Goal: Task Accomplishment & Management: Manage account settings

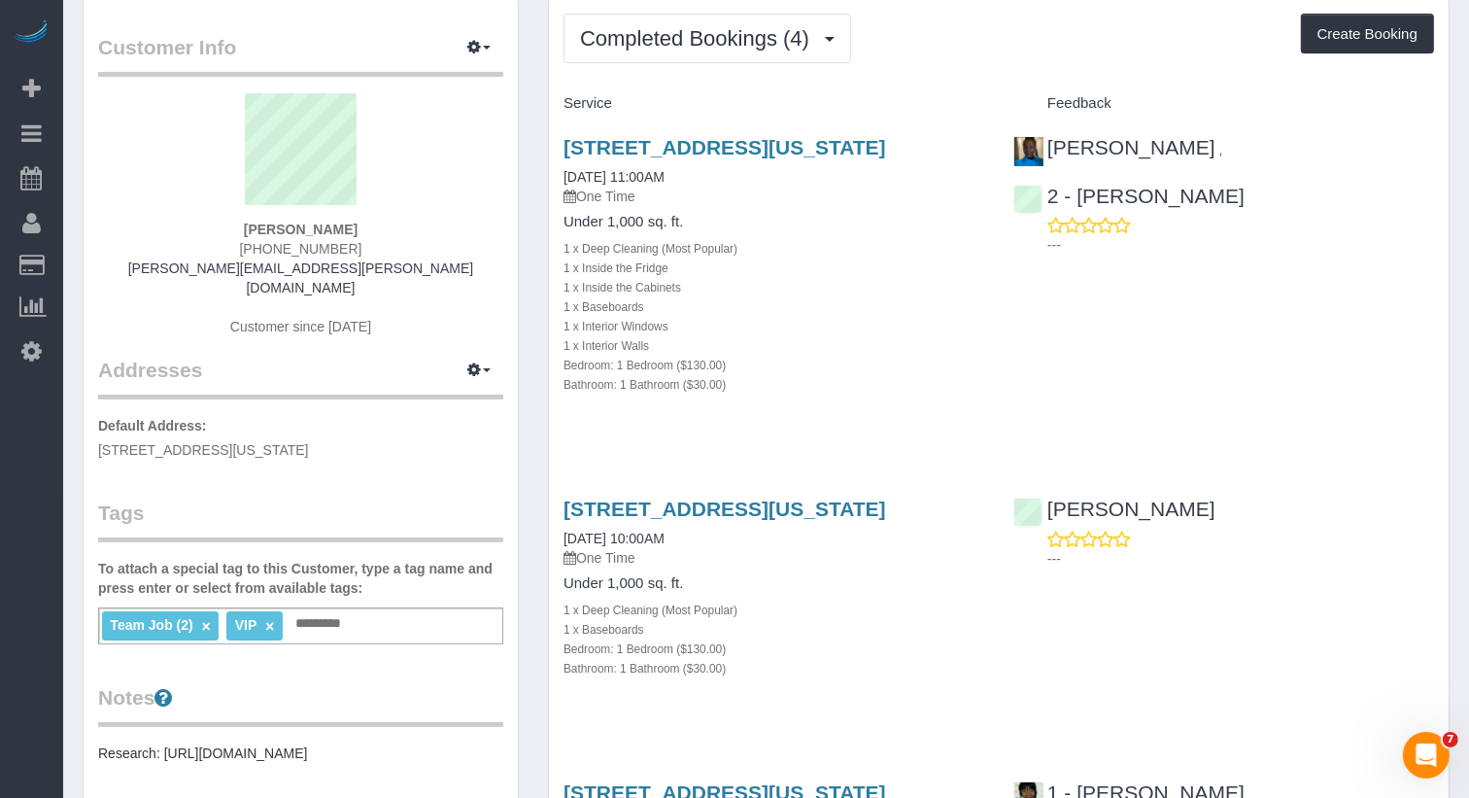
scroll to position [70, 0]
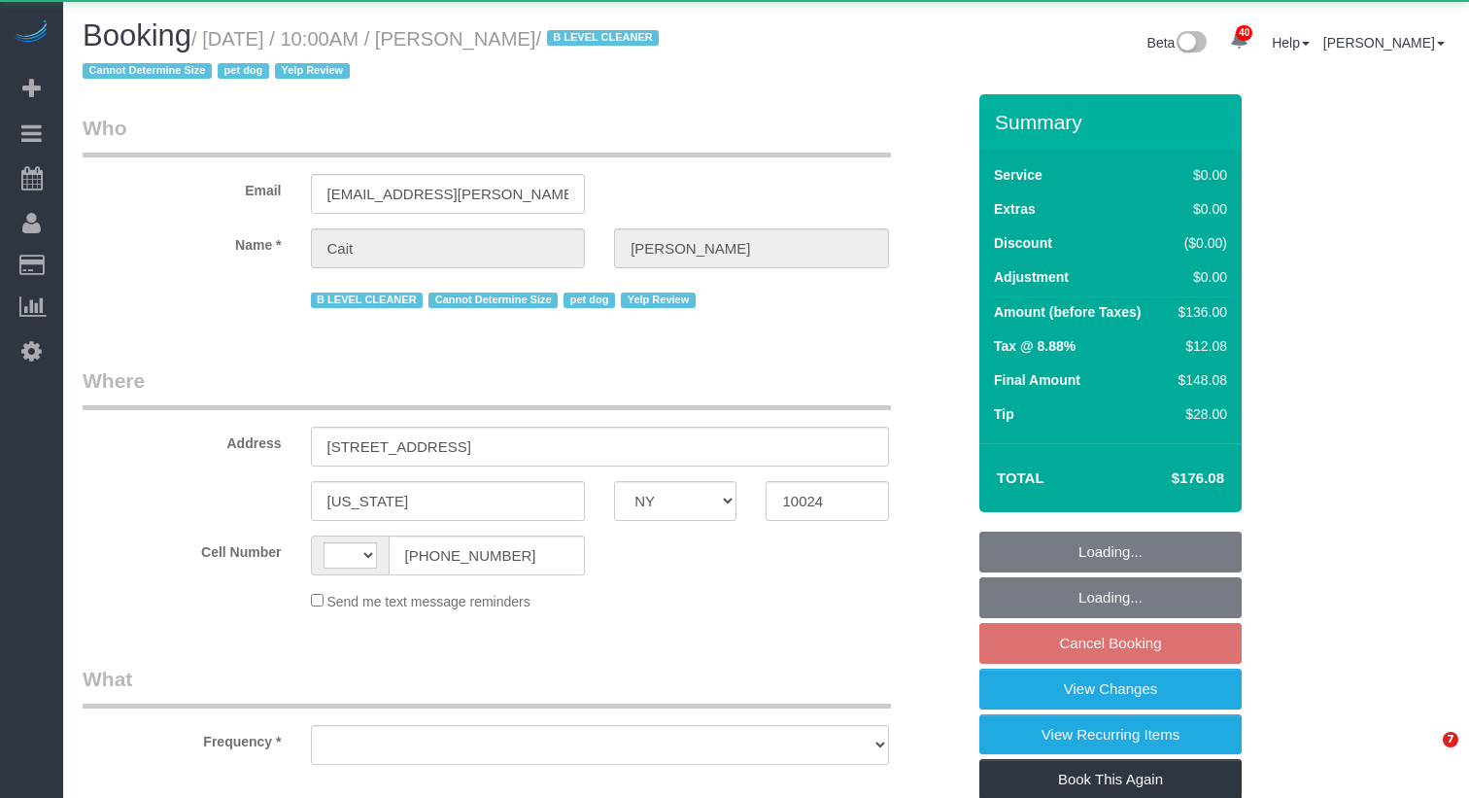
select select "NY"
select select "string:US"
select select "object:582"
select select "1"
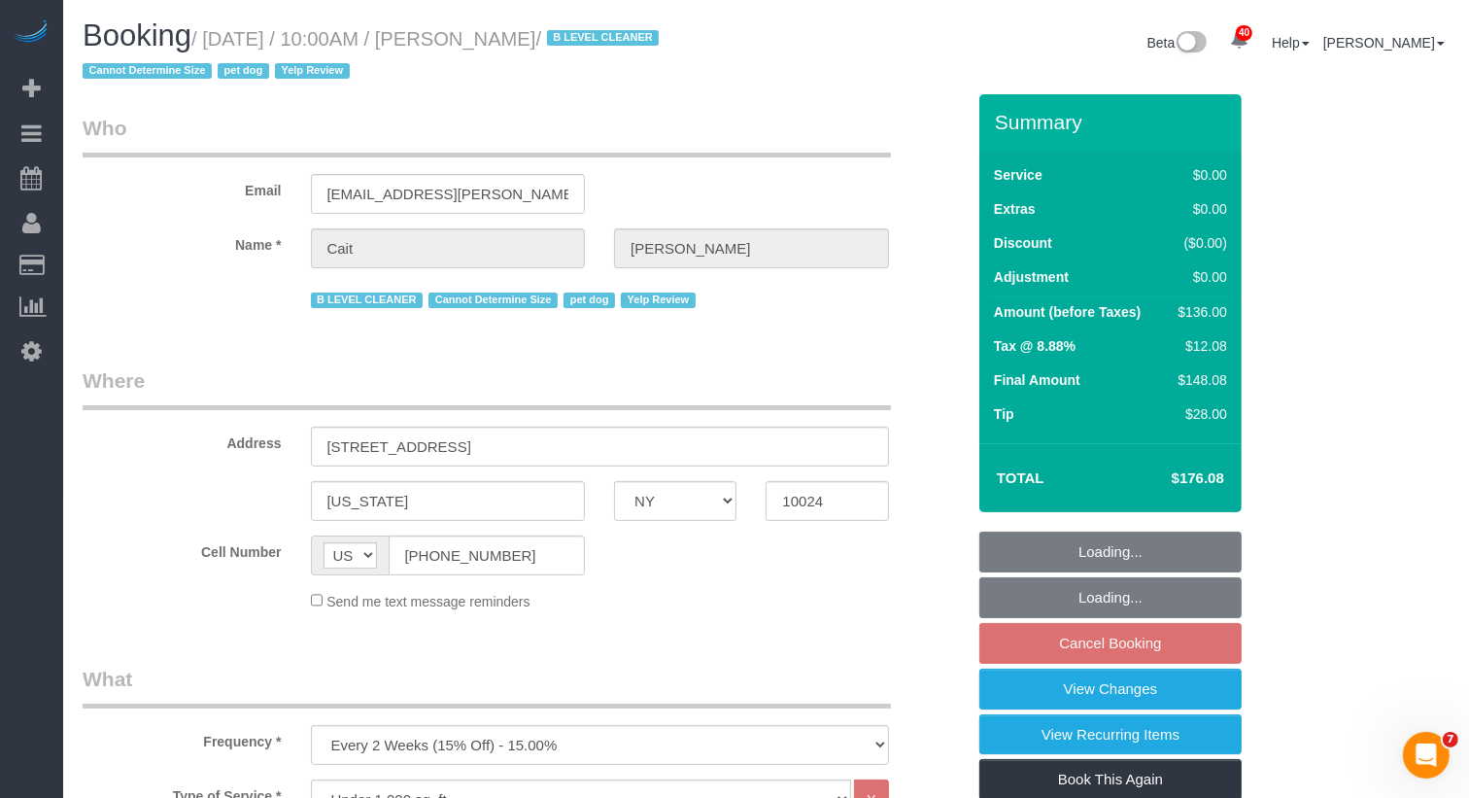
select select "number:89"
select select "number:90"
select select "number:13"
select select "number:6"
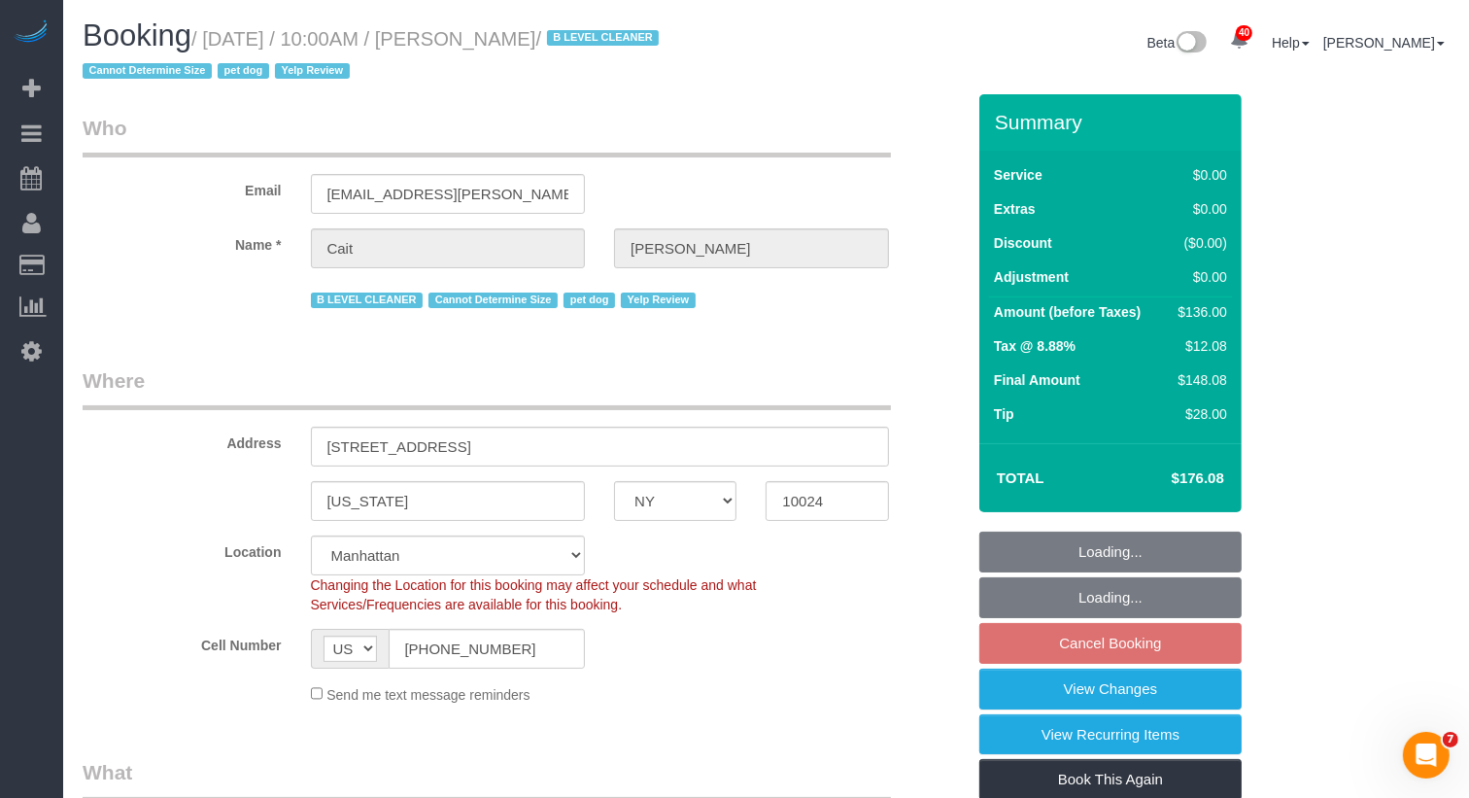
select select "object:1516"
select select "string:stripe-pm_1PtyBH4VGloSiKo7pgkIsidZ"
select select "spot3"
select select "1"
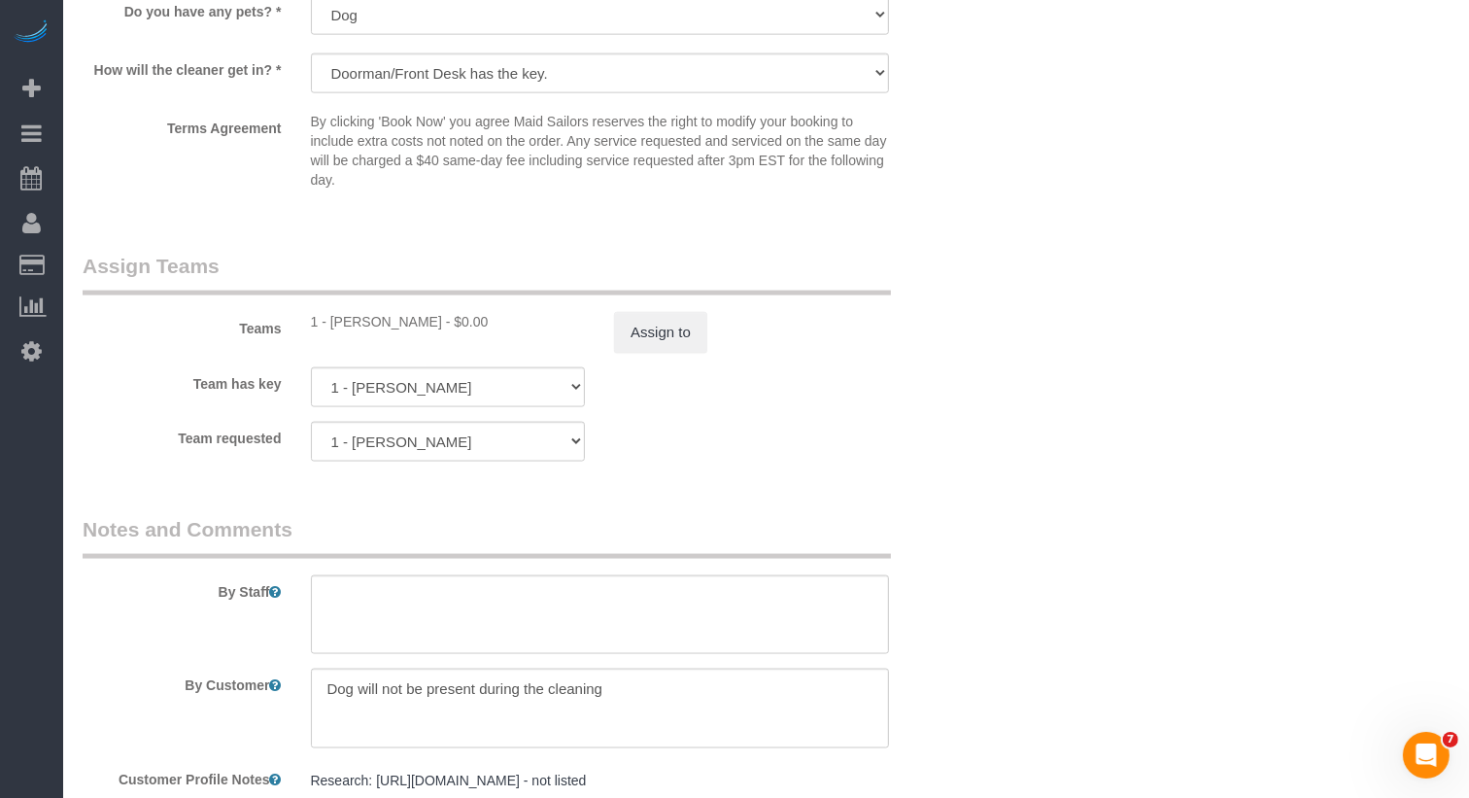
scroll to position [2447, 0]
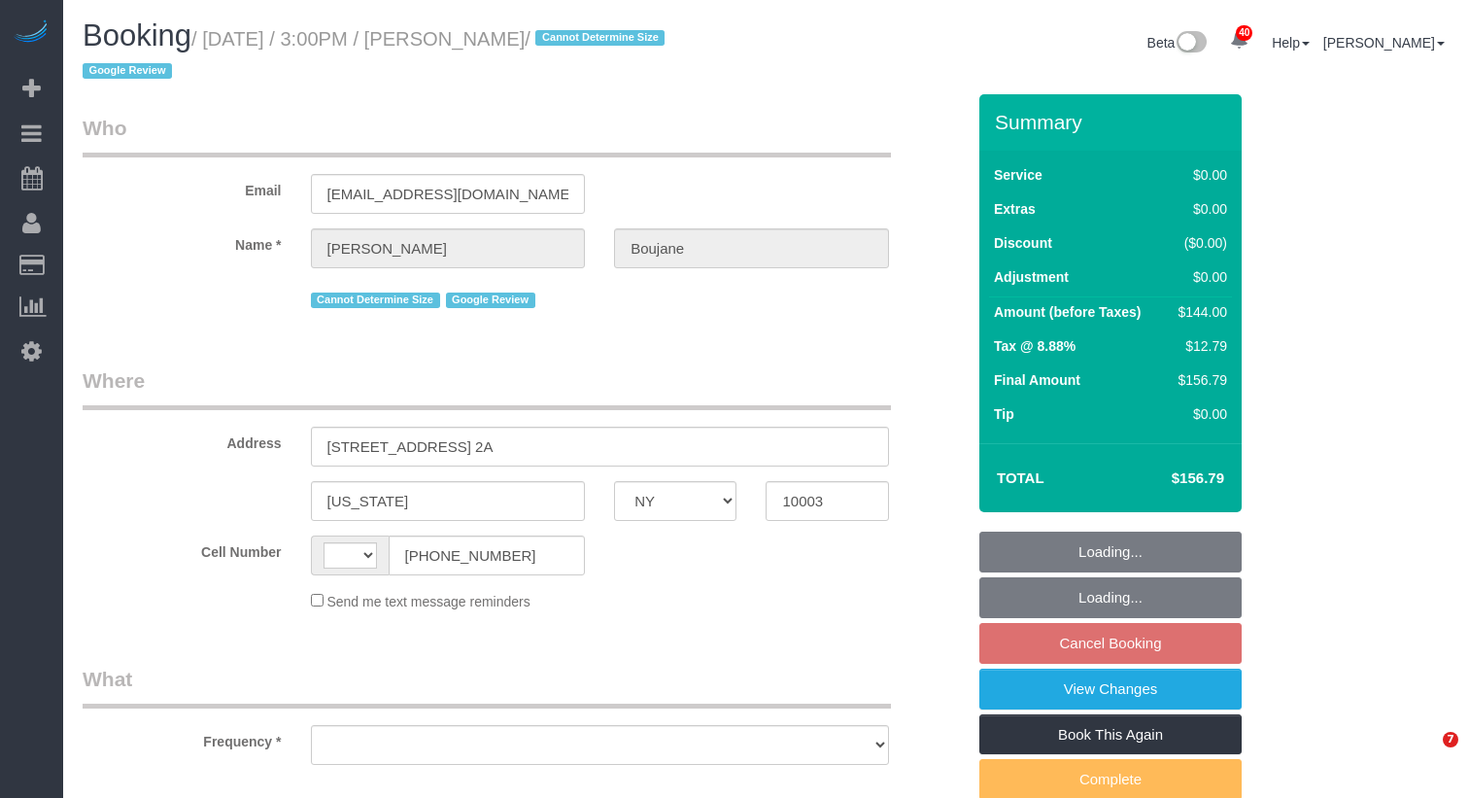
select select "NY"
select select "string:US"
select select "object:813"
select select "1"
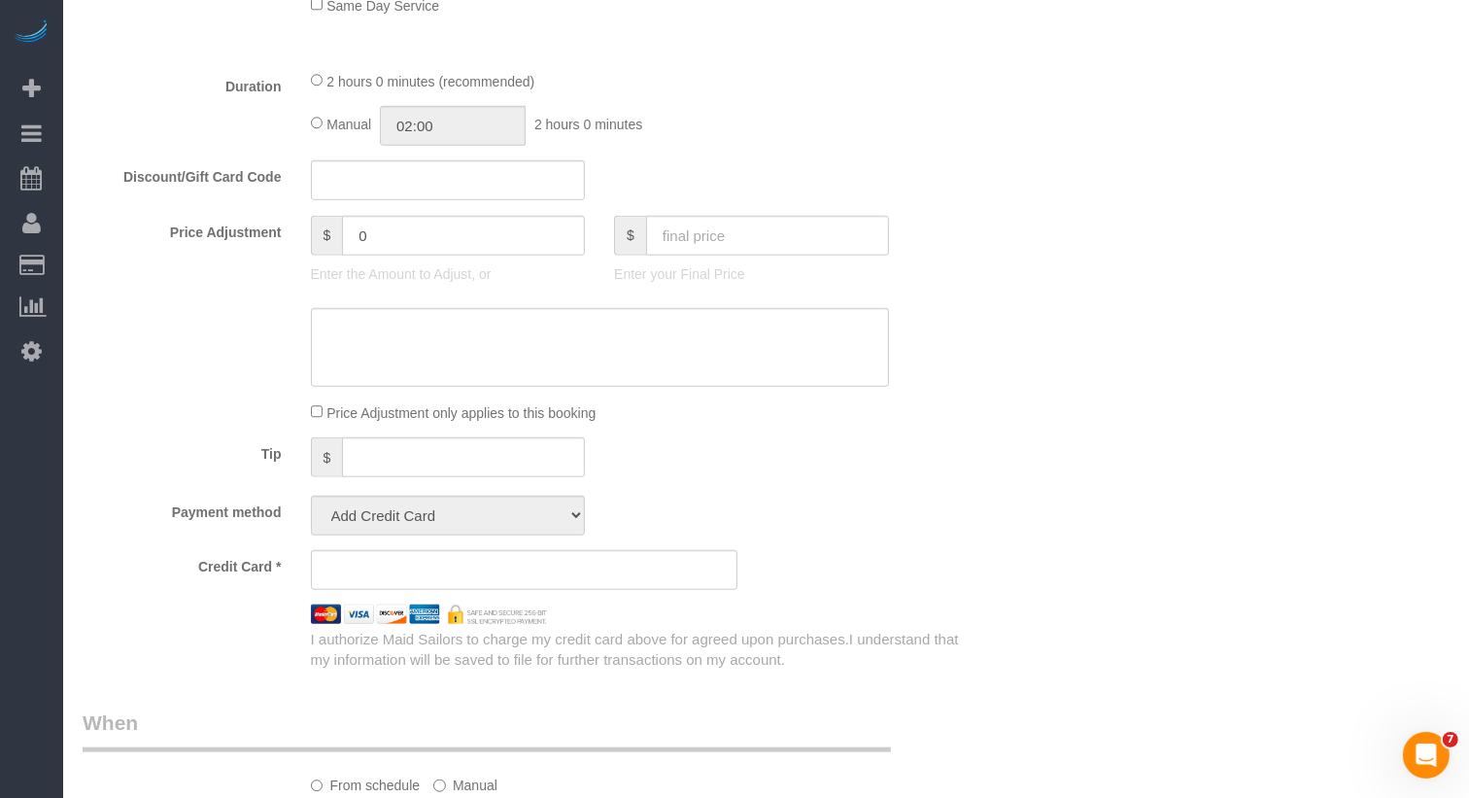
select select "object:1067"
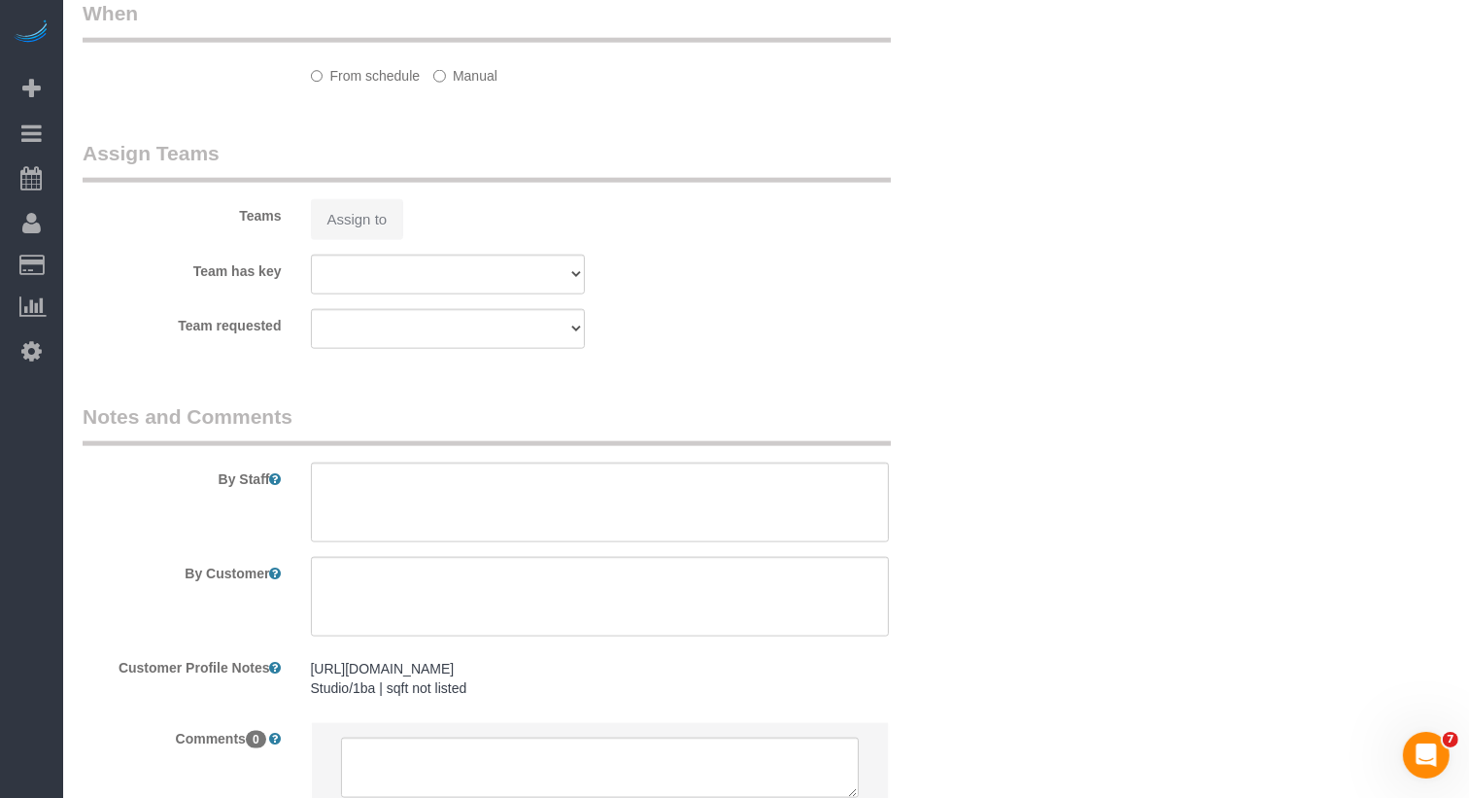
select select "string:stripe-pm_1RlvTs4VGloSiKo7fLOA1WIt"
select select "number:89"
select select "number:90"
select select "number:15"
select select "number:5"
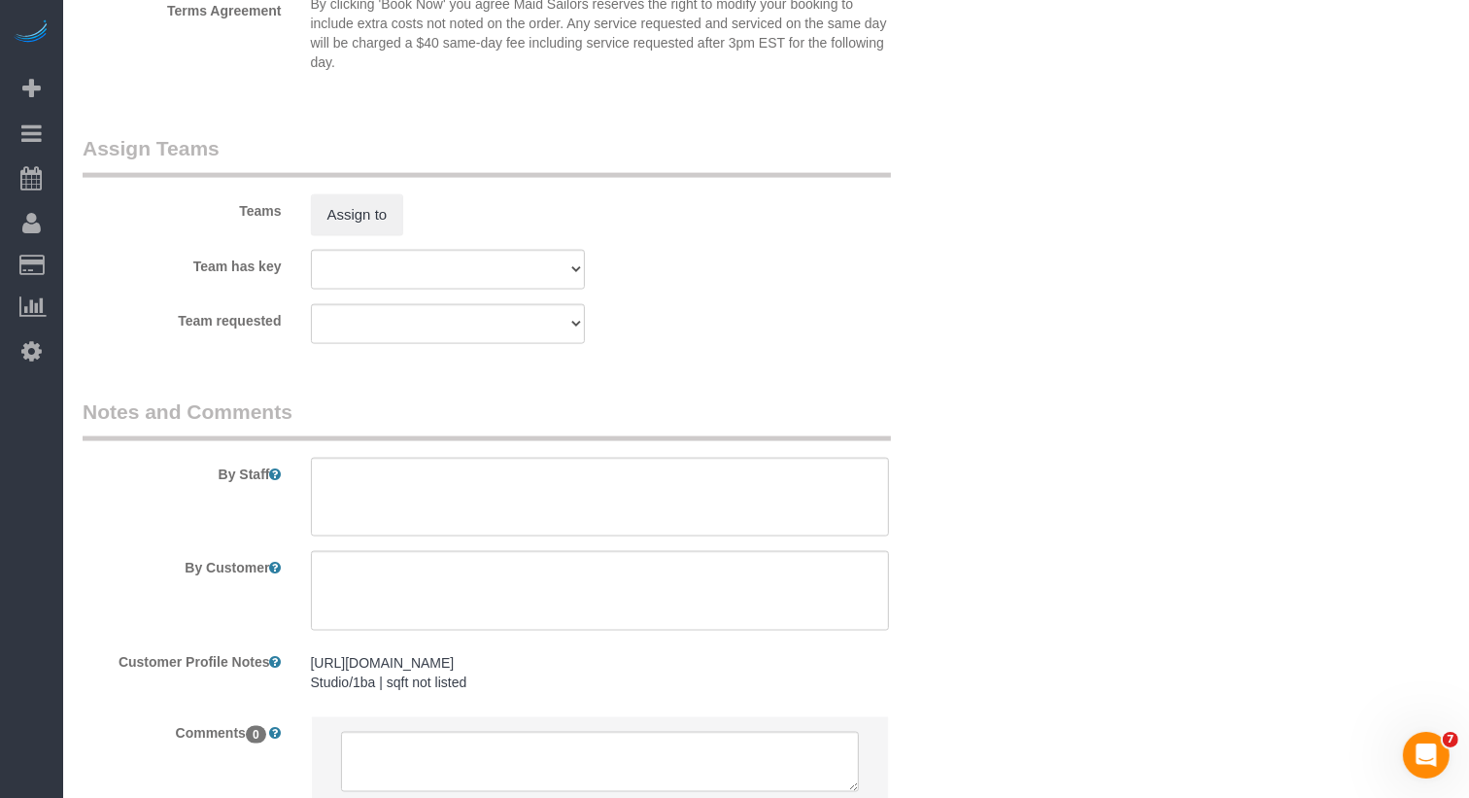
select select "spot8"
select select "1"
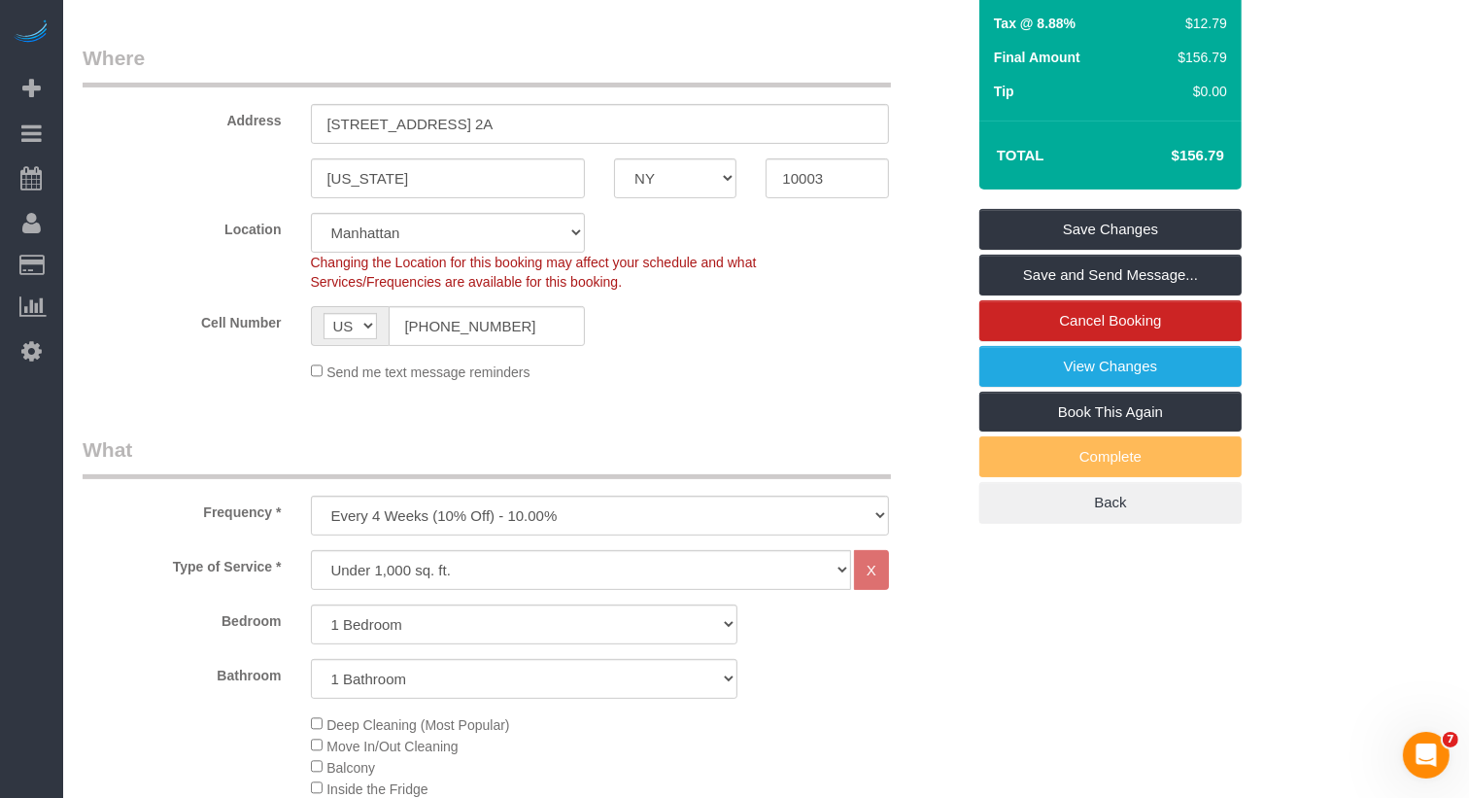
scroll to position [253, 0]
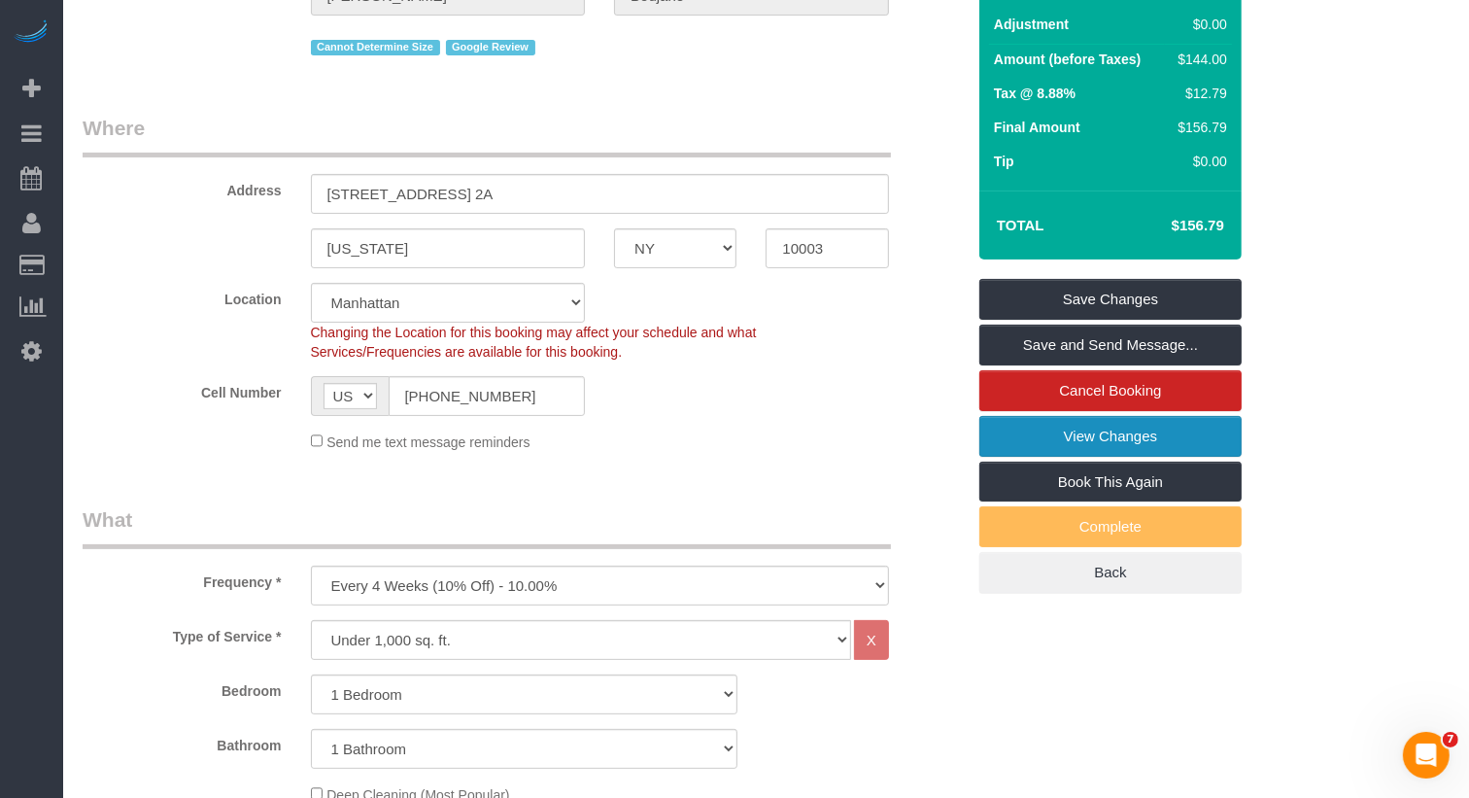
click at [1145, 432] on link "View Changes" at bounding box center [1110, 436] width 262 height 41
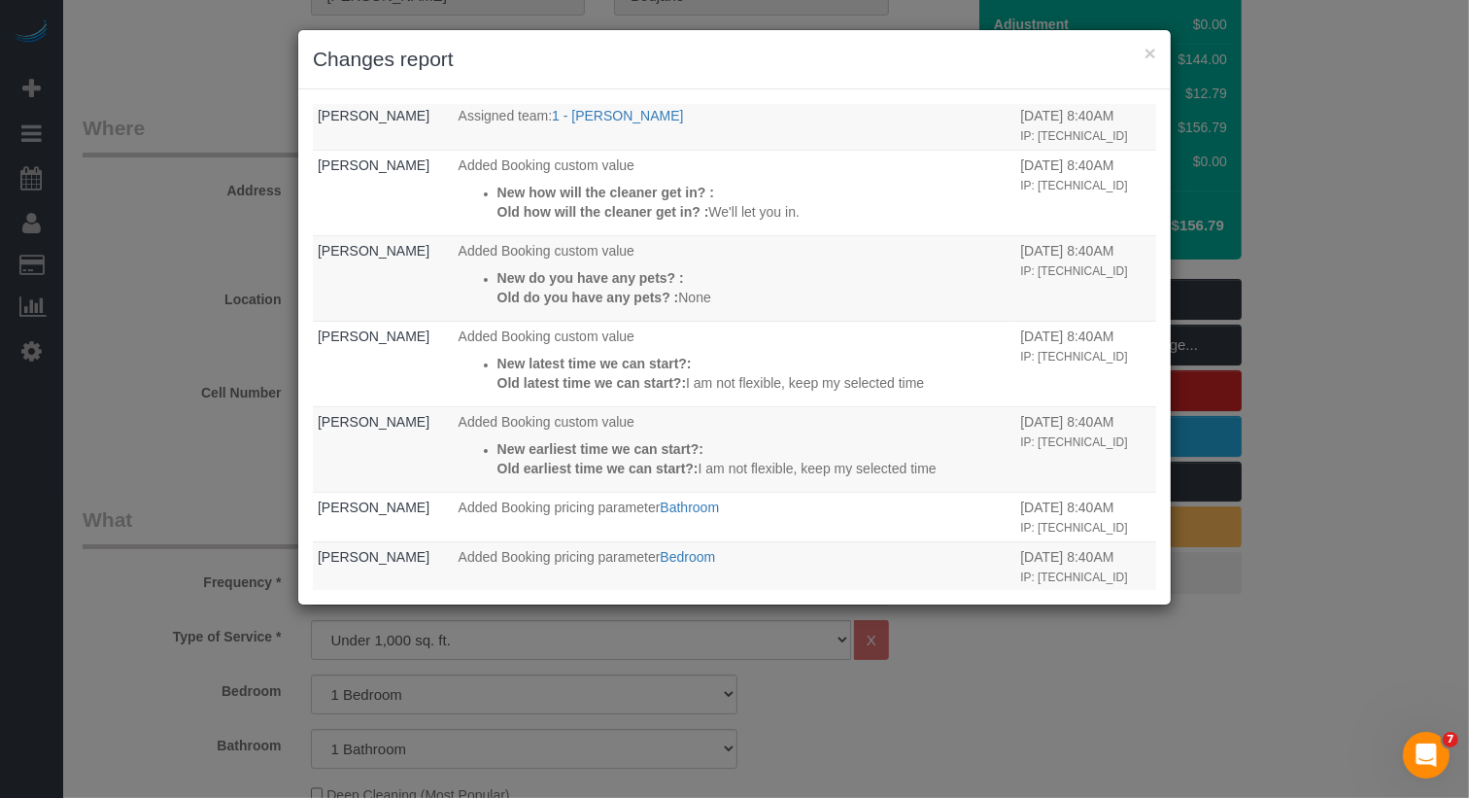
scroll to position [403, 0]
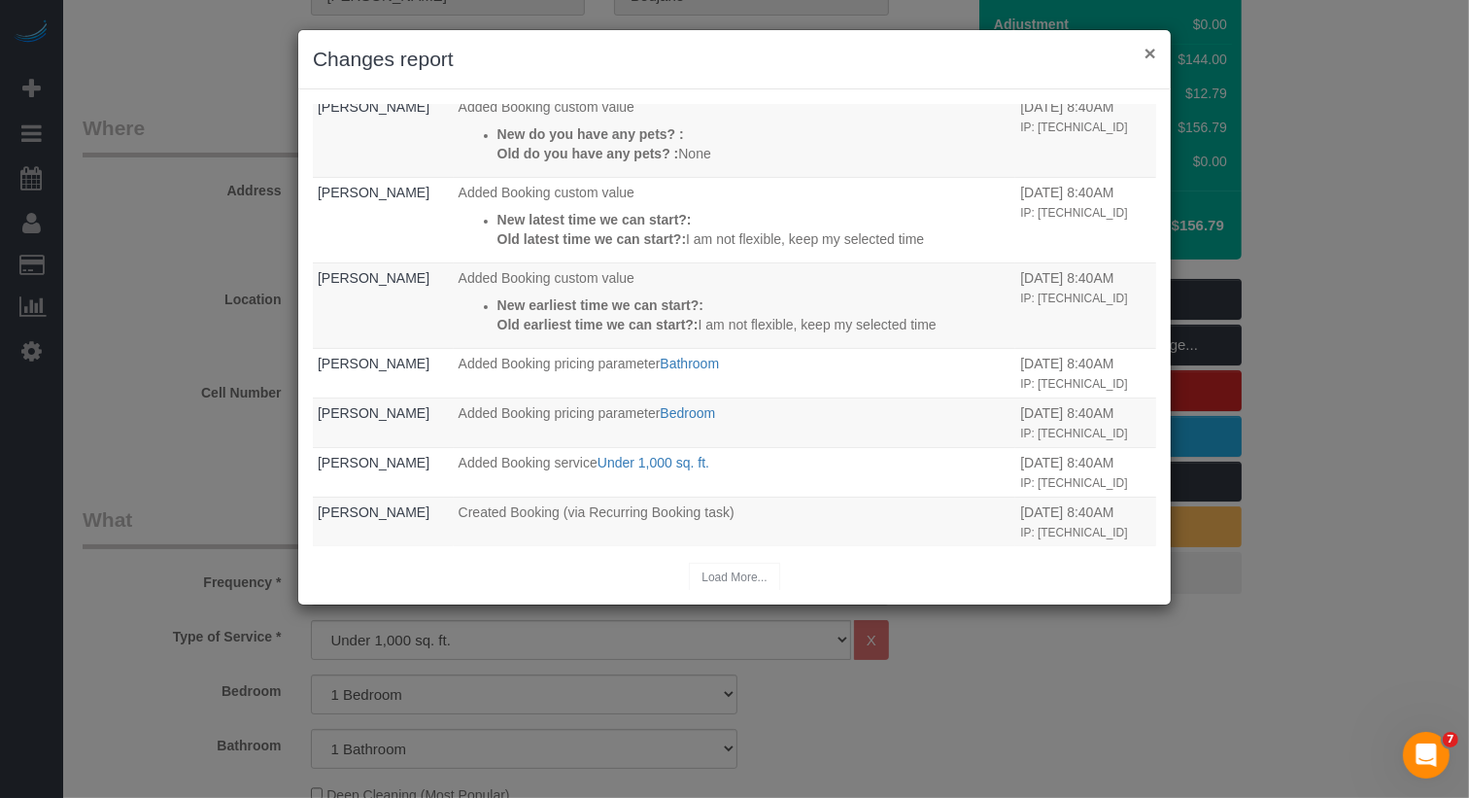
click at [1150, 52] on button "×" at bounding box center [1151, 53] width 12 height 20
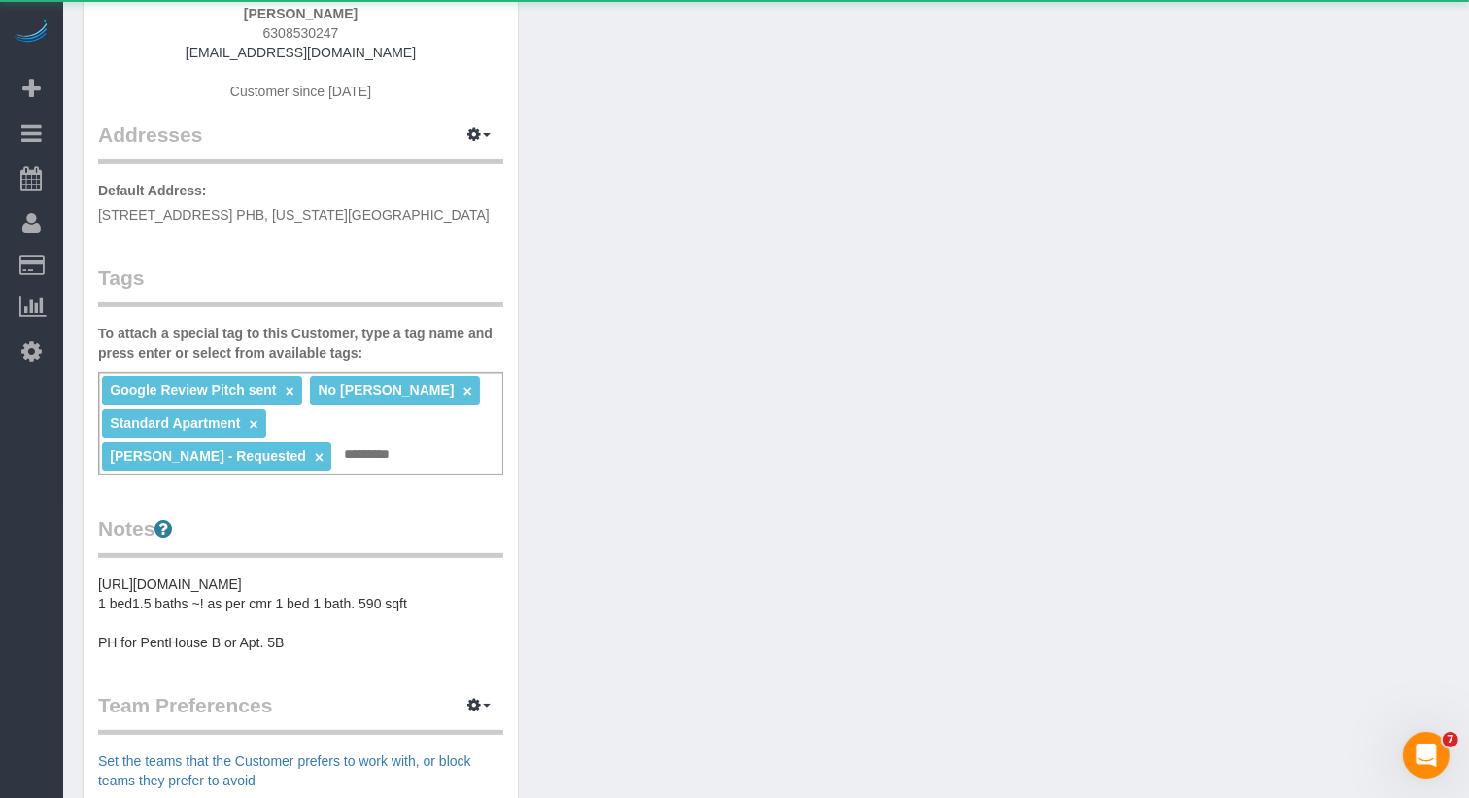
scroll to position [307, 0]
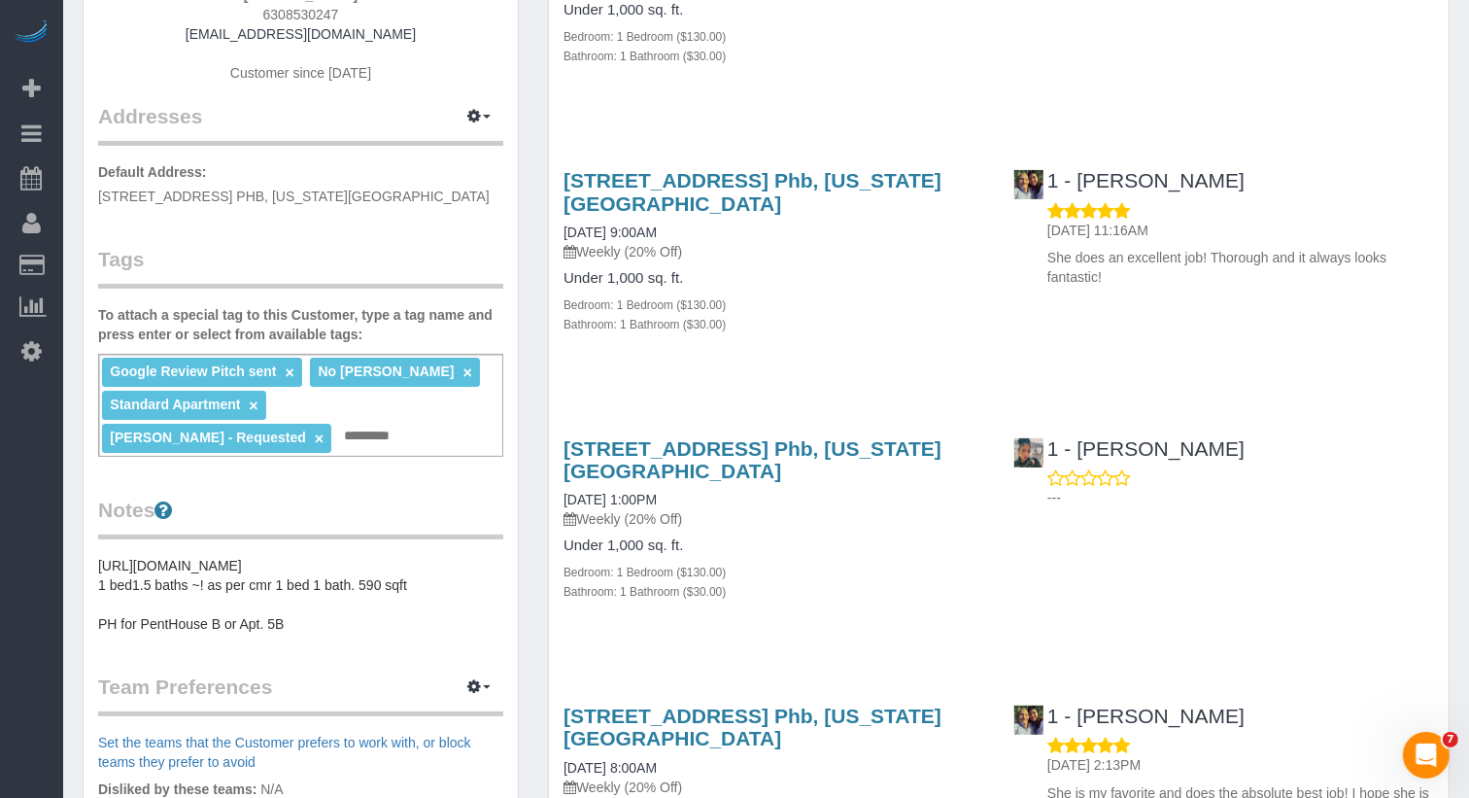
click at [243, 430] on div "Google Review Pitch sent × No [PERSON_NAME] × Standard Apartment × [PERSON_NAME…" at bounding box center [300, 405] width 405 height 103
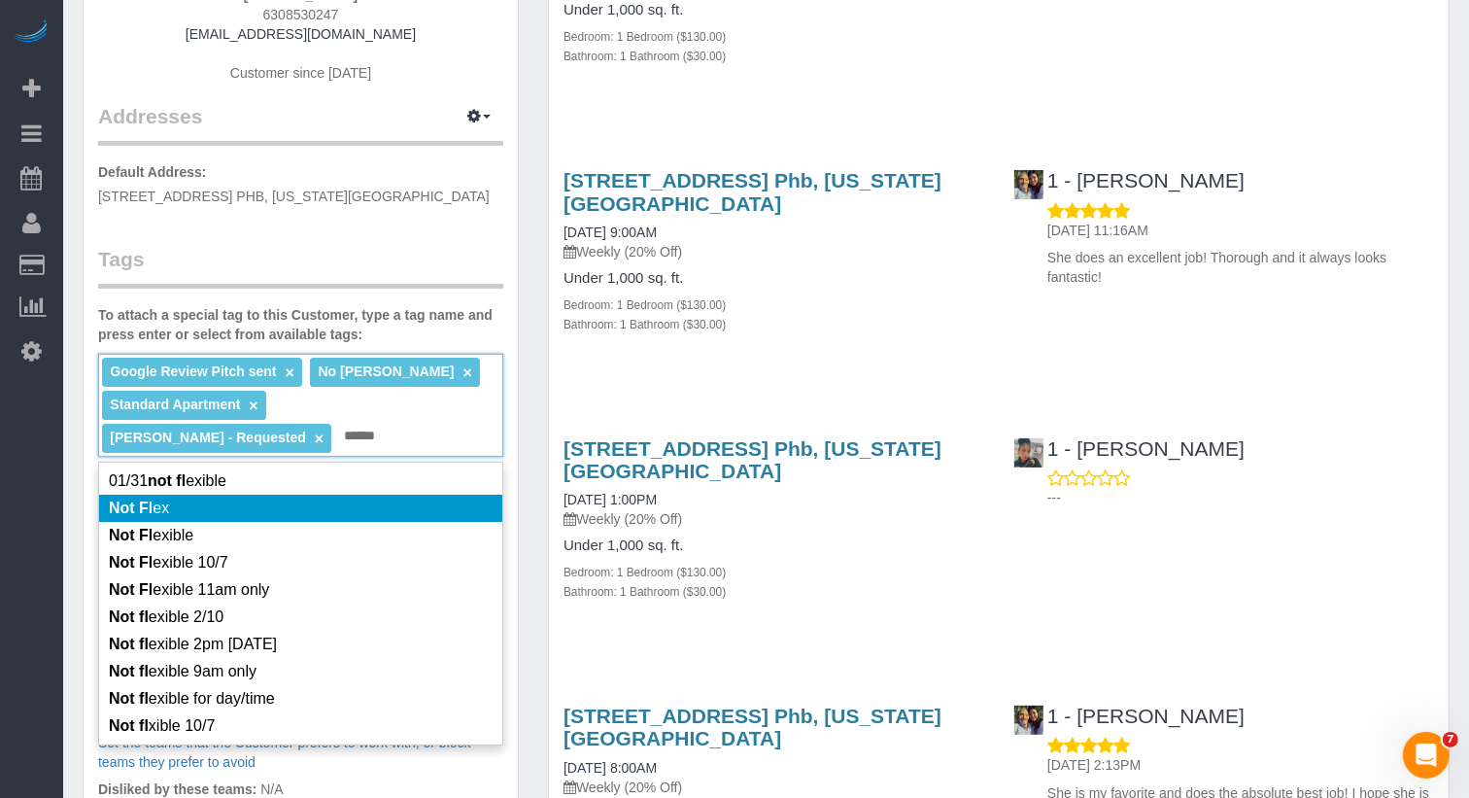
type input "******"
click at [305, 507] on li "Not Fl ex" at bounding box center [300, 508] width 403 height 27
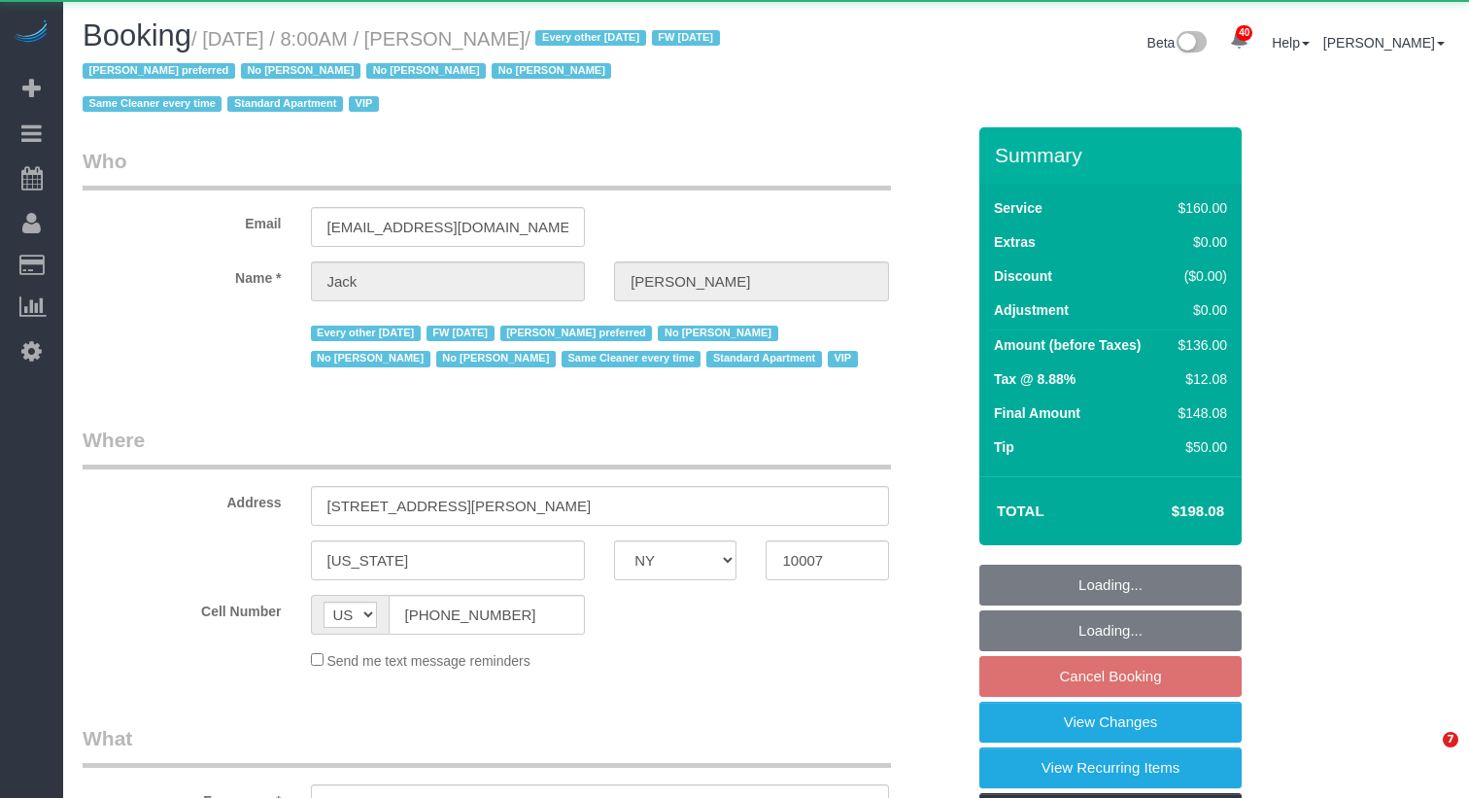
select select "NY"
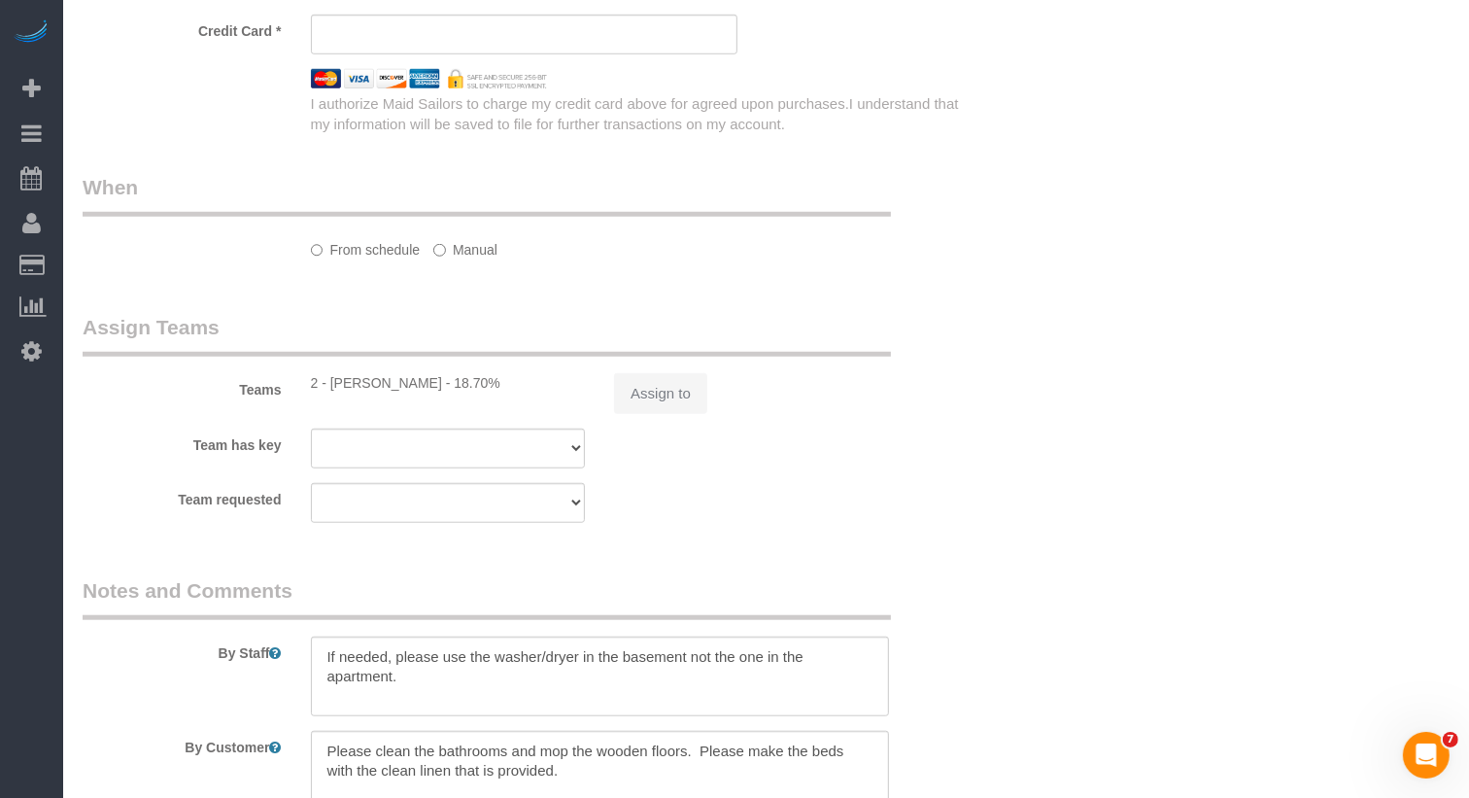
select select "object:855"
select select "string:stripe-pm_1J2nYM4VGloSiKo7UvtdORhg"
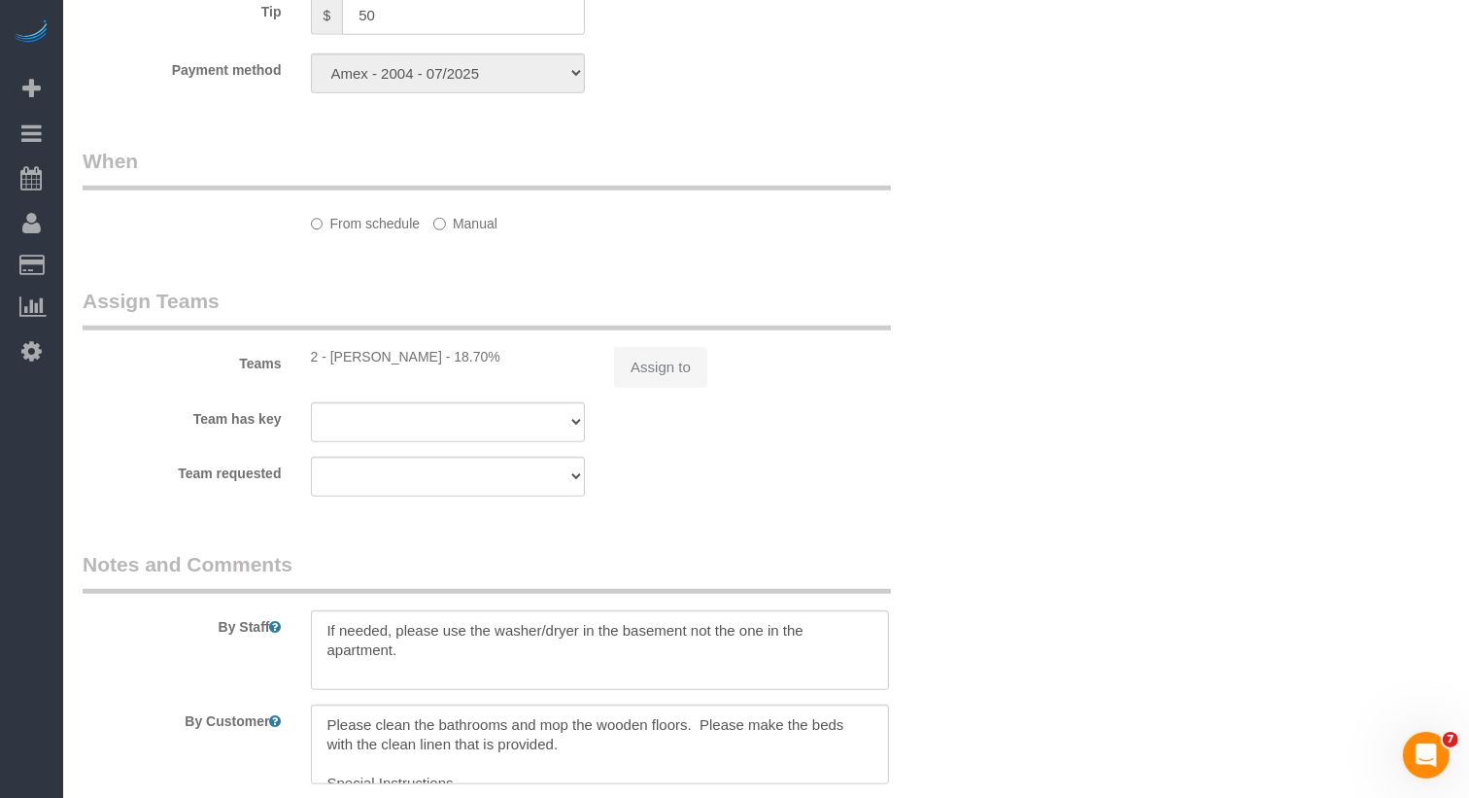
scroll to position [1511, 0]
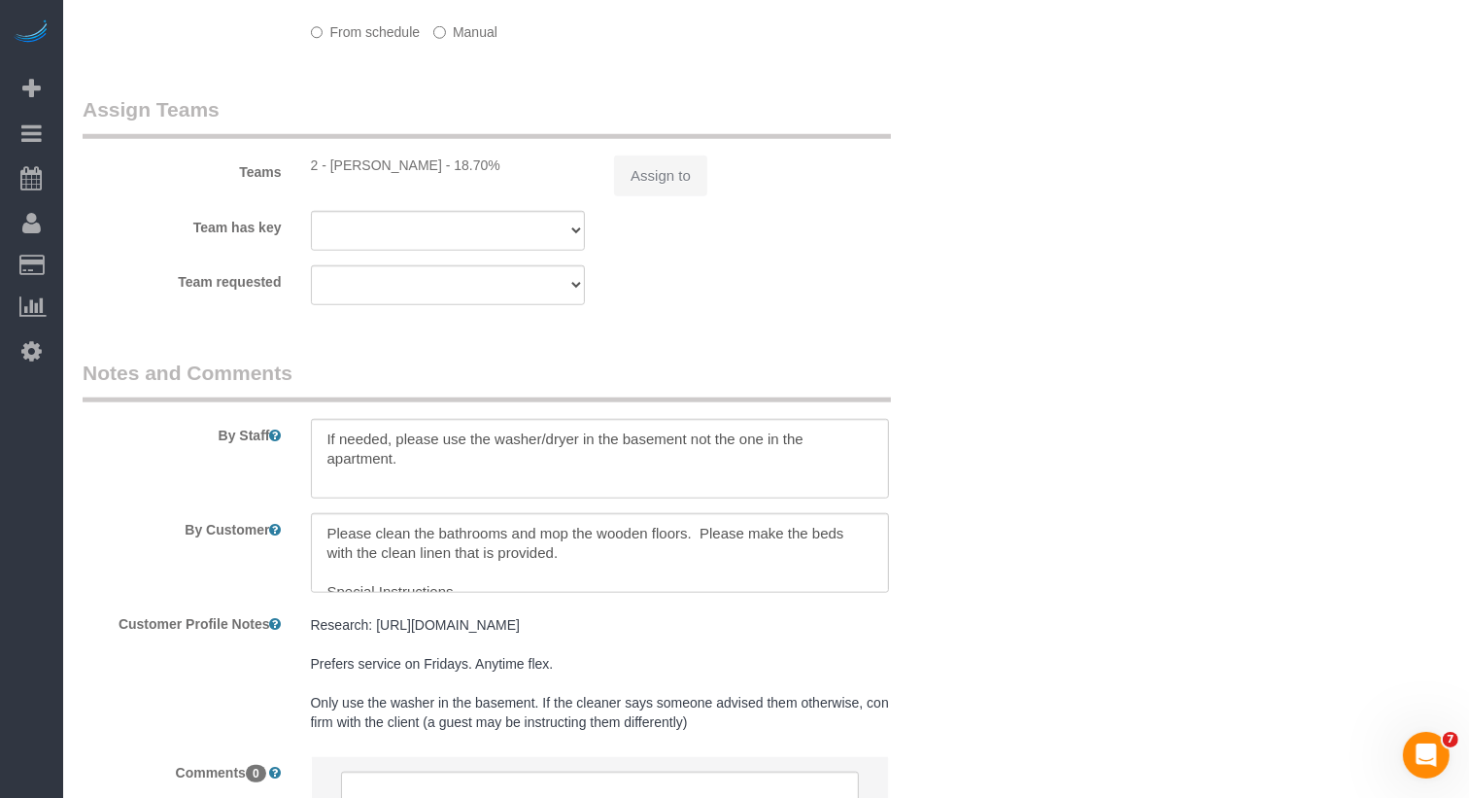
select select "number:89"
select select "number:90"
select select "number:15"
select select "number:6"
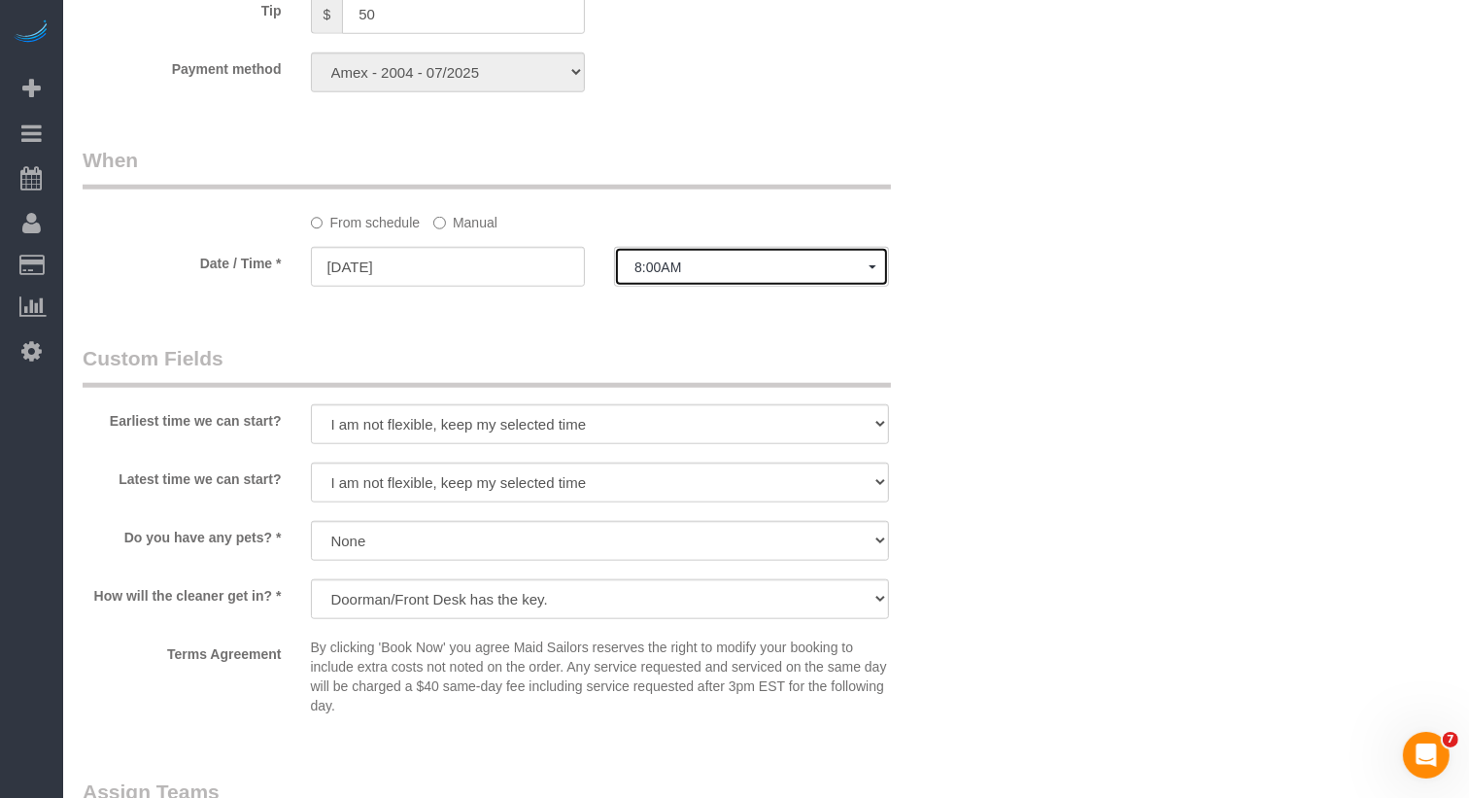
click at [662, 261] on span "8:00AM" at bounding box center [752, 267] width 234 height 16
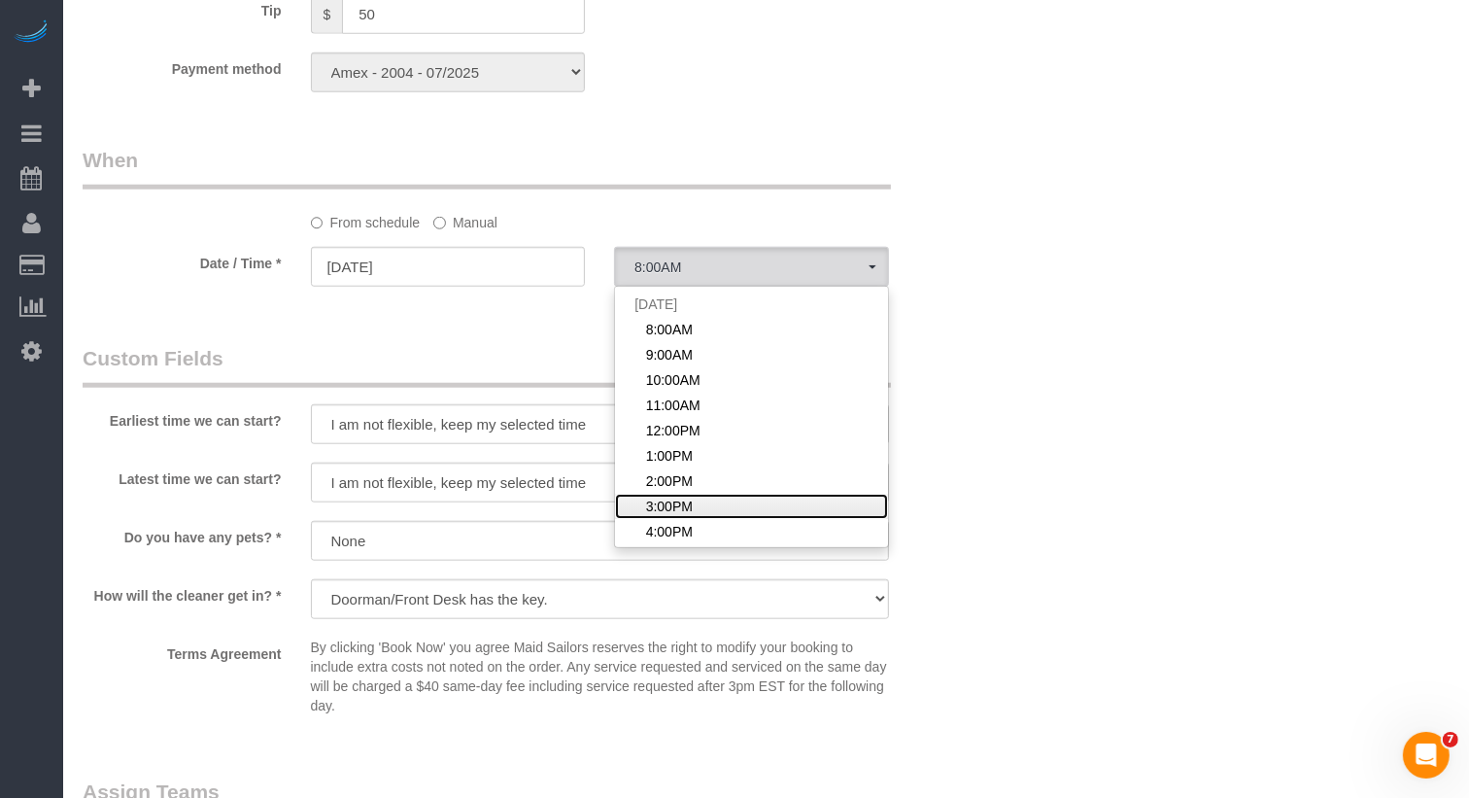
click at [654, 507] on span "3:00PM" at bounding box center [669, 506] width 47 height 19
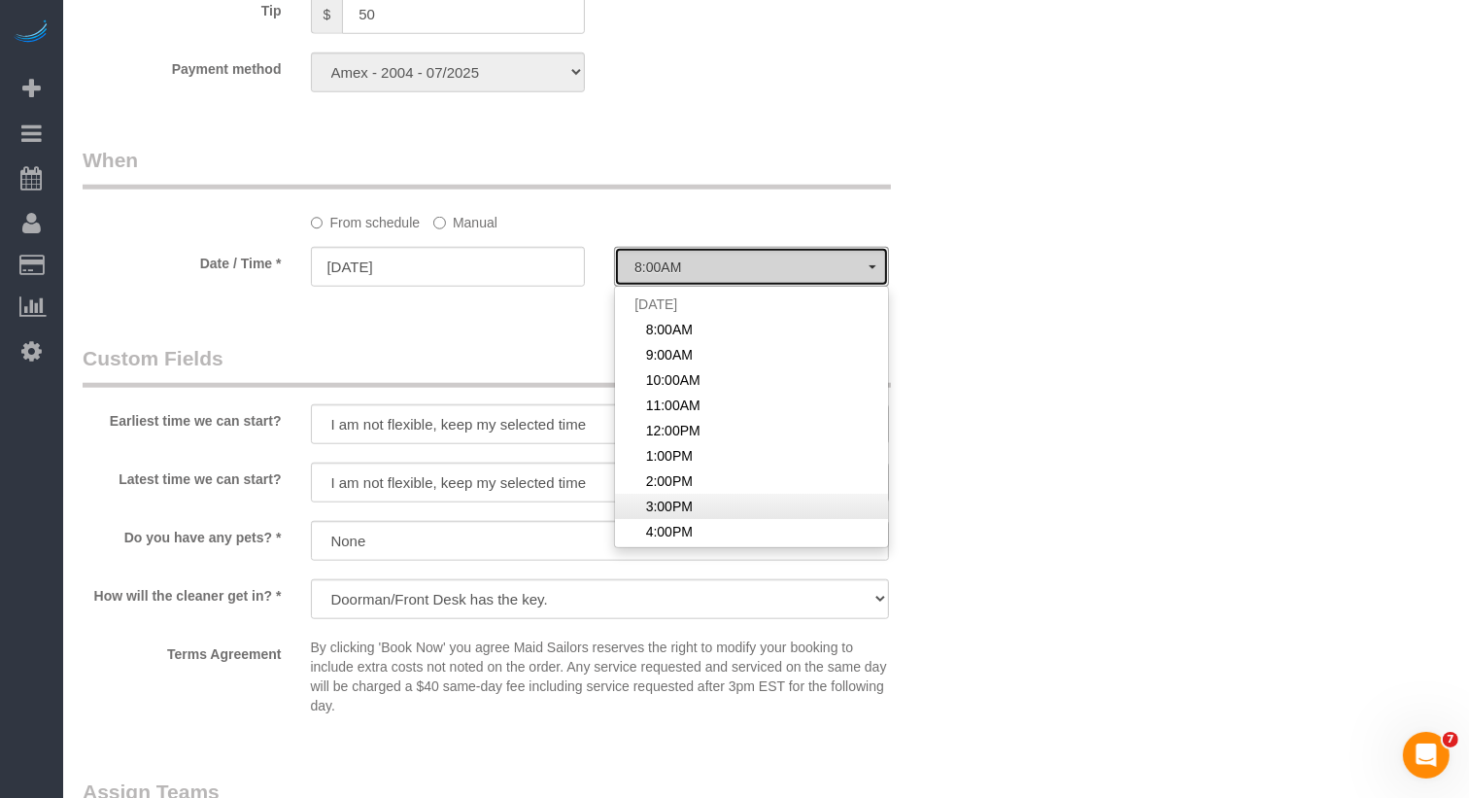
select select "spot8"
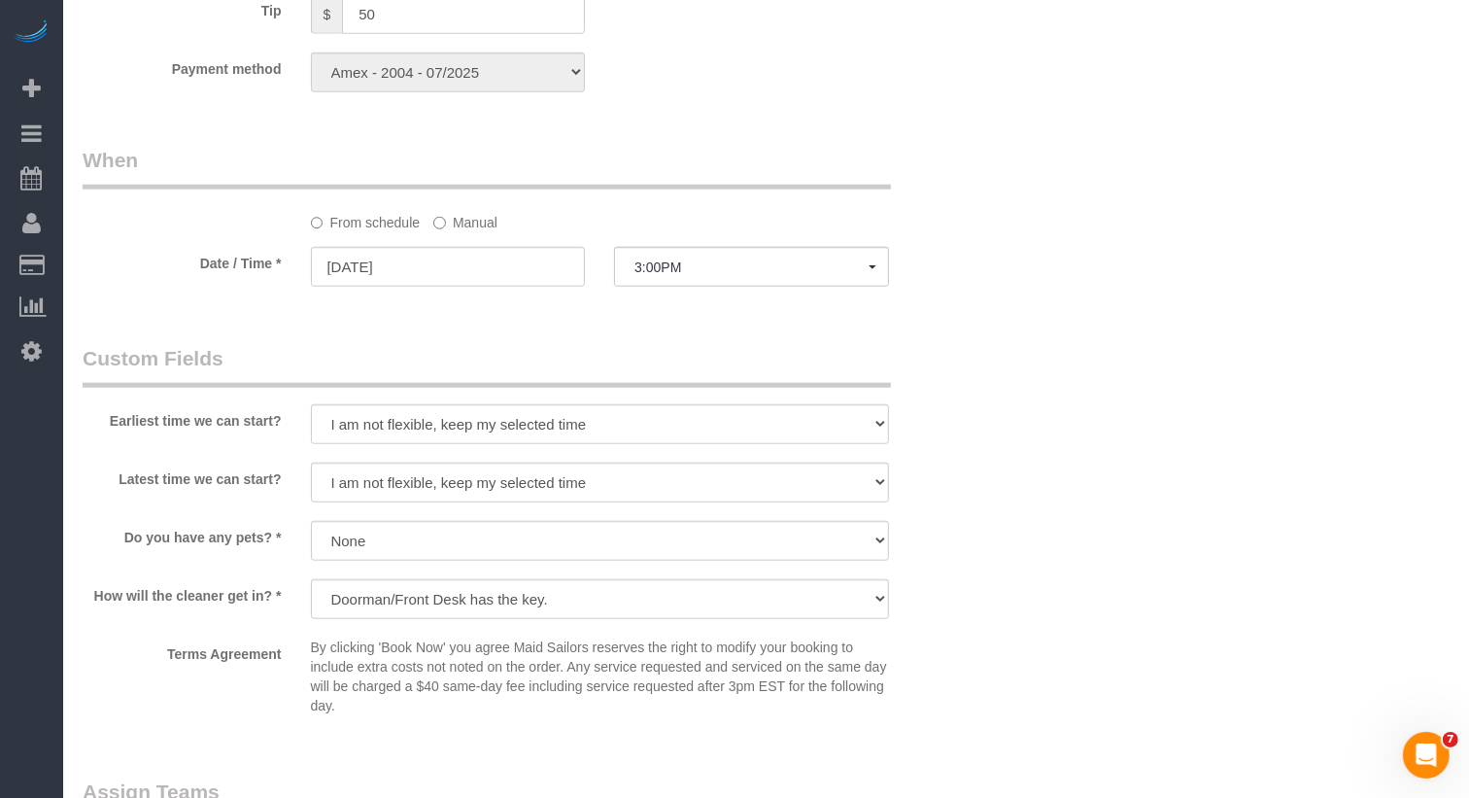
click at [473, 219] on label "Manual" at bounding box center [465, 219] width 64 height 26
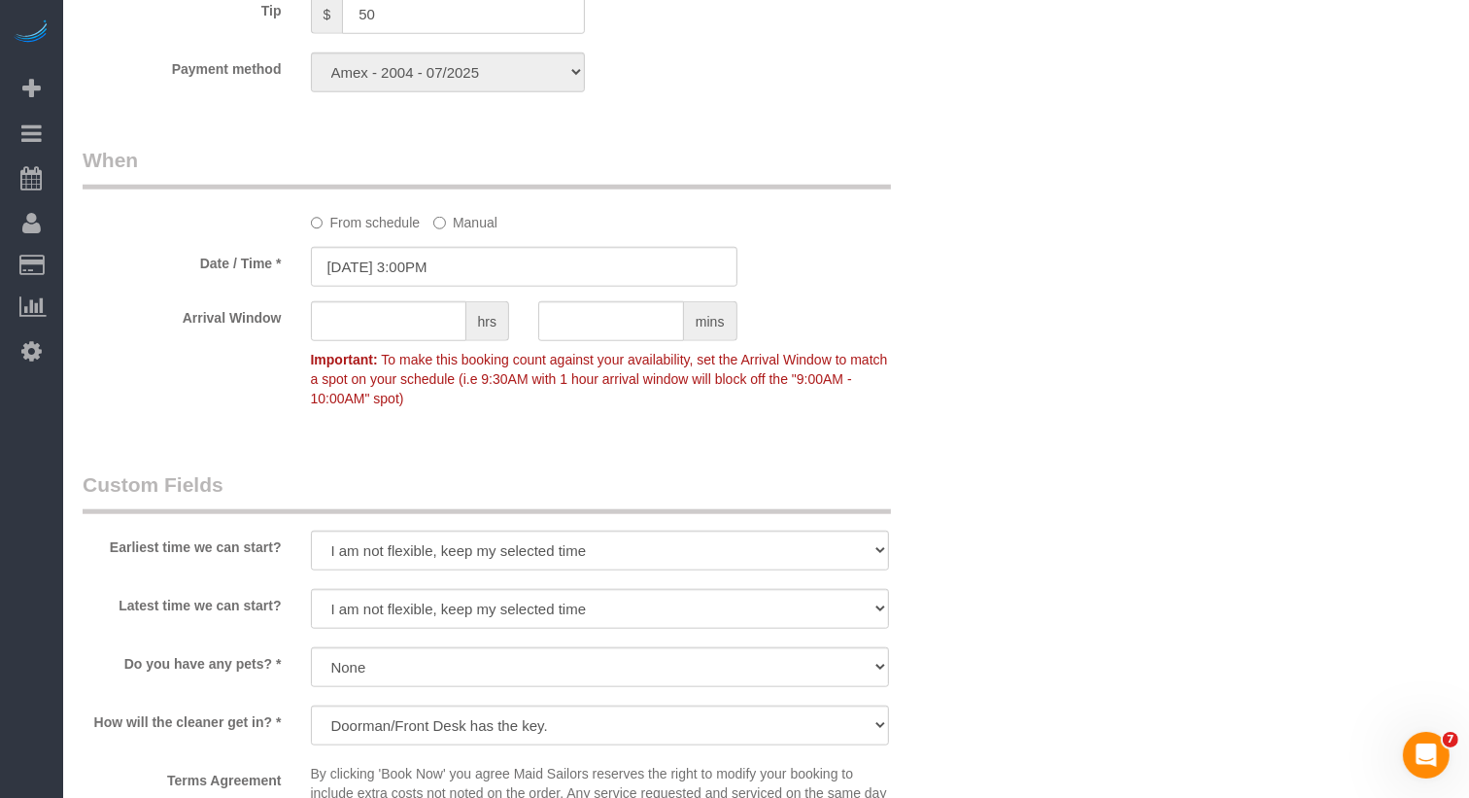
click at [469, 255] on input "10/17/2025 3:00PM" at bounding box center [524, 267] width 427 height 40
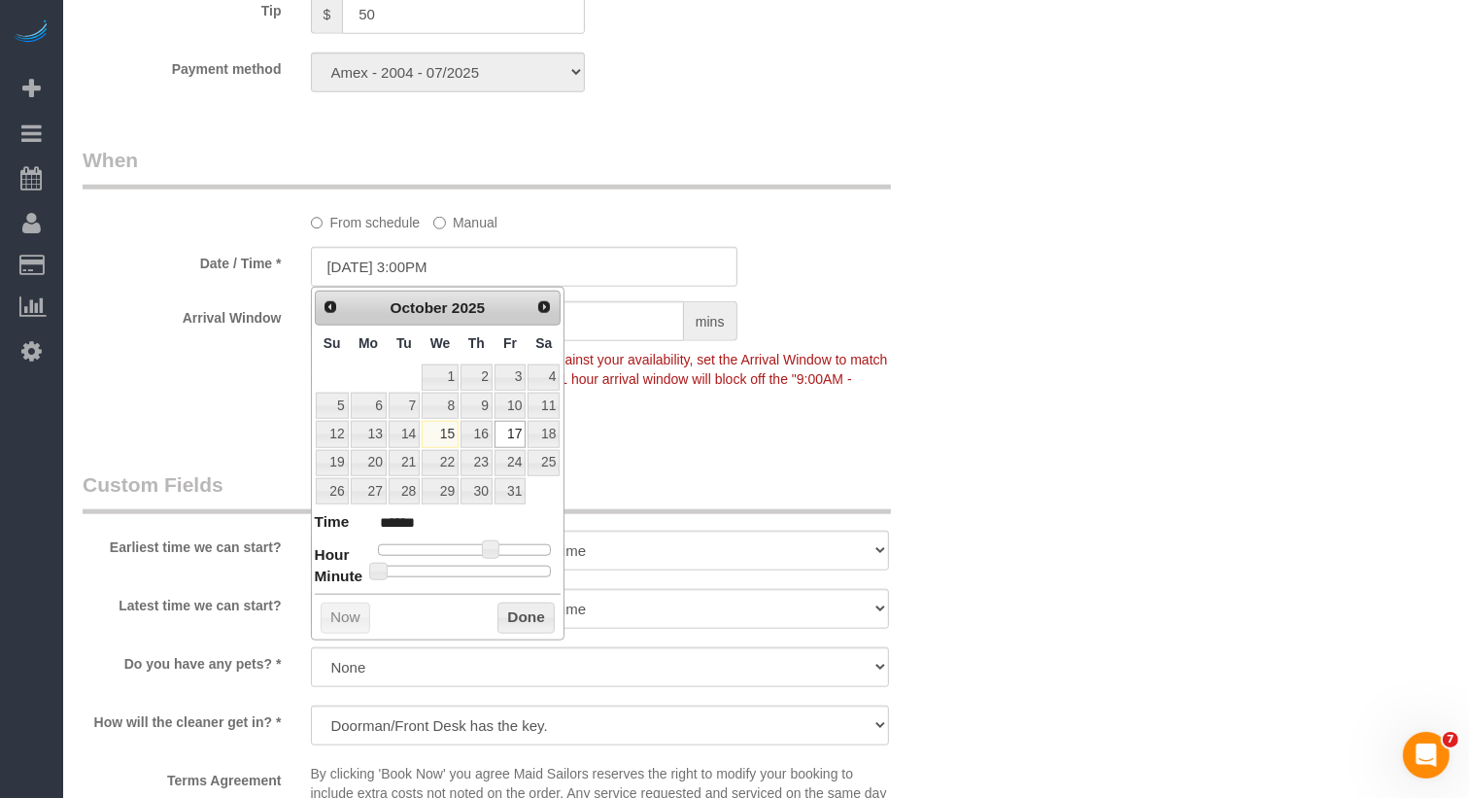
type input "10/17/2025 3:30PM"
type input "******"
click at [477, 566] on div at bounding box center [465, 572] width 174 height 12
click at [522, 613] on button "Done" at bounding box center [526, 617] width 57 height 31
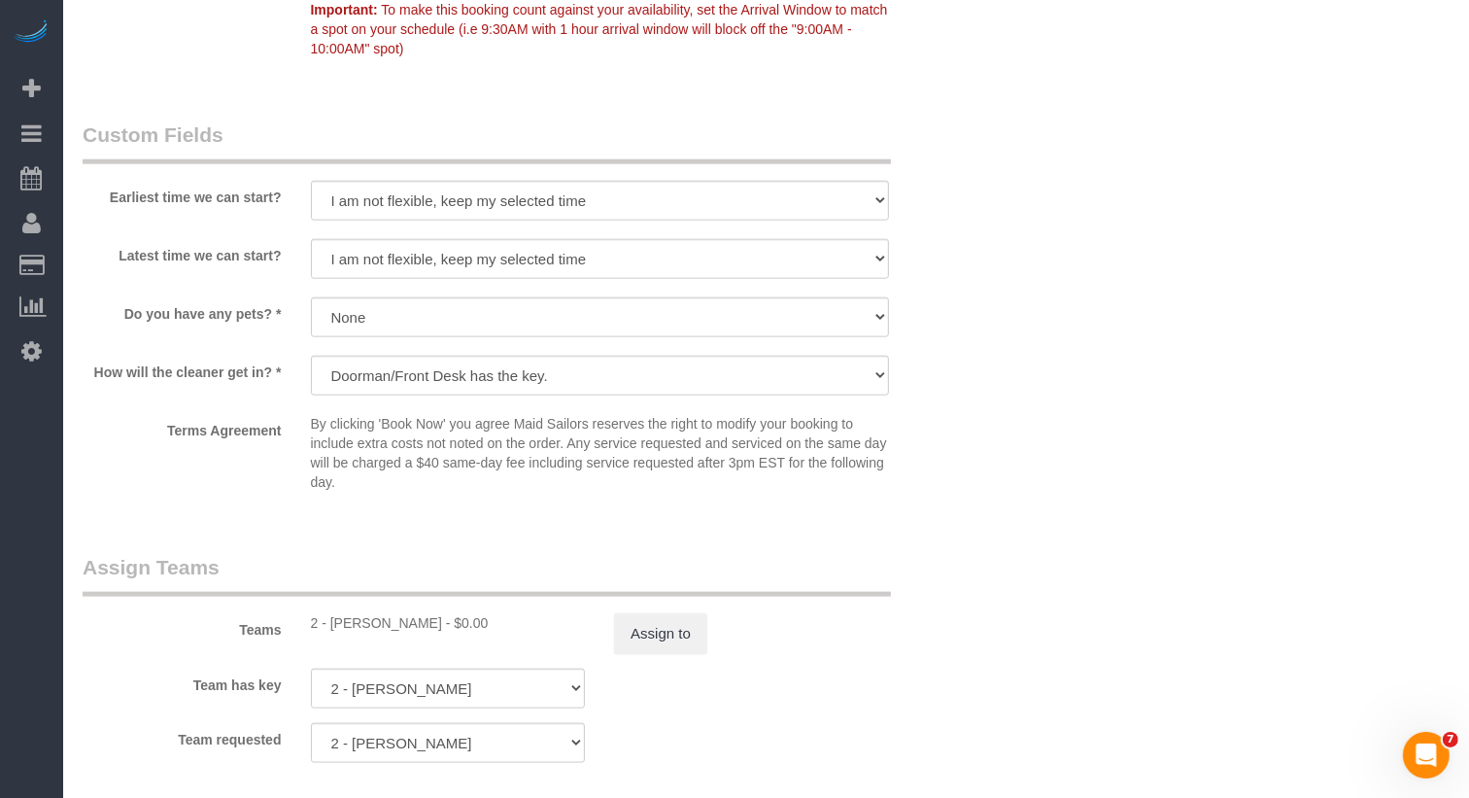
scroll to position [1935, 0]
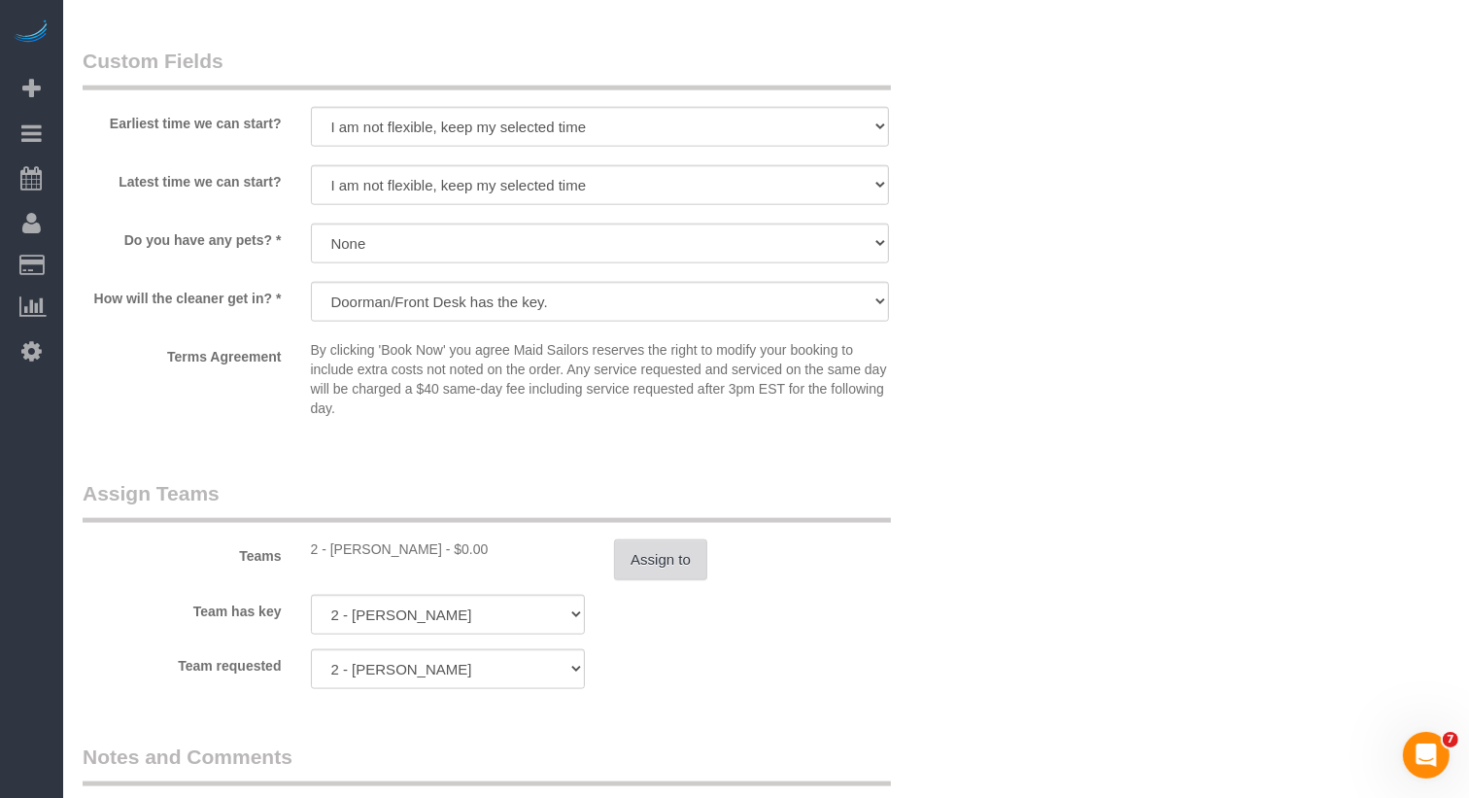
click at [634, 564] on button "Assign to" at bounding box center [660, 559] width 93 height 41
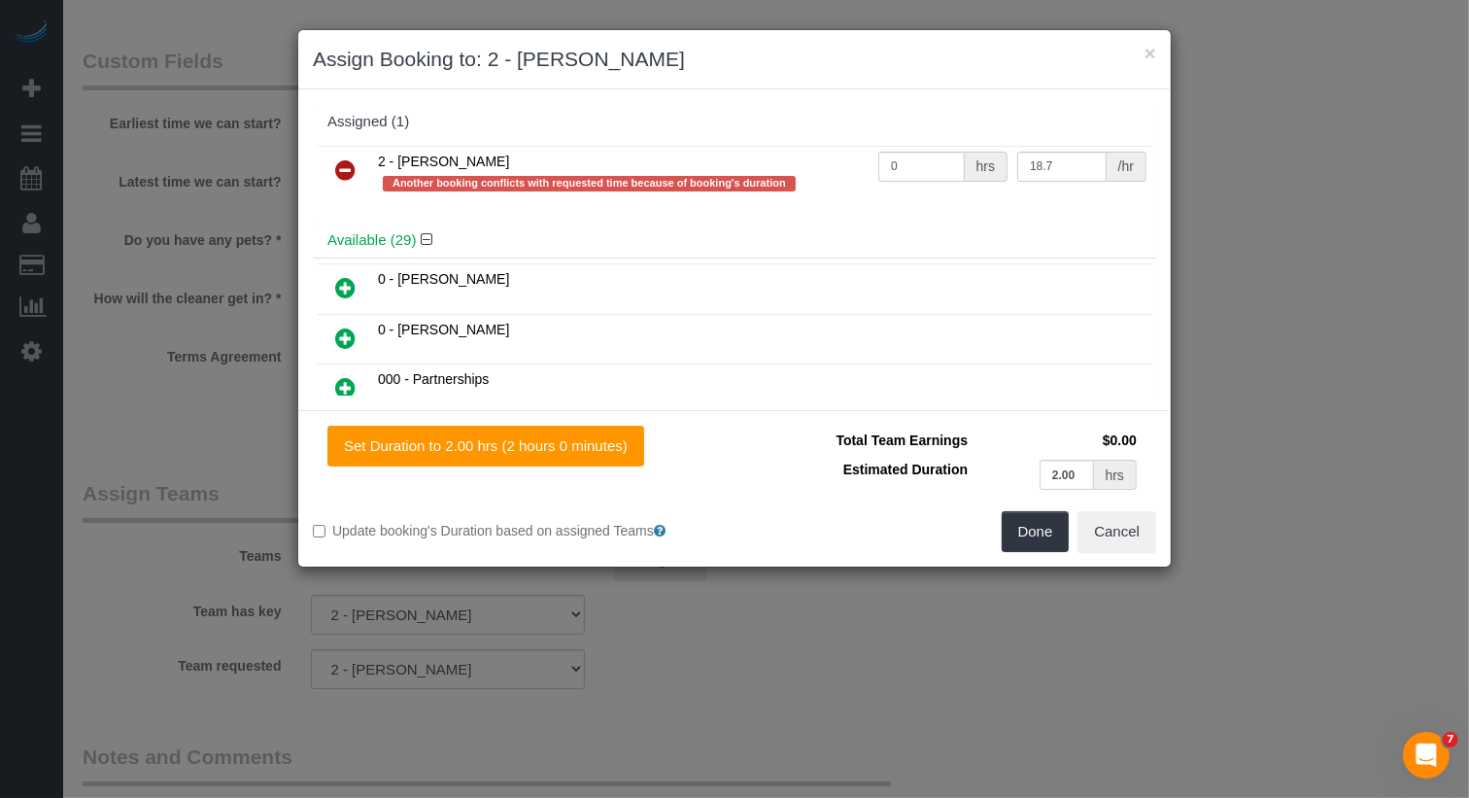
click at [348, 158] on icon at bounding box center [345, 169] width 20 height 23
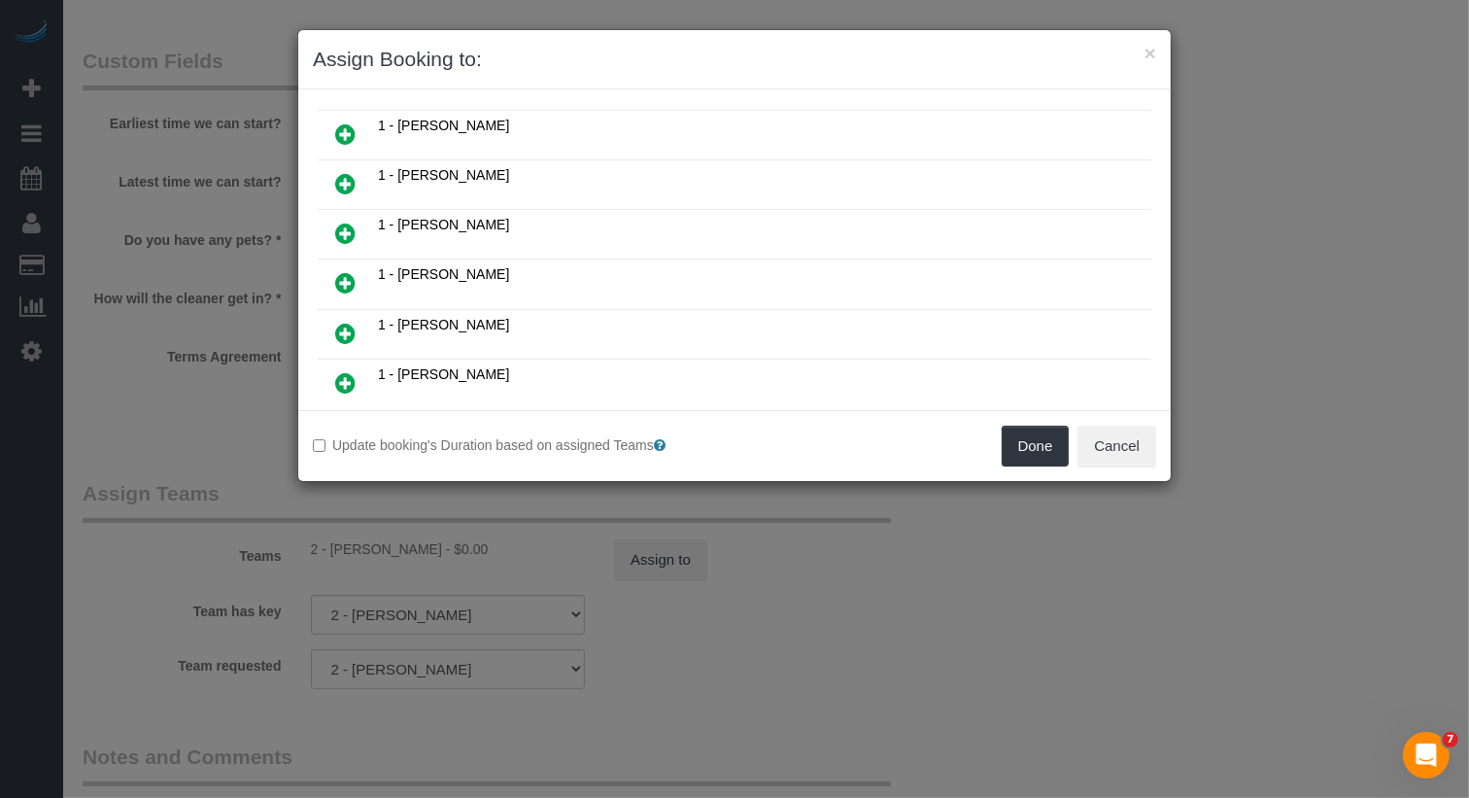
click at [351, 215] on link at bounding box center [346, 234] width 46 height 39
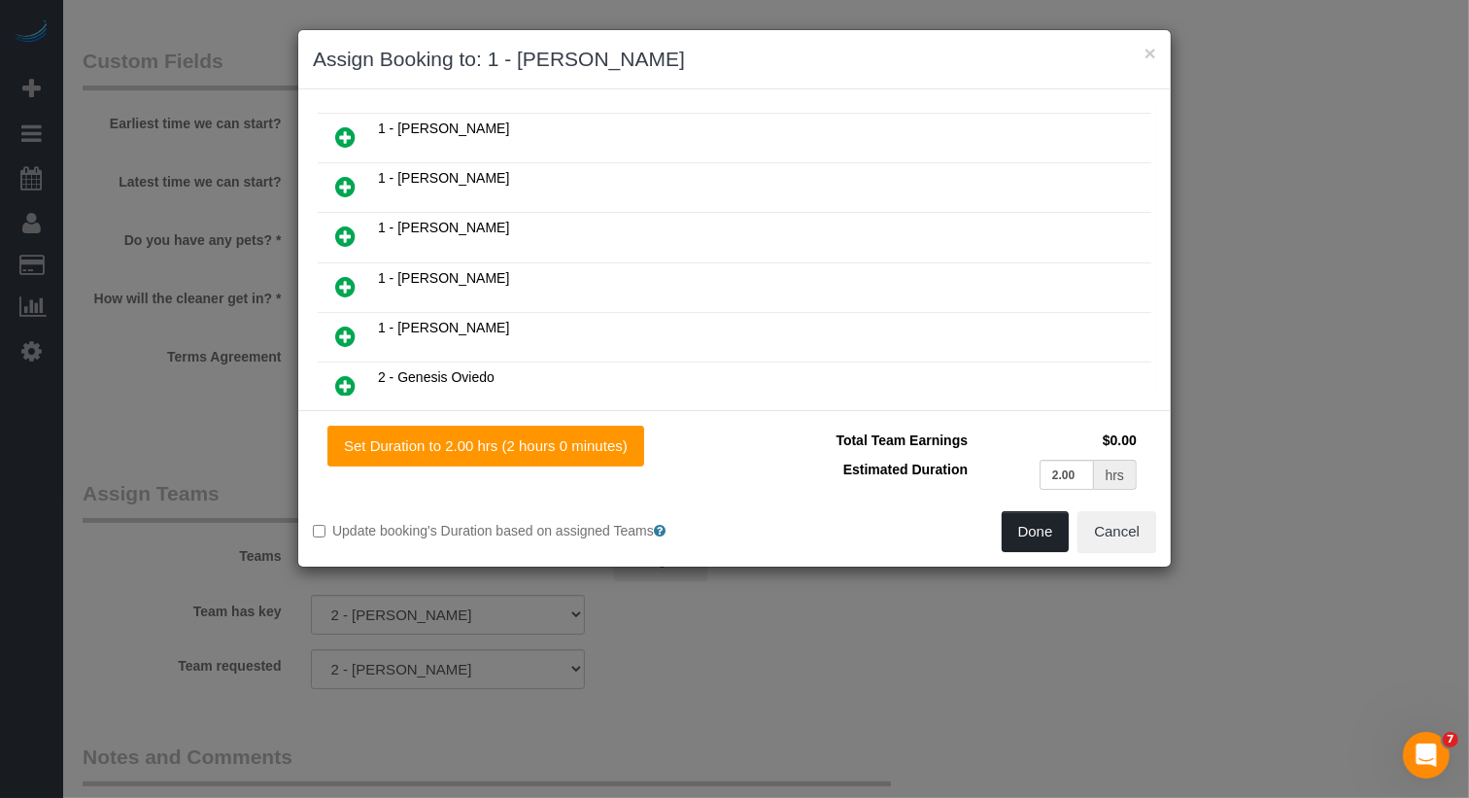
click at [1014, 536] on button "Done" at bounding box center [1036, 531] width 68 height 41
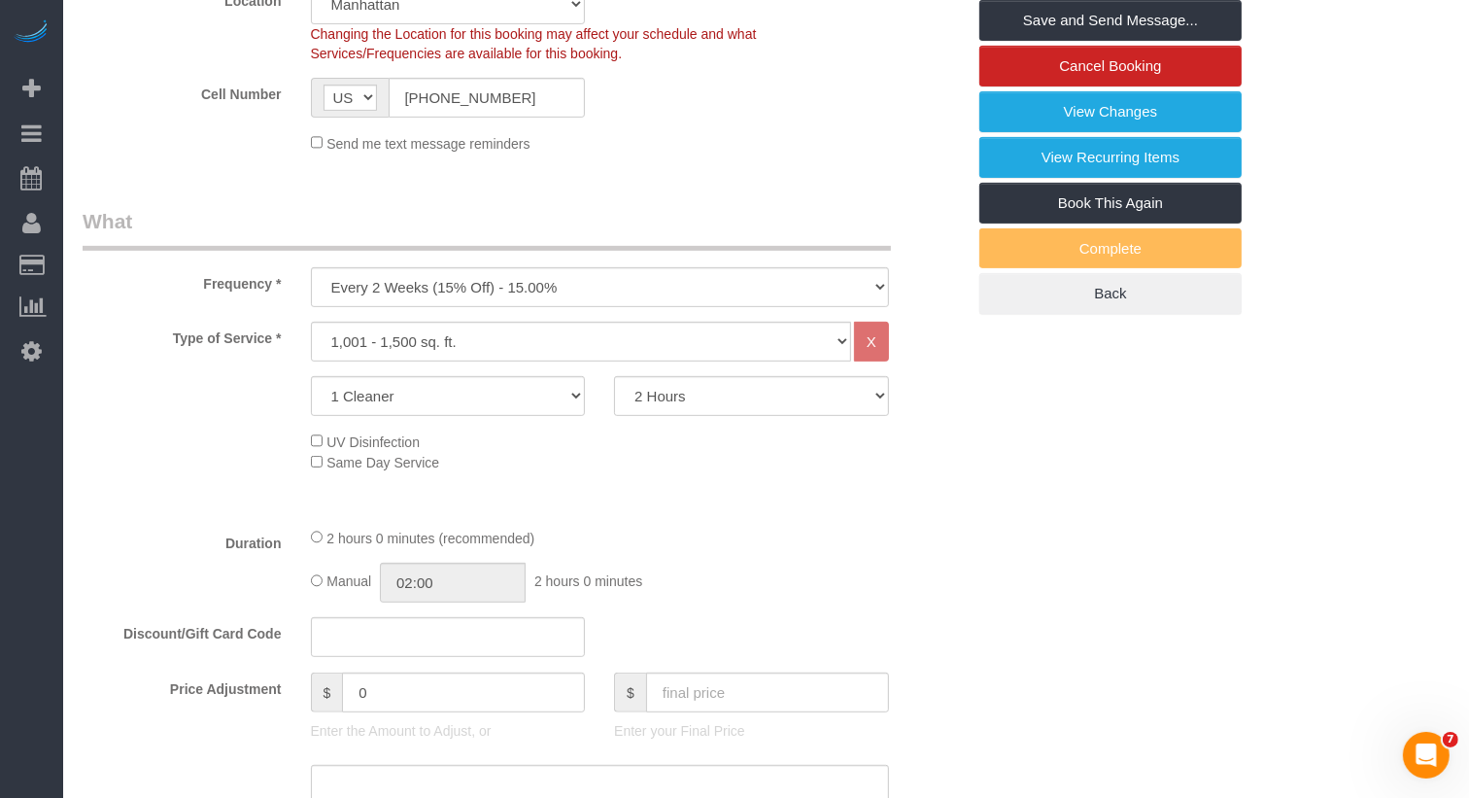
scroll to position [0, 0]
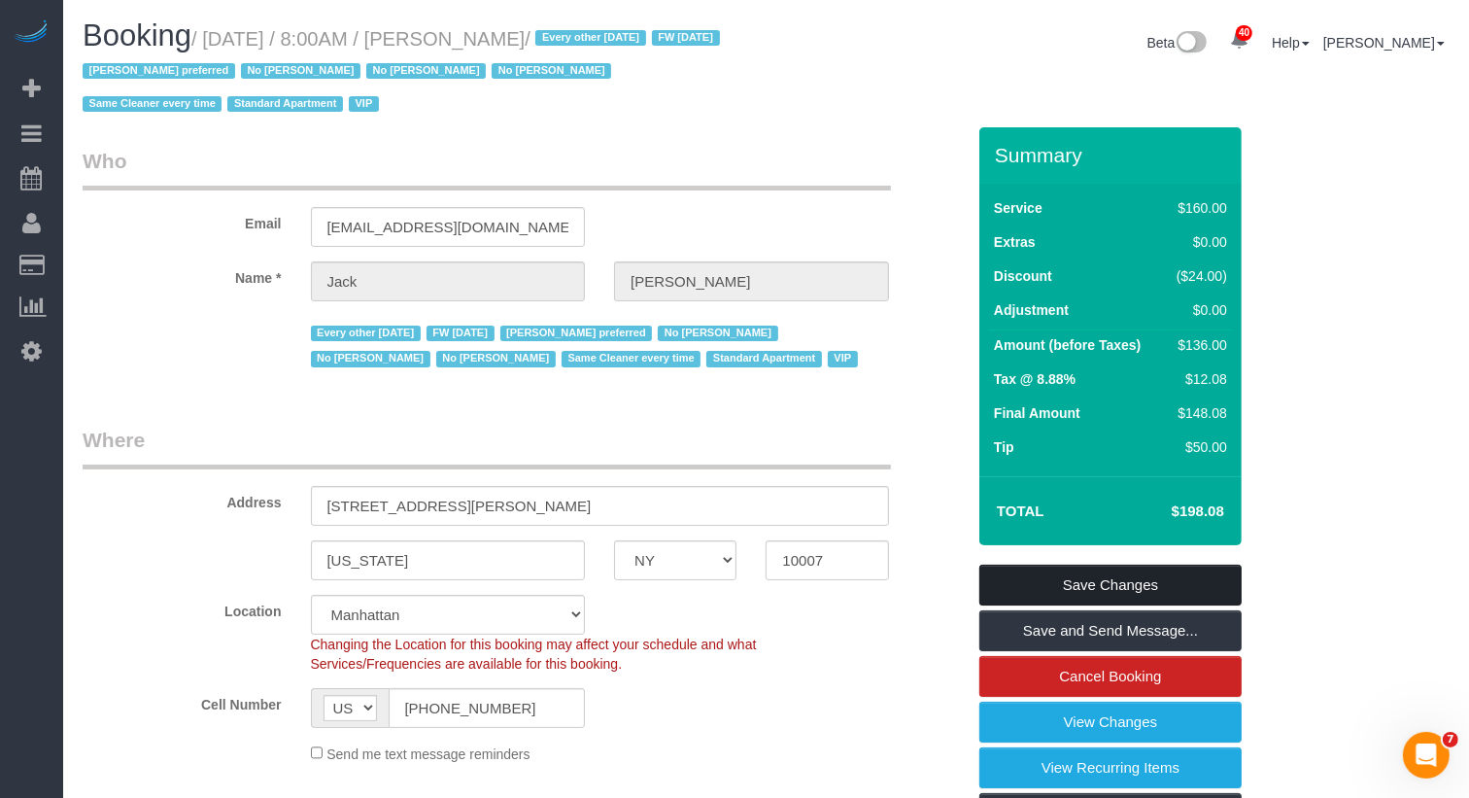
click at [1087, 592] on link "Save Changes" at bounding box center [1110, 585] width 262 height 41
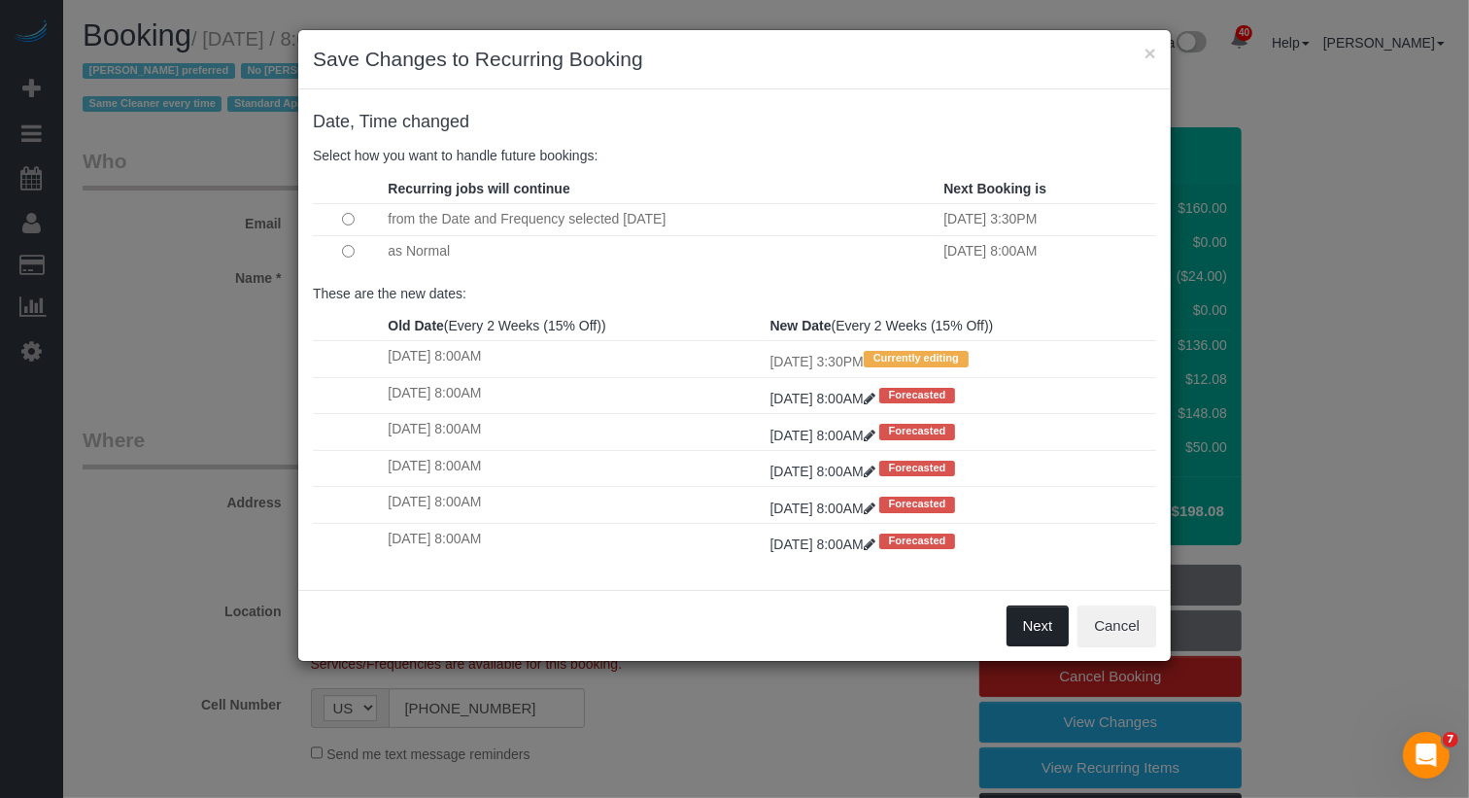
click at [1035, 616] on button "Next" at bounding box center [1038, 625] width 63 height 41
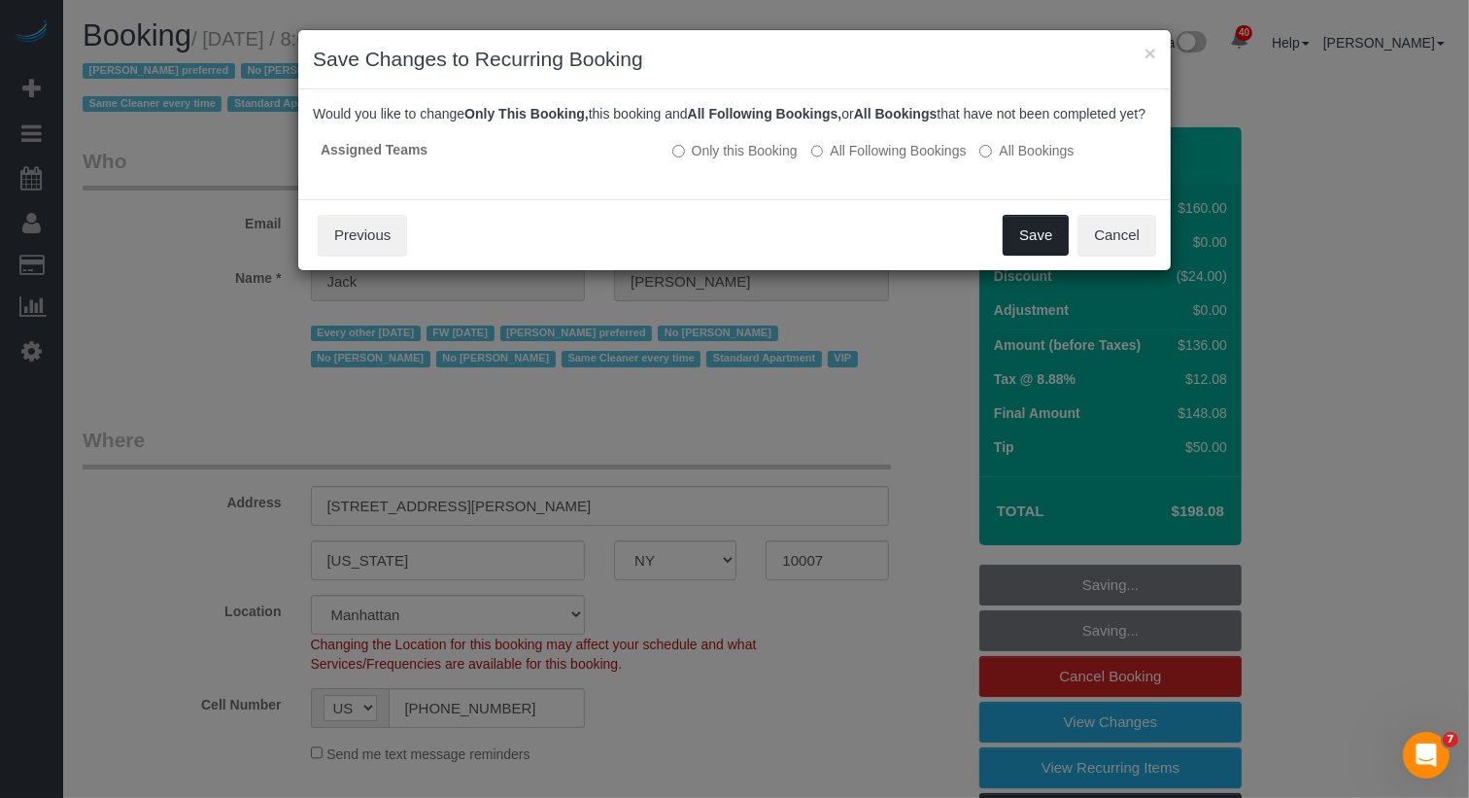
click at [1032, 252] on button "Save" at bounding box center [1036, 235] width 66 height 41
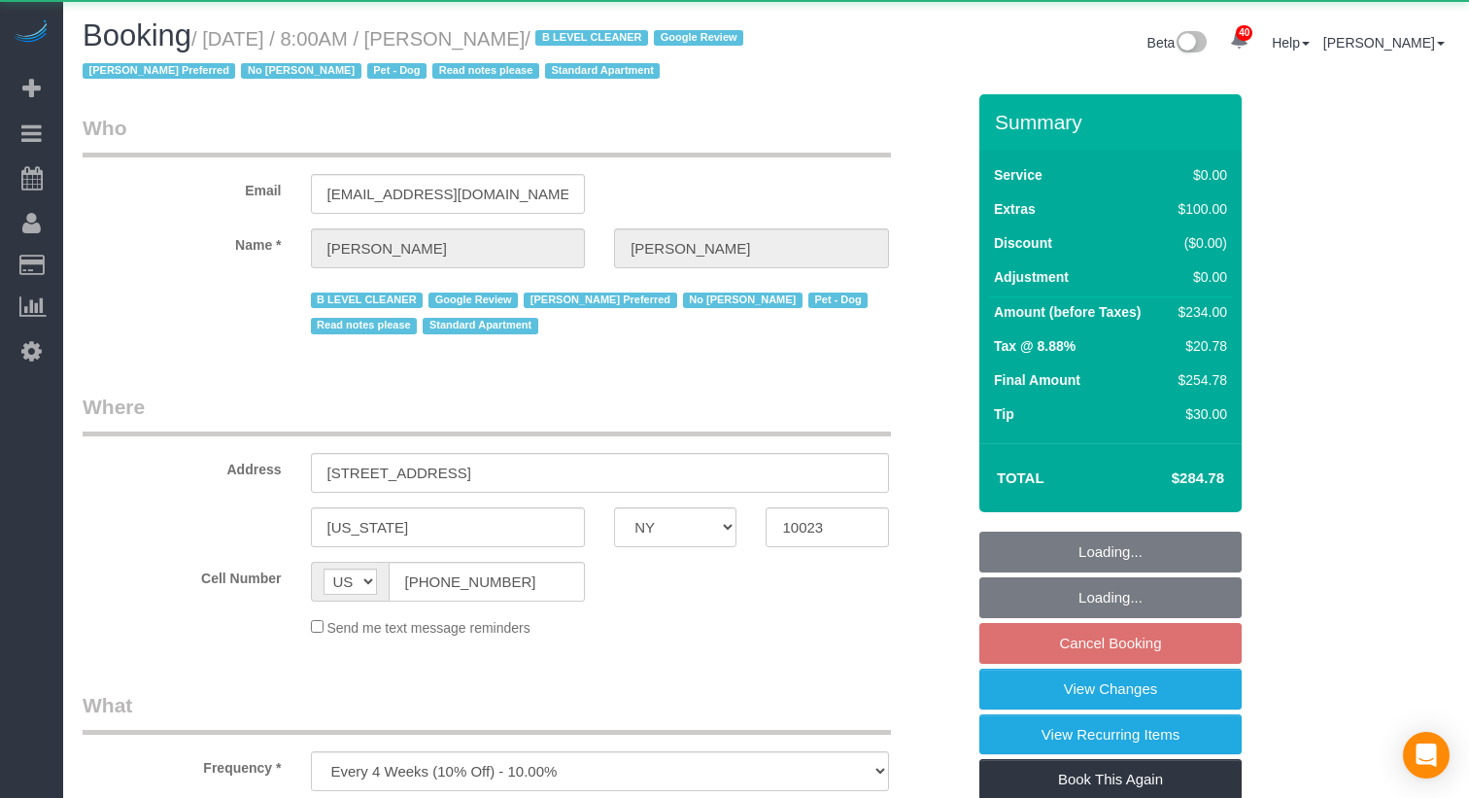
select select "NY"
select select "1"
select select "object:1094"
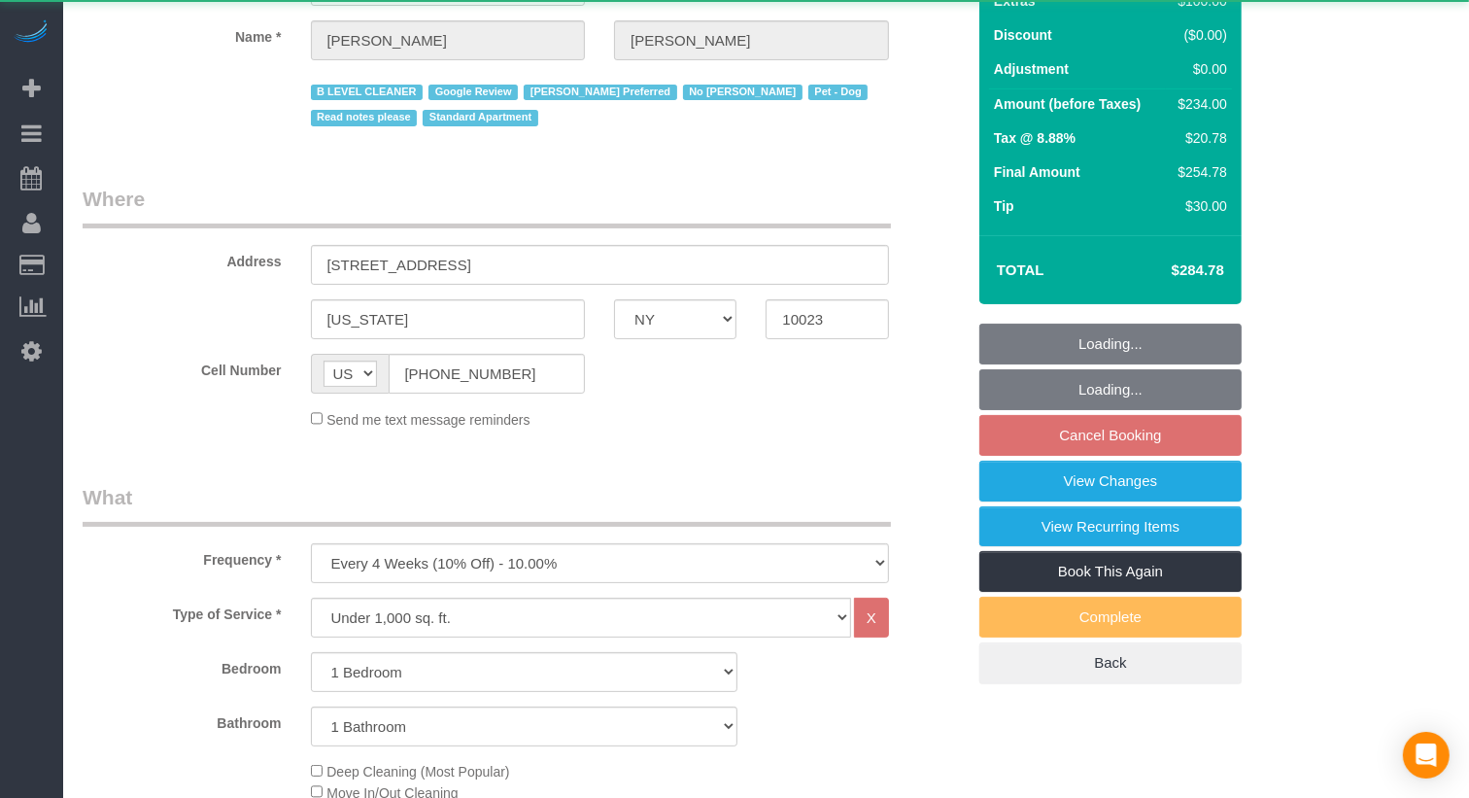
select select "string:stripe-pm_1Iw5F44VGloSiKo7Msqfv3Zn"
select select "1"
select select "spot1"
select select "number:56"
select select "number:72"
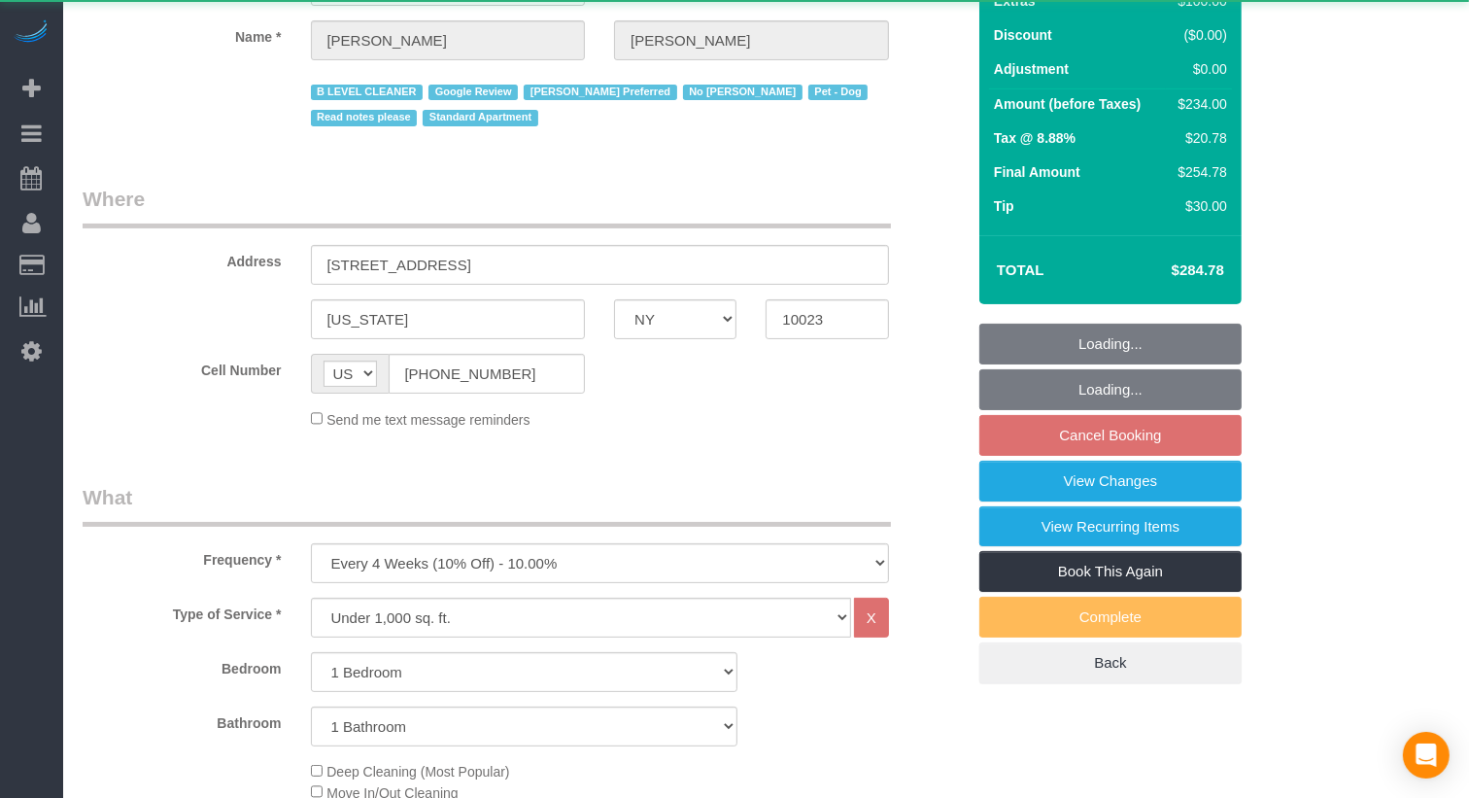
select select "number:13"
select select "number:6"
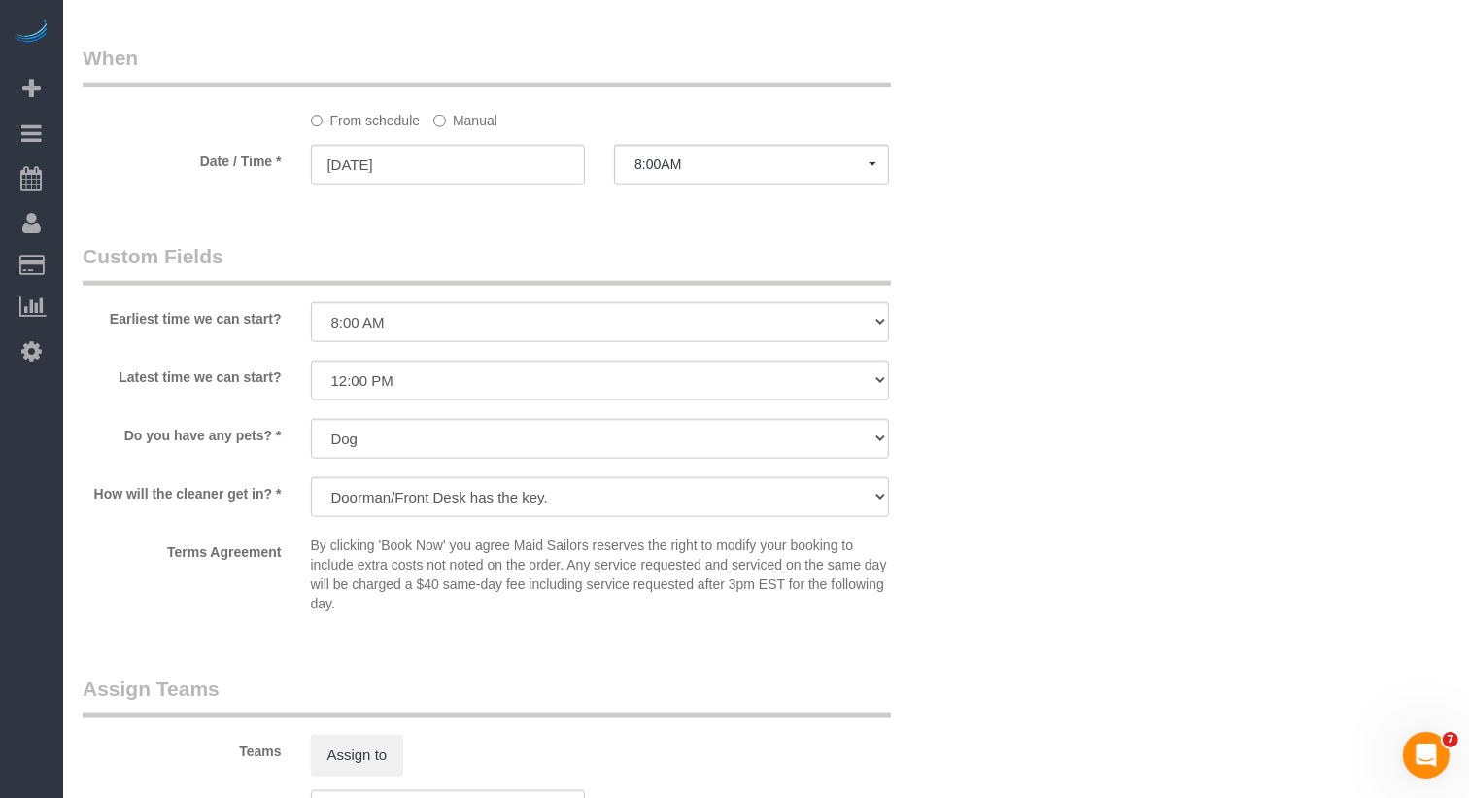
scroll to position [2015, 0]
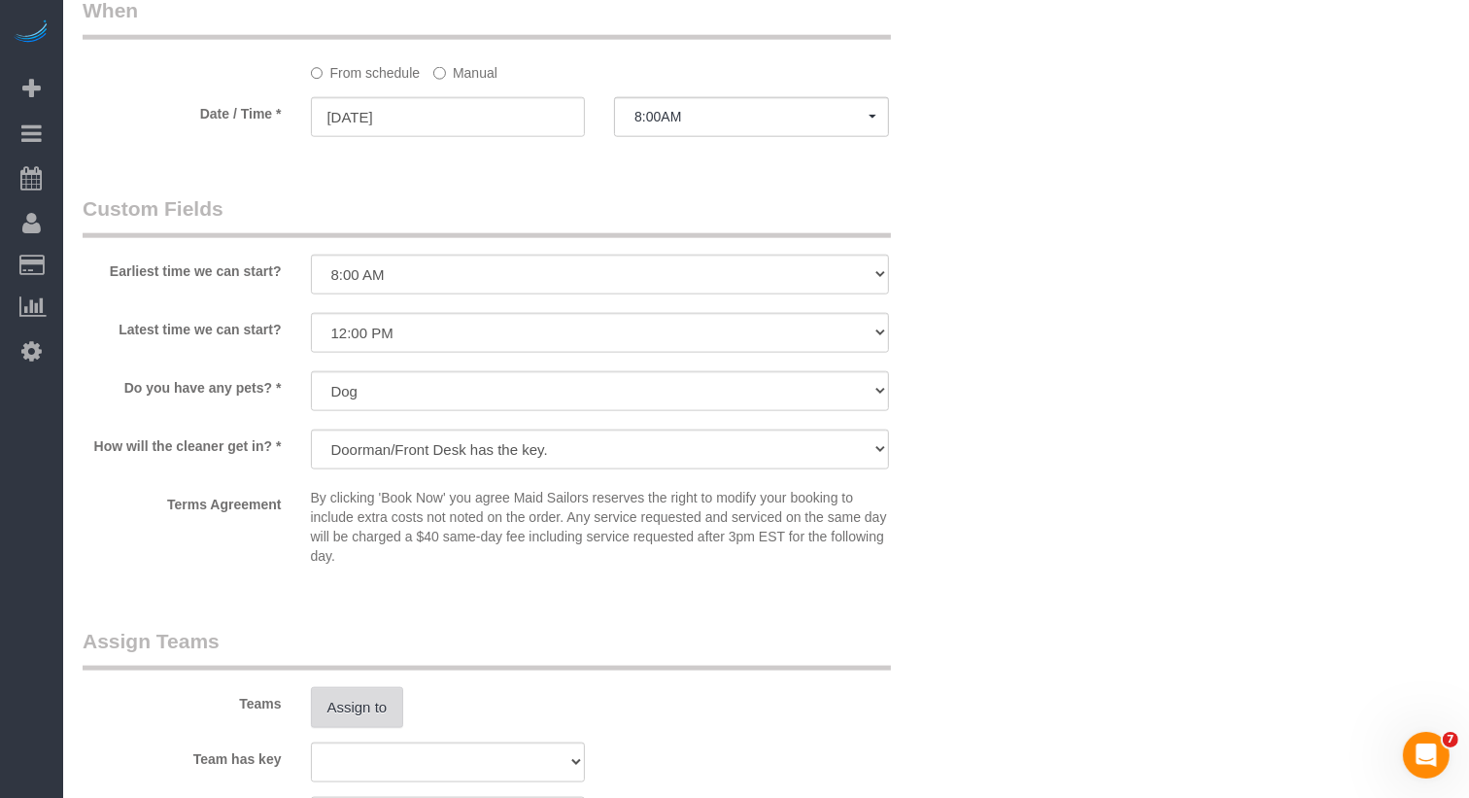
click at [332, 722] on button "Assign to" at bounding box center [357, 707] width 93 height 41
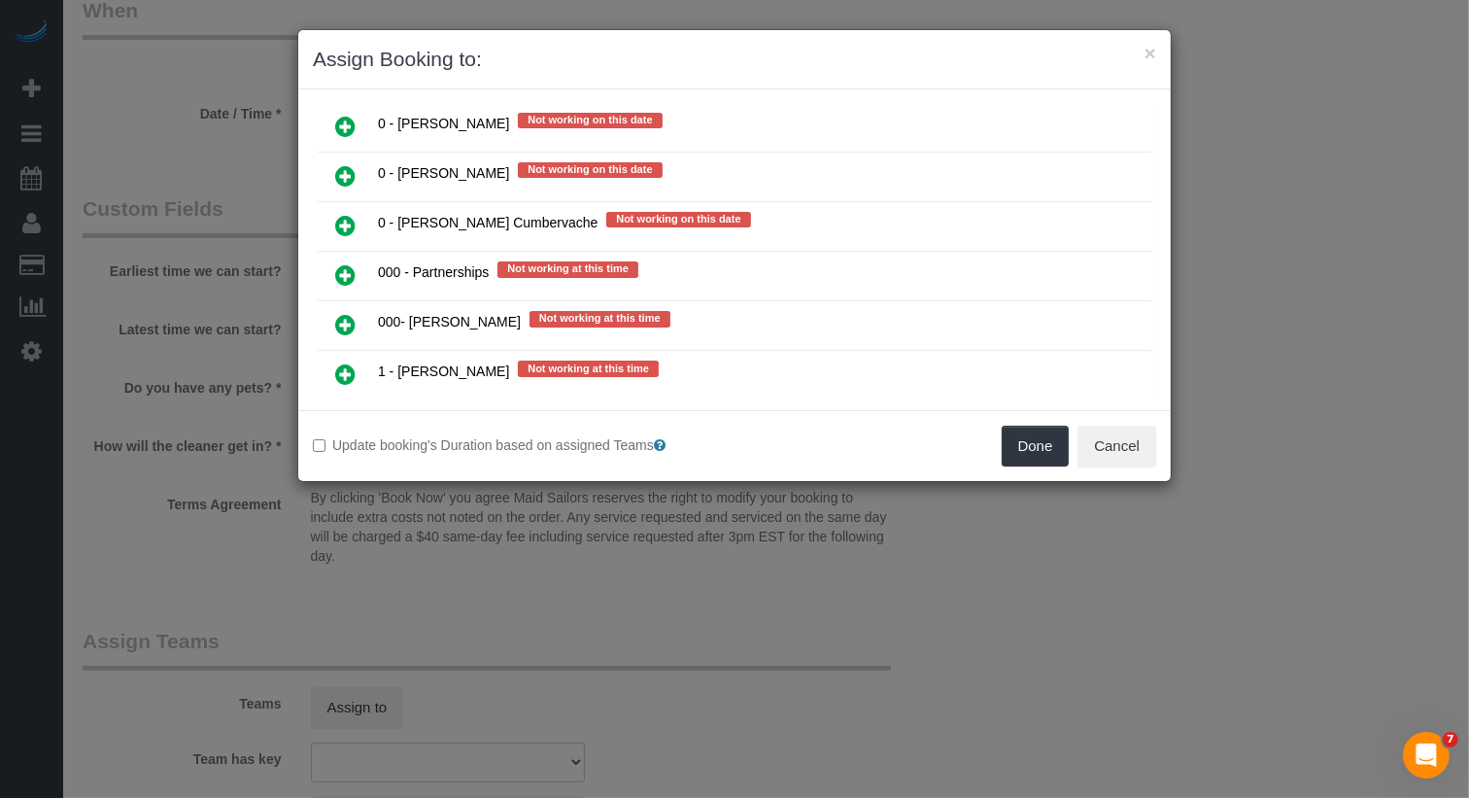
click at [342, 313] on icon at bounding box center [345, 324] width 20 height 23
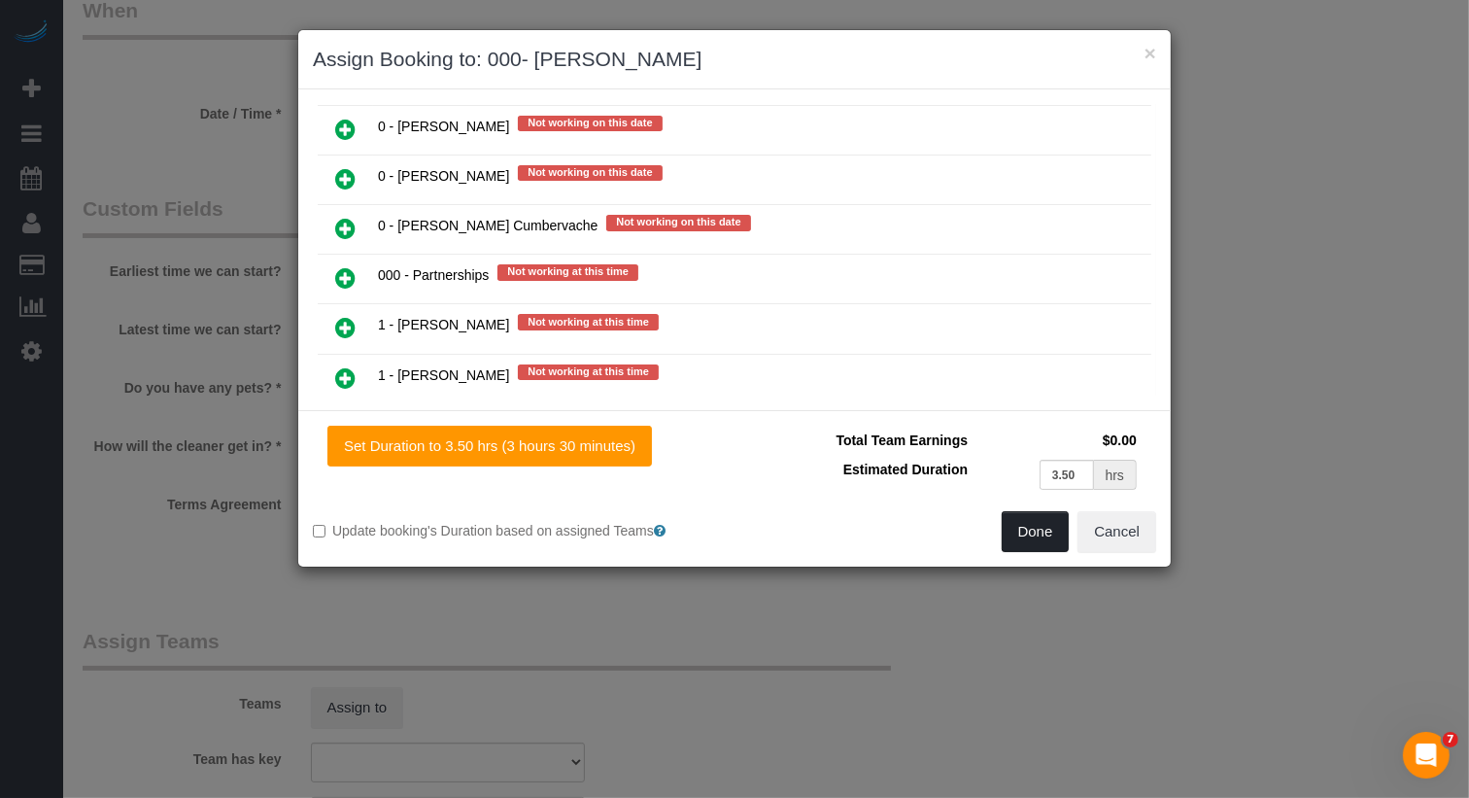
click at [1063, 531] on button "Done" at bounding box center [1036, 531] width 68 height 41
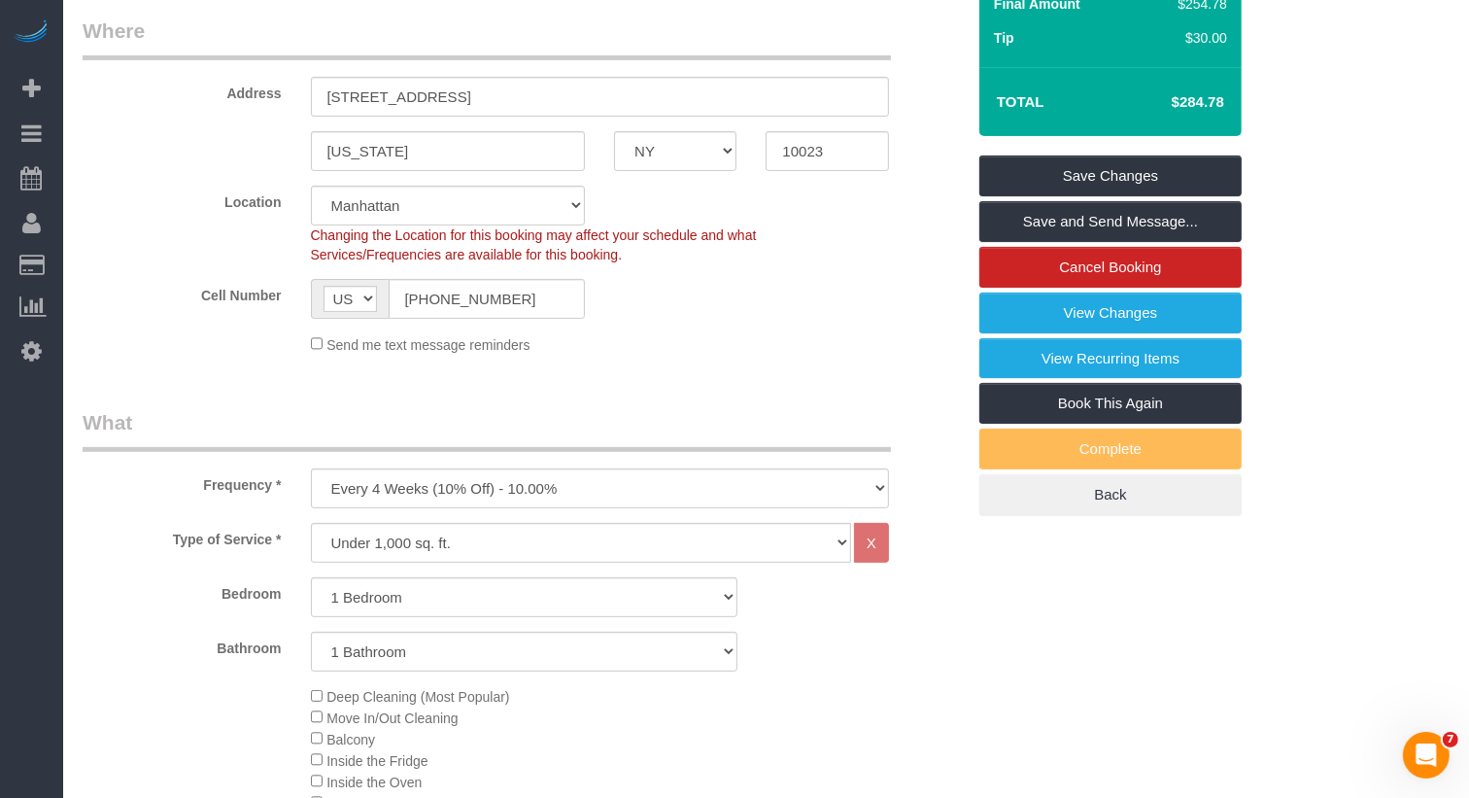
scroll to position [0, 0]
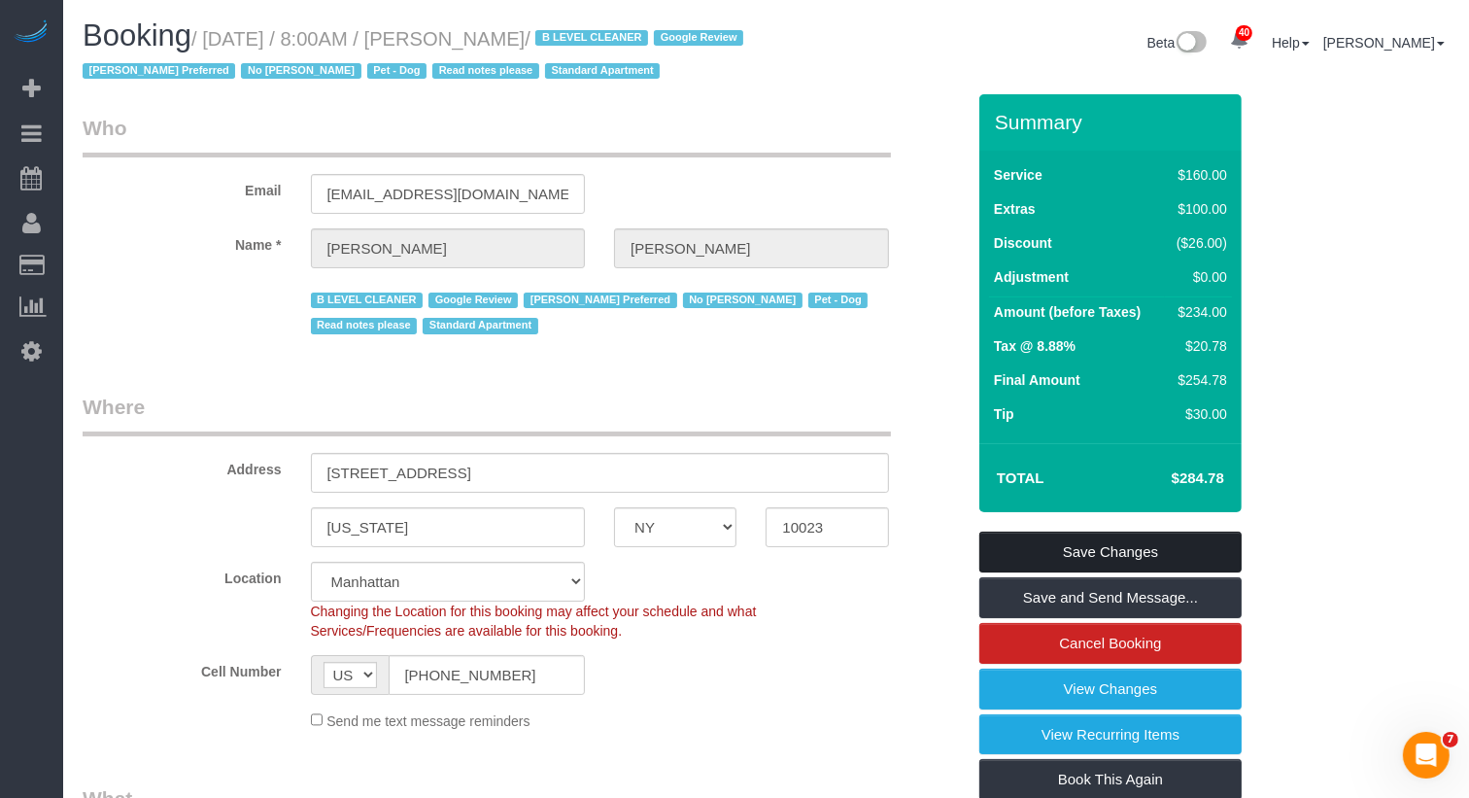
click at [1064, 540] on link "Save Changes" at bounding box center [1110, 552] width 262 height 41
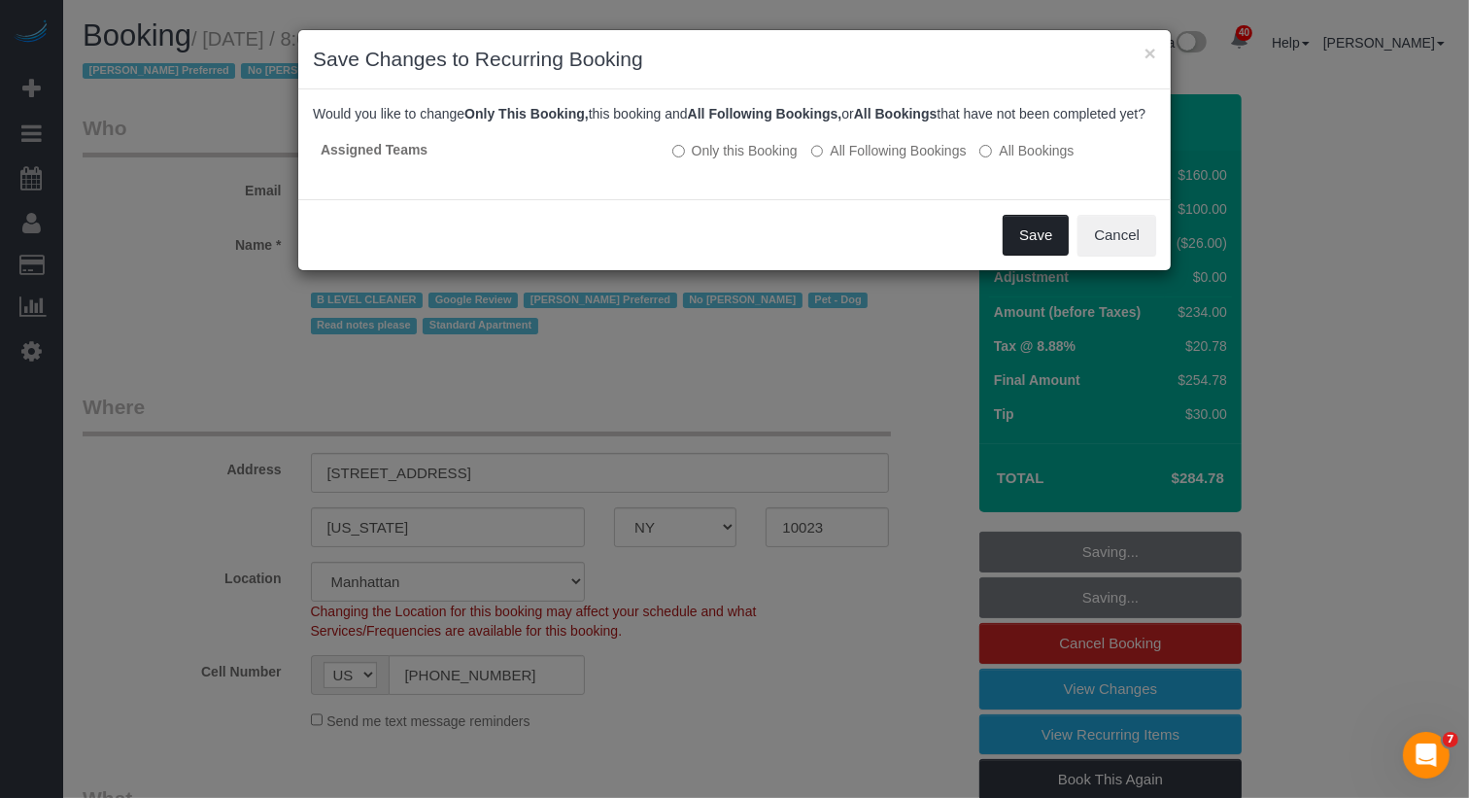
click at [1016, 246] on button "Save" at bounding box center [1036, 235] width 66 height 41
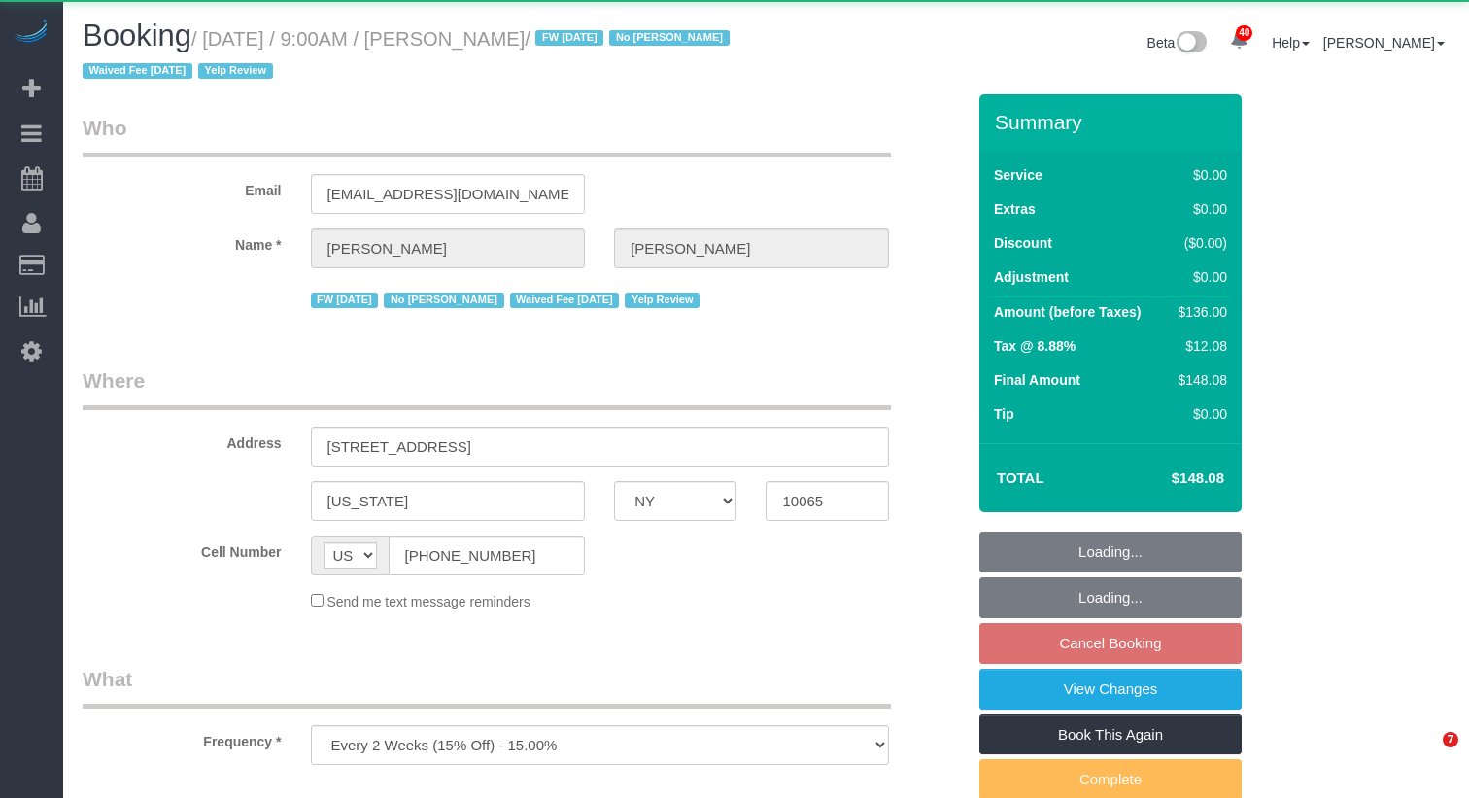
select select "NY"
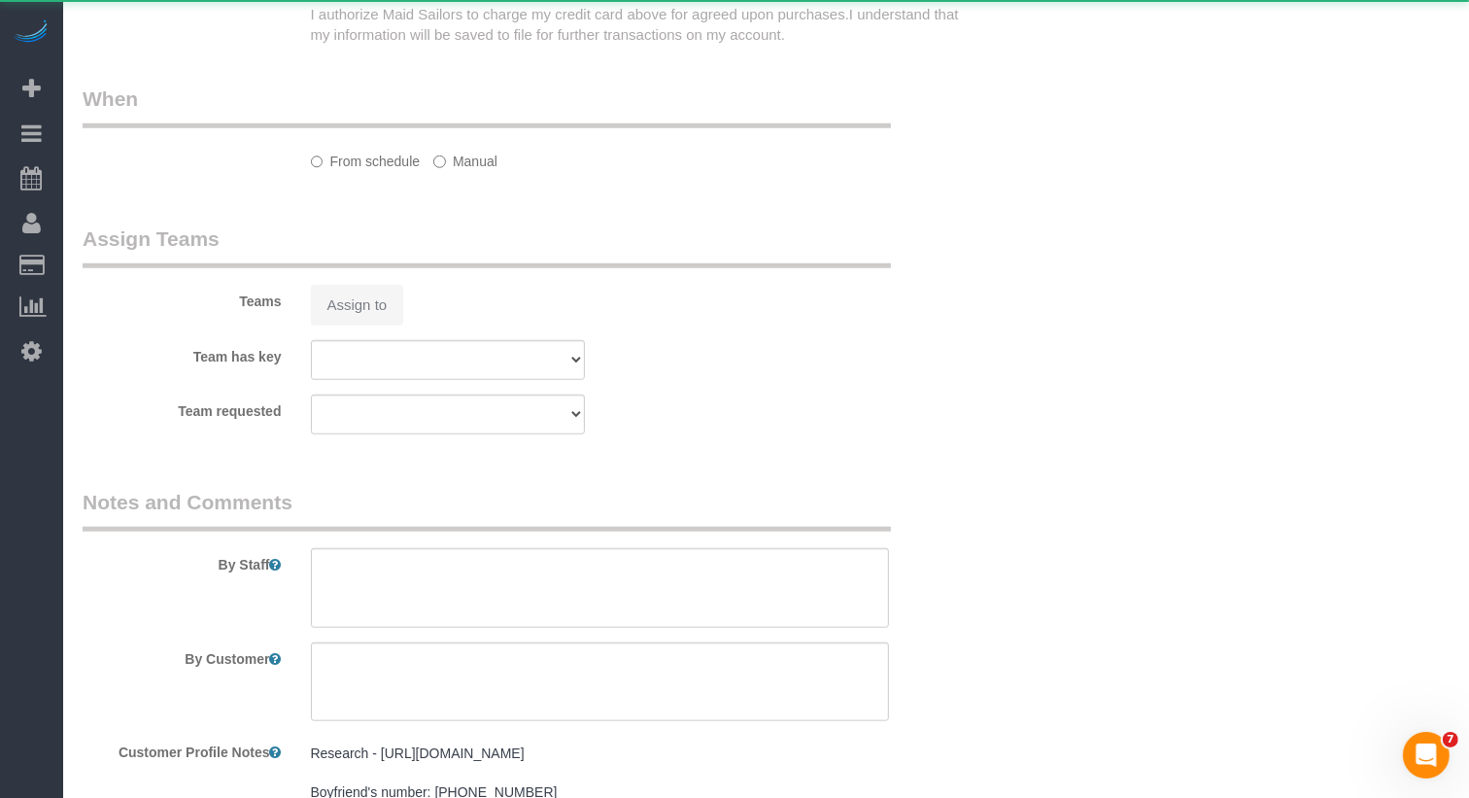
select select "1"
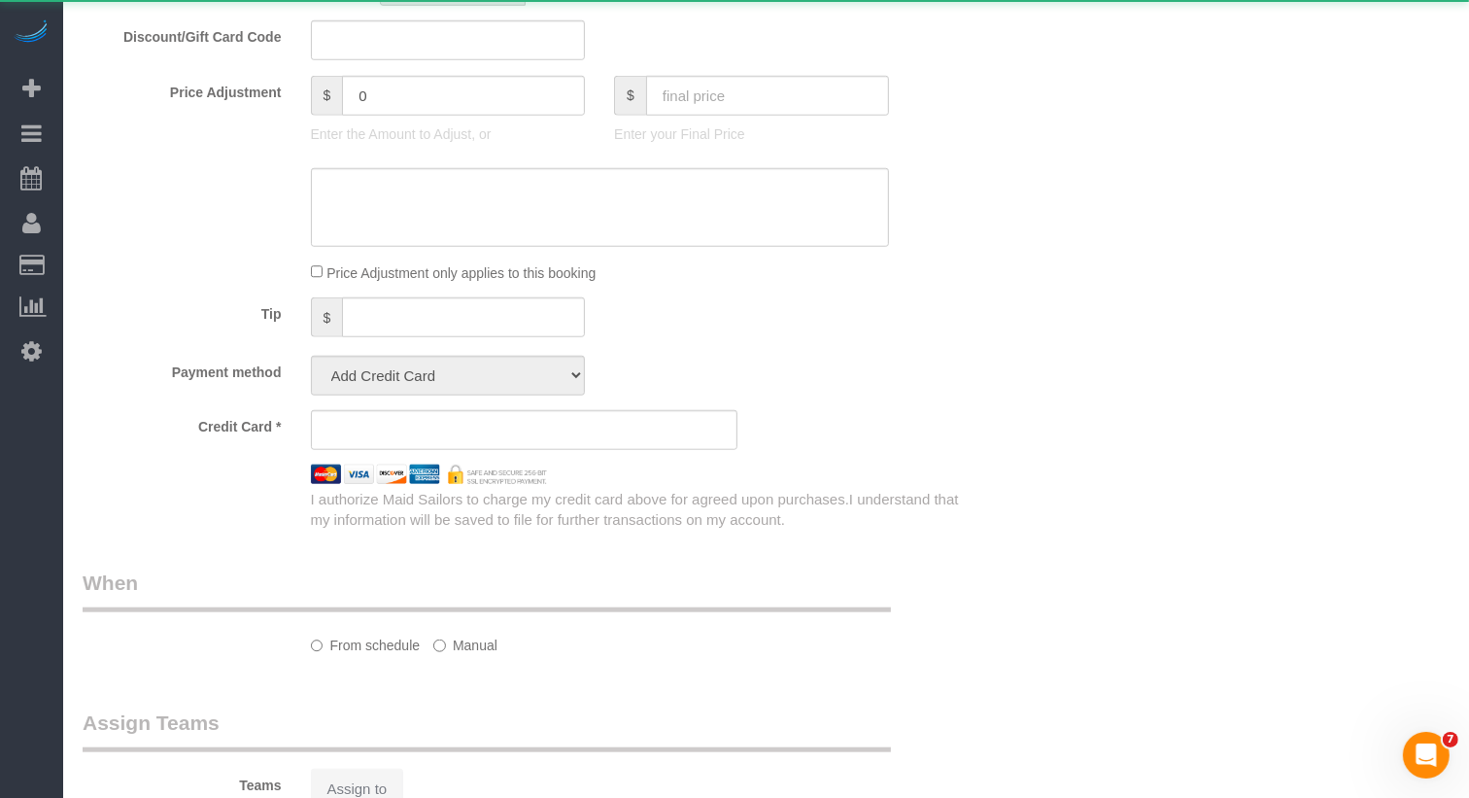
select select "object:1080"
select select "string:stripe-pm_1IilJ74VGloSiKo7yjH4kSKu"
select select "spot2"
select select "number:89"
select select "number:90"
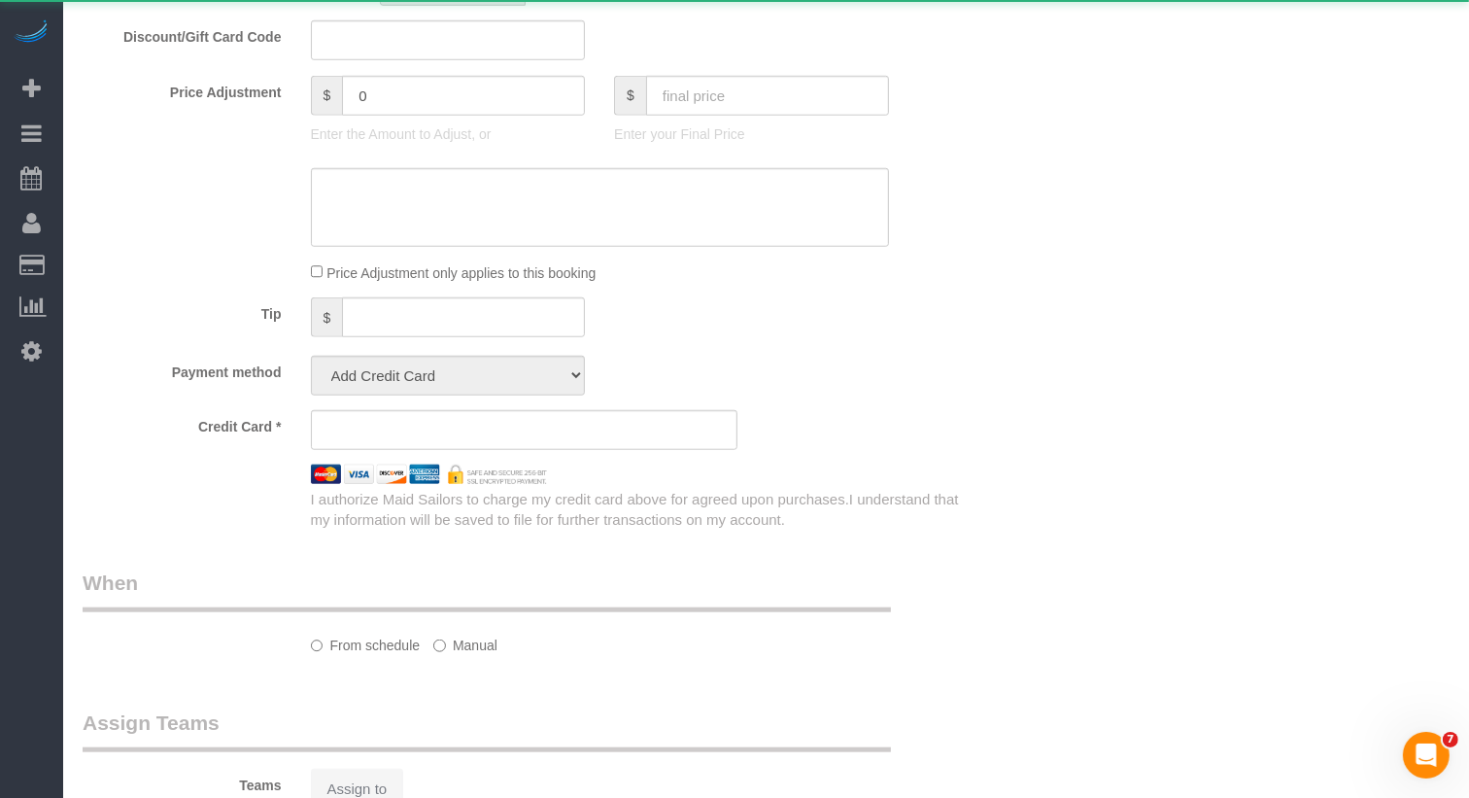
select select "number:15"
select select "number:5"
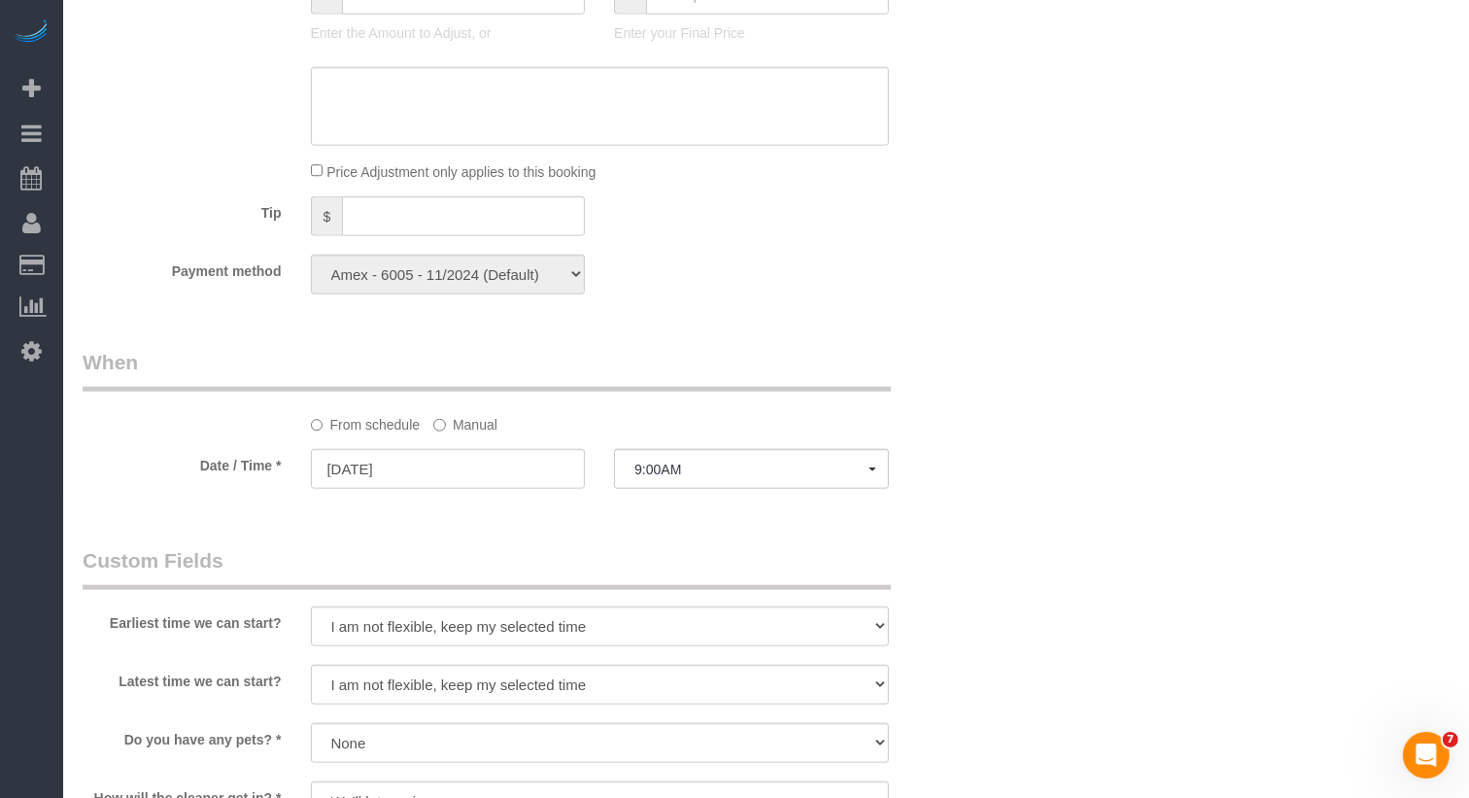
select select "1"
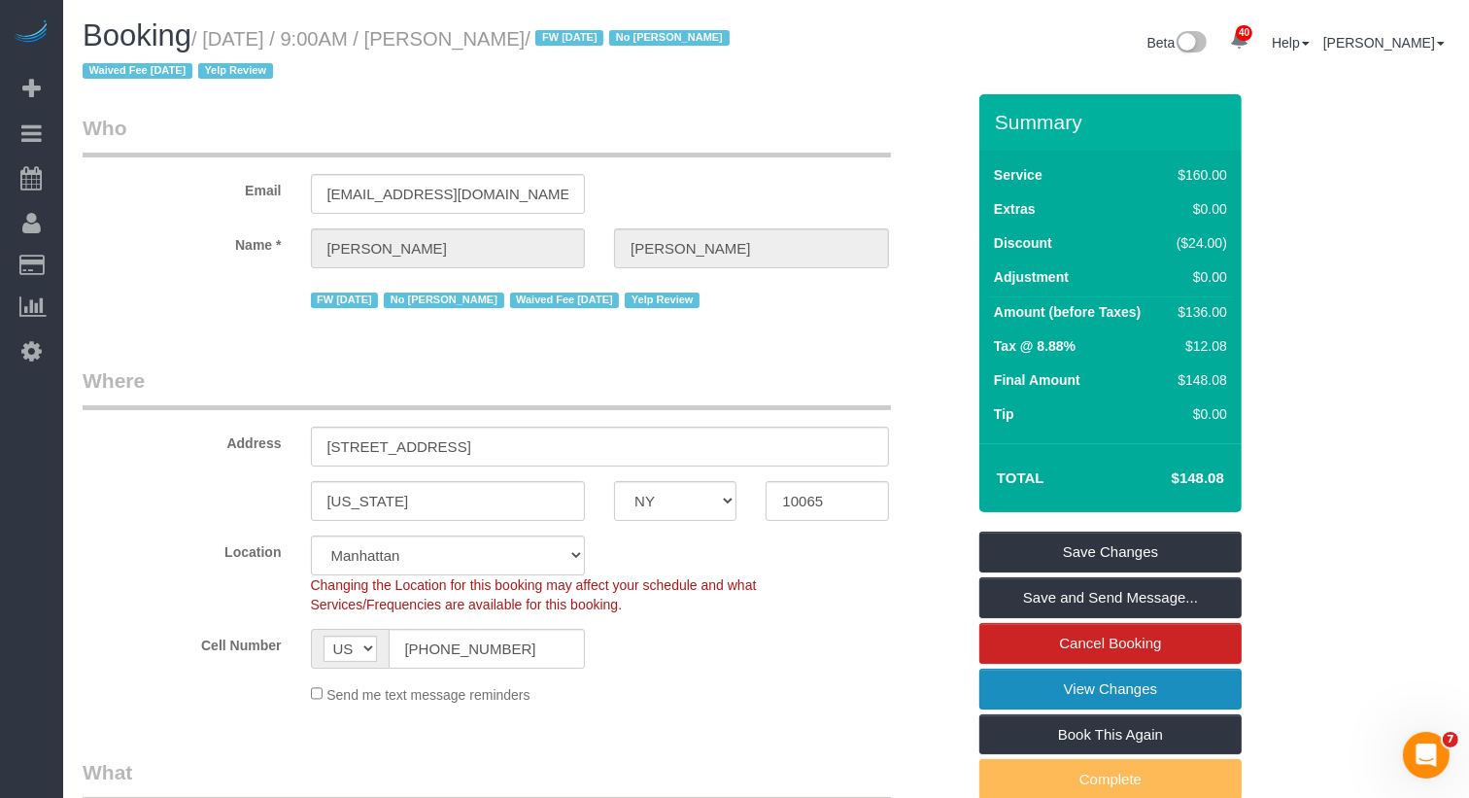
click at [1137, 685] on link "View Changes" at bounding box center [1110, 689] width 262 height 41
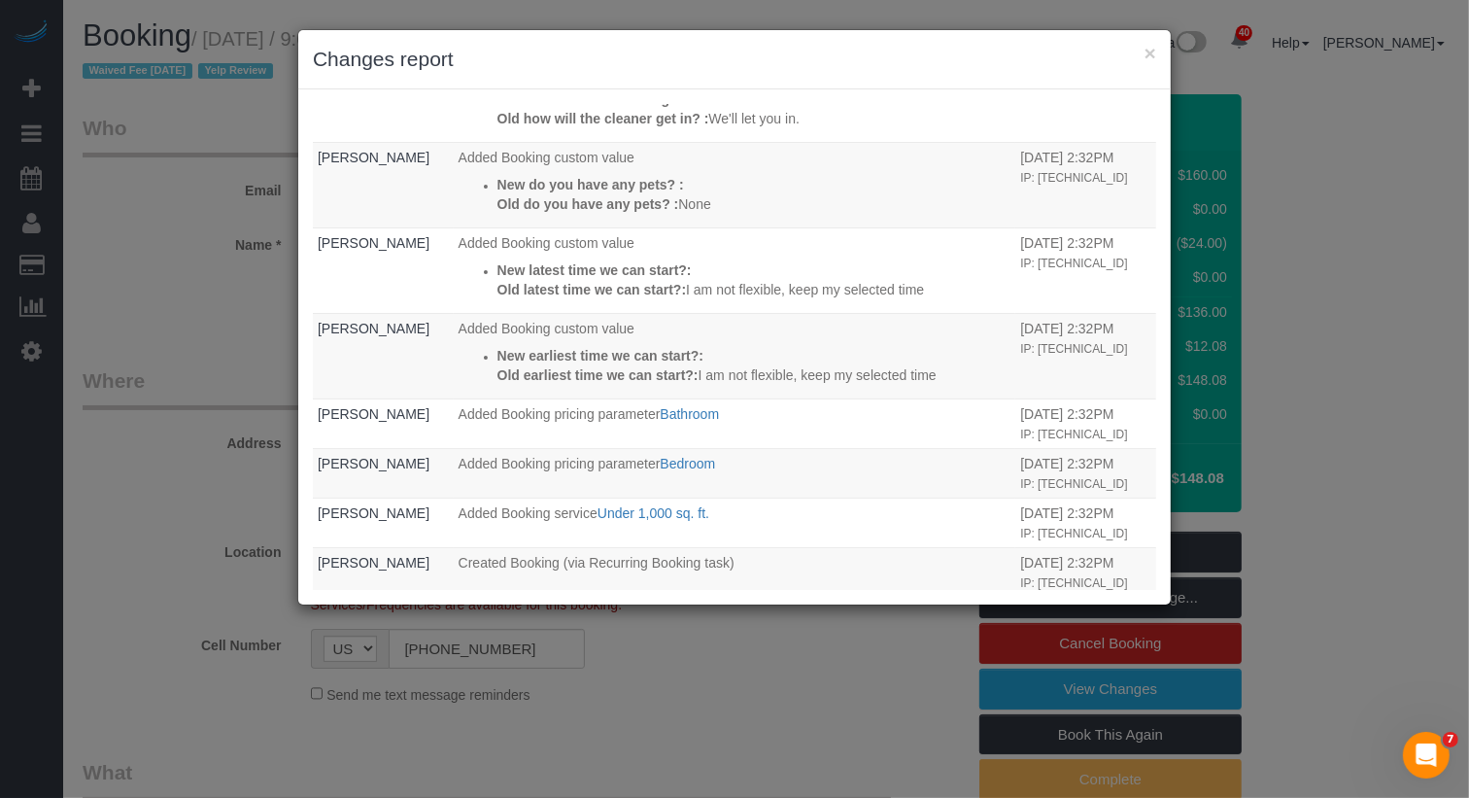
scroll to position [501, 0]
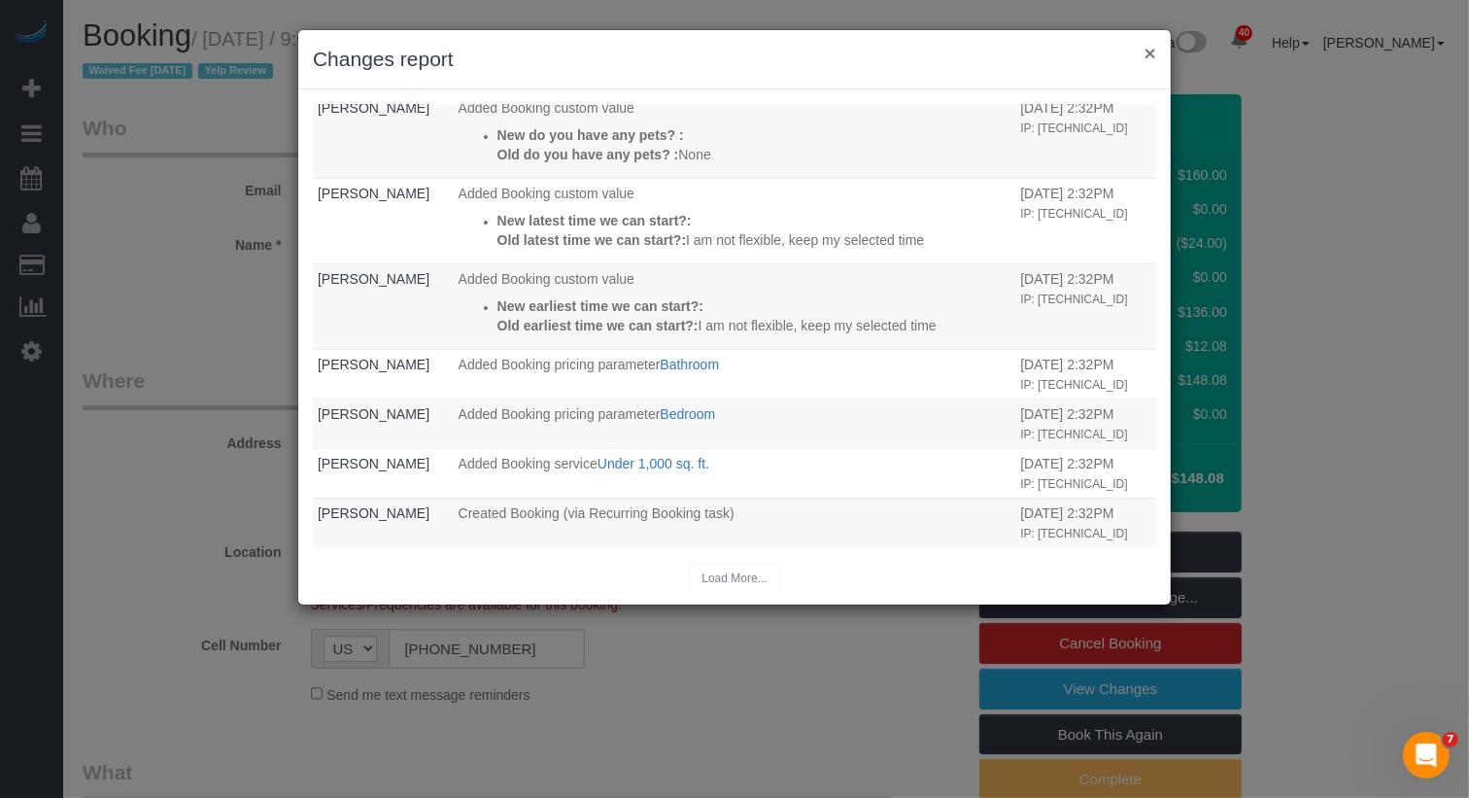
click at [1145, 51] on button "×" at bounding box center [1151, 53] width 12 height 20
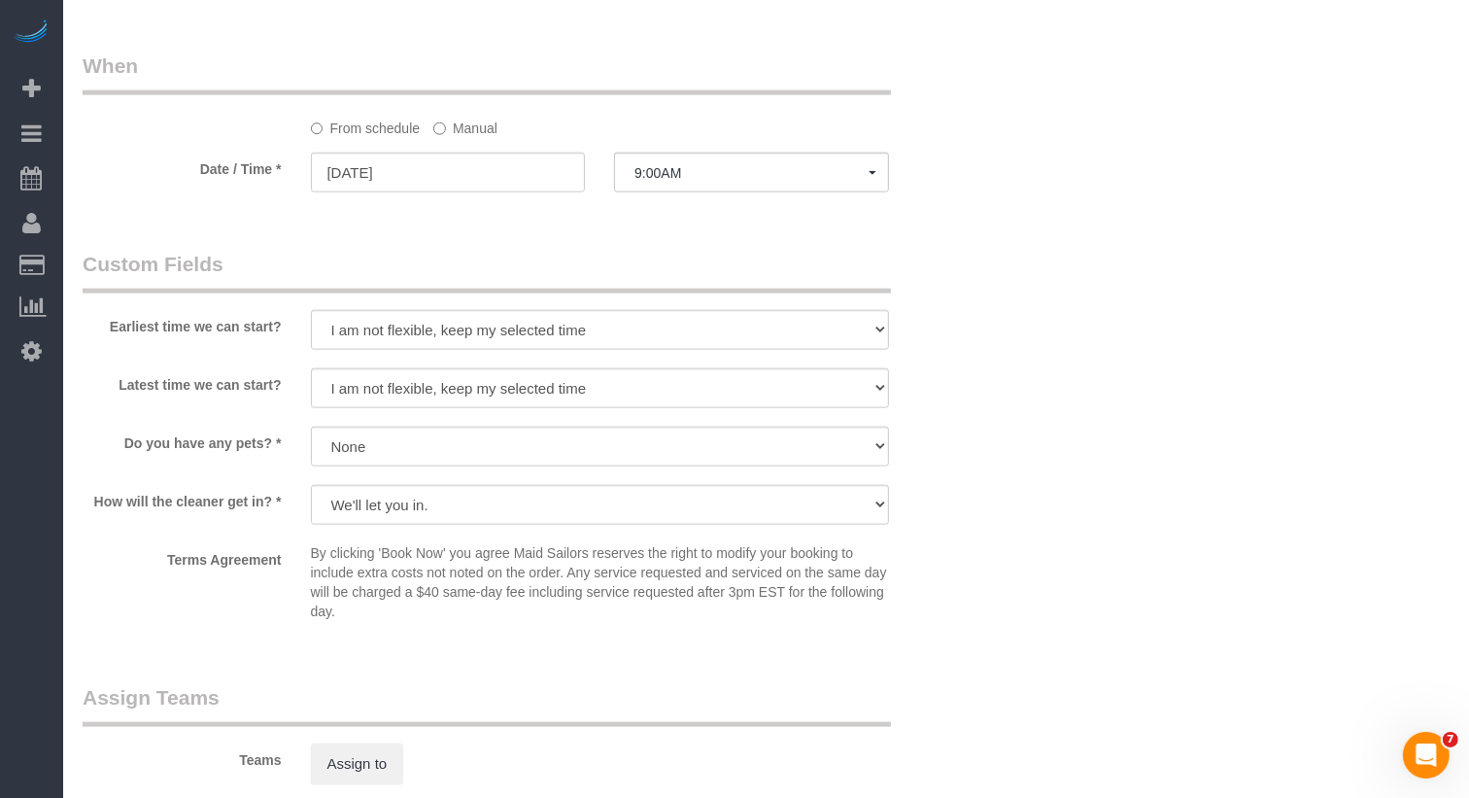
scroll to position [2032, 0]
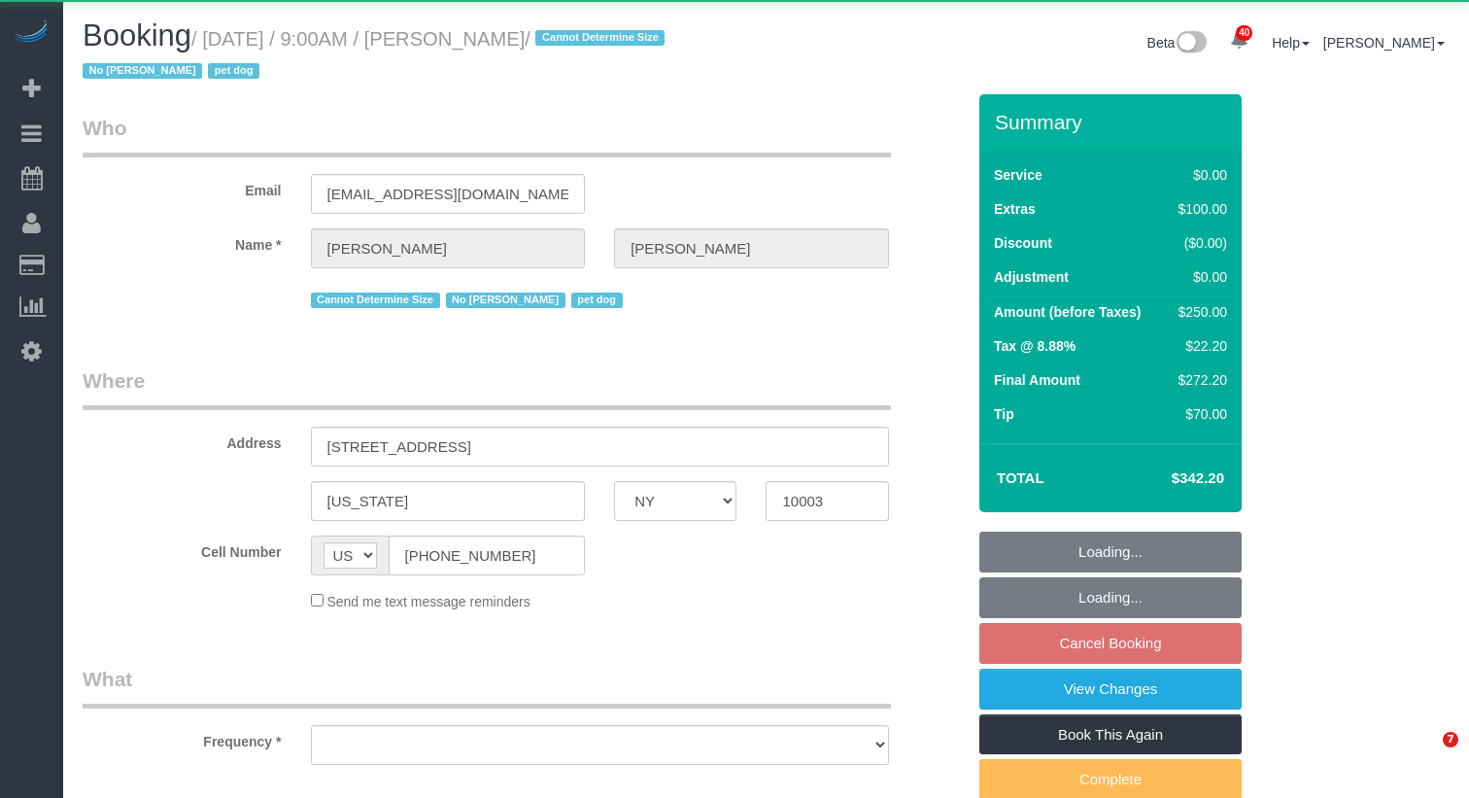
select select "NY"
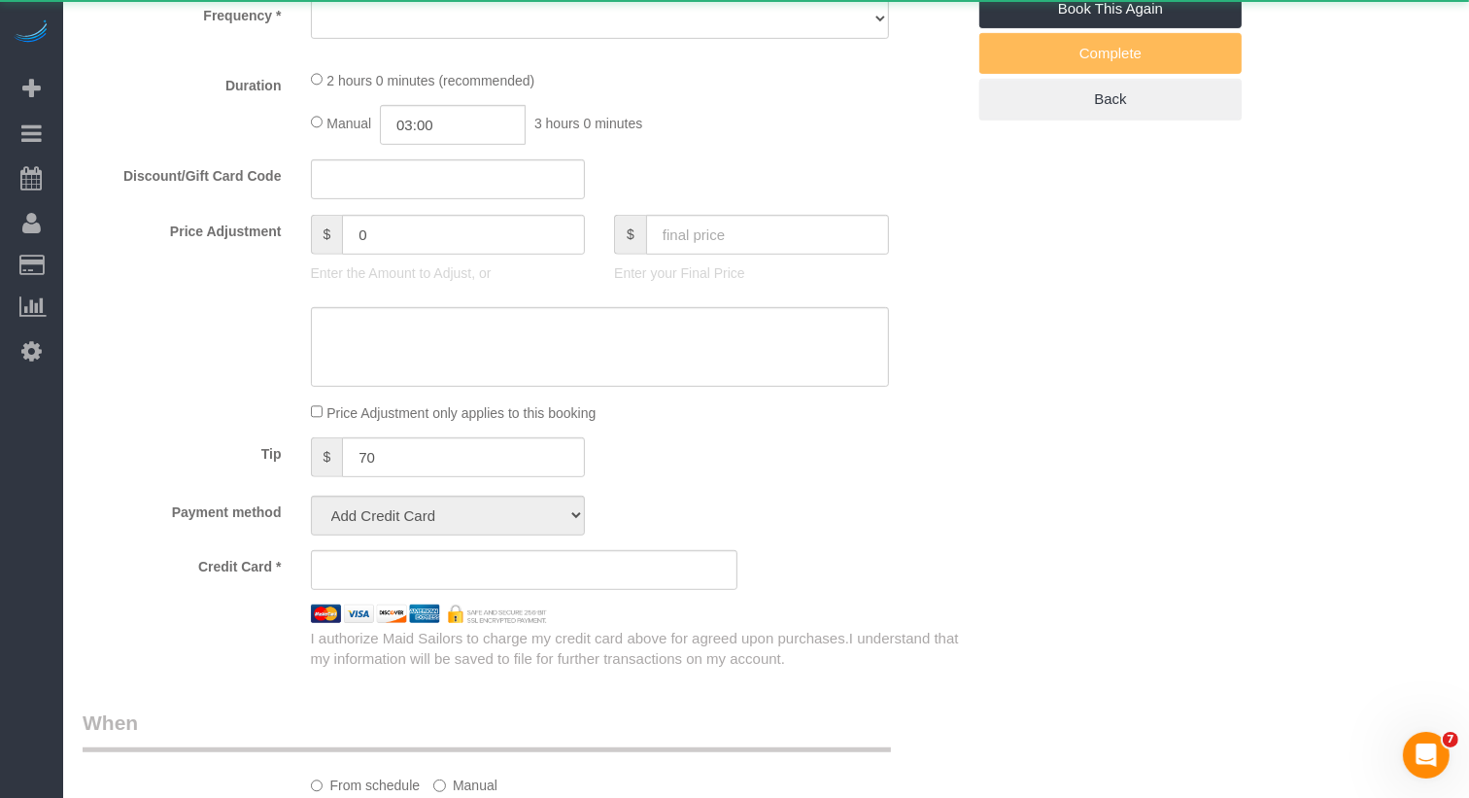
select select "object:1071"
select select "spot2"
select select "number:57"
select select "number:74"
select select "number:13"
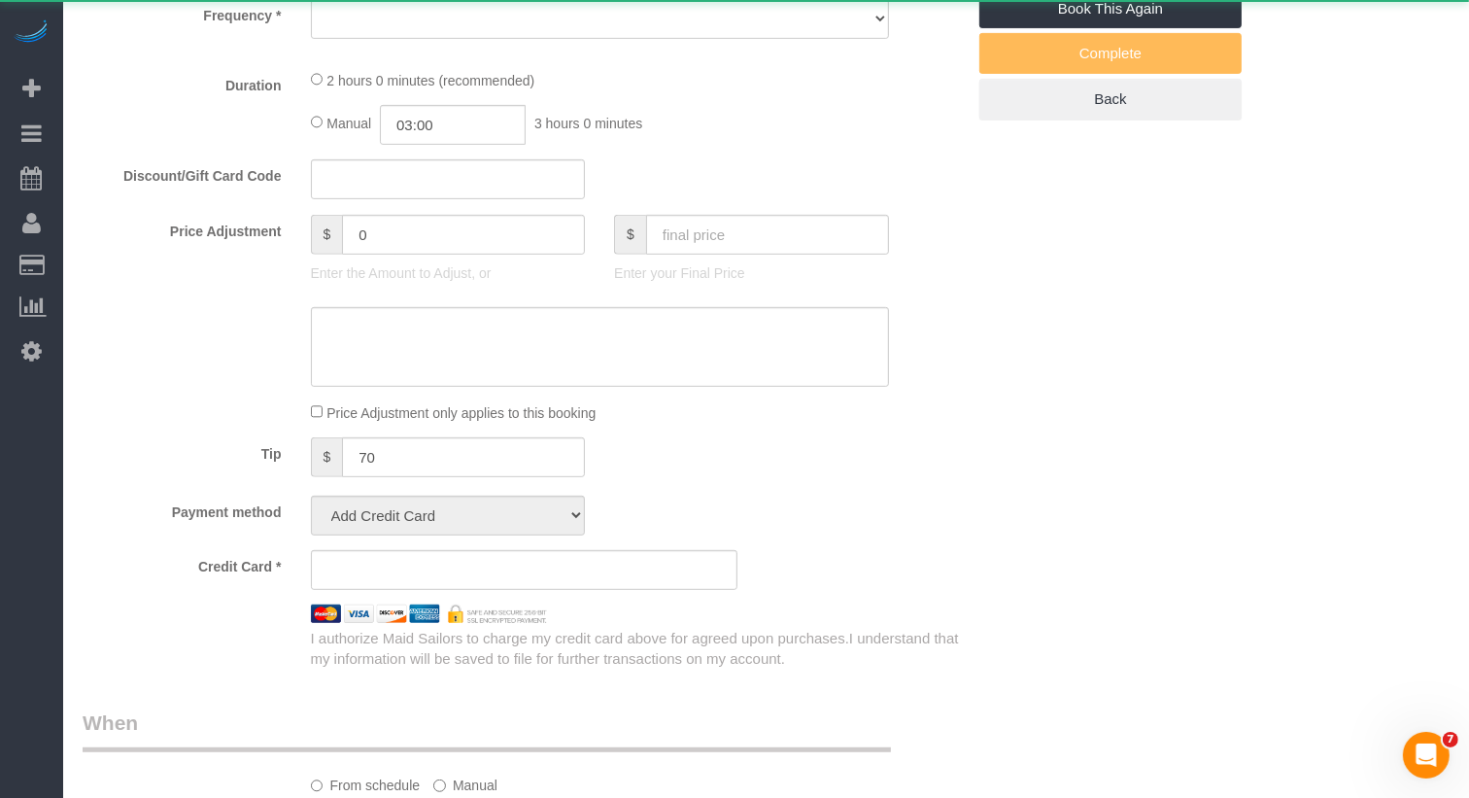
select select "number:6"
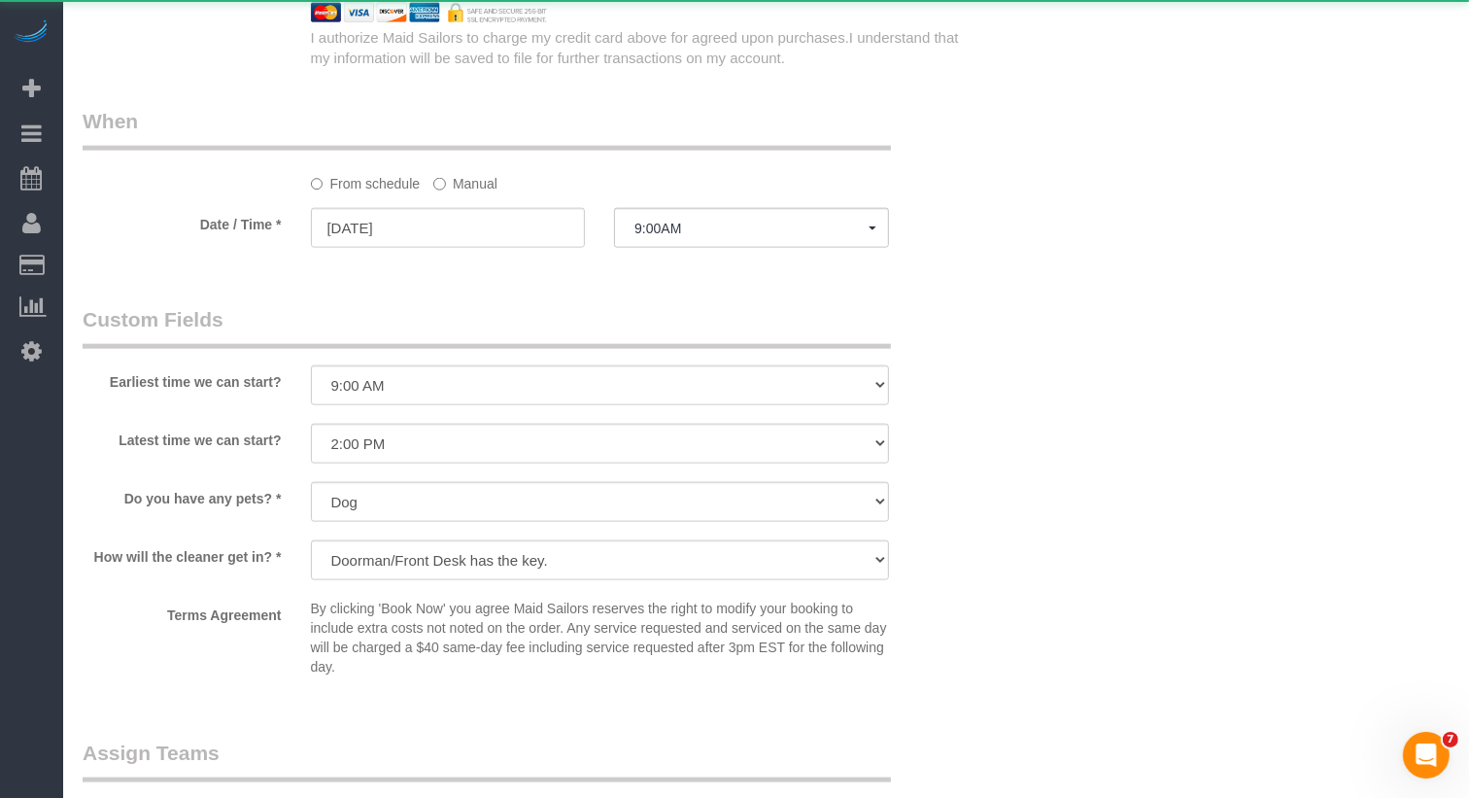
select select "string:stripe-pm_1SHU3r4VGloSiKo7oxOqJPAb"
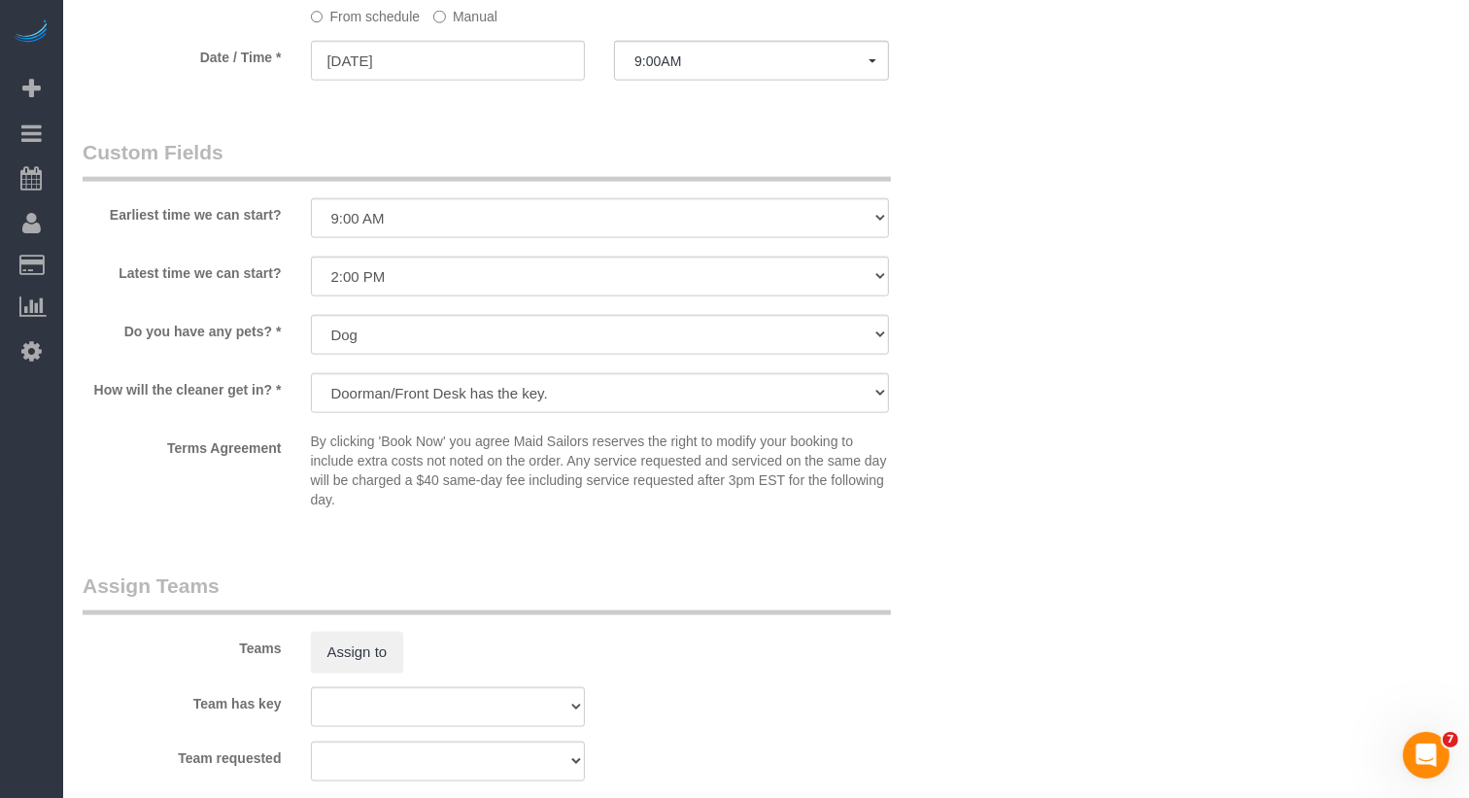
scroll to position [2046, 0]
click at [395, 645] on button "Assign to" at bounding box center [357, 651] width 93 height 41
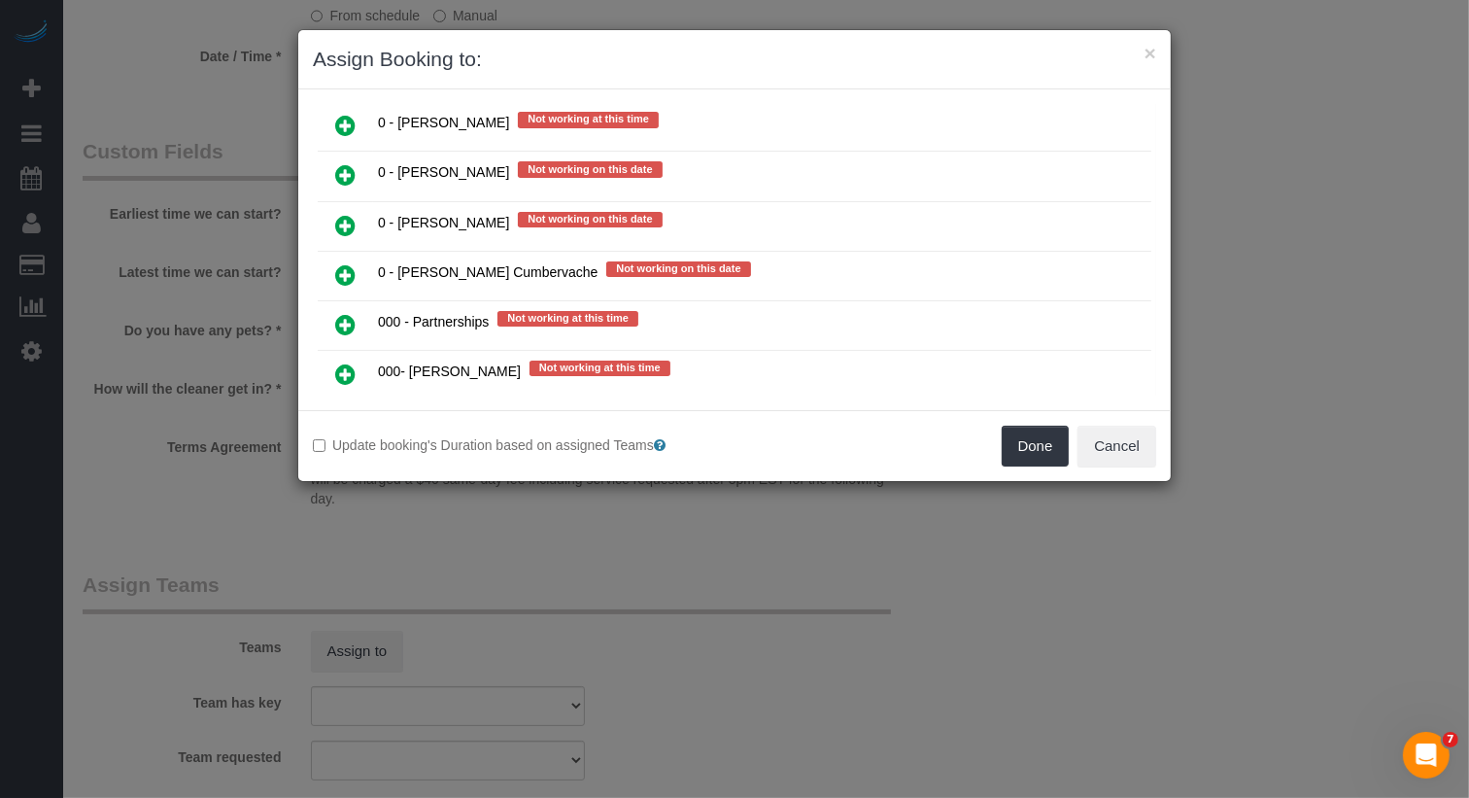
click at [349, 362] on icon at bounding box center [345, 373] width 20 height 23
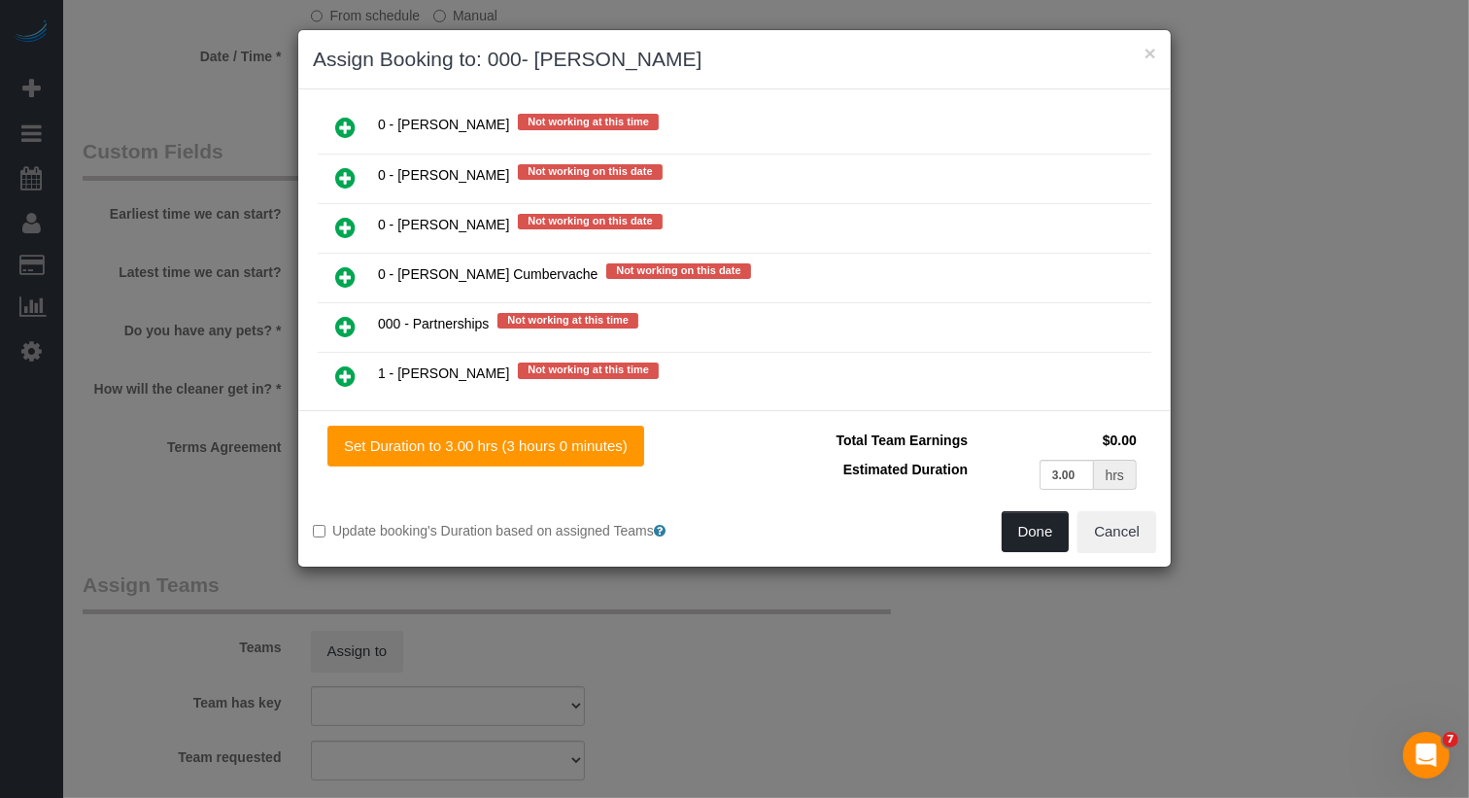
click at [1035, 540] on button "Done" at bounding box center [1036, 531] width 68 height 41
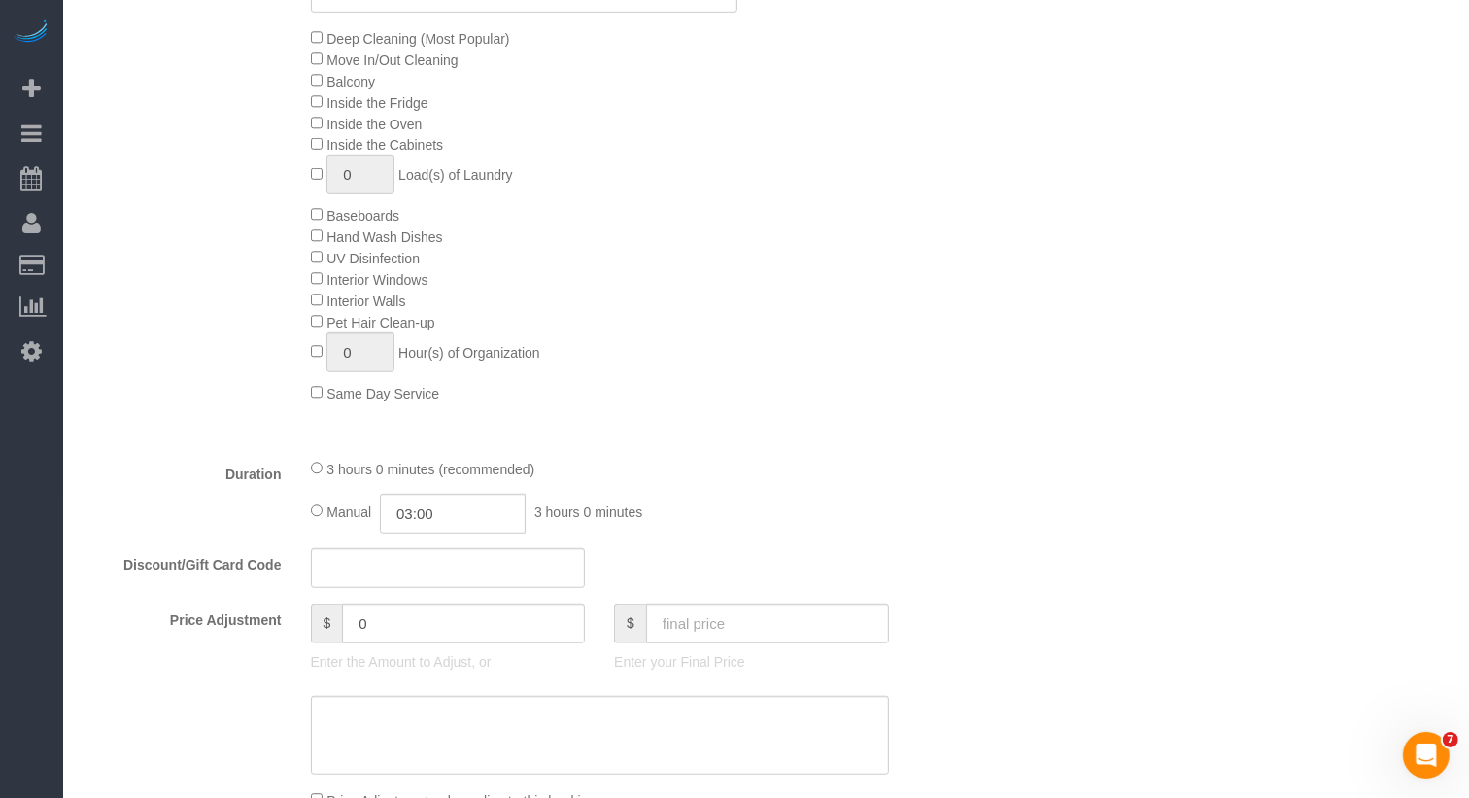
scroll to position [0, 0]
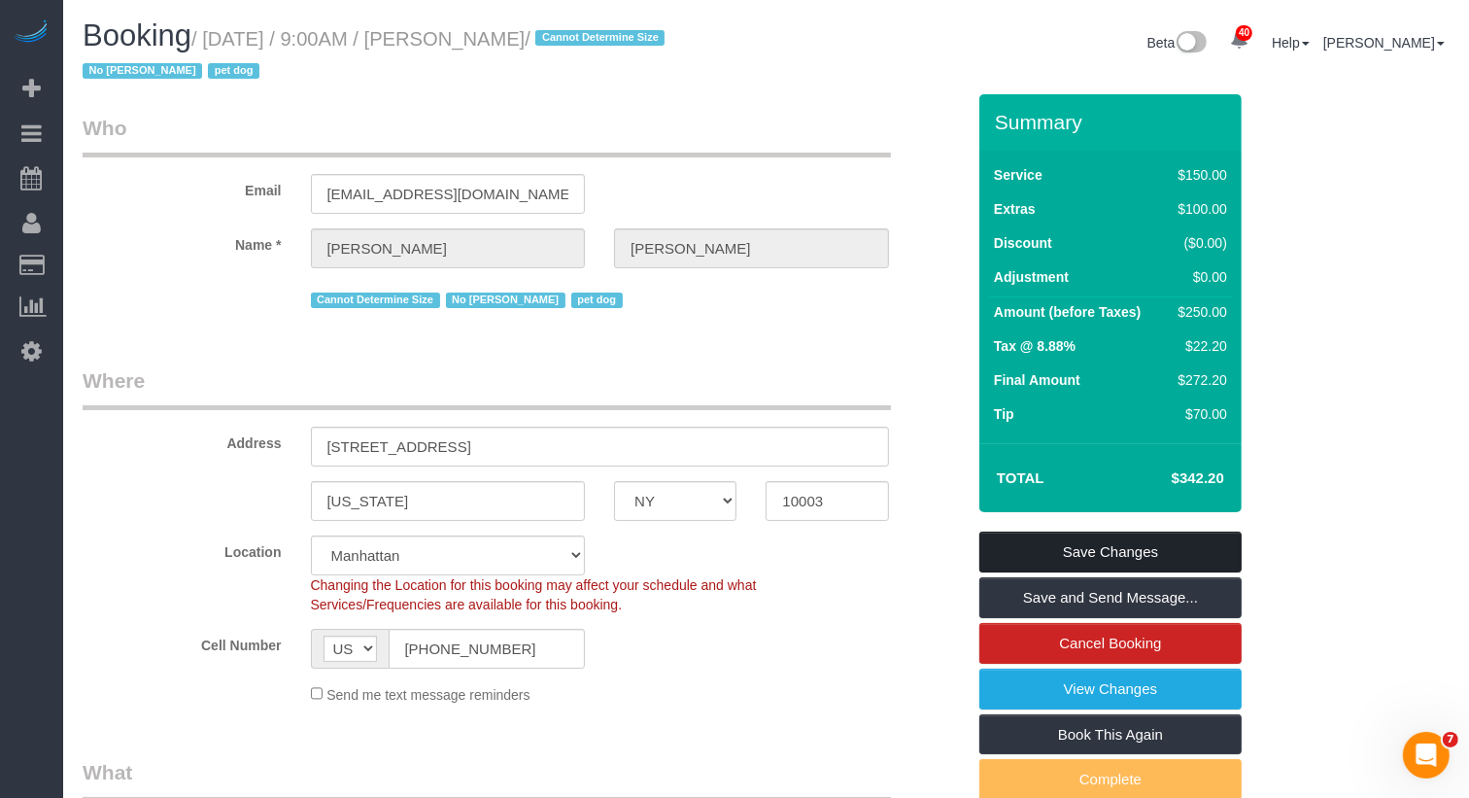
click at [1041, 566] on link "Save Changes" at bounding box center [1110, 552] width 262 height 41
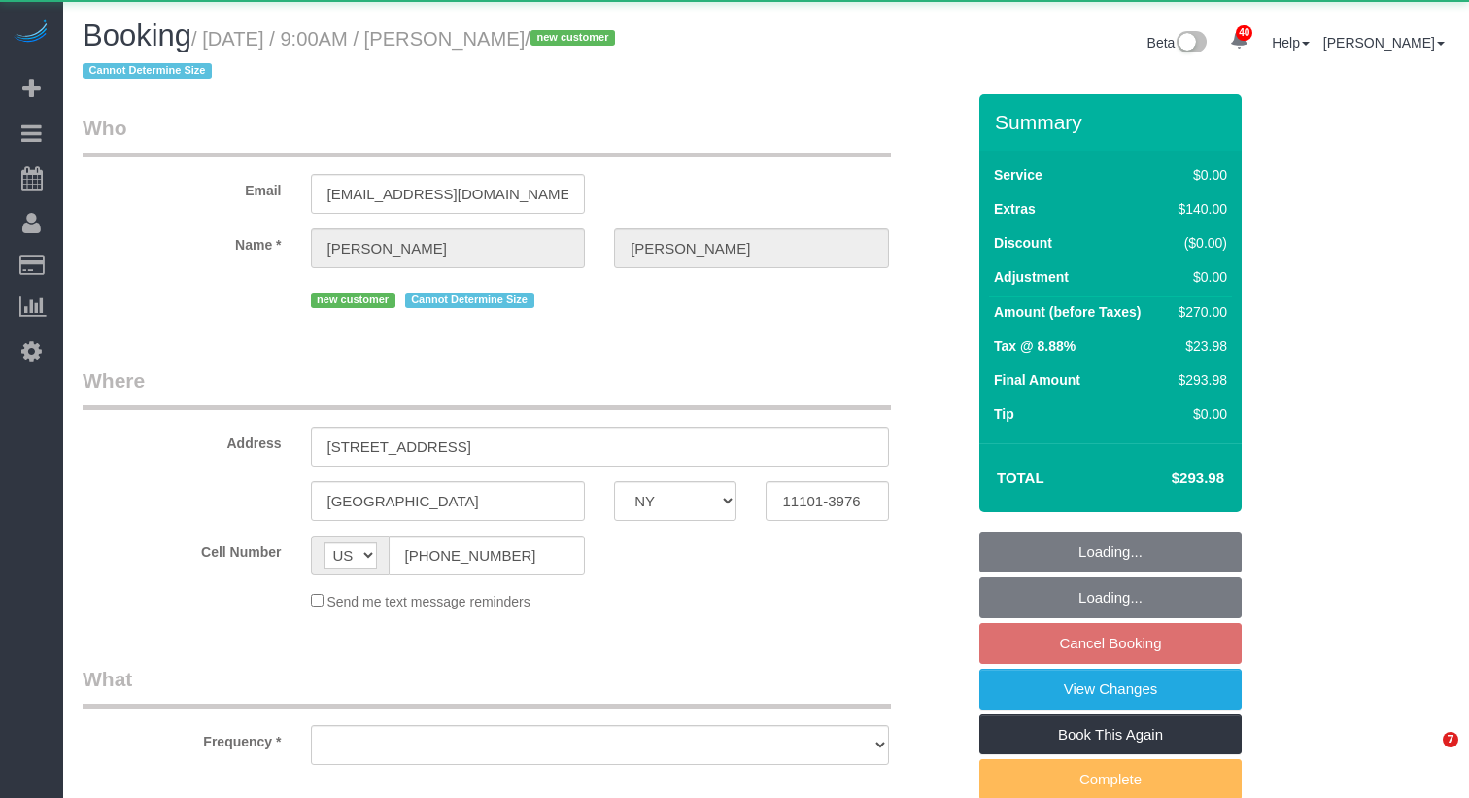
select select "NY"
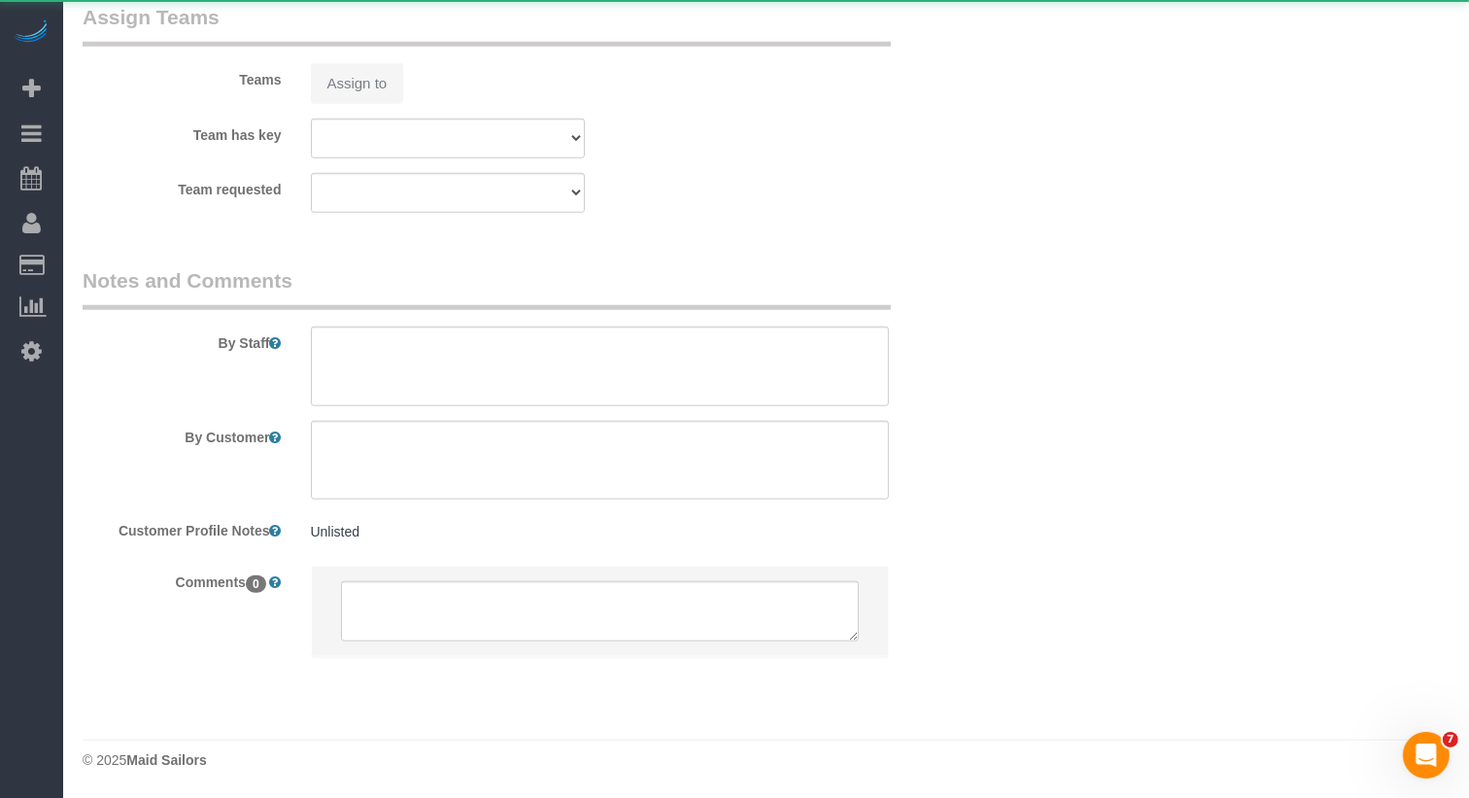
select select "object:1108"
select select "string:stripe-pm_1SHub74VGloSiKo7H0vpVSHz"
select select "2"
select select "spot2"
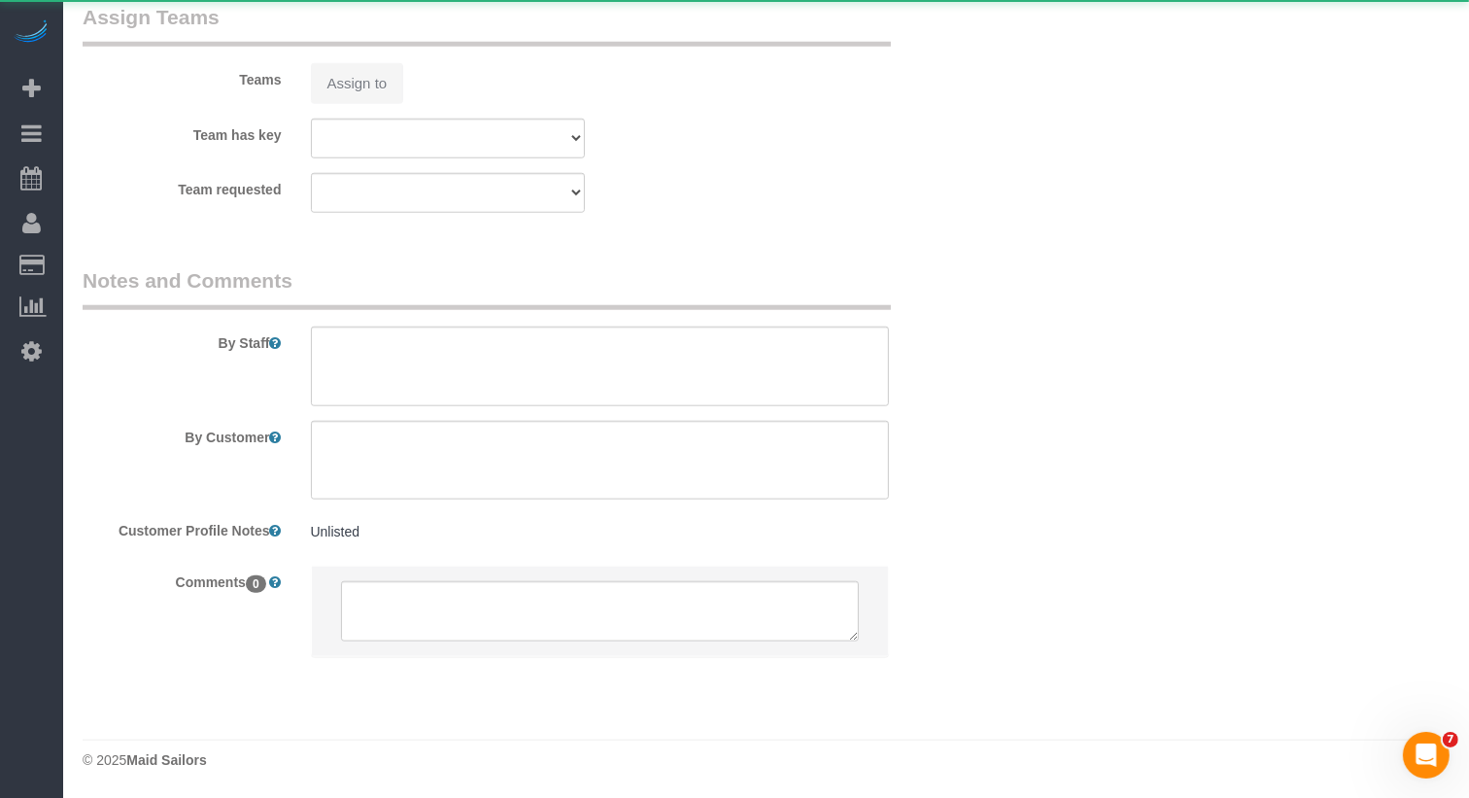
select select "number:56"
select select "number:79"
select select "number:15"
select select "number:5"
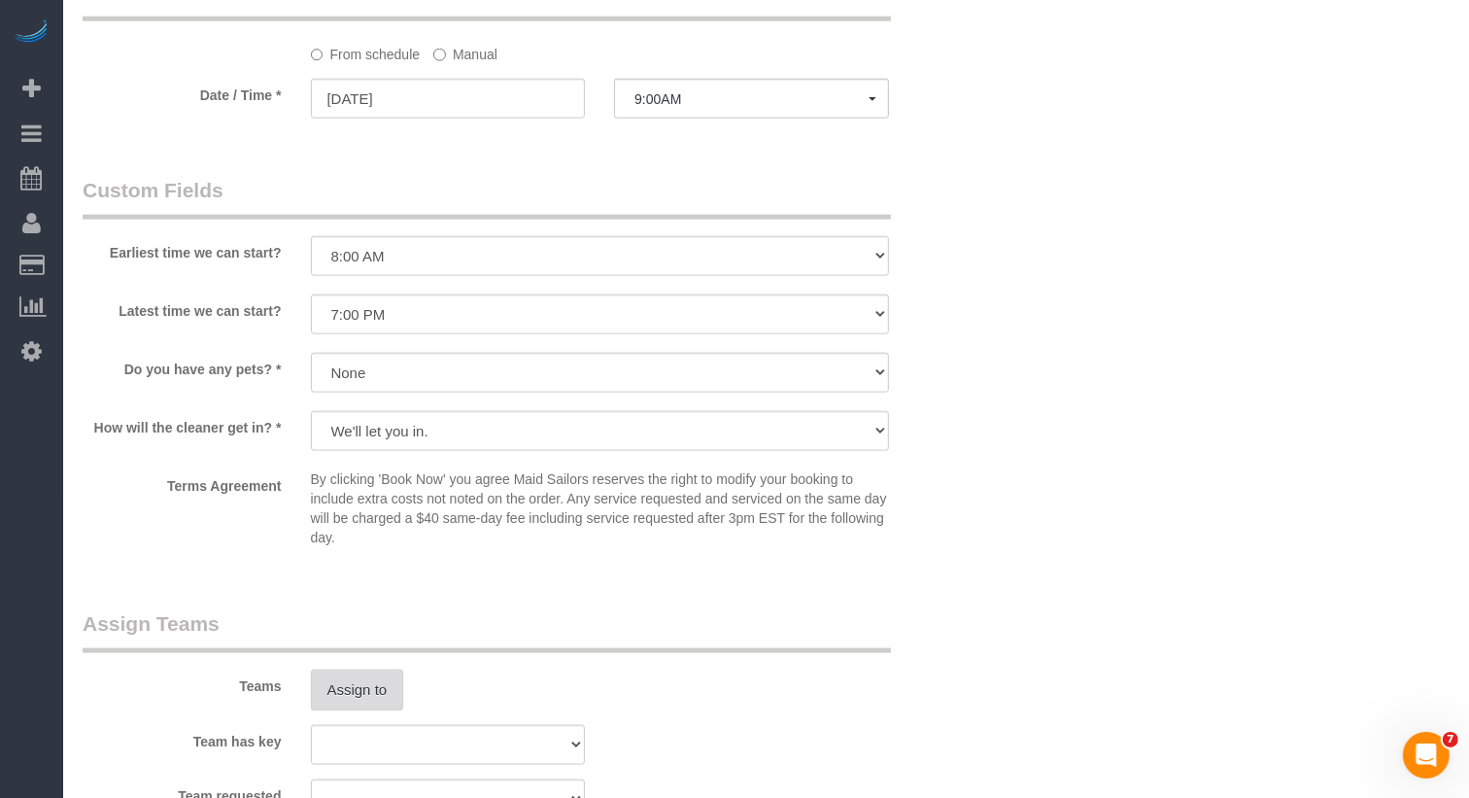
click at [364, 699] on button "Assign to" at bounding box center [357, 689] width 93 height 41
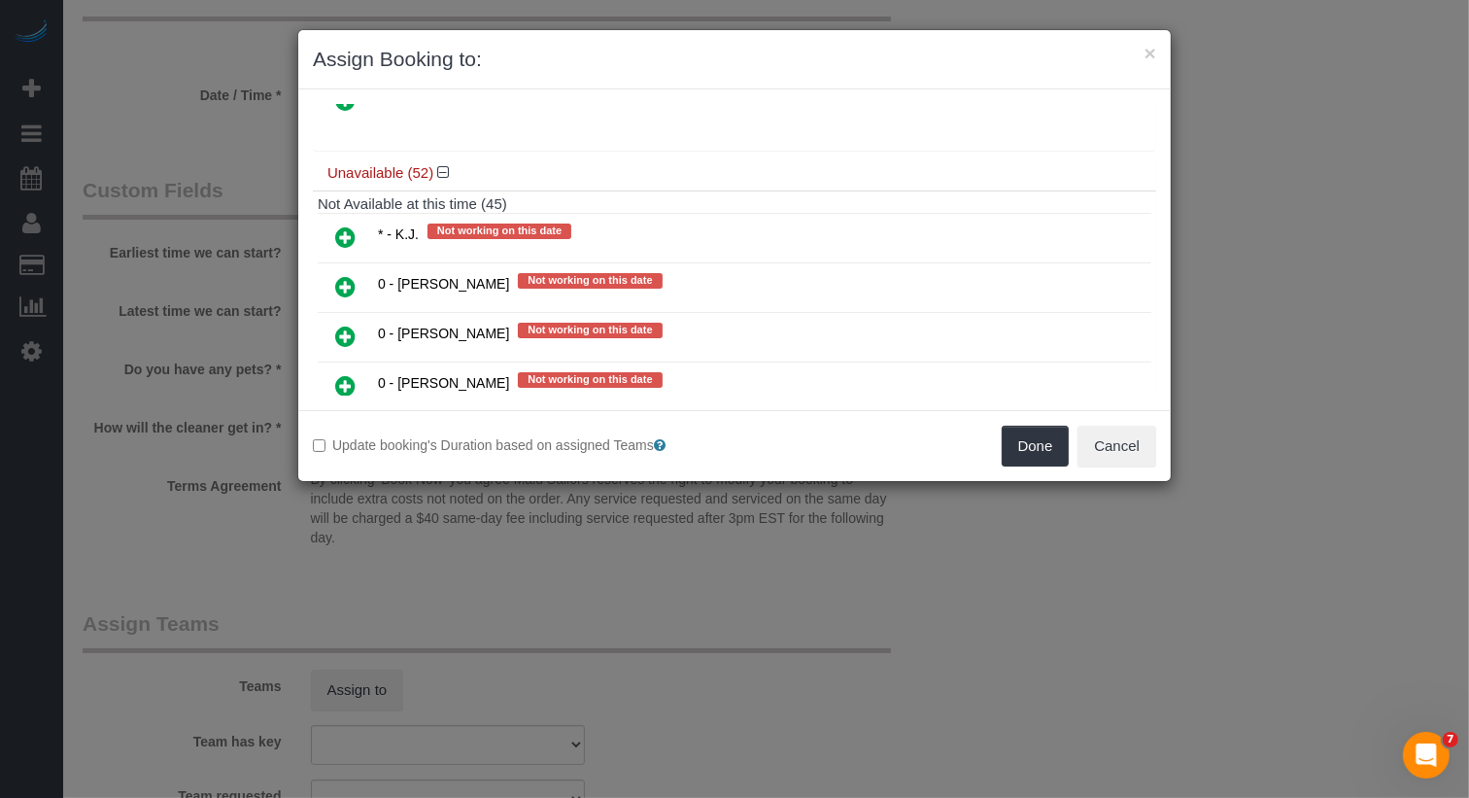
scroll to position [1104, 0]
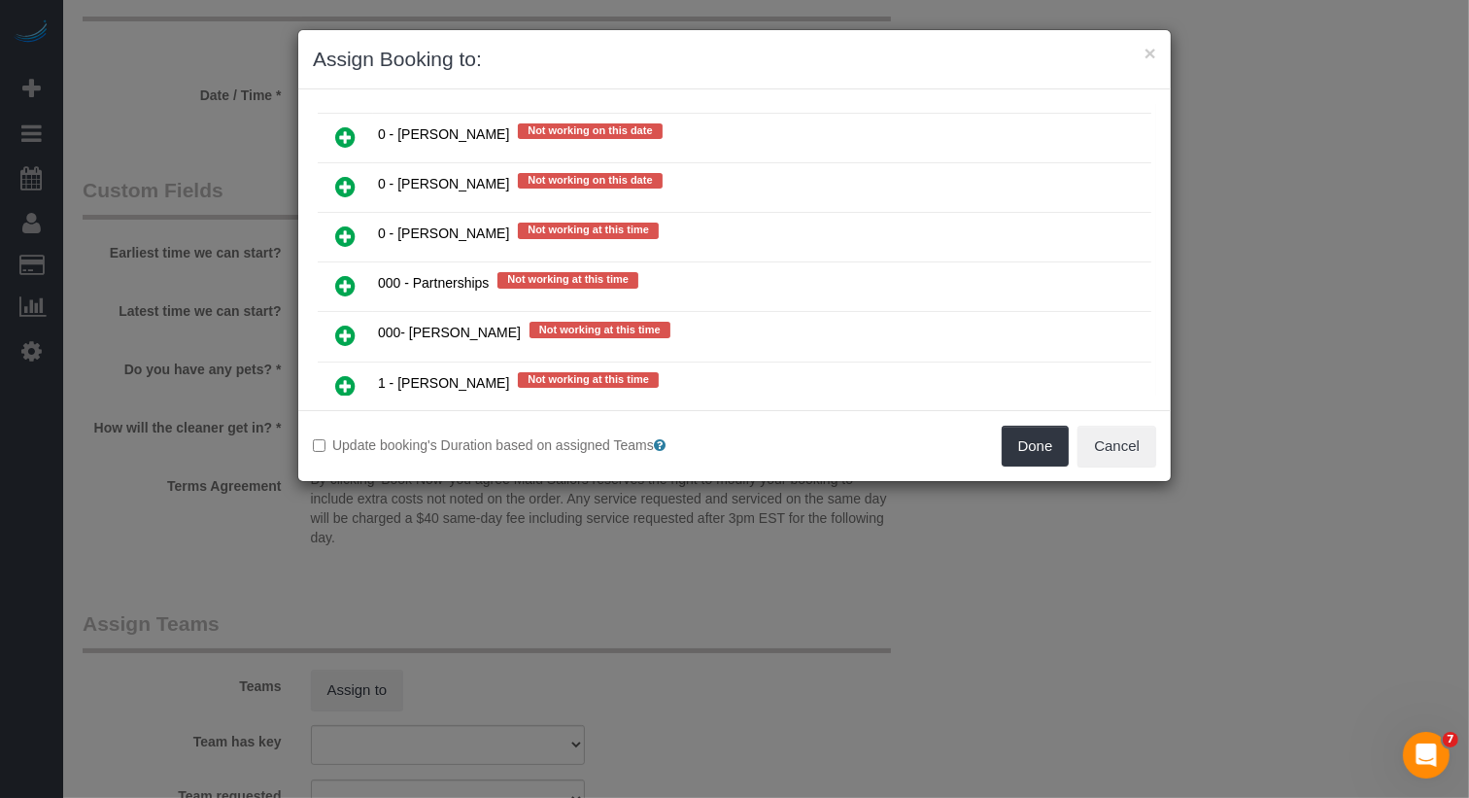
click at [357, 317] on link at bounding box center [346, 336] width 46 height 39
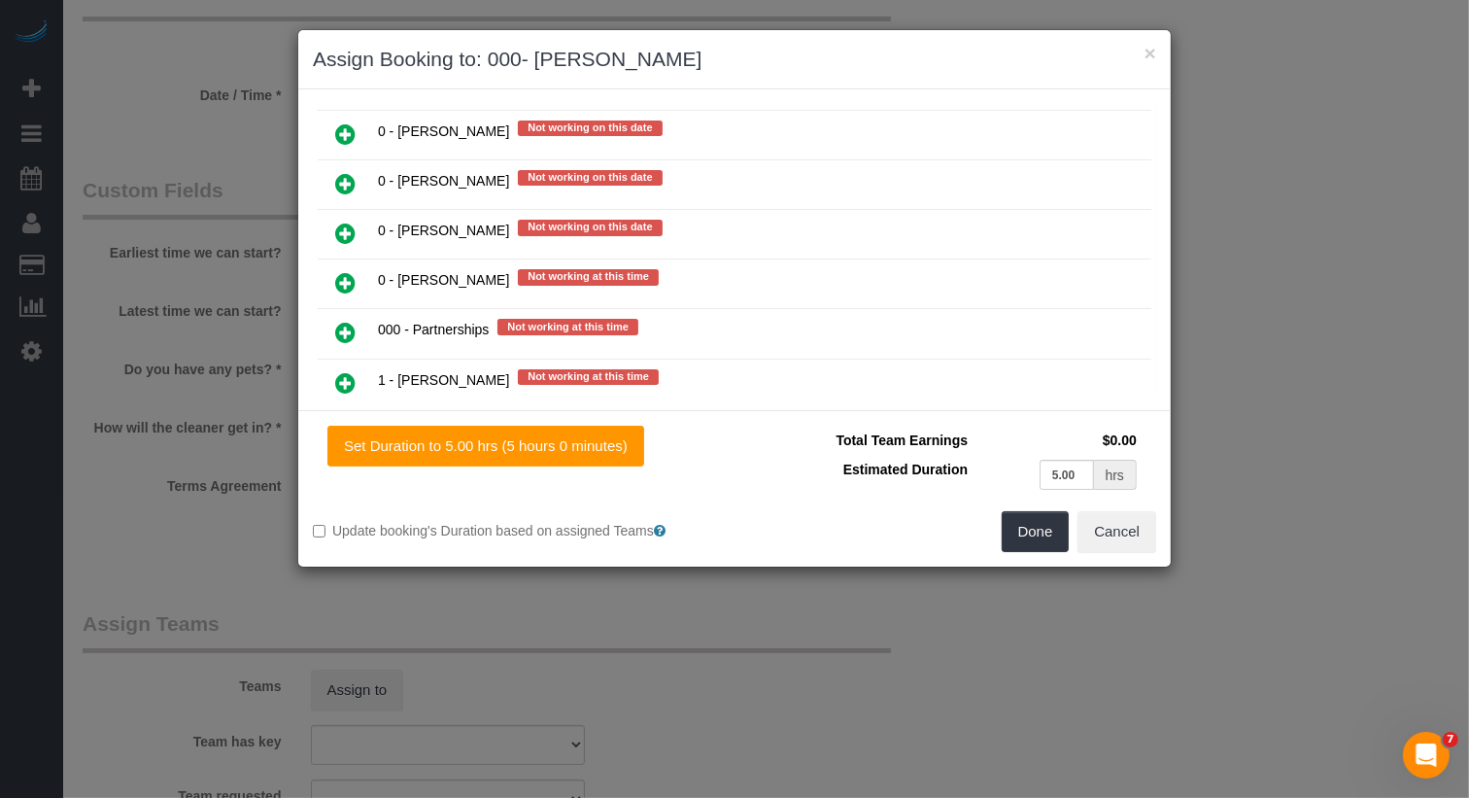
scroll to position [1222, 0]
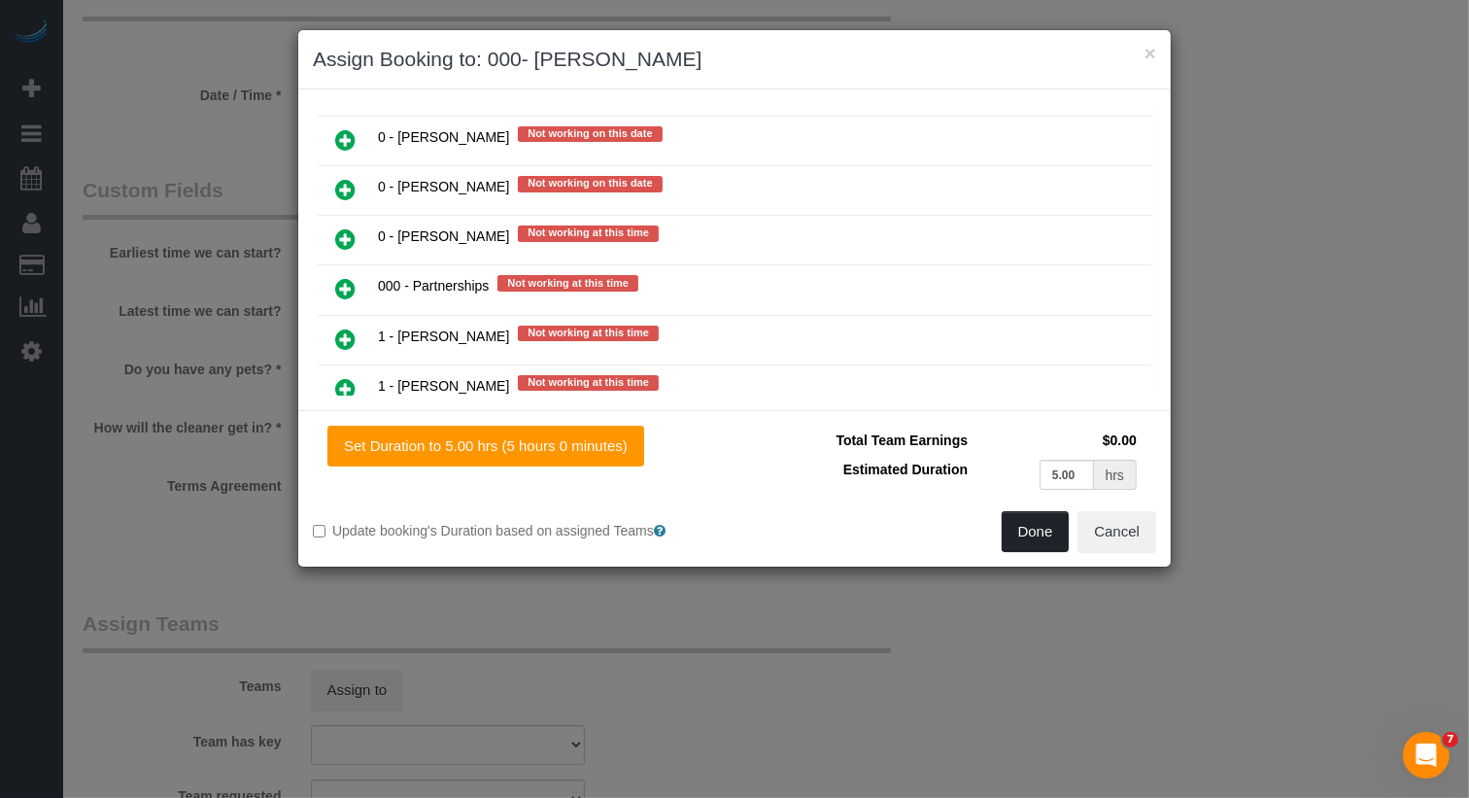
click at [1023, 527] on button "Done" at bounding box center [1036, 531] width 68 height 41
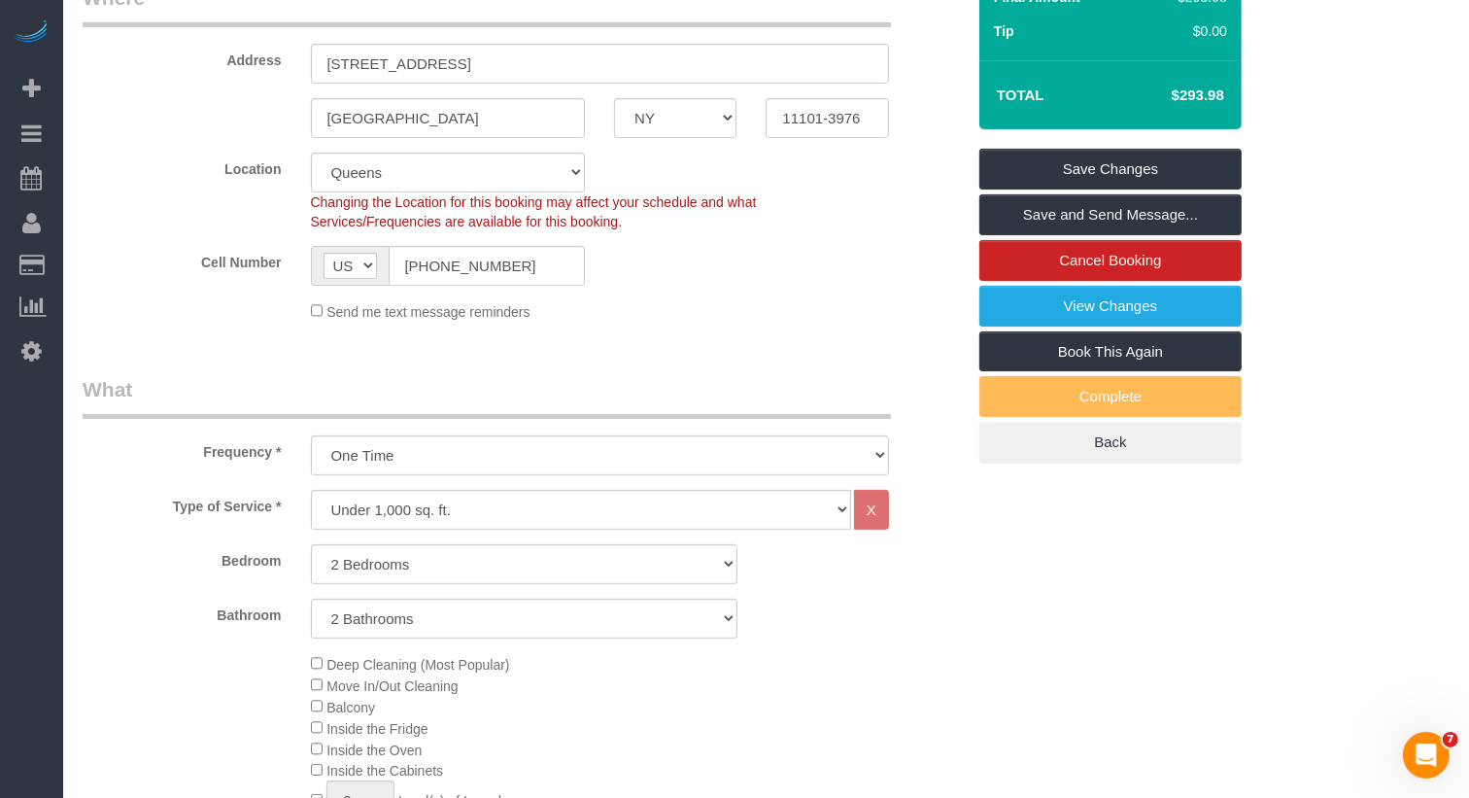
scroll to position [0, 0]
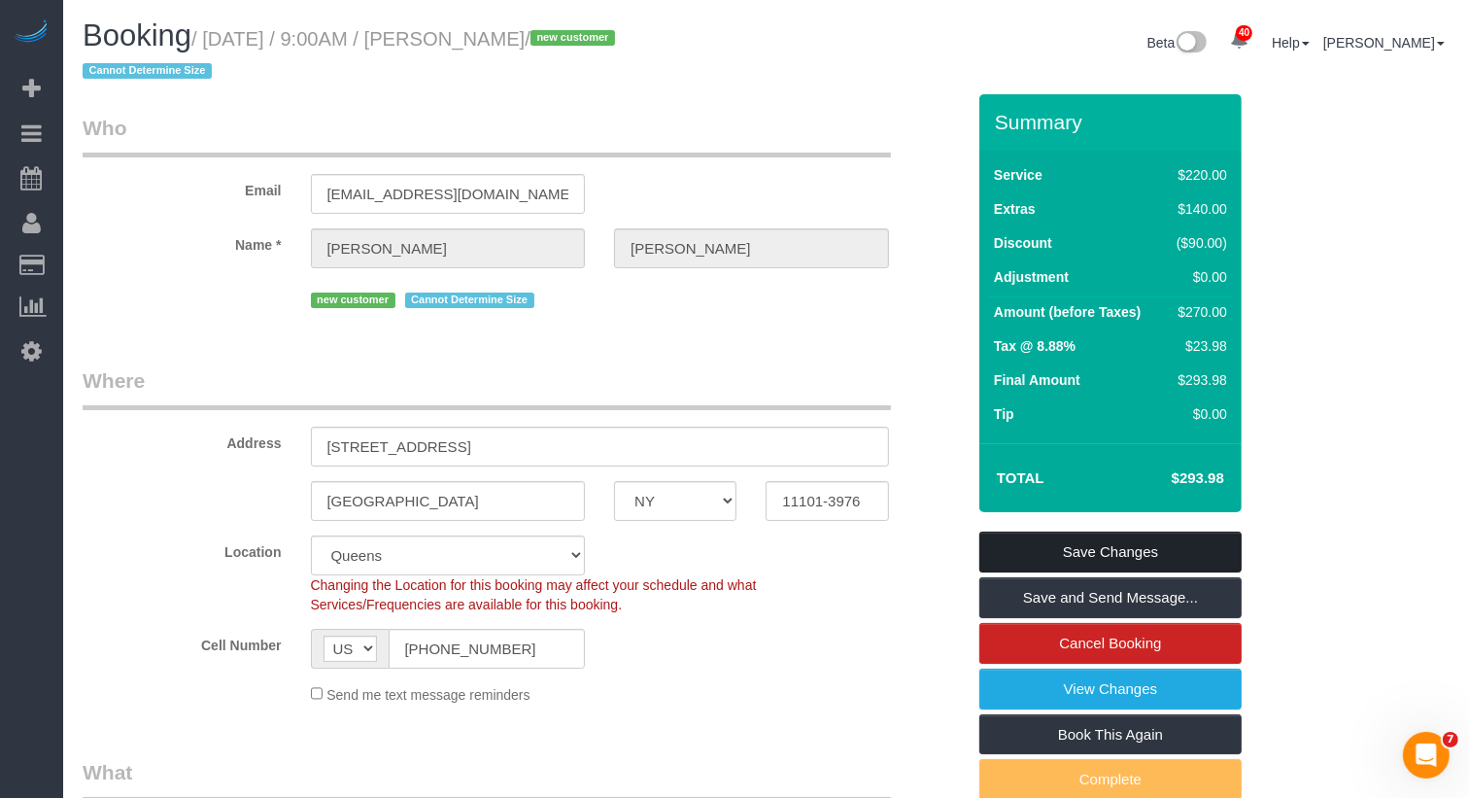
click at [1050, 538] on link "Save Changes" at bounding box center [1110, 552] width 262 height 41
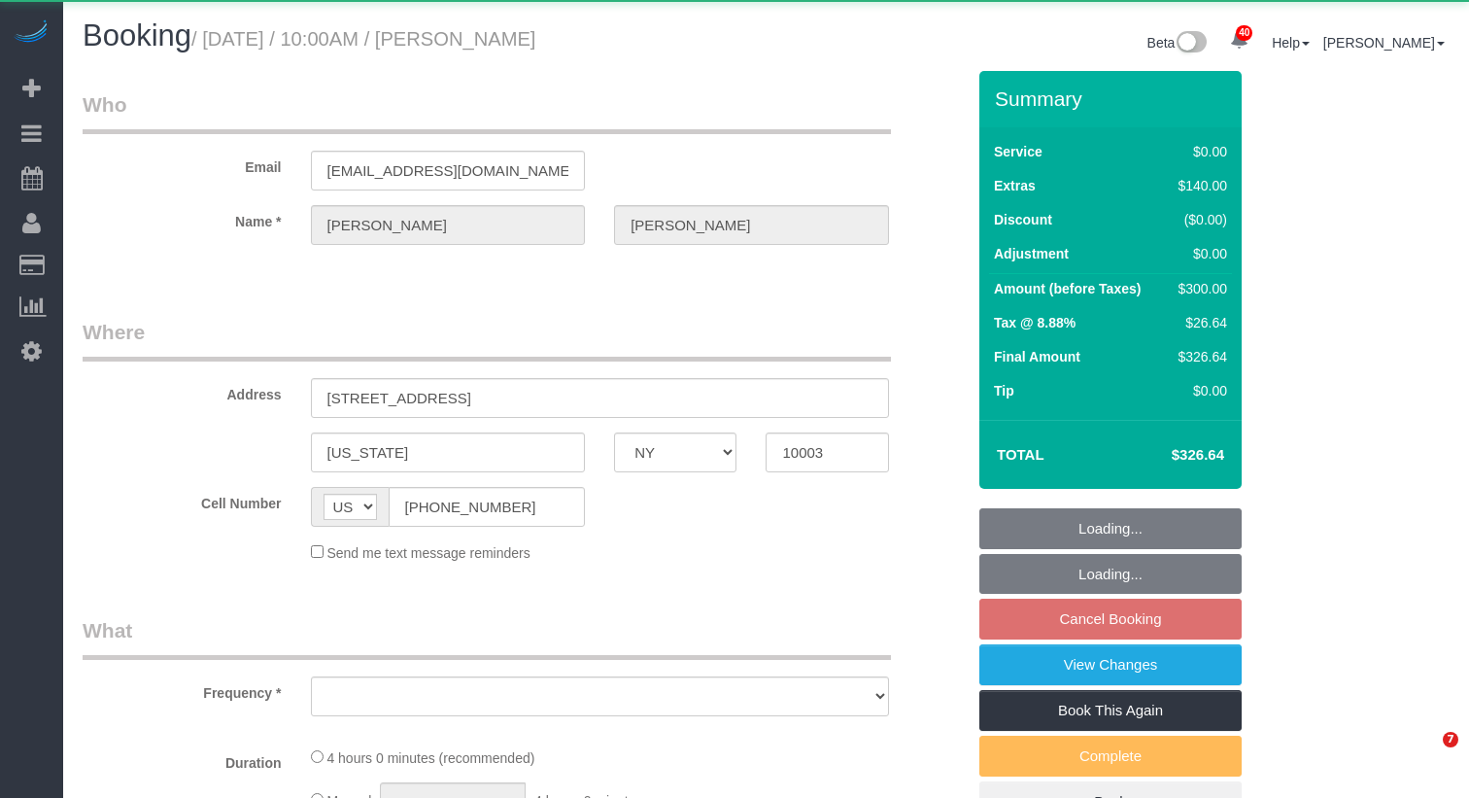
select select "NY"
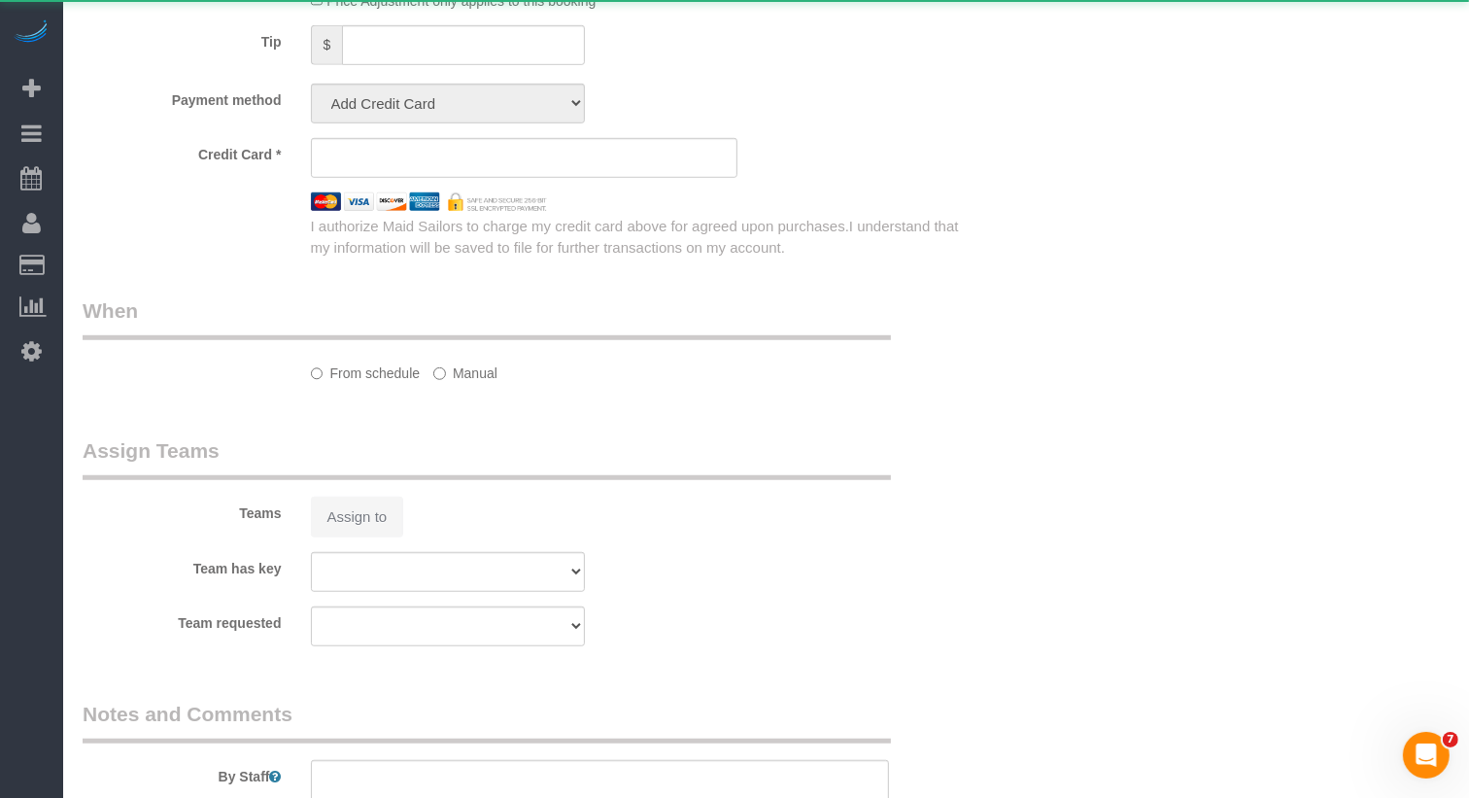
select select "object:1054"
select select "1"
select select "number:58"
select select "number:73"
select select "number:15"
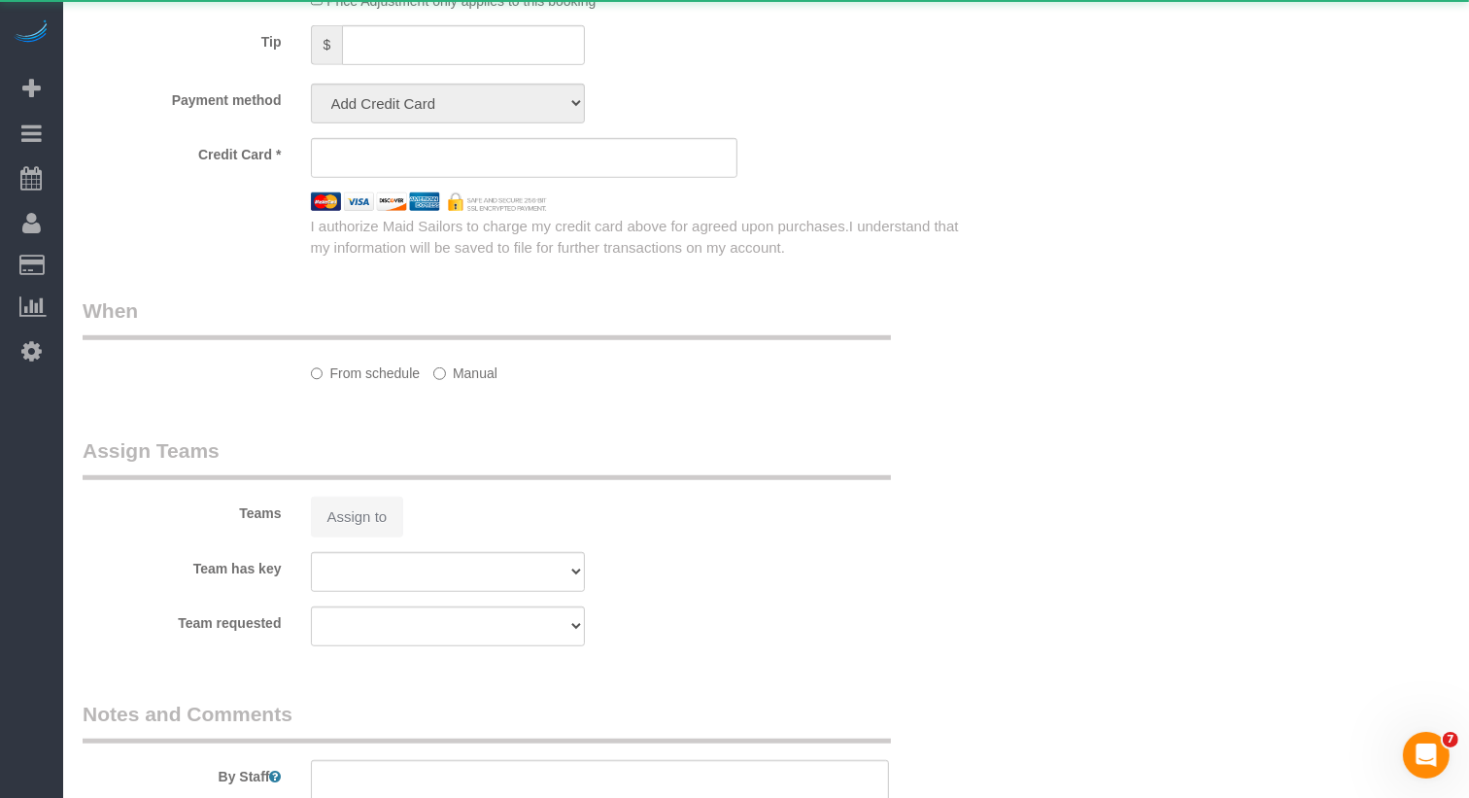
select select "number:6"
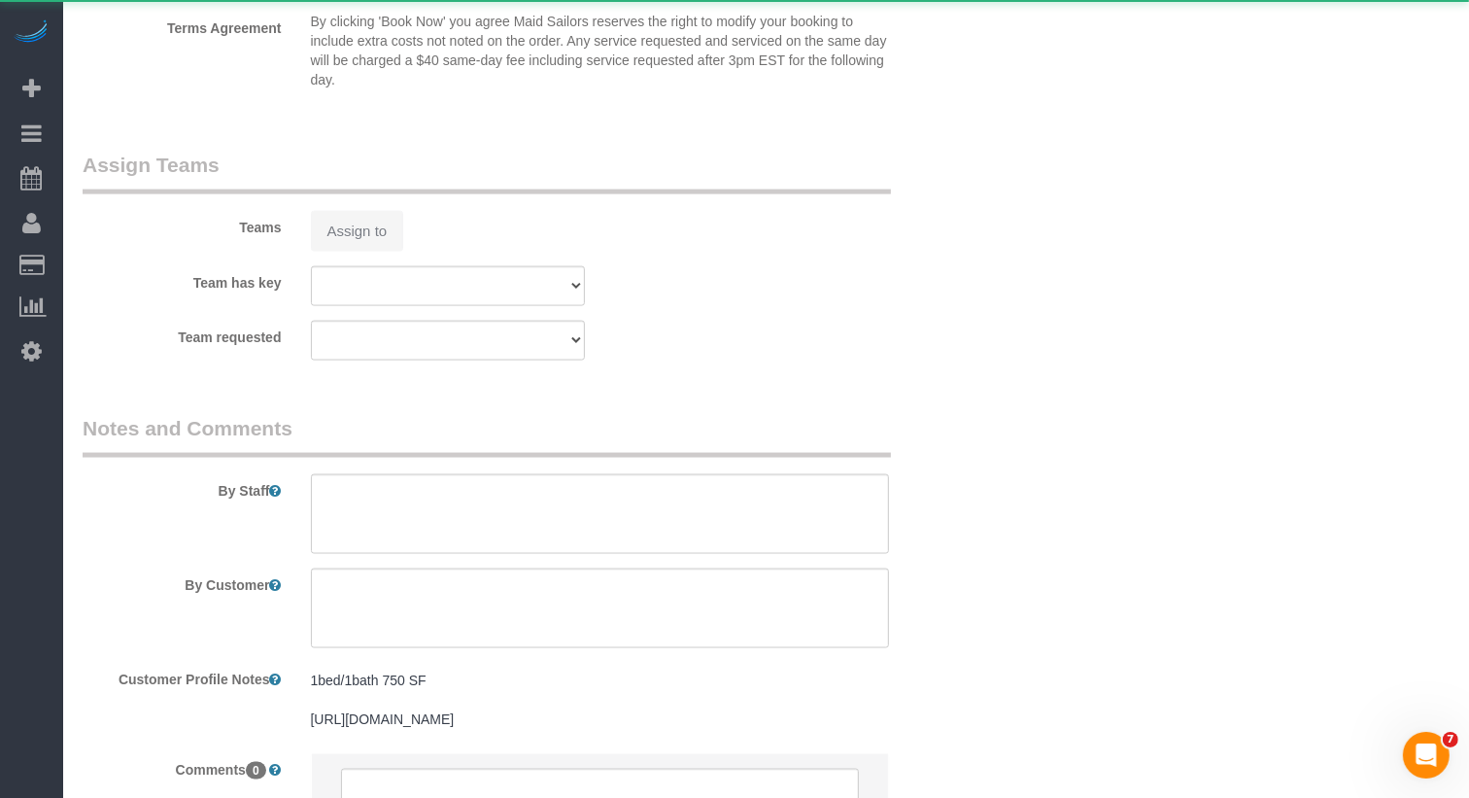
select select "string:stripe-pm_1SFXjp4VGloSiKo77DqSVT6n"
select select "spot3"
select select "1"
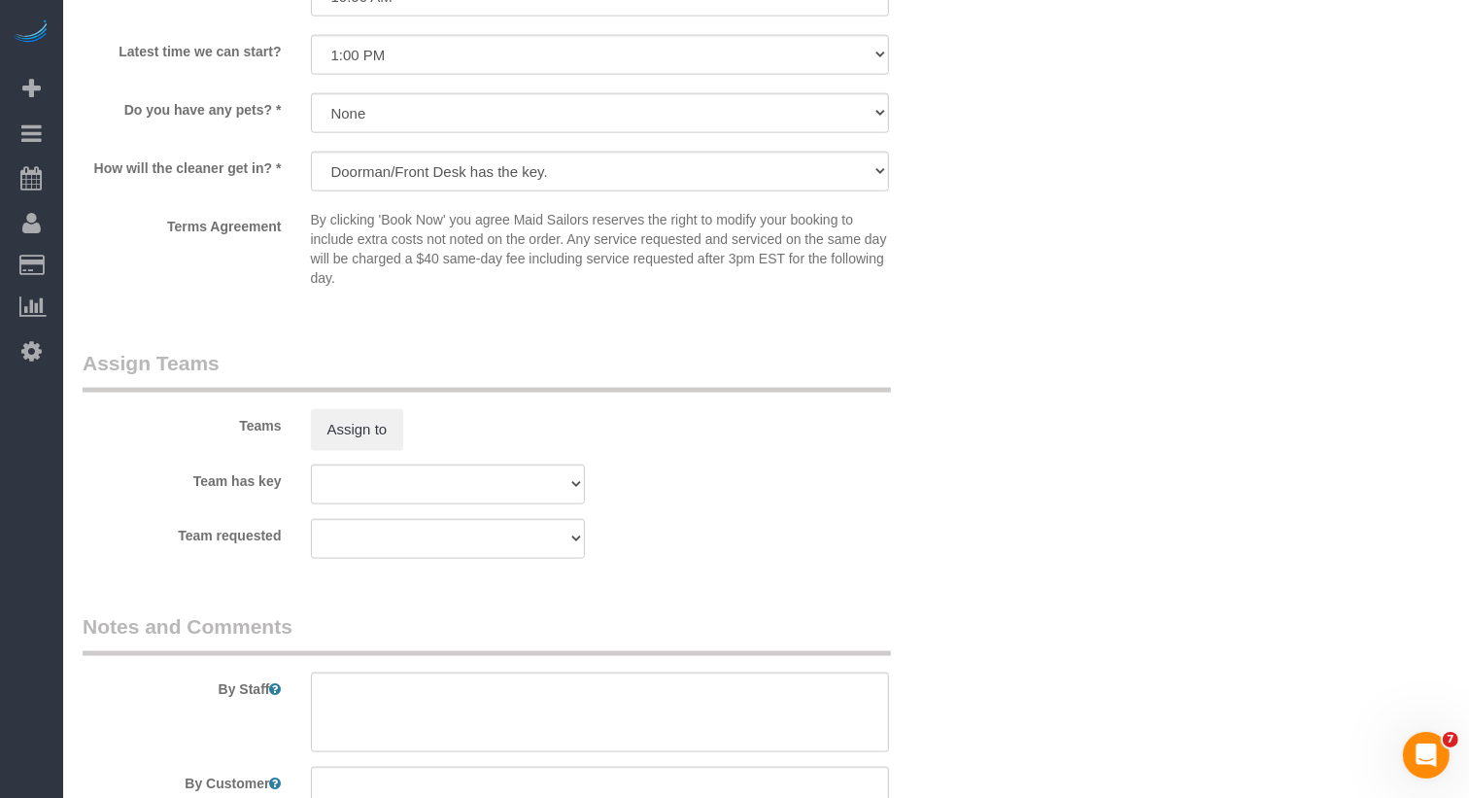
scroll to position [1977, 0]
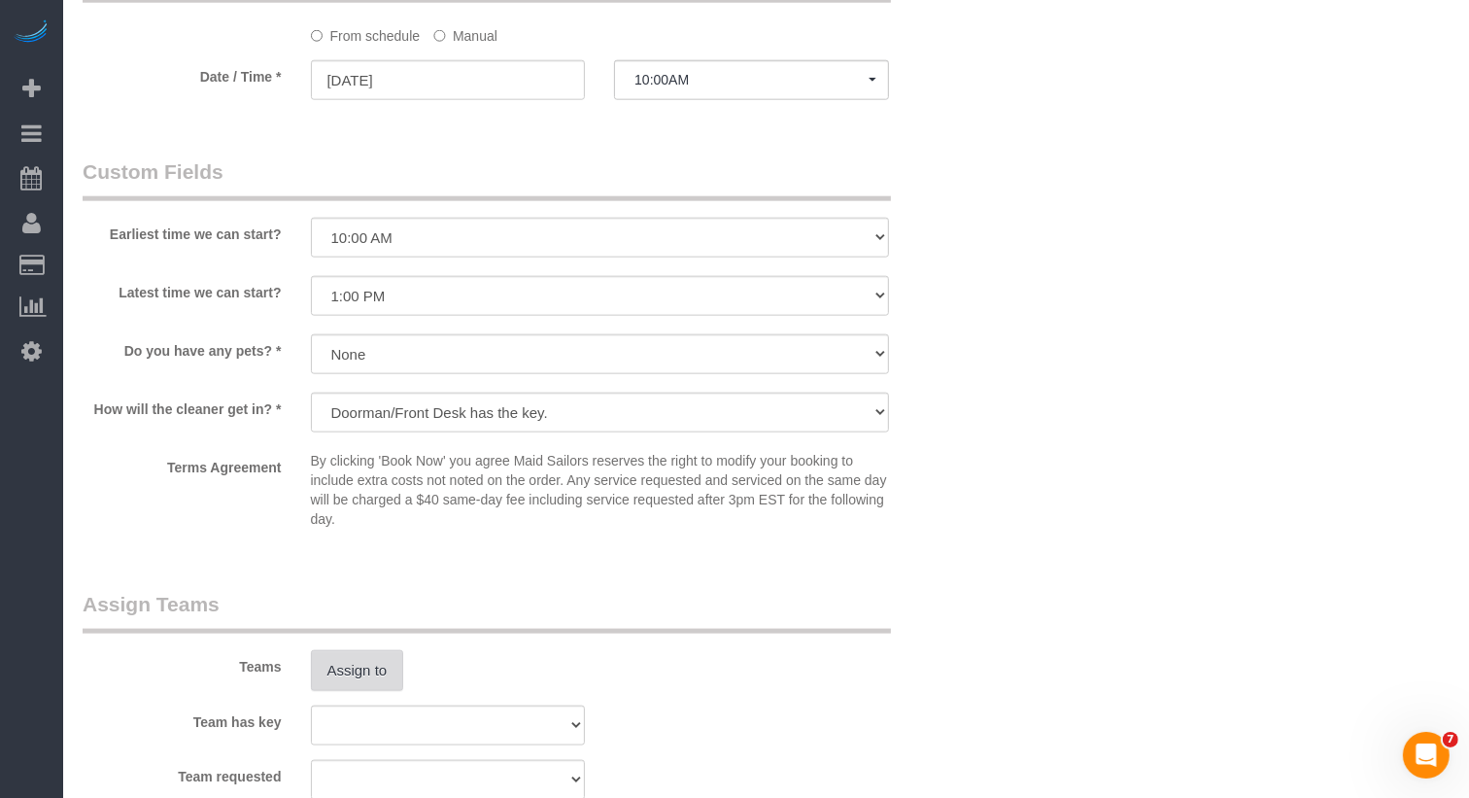
click at [386, 660] on button "Assign to" at bounding box center [357, 670] width 93 height 41
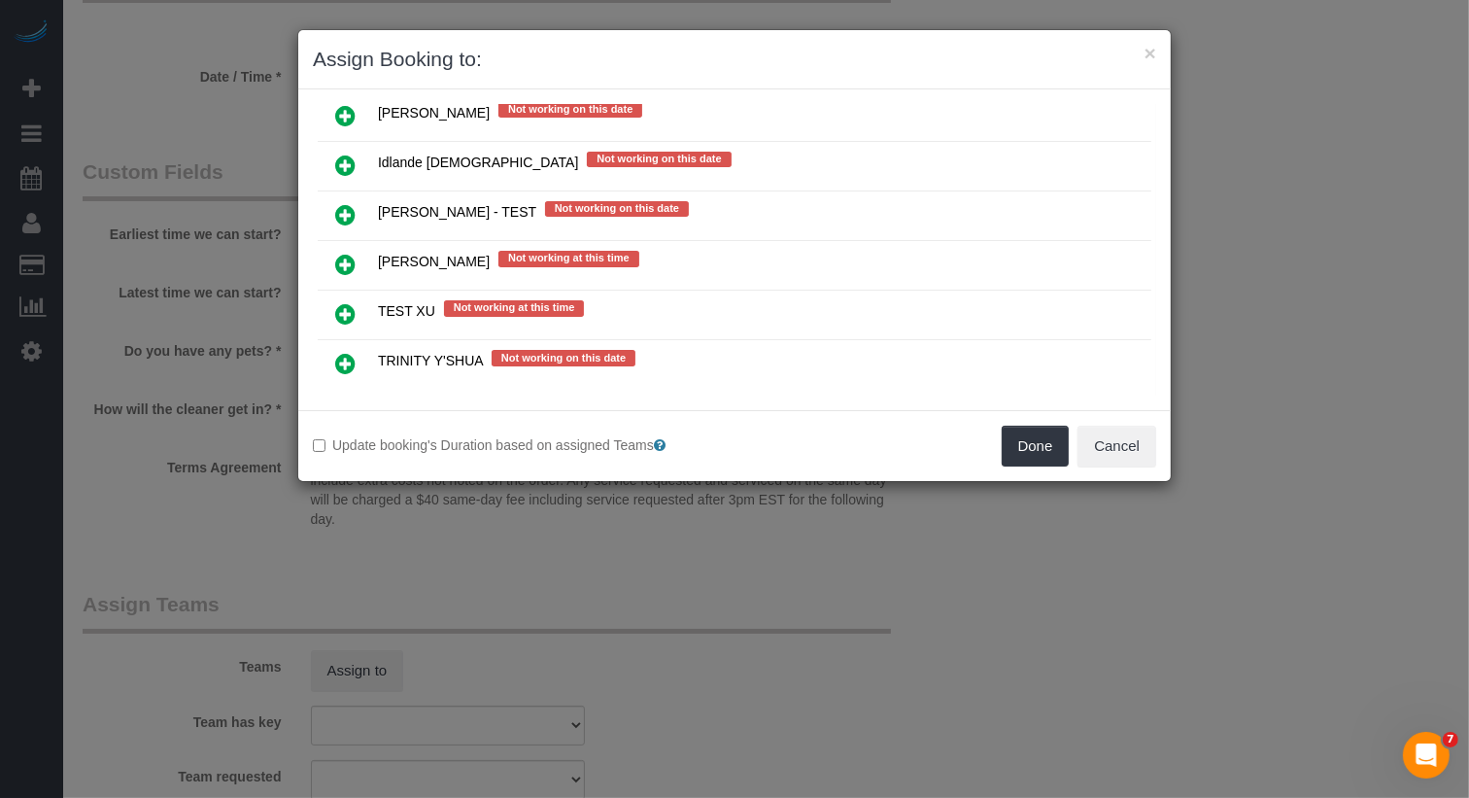
click at [353, 428] on link at bounding box center [346, 447] width 46 height 39
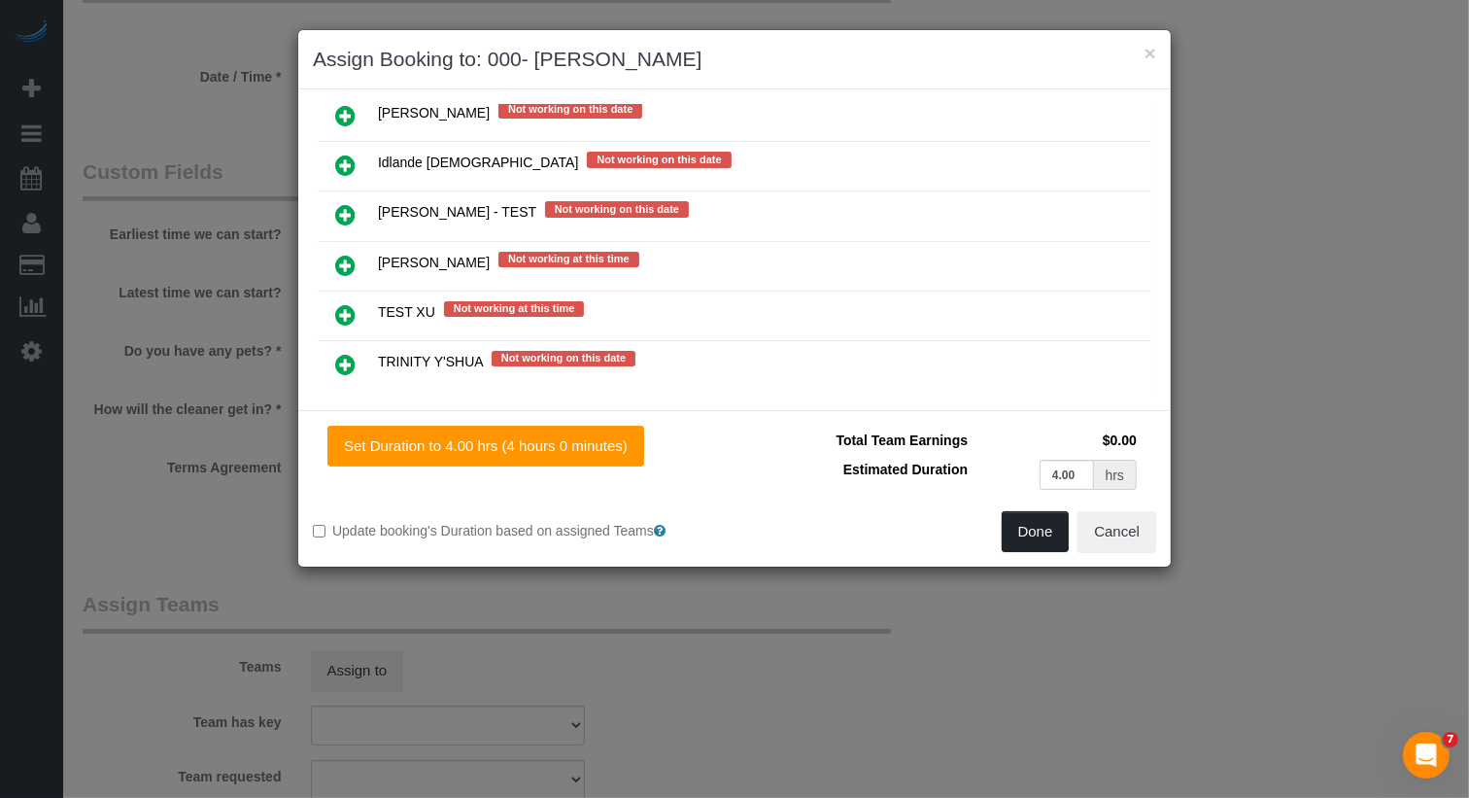
click at [1053, 534] on button "Done" at bounding box center [1036, 531] width 68 height 41
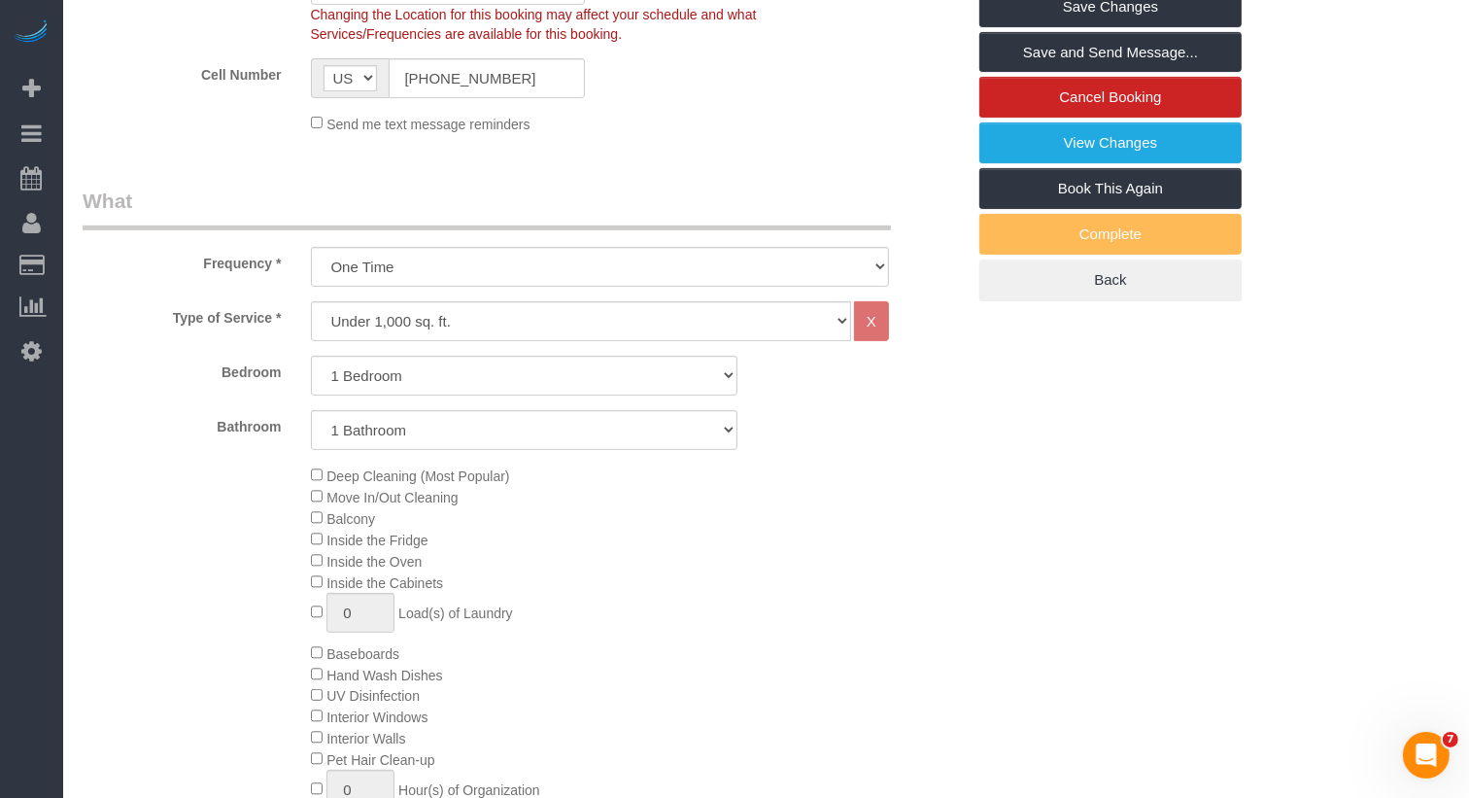
scroll to position [0, 0]
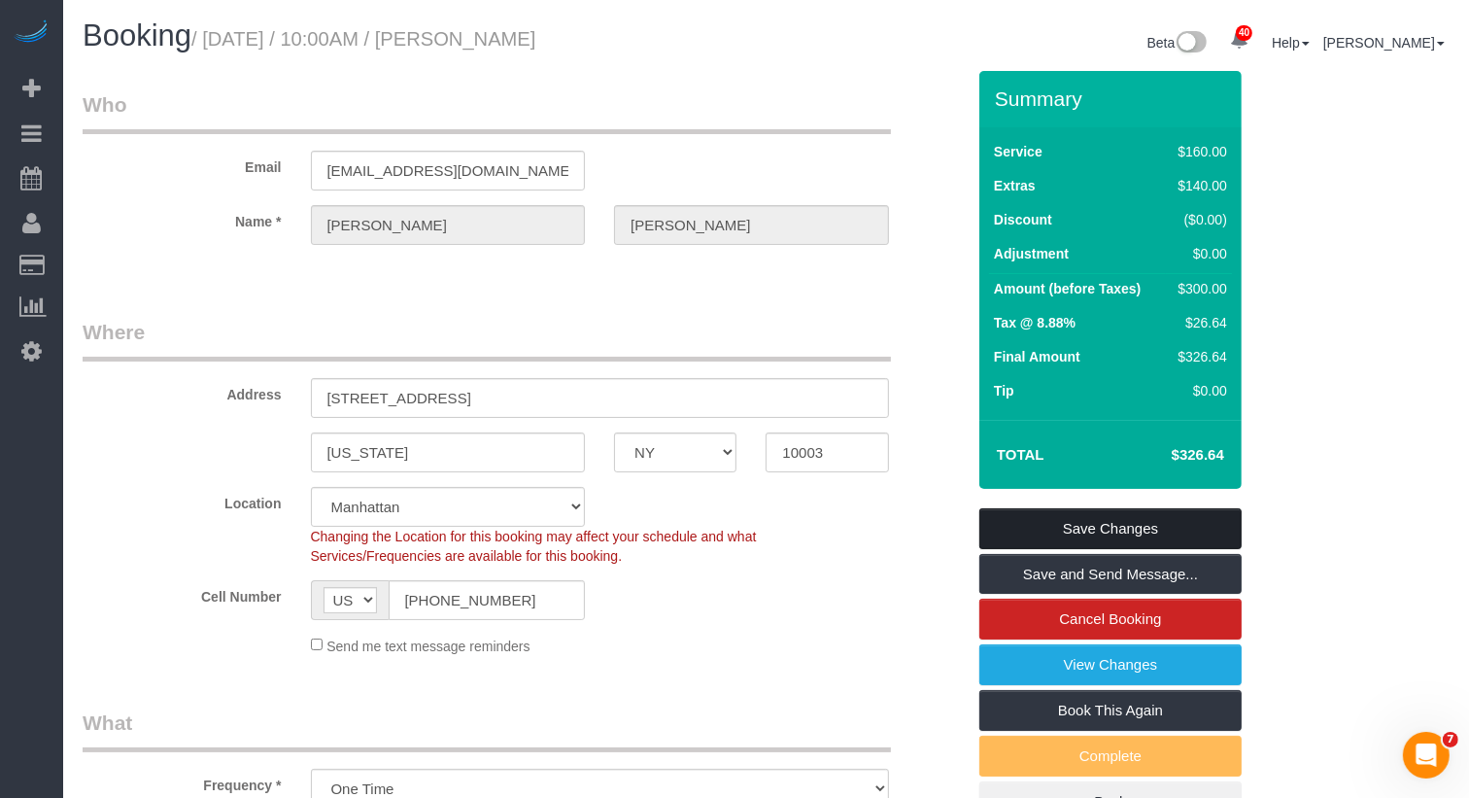
click at [1059, 520] on link "Save Changes" at bounding box center [1110, 528] width 262 height 41
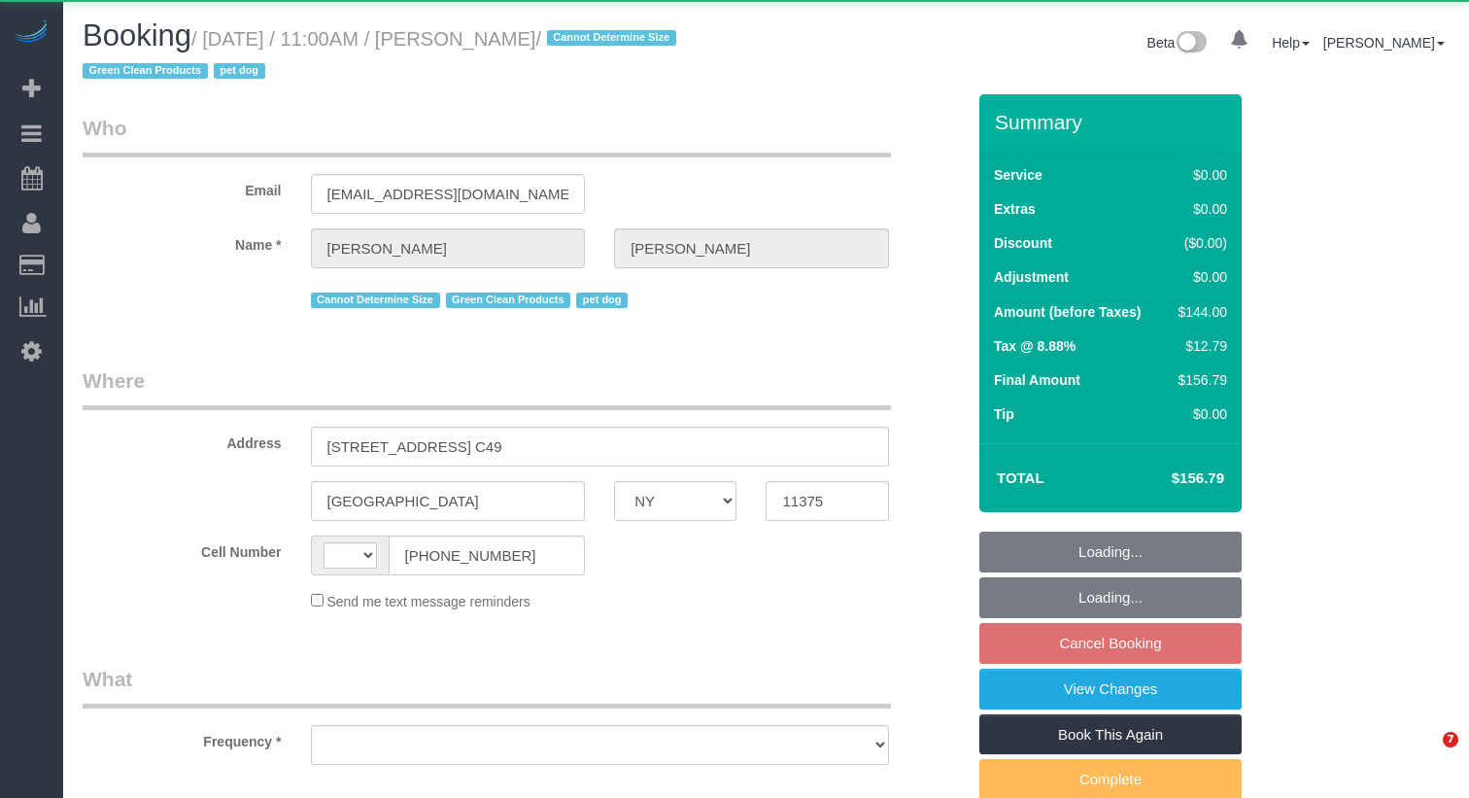
select select "NY"
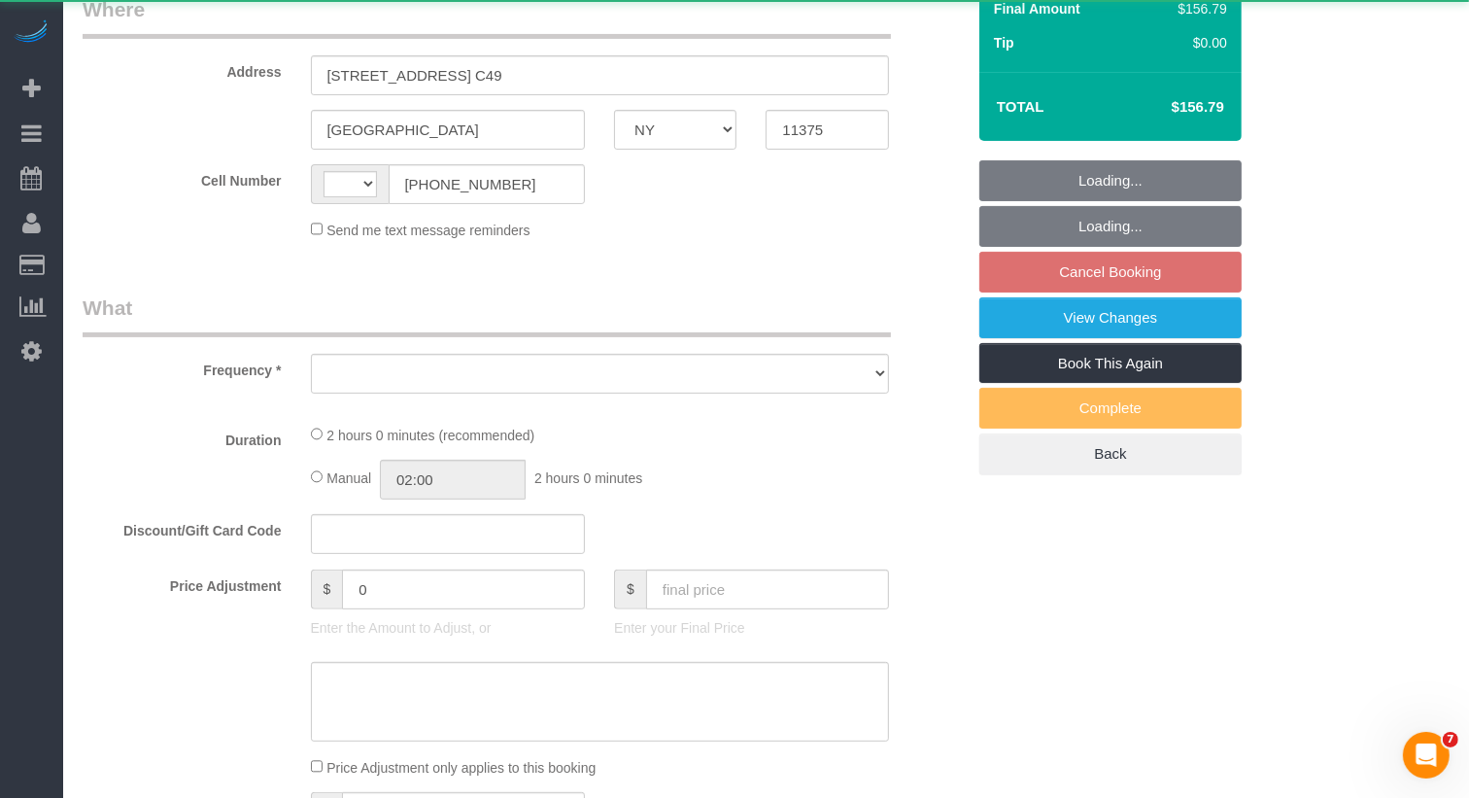
select select "string:[GEOGRAPHIC_DATA]"
select select "object:817"
select select "1"
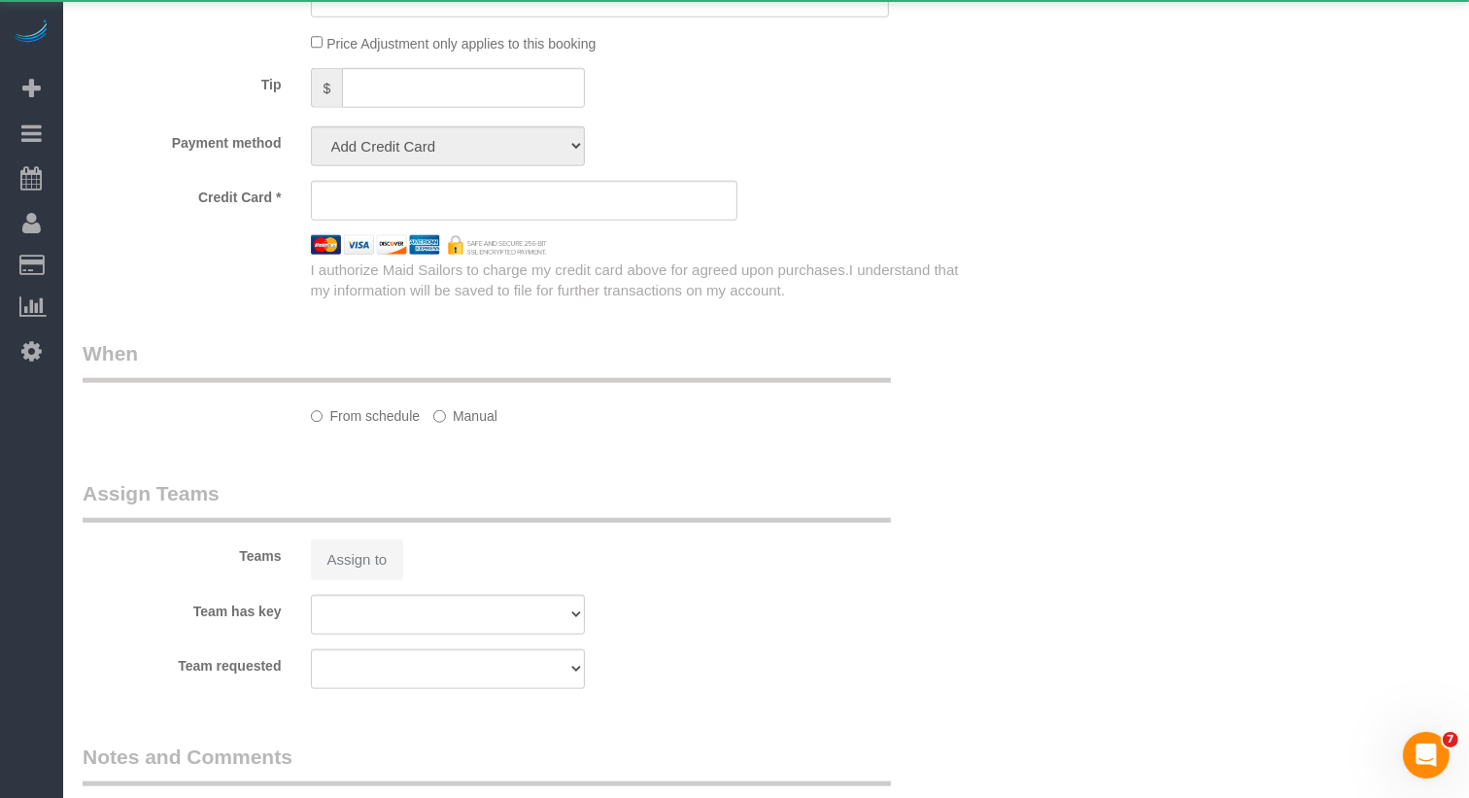
select select "string:stripe-pm_1QWLcg4VGloSiKo7V0LoqA1a"
select select "spot4"
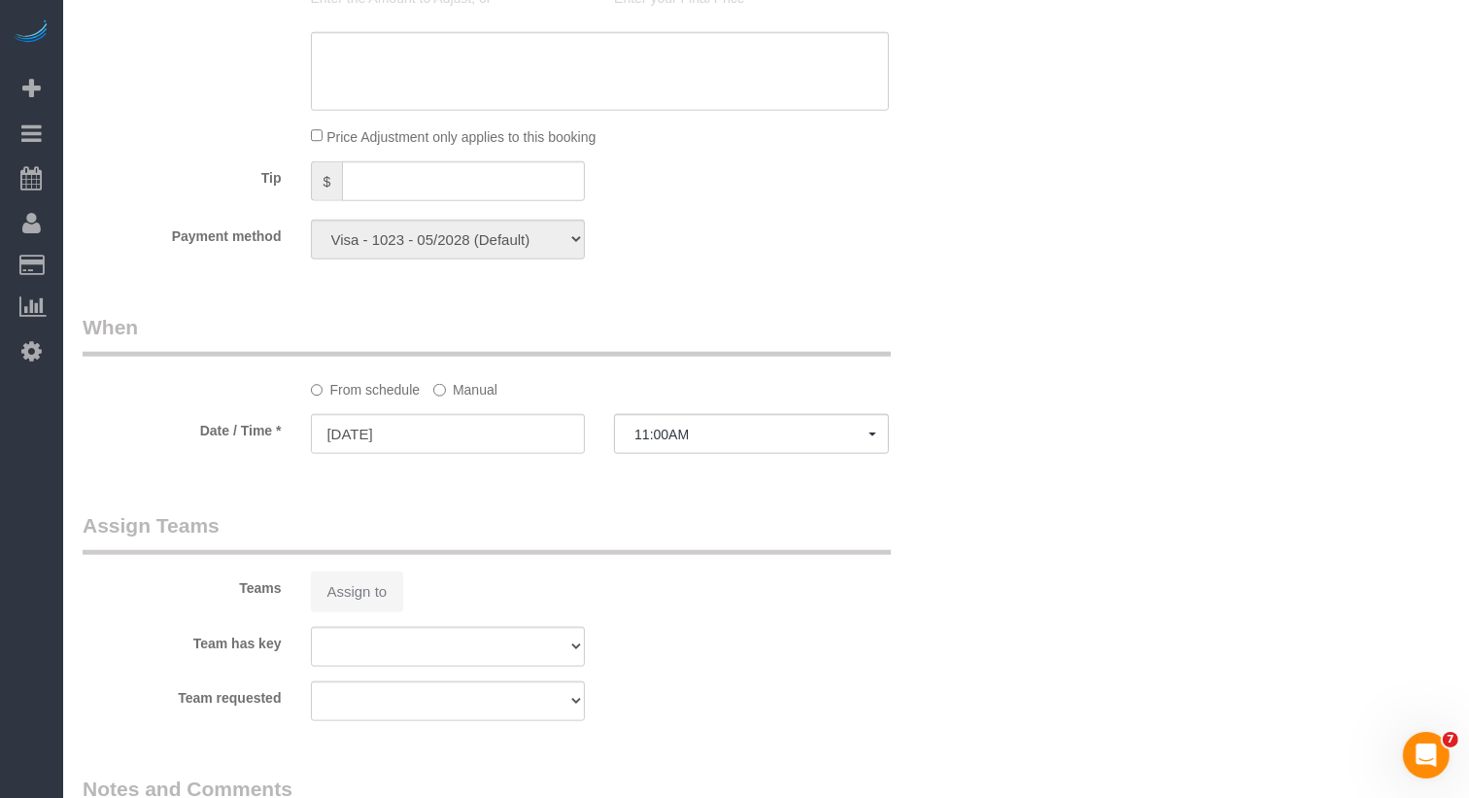
select select "object:1112"
select select "number:60"
select select "number:74"
select select "number:13"
select select "number:5"
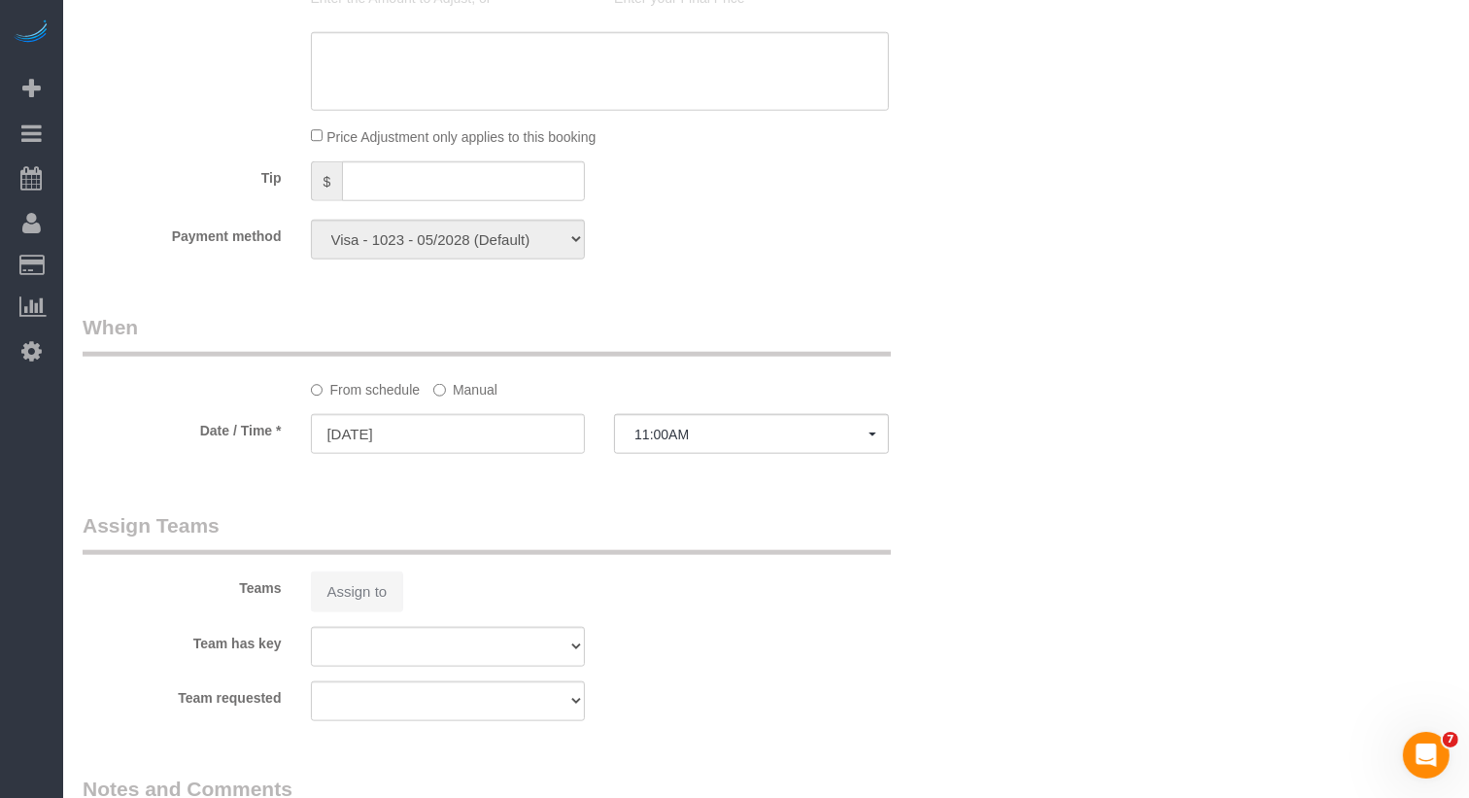
select select "1"
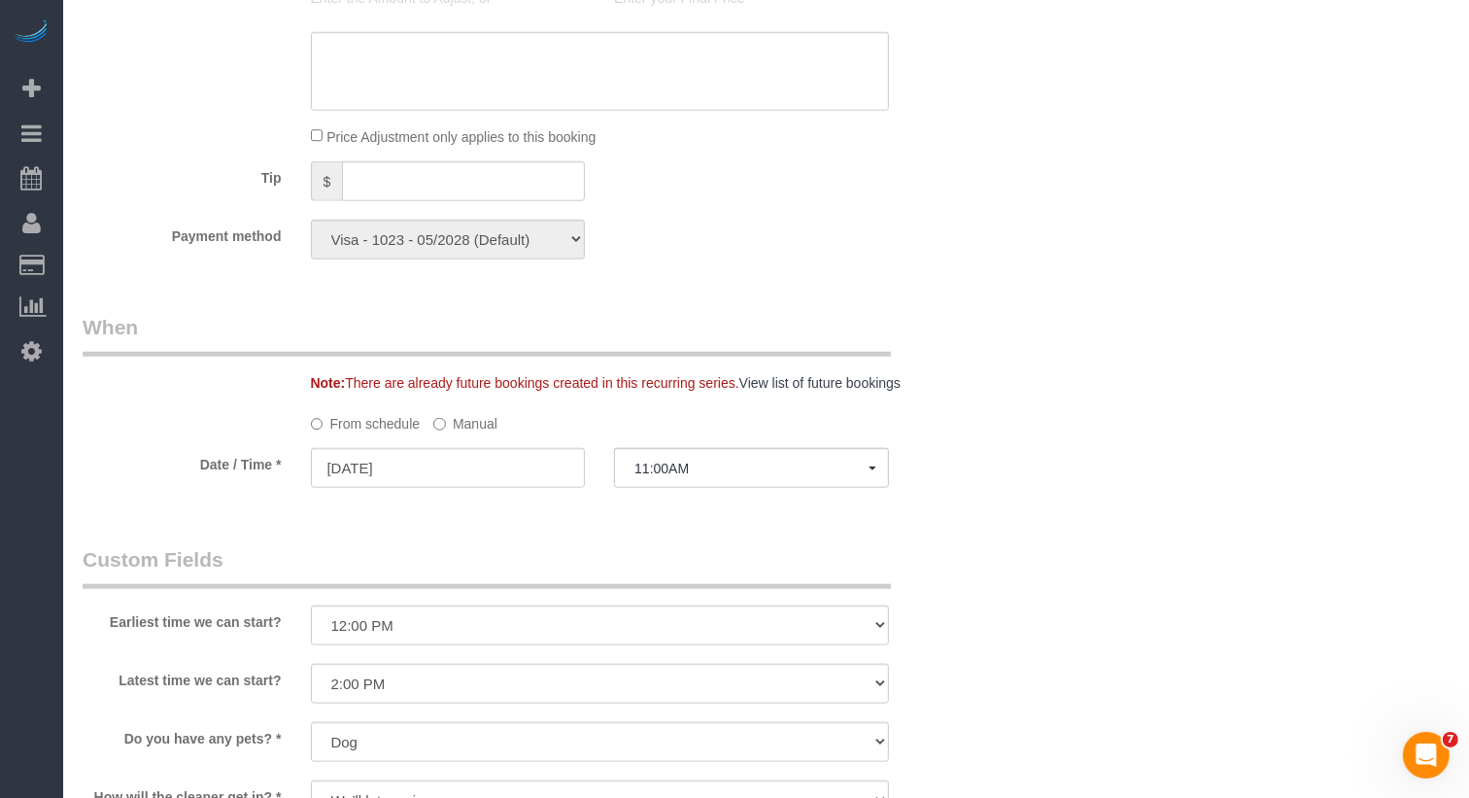
scroll to position [2158, 0]
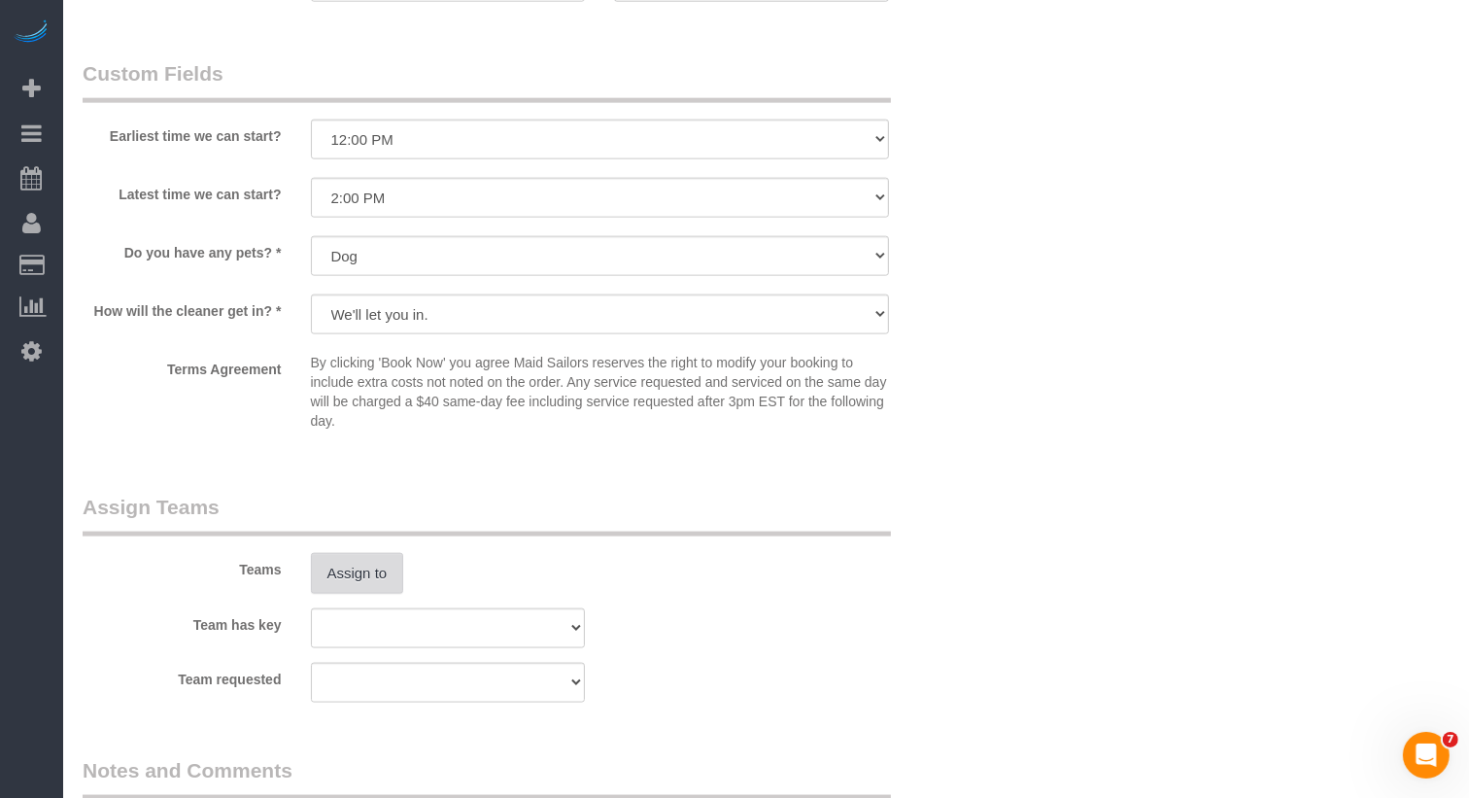
click at [373, 566] on button "Assign to" at bounding box center [357, 573] width 93 height 41
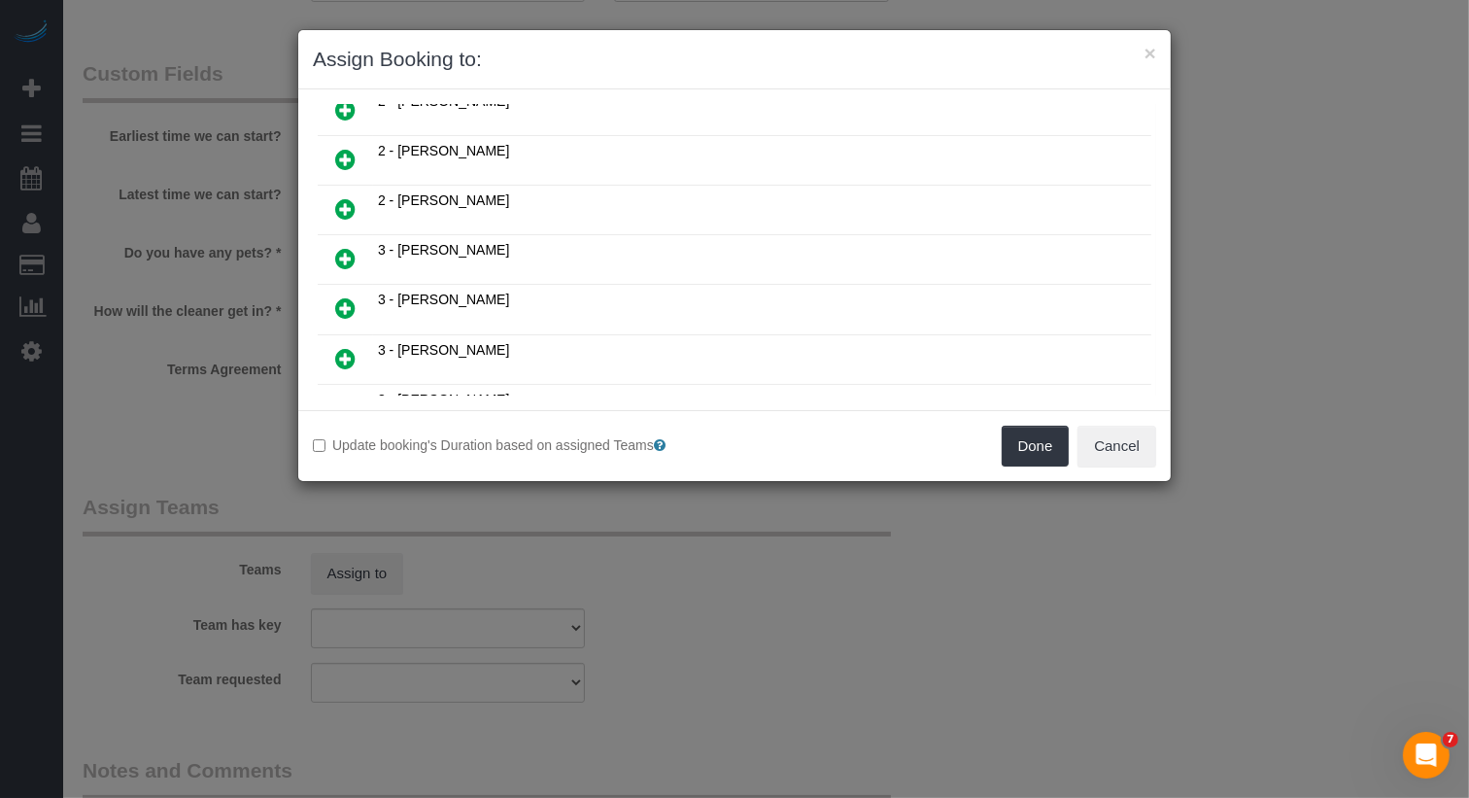
scroll to position [426, 0]
click at [342, 345] on icon at bounding box center [345, 356] width 20 height 23
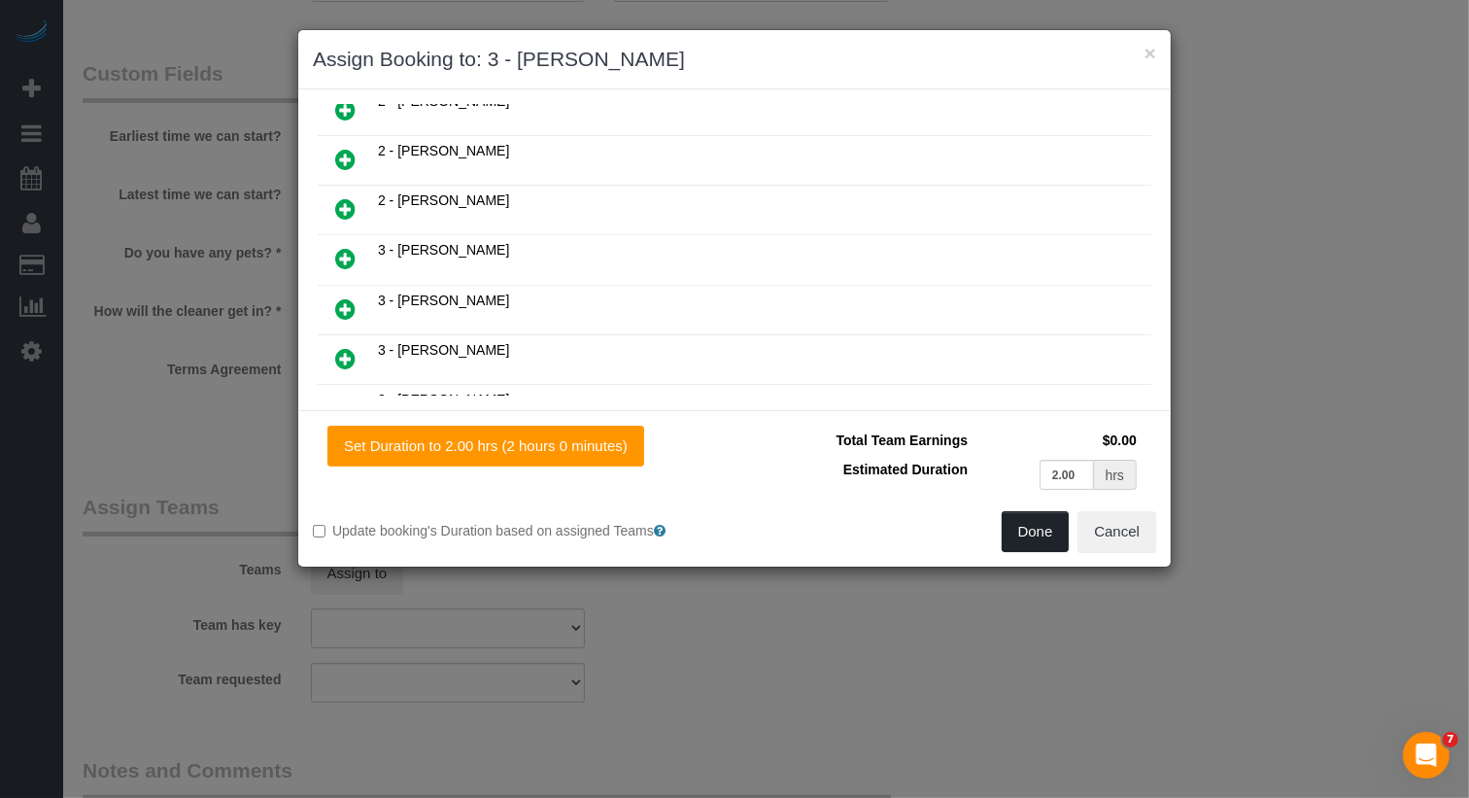
click at [1047, 535] on button "Done" at bounding box center [1036, 531] width 68 height 41
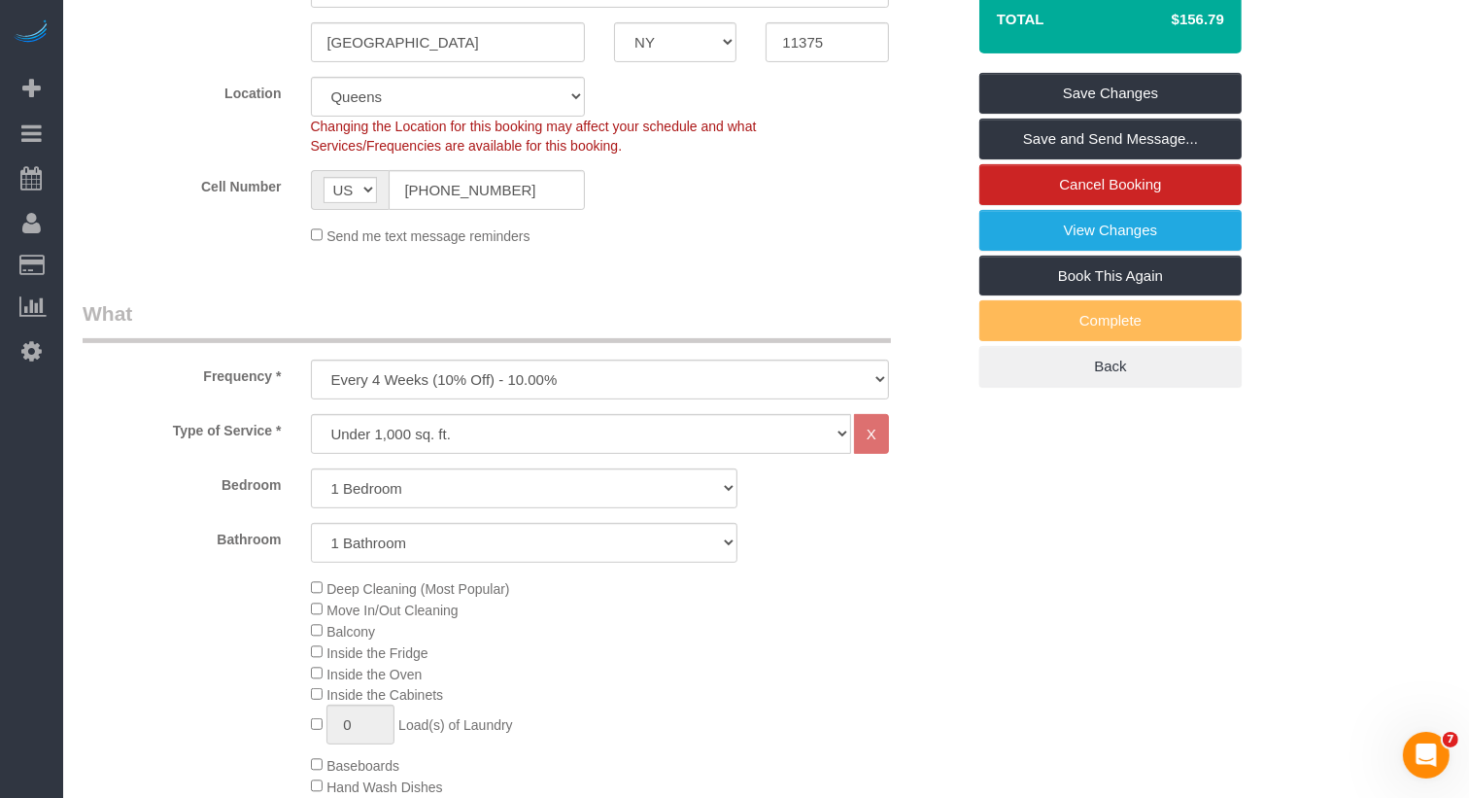
scroll to position [0, 0]
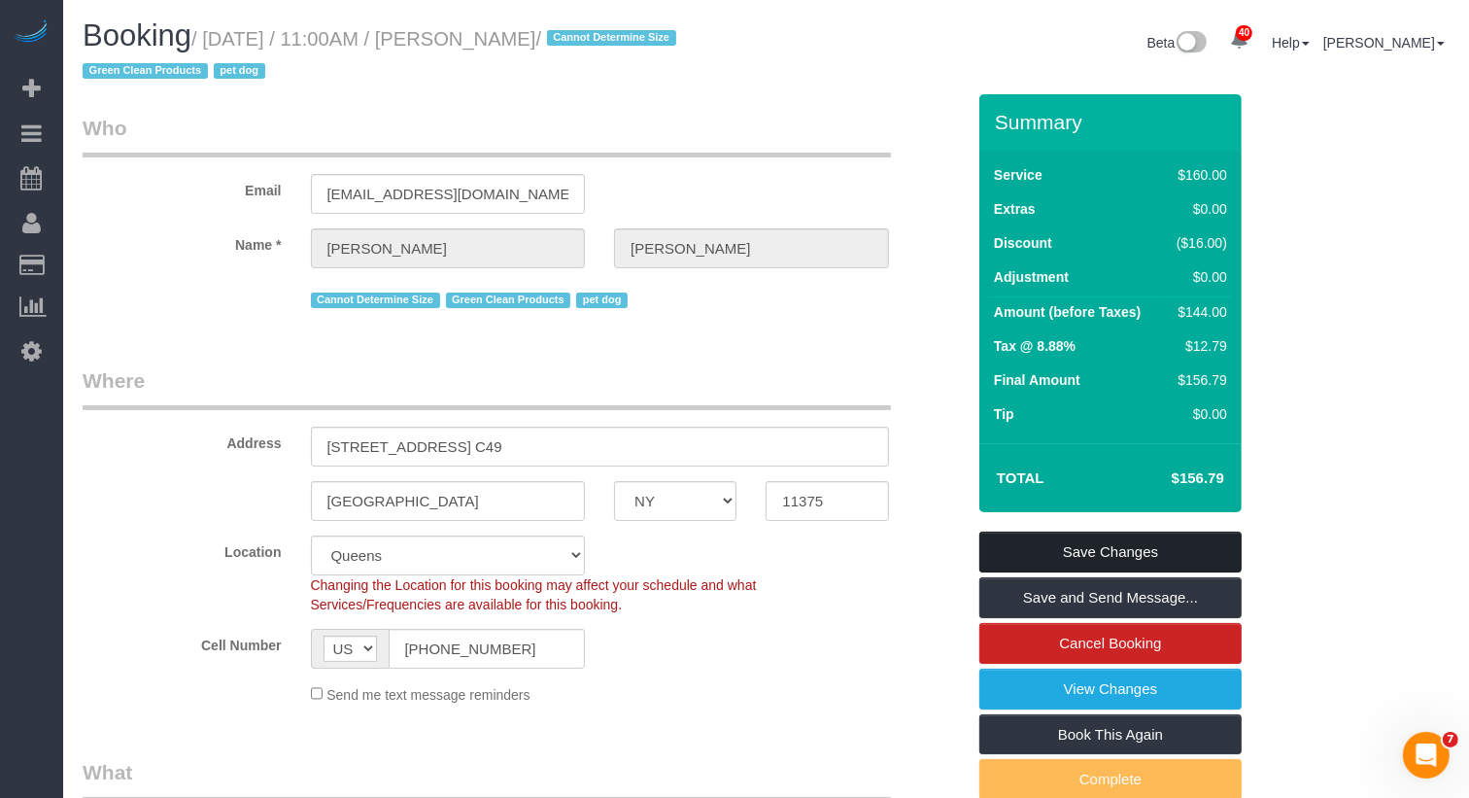
click at [1067, 566] on link "Save Changes" at bounding box center [1110, 552] width 262 height 41
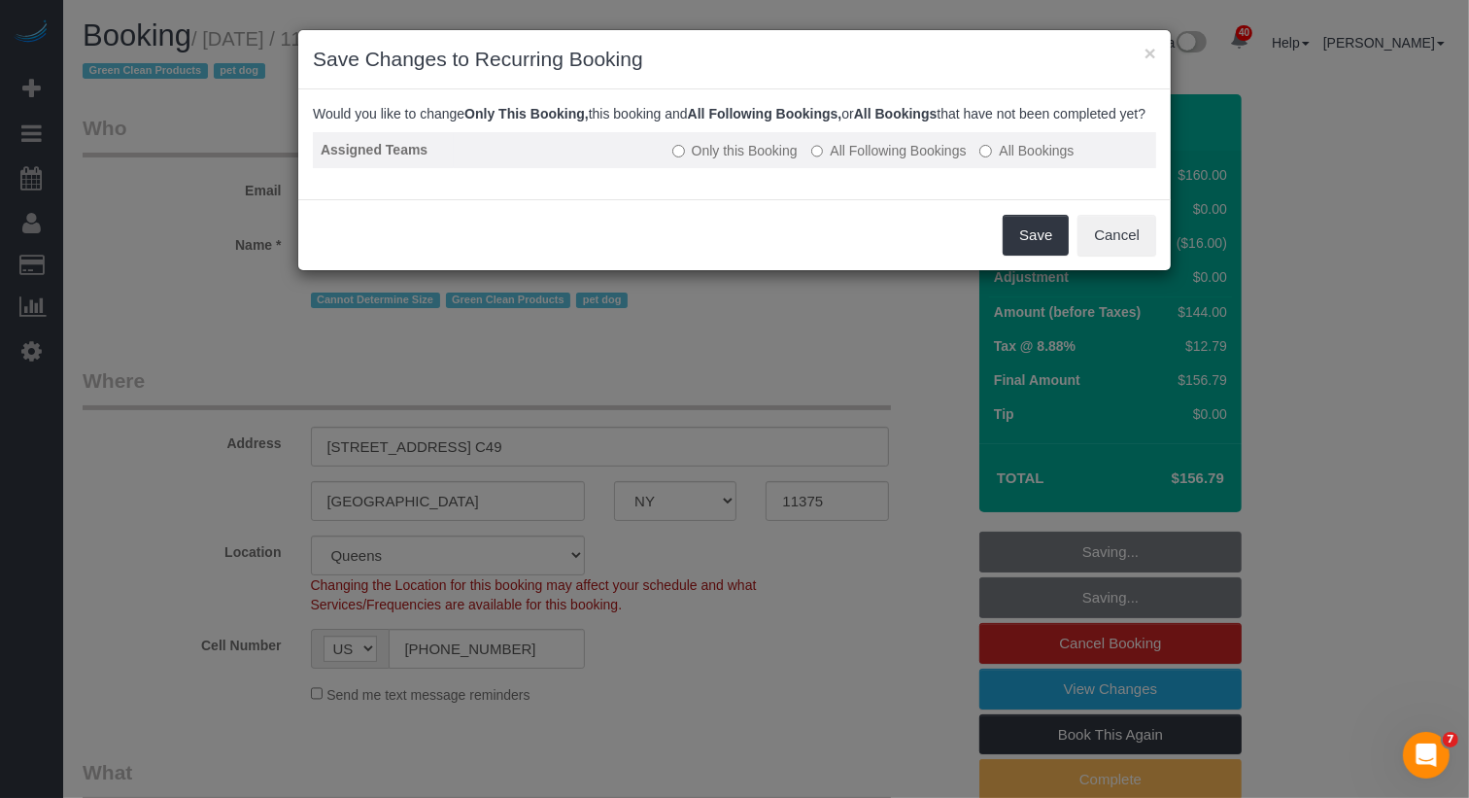
click at [939, 160] on label "All Following Bookings" at bounding box center [888, 150] width 155 height 19
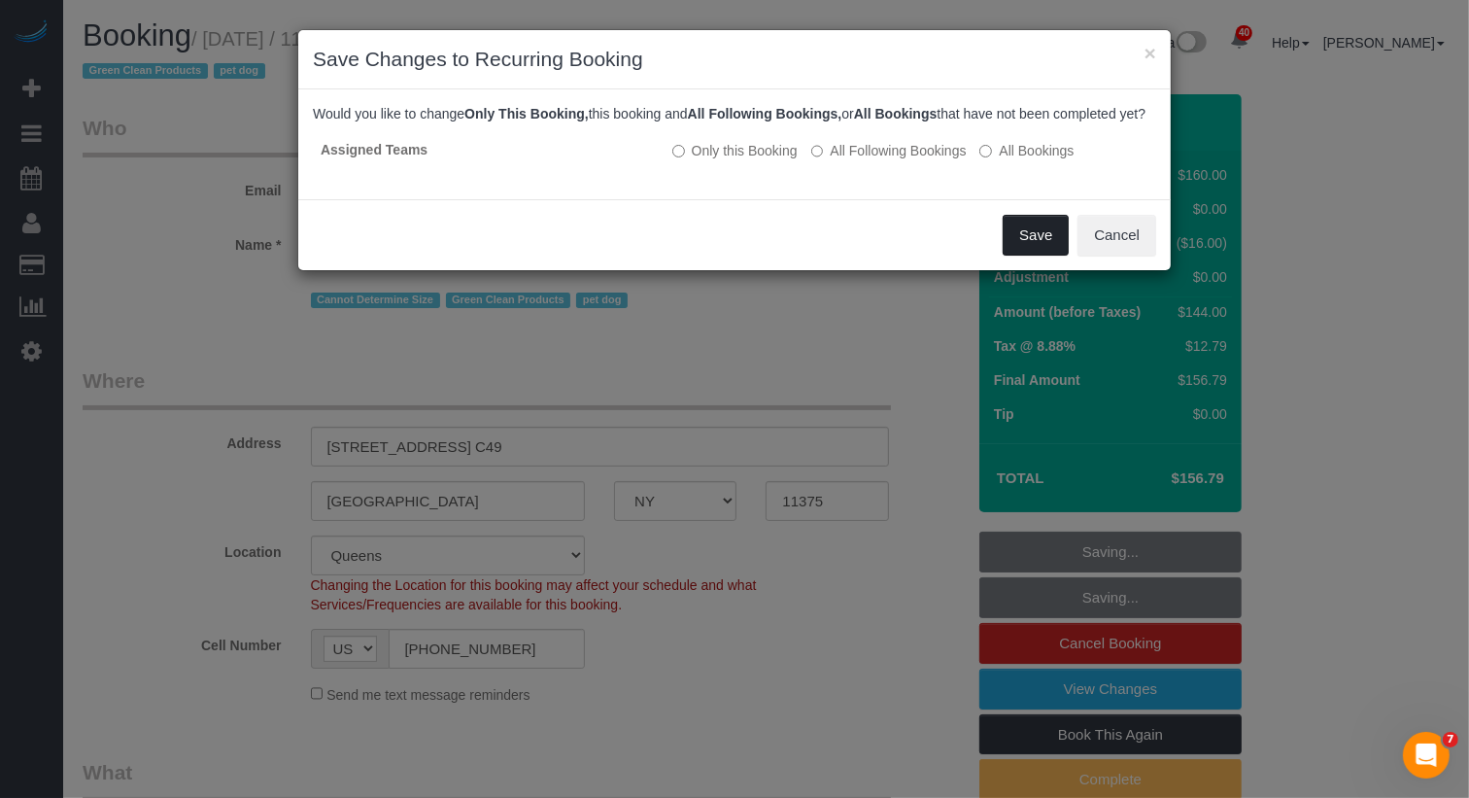
click at [1043, 256] on button "Save" at bounding box center [1036, 235] width 66 height 41
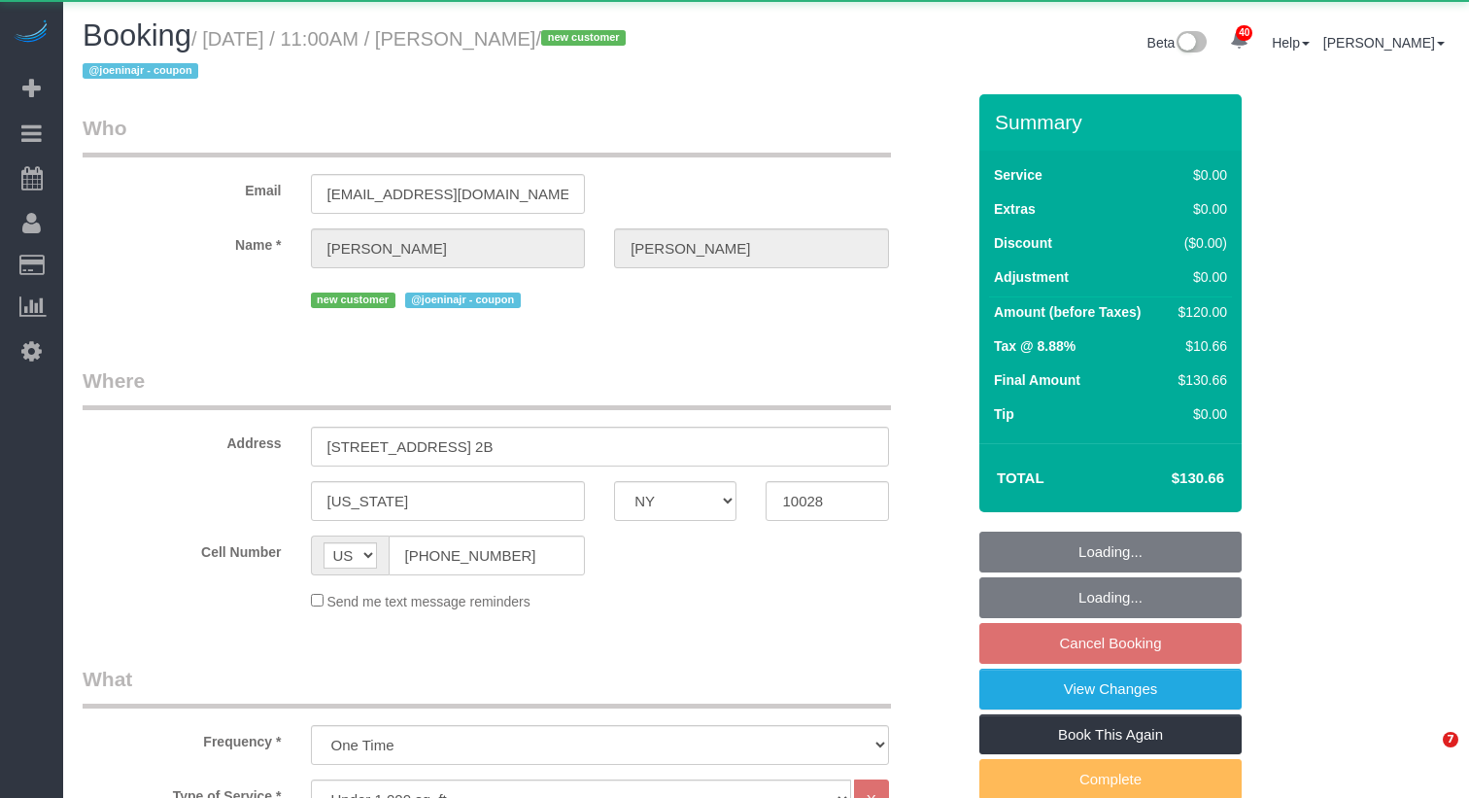
select select "NY"
select select "1"
select select "object:1108"
select select "string:stripe-pm_1SICIA4VGloSiKo70EiLE9os"
select select "1"
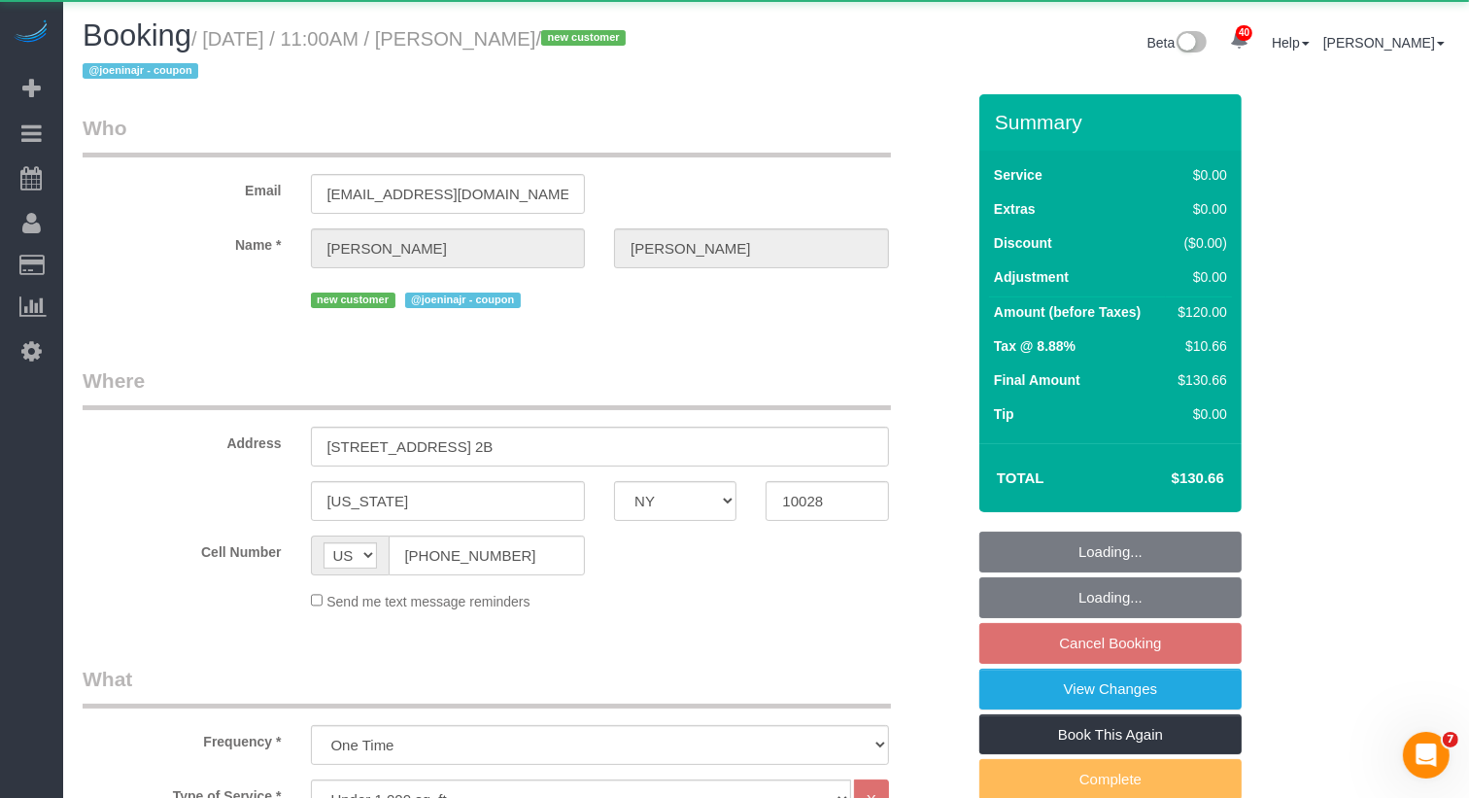
select select "spot4"
select select "number:89"
select select "number:73"
select select "number:15"
select select "number:5"
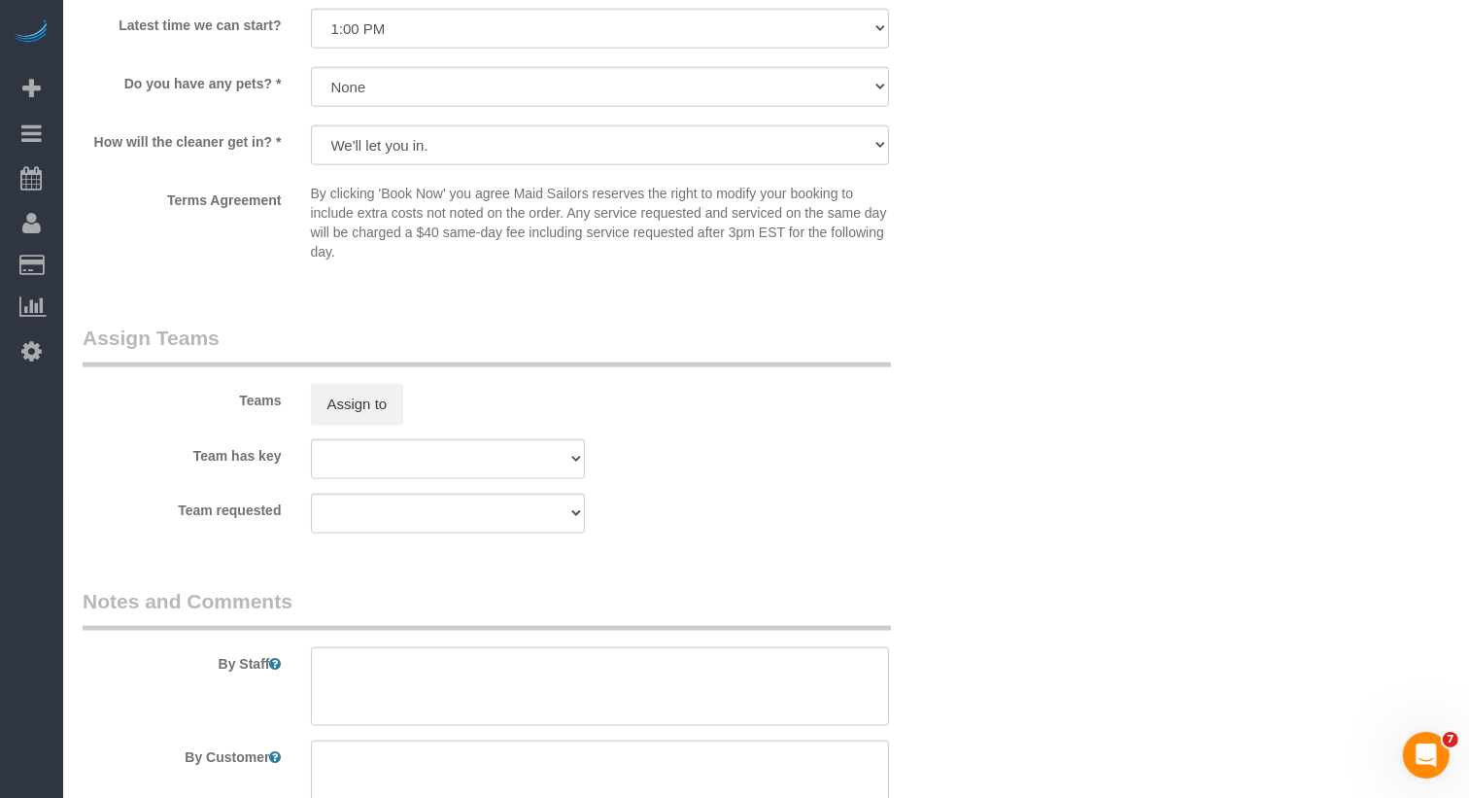
scroll to position [2147, 0]
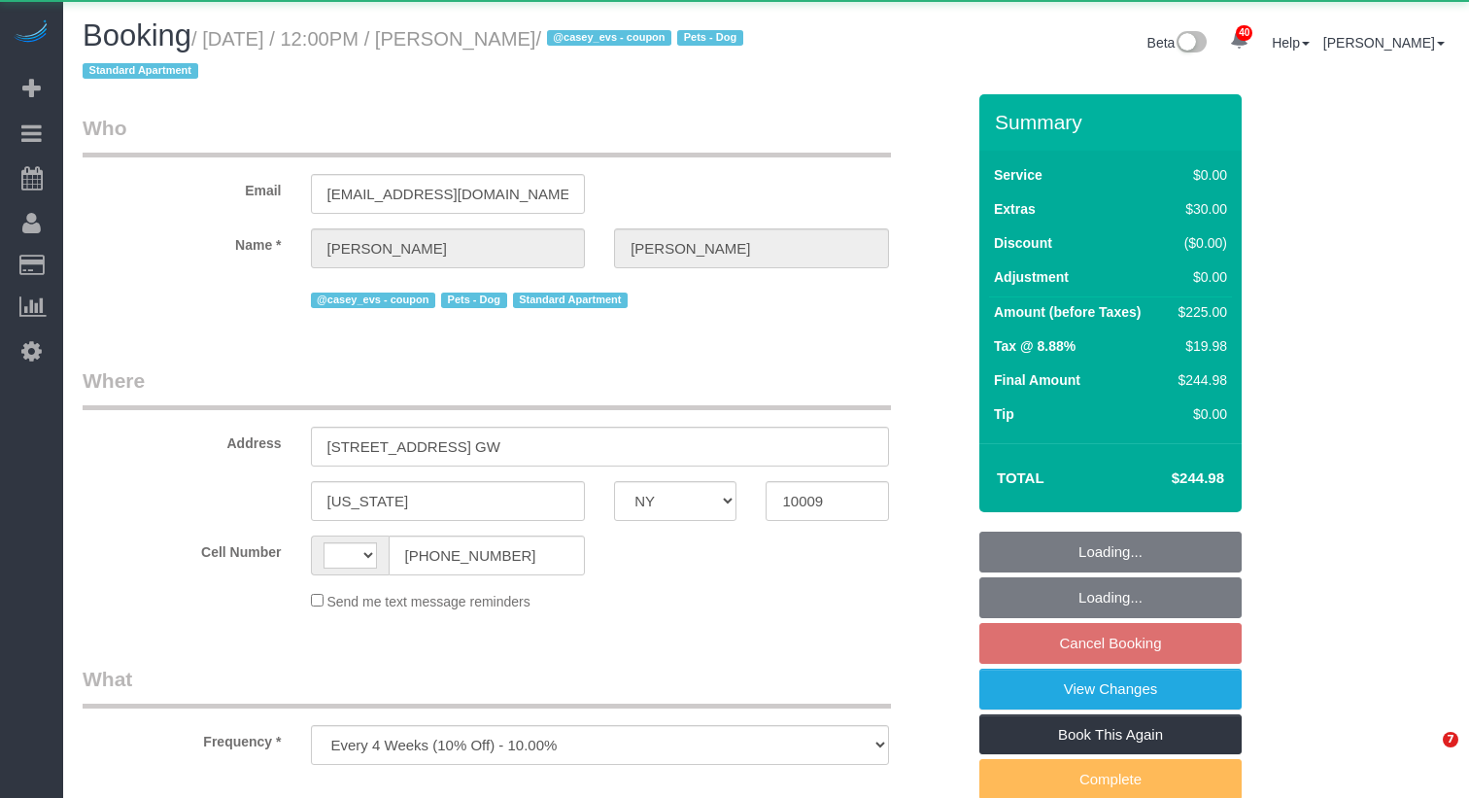
select select "NY"
select select "string:[GEOGRAPHIC_DATA]"
select select "spot5"
select select "number:89"
select select "number:75"
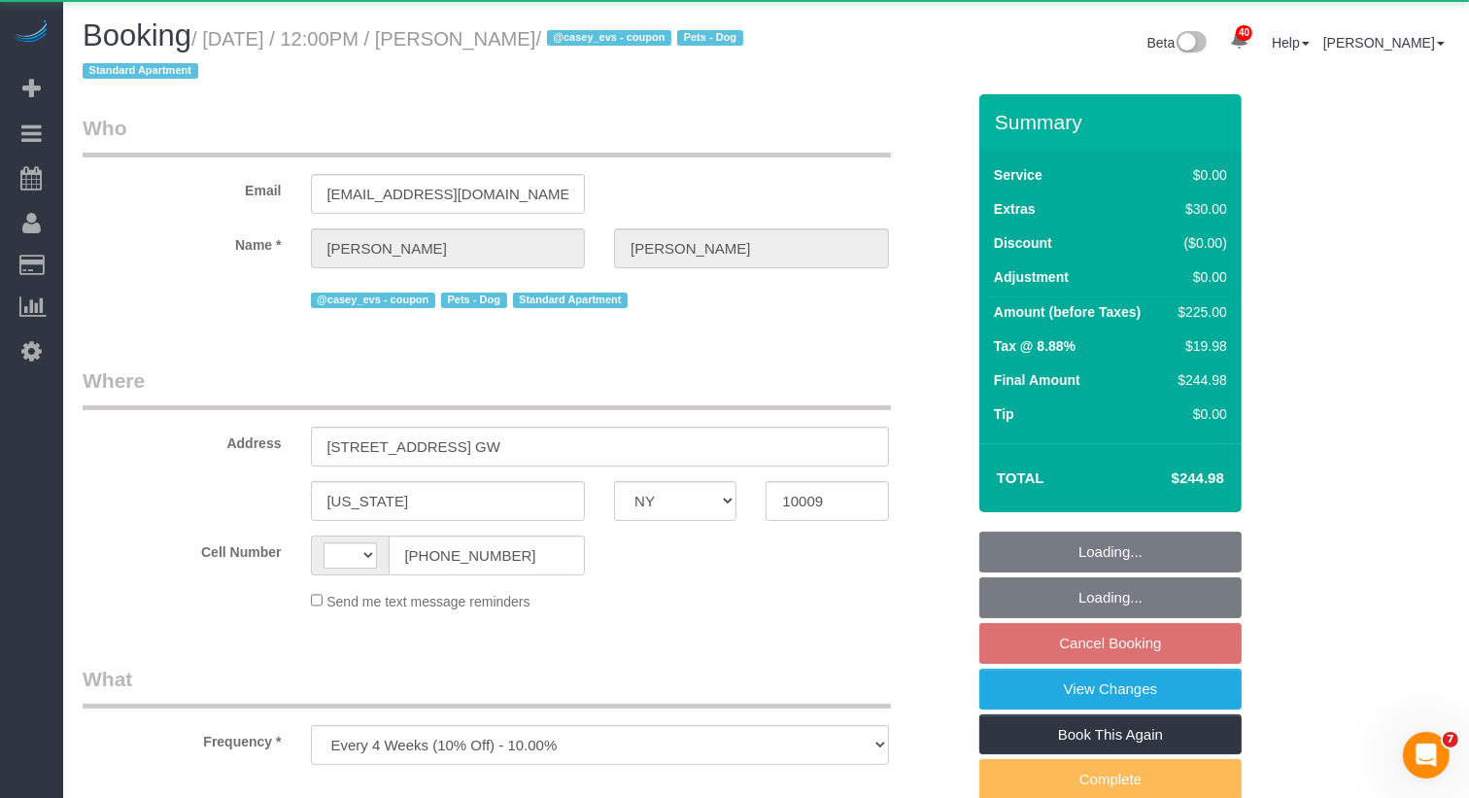
select select "number:13"
select select "number:5"
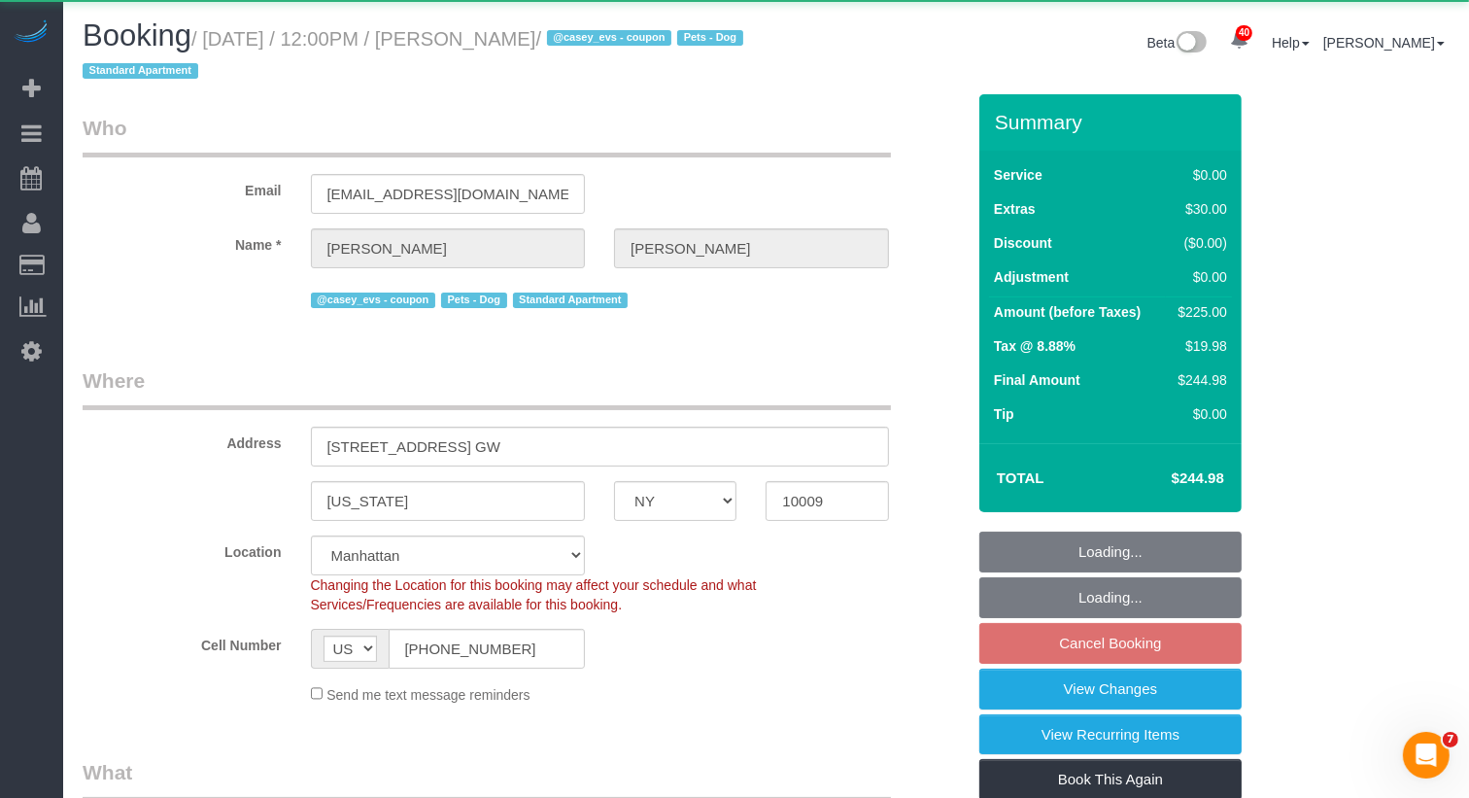
select select "object:1078"
select select "string:stripe-pm_1S8pGz4VGloSiKo7pHFTydOZ"
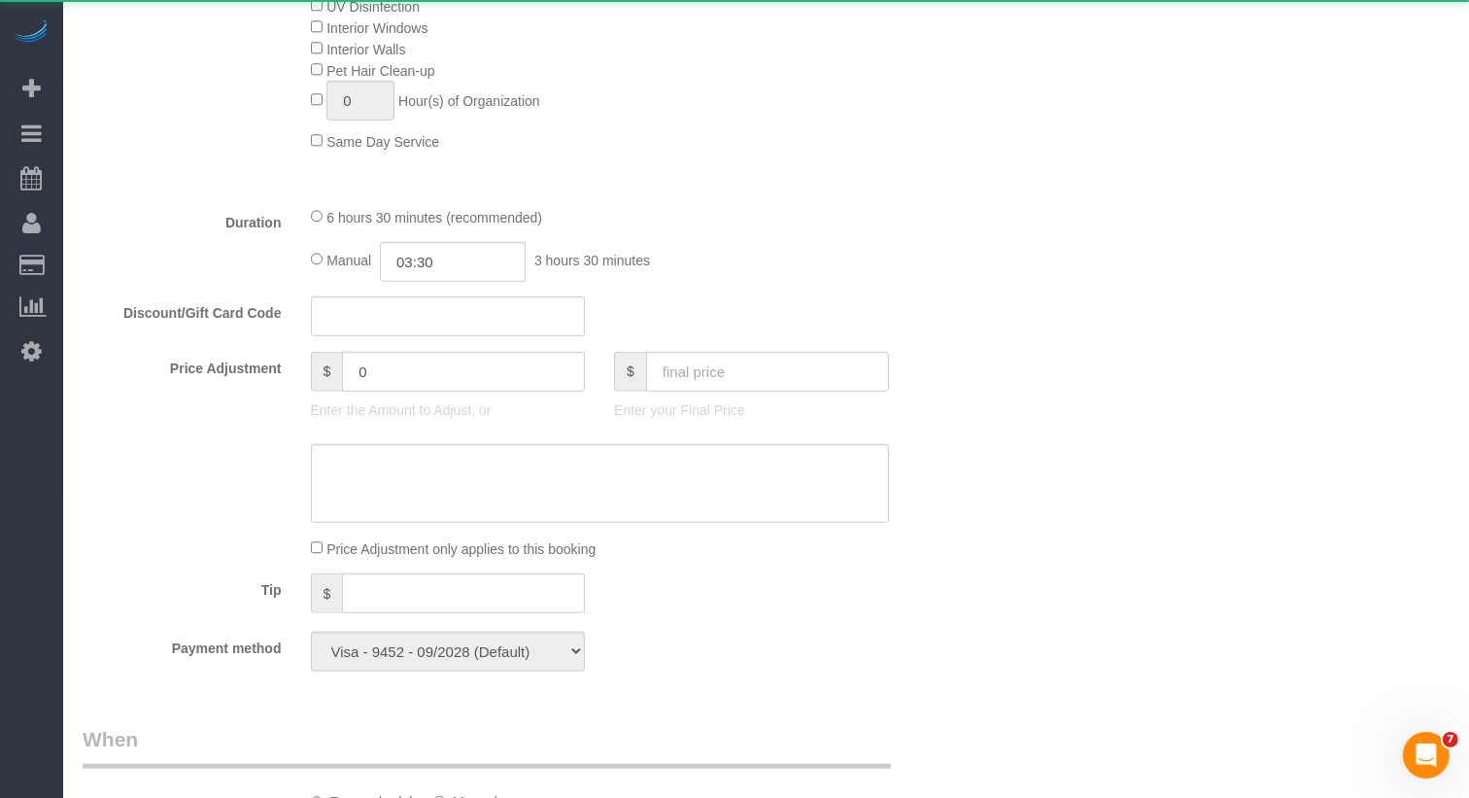
select select "2"
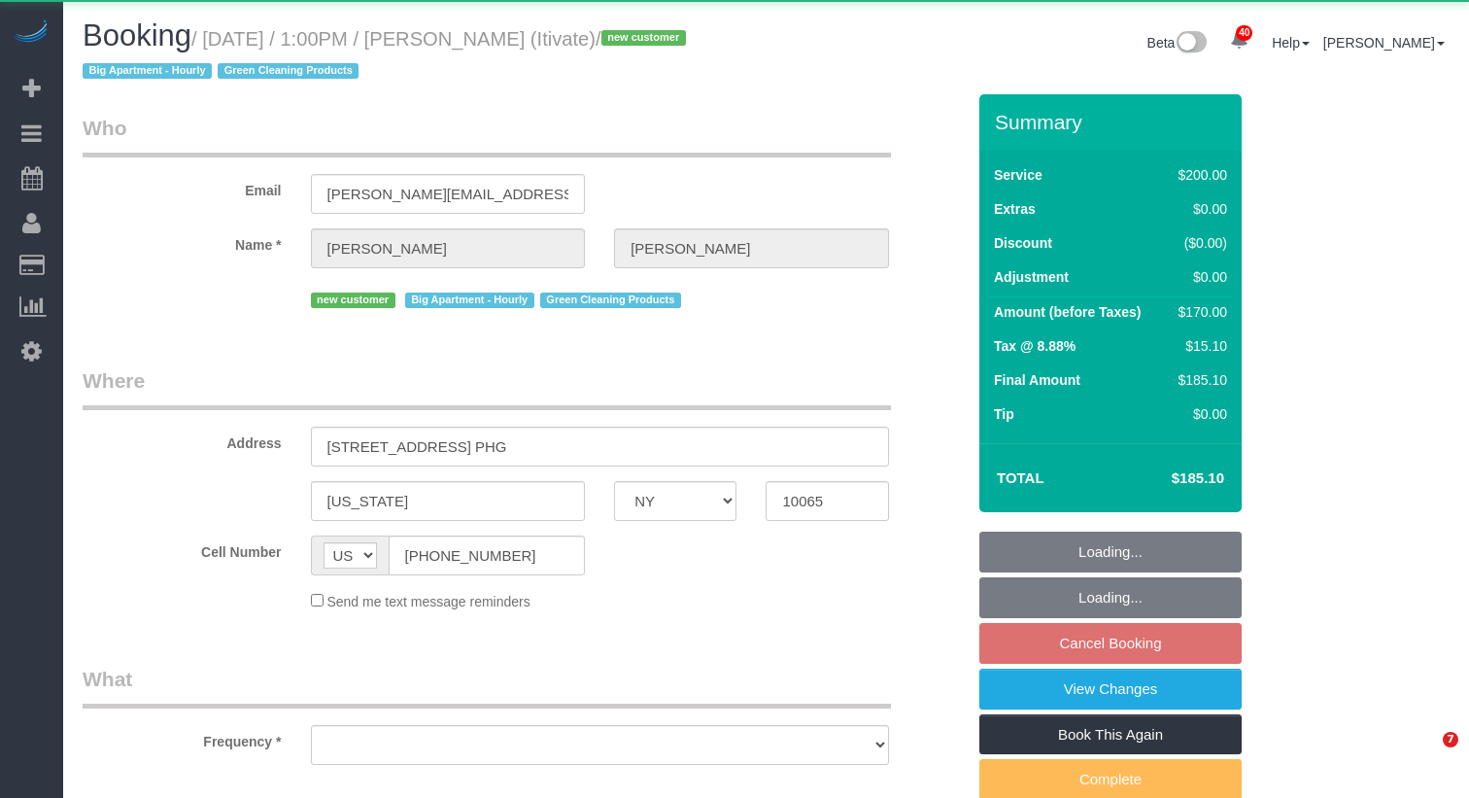
select select "NY"
select select "object:1049"
select select "150"
select select "number:61"
select select "number:75"
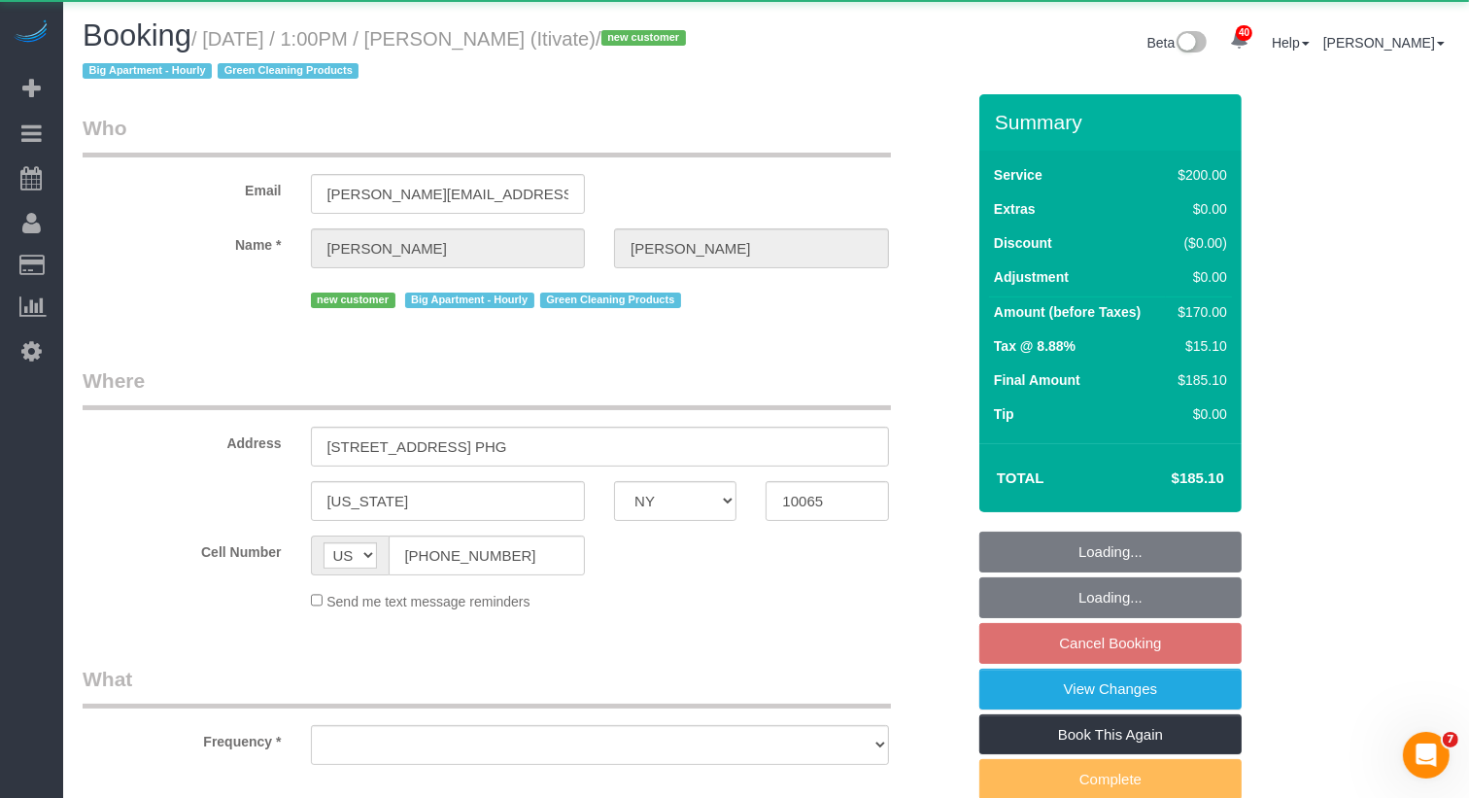
select select "number:15"
select select "number:6"
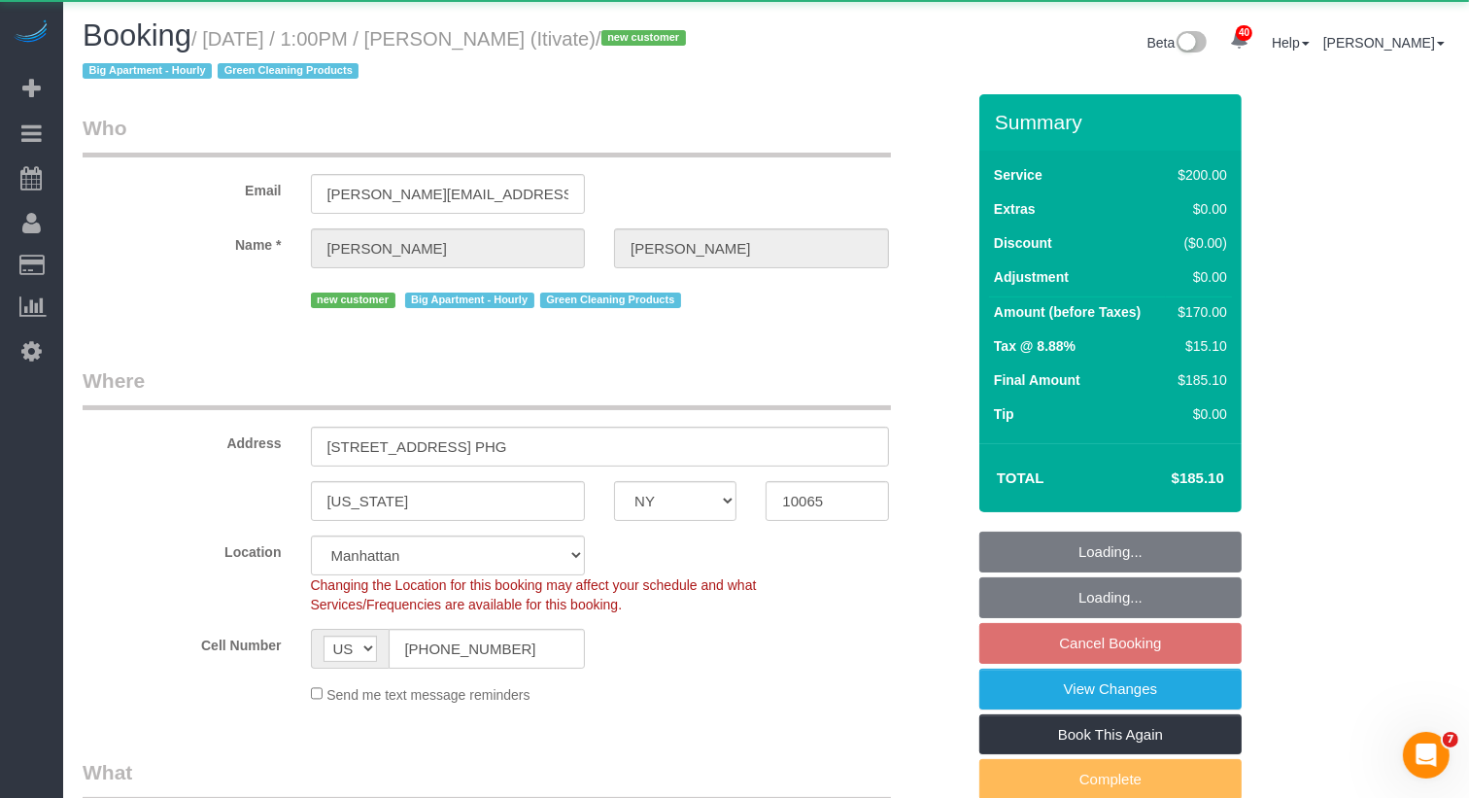
select select "string:stripe-pm_1SD47w4VGloSiKo7chgJo944"
select select "spot6"
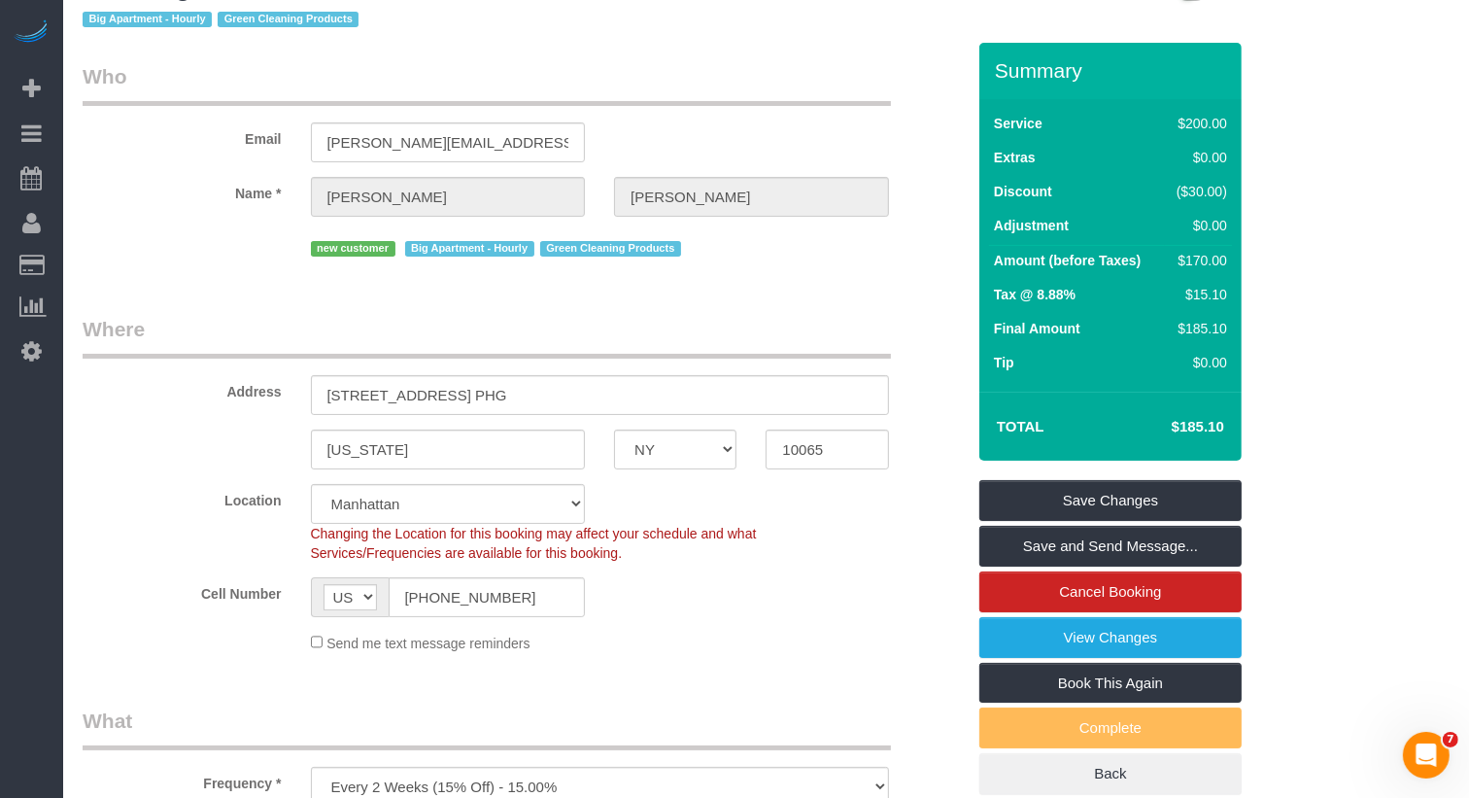
scroll to position [58, 0]
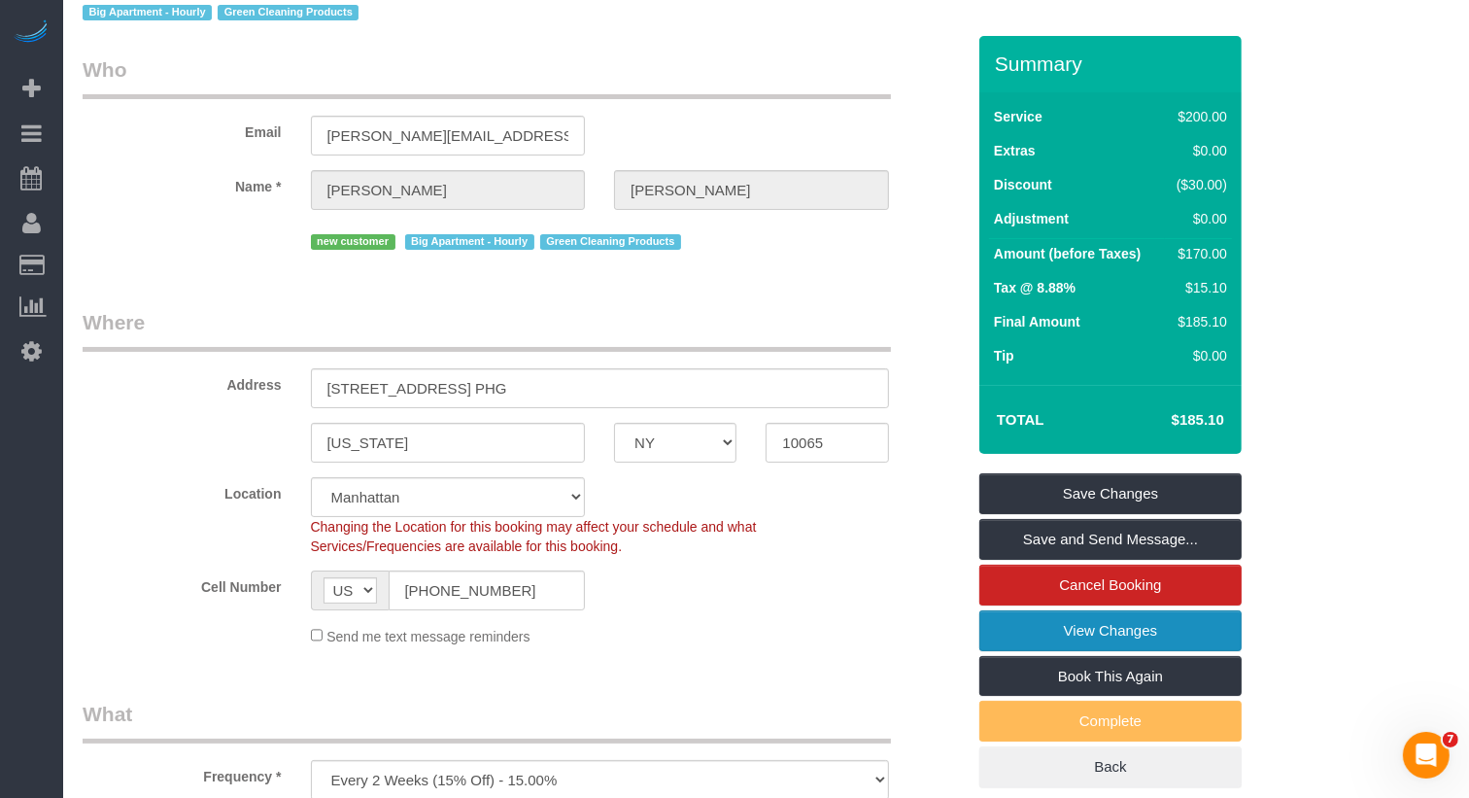
click at [1117, 624] on link "View Changes" at bounding box center [1110, 630] width 262 height 41
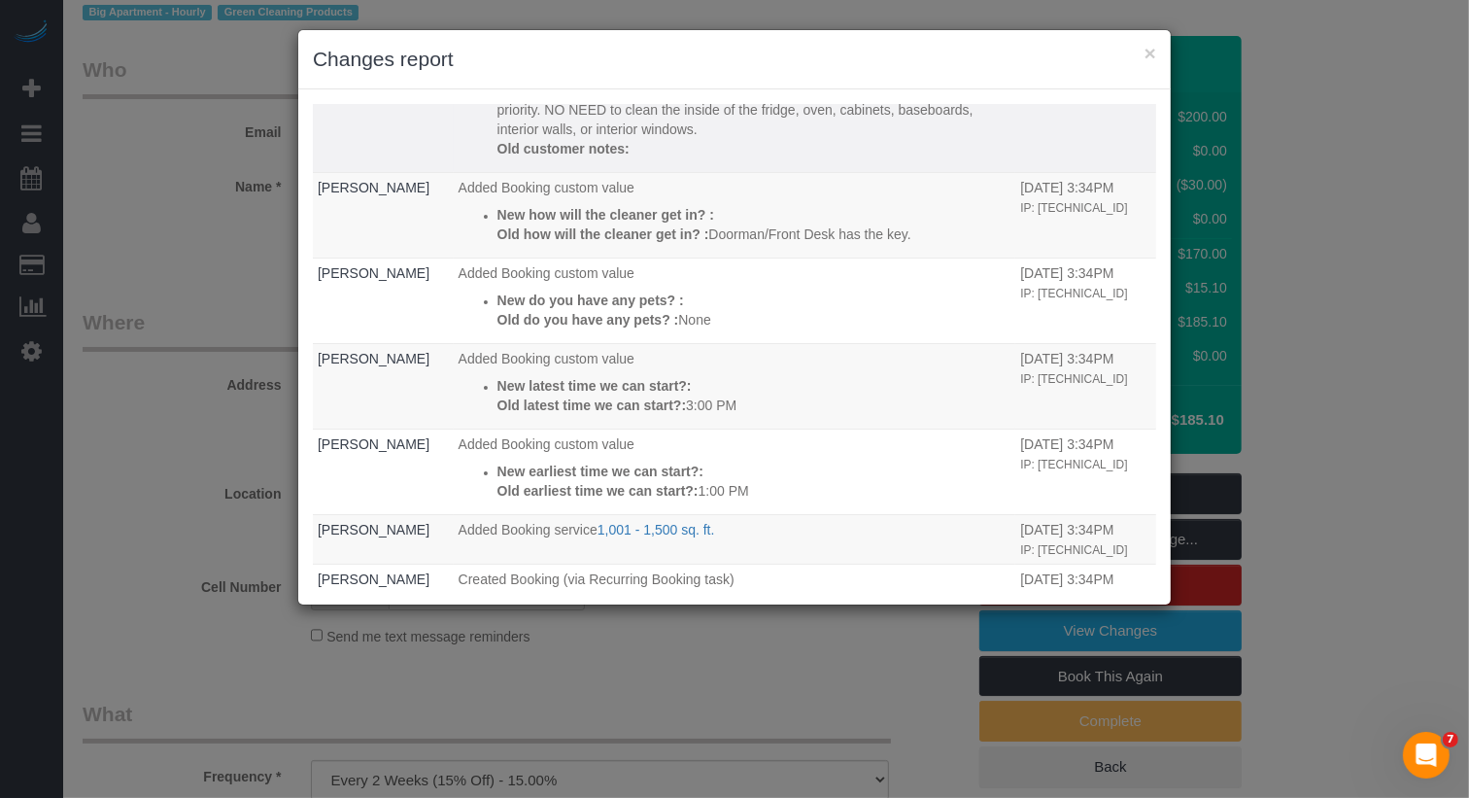
scroll to position [330, 0]
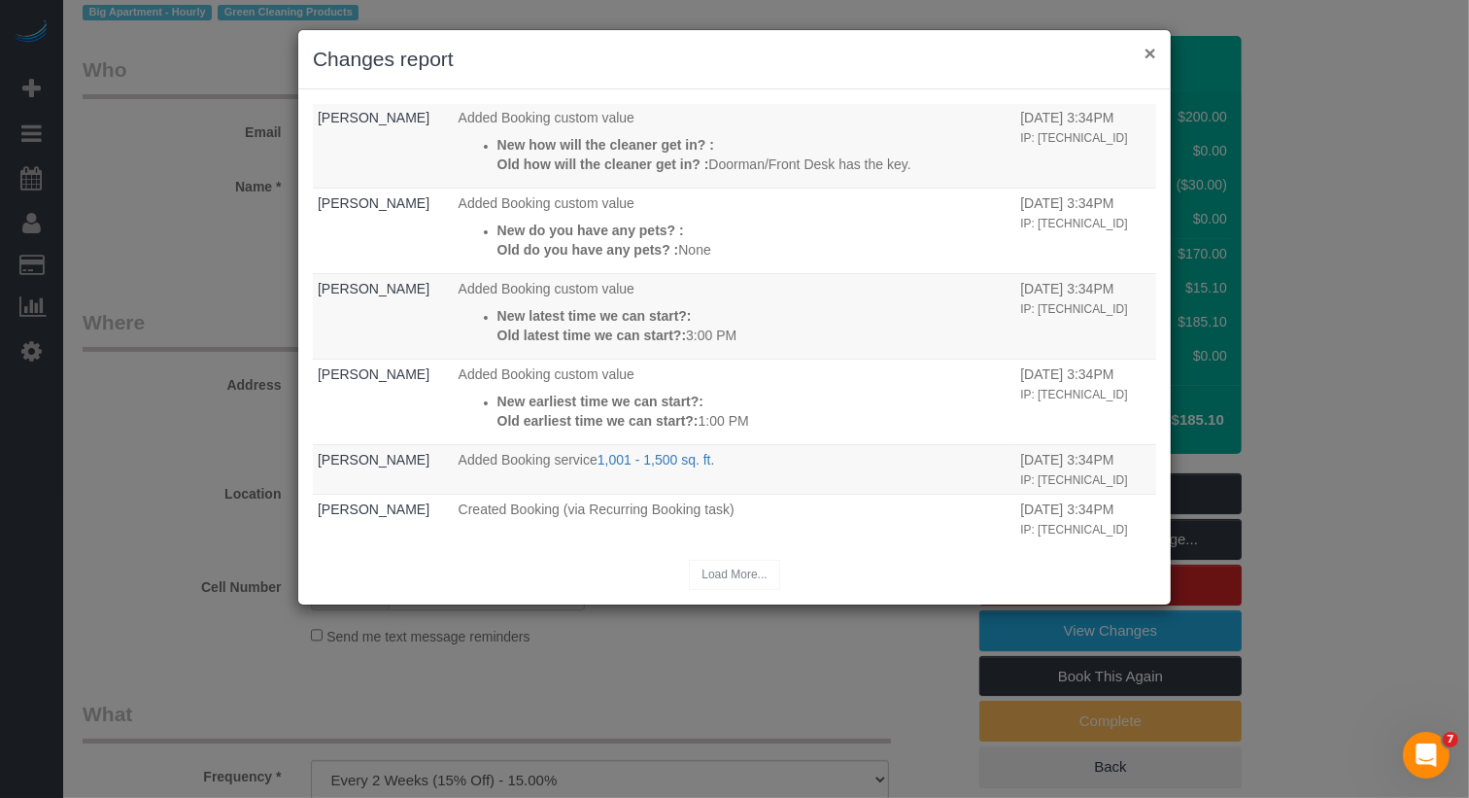
click at [1150, 53] on button "×" at bounding box center [1151, 53] width 12 height 20
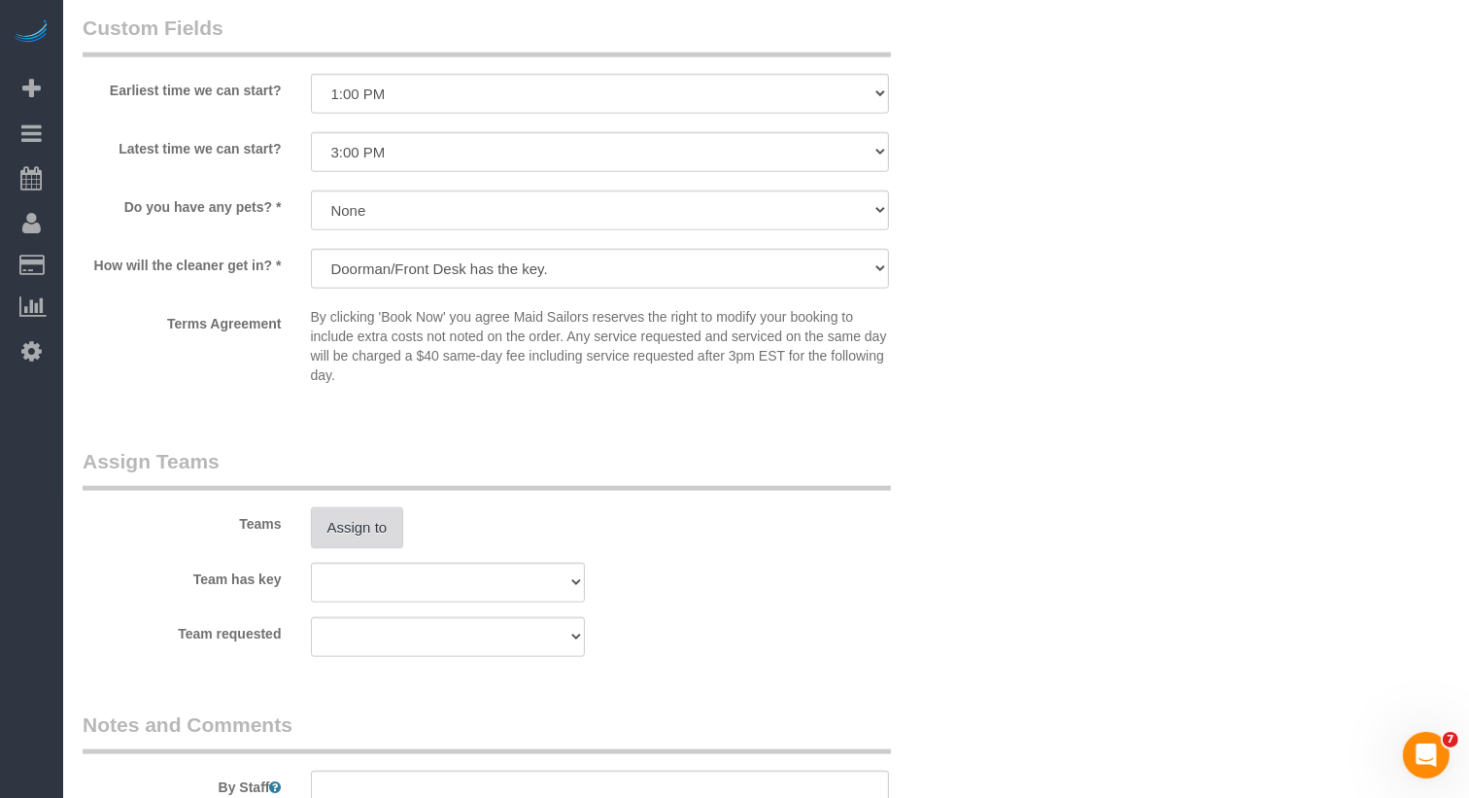
scroll to position [1935, 0]
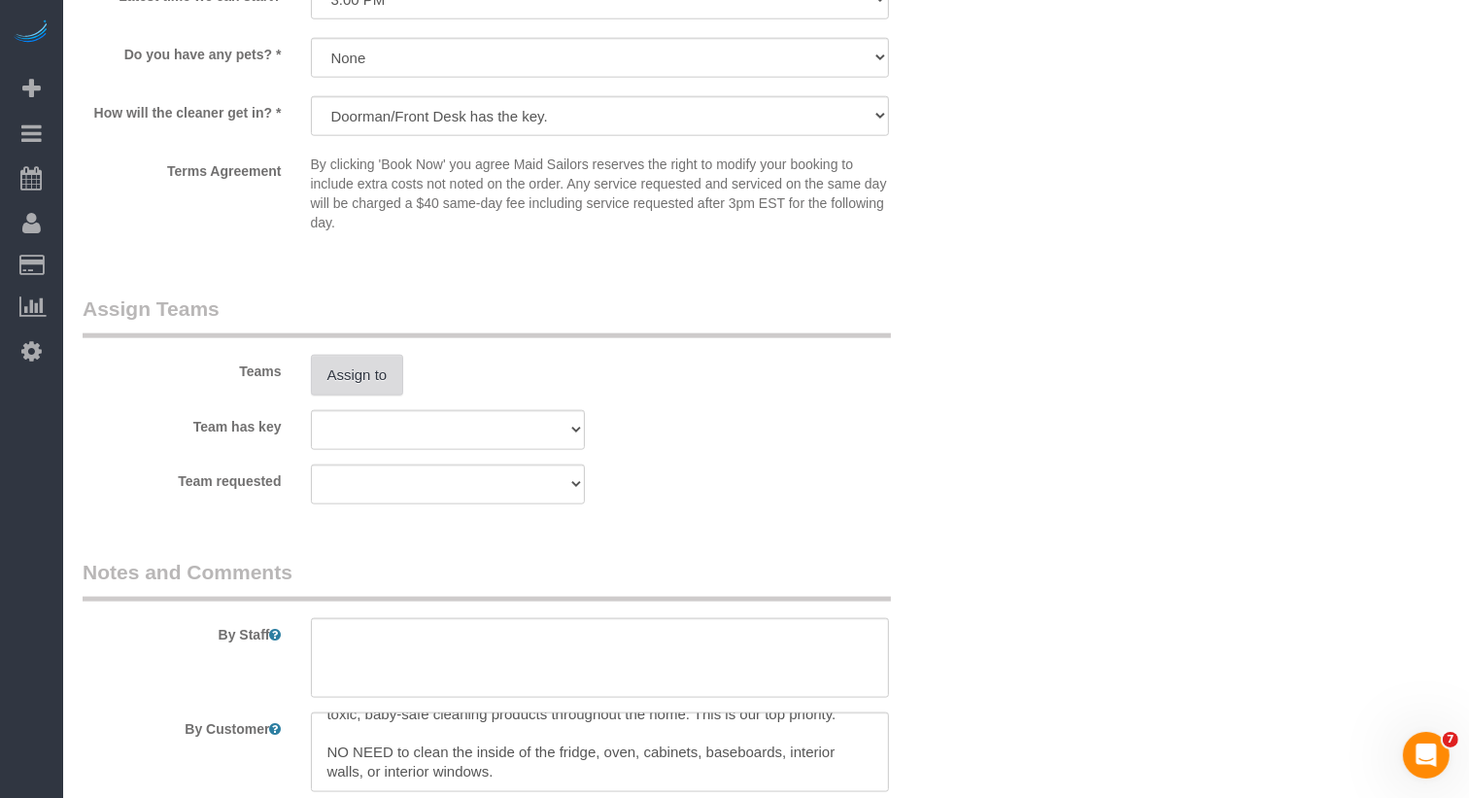
click at [331, 367] on button "Assign to" at bounding box center [357, 375] width 93 height 41
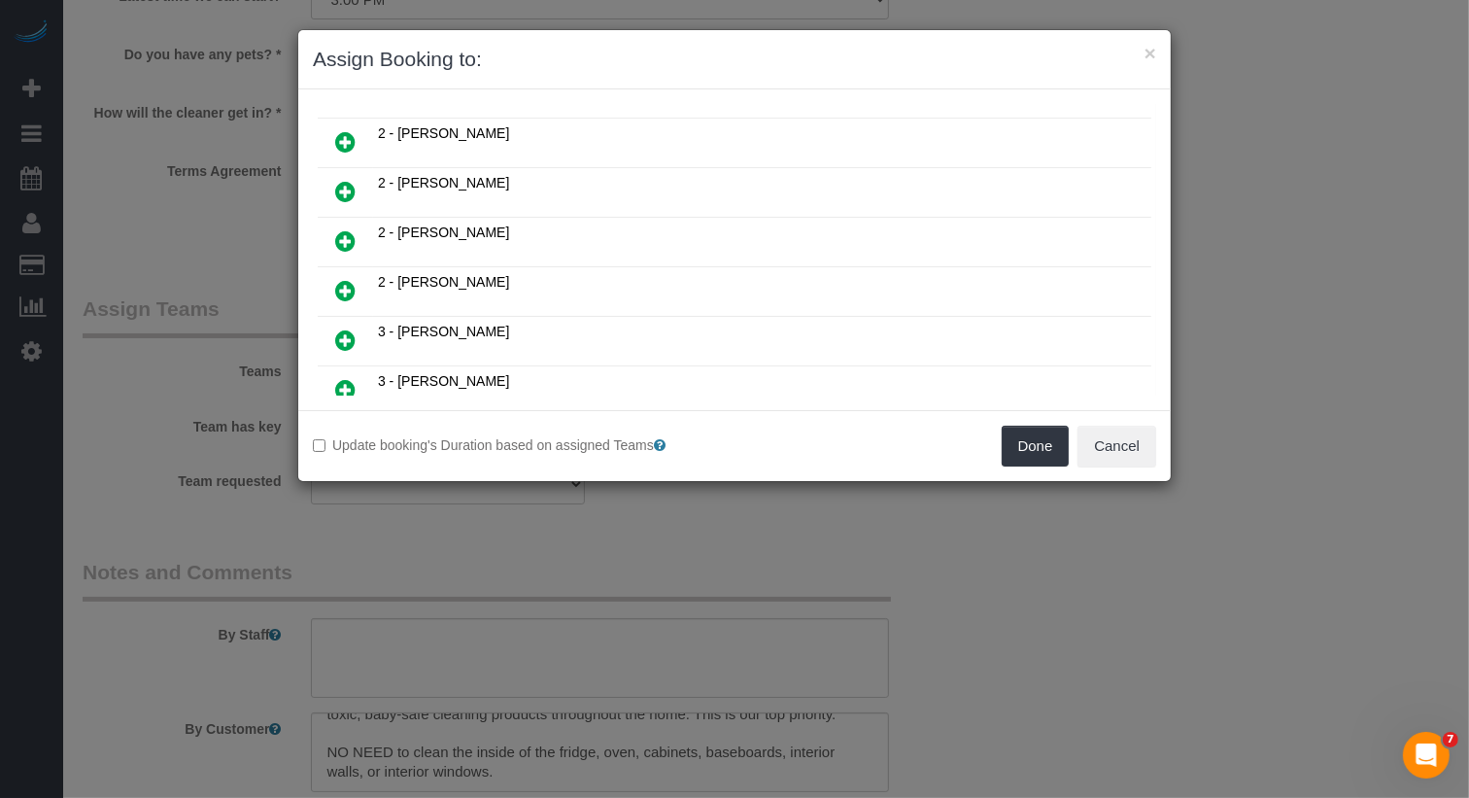
click at [345, 180] on icon at bounding box center [345, 191] width 20 height 23
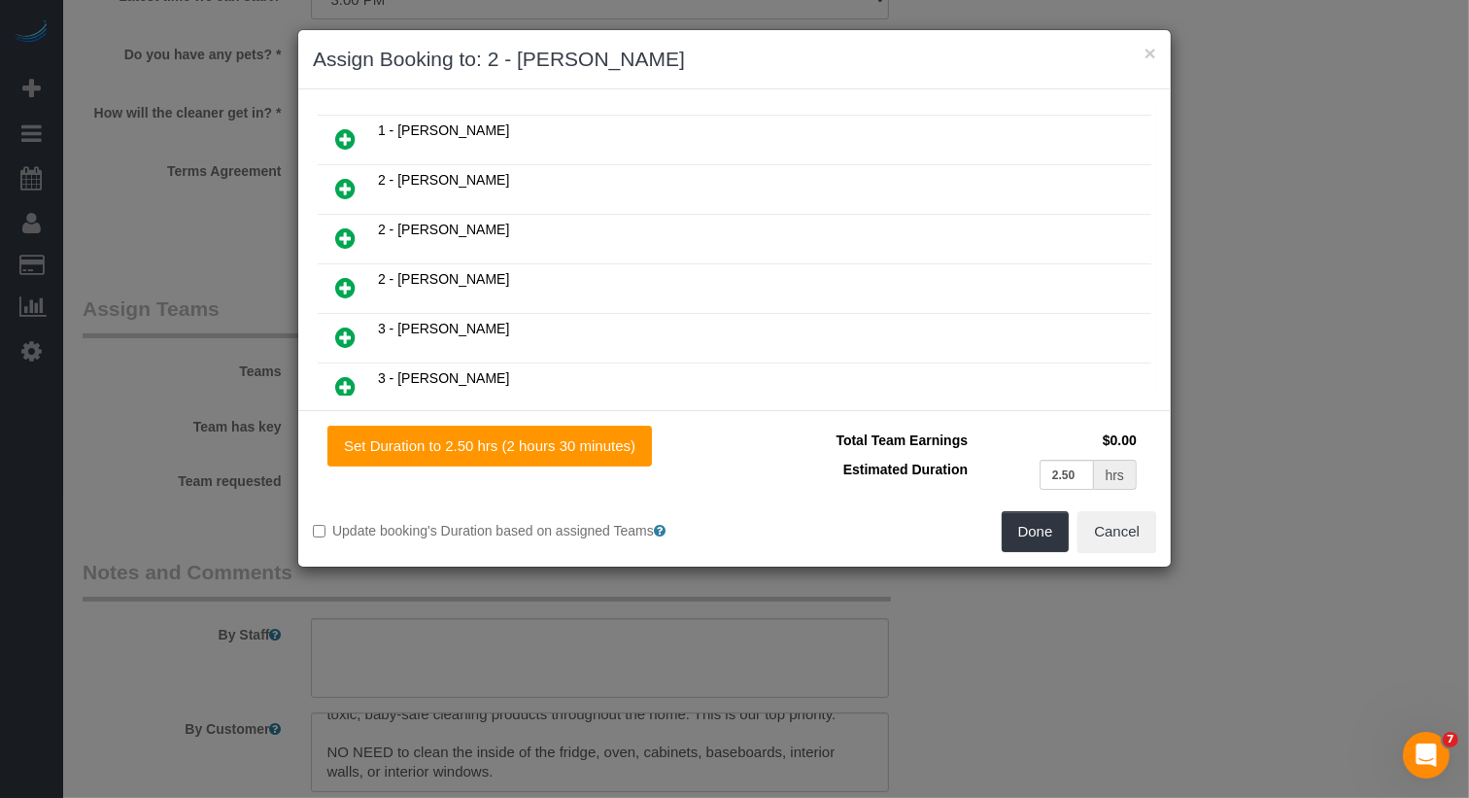
scroll to position [734, 0]
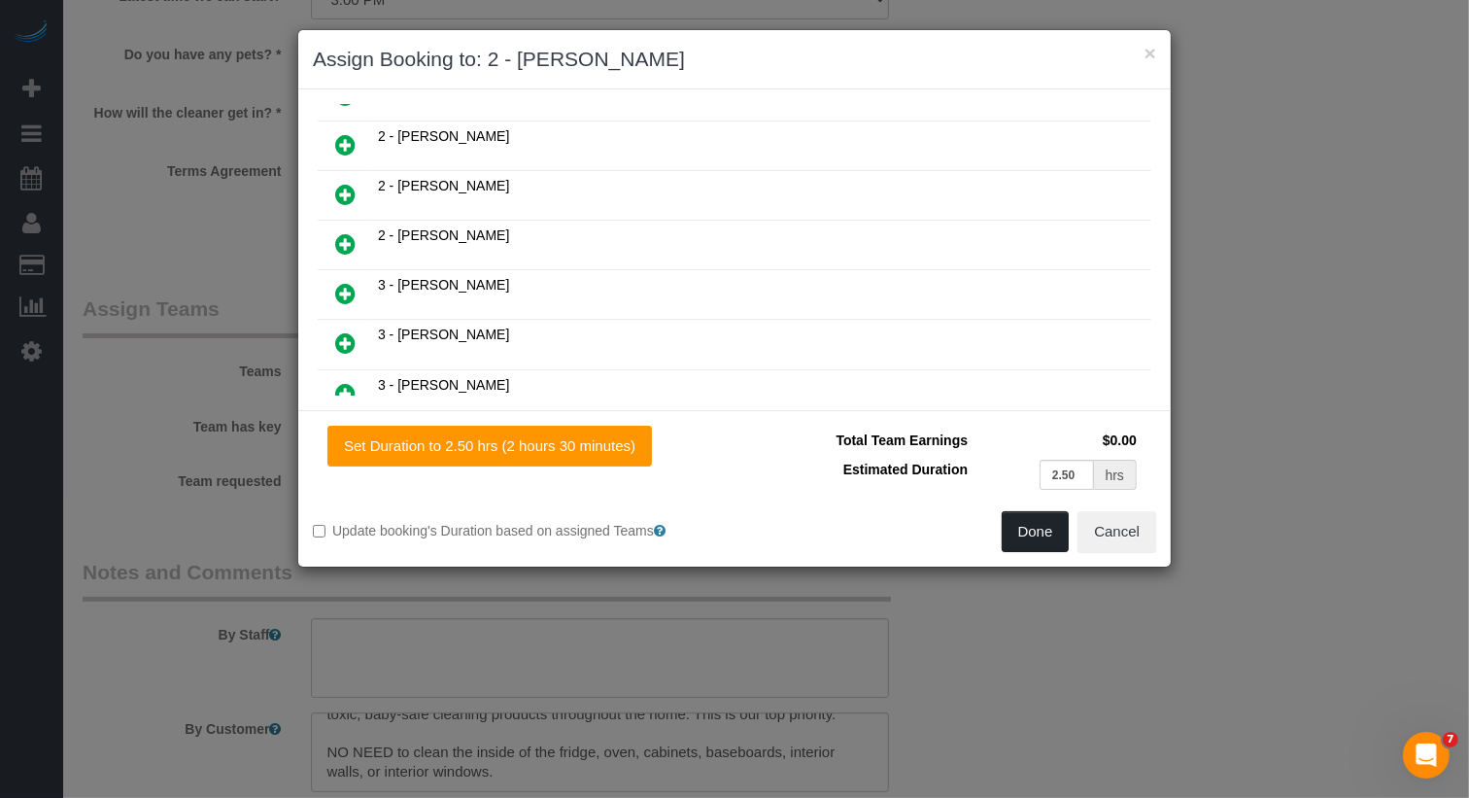
click at [1029, 532] on button "Done" at bounding box center [1036, 531] width 68 height 41
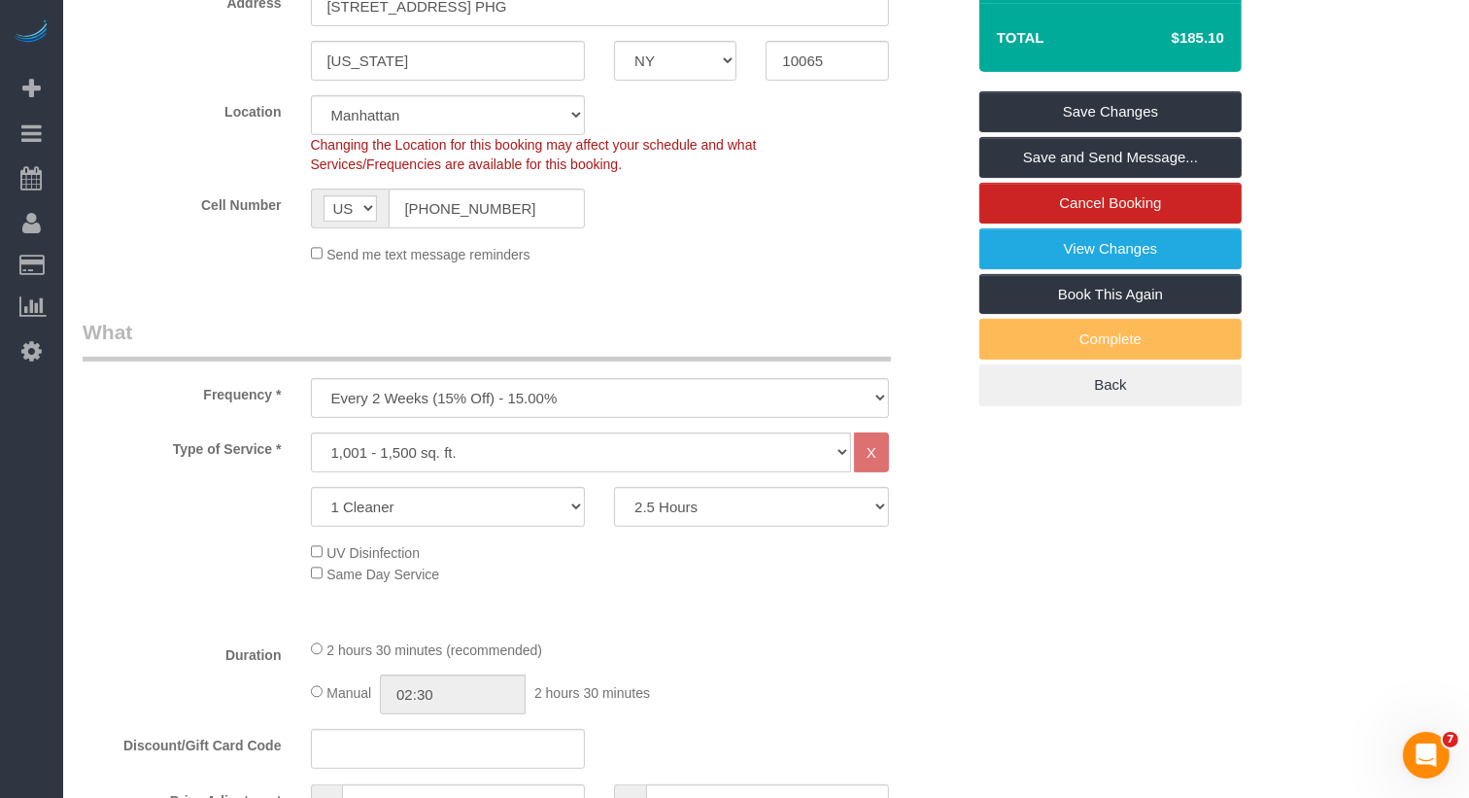
scroll to position [0, 0]
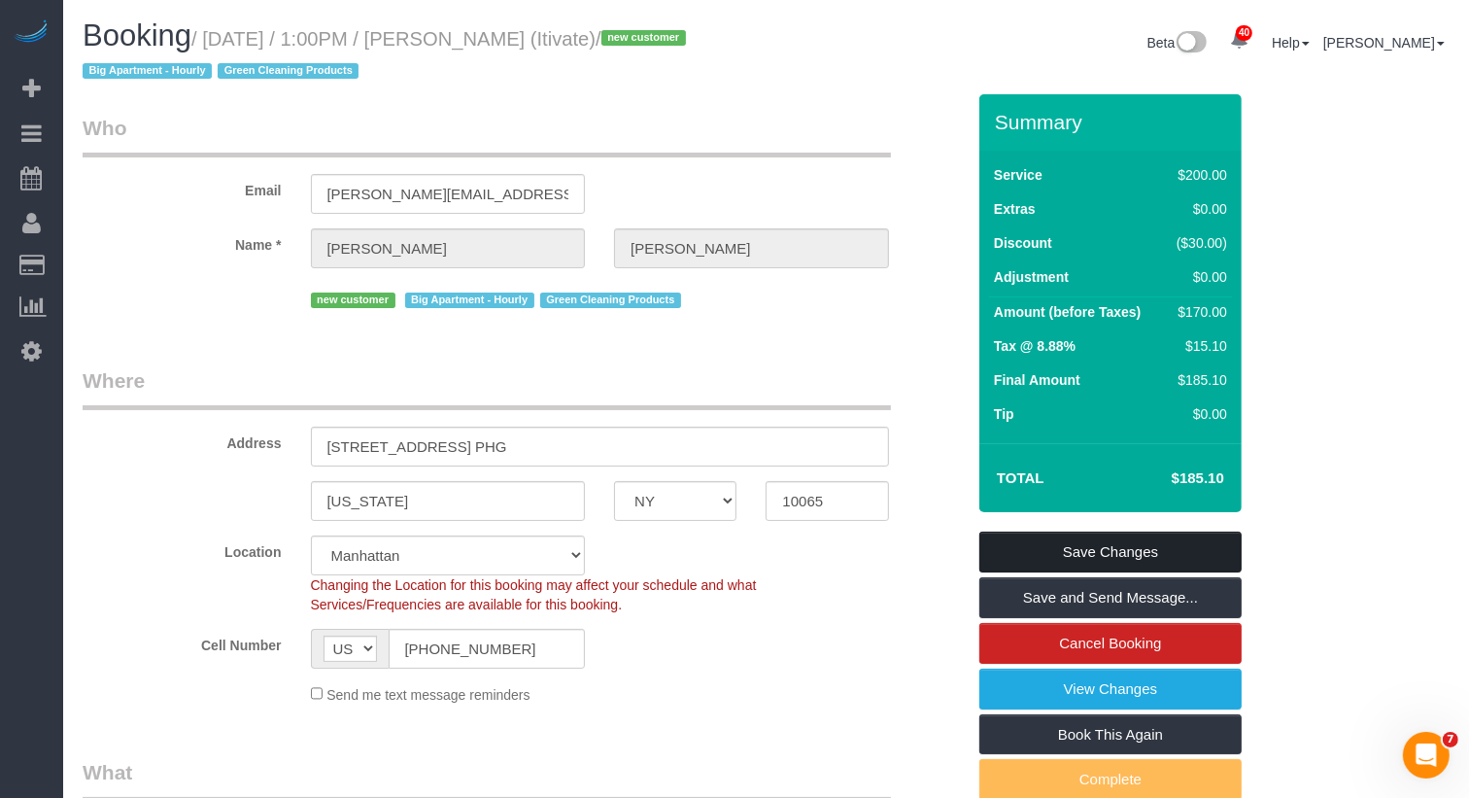
click at [1058, 554] on link "Save Changes" at bounding box center [1110, 552] width 262 height 41
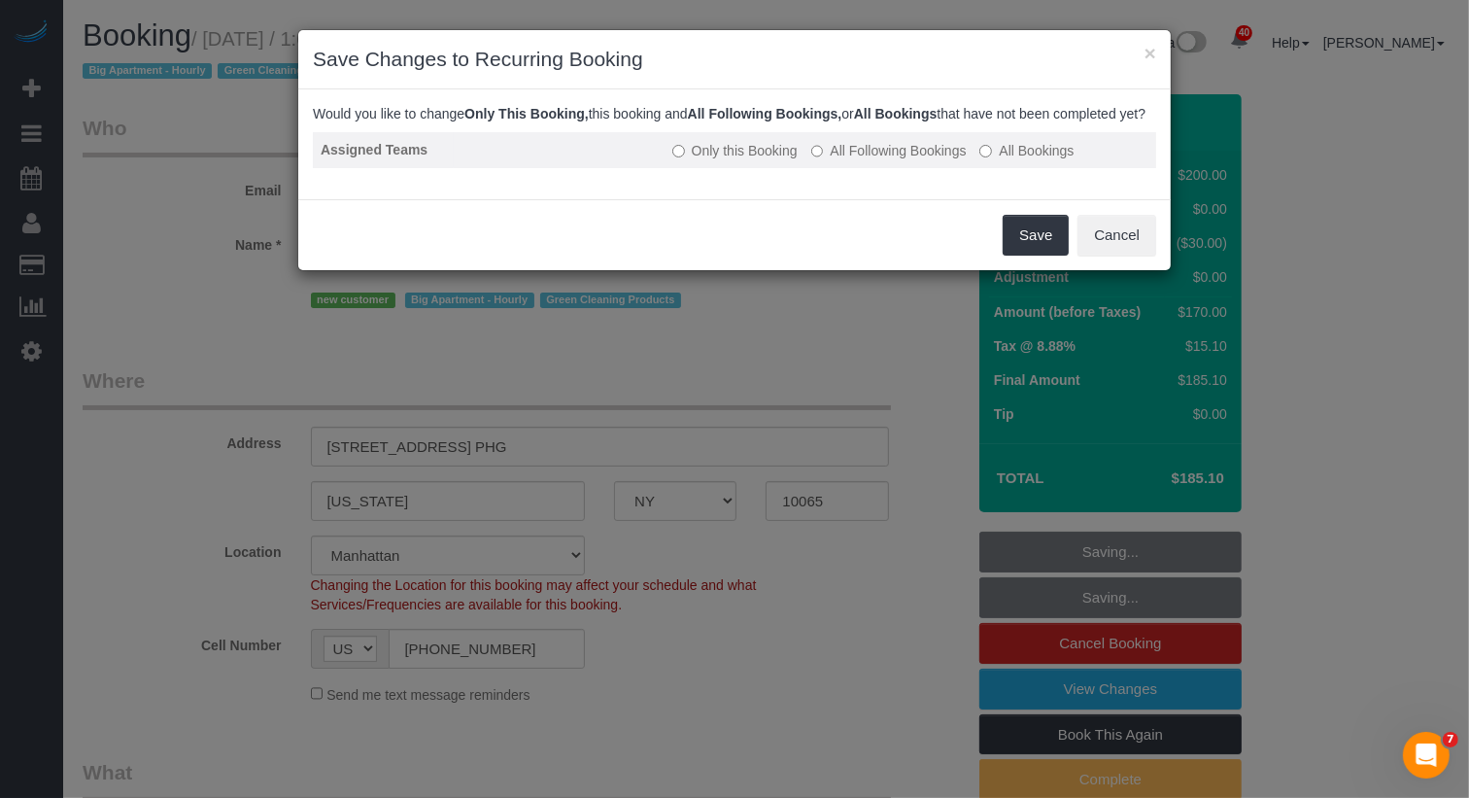
click at [859, 160] on label "All Following Bookings" at bounding box center [888, 150] width 155 height 19
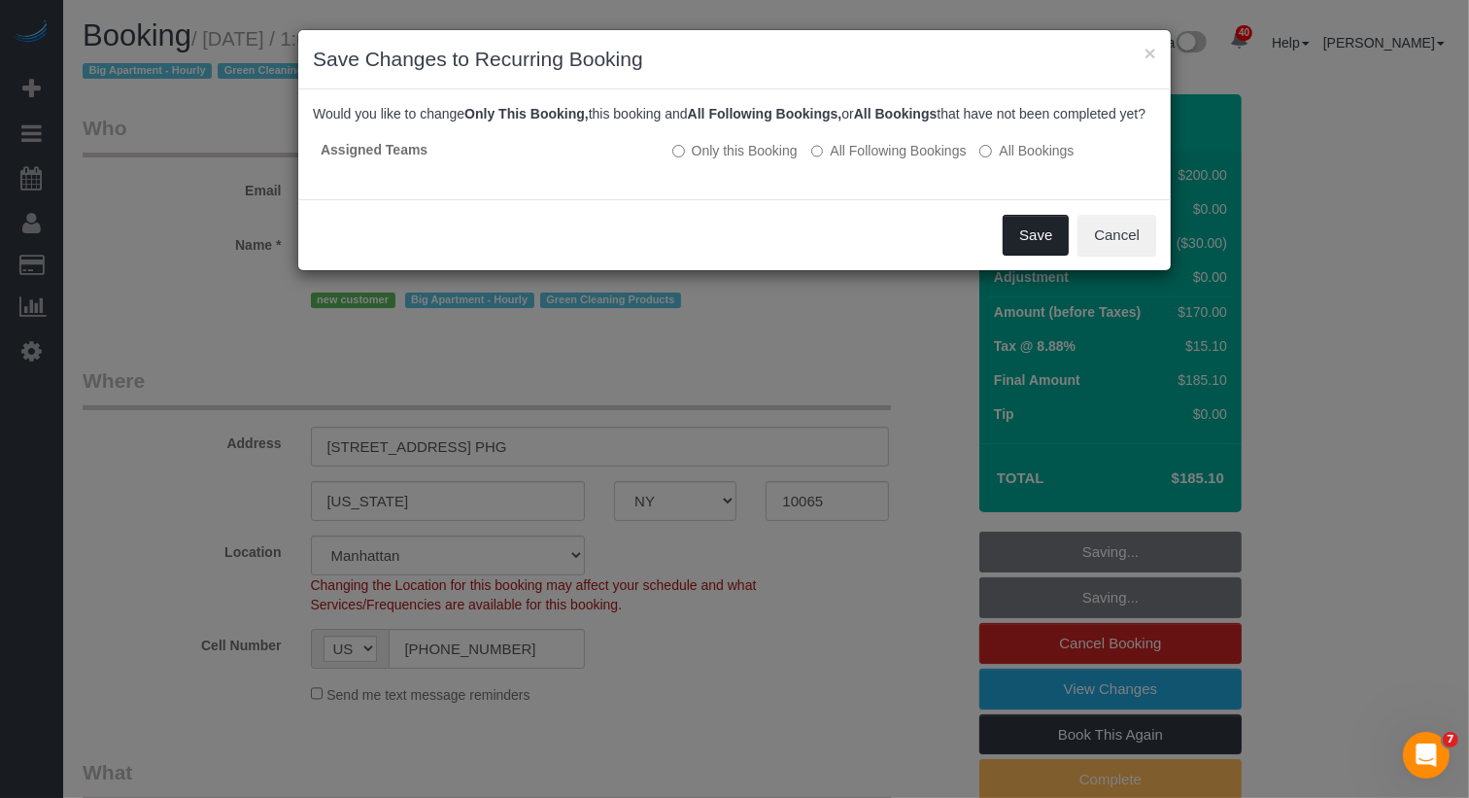
click at [1016, 247] on button "Save" at bounding box center [1036, 235] width 66 height 41
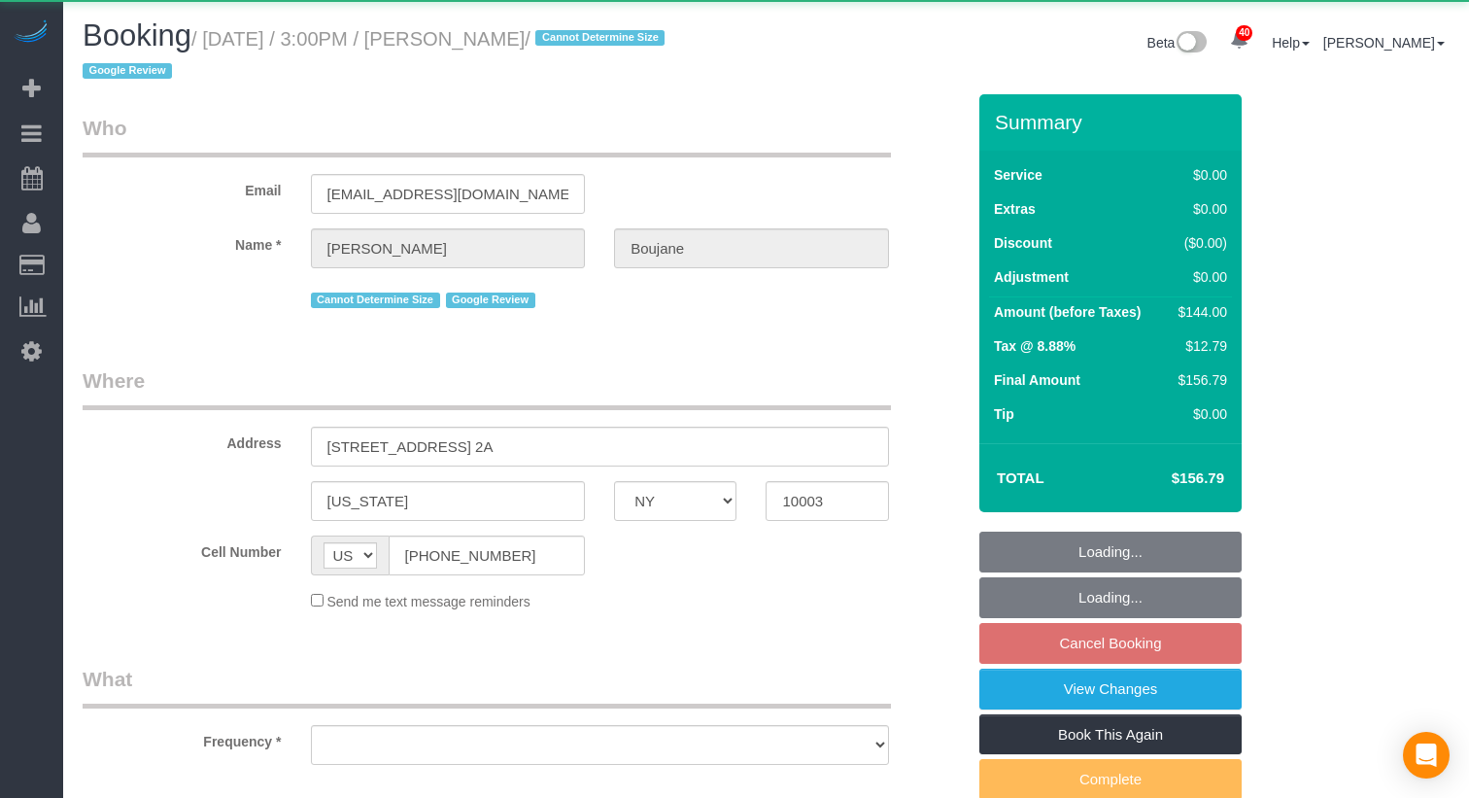
select select "NY"
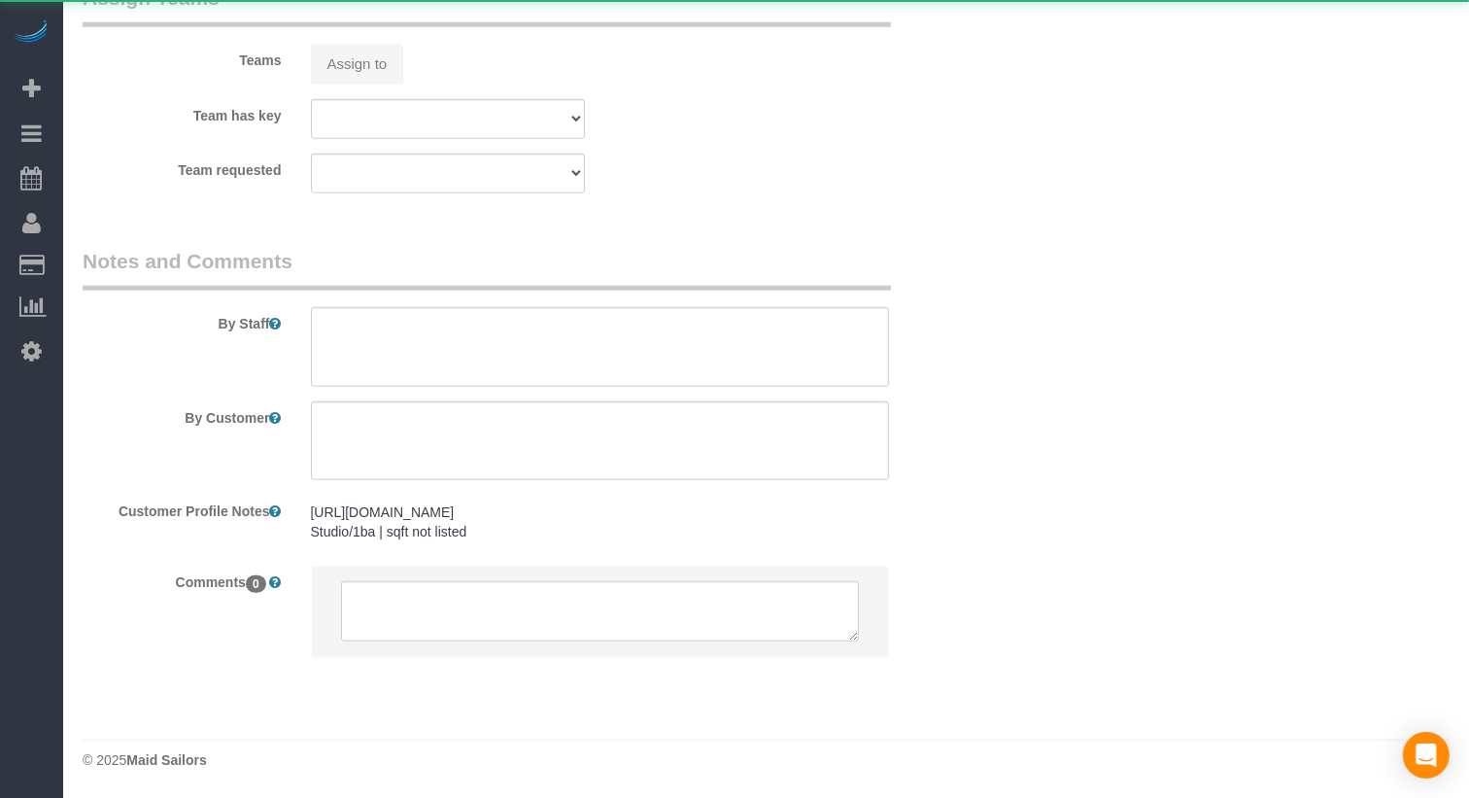
select select "object:1072"
select select "1"
select select "spot8"
select select "number:89"
select select "number:90"
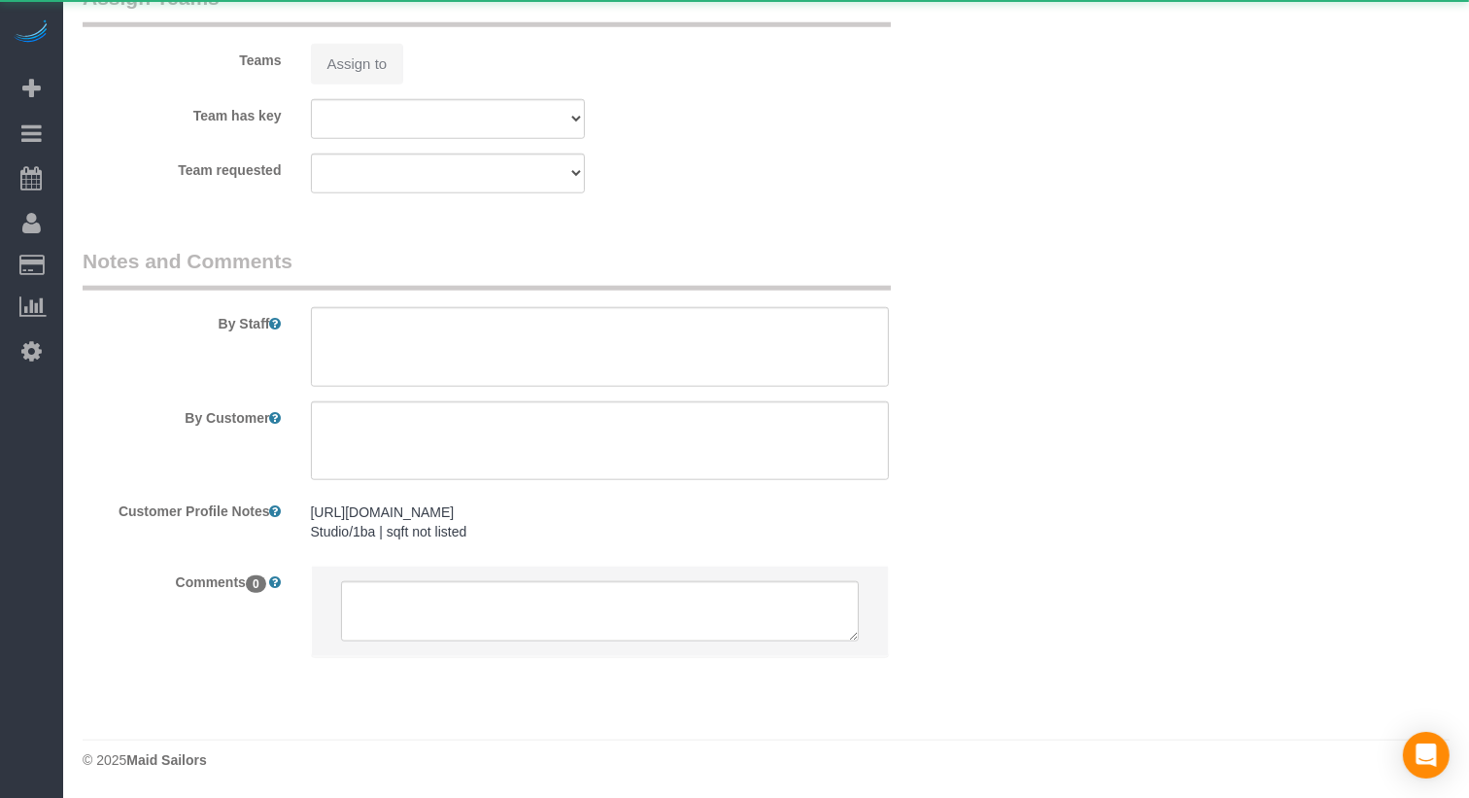
select select "number:15"
select select "number:5"
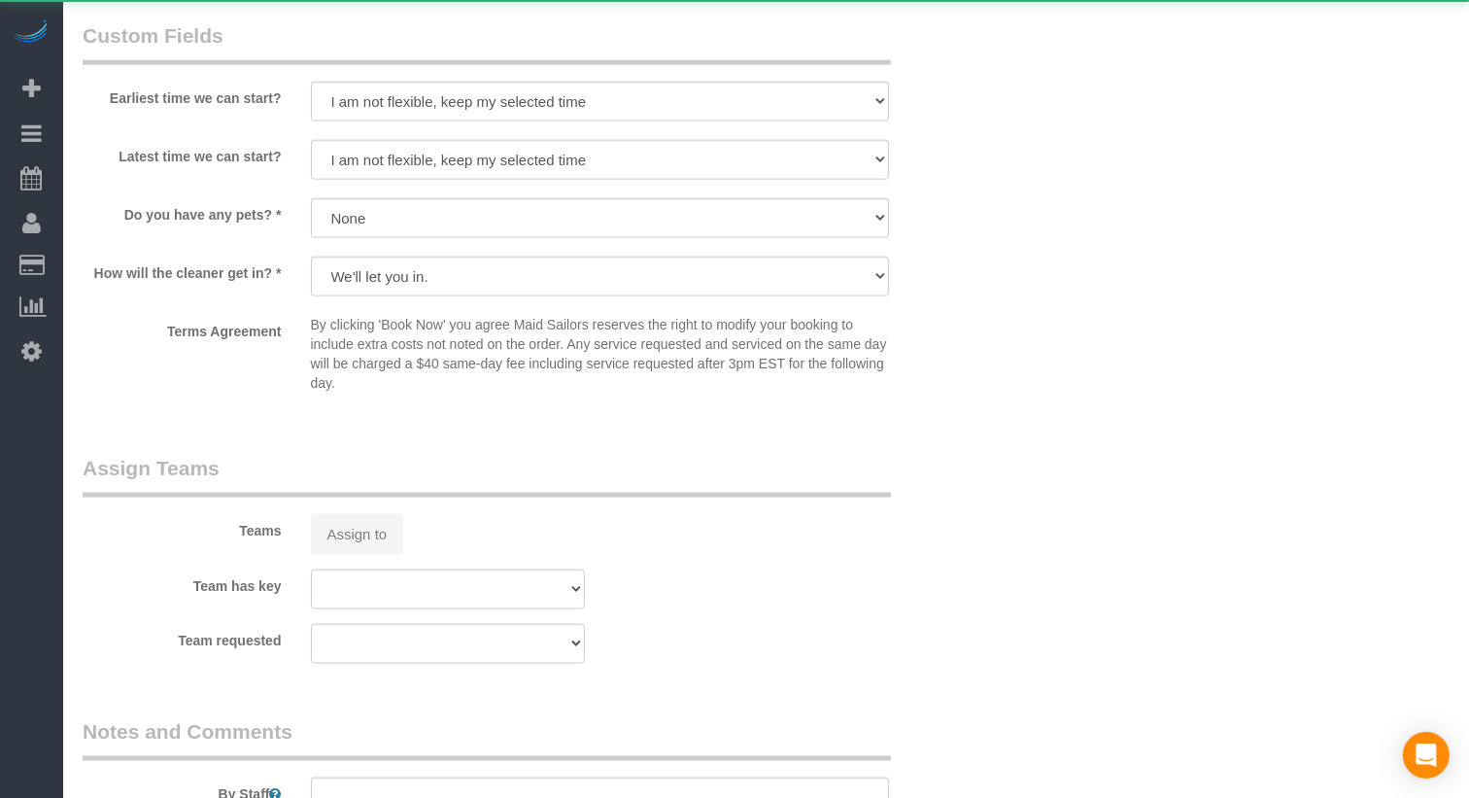
select select "string:stripe-pm_1RlvTs4VGloSiKo7fLOA1WIt"
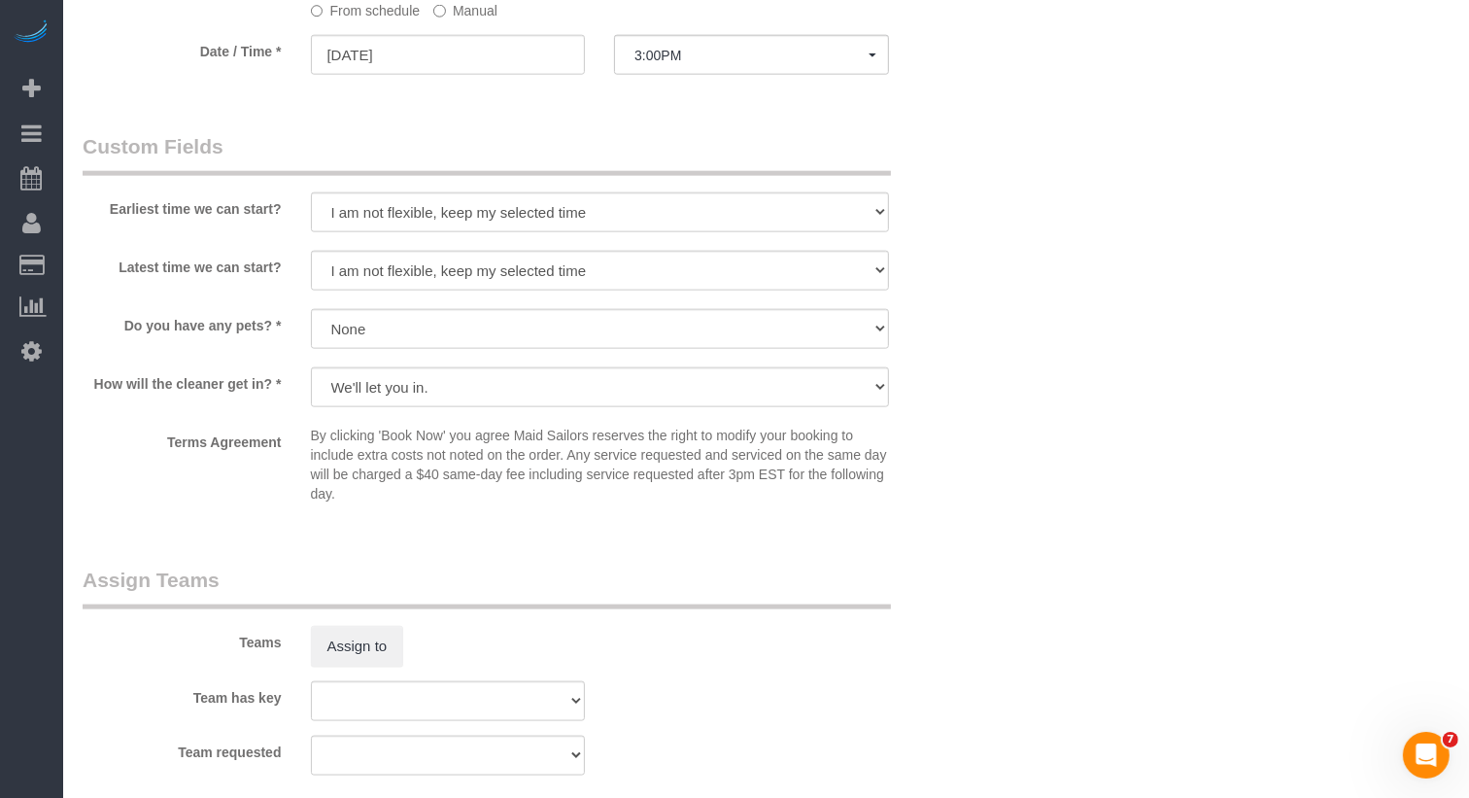
scroll to position [2026, 0]
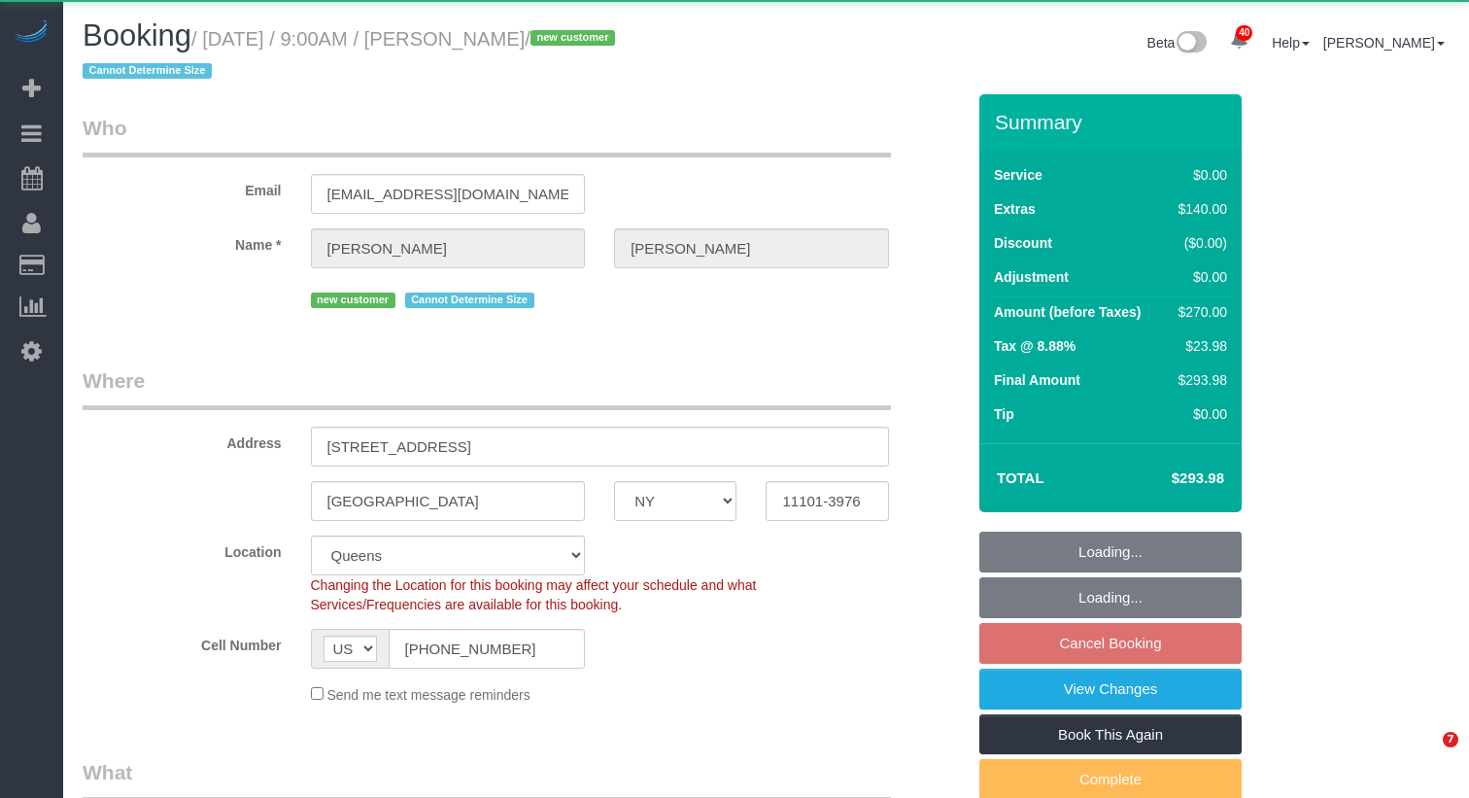
select select "NY"
select select "object:1078"
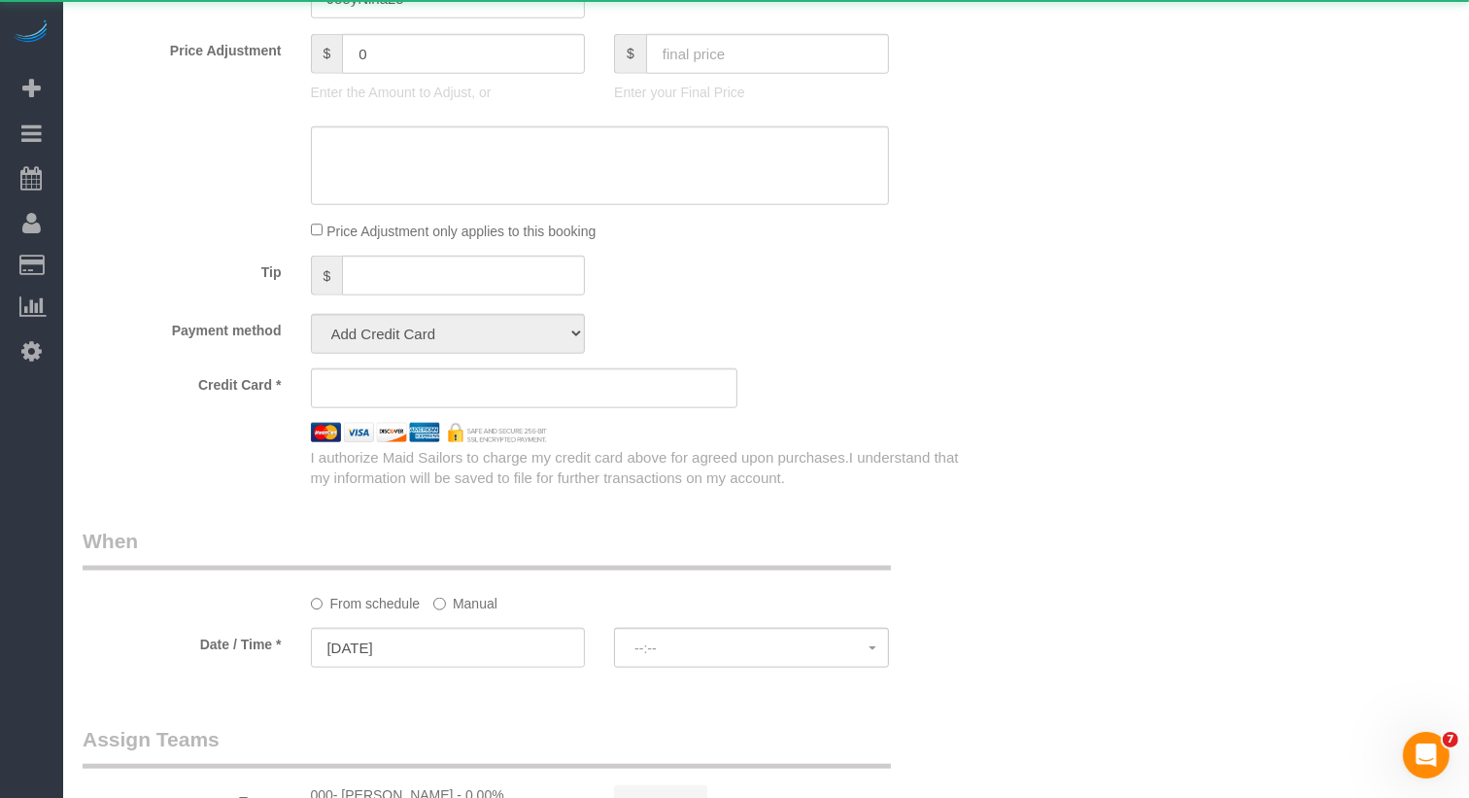
select select "string:stripe-pm_1SHub74VGloSiKo7H0vpVSHz"
select select "spot2"
select select "2"
select select "number:56"
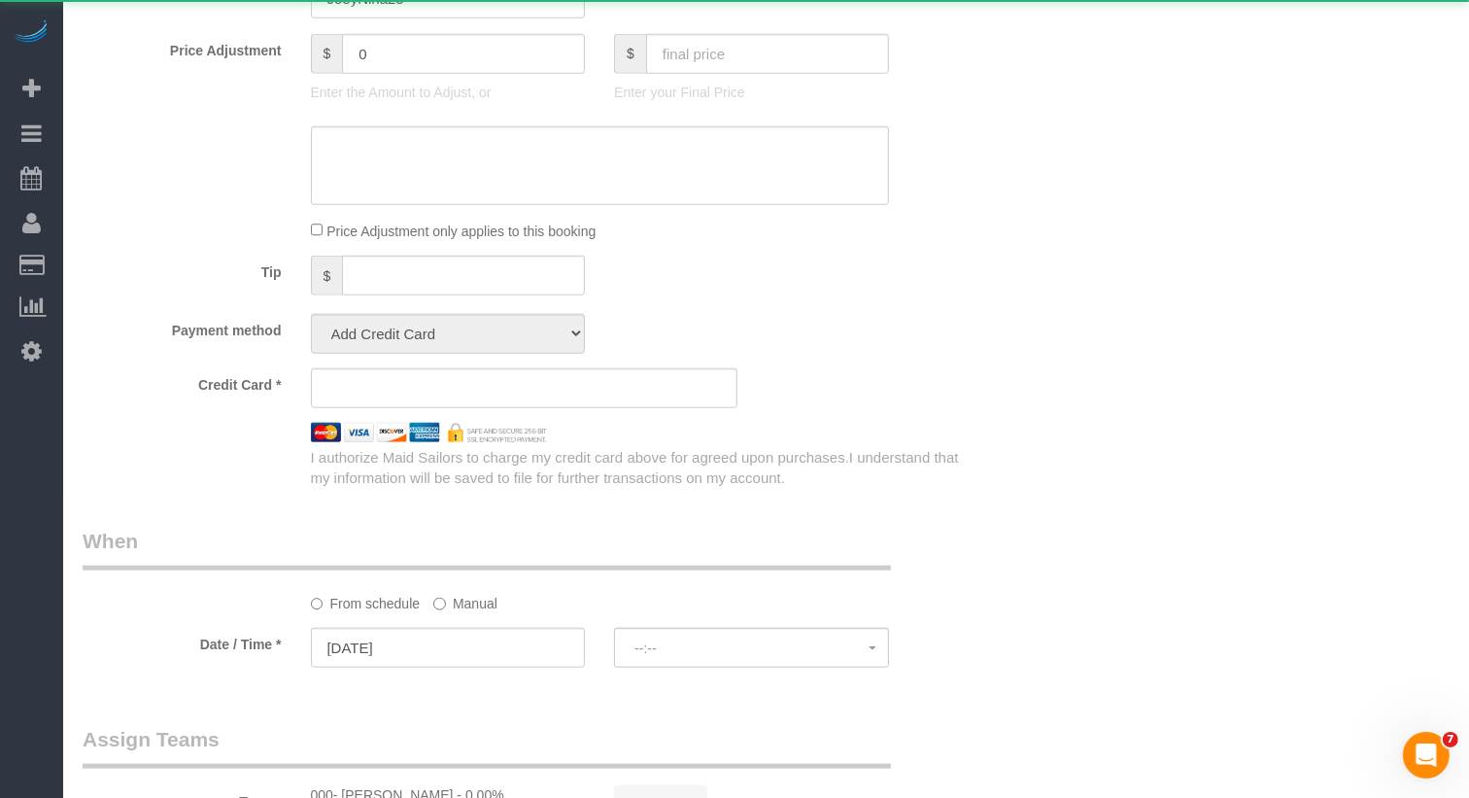
select select "number:79"
select select "number:15"
select select "number:5"
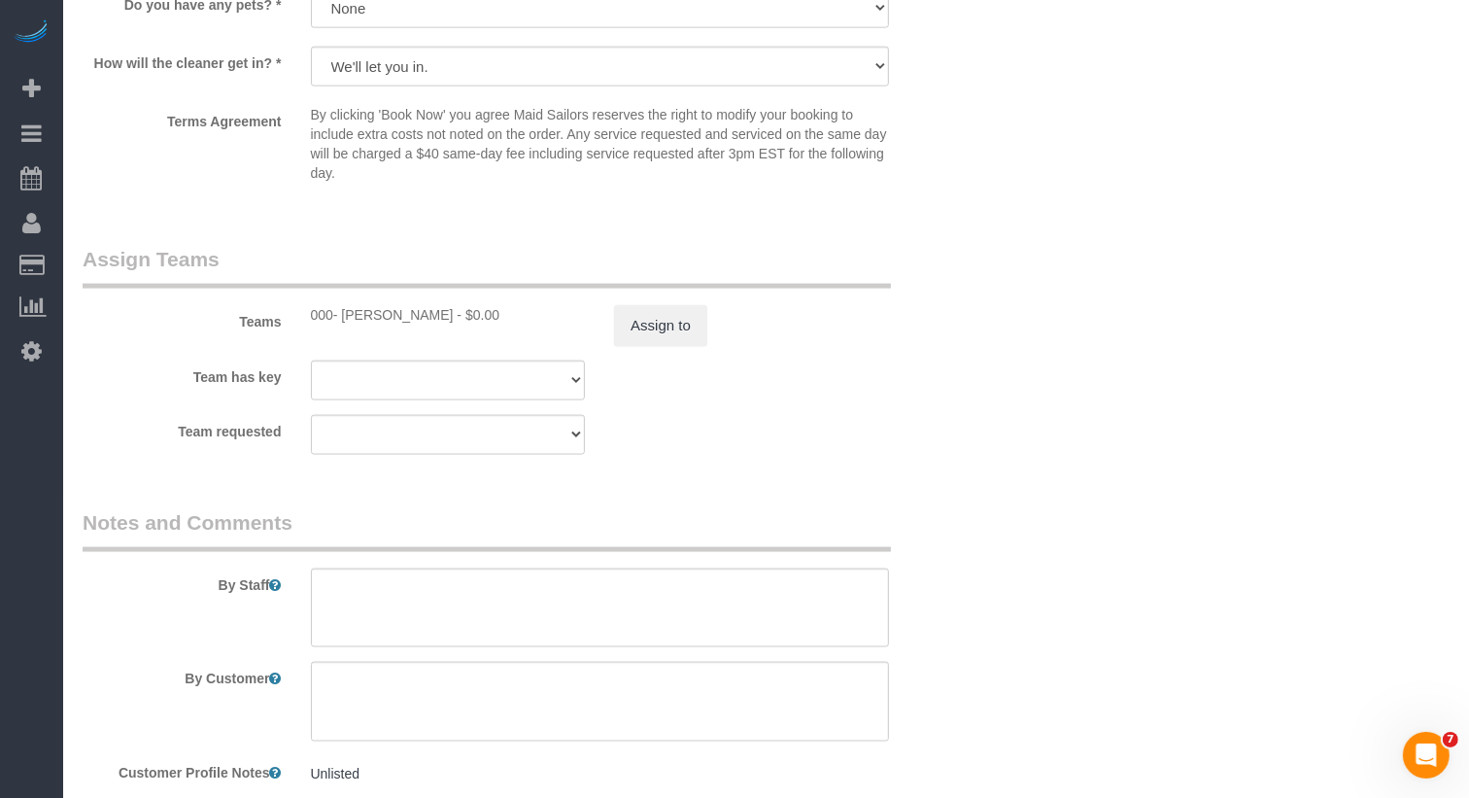
scroll to position [2455, 0]
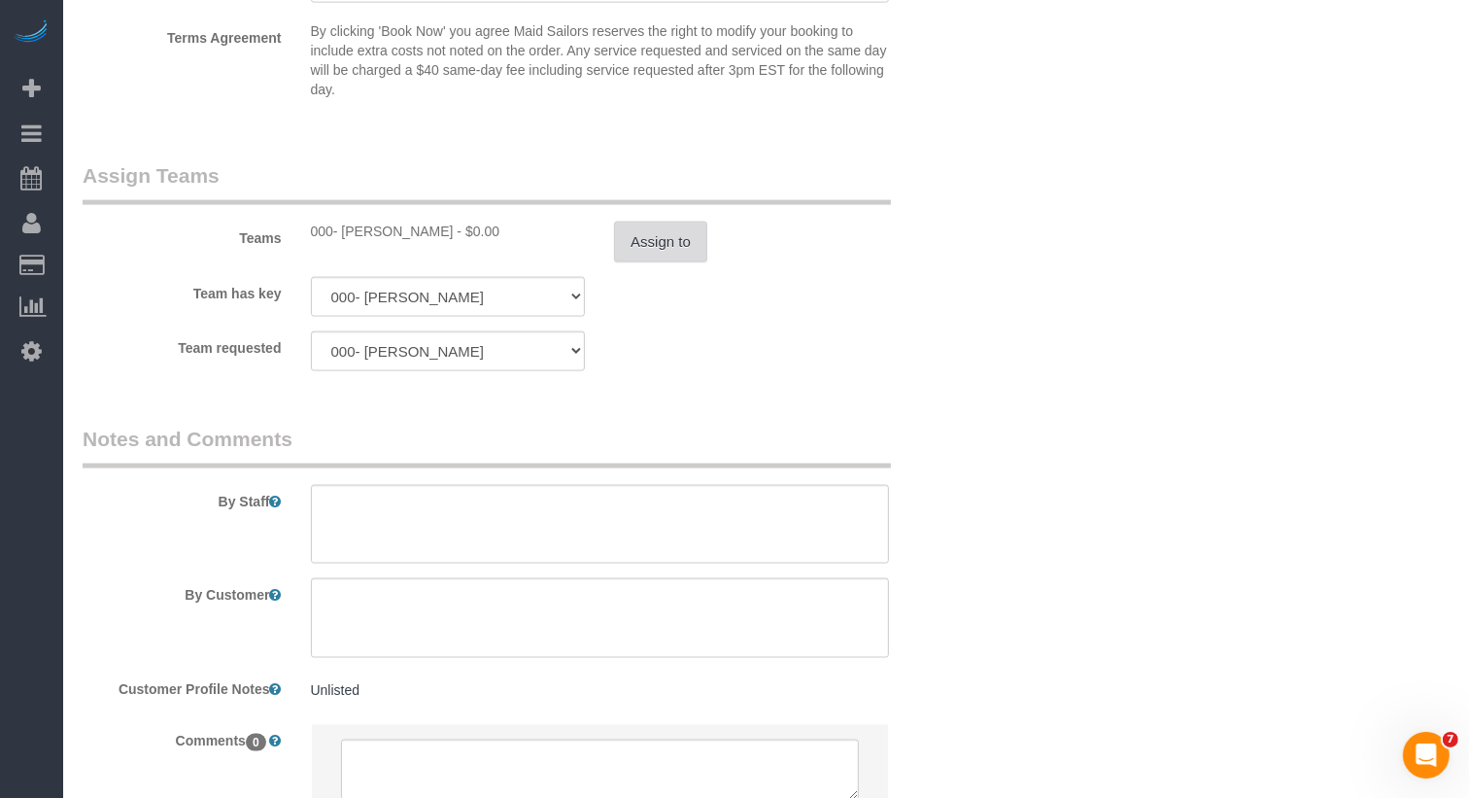
click at [653, 244] on button "Assign to" at bounding box center [660, 242] width 93 height 41
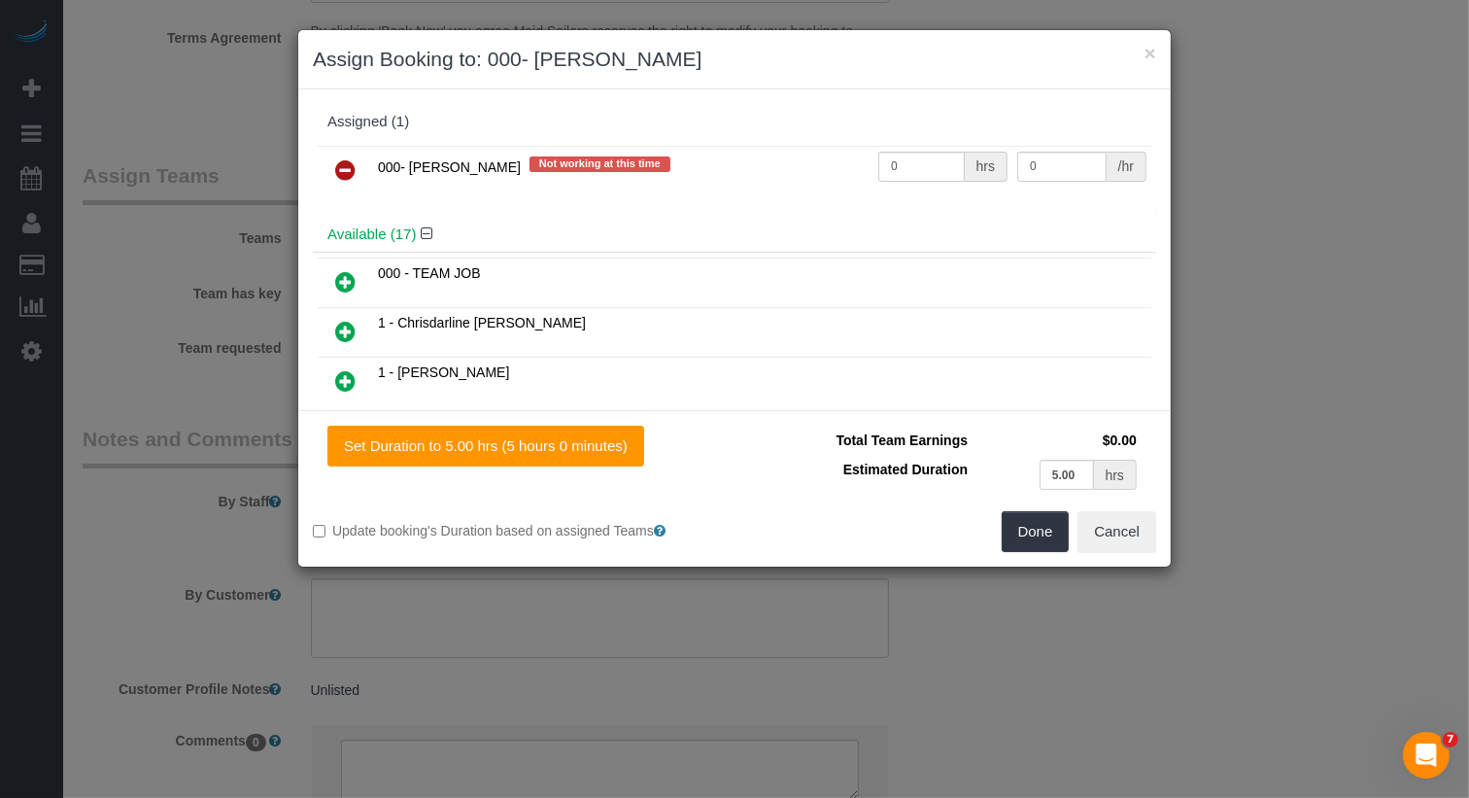
click at [333, 167] on link at bounding box center [346, 171] width 46 height 39
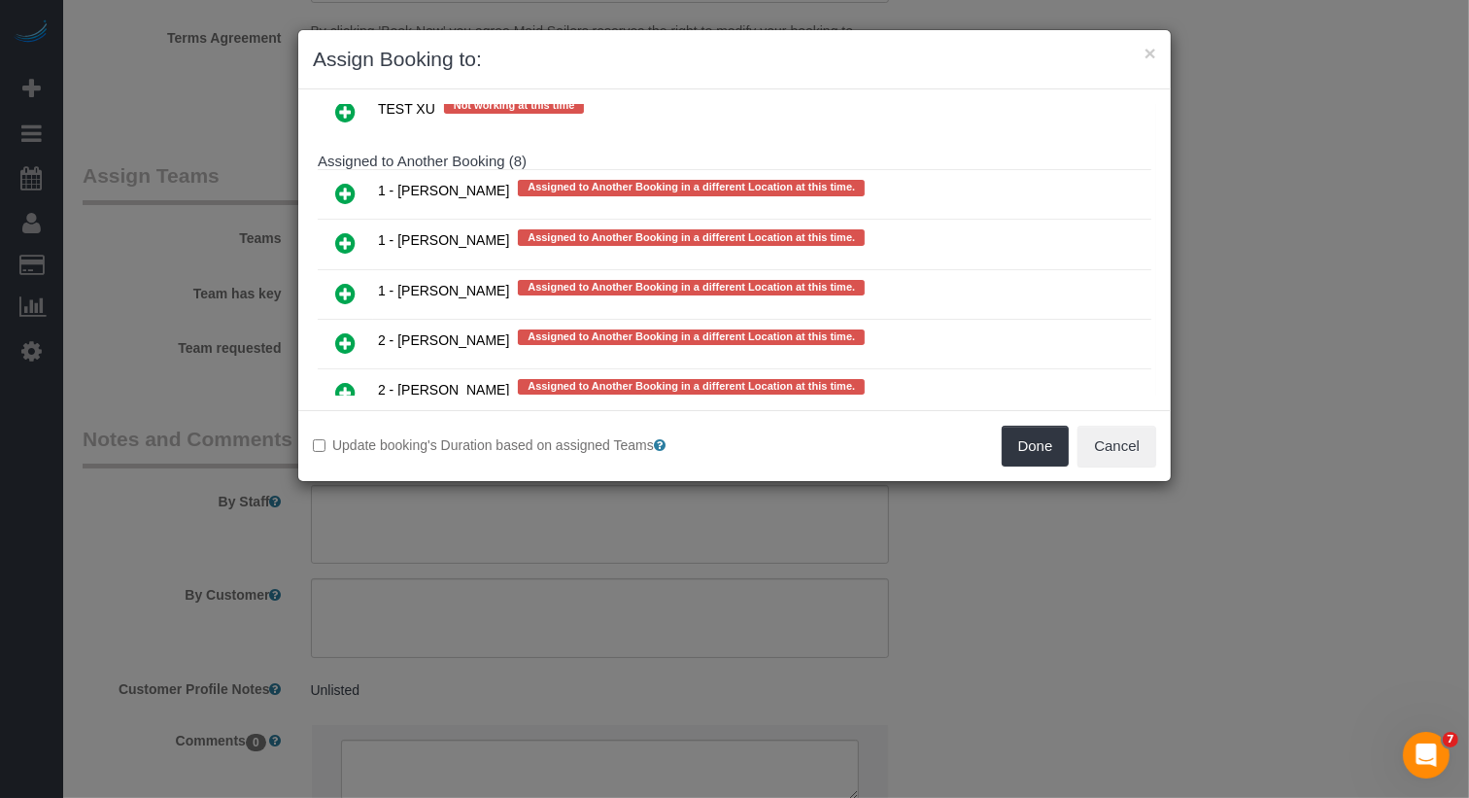
scroll to position [3277, 0]
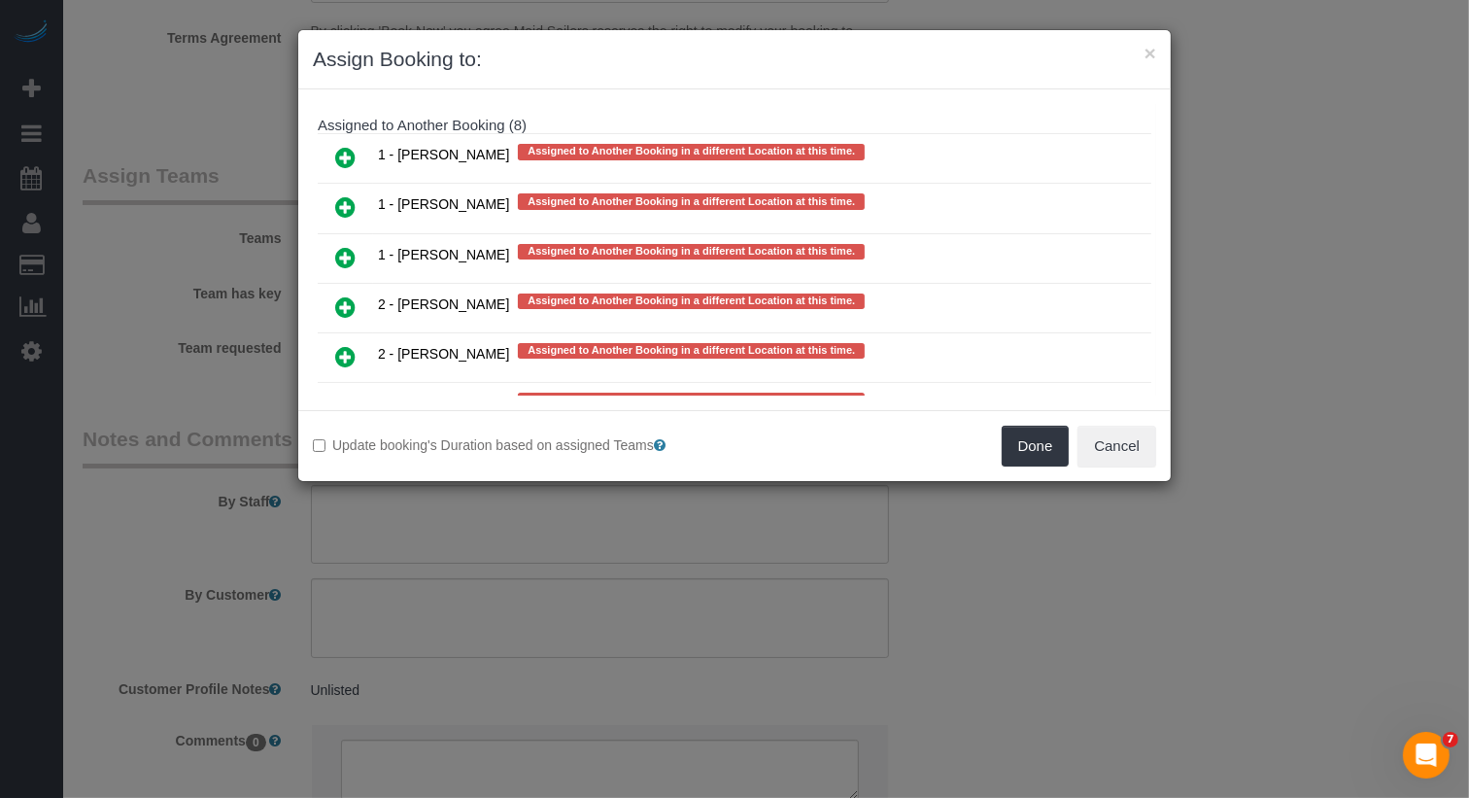
click at [338, 482] on td at bounding box center [345, 507] width 55 height 50
click at [345, 494] on icon at bounding box center [345, 505] width 20 height 23
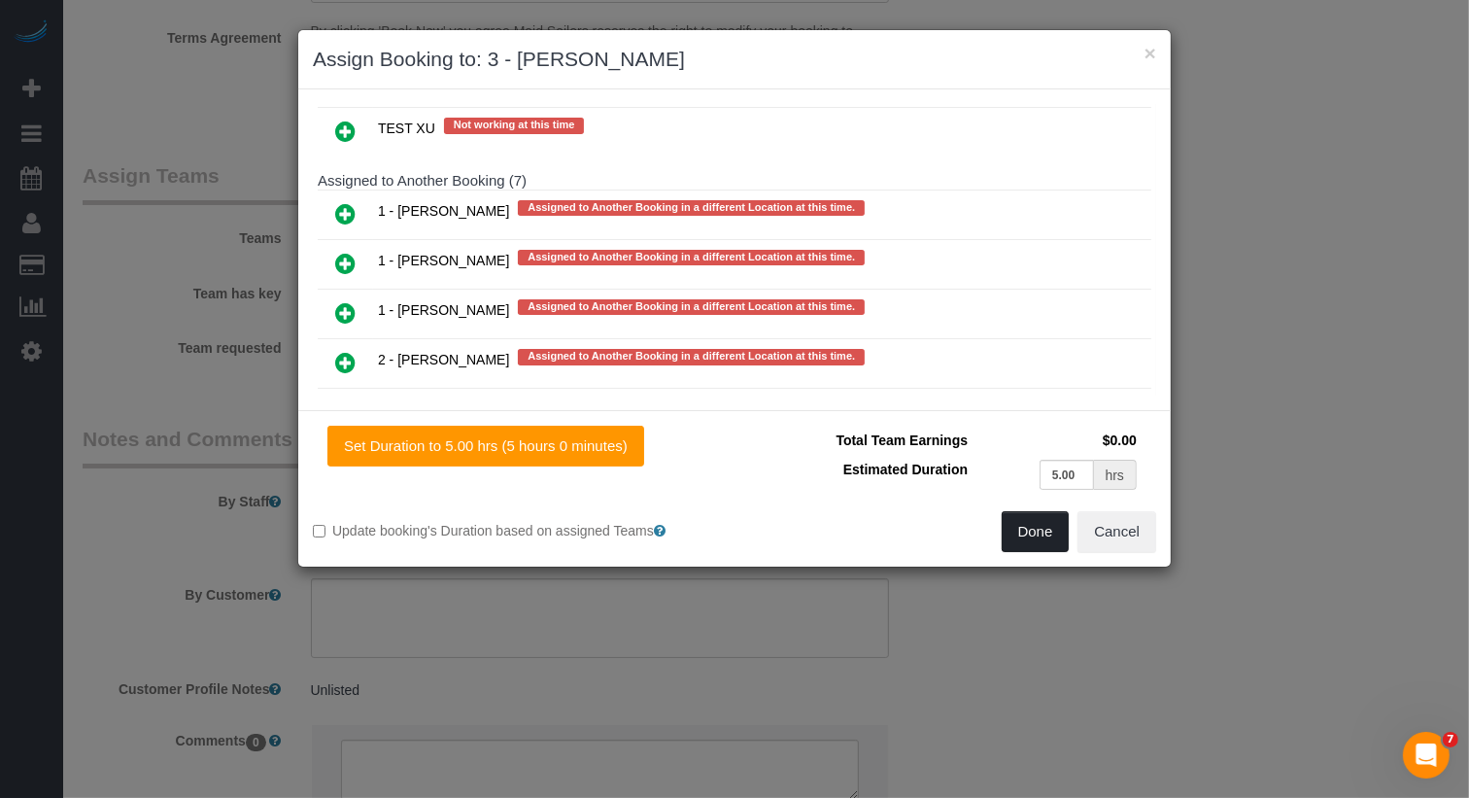
click at [1051, 533] on button "Done" at bounding box center [1036, 531] width 68 height 41
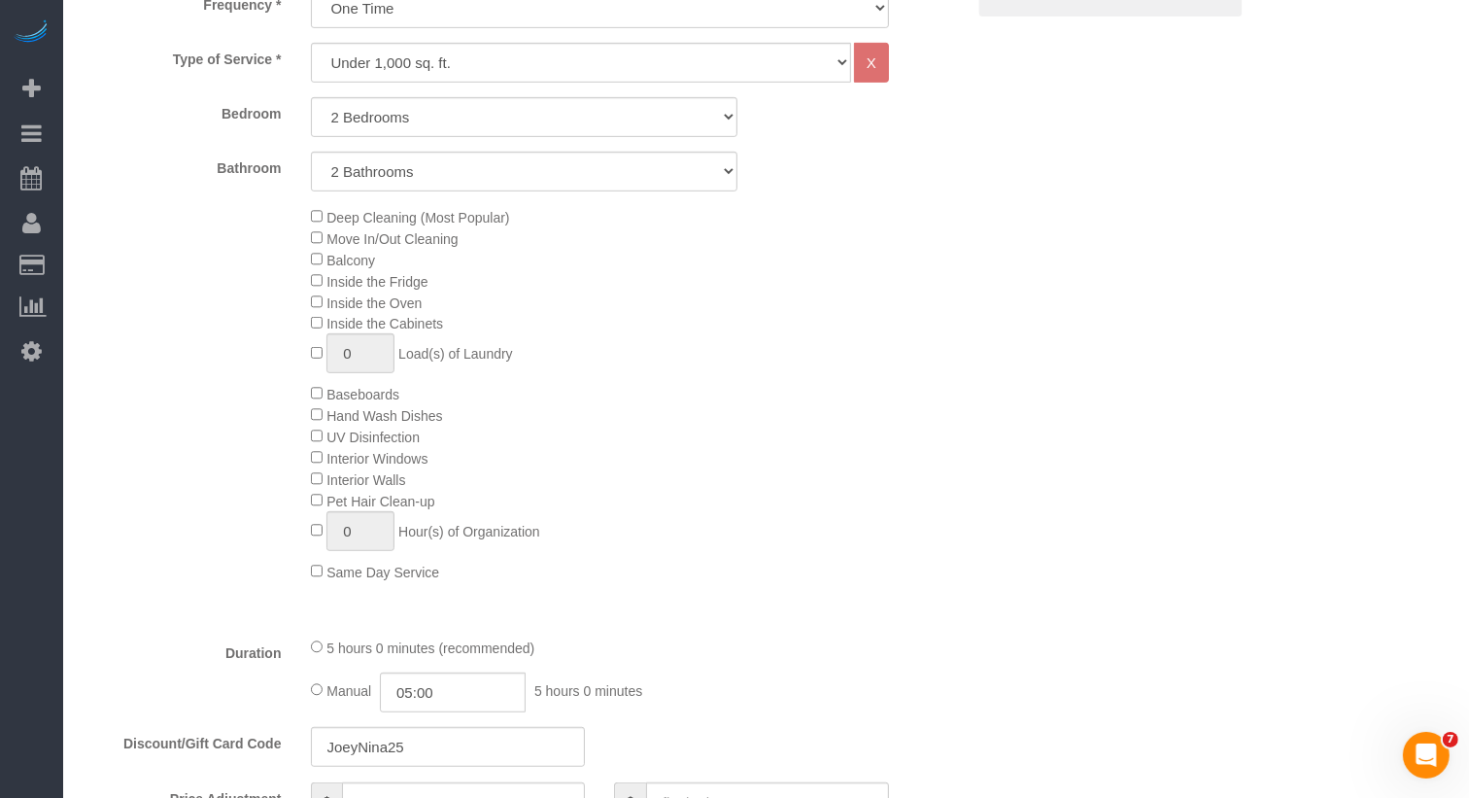
scroll to position [0, 0]
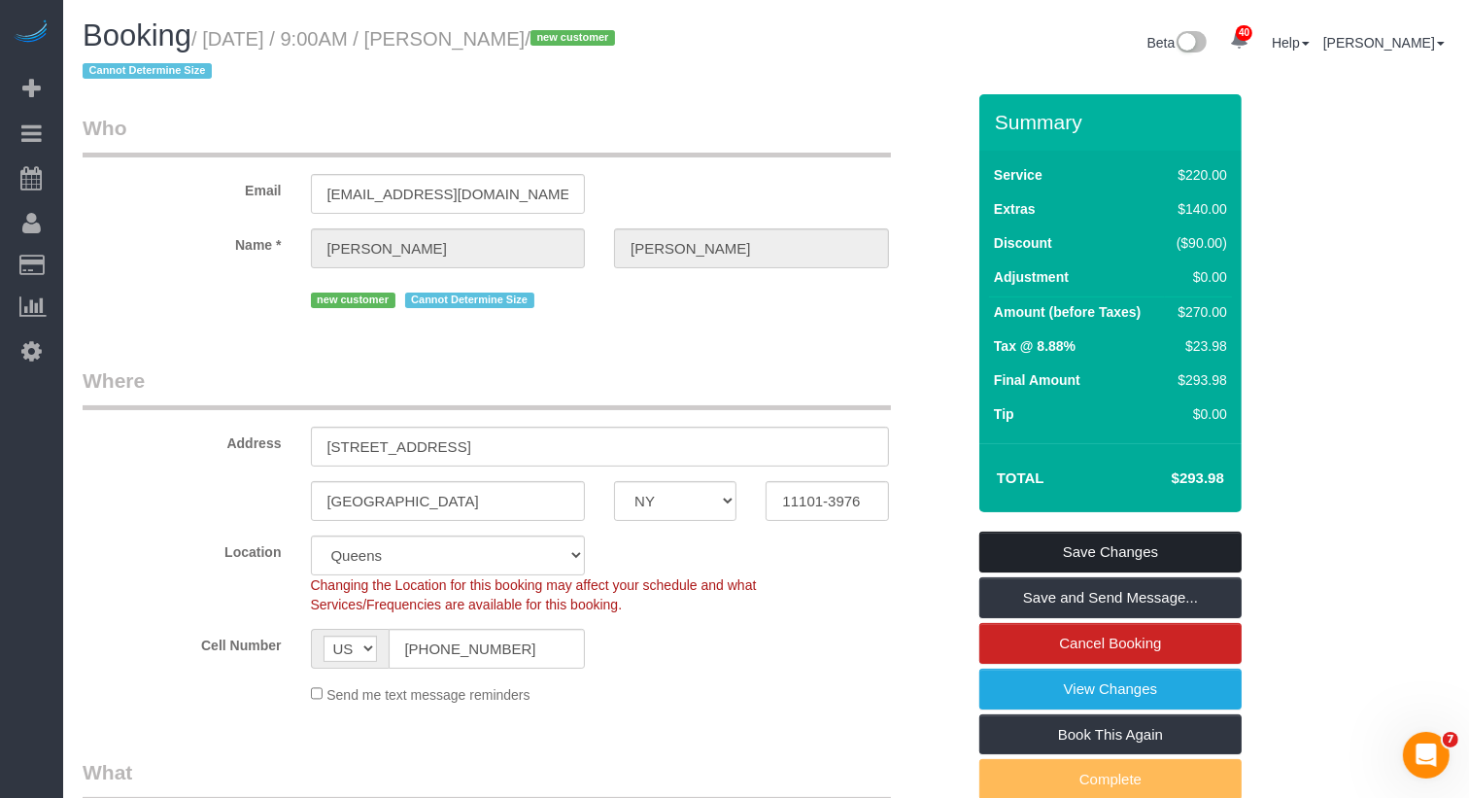
click at [1104, 545] on link "Save Changes" at bounding box center [1110, 552] width 262 height 41
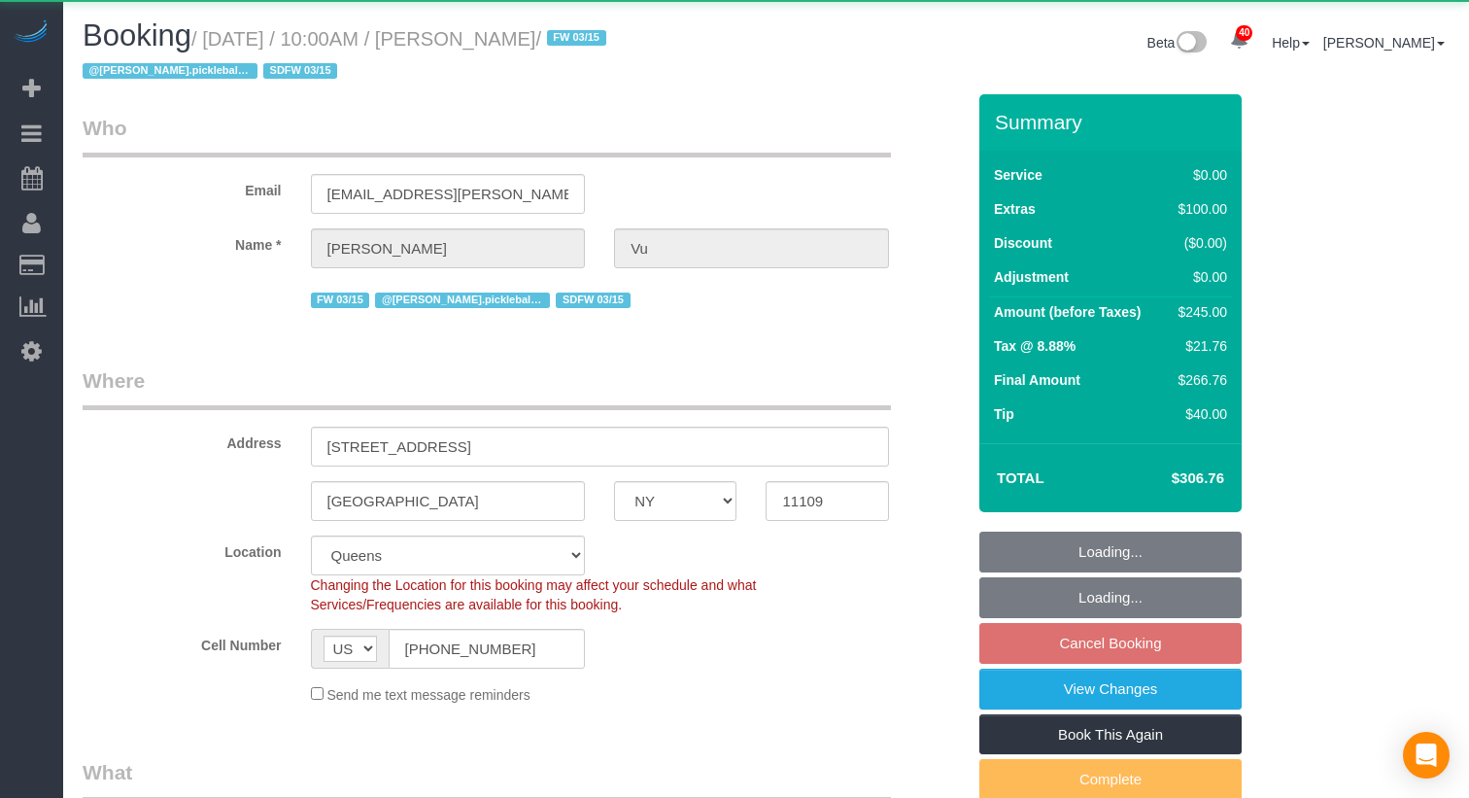
select select "NY"
select select "object:1076"
select select "string:stripe-pm_1SIXYR4VGloSiKo7zTMpLRn6"
select select "1"
select select "spot3"
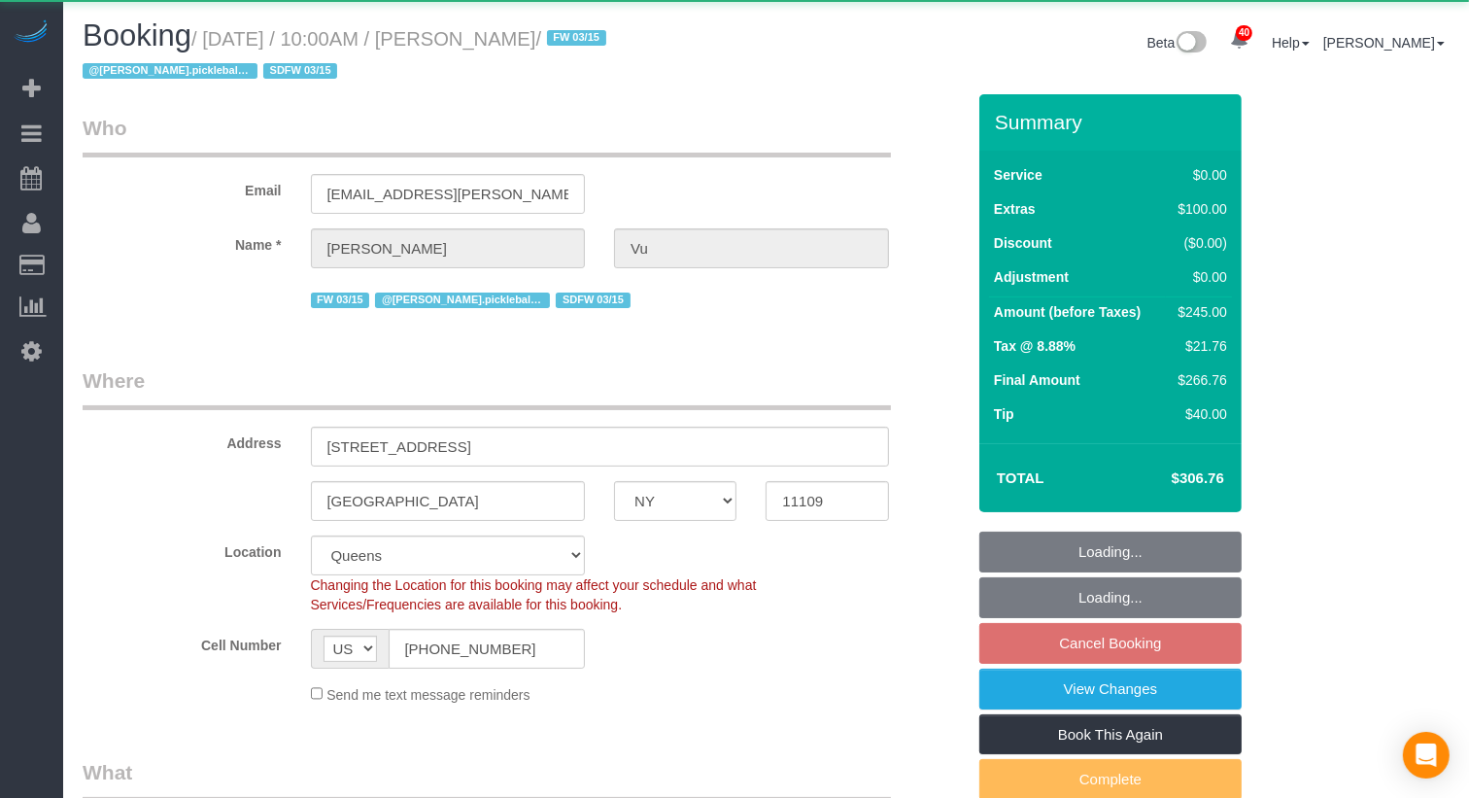
select select "number:58"
select select "number:71"
select select "number:15"
select select "number:5"
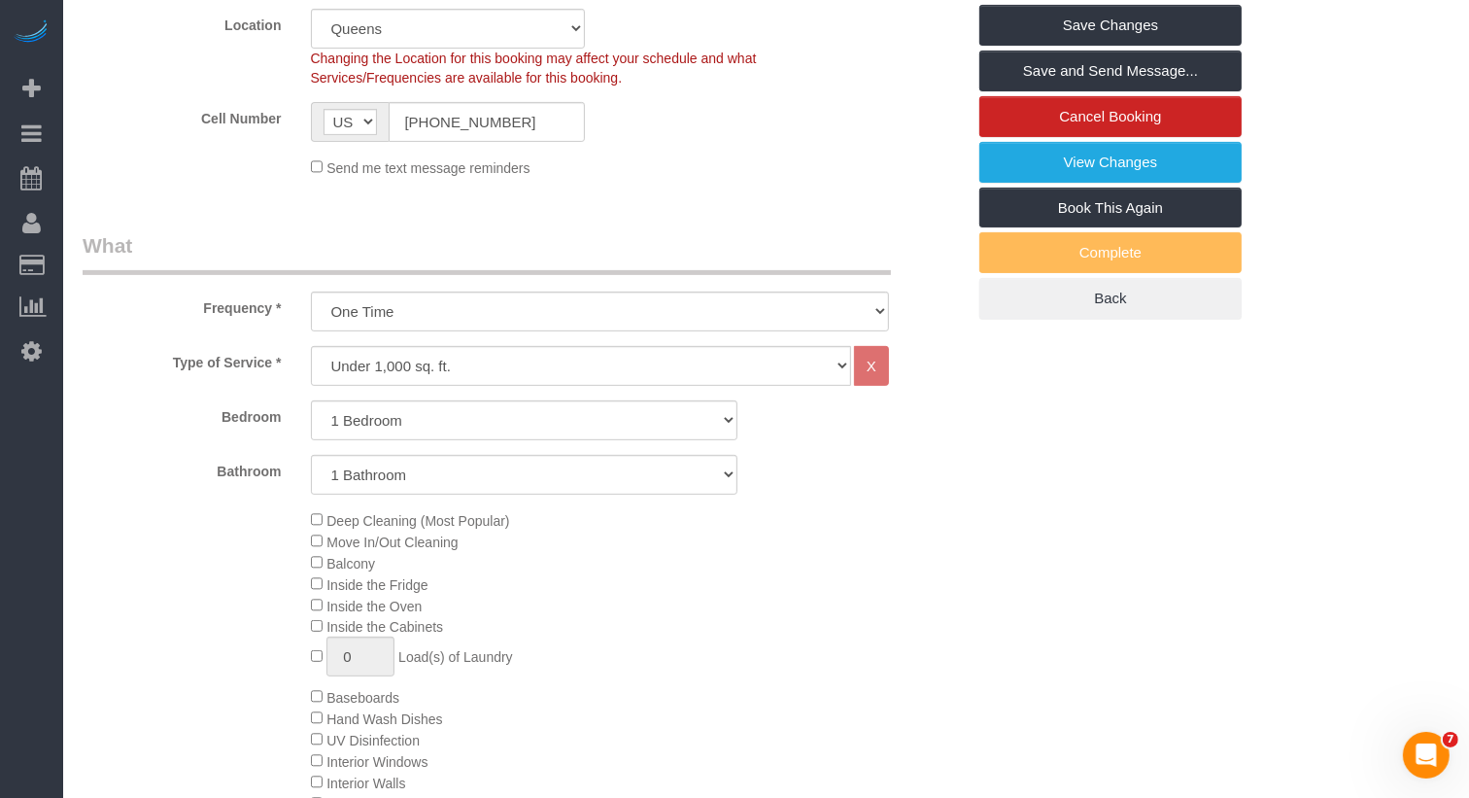
scroll to position [304, 0]
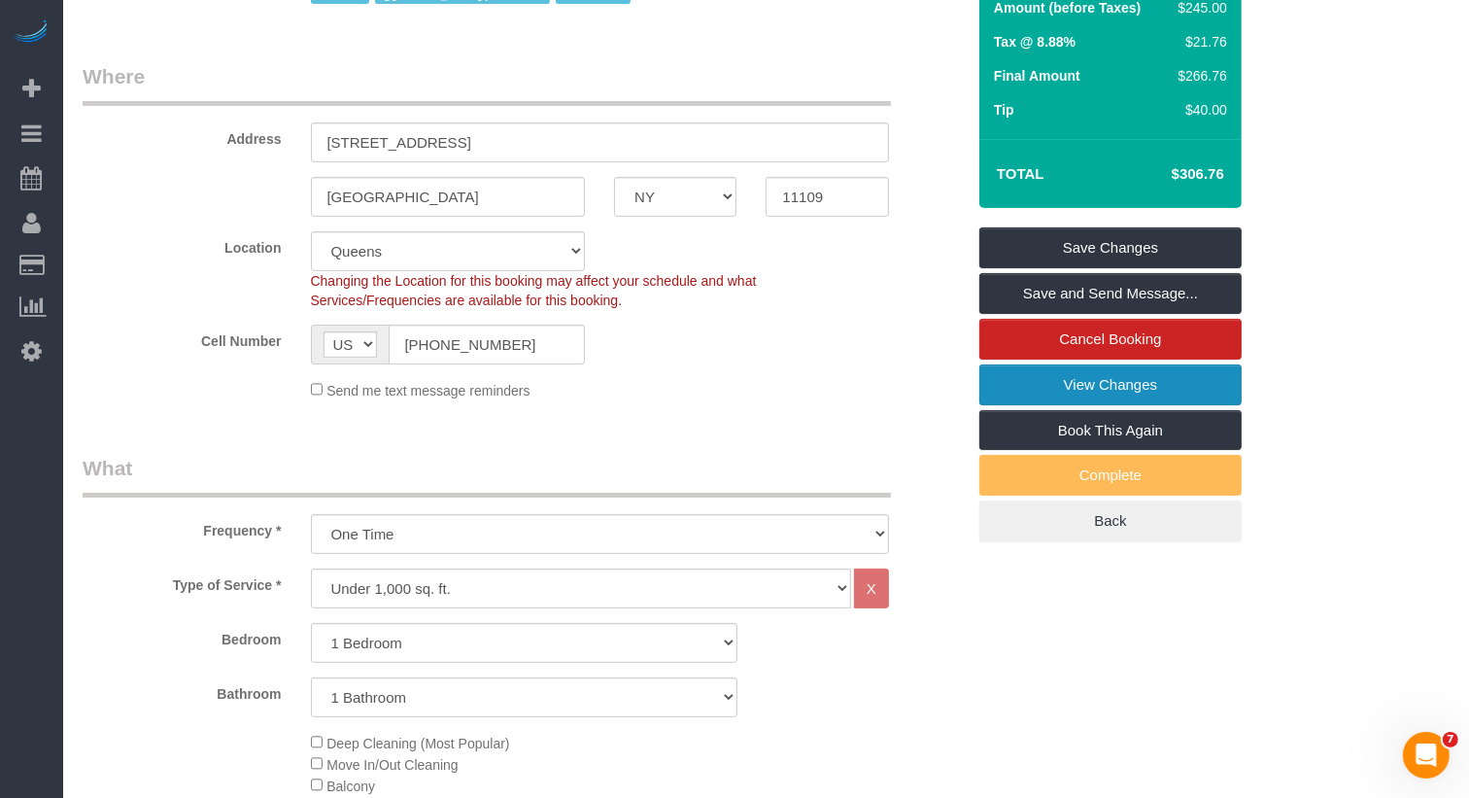
click at [1139, 380] on link "View Changes" at bounding box center [1110, 384] width 262 height 41
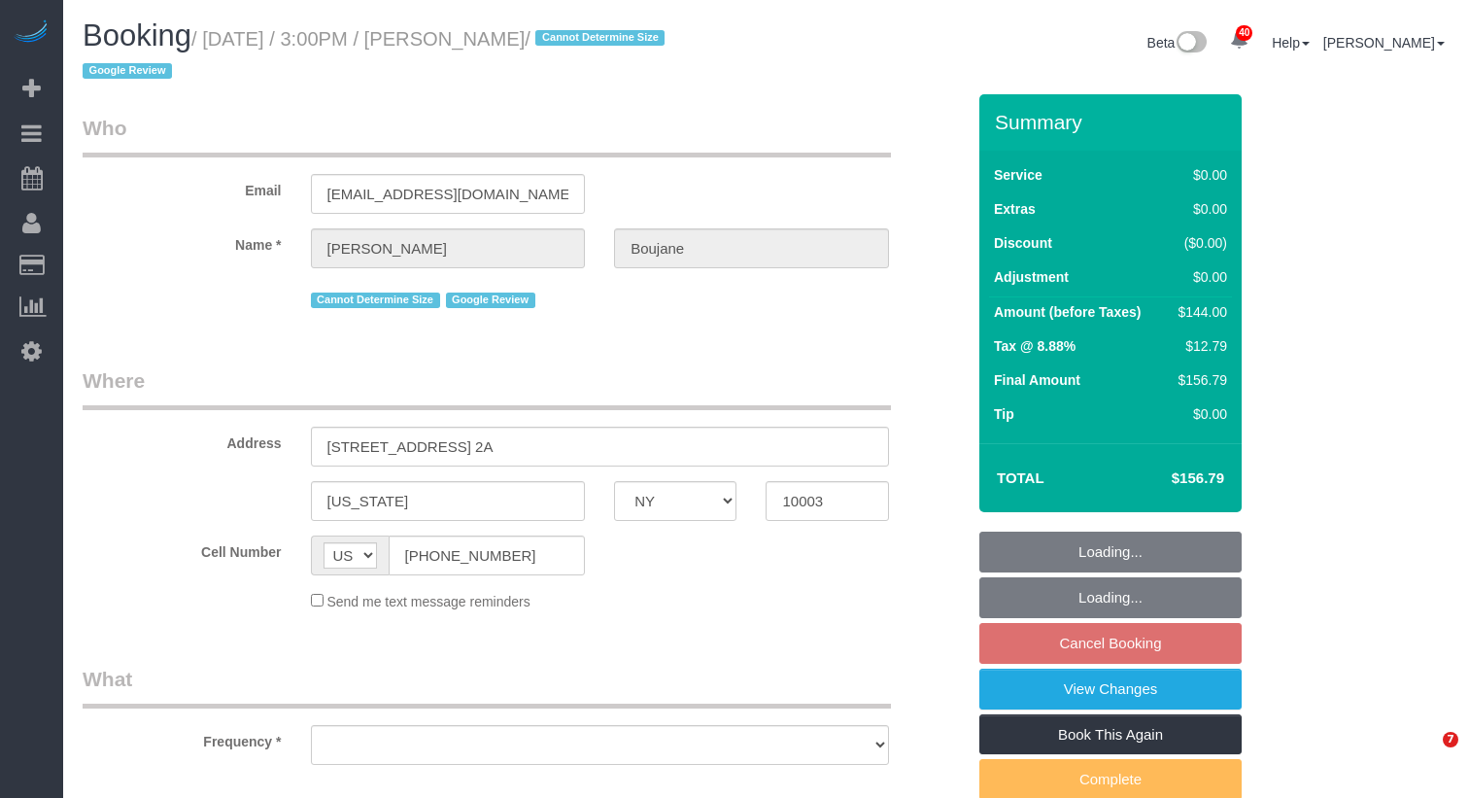
select select "NY"
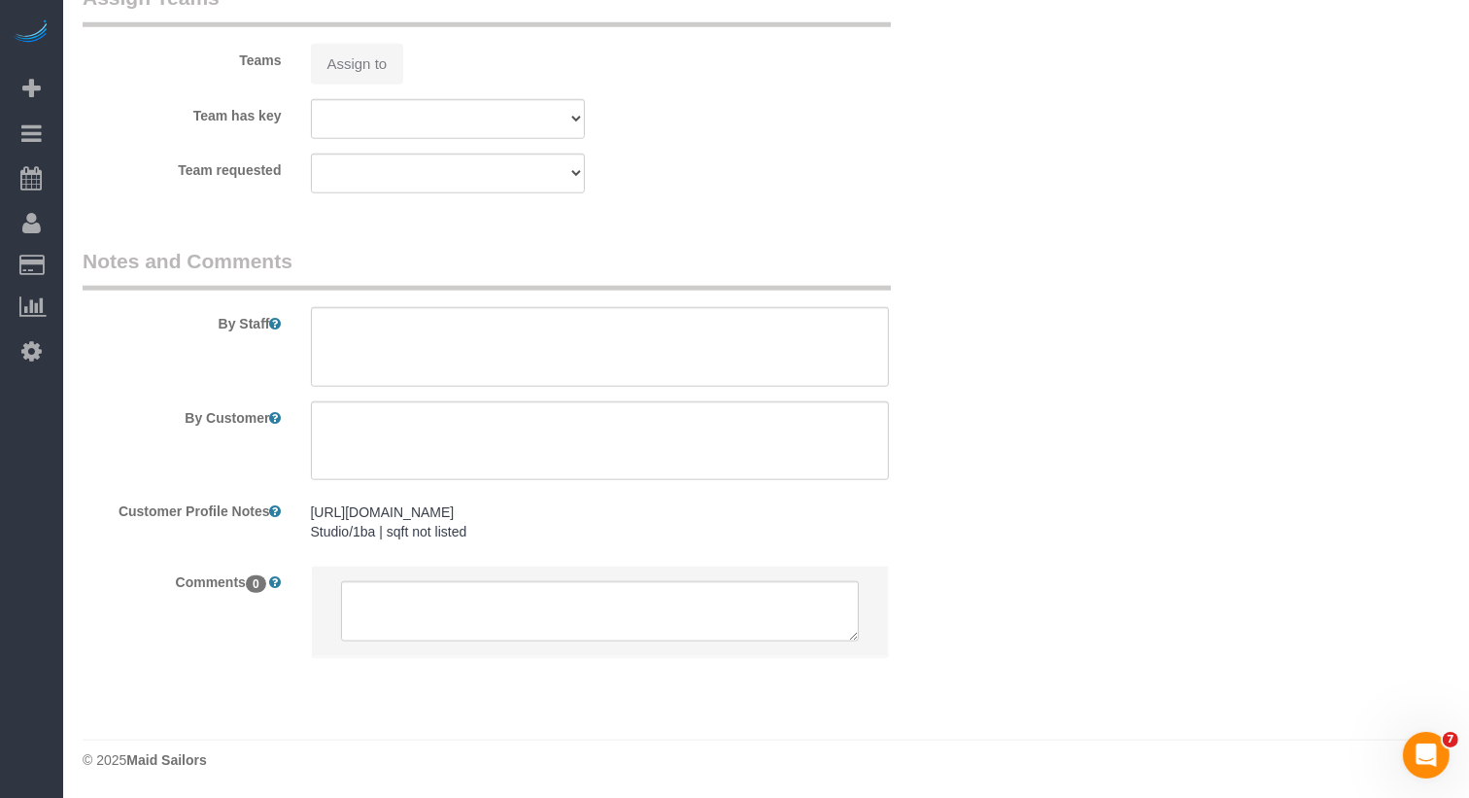
select select "object:916"
select select "1"
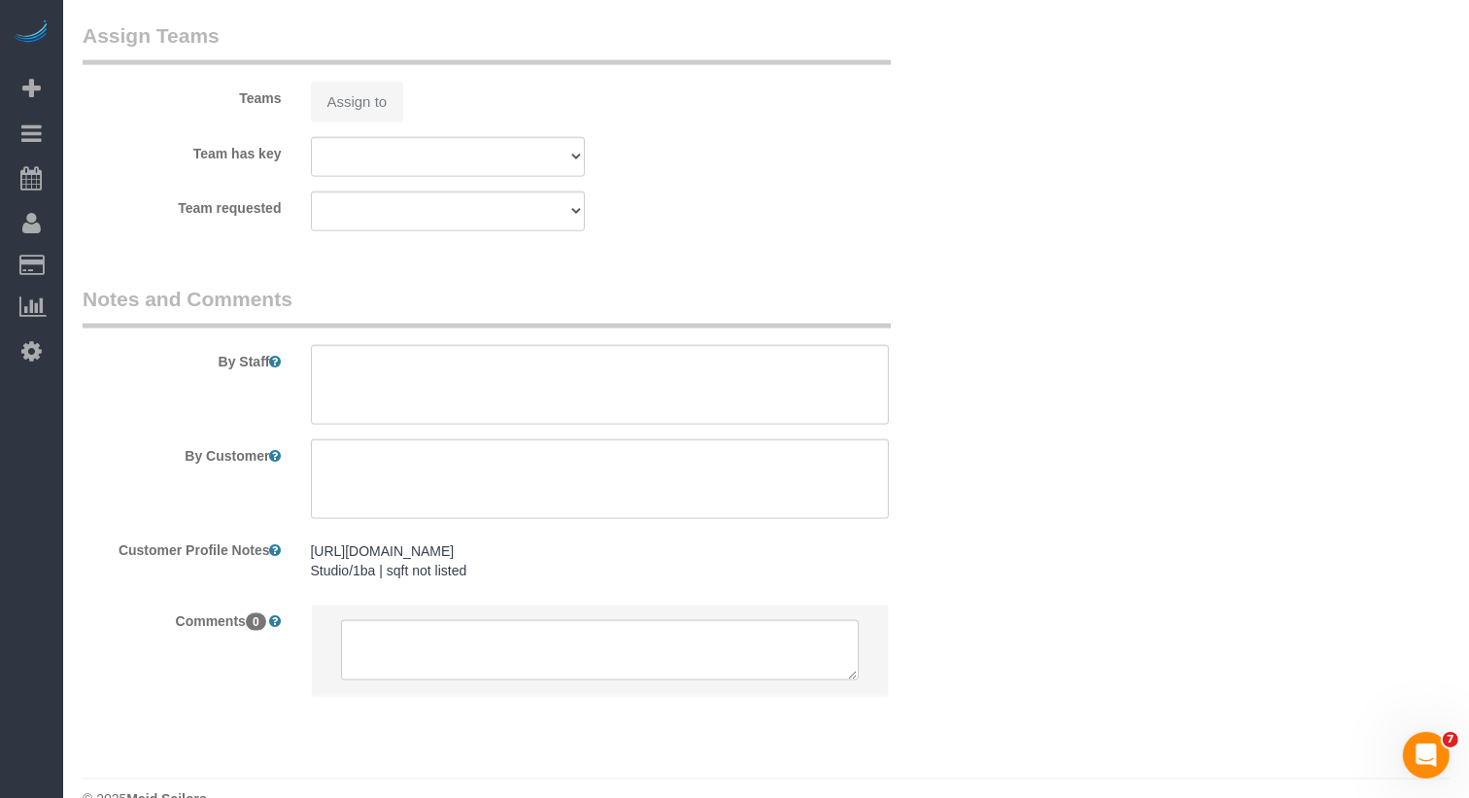
select select "object:922"
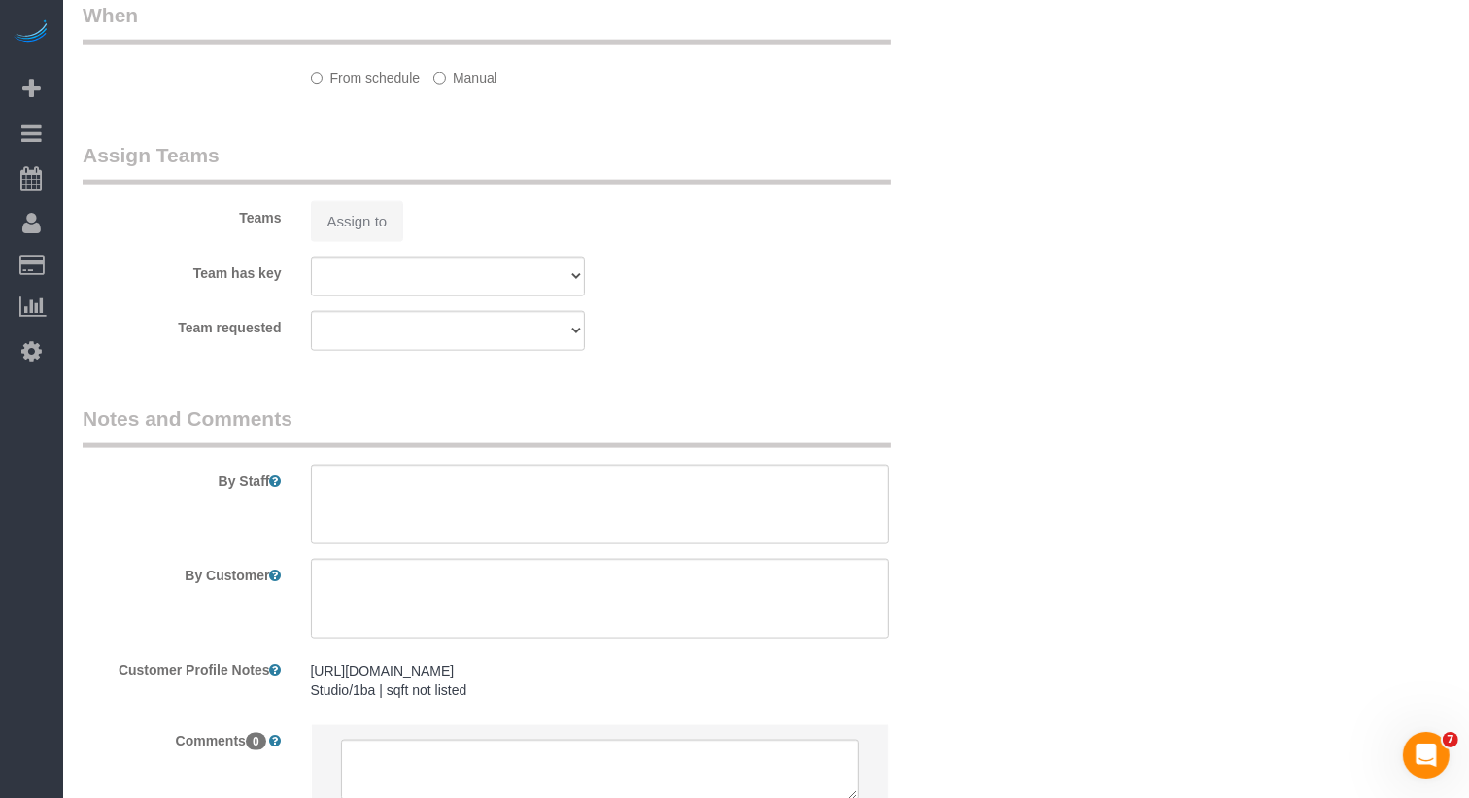
select select "string:stripe-pm_1RlvTs4VGloSiKo7fLOA1WIt"
select select "number:89"
select select "number:90"
select select "number:15"
select select "number:5"
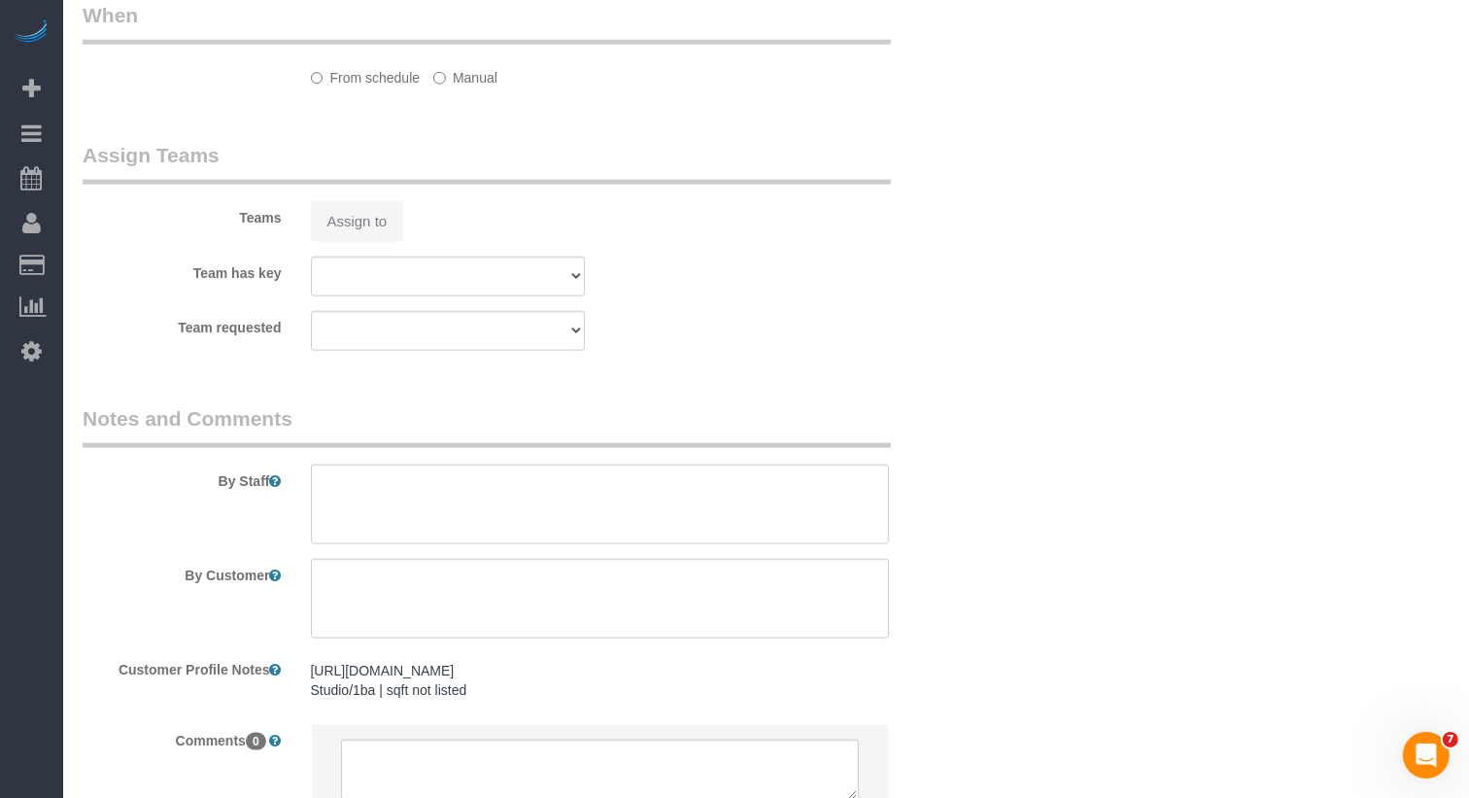
select select "1"
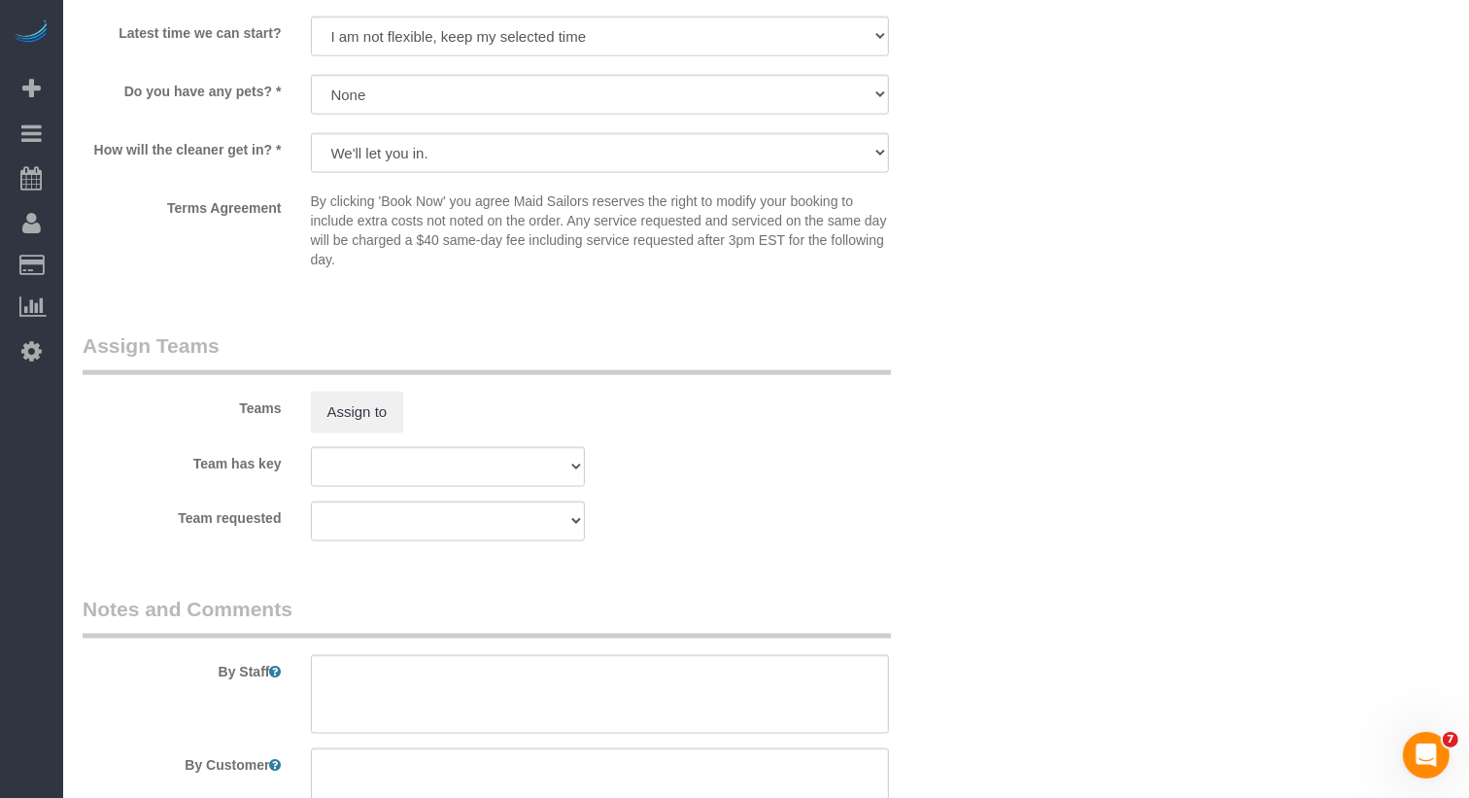
select select "spot8"
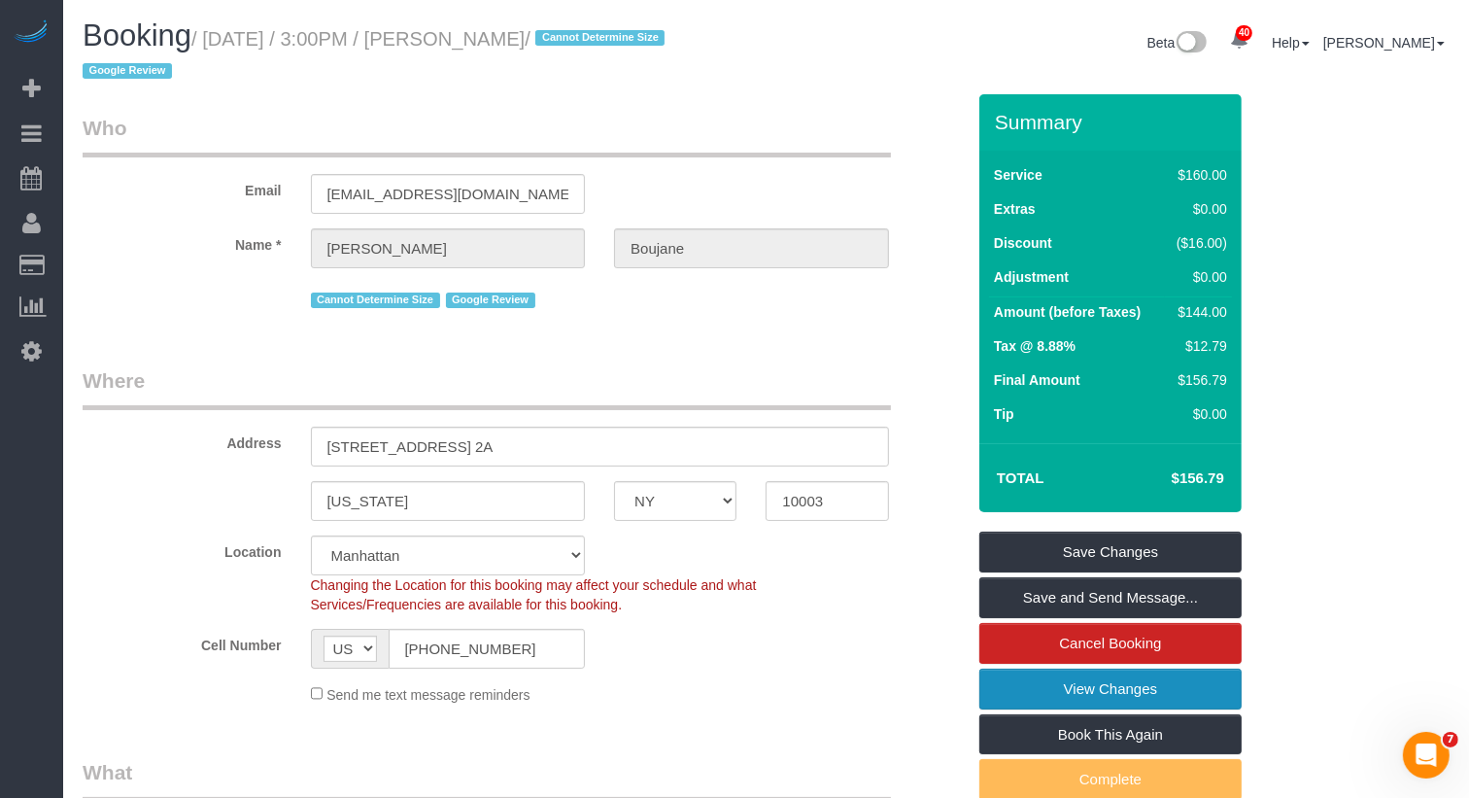
click at [1020, 677] on link "View Changes" at bounding box center [1110, 689] width 262 height 41
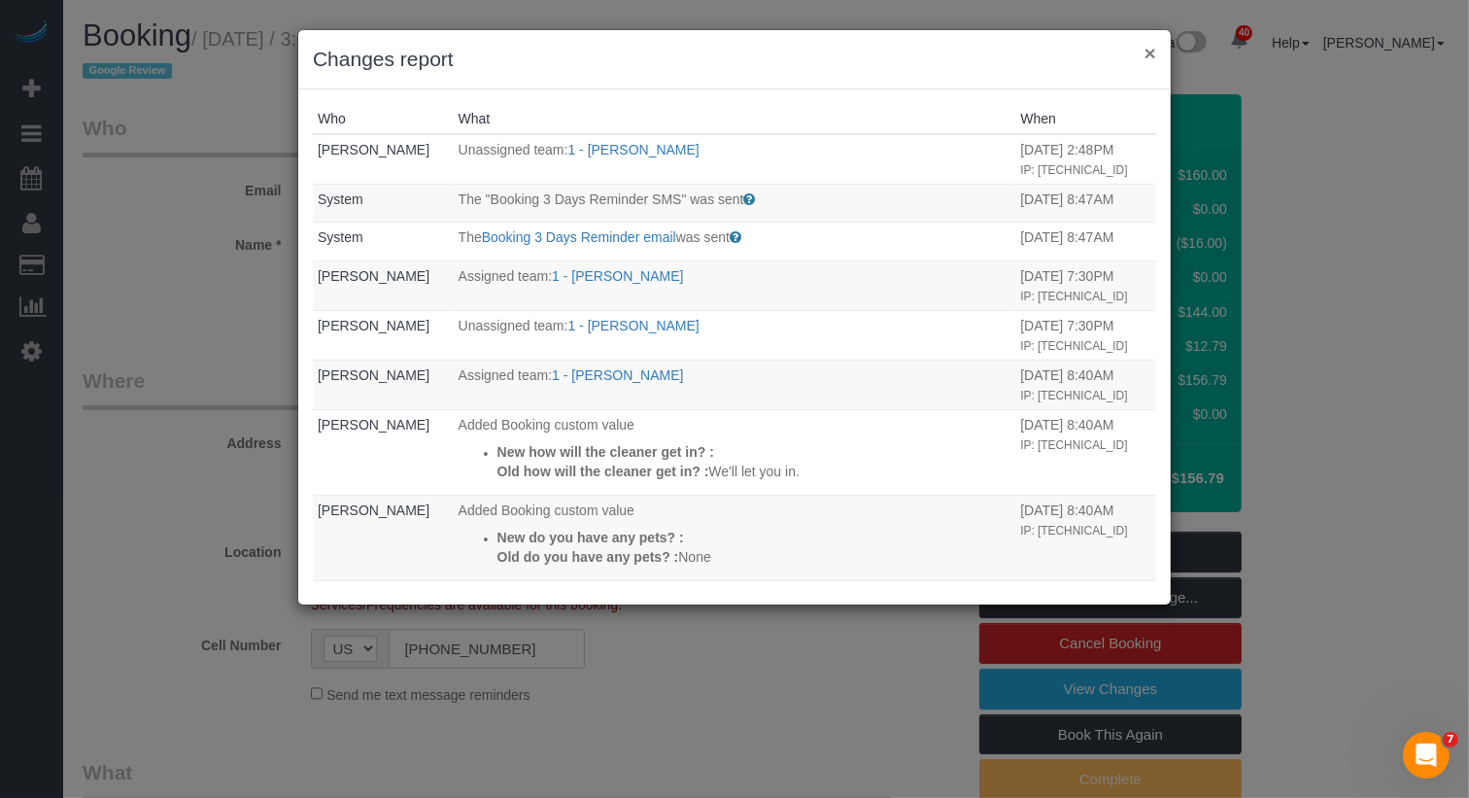
click at [1148, 59] on button "×" at bounding box center [1151, 53] width 12 height 20
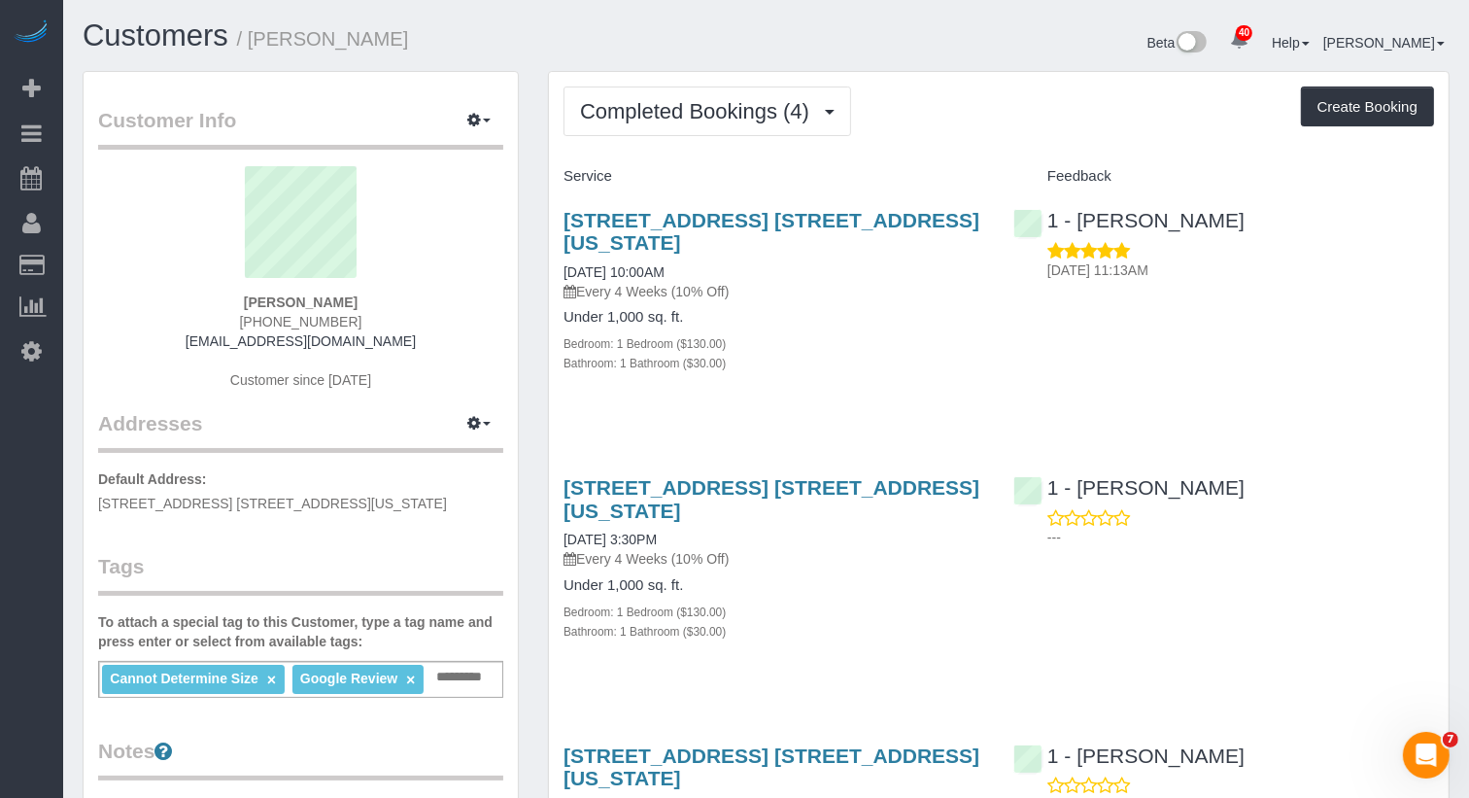
drag, startPoint x: 411, startPoint y: 38, endPoint x: 256, endPoint y: 40, distance: 155.5
click at [256, 40] on h1 "Customers / Abe Boujane" at bounding box center [417, 35] width 669 height 33
copy small "Abe Boujane"
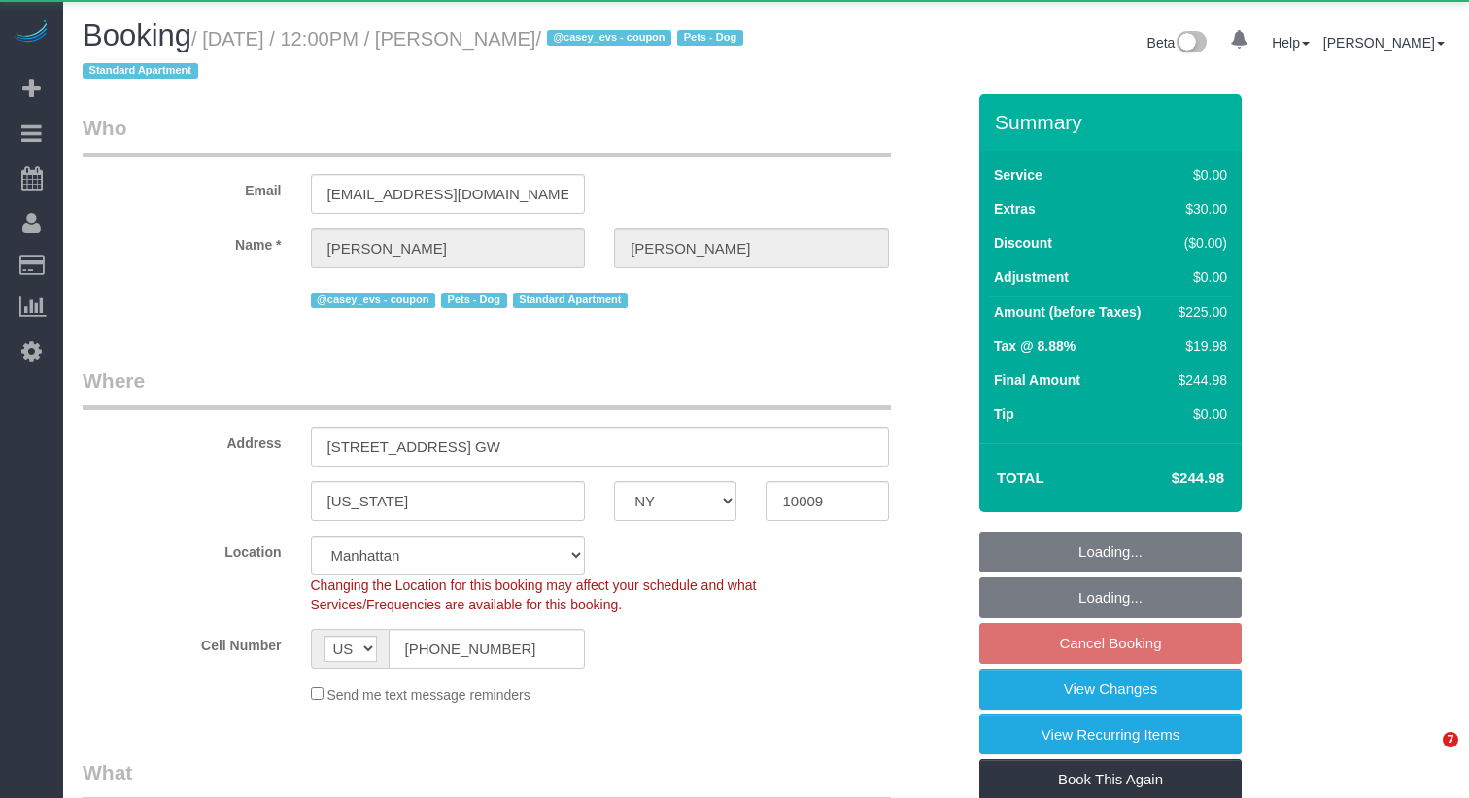
select select "NY"
select select "2"
select select "spot5"
select select "number:89"
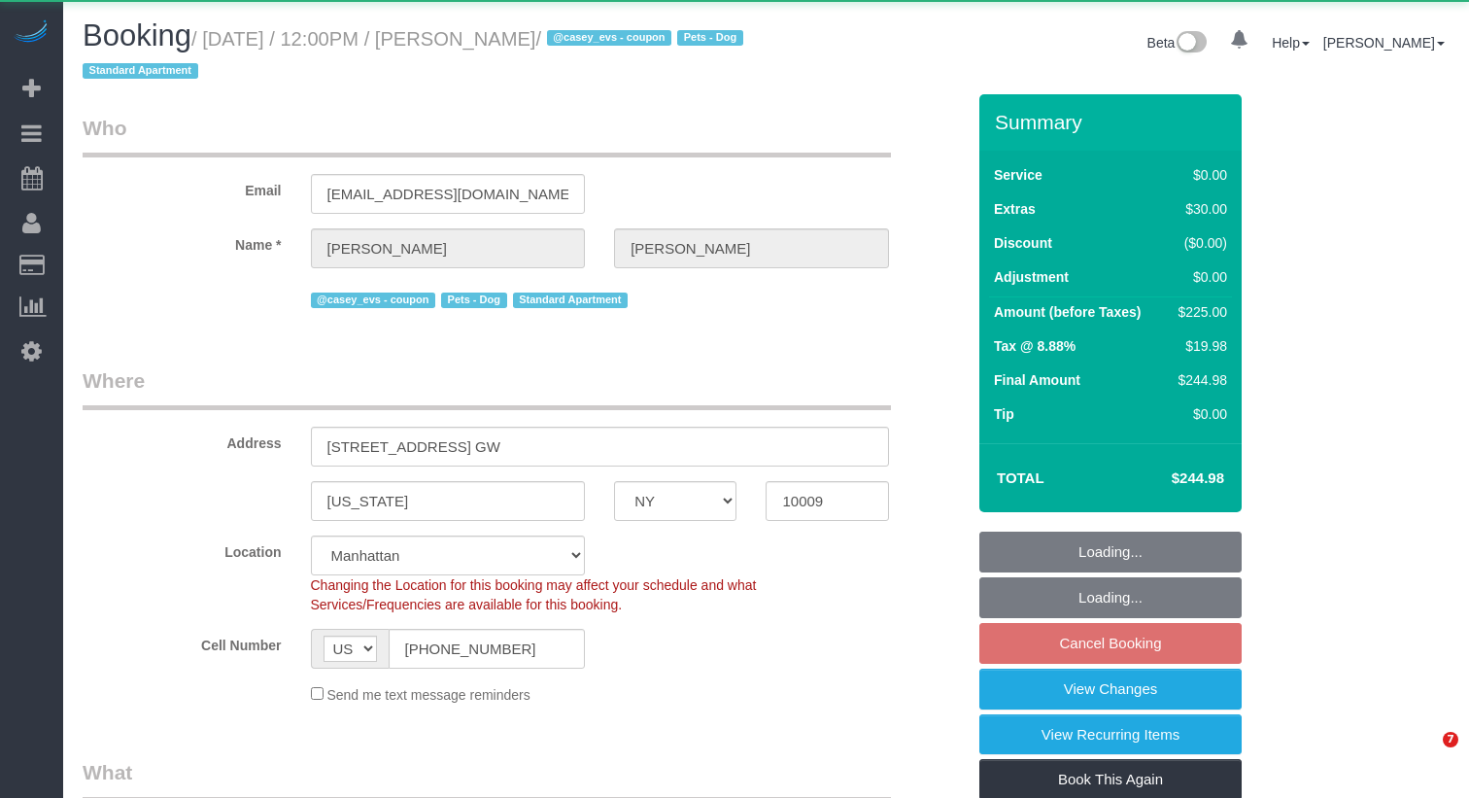
select select "number:75"
select select "number:13"
select select "number:5"
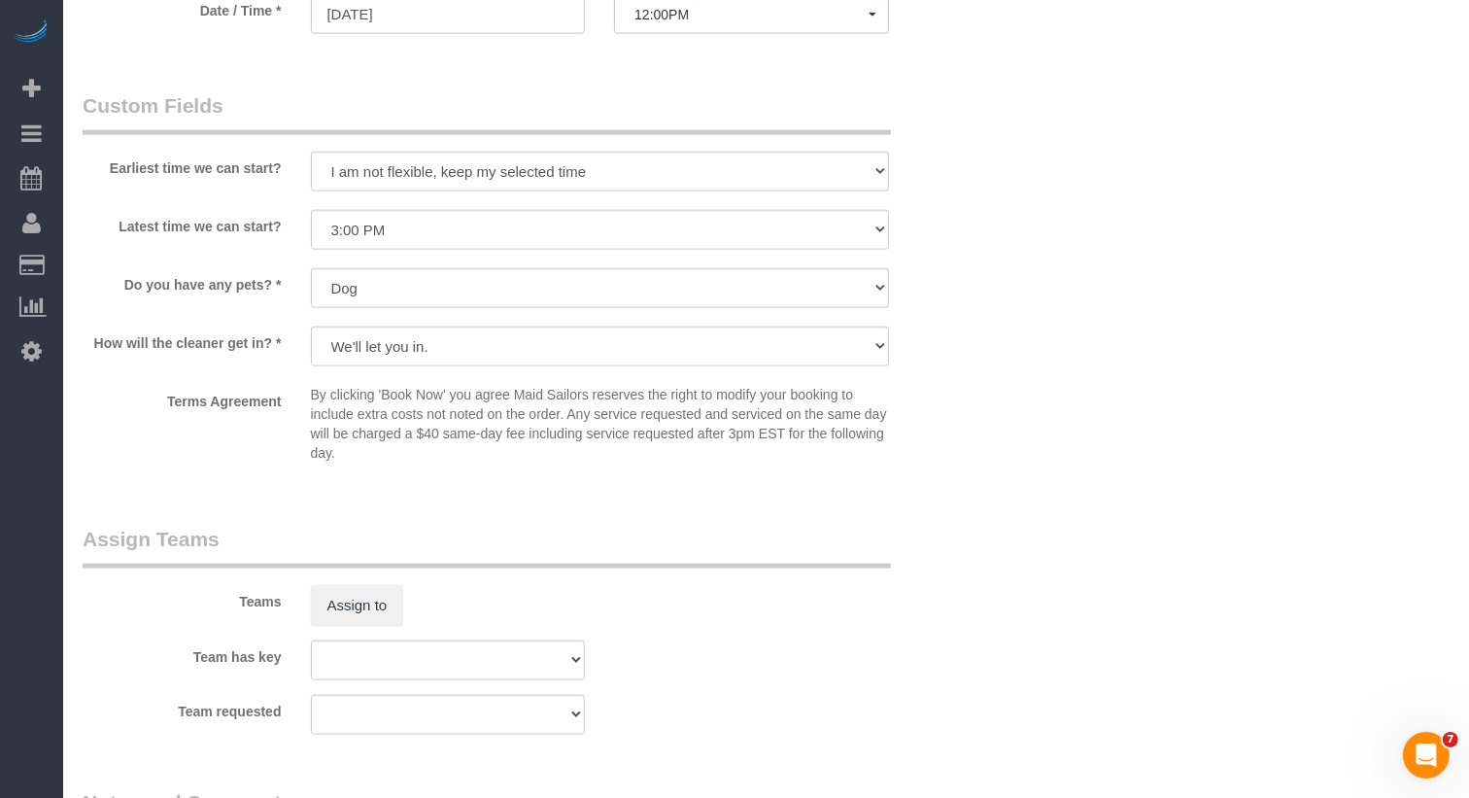
scroll to position [2240, 0]
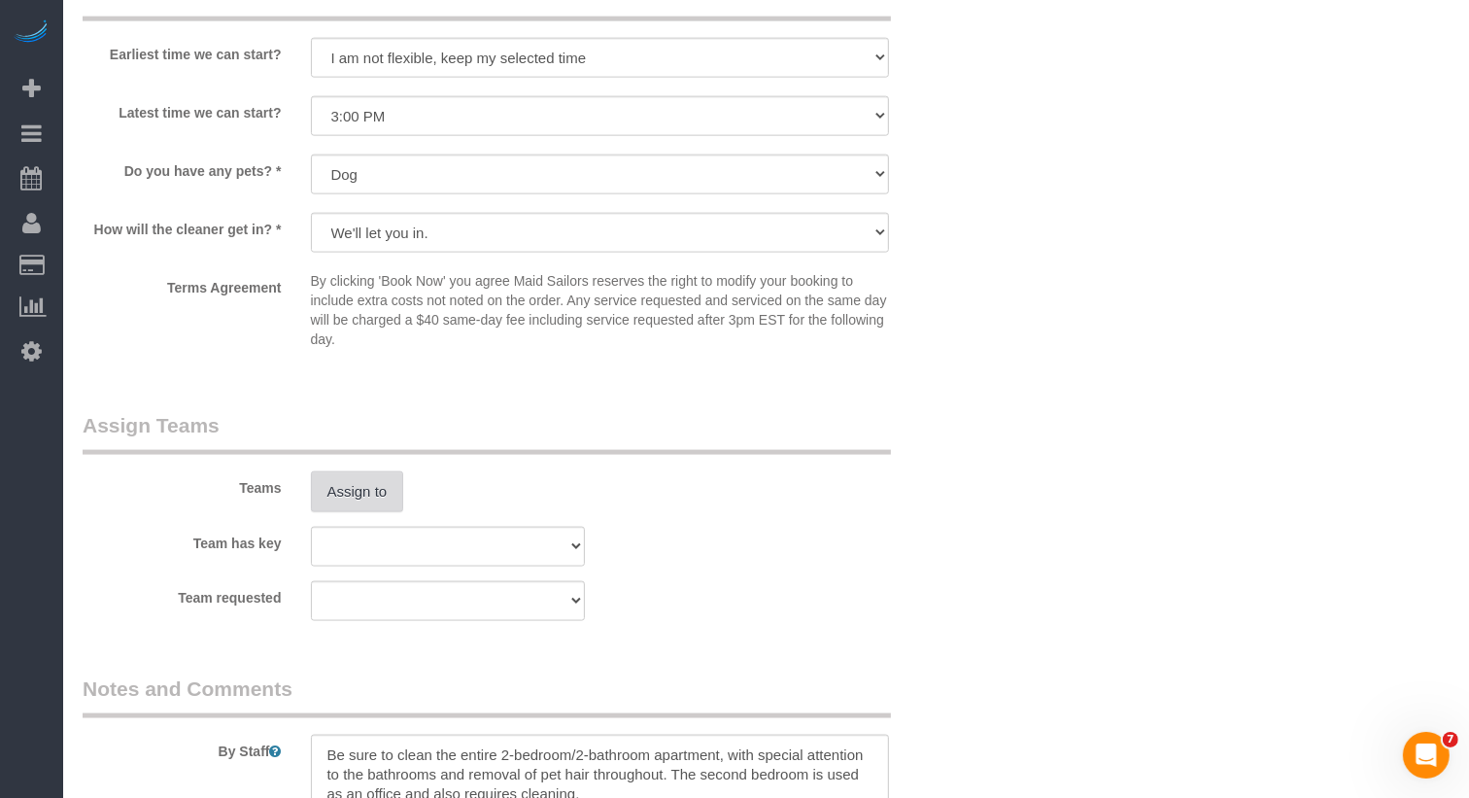
click at [346, 490] on button "Assign to" at bounding box center [357, 491] width 93 height 41
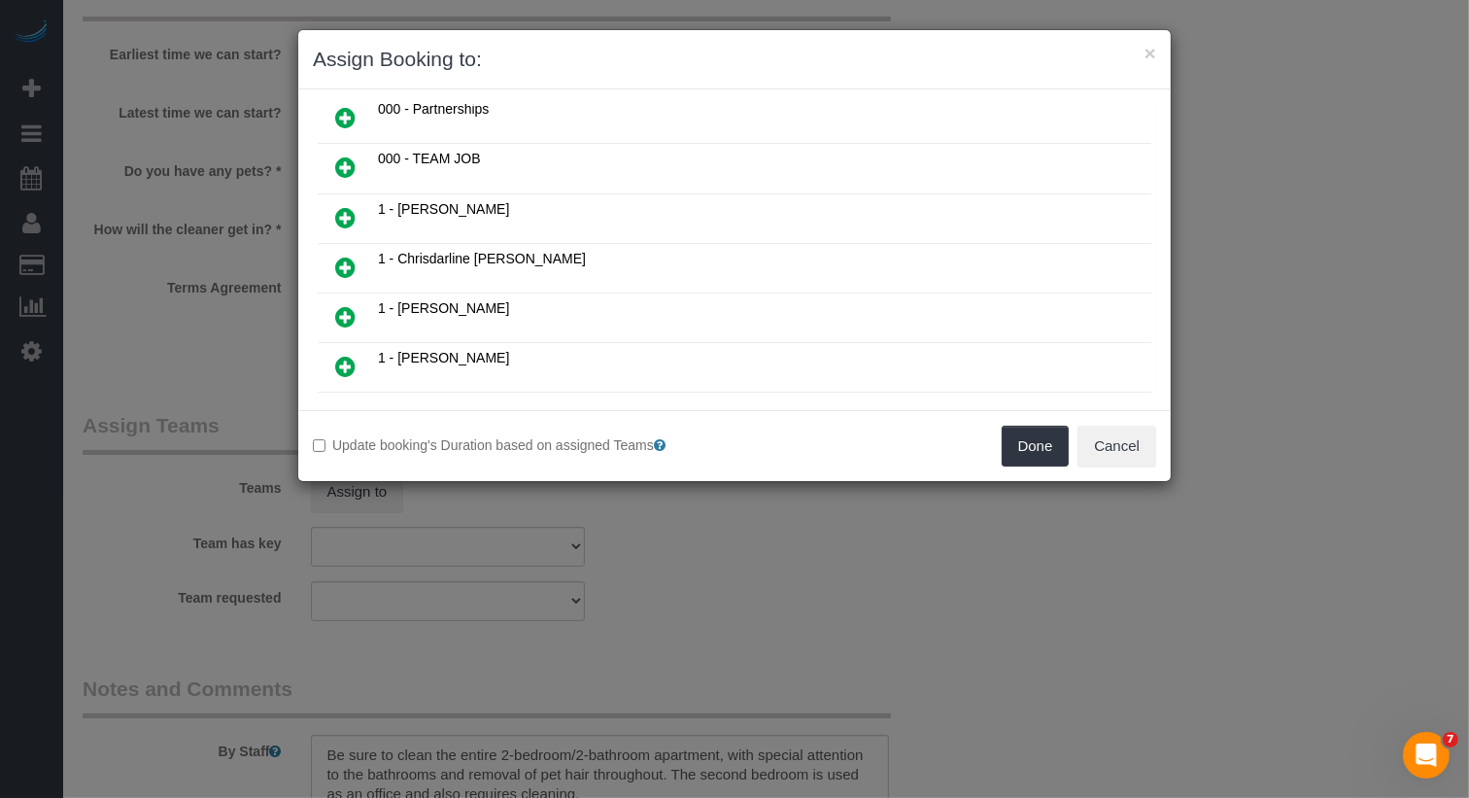
scroll to position [268, 0]
click at [357, 346] on link at bounding box center [346, 365] width 46 height 39
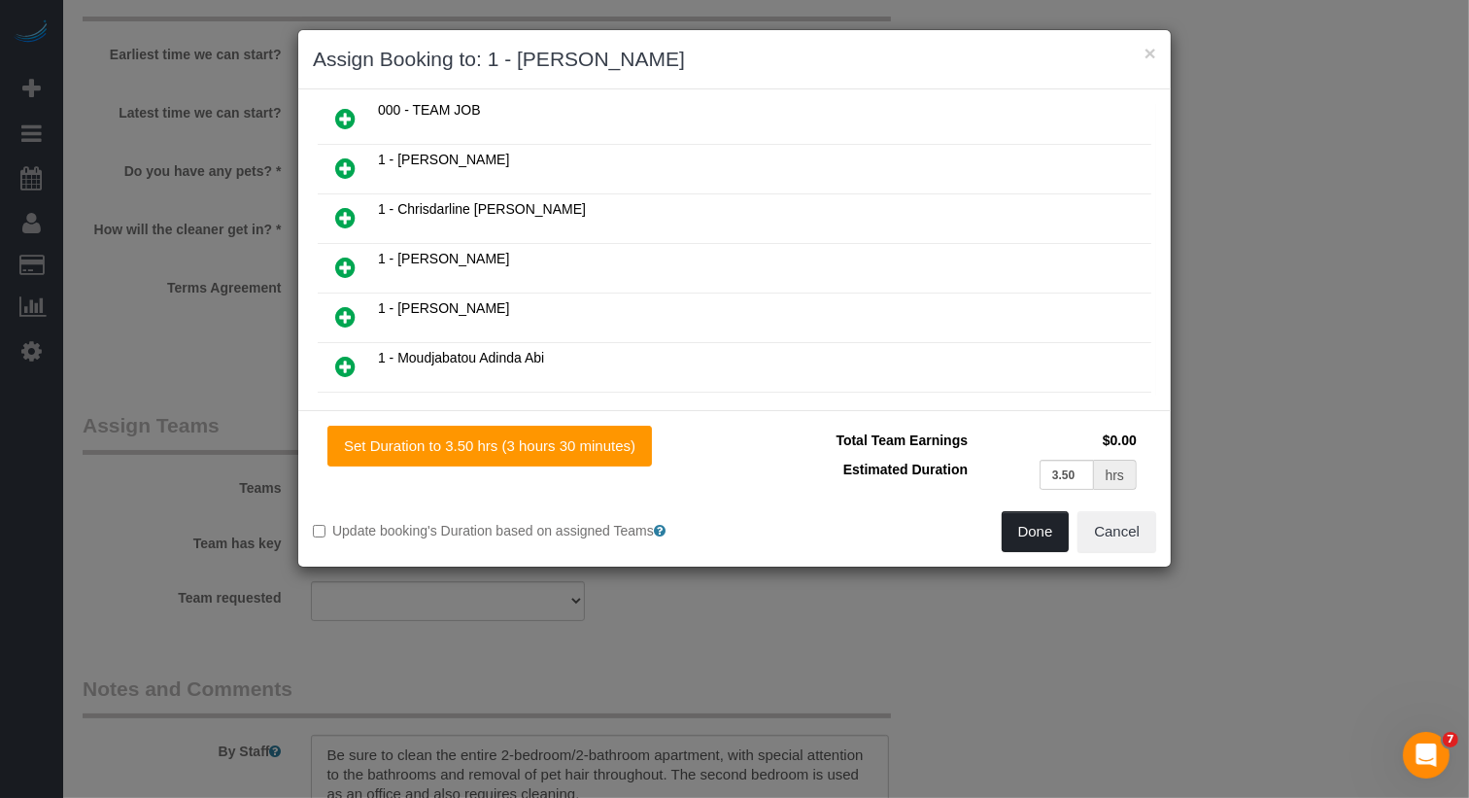
click at [1015, 520] on button "Done" at bounding box center [1036, 531] width 68 height 41
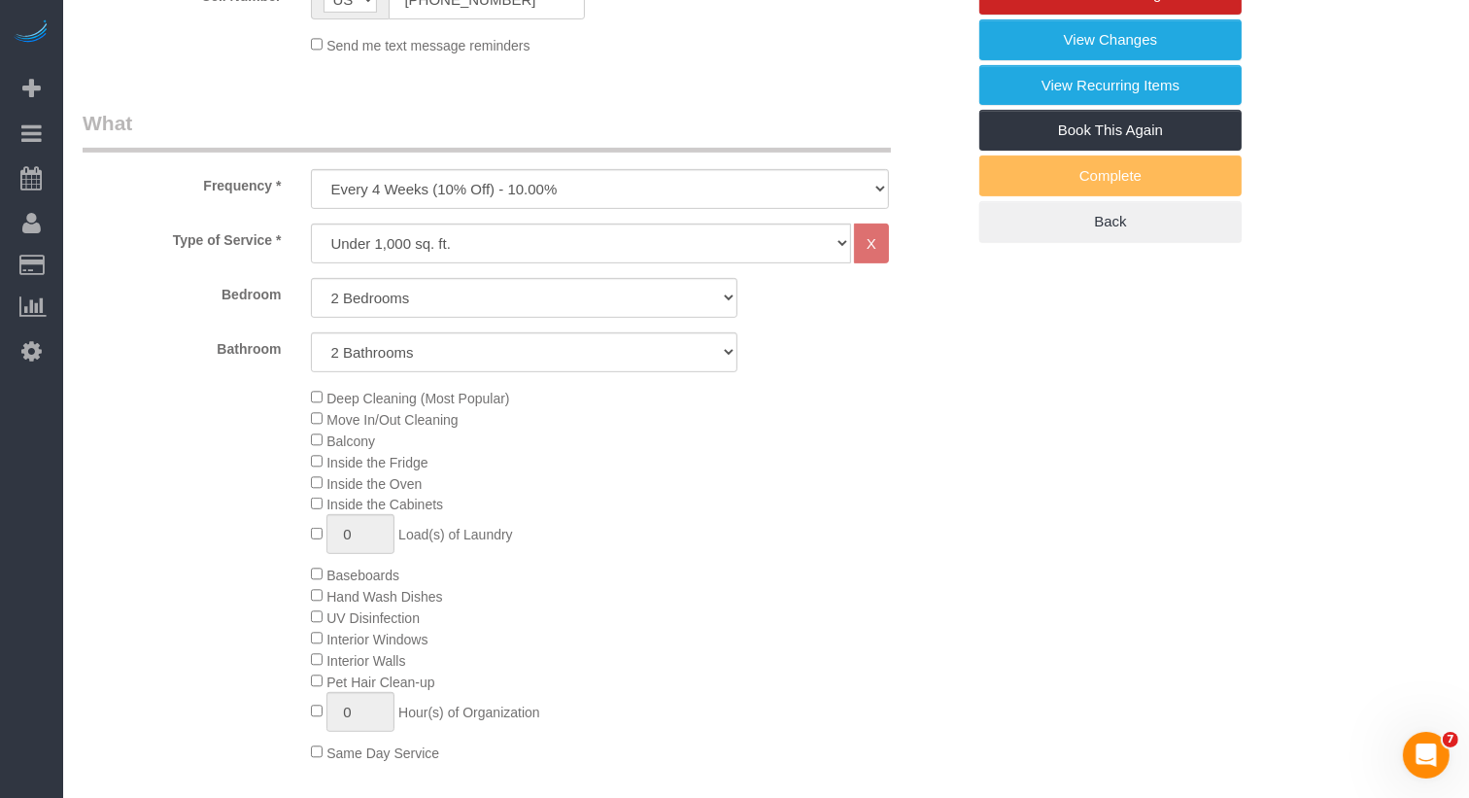
scroll to position [71, 0]
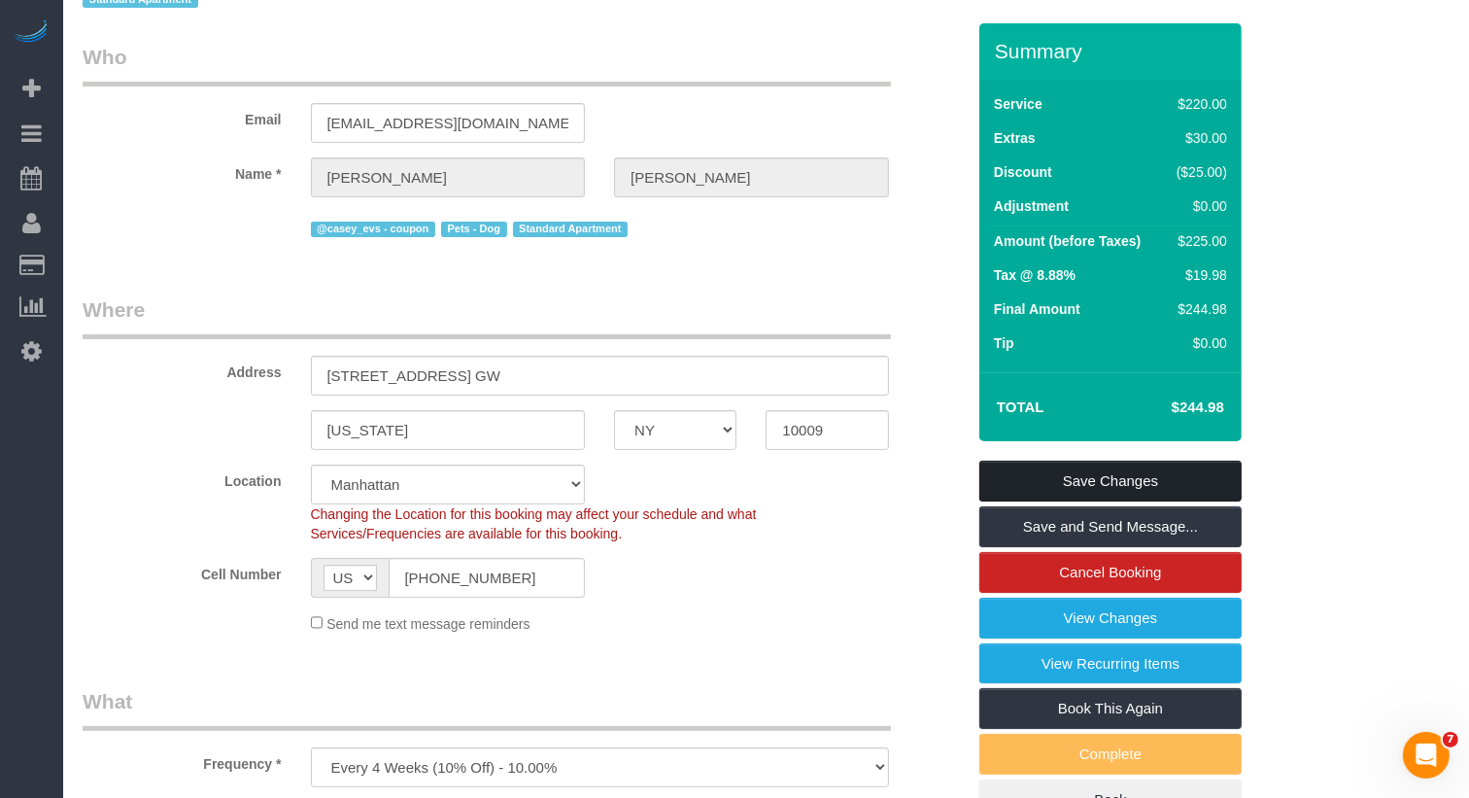
click at [1130, 475] on link "Save Changes" at bounding box center [1110, 481] width 262 height 41
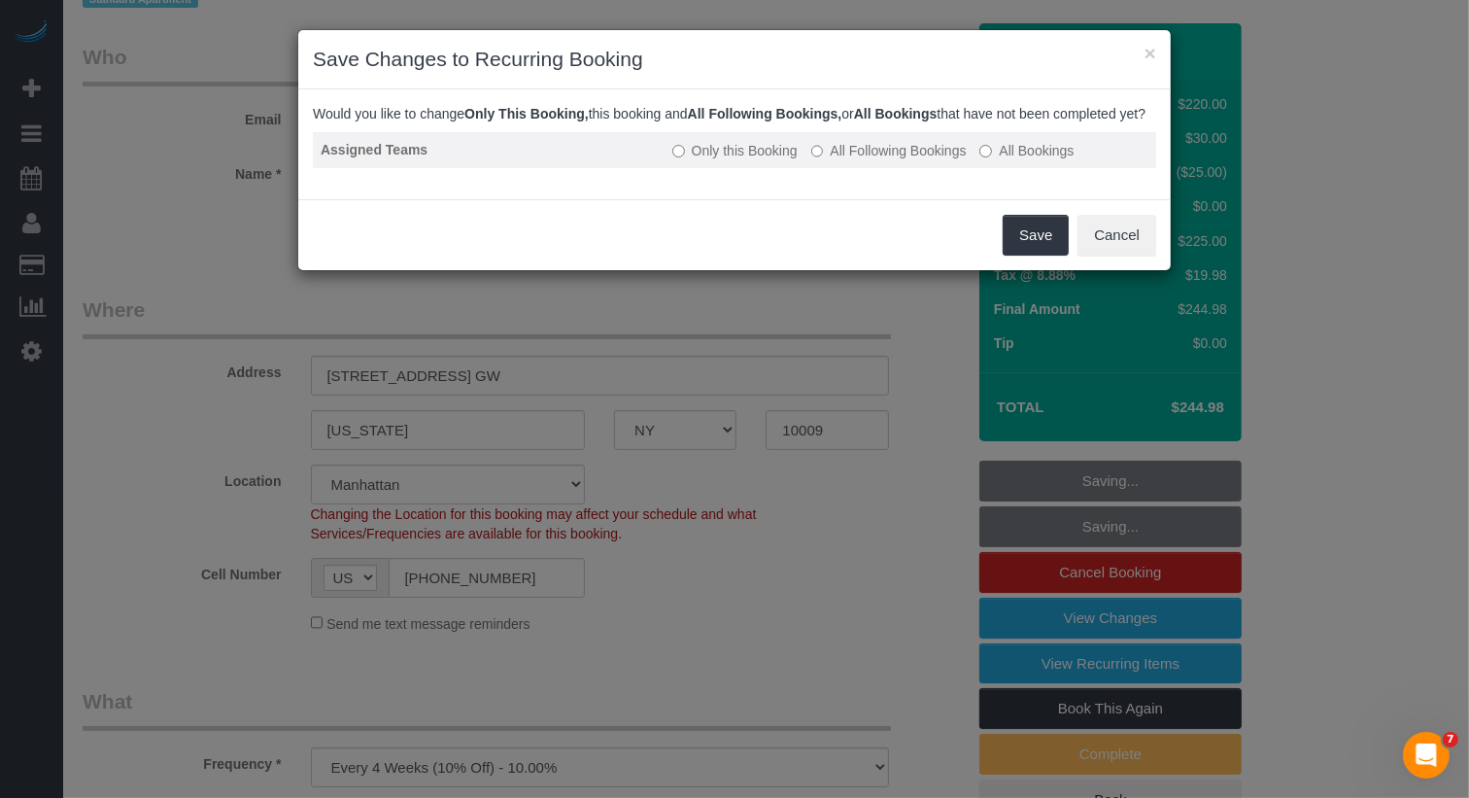
click at [871, 160] on label "All Following Bookings" at bounding box center [888, 150] width 155 height 19
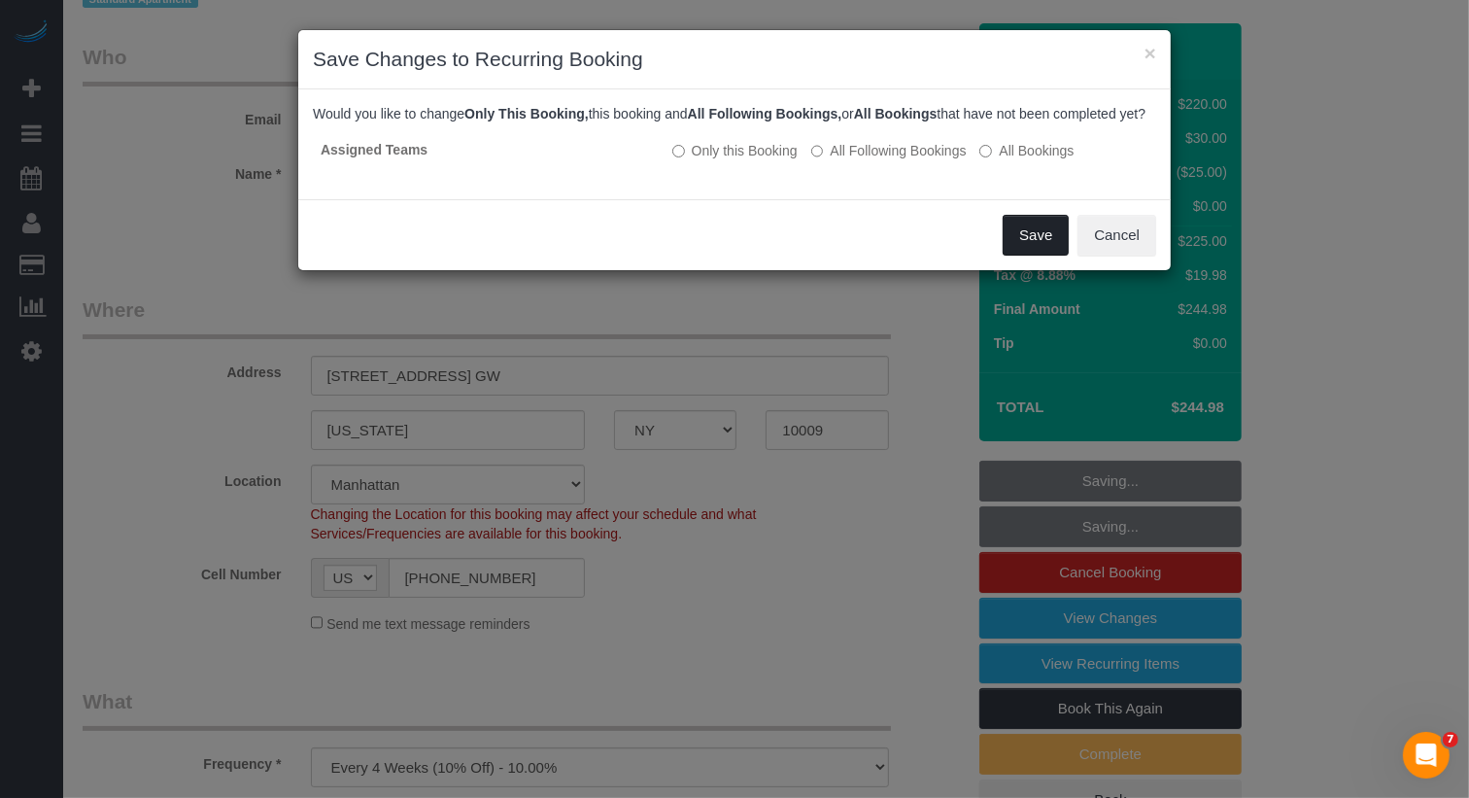
click at [1015, 255] on button "Save" at bounding box center [1036, 235] width 66 height 41
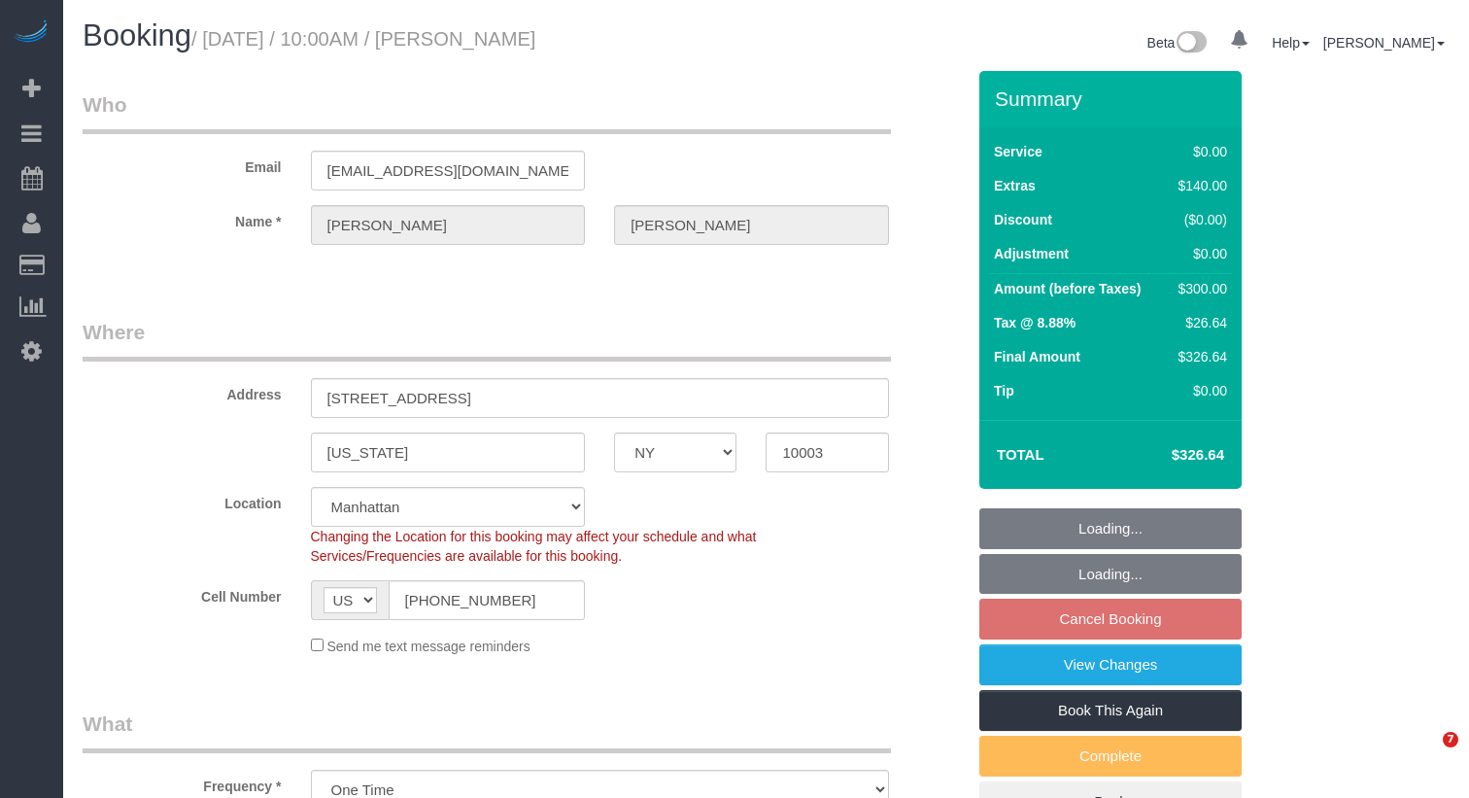
select select "NY"
select select "1"
select select "spot3"
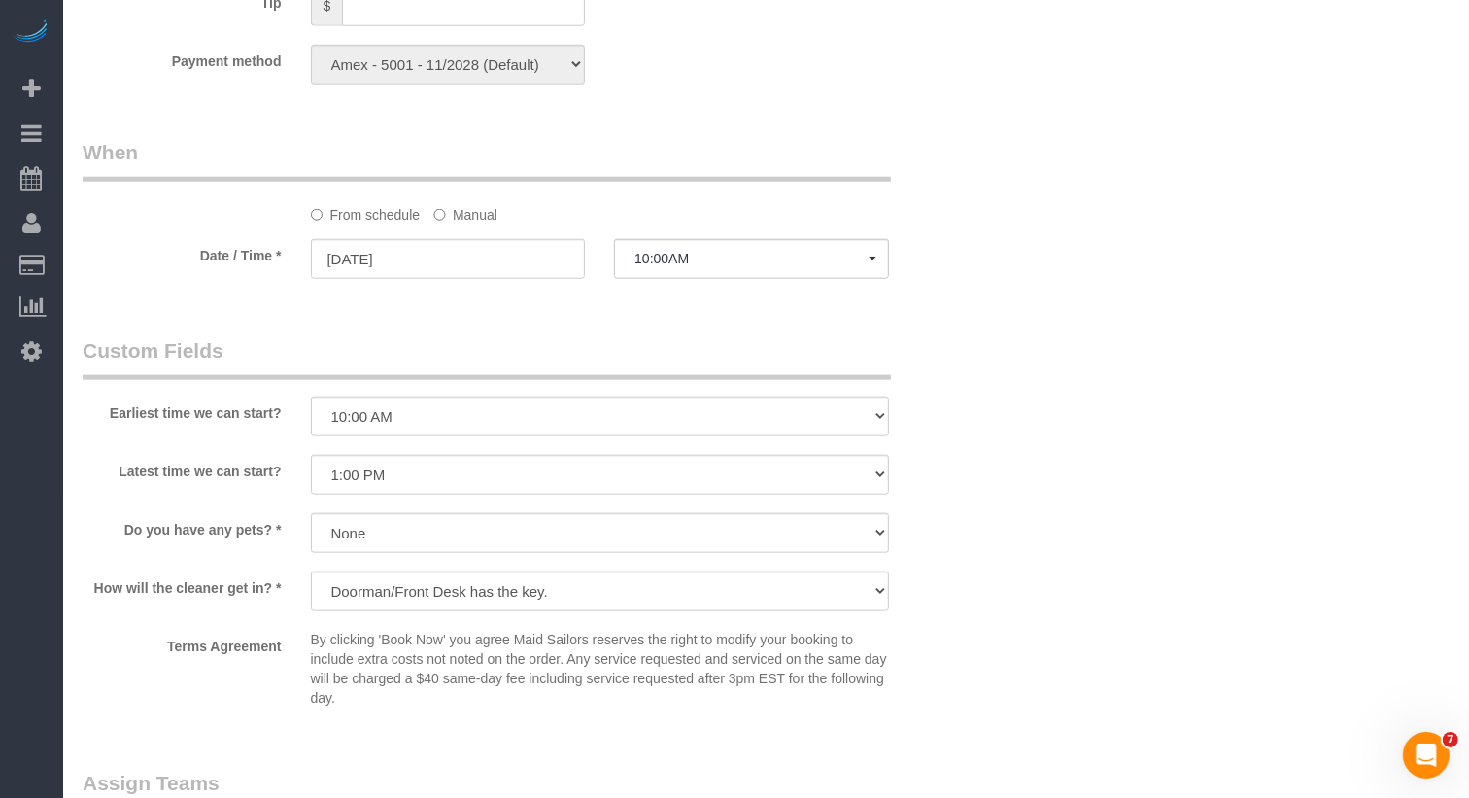
scroll to position [2482, 0]
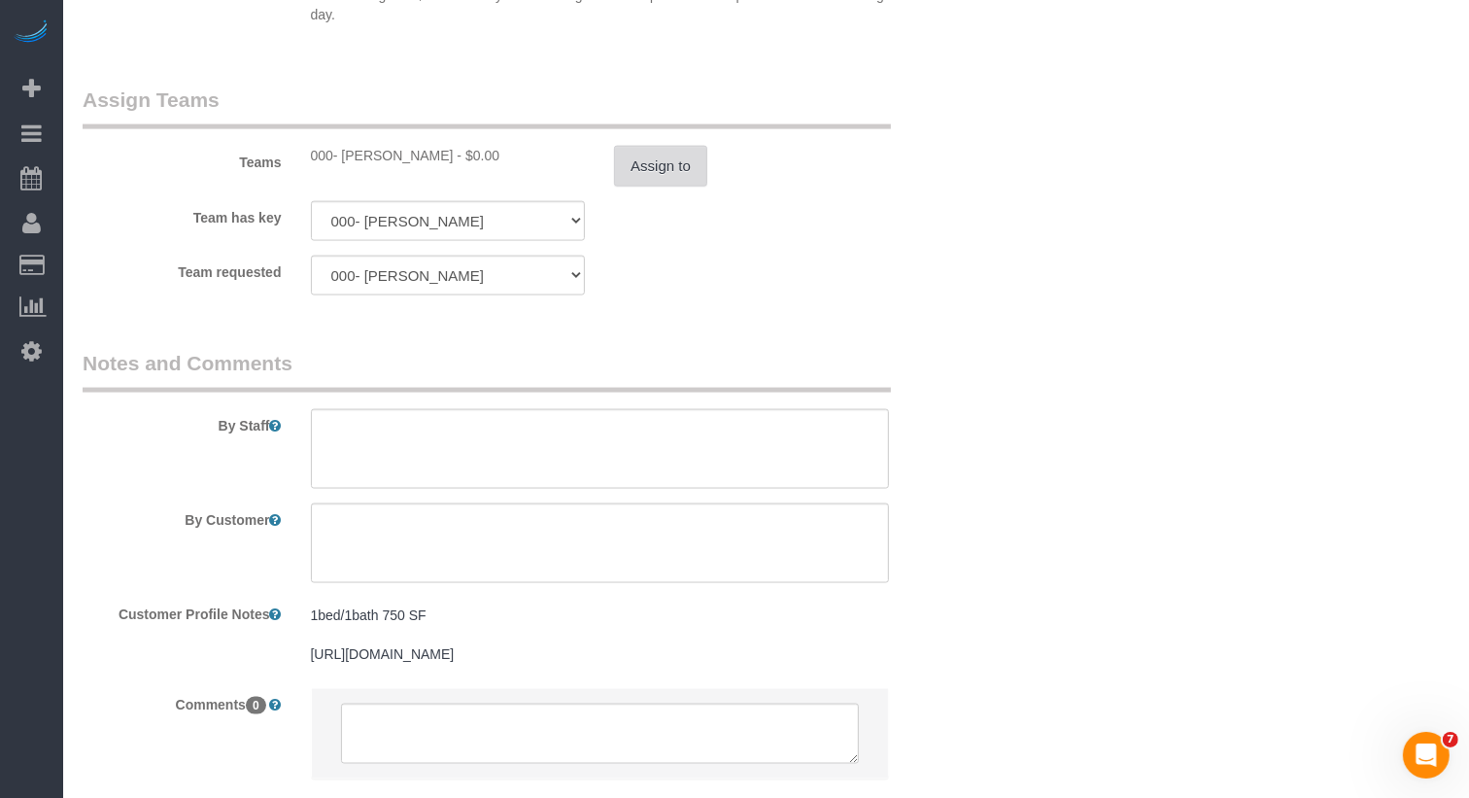
click at [669, 174] on button "Assign to" at bounding box center [660, 166] width 93 height 41
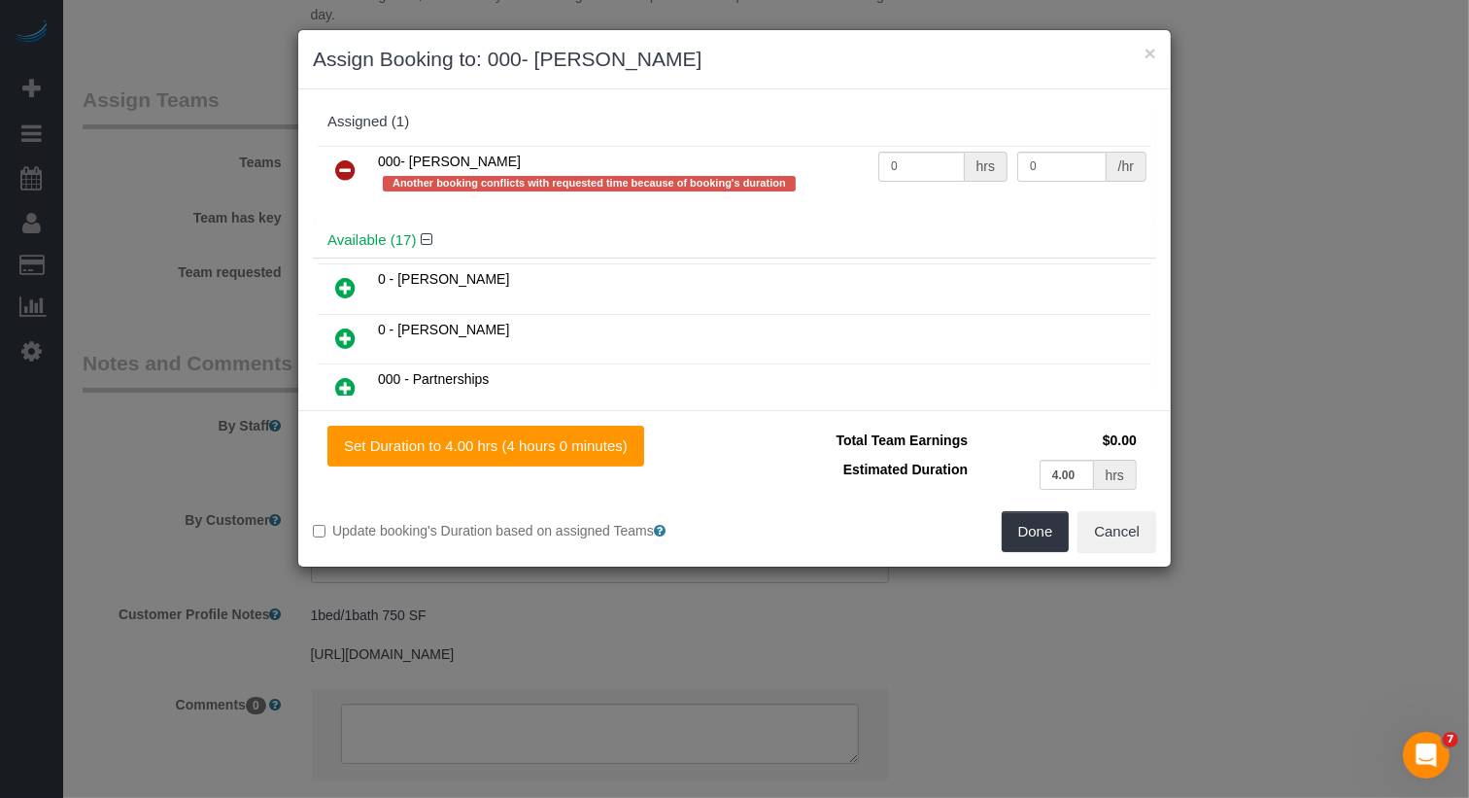
click at [337, 163] on icon at bounding box center [345, 169] width 20 height 23
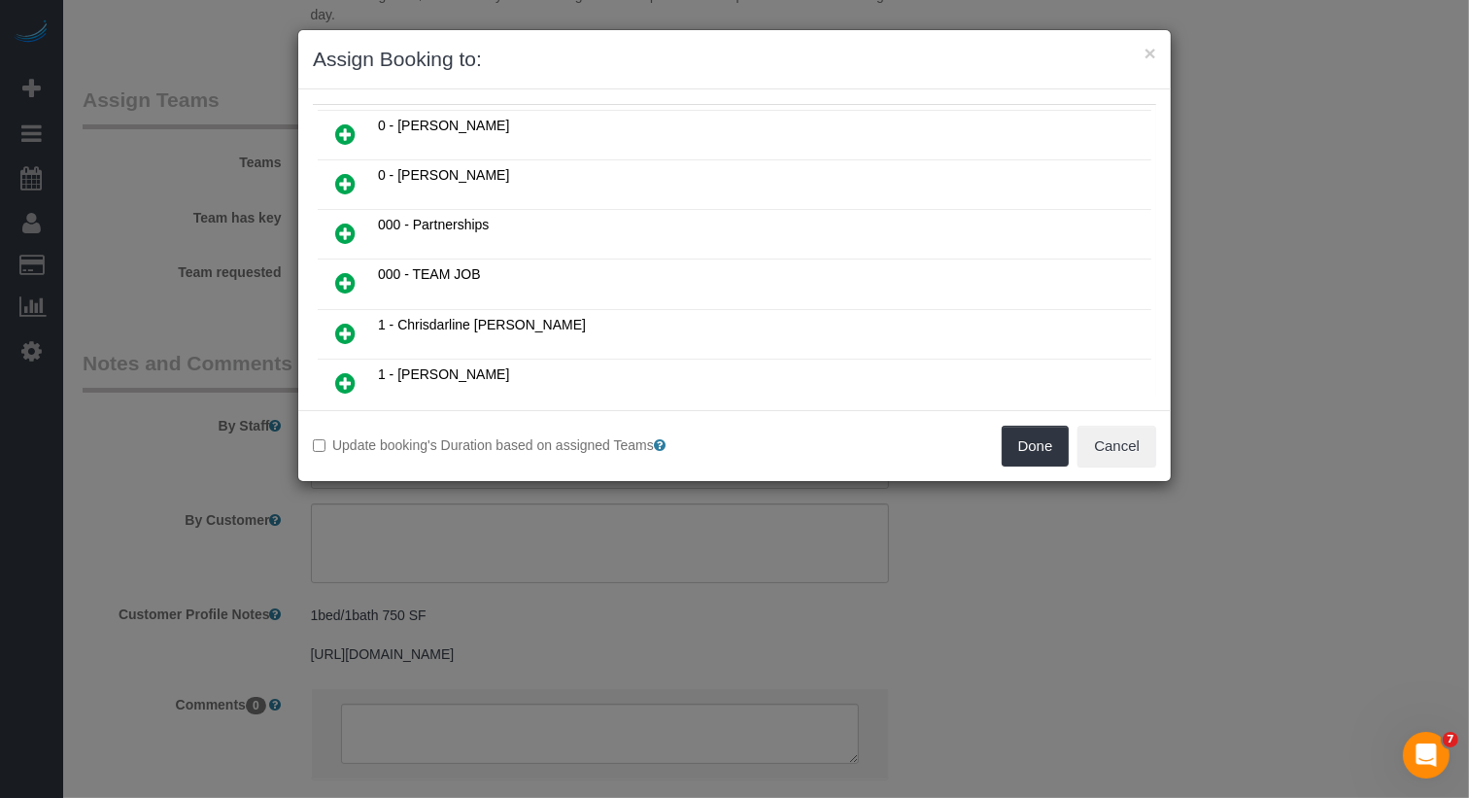
scroll to position [0, 0]
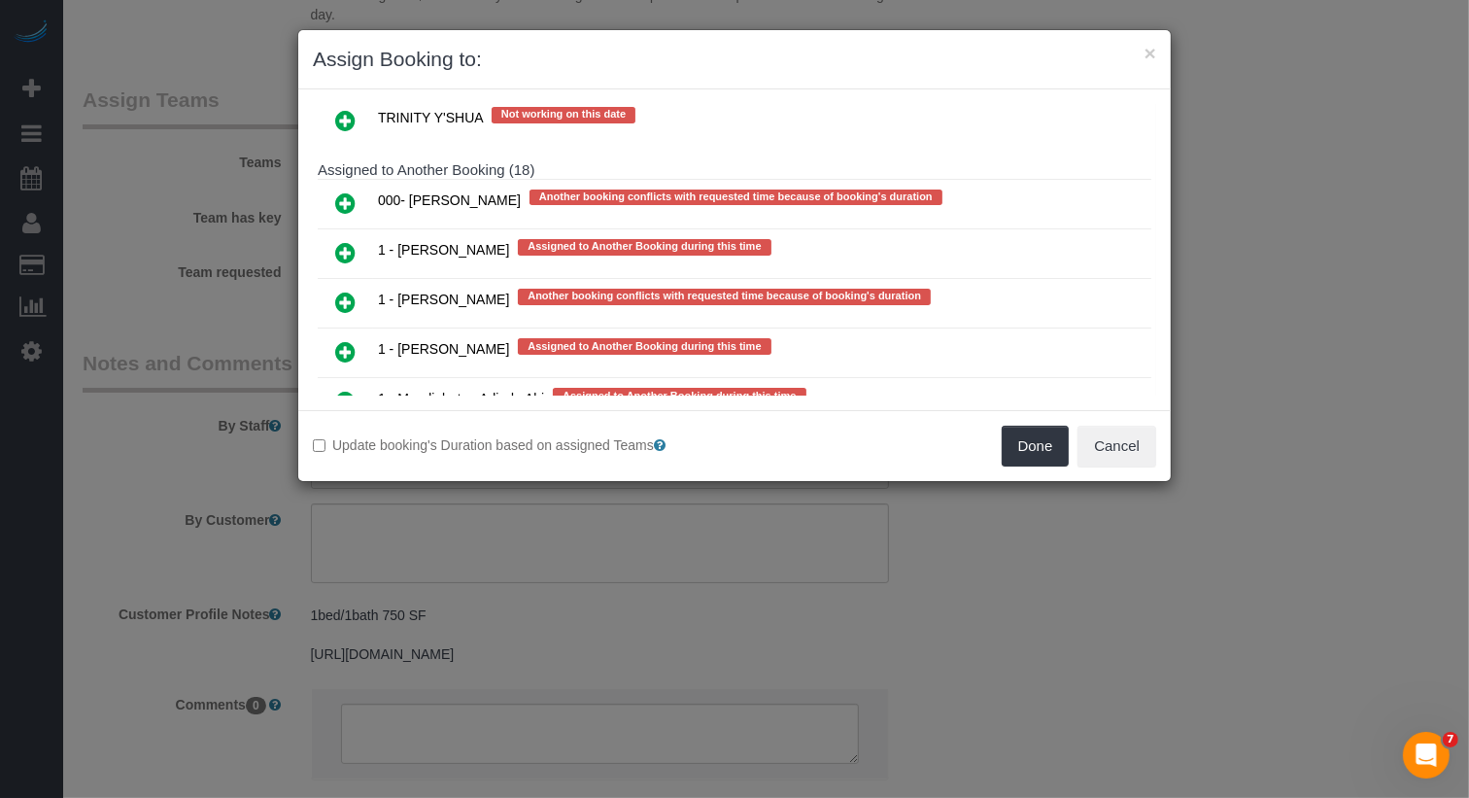
click at [333, 433] on link at bounding box center [346, 452] width 46 height 39
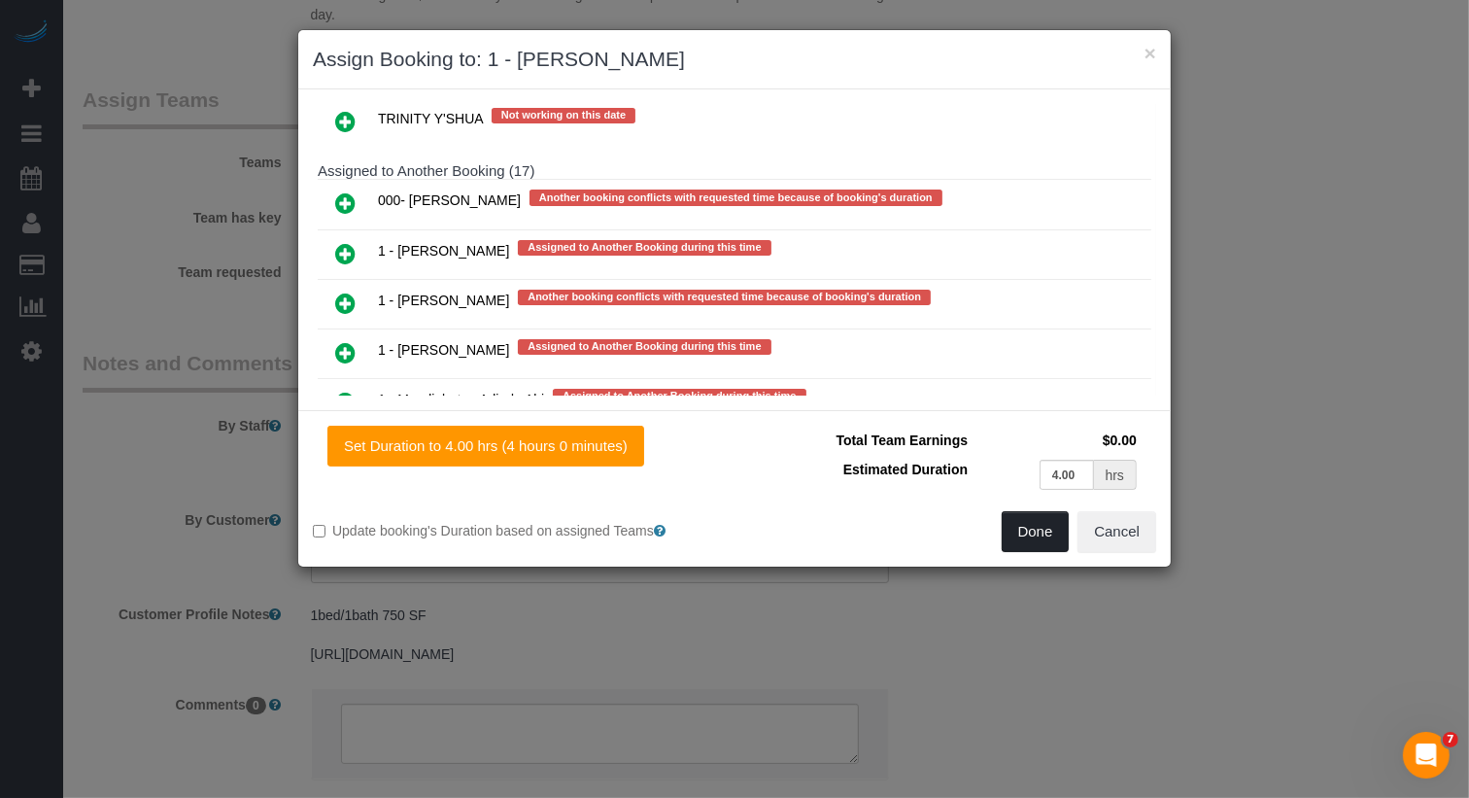
click at [1045, 535] on button "Done" at bounding box center [1036, 531] width 68 height 41
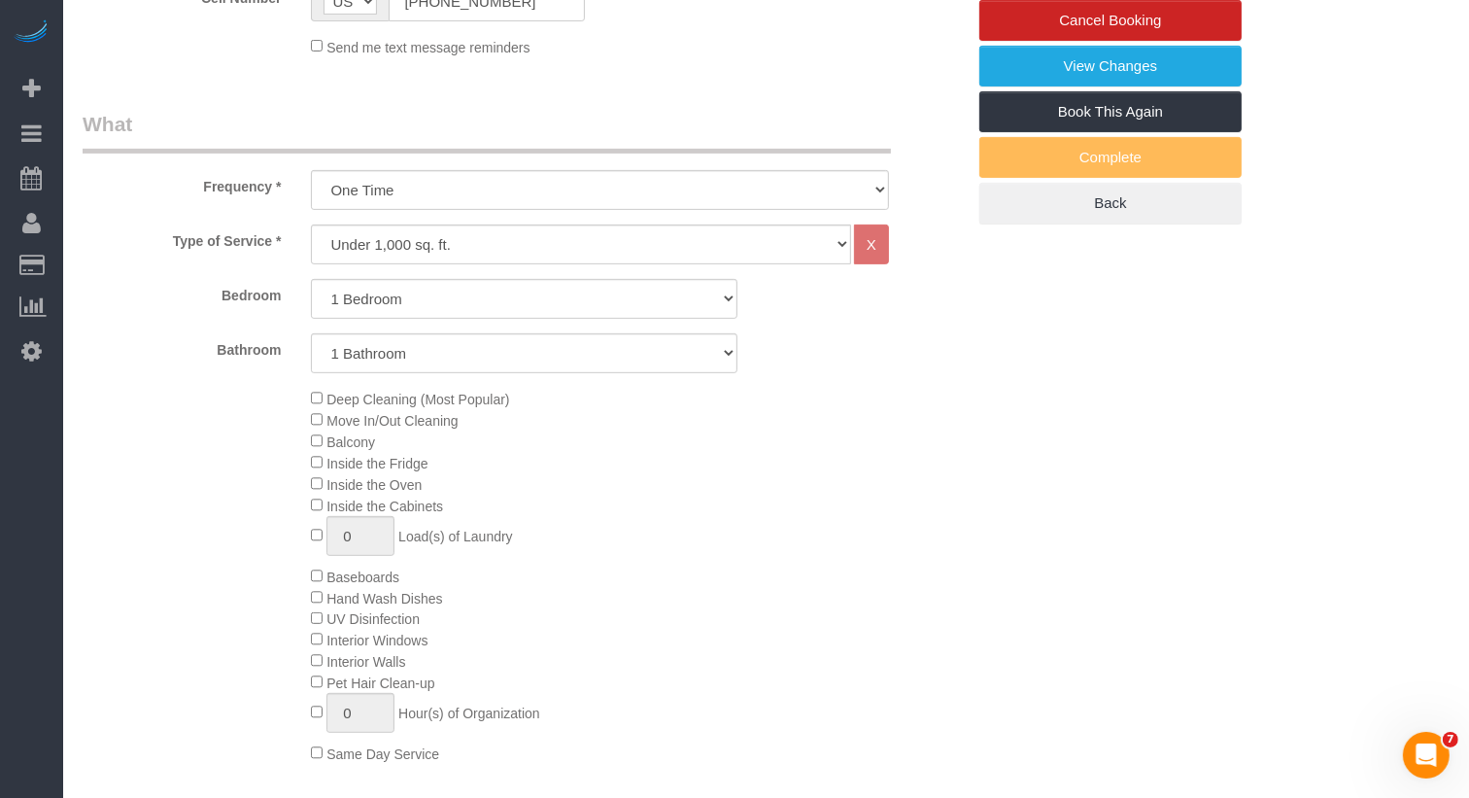
scroll to position [0, 0]
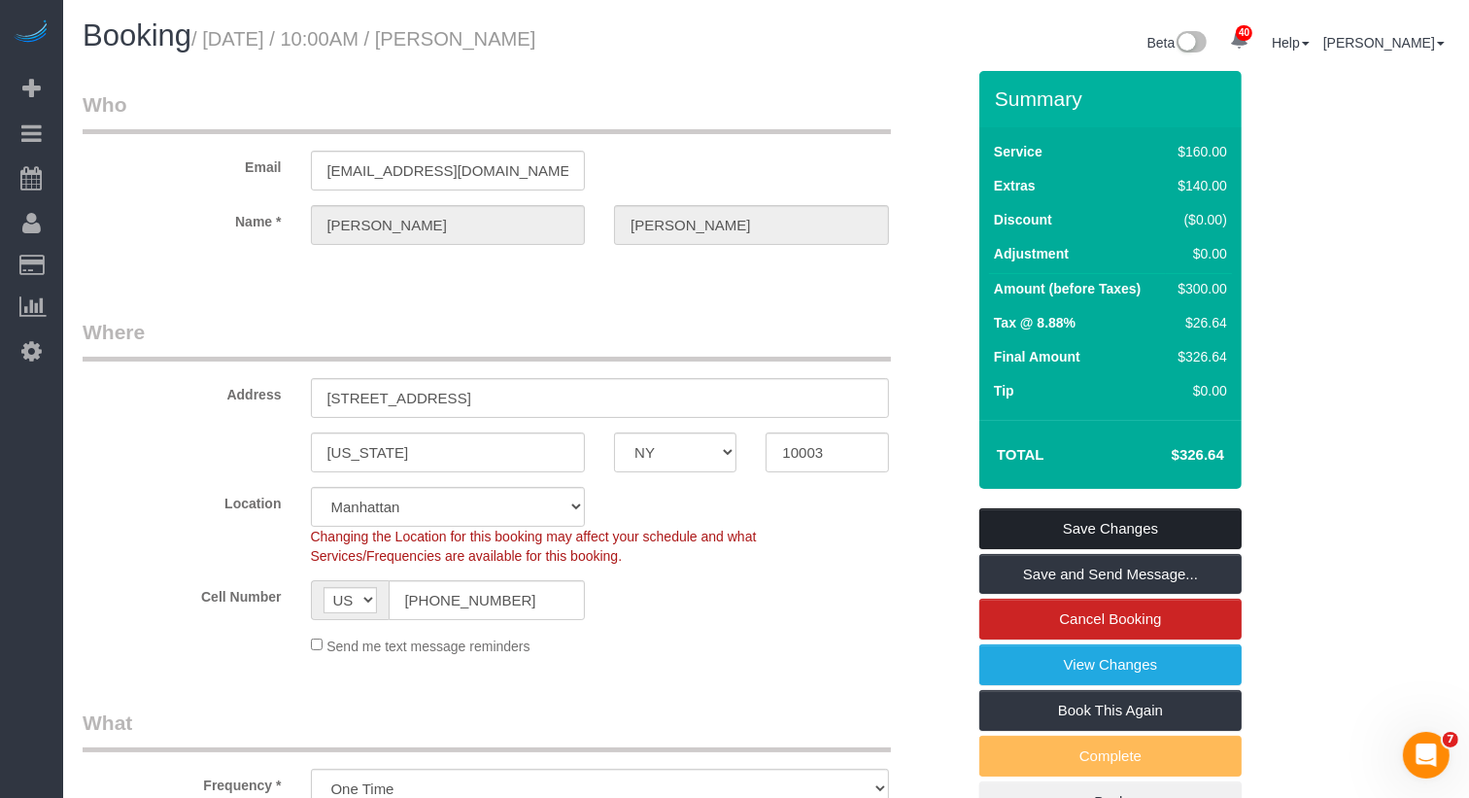
click at [1113, 521] on link "Save Changes" at bounding box center [1110, 528] width 262 height 41
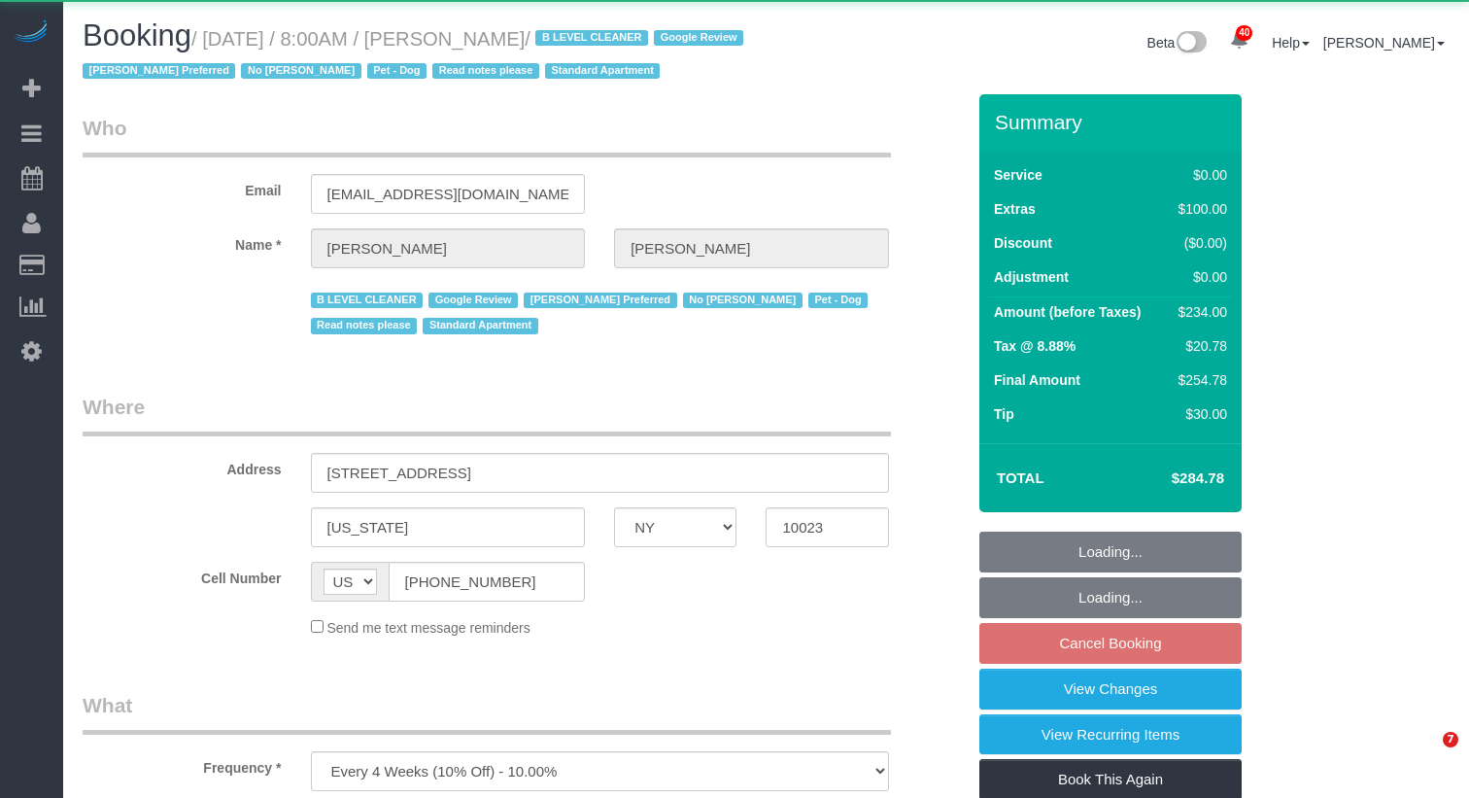
select select "NY"
select select "object:955"
select select "string:stripe-pm_1Iw5F44VGloSiKo7Msqfv3Zn"
select select "1"
select select "spot1"
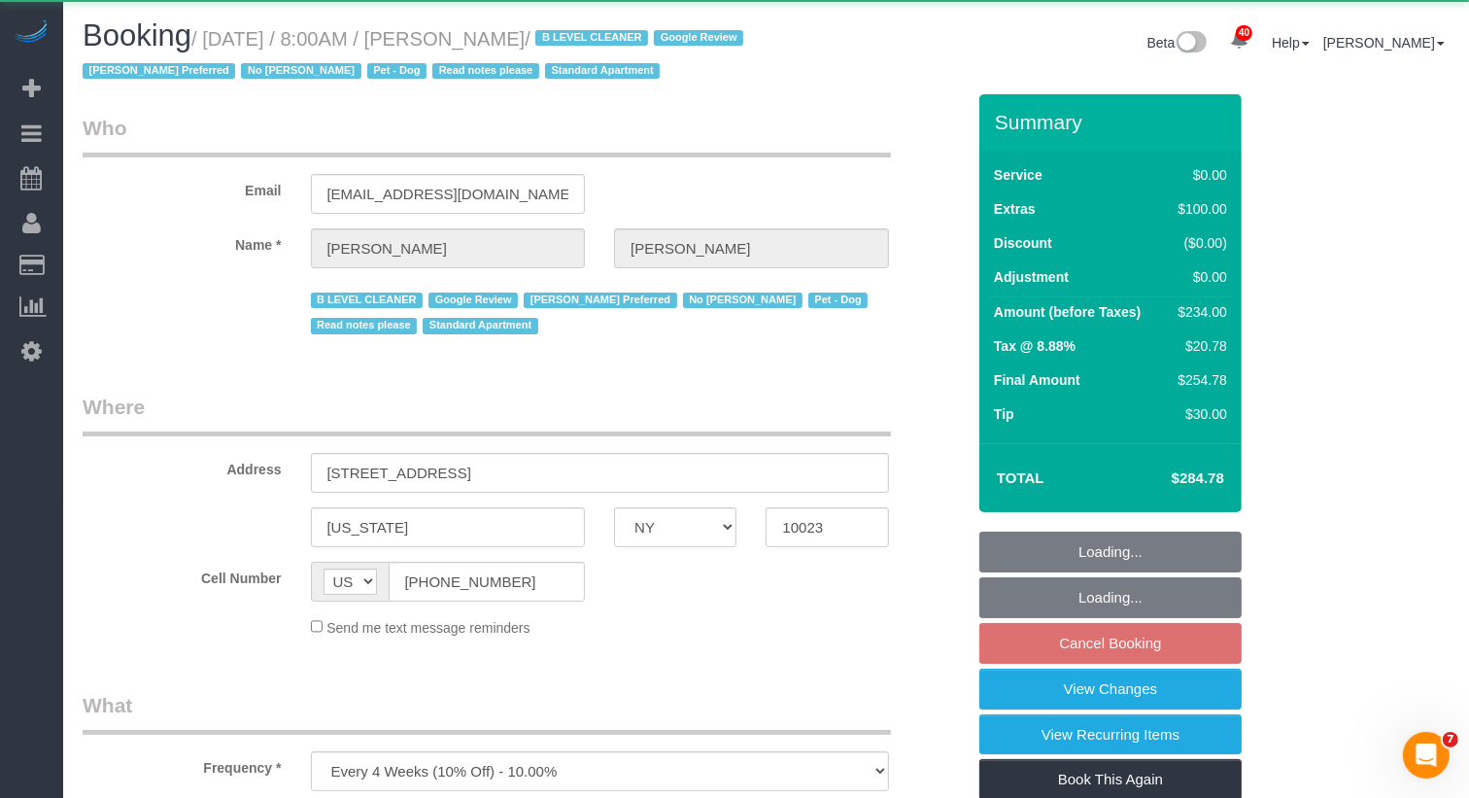
select select "number:56"
select select "number:72"
select select "number:13"
select select "number:6"
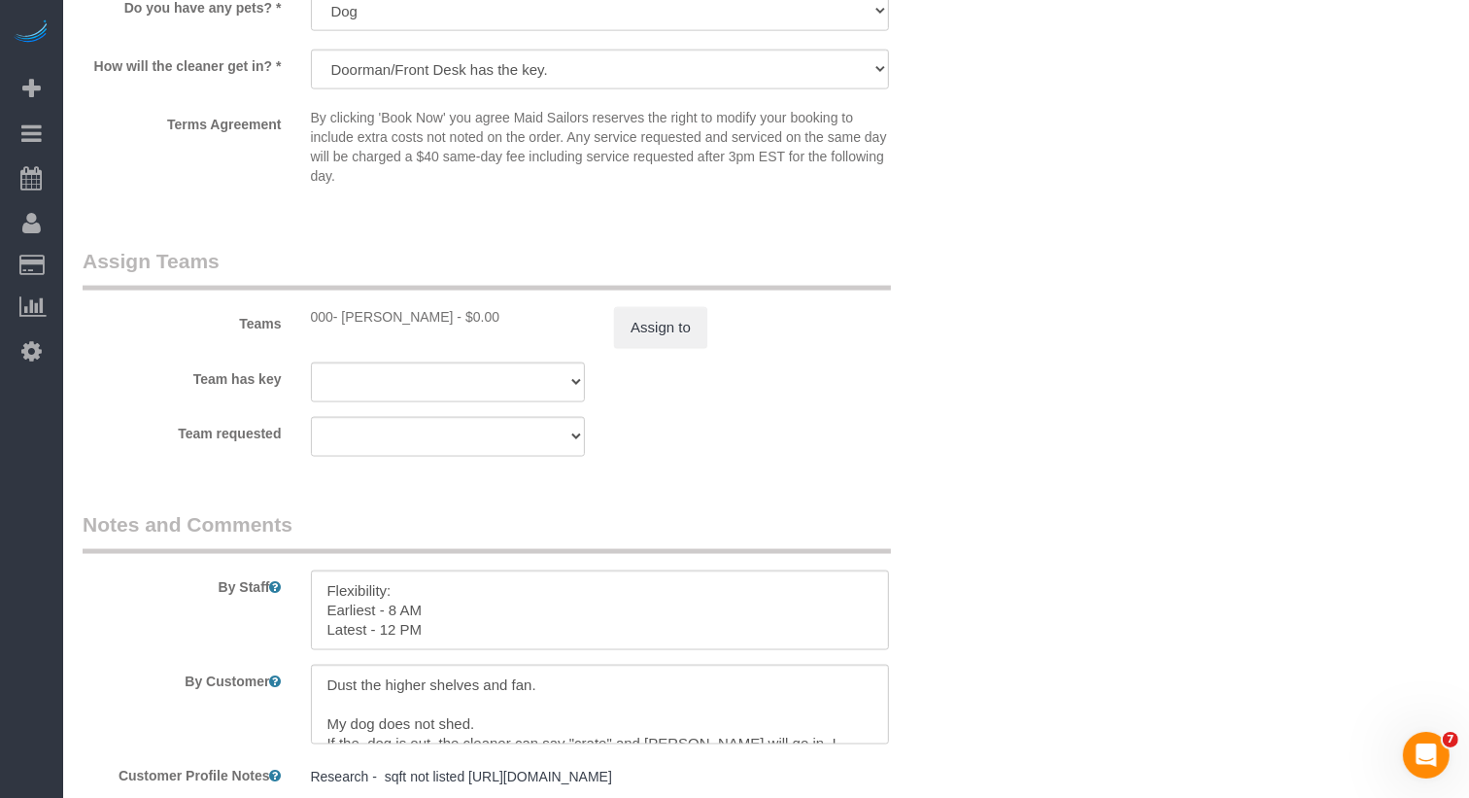
scroll to position [2436, 0]
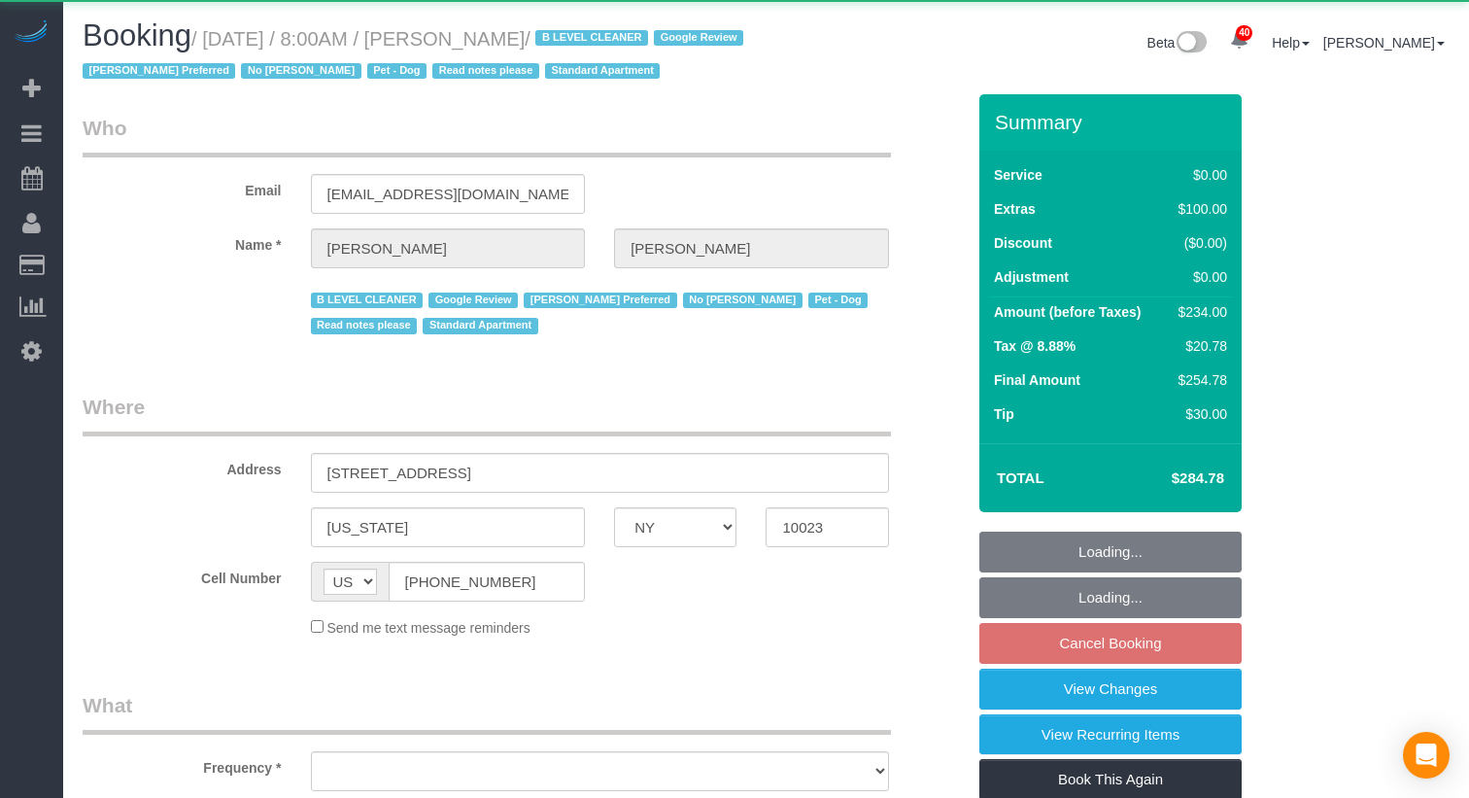
select select "NY"
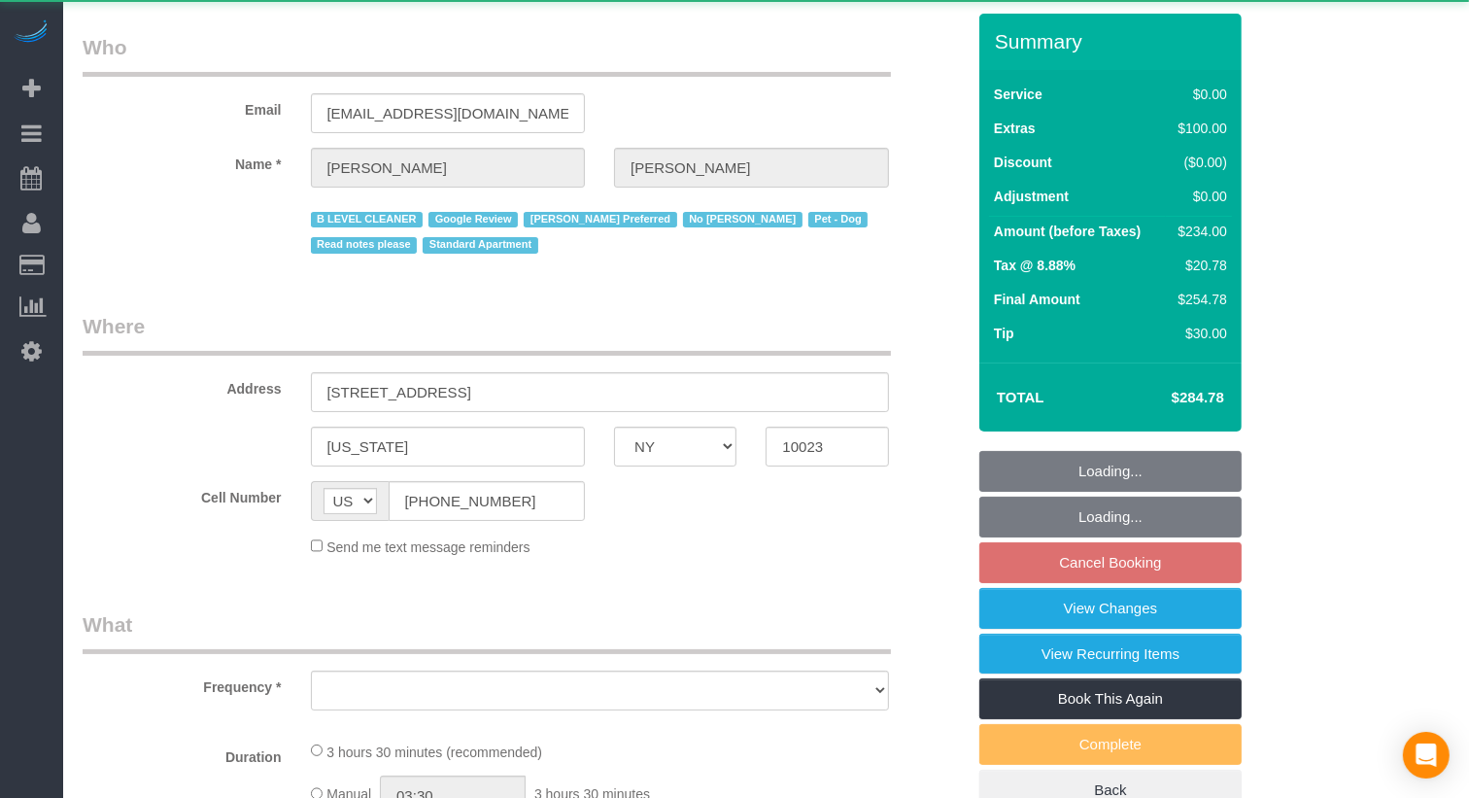
select select "object:955"
select select "1"
select select "spot1"
select select "number:56"
select select "number:72"
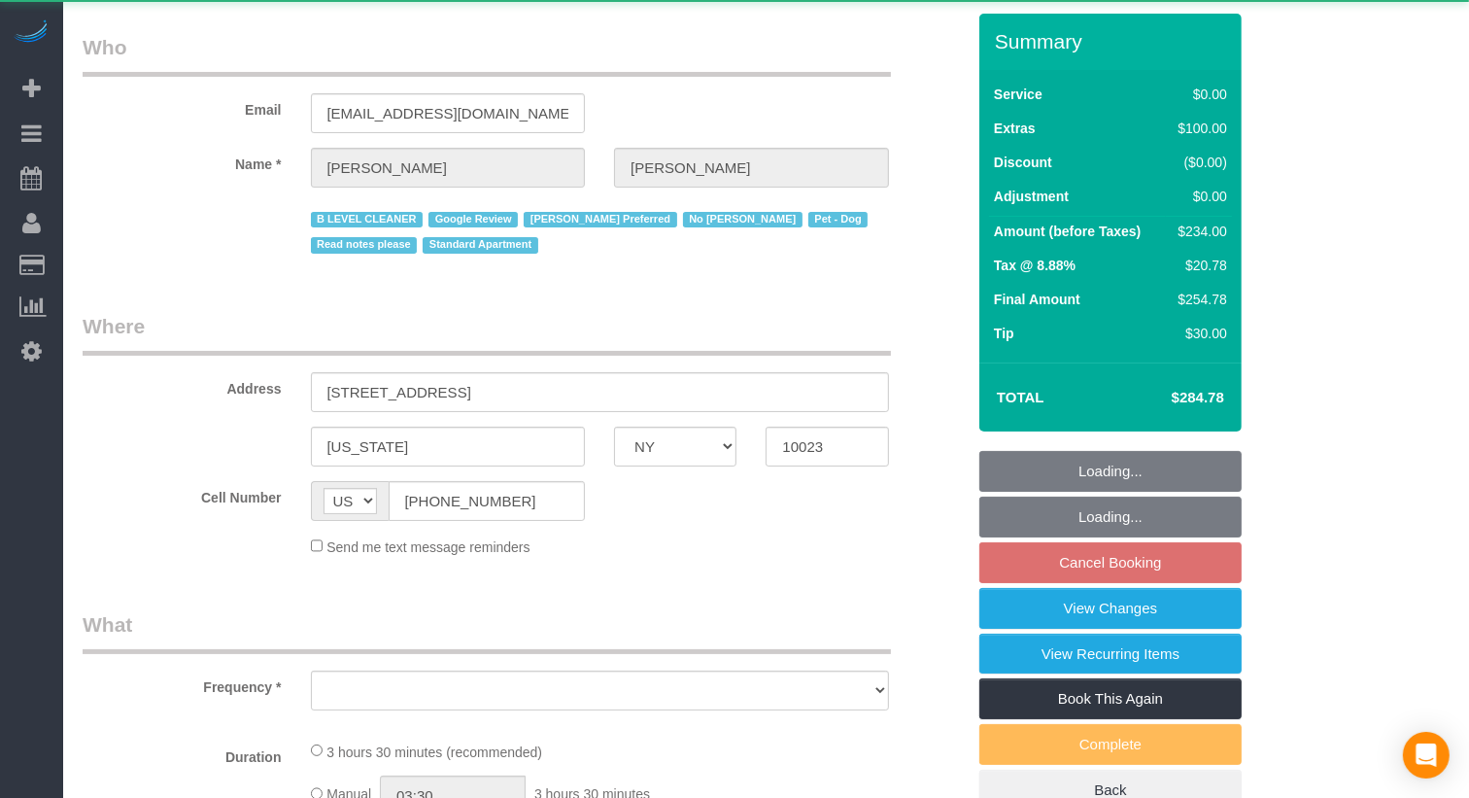
select select "number:13"
select select "number:6"
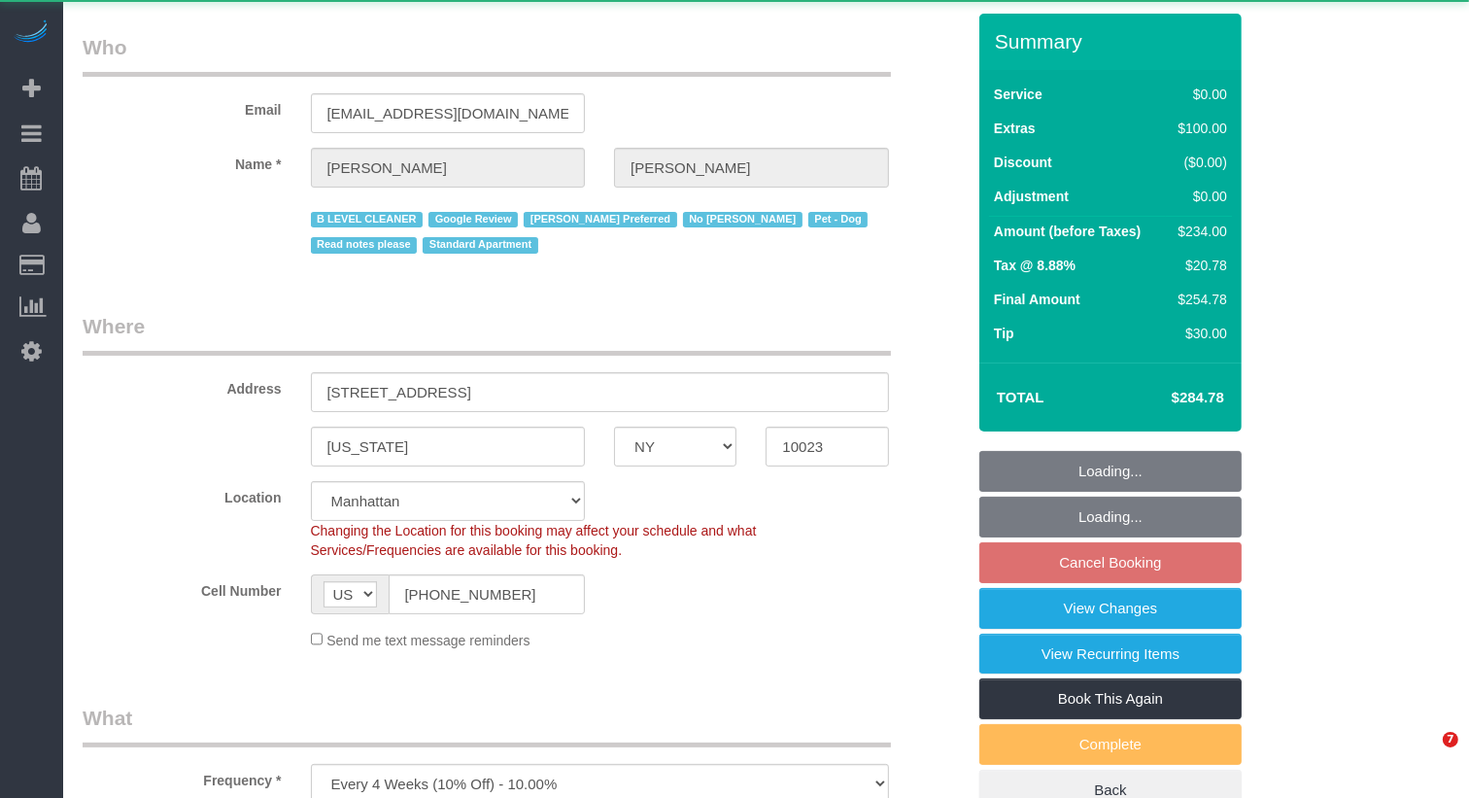
scroll to position [1108, 0]
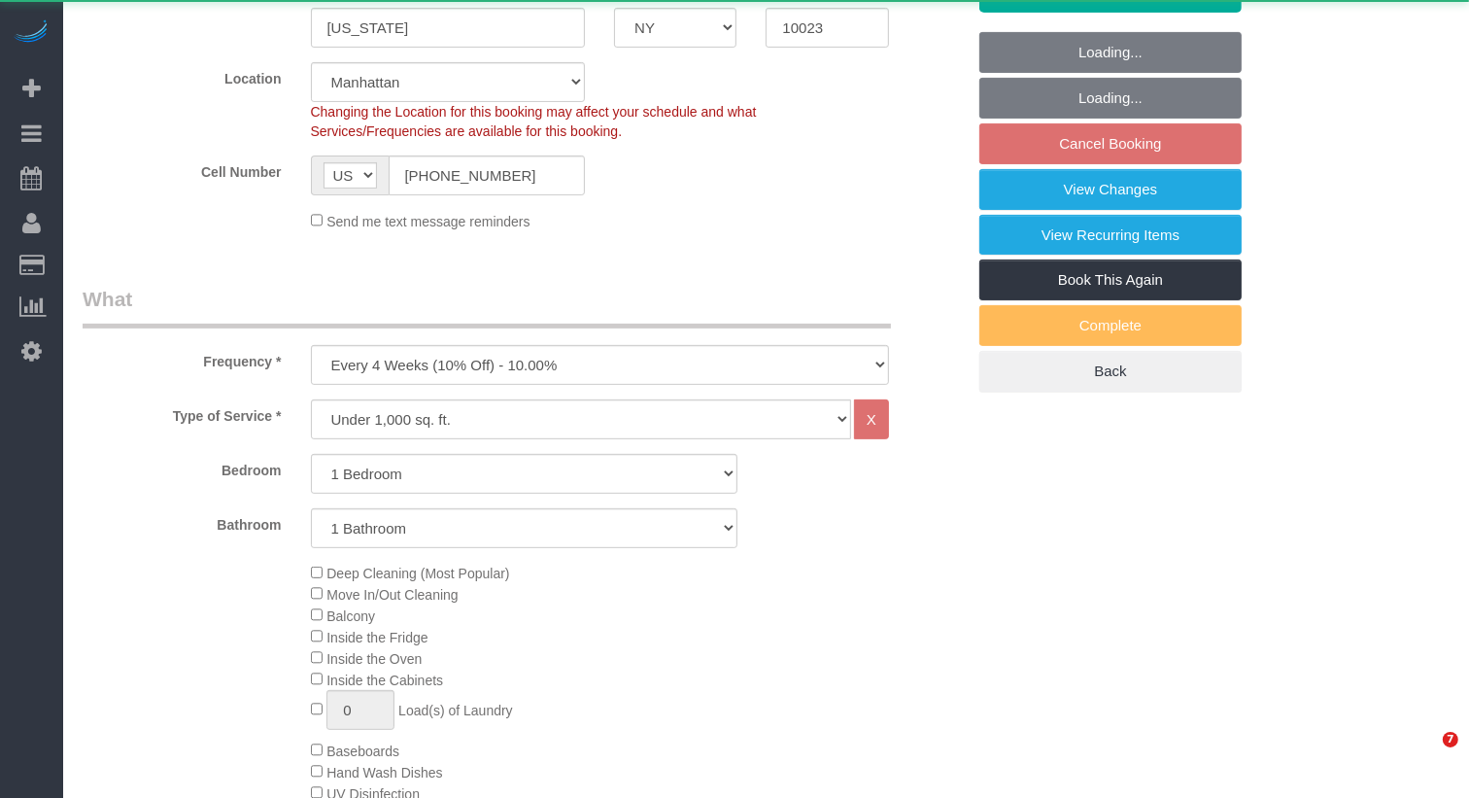
select select "string:stripe-pm_1Iw5F44VGloSiKo7Msqfv3Zn"
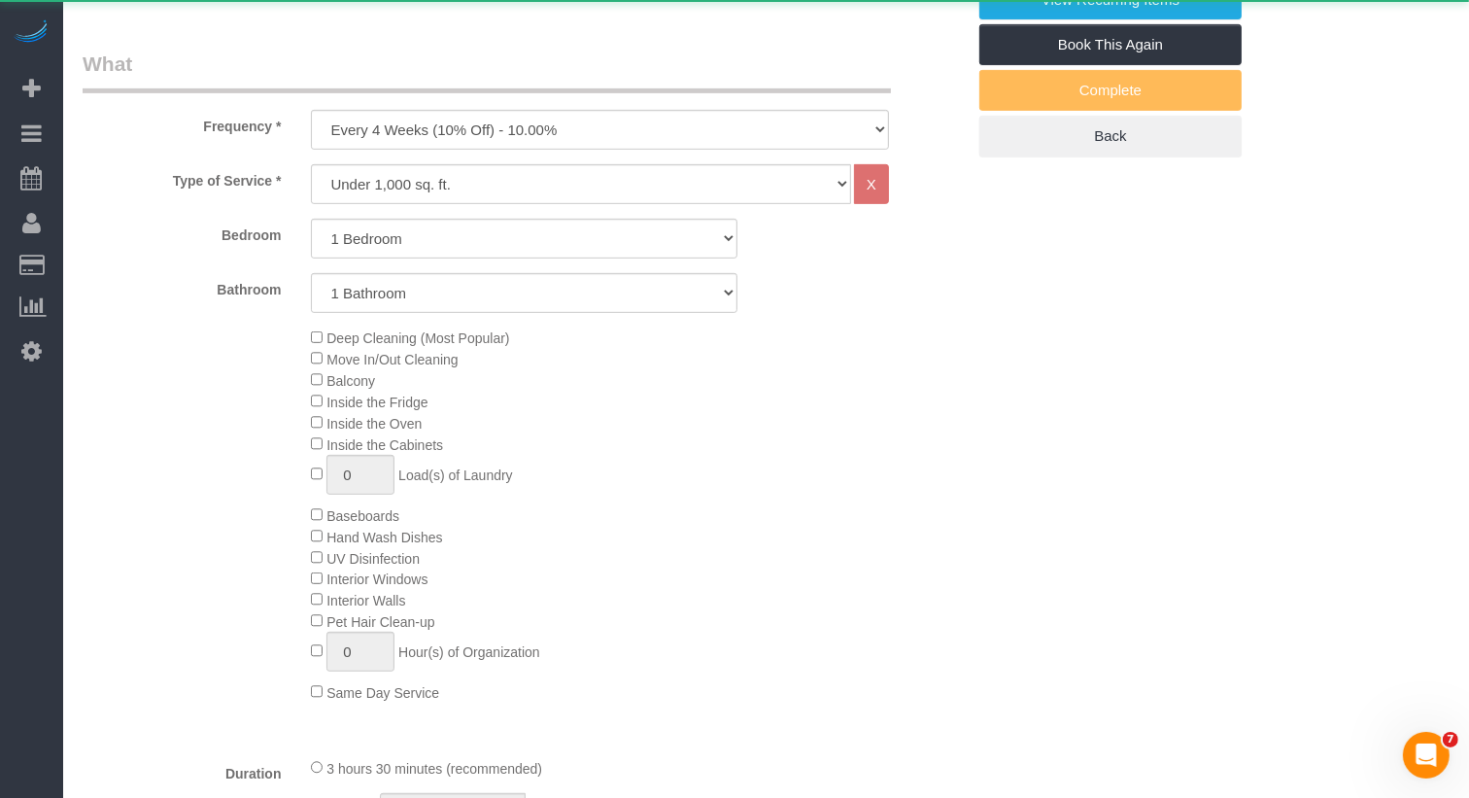
scroll to position [0, 0]
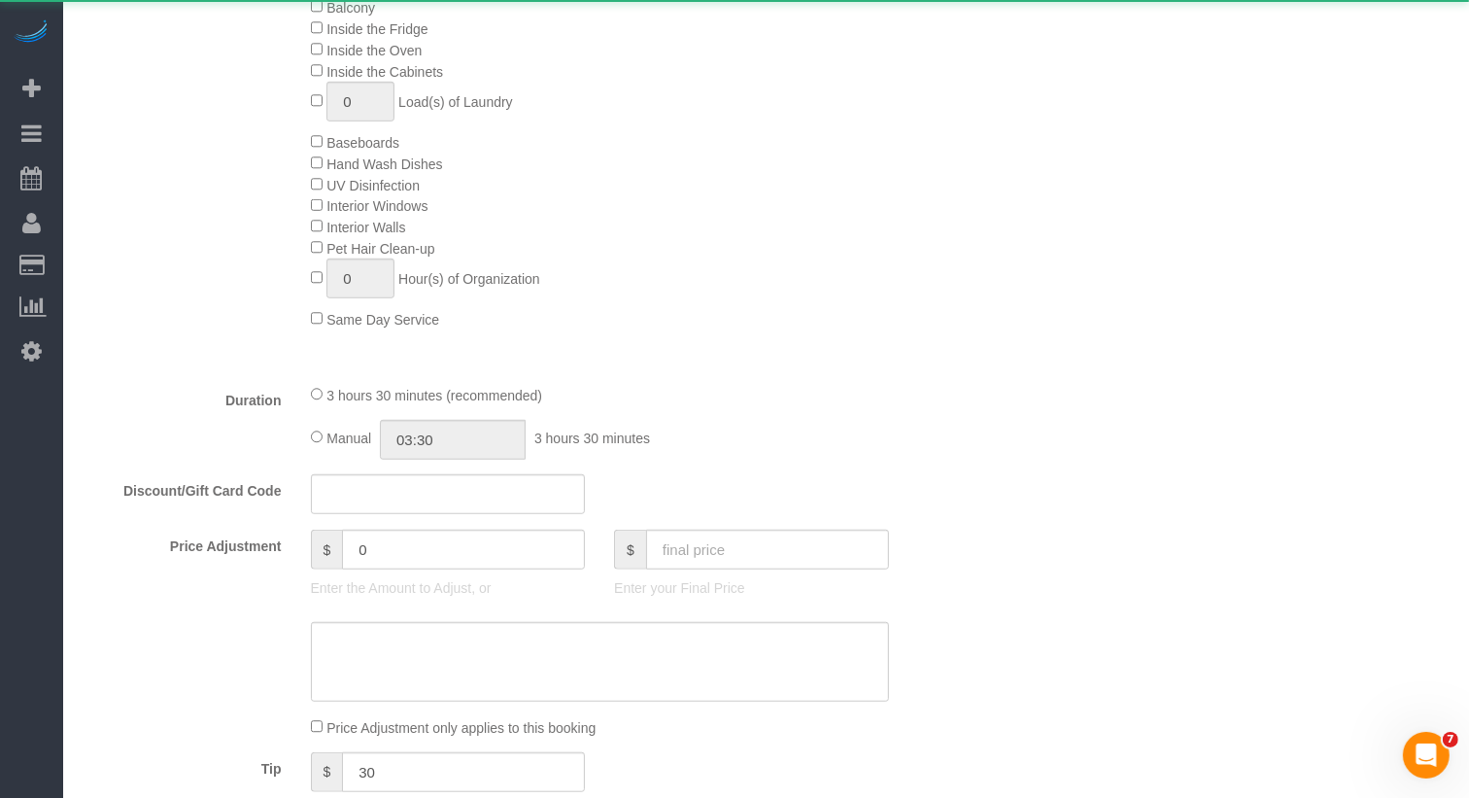
select select "1"
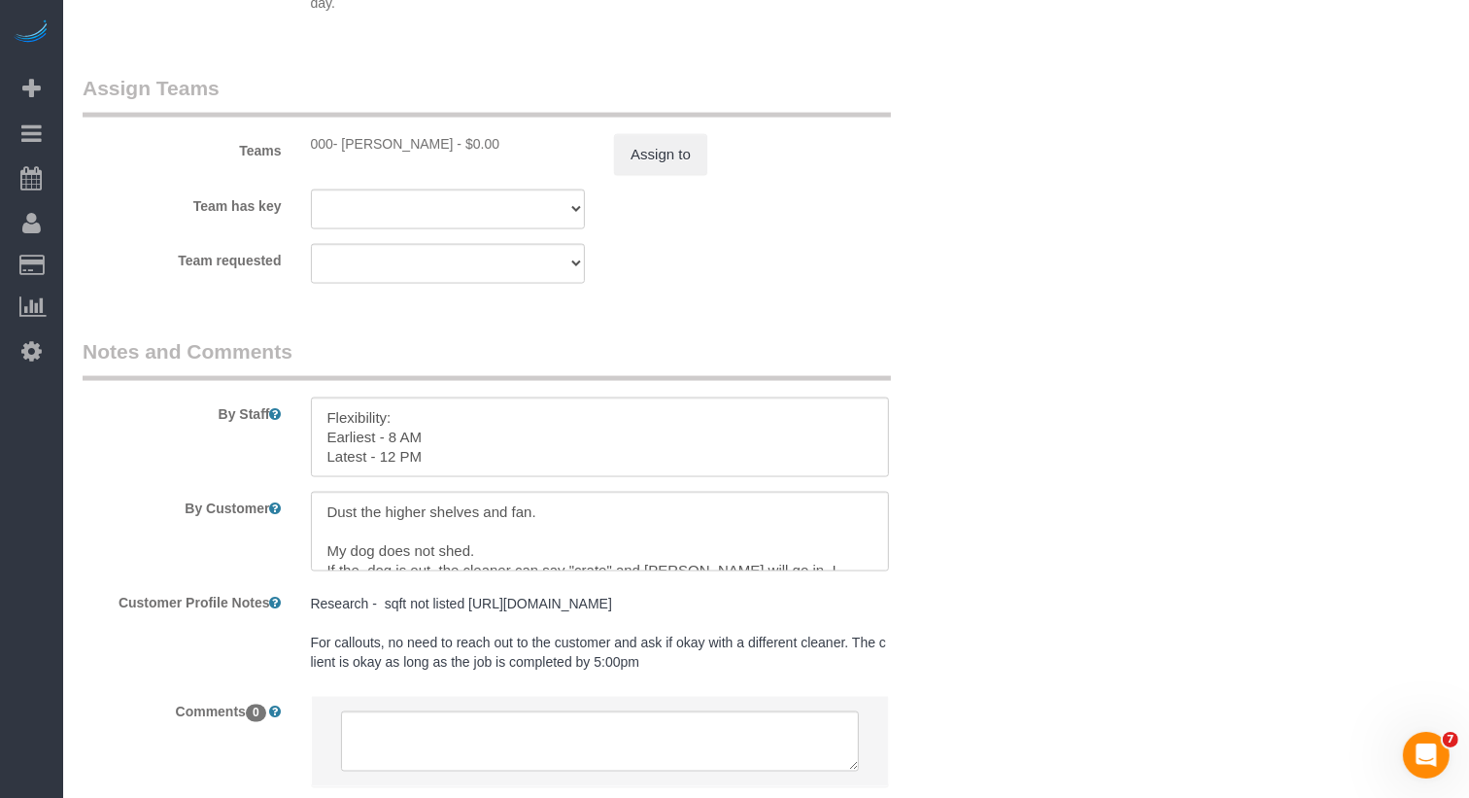
scroll to position [2544, 0]
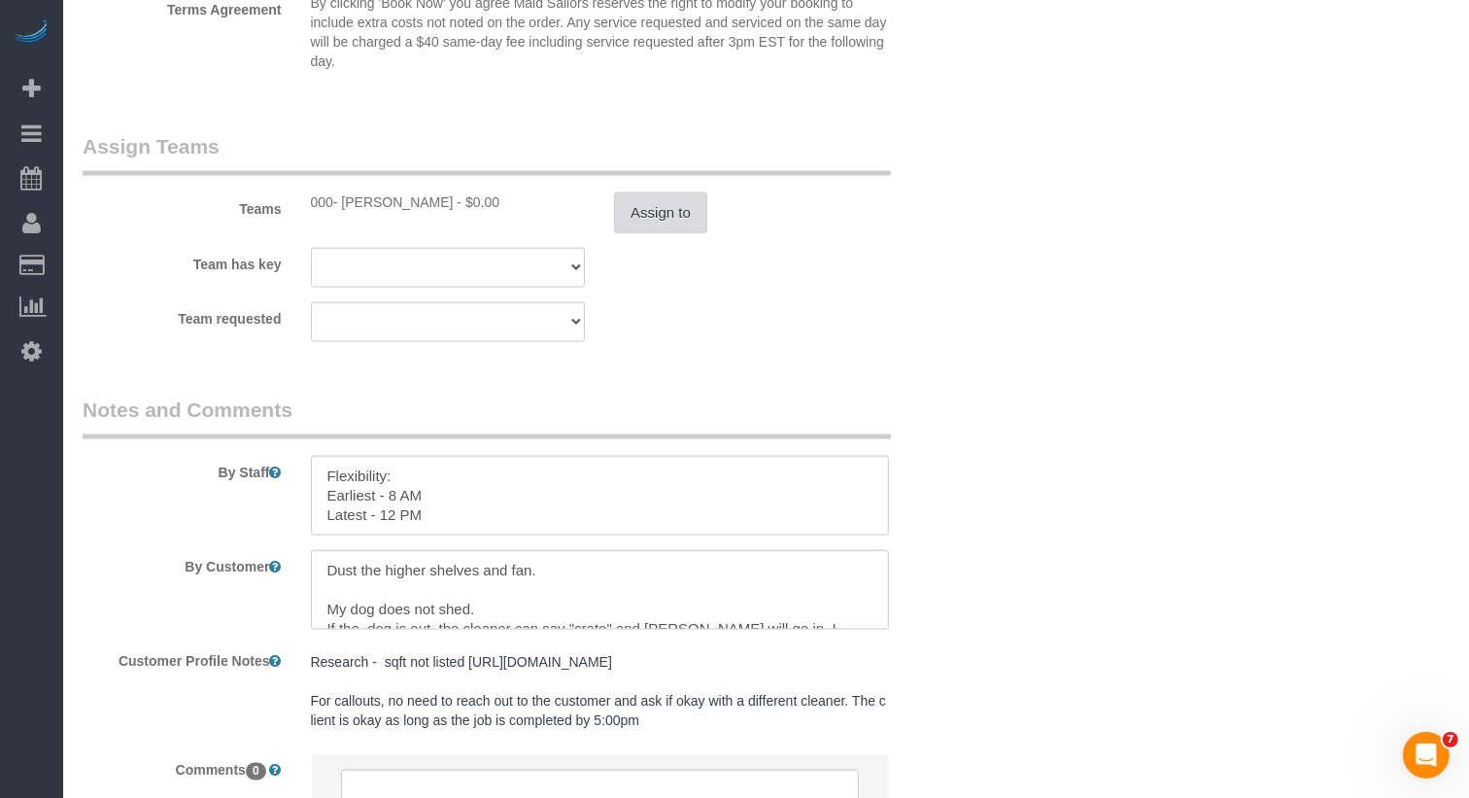
click at [686, 200] on button "Assign to" at bounding box center [660, 212] width 93 height 41
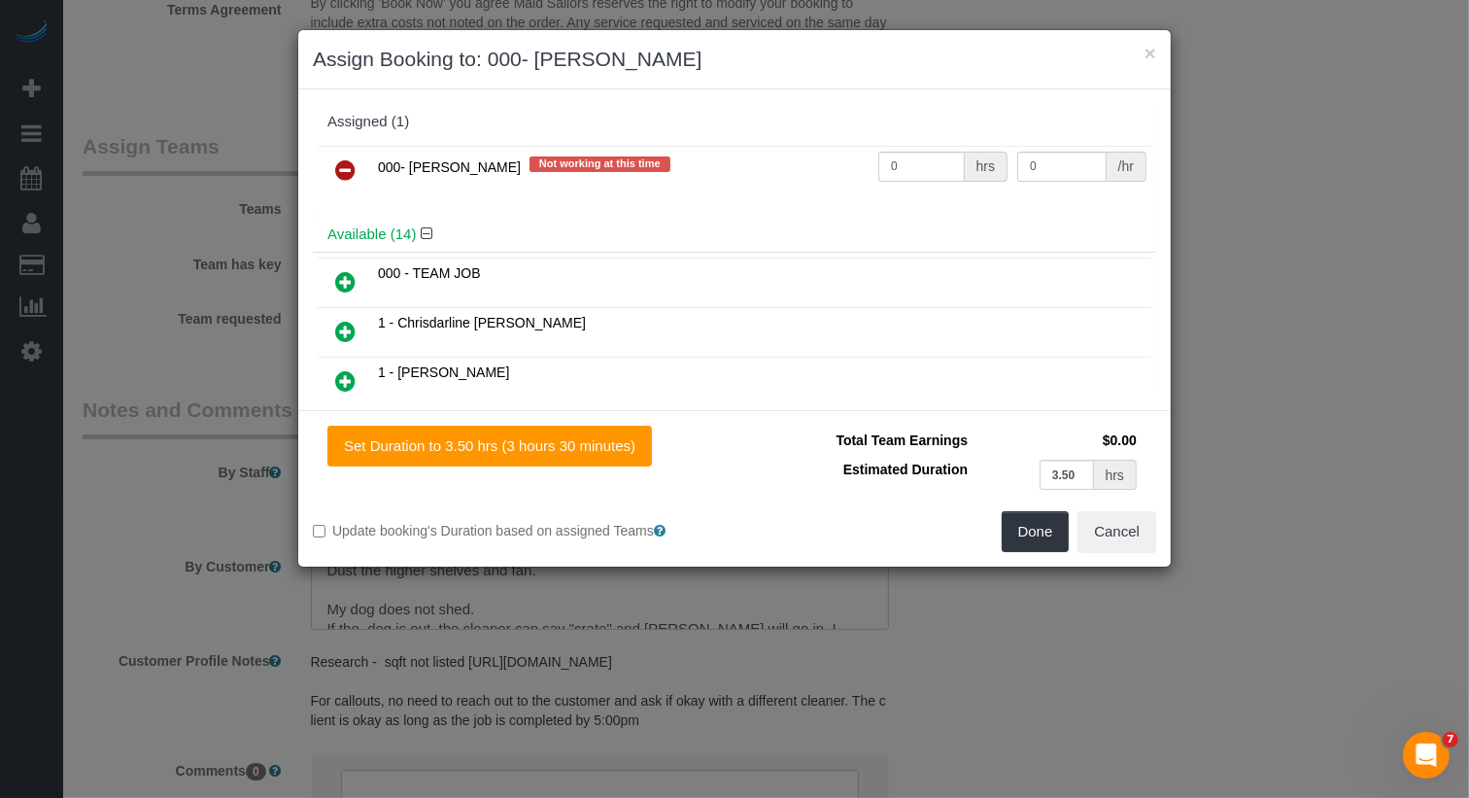
click at [349, 172] on icon at bounding box center [345, 169] width 20 height 23
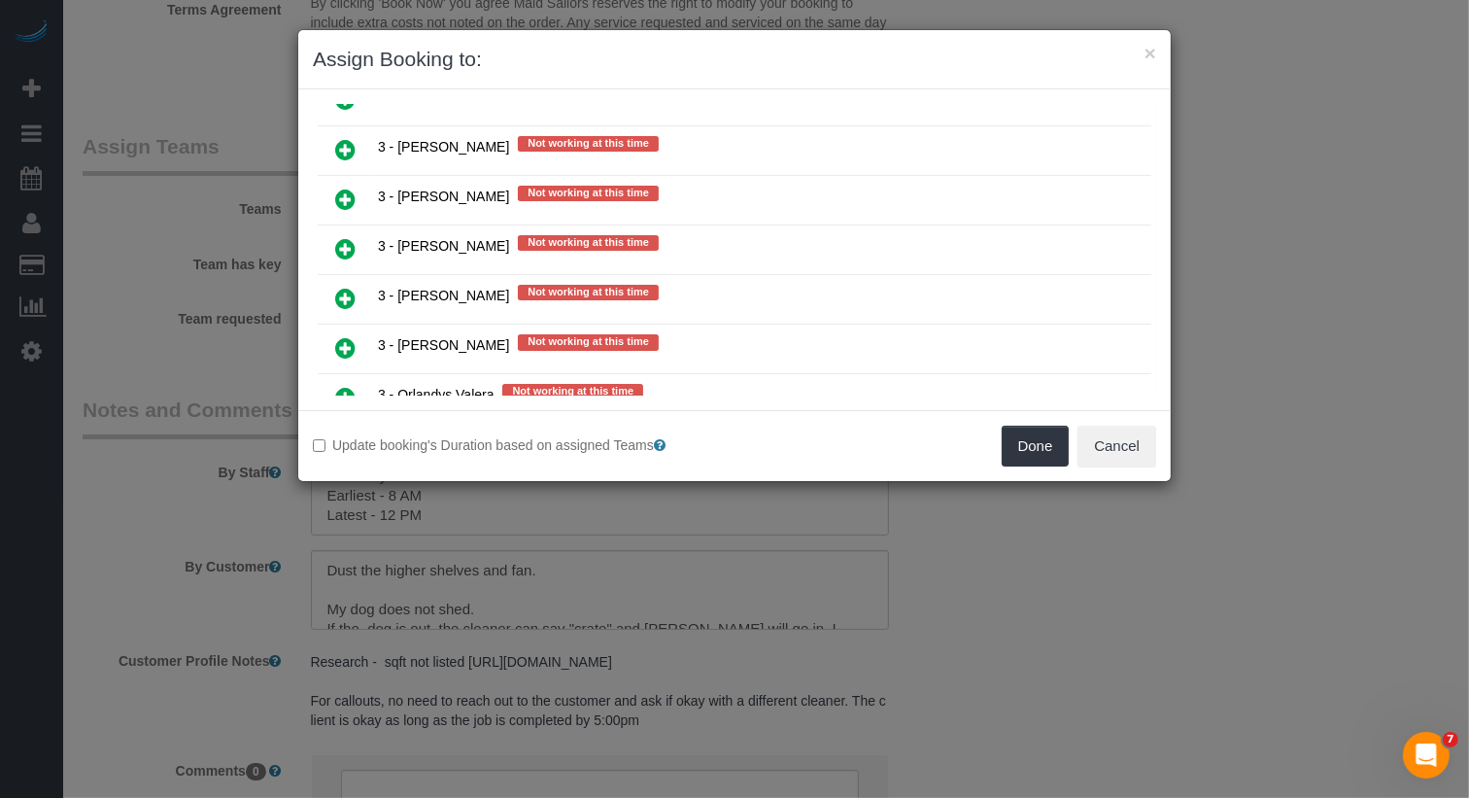
scroll to position [3535, 0]
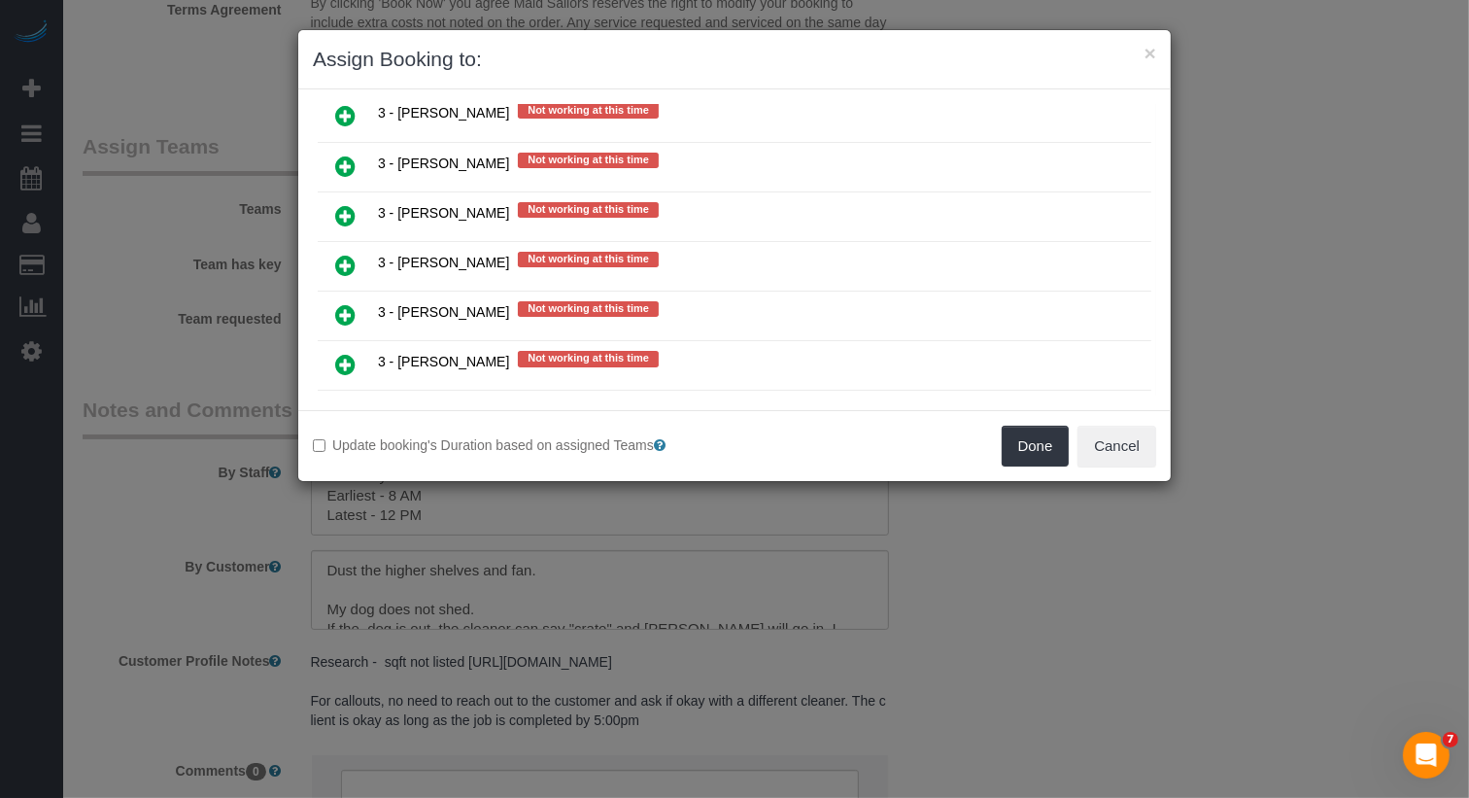
click at [348, 395] on link at bounding box center [346, 414] width 46 height 39
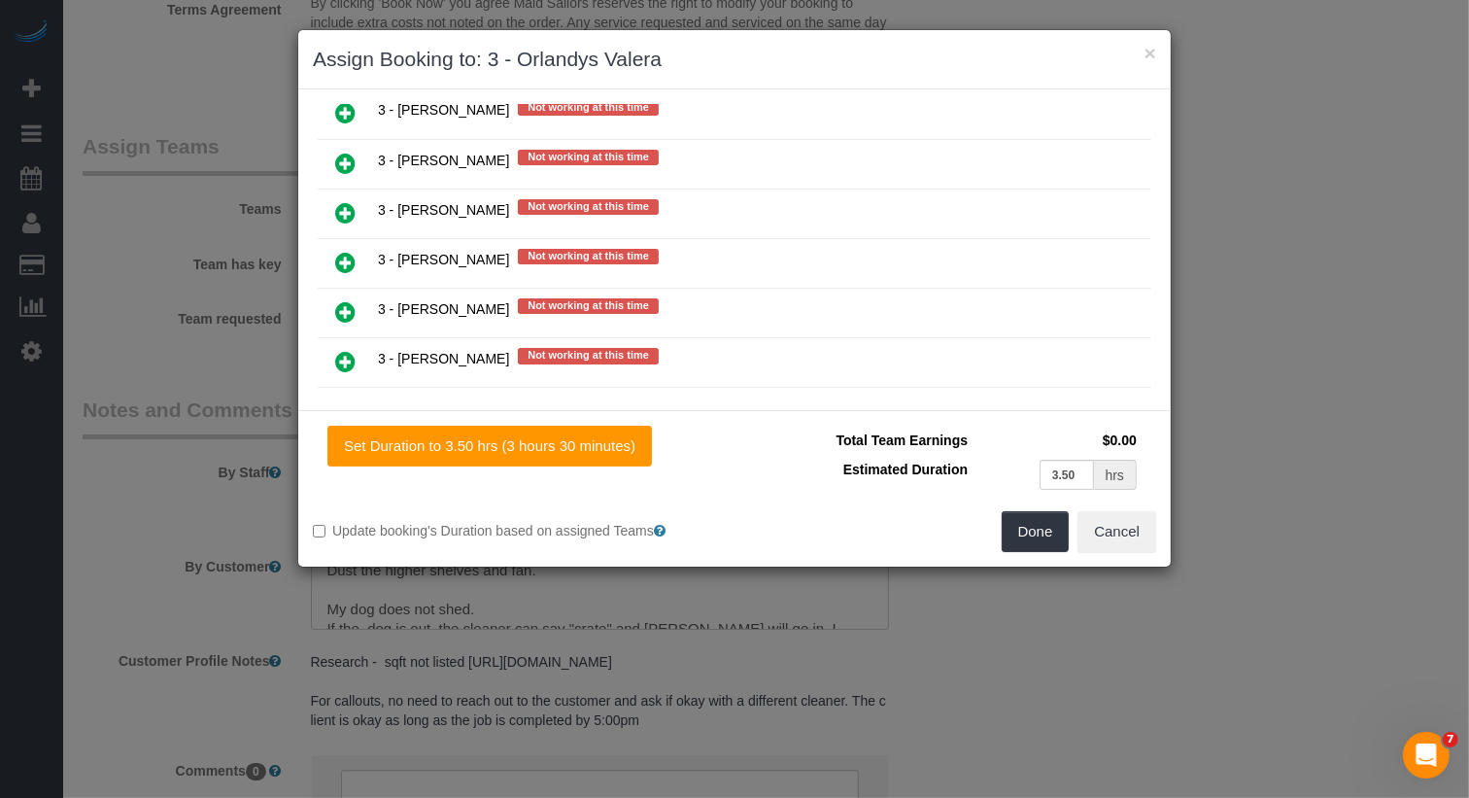
scroll to position [3580, 0]
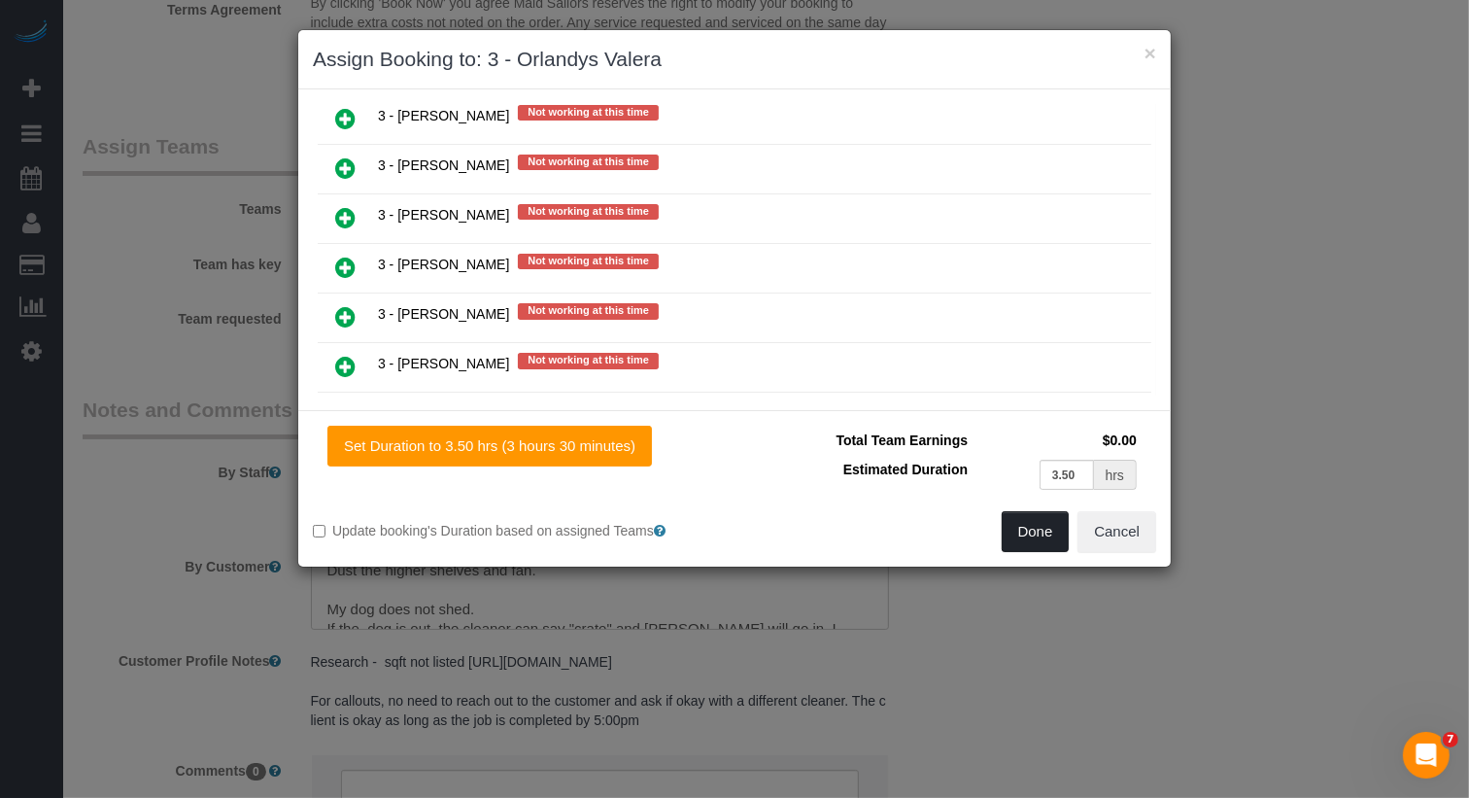
click at [1016, 532] on button "Done" at bounding box center [1036, 531] width 68 height 41
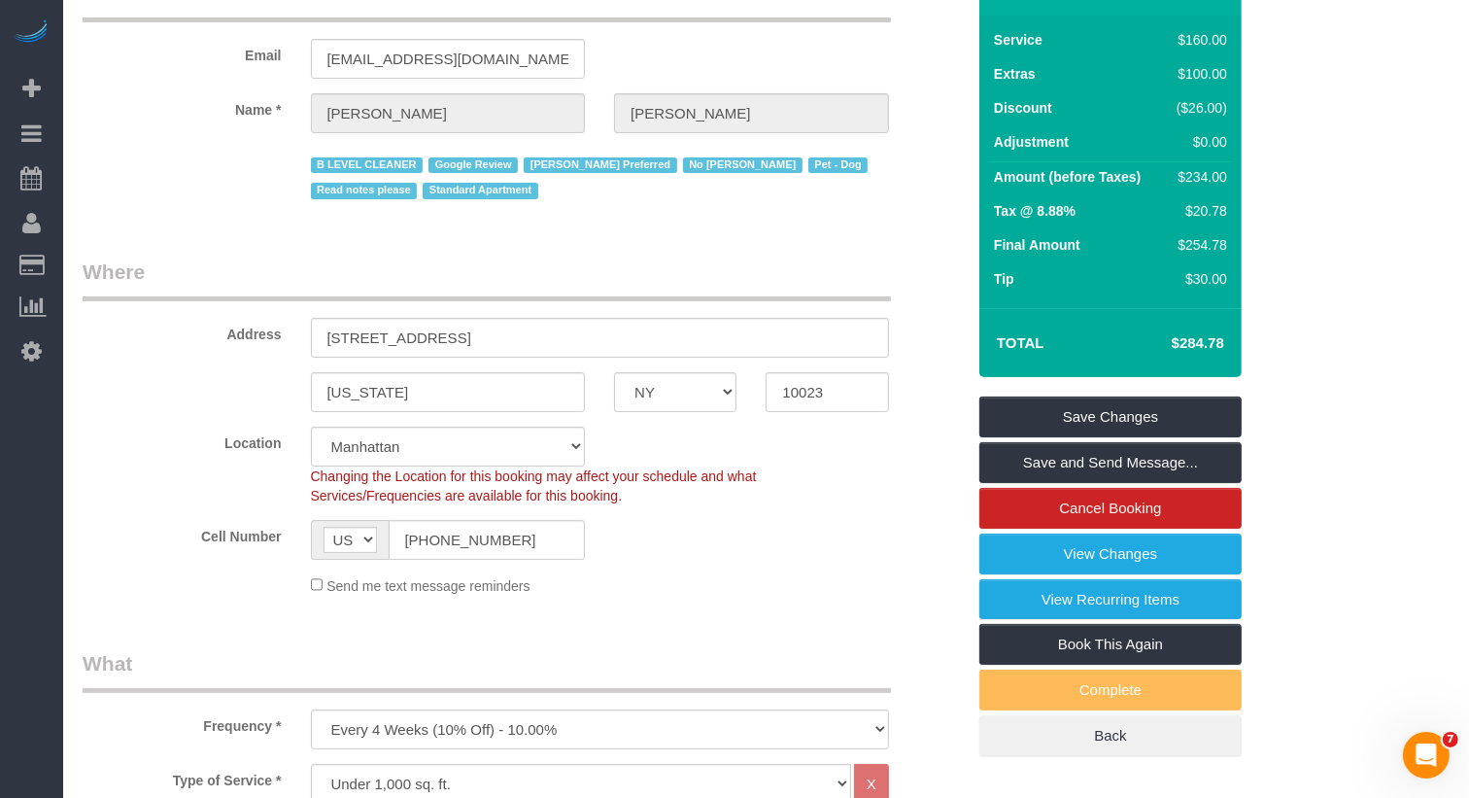
scroll to position [0, 0]
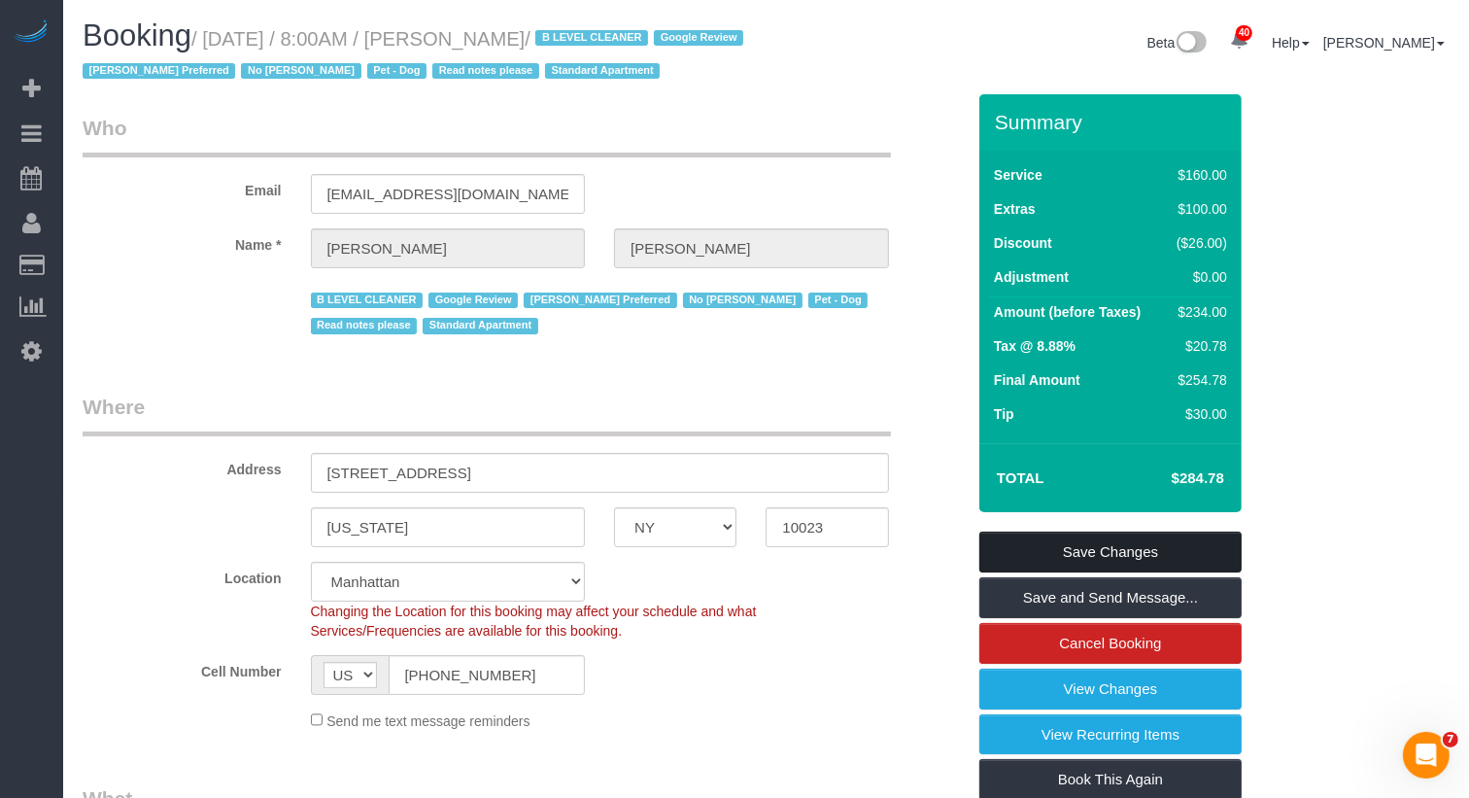
click at [1105, 545] on link "Save Changes" at bounding box center [1110, 552] width 262 height 41
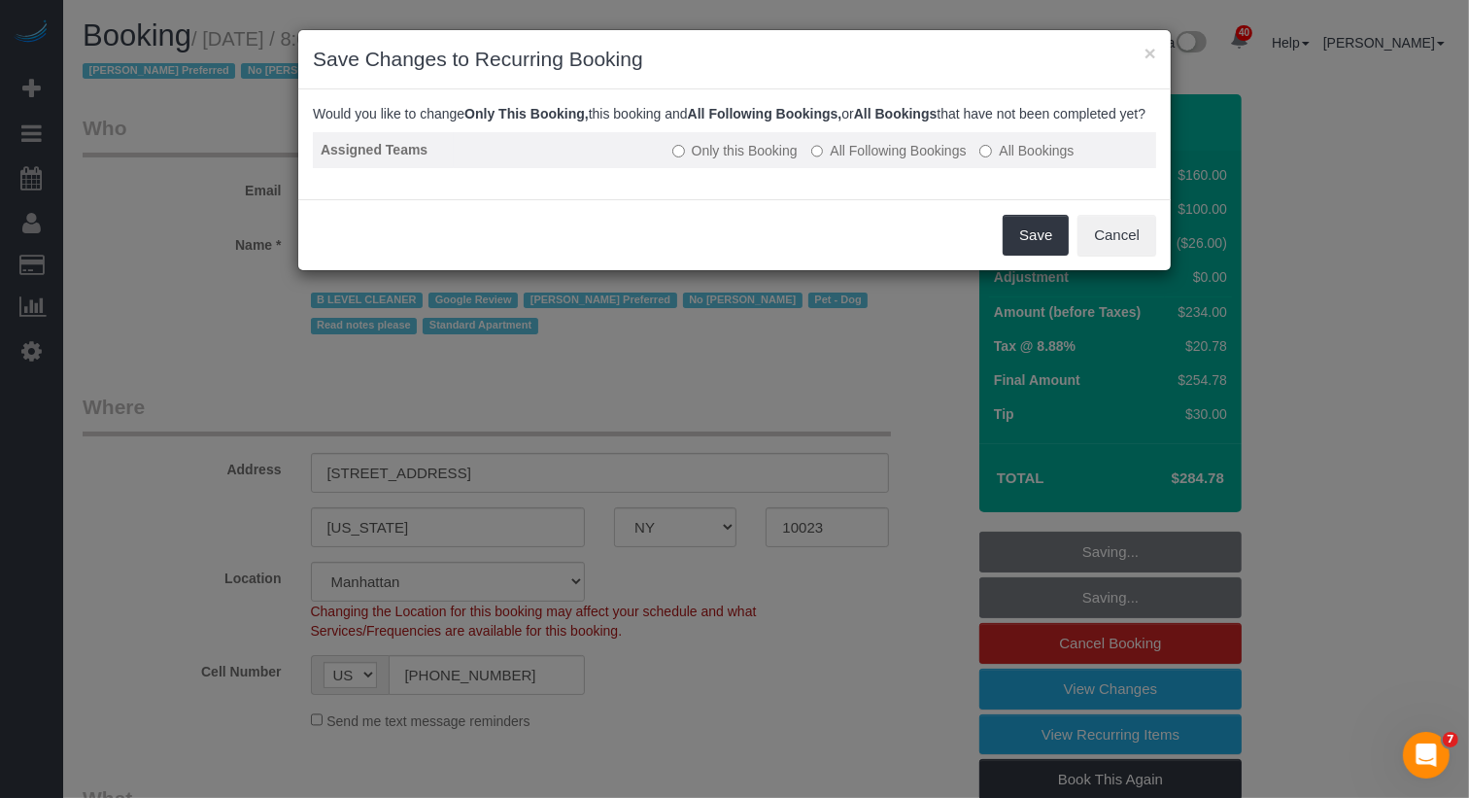
click at [934, 160] on label "All Following Bookings" at bounding box center [888, 150] width 155 height 19
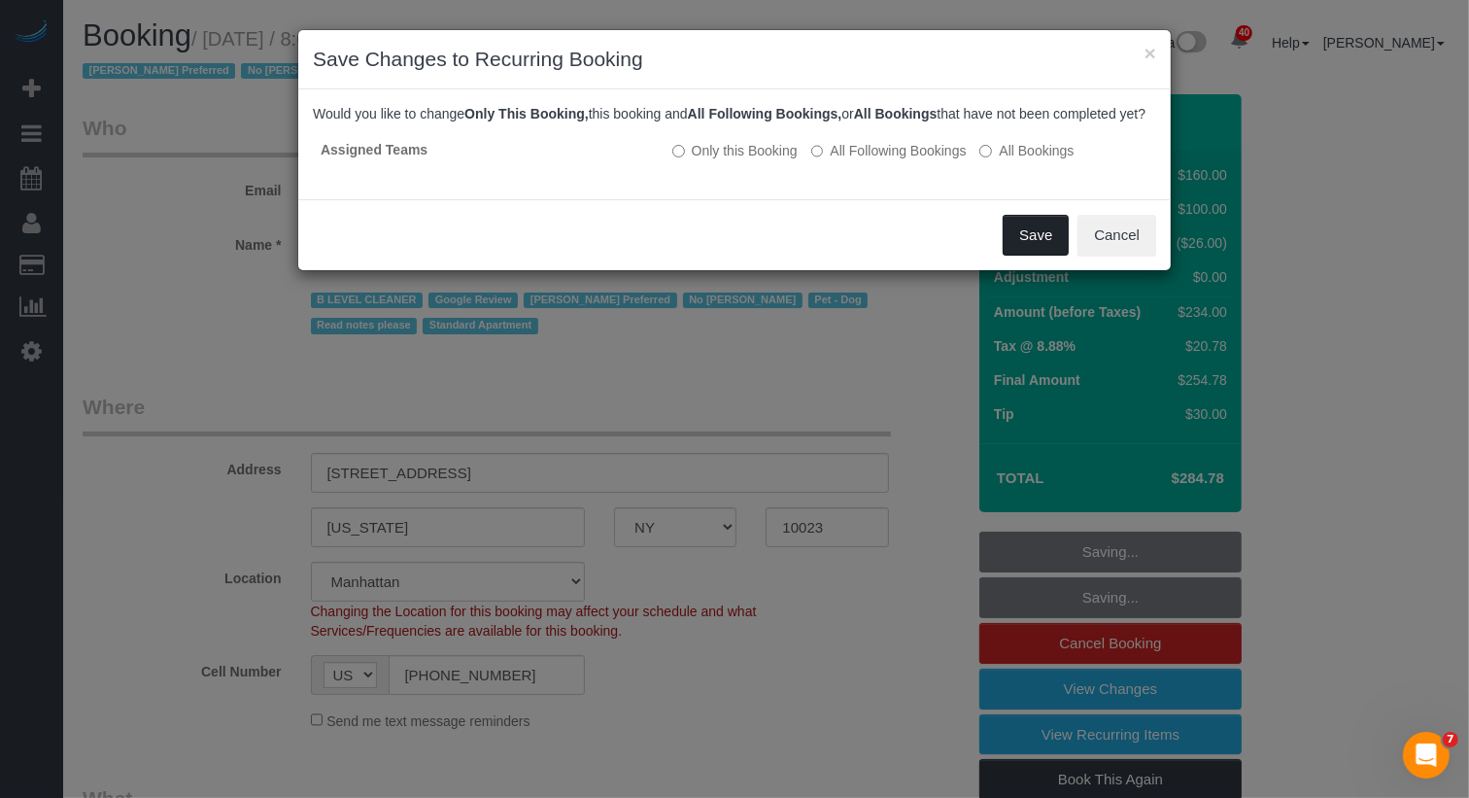
click at [1041, 237] on button "Save" at bounding box center [1036, 235] width 66 height 41
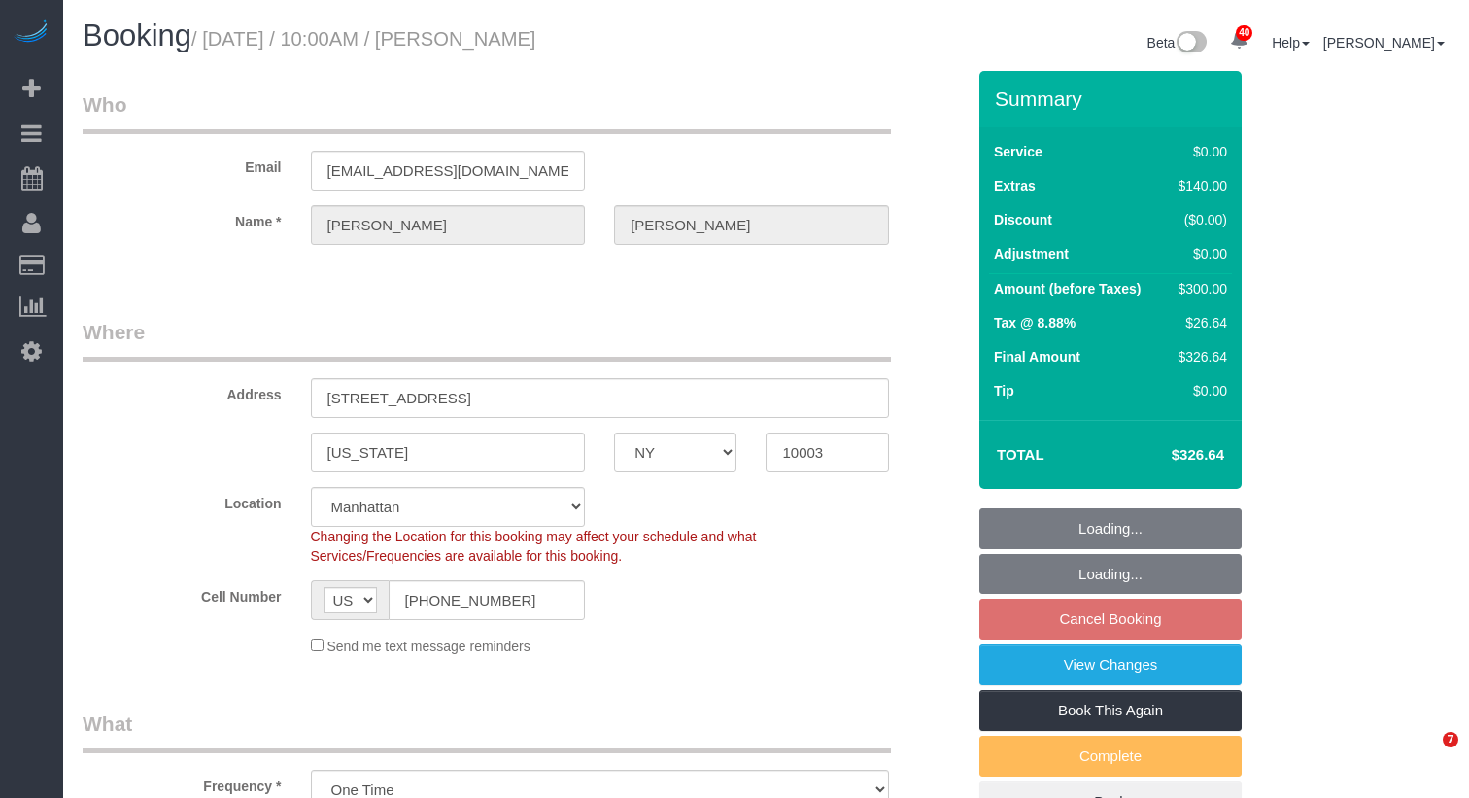
select select "NY"
select select "1"
select select "spot3"
select select "number:58"
select select "number:73"
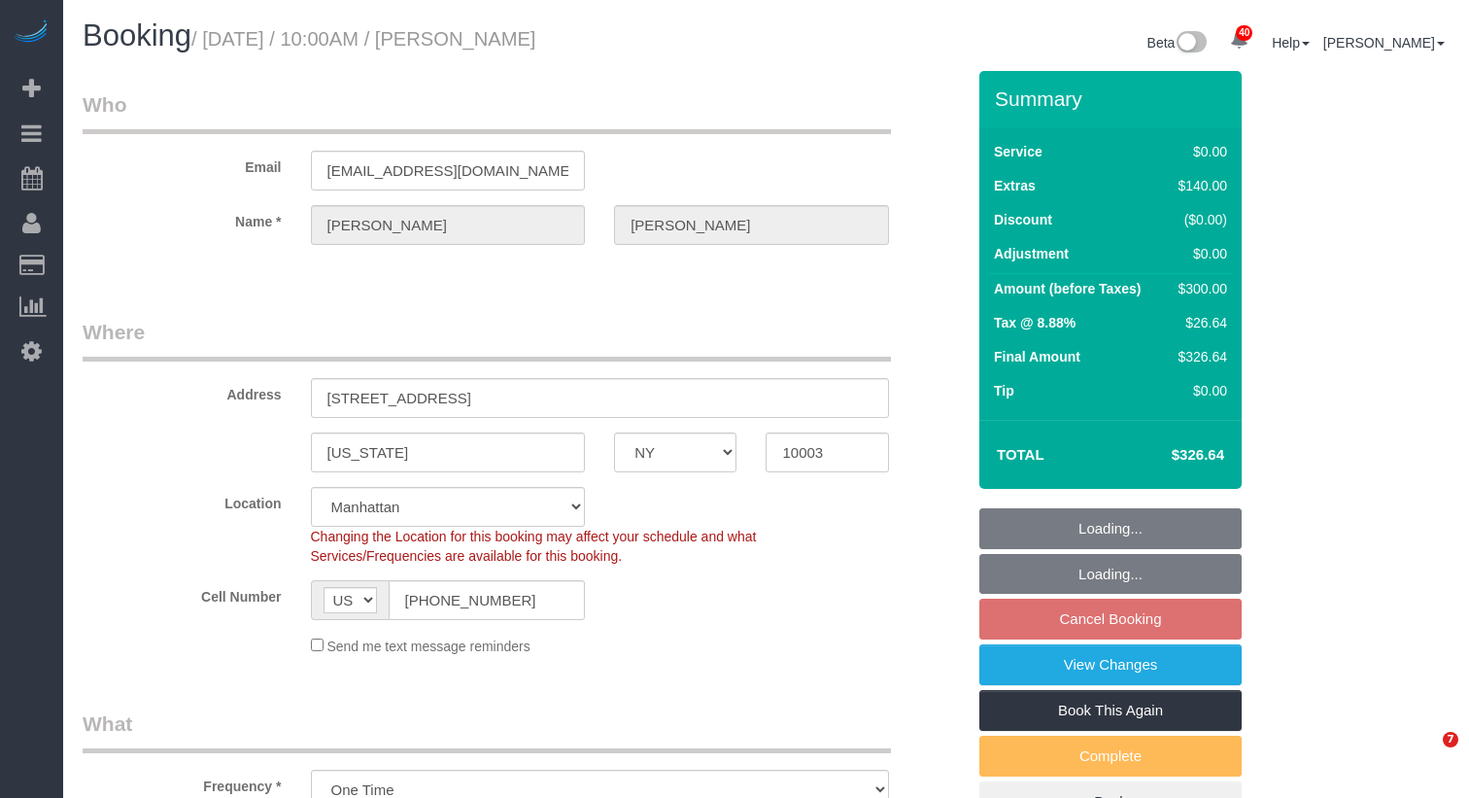
select select "number:15"
select select "number:6"
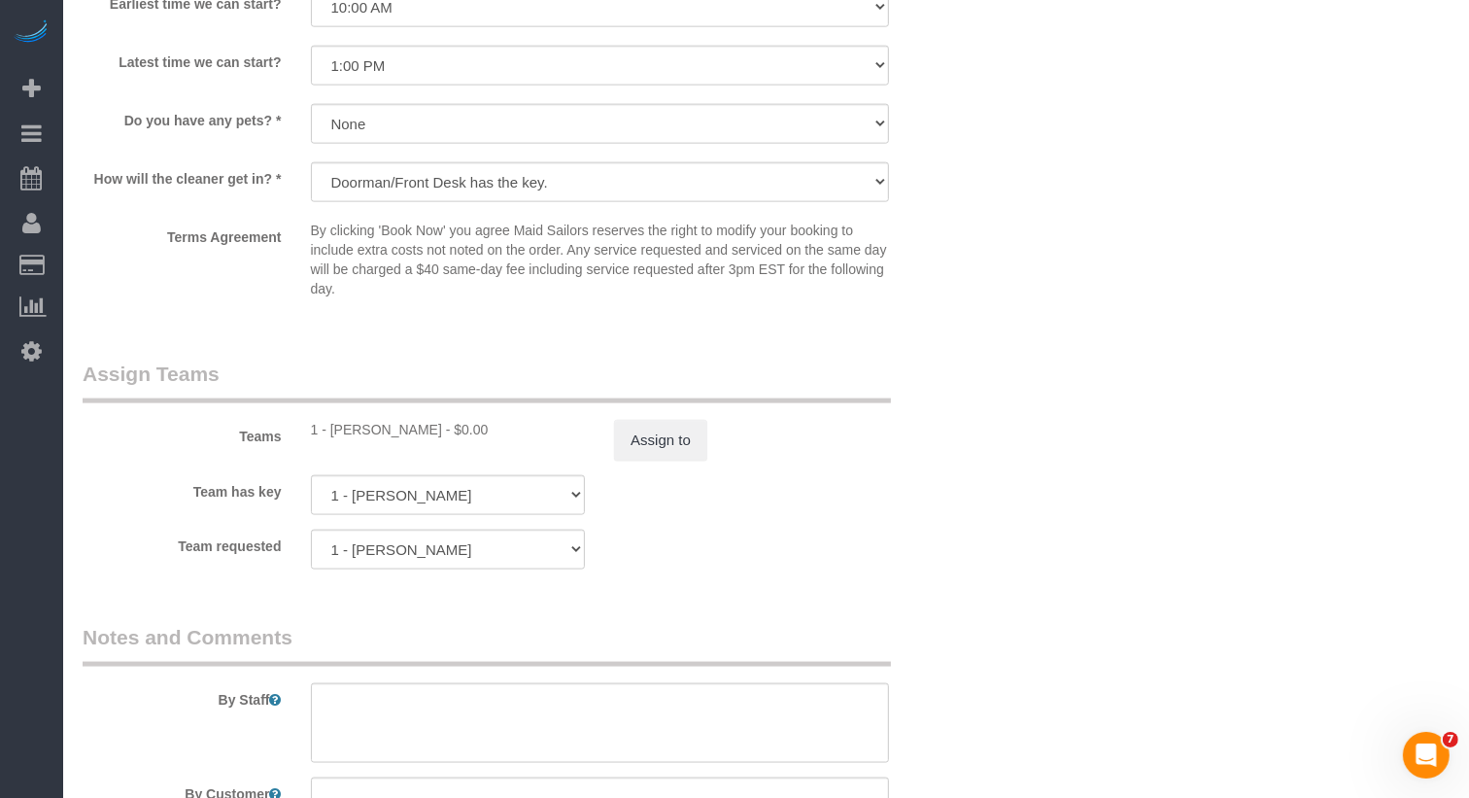
scroll to position [2443, 0]
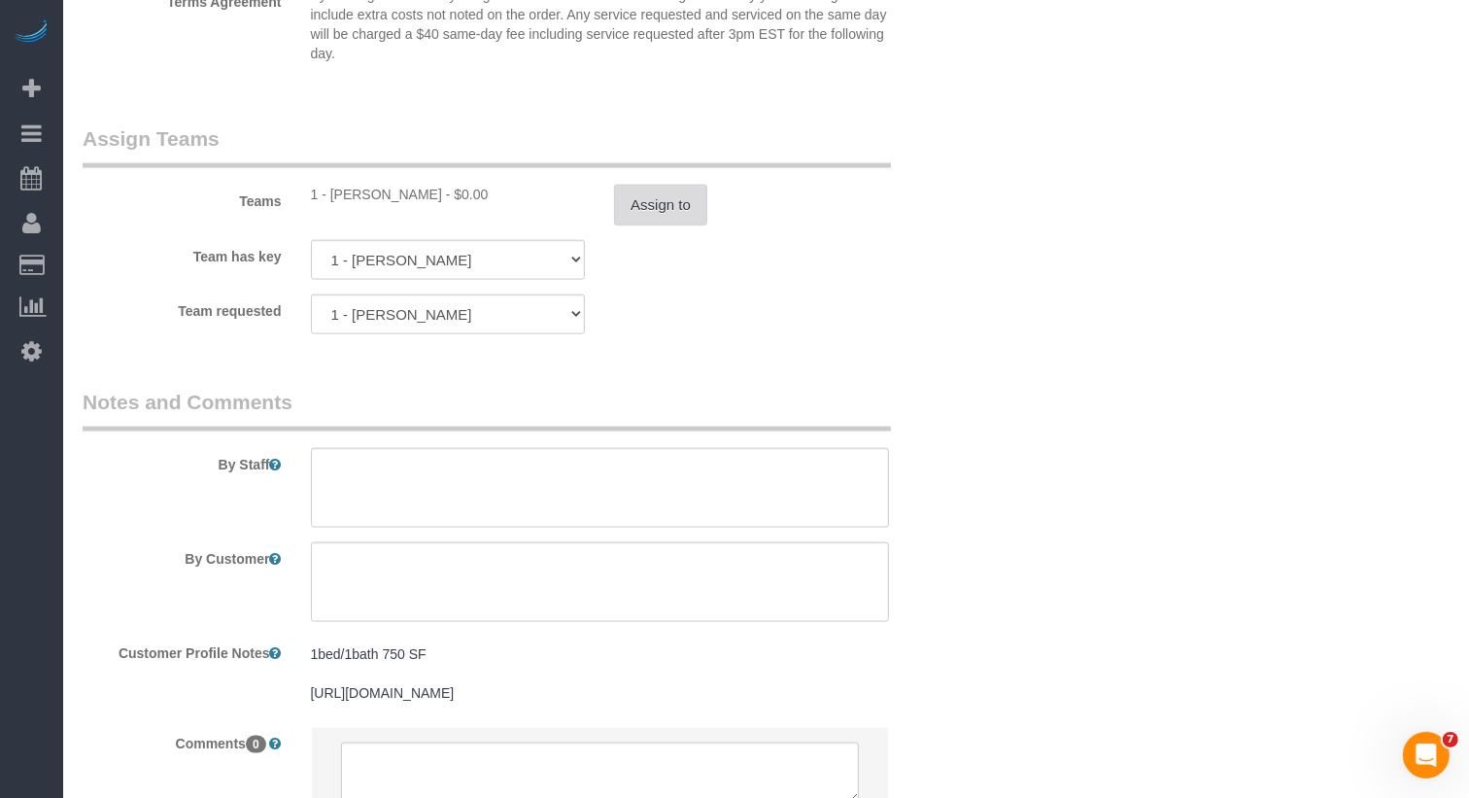
click at [682, 212] on button "Assign to" at bounding box center [660, 205] width 93 height 41
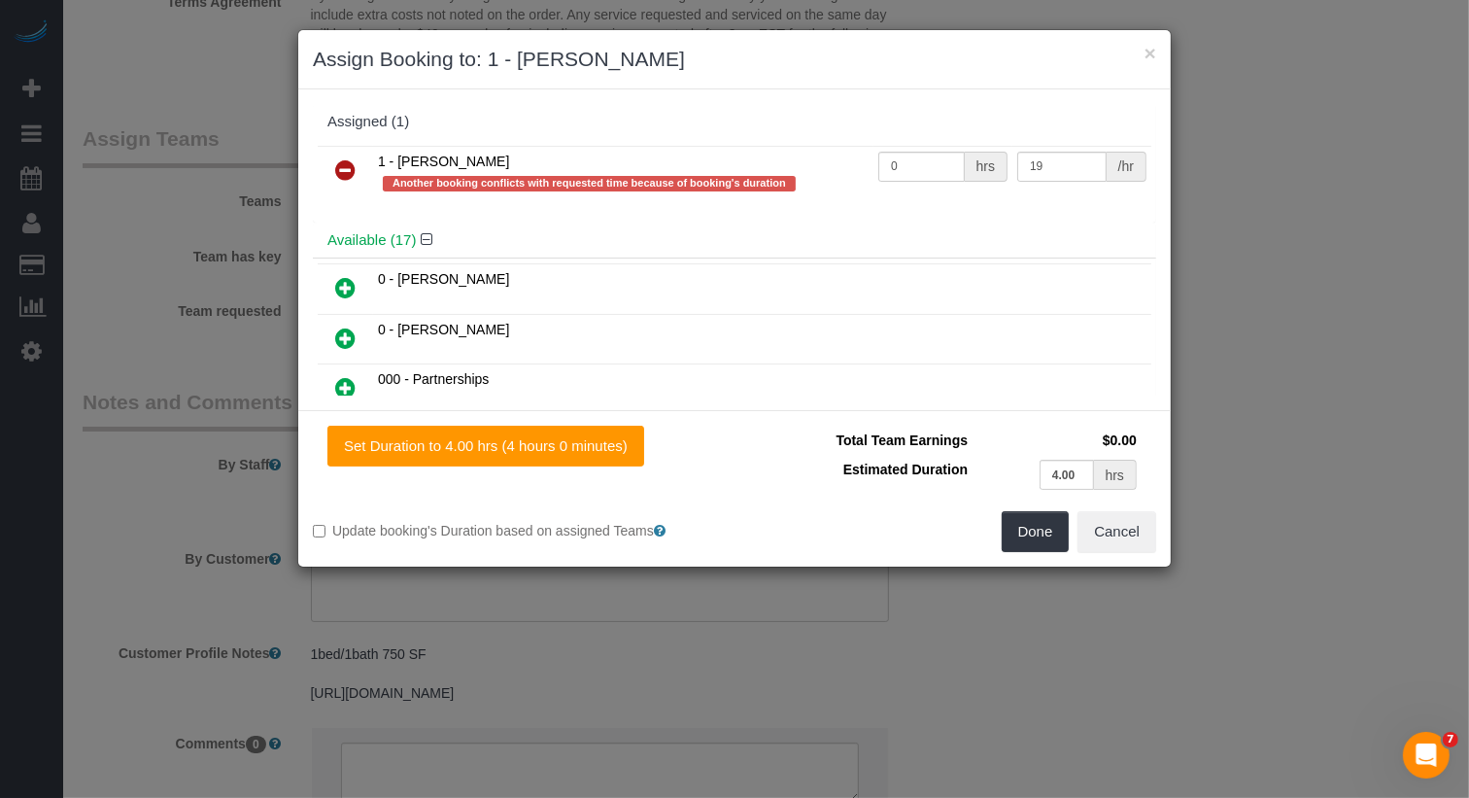
click at [350, 172] on icon at bounding box center [345, 169] width 20 height 23
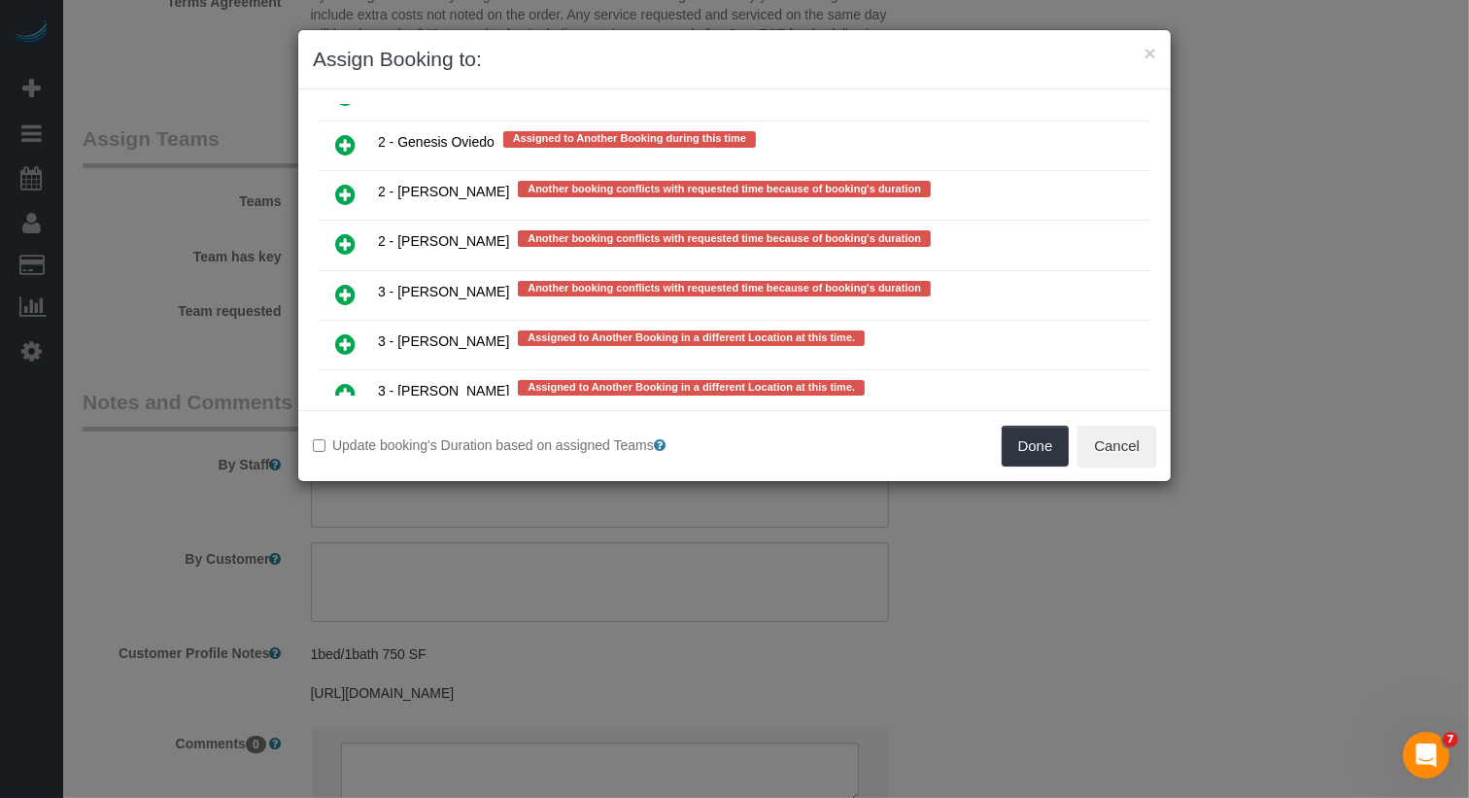
click at [347, 481] on icon at bounding box center [345, 492] width 20 height 23
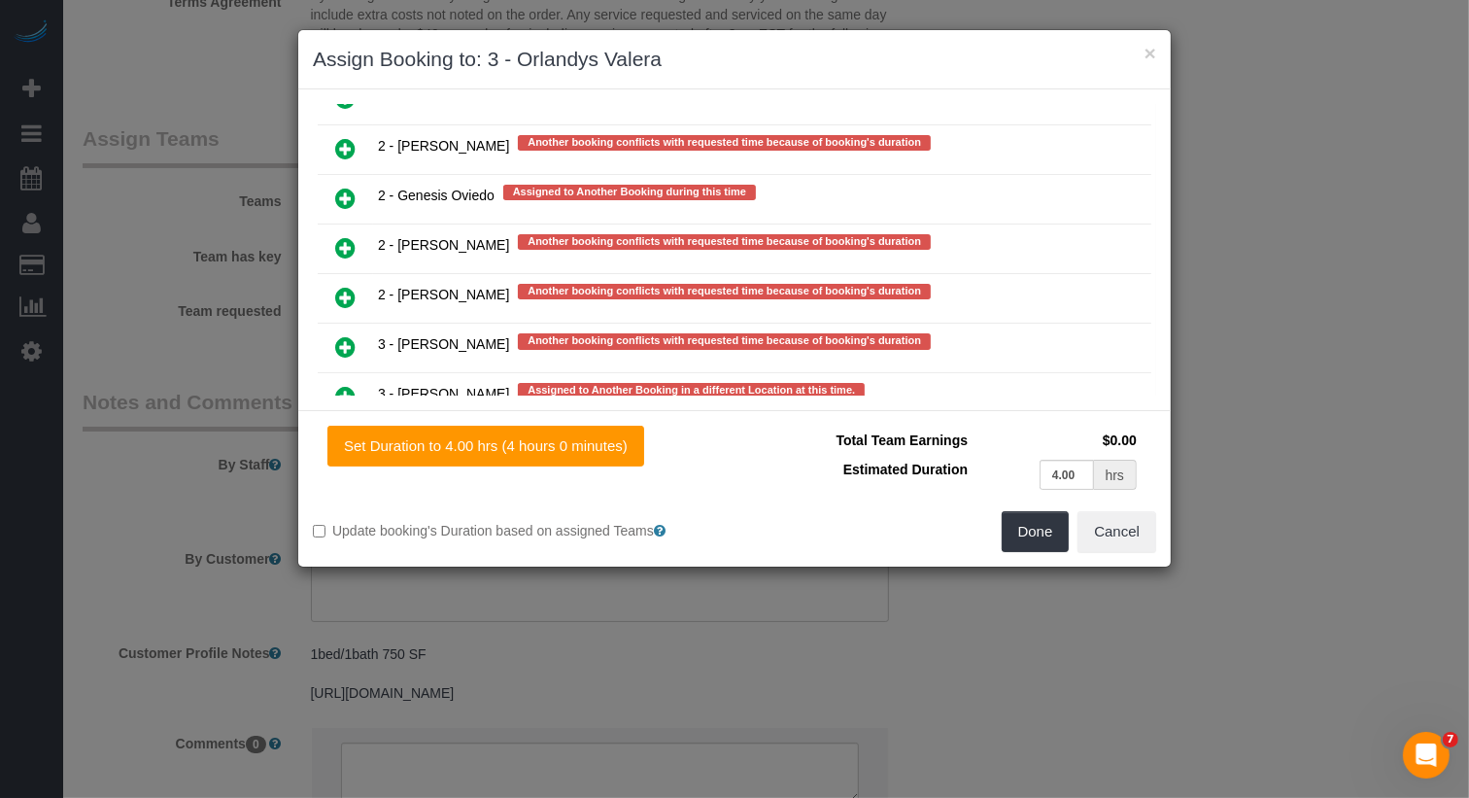
scroll to position [3991, 0]
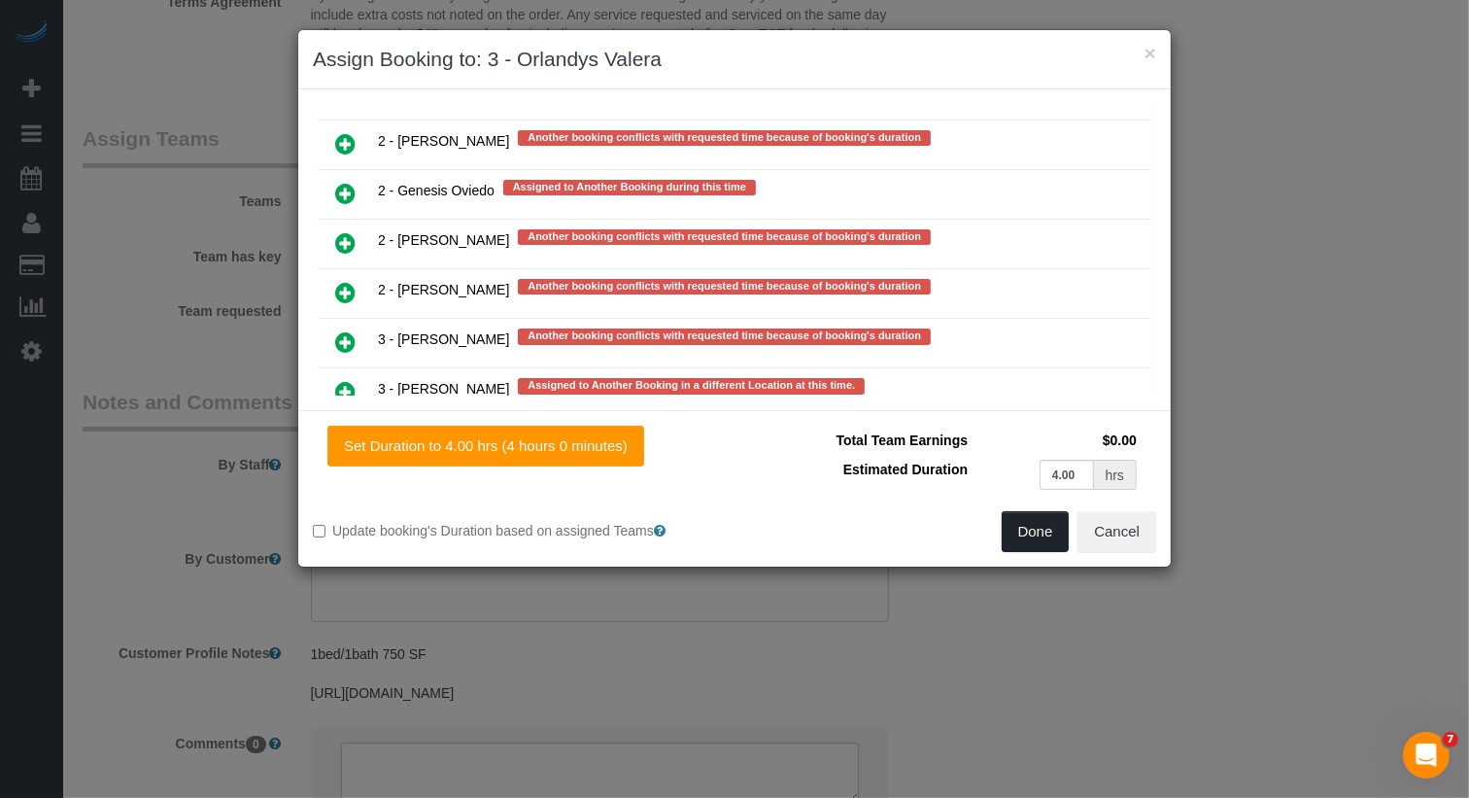
click at [1017, 535] on button "Done" at bounding box center [1036, 531] width 68 height 41
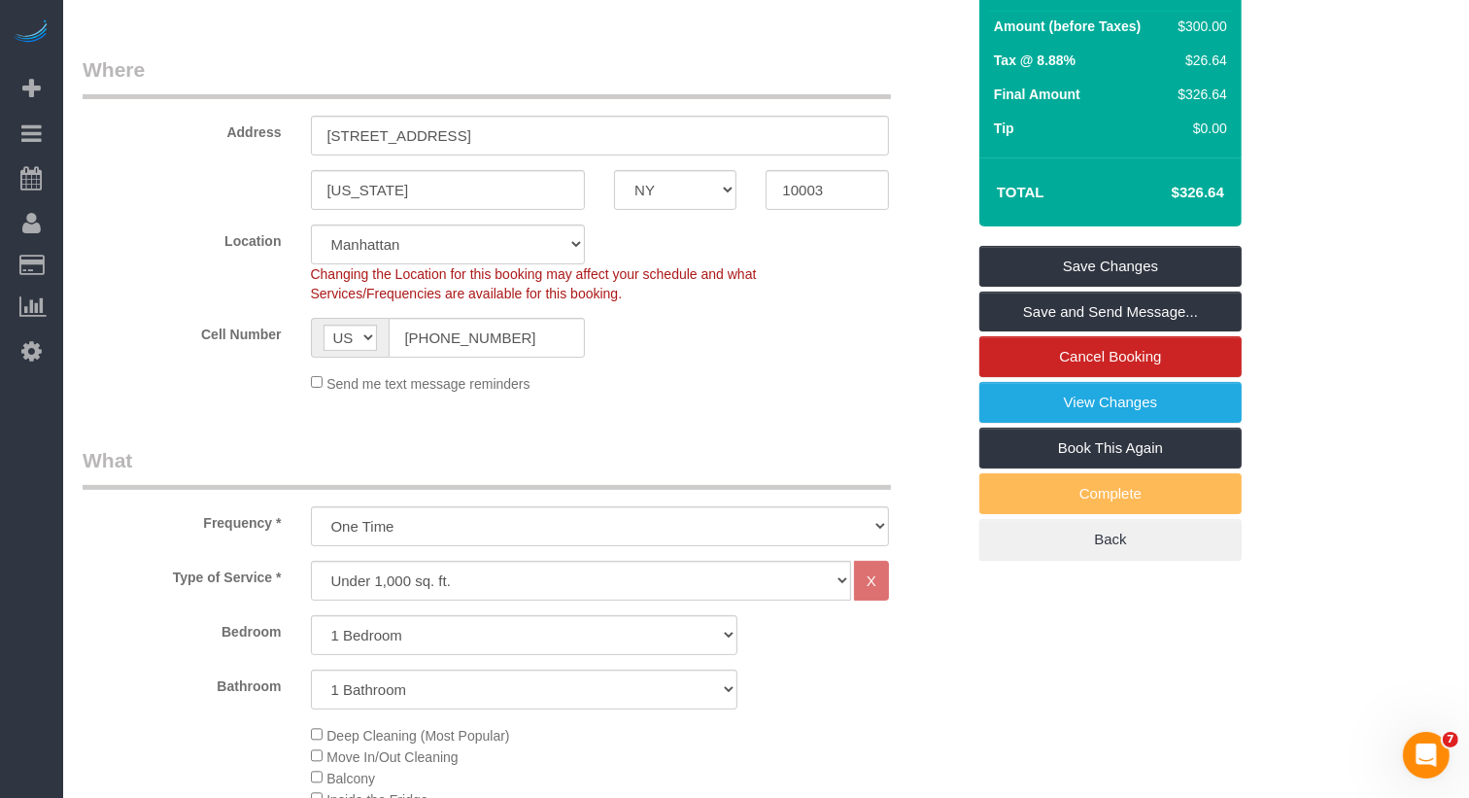
scroll to position [0, 0]
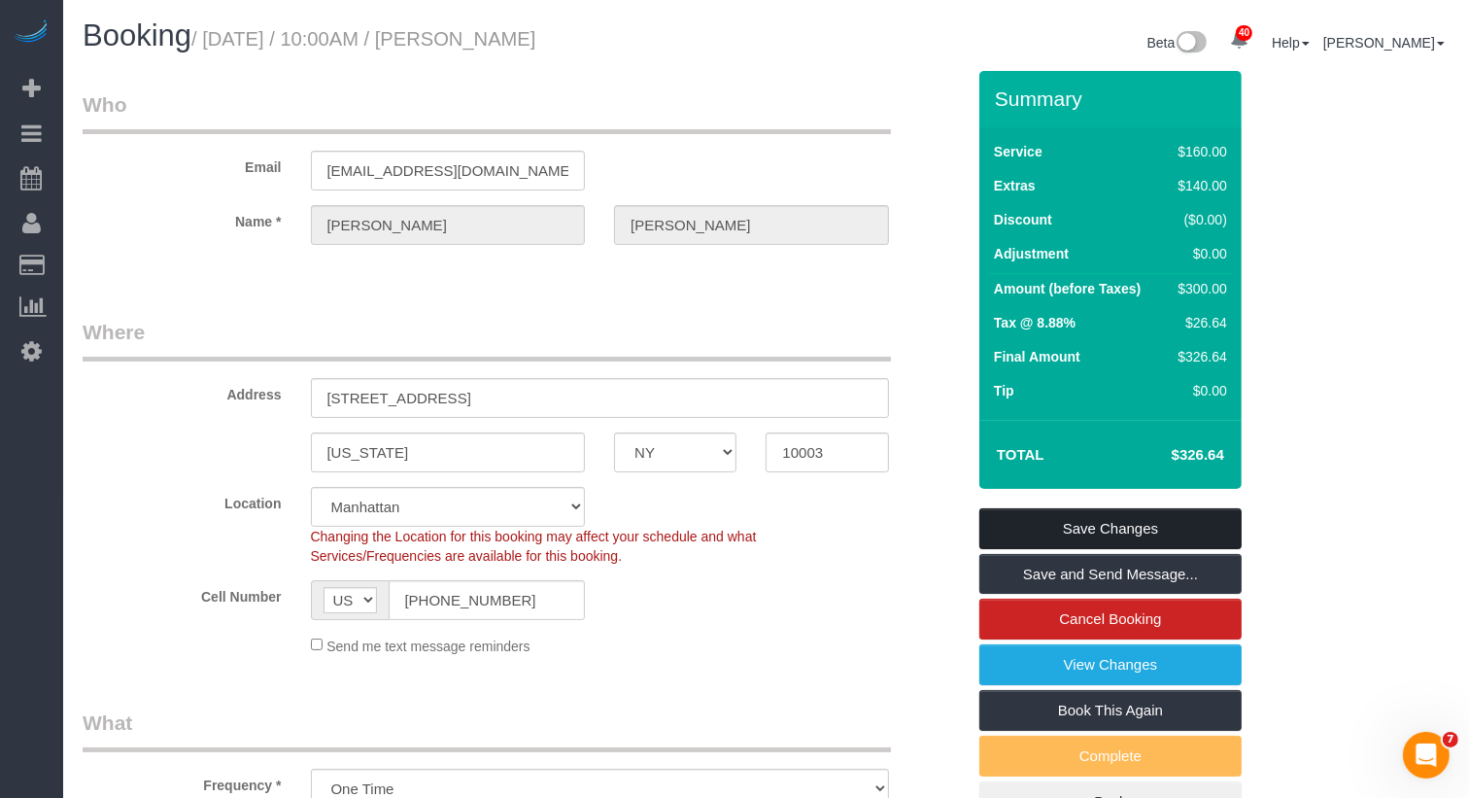
click at [1071, 531] on link "Save Changes" at bounding box center [1110, 528] width 262 height 41
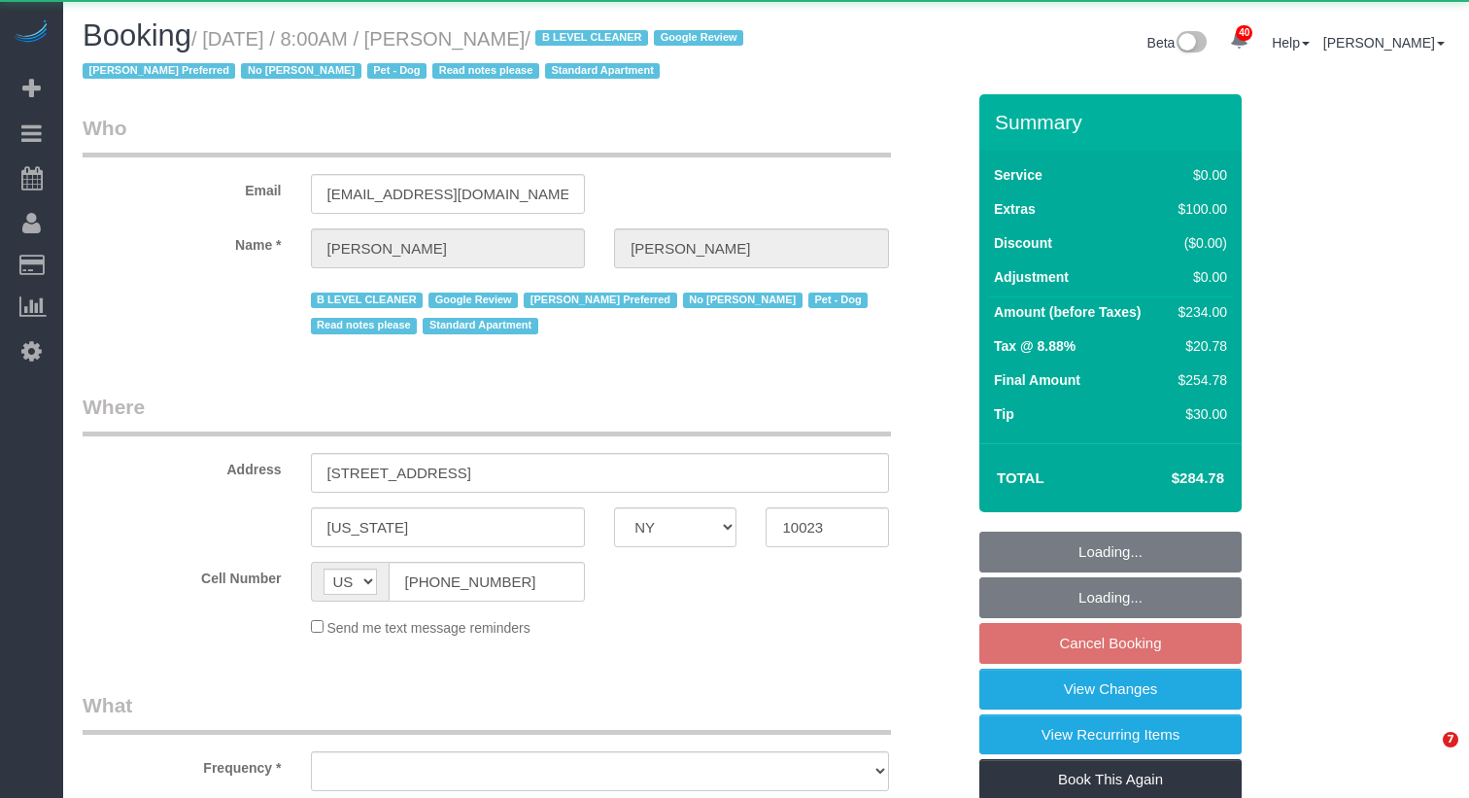
select select "NY"
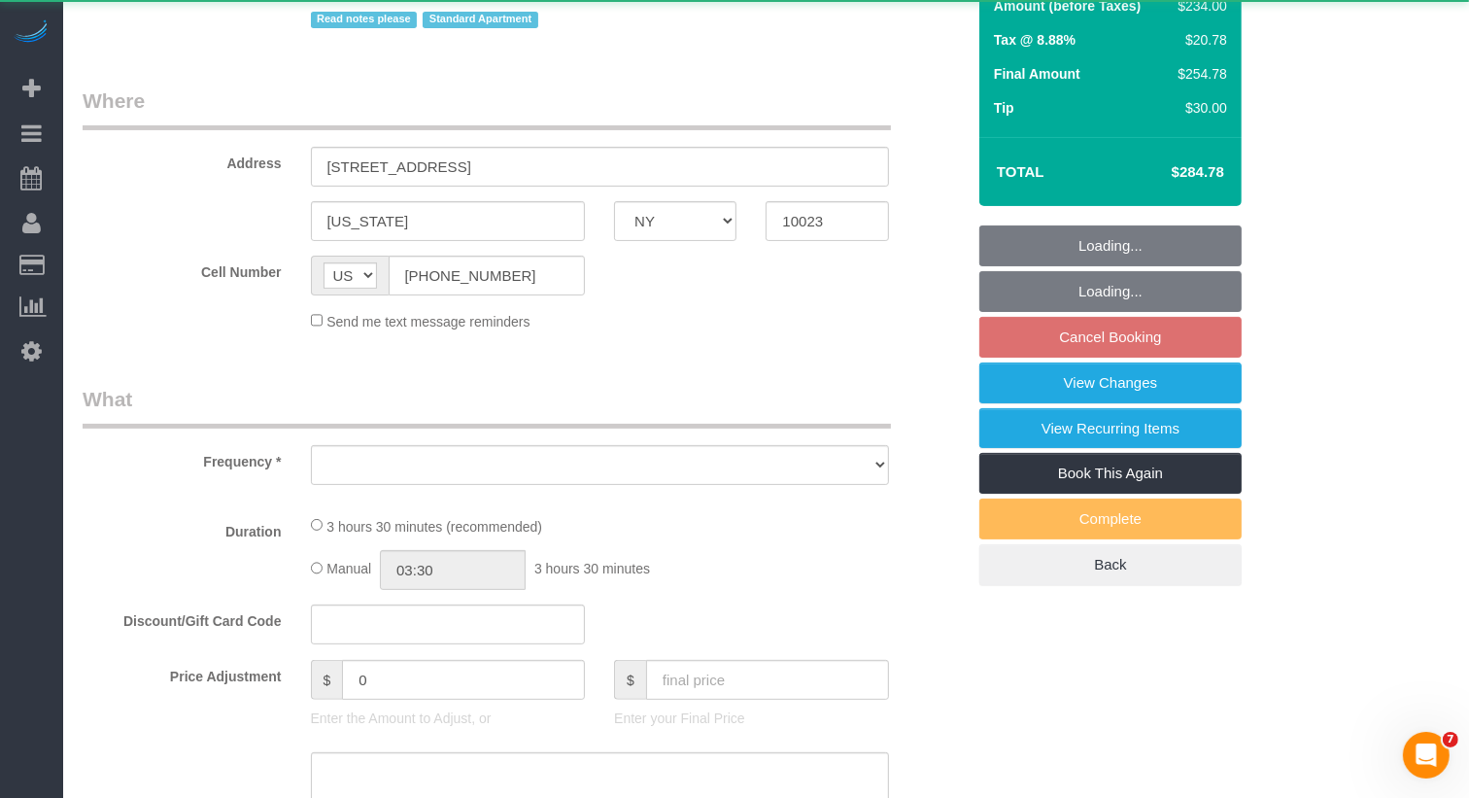
select select "object:950"
select select "string:stripe-pm_1Iw5F44VGloSiKo7Msqfv3Zn"
select select "1"
select select "number:56"
select select "number:72"
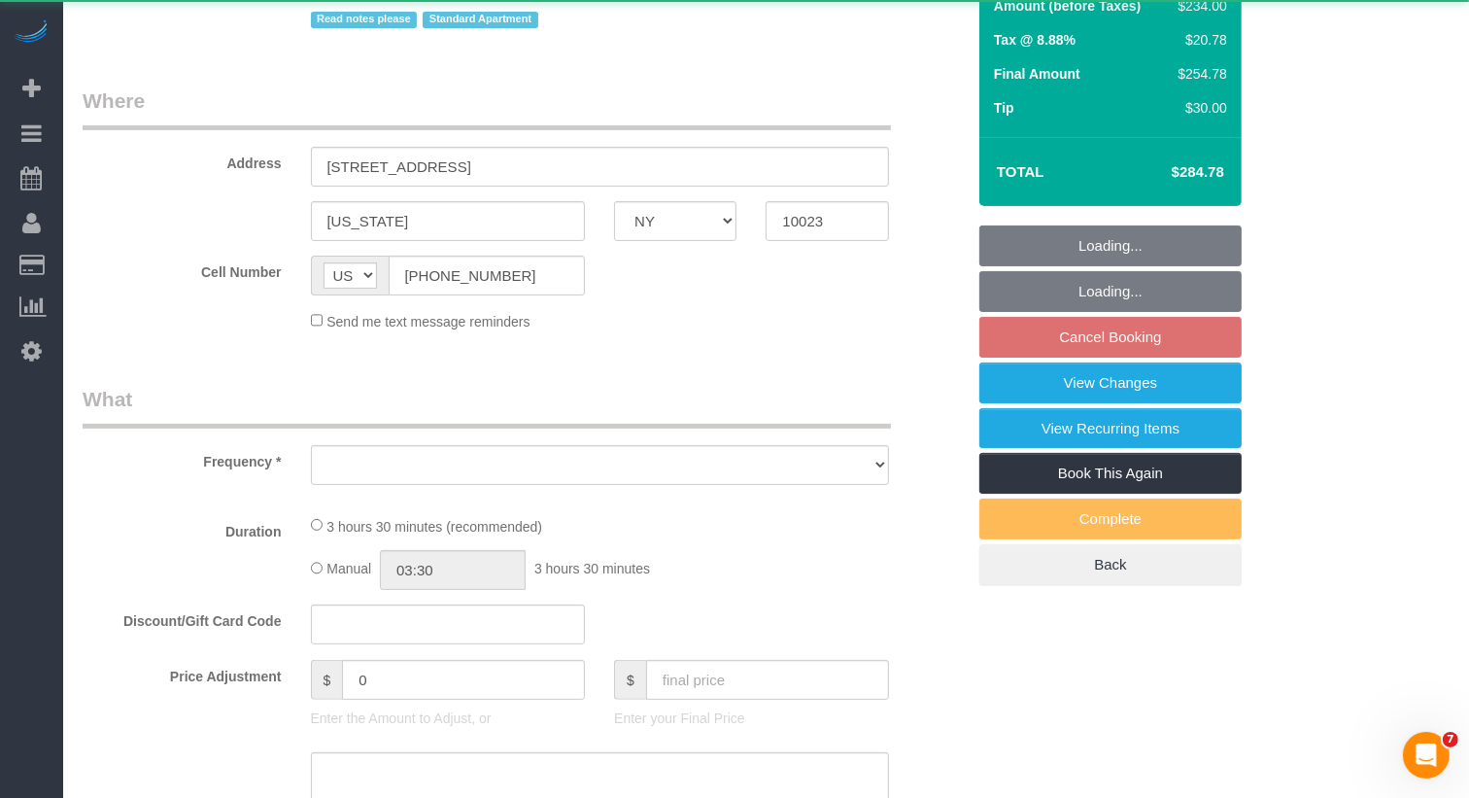
select select "number:13"
select select "number:6"
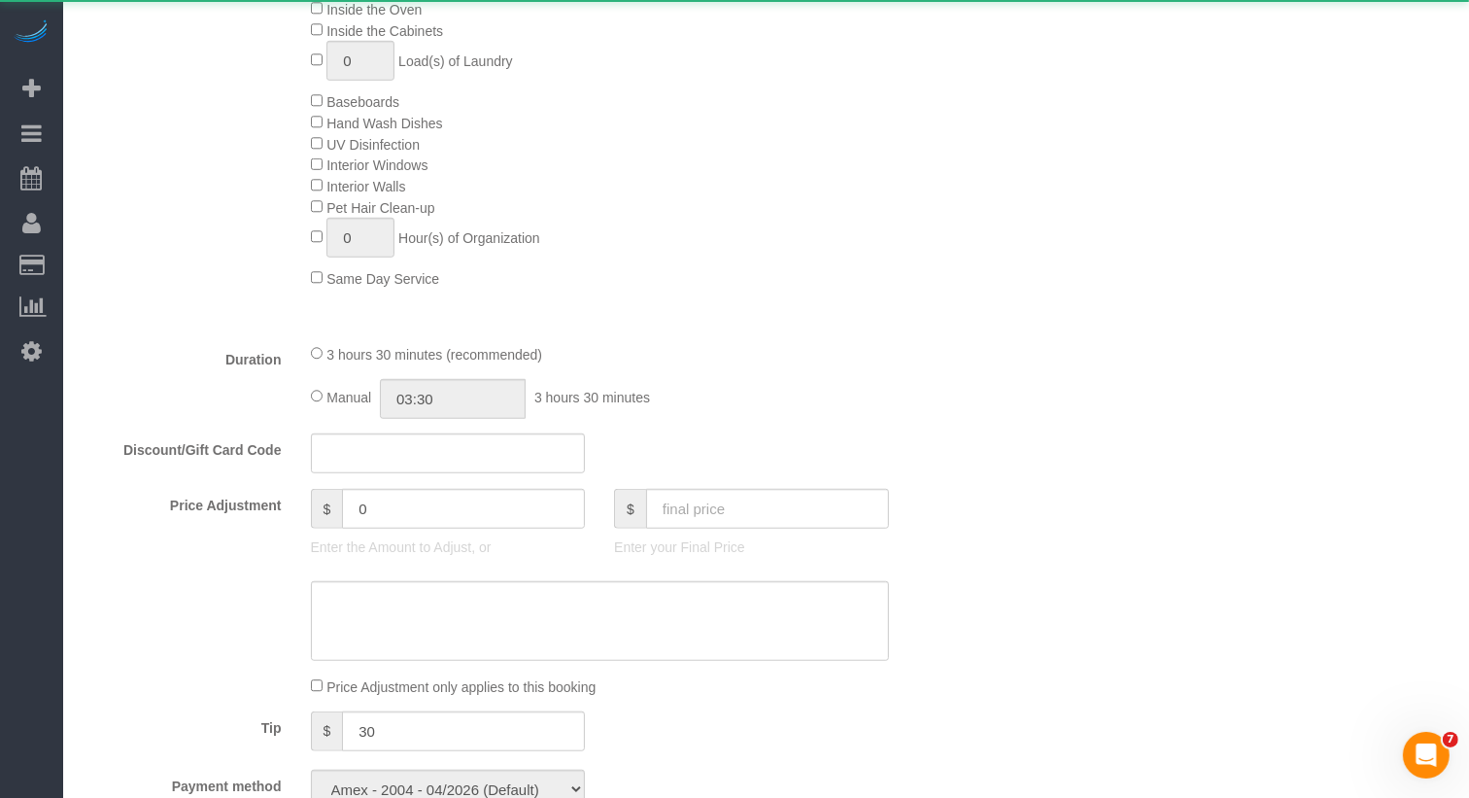
select select "spot1"
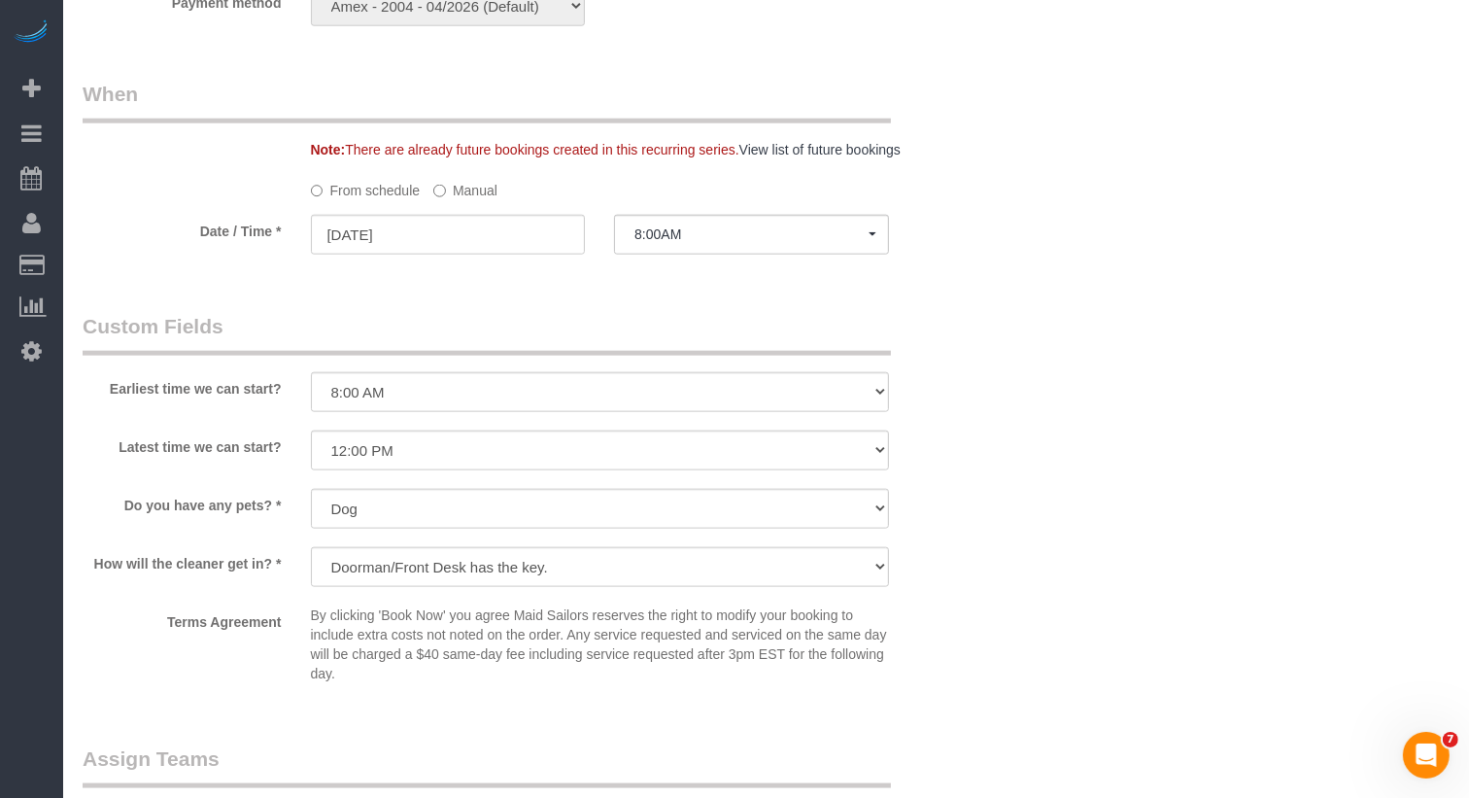
scroll to position [2427, 0]
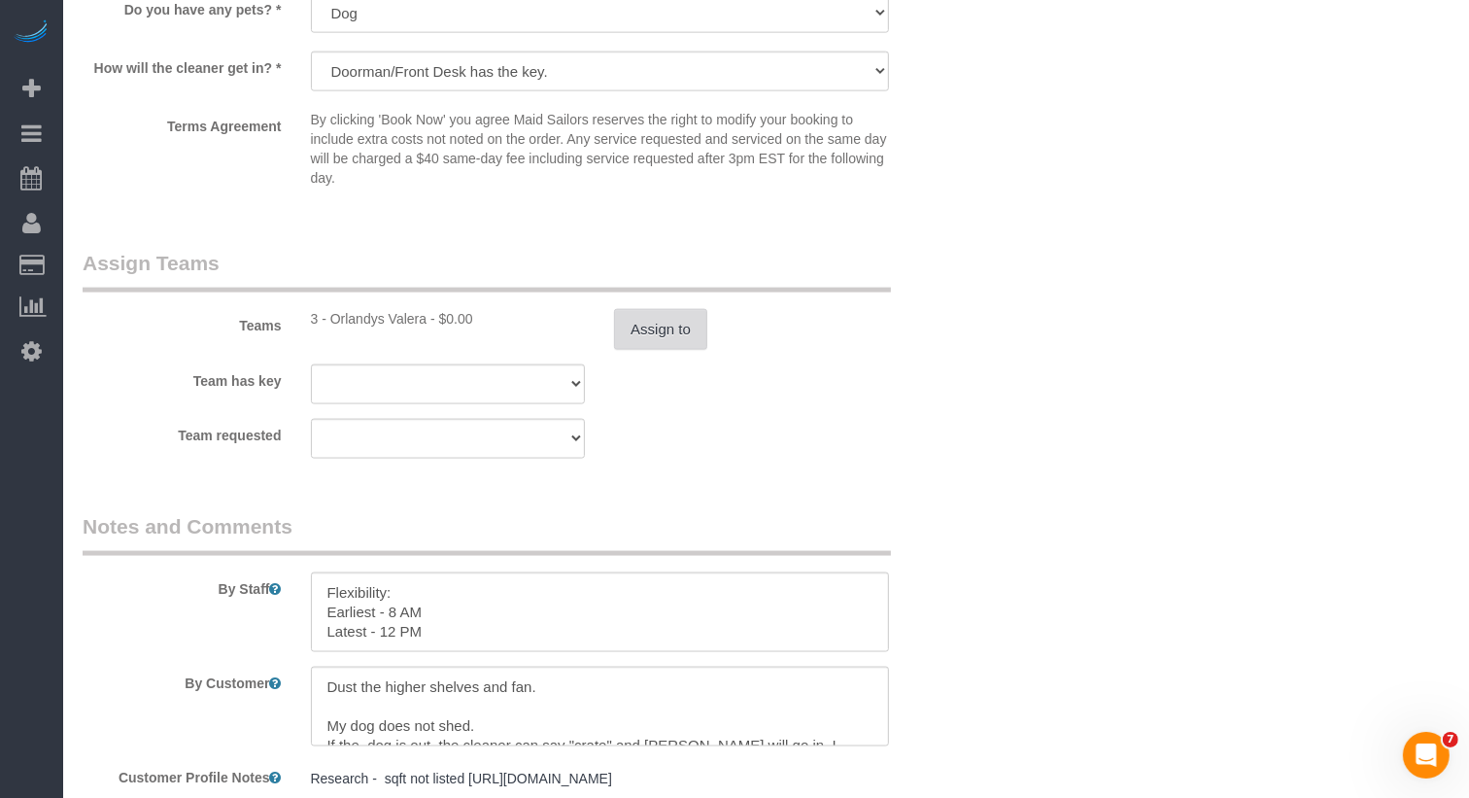
click at [668, 326] on button "Assign to" at bounding box center [660, 329] width 93 height 41
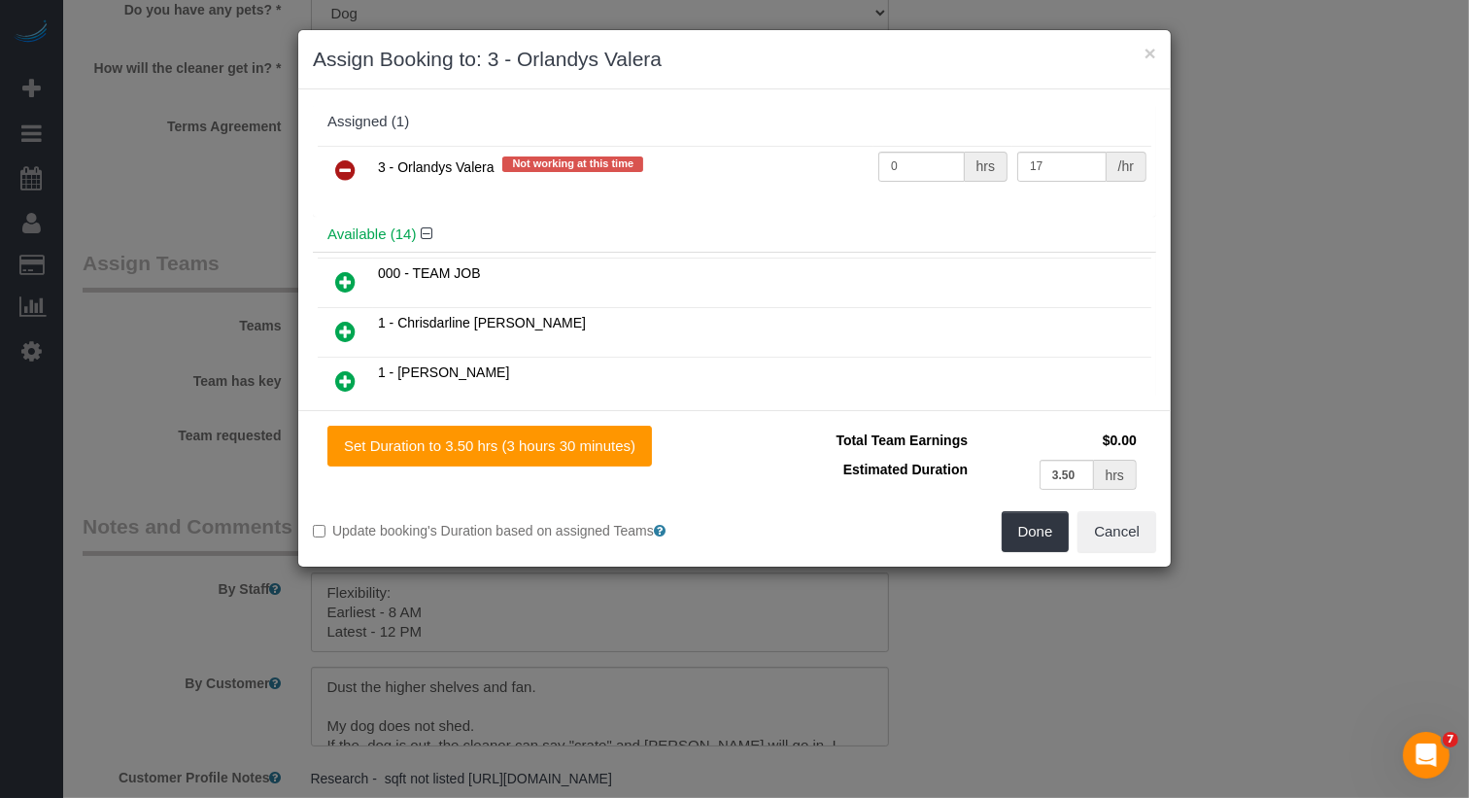
click at [327, 155] on link at bounding box center [346, 171] width 46 height 39
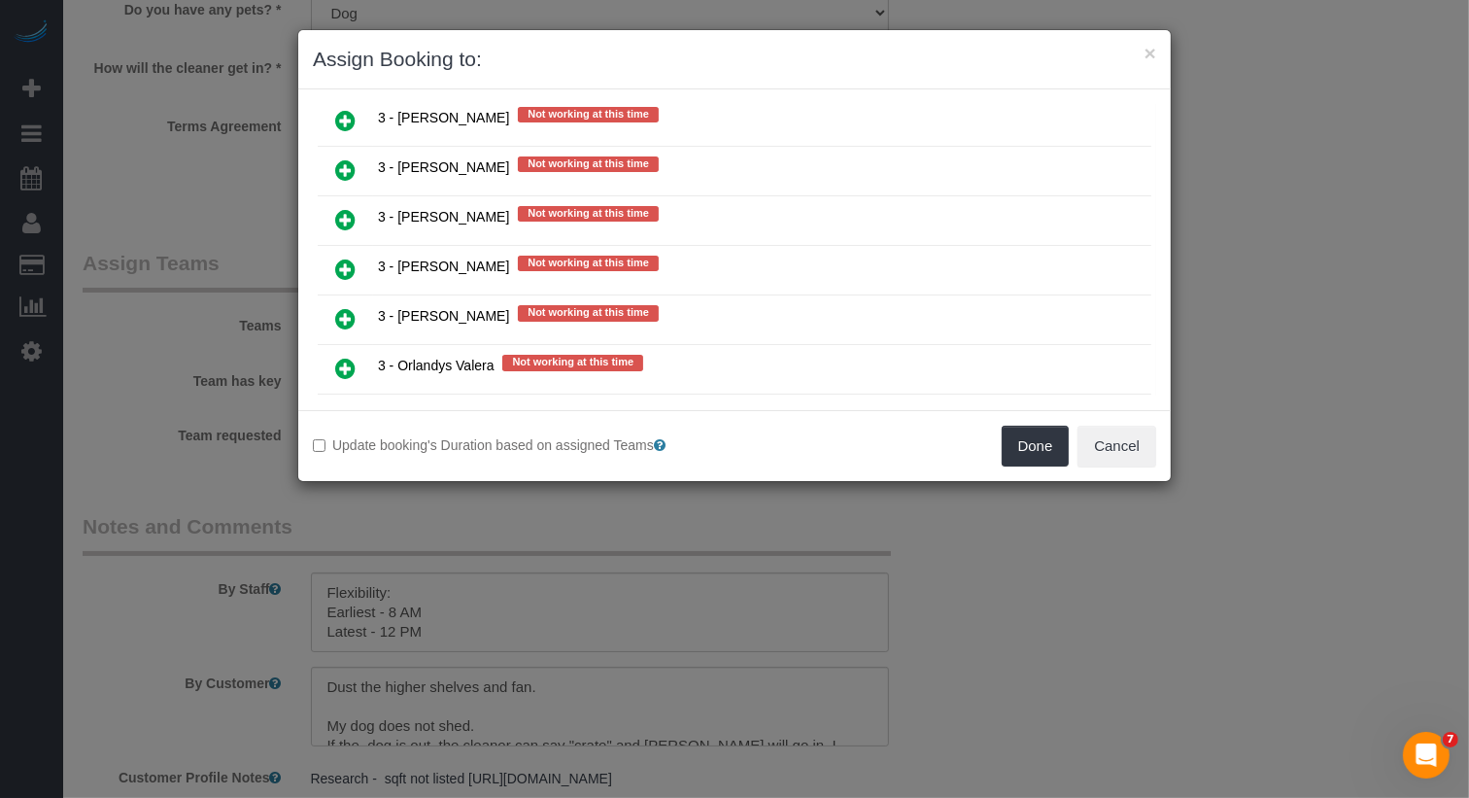
scroll to position [3986, 0]
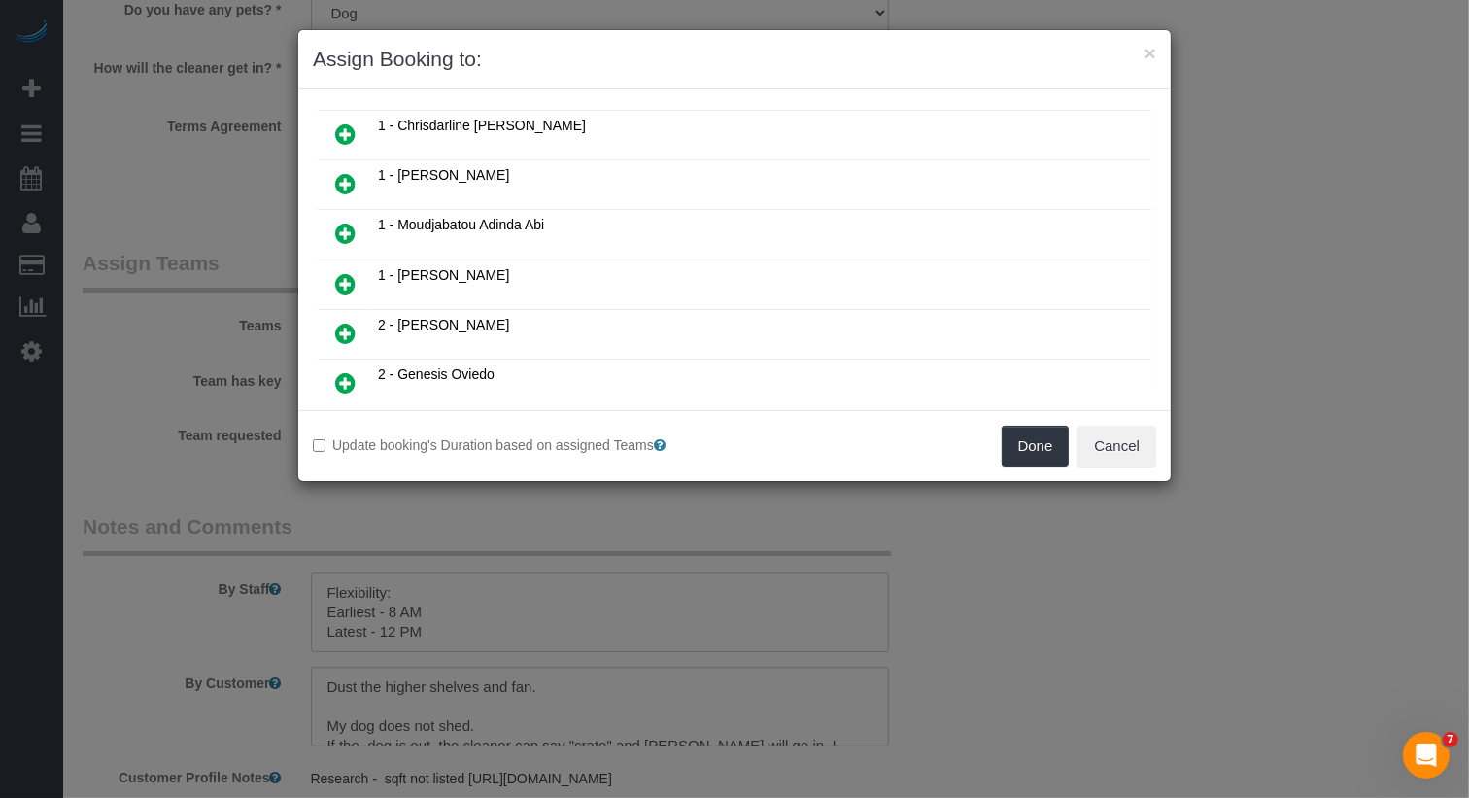
click at [348, 272] on icon at bounding box center [345, 283] width 20 height 23
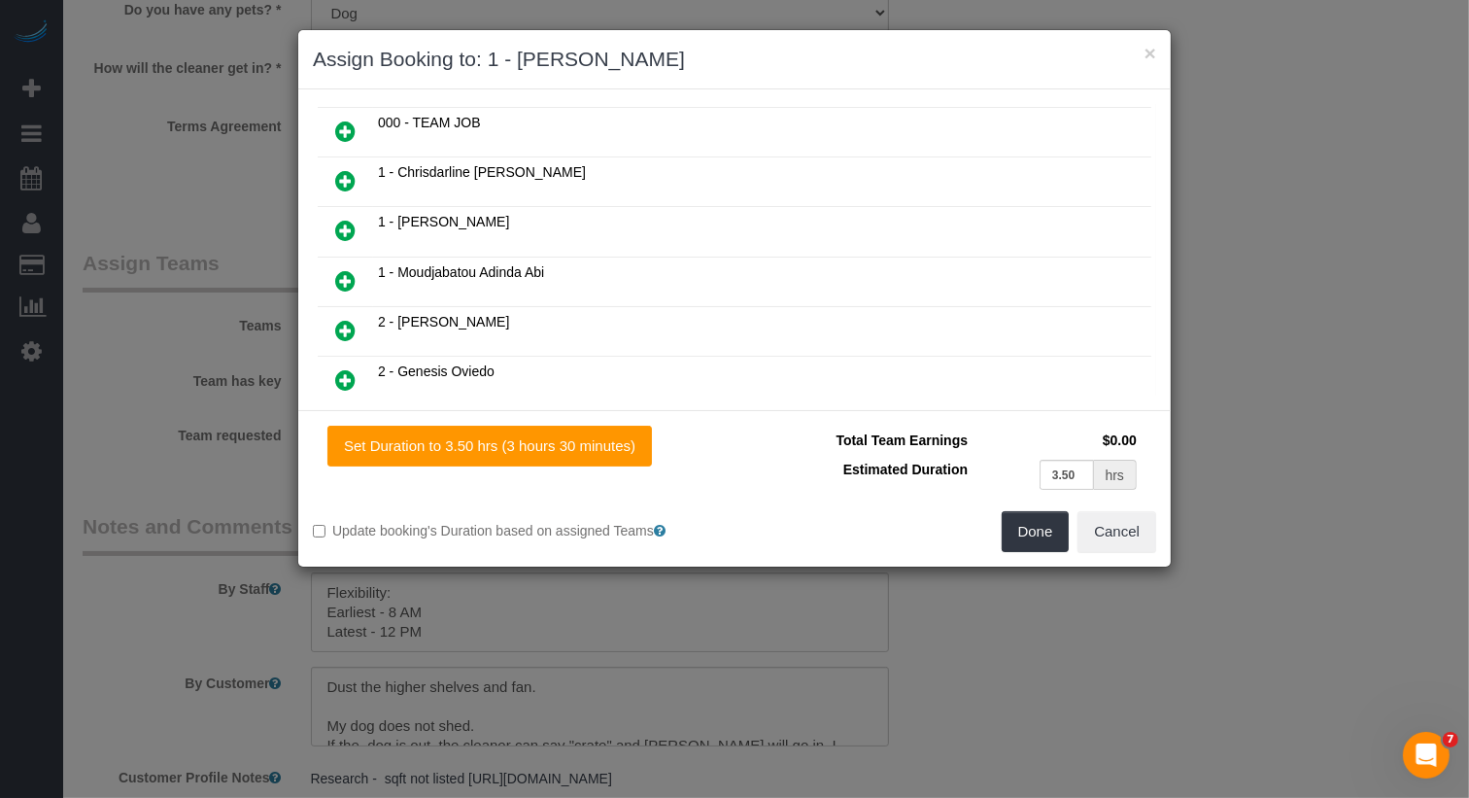
scroll to position [195, 0]
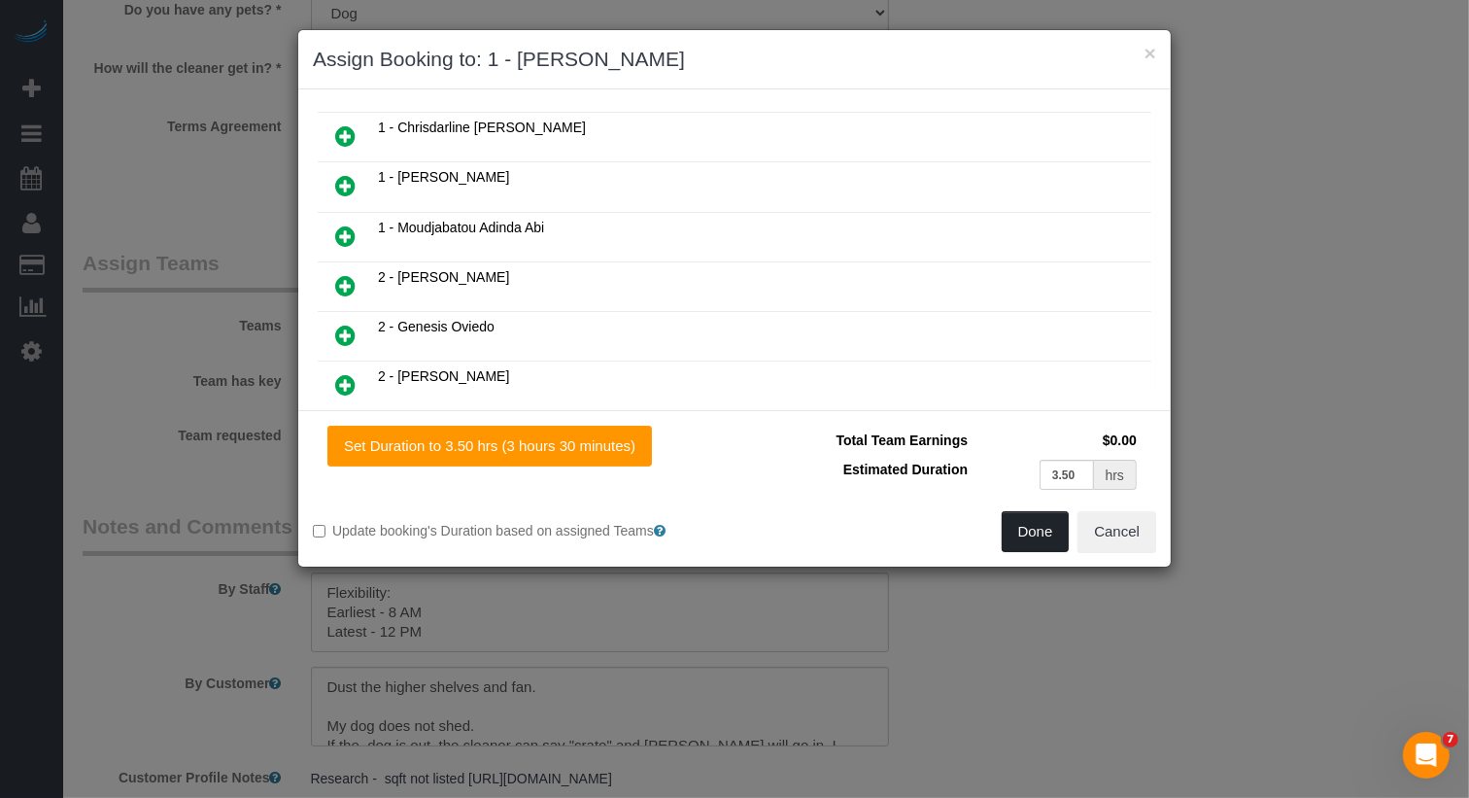
click at [1024, 534] on button "Done" at bounding box center [1036, 531] width 68 height 41
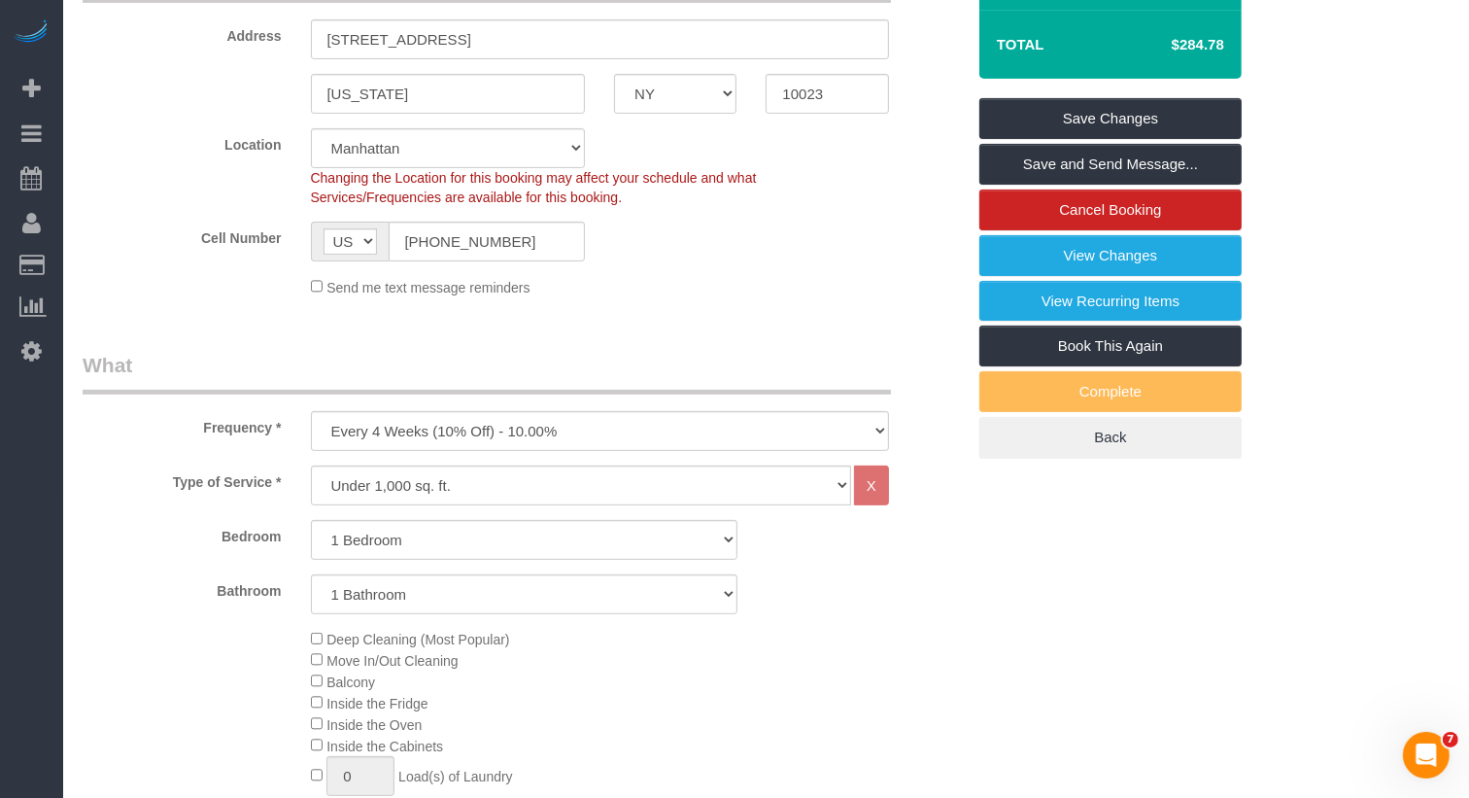
scroll to position [0, 0]
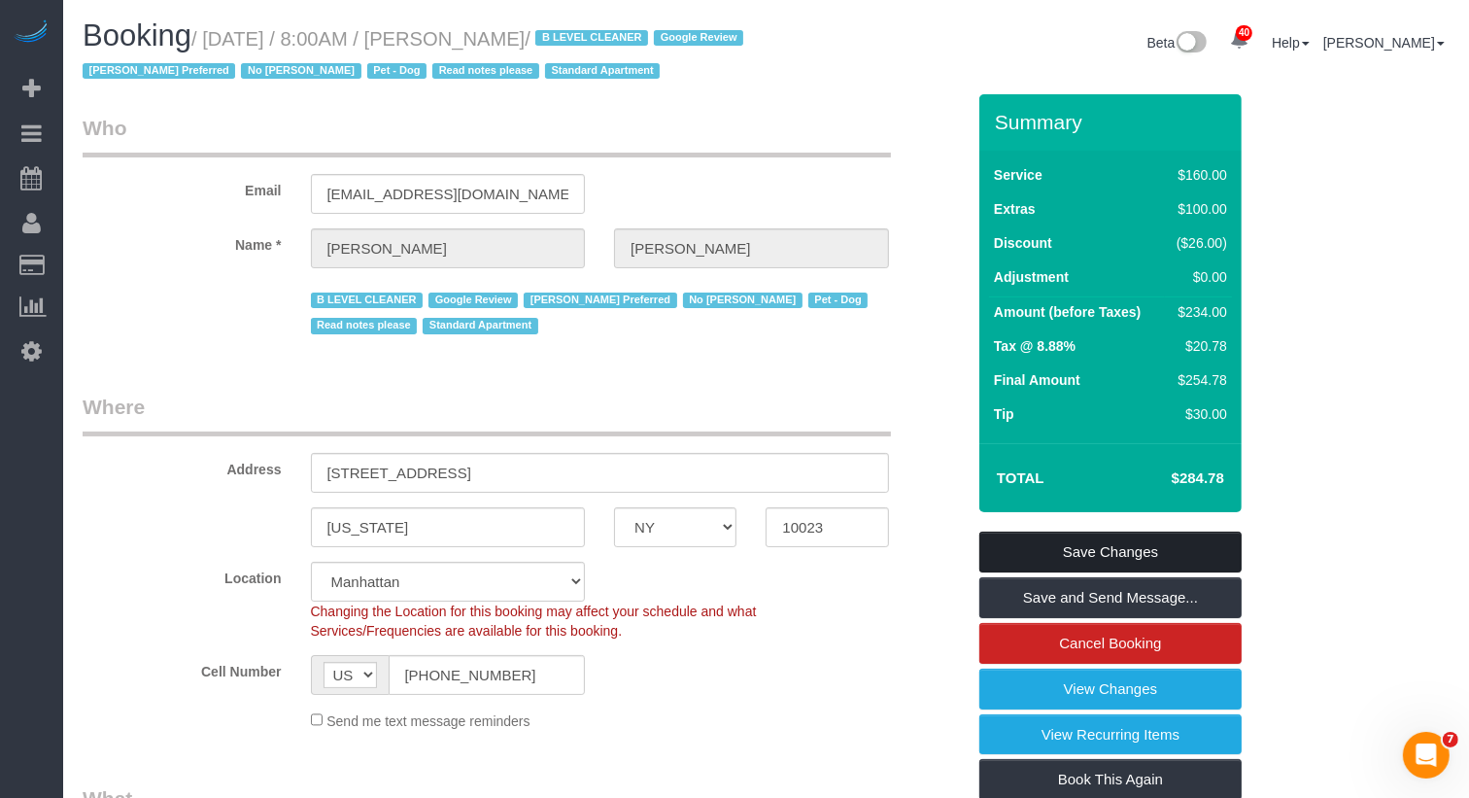
click at [1059, 557] on link "Save Changes" at bounding box center [1110, 552] width 262 height 41
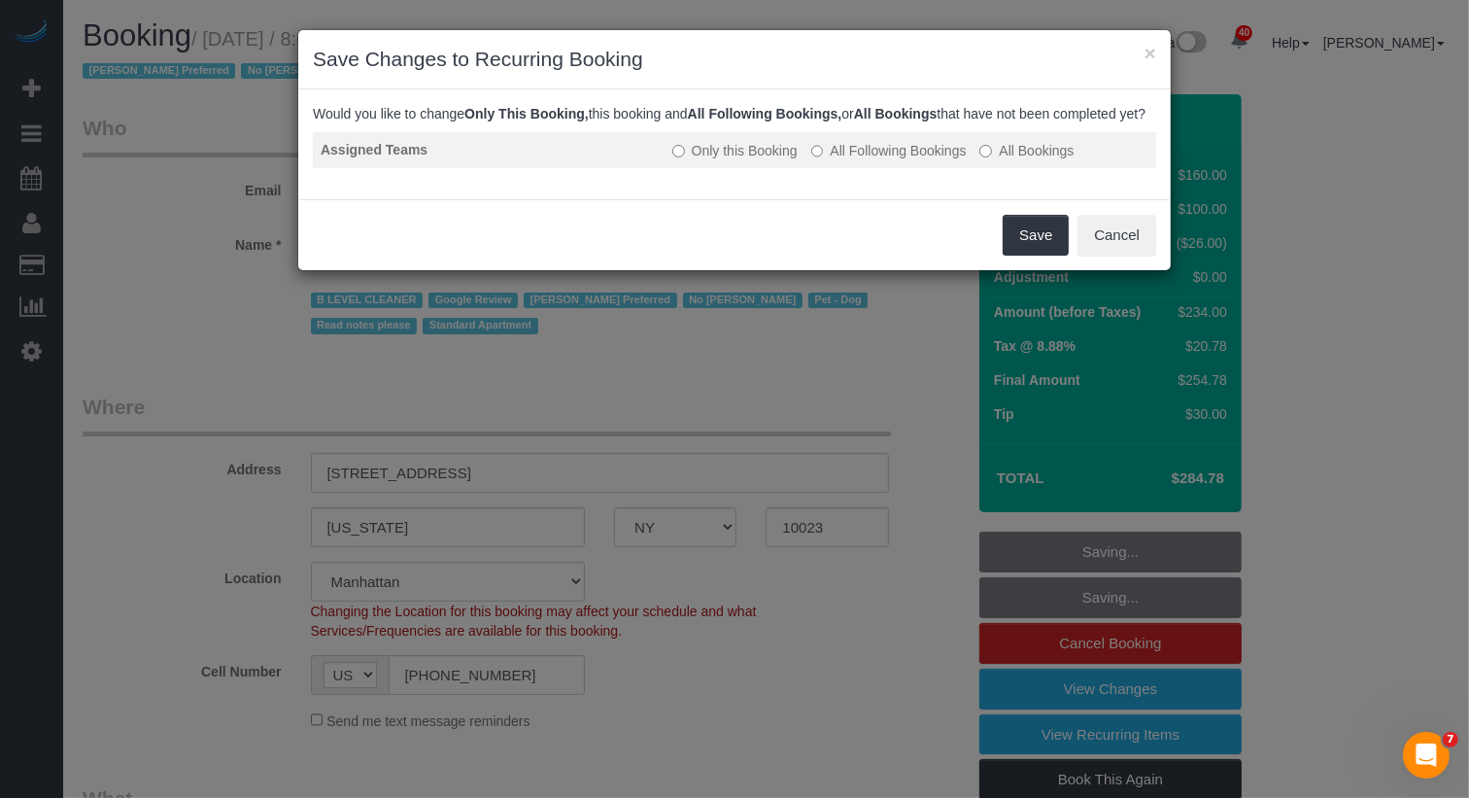
click at [916, 160] on label "All Following Bookings" at bounding box center [888, 150] width 155 height 19
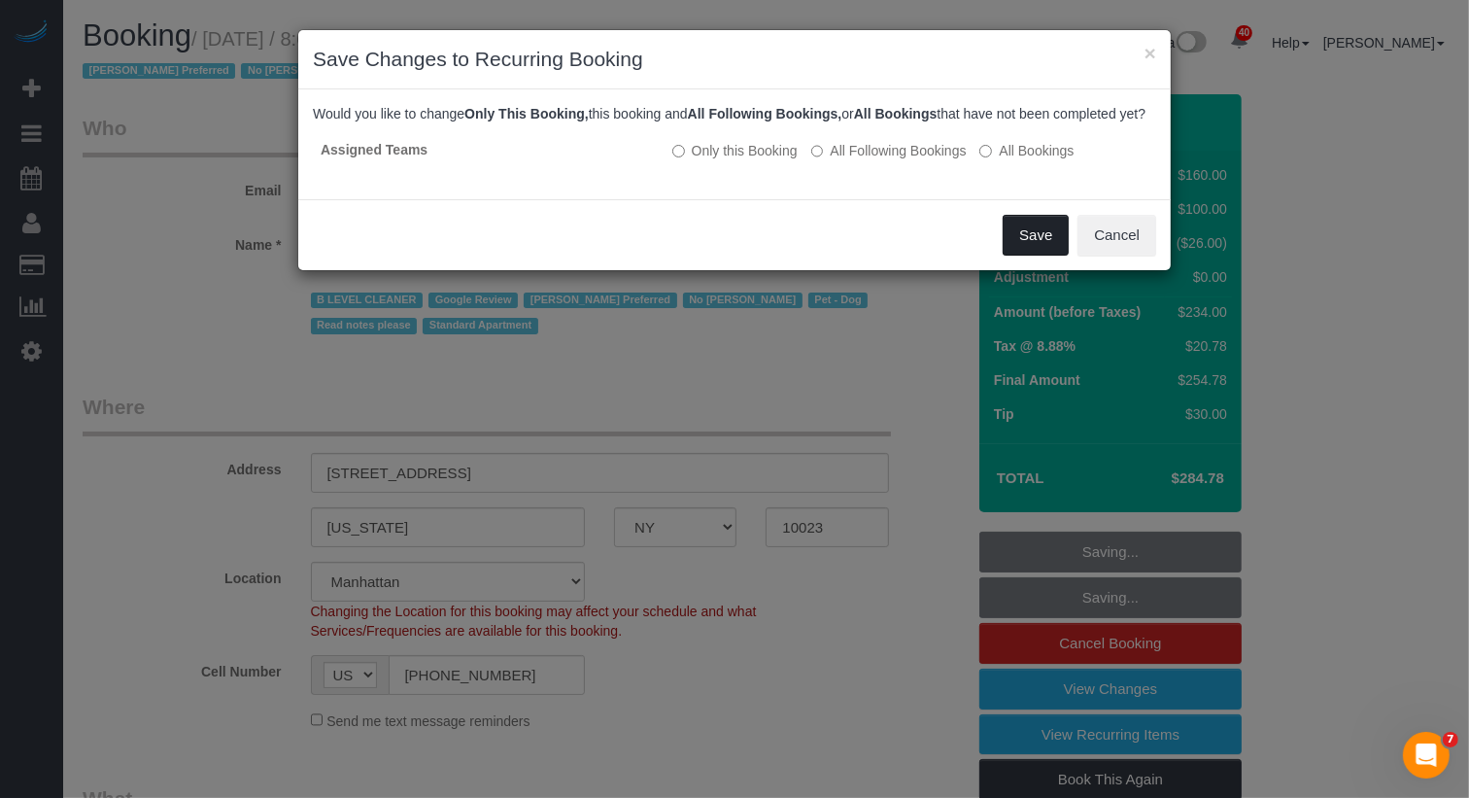
click at [1011, 256] on button "Save" at bounding box center [1036, 235] width 66 height 41
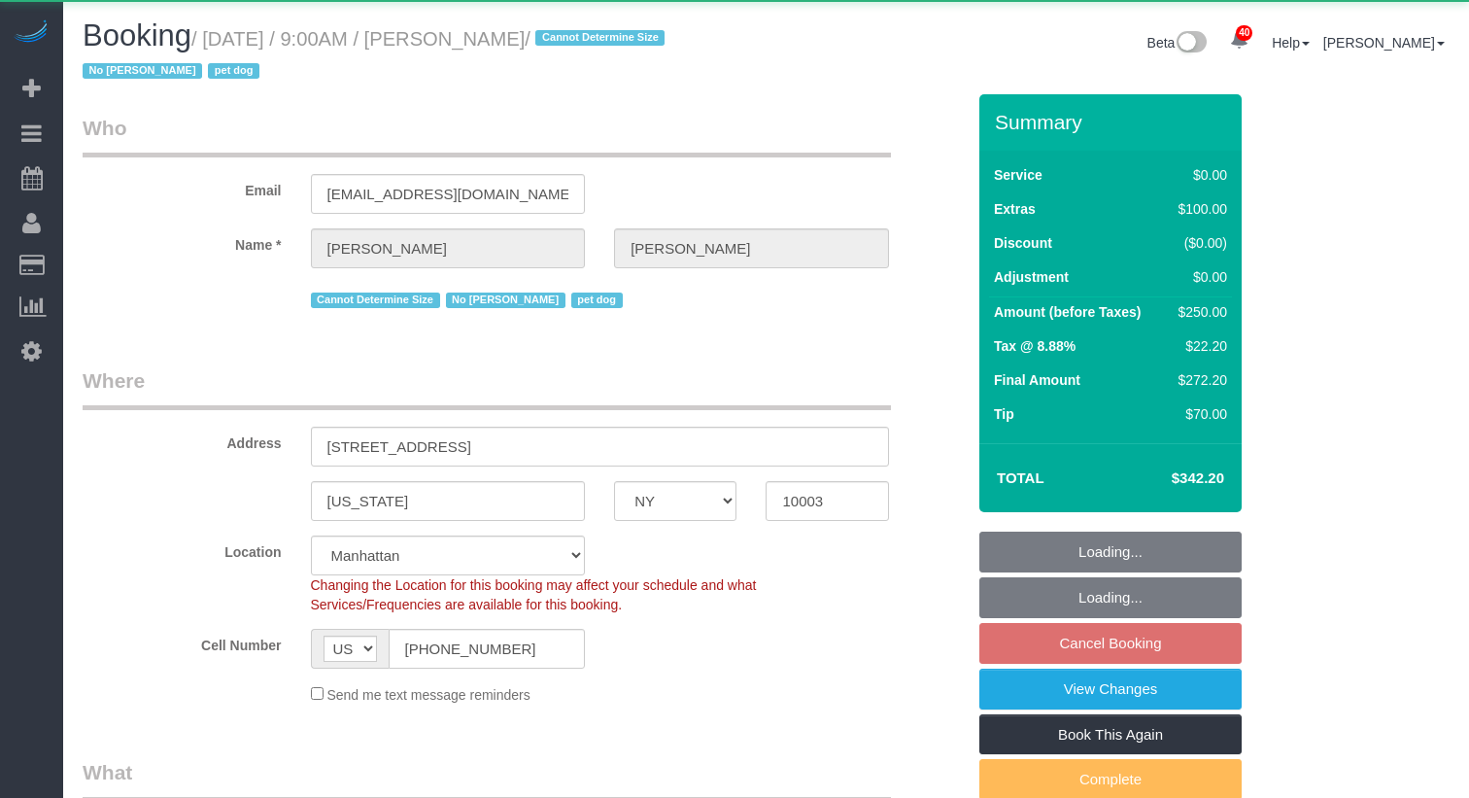
select select "NY"
select select "object:1082"
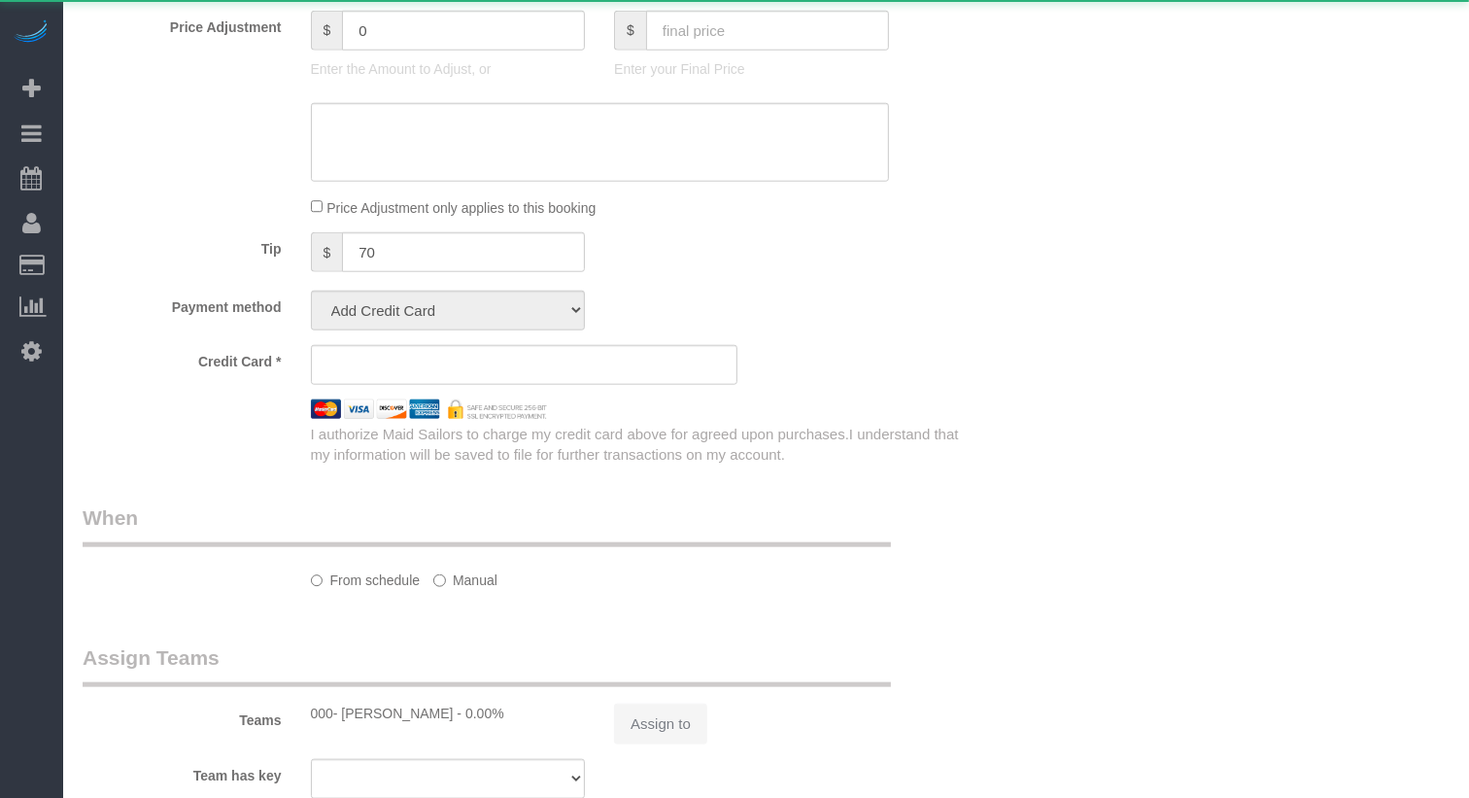
select select "spot2"
select select "number:57"
select select "number:74"
select select "number:13"
select select "number:6"
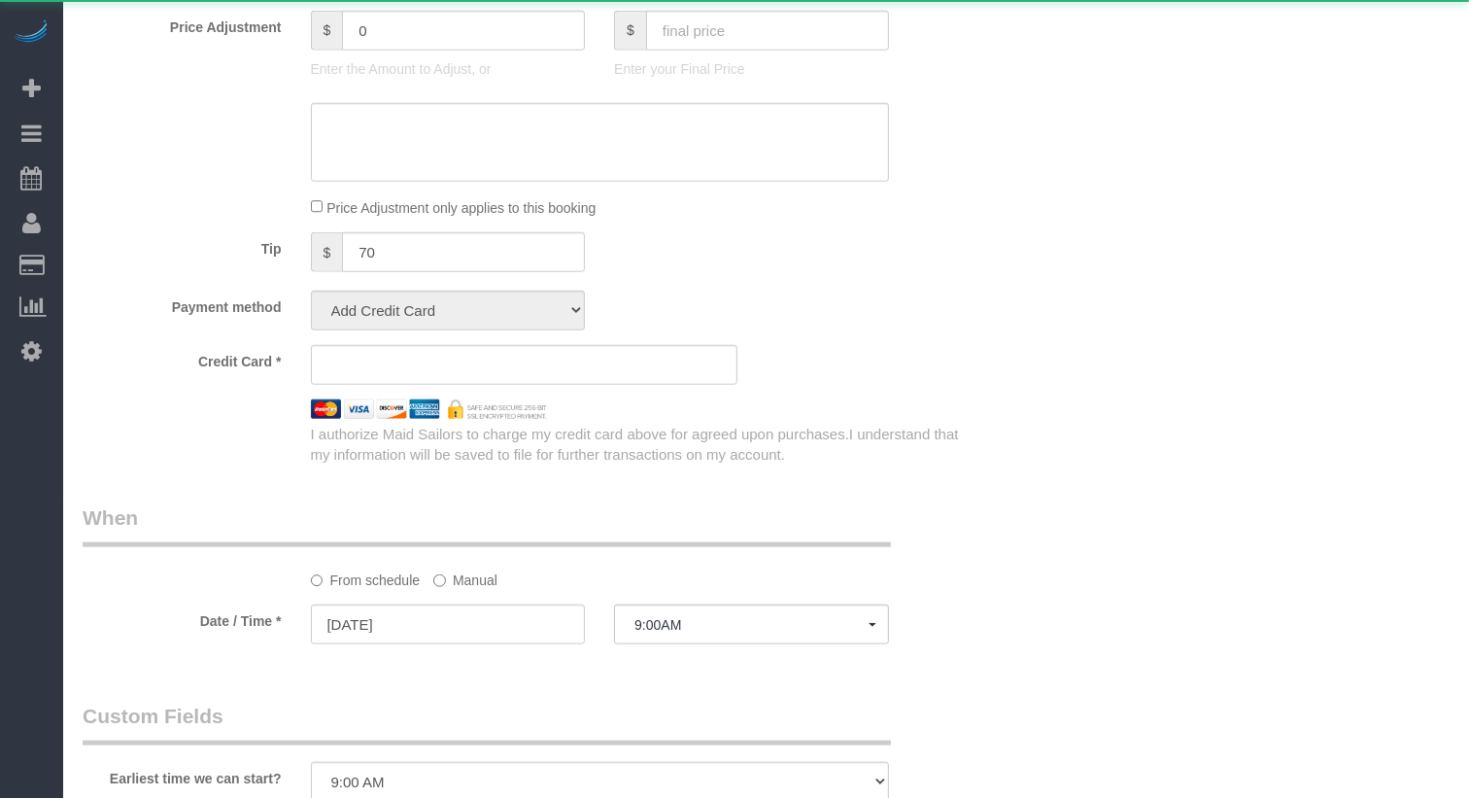
select select "string:stripe-pm_1SHU3r4VGloSiKo7oxOqJPAb"
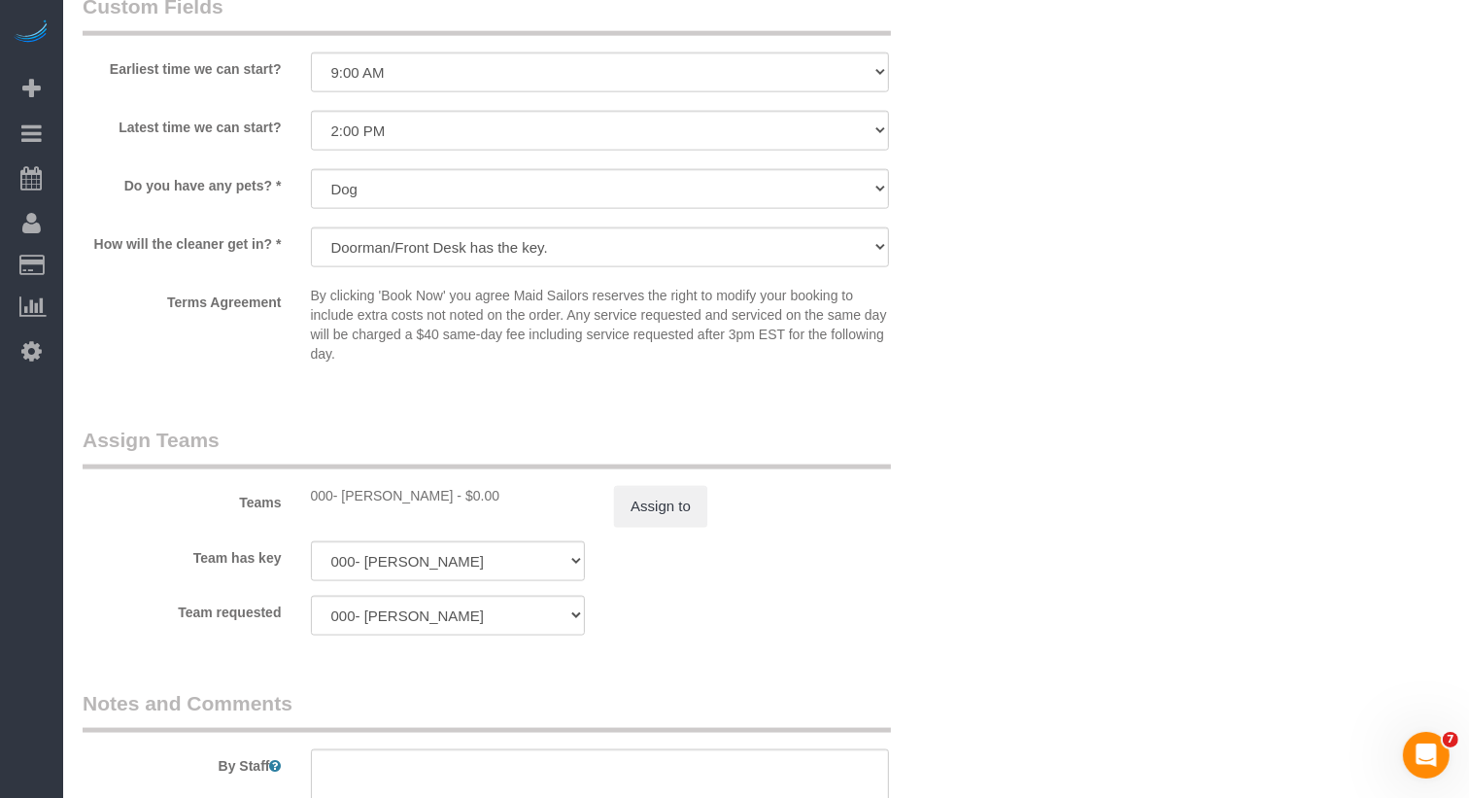
scroll to position [2193, 0]
click at [673, 510] on button "Assign to" at bounding box center [660, 504] width 93 height 41
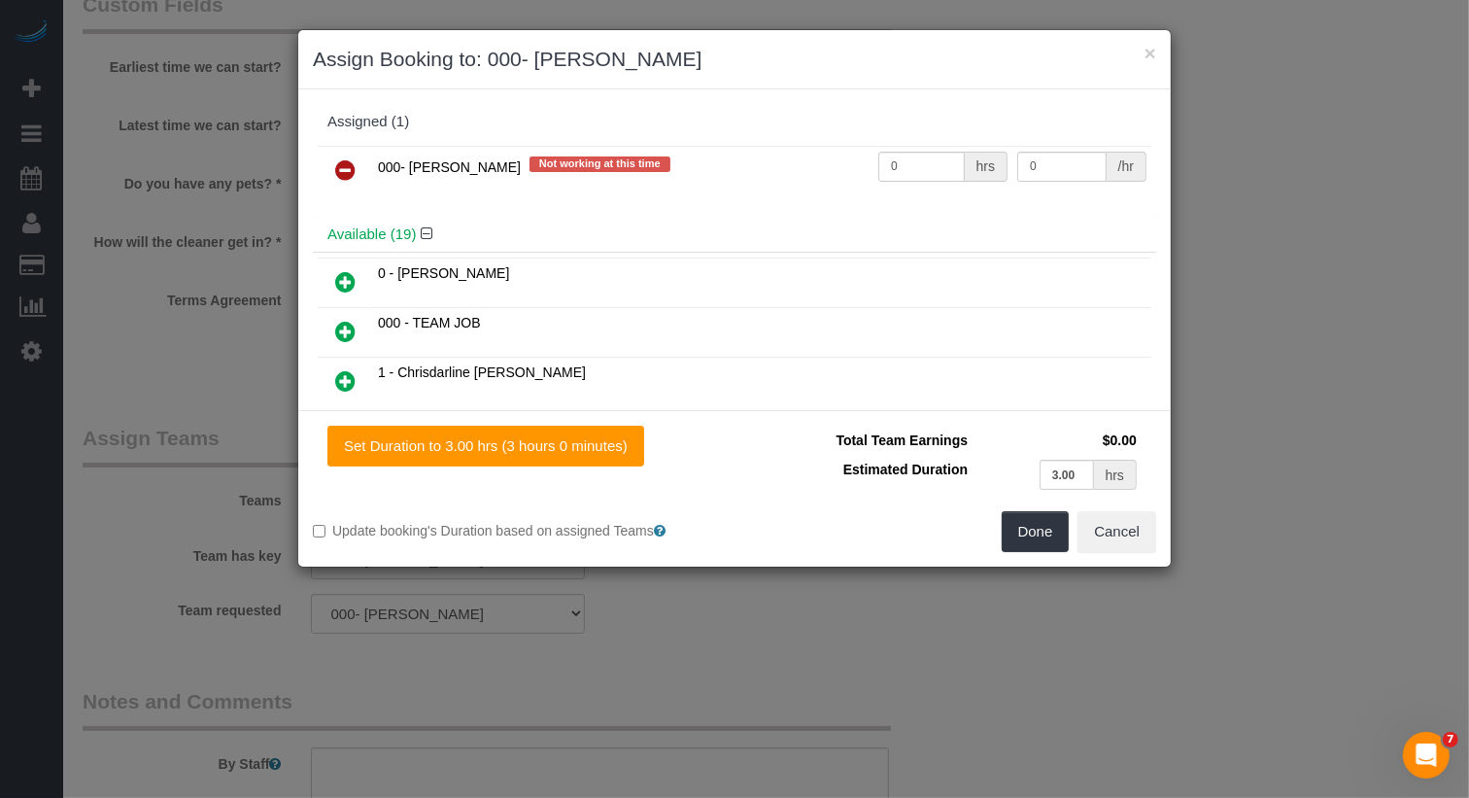
click at [349, 165] on icon at bounding box center [345, 169] width 20 height 23
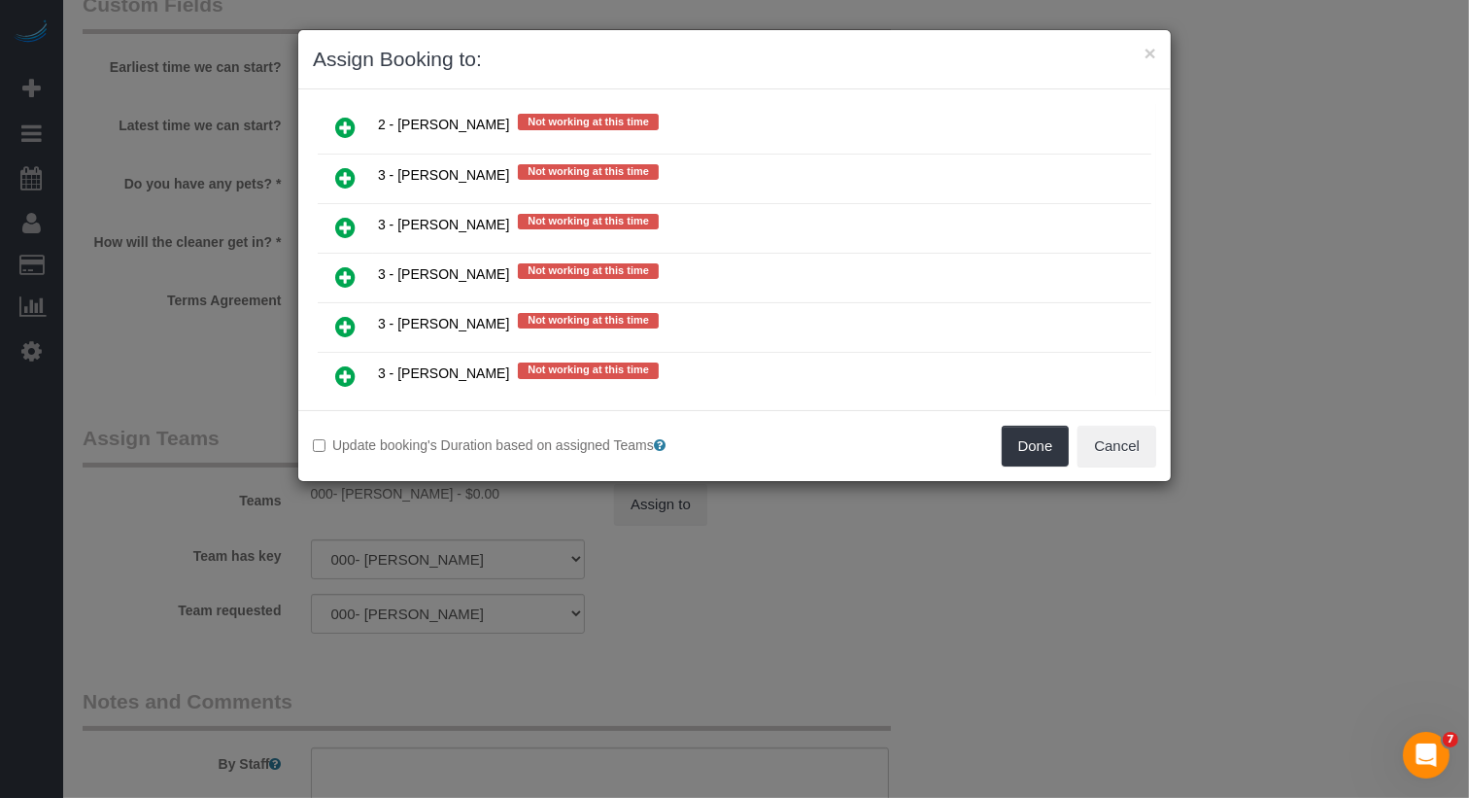
scroll to position [3986, 0]
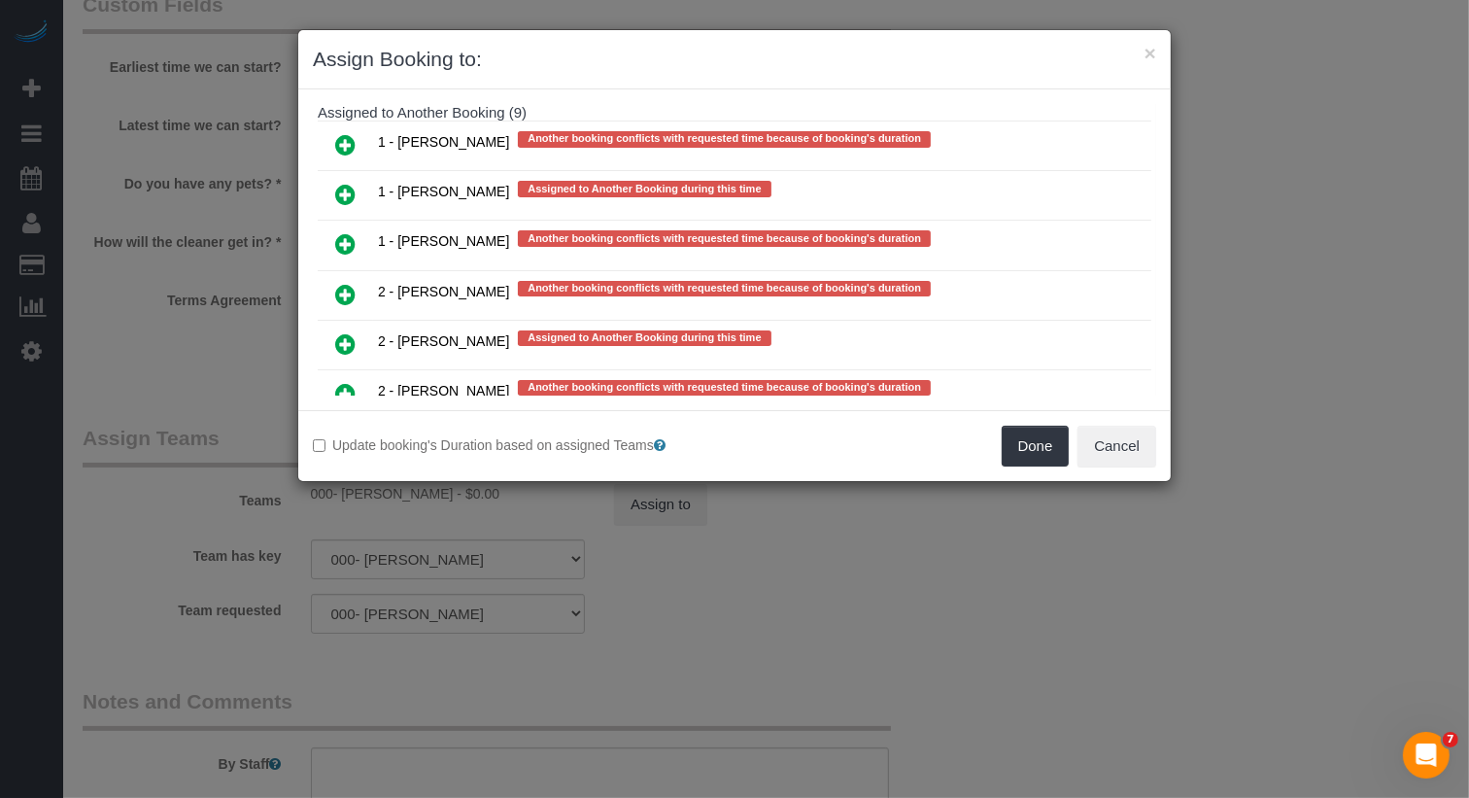
click at [343, 332] on icon at bounding box center [345, 343] width 20 height 23
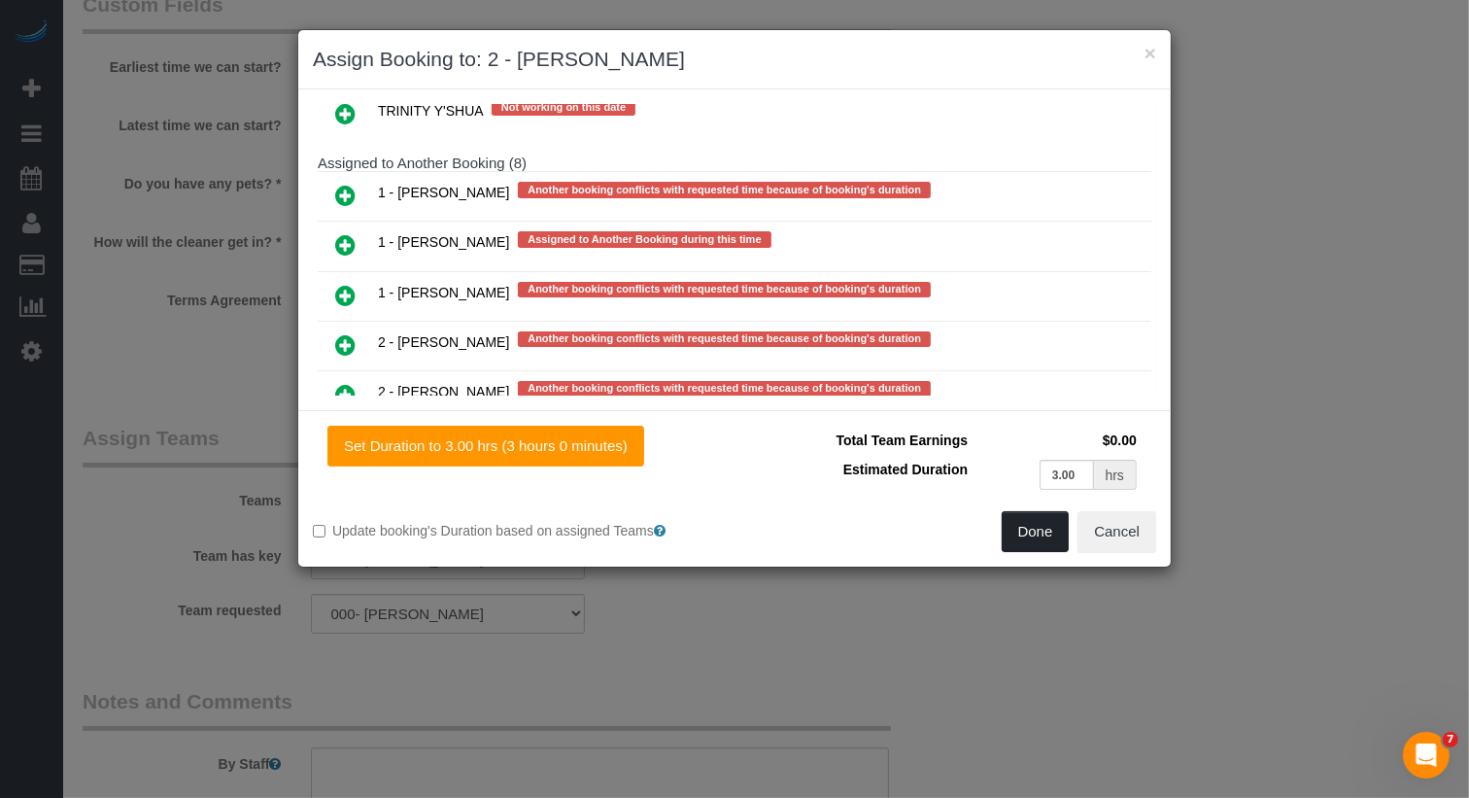
click at [1020, 521] on button "Done" at bounding box center [1036, 531] width 68 height 41
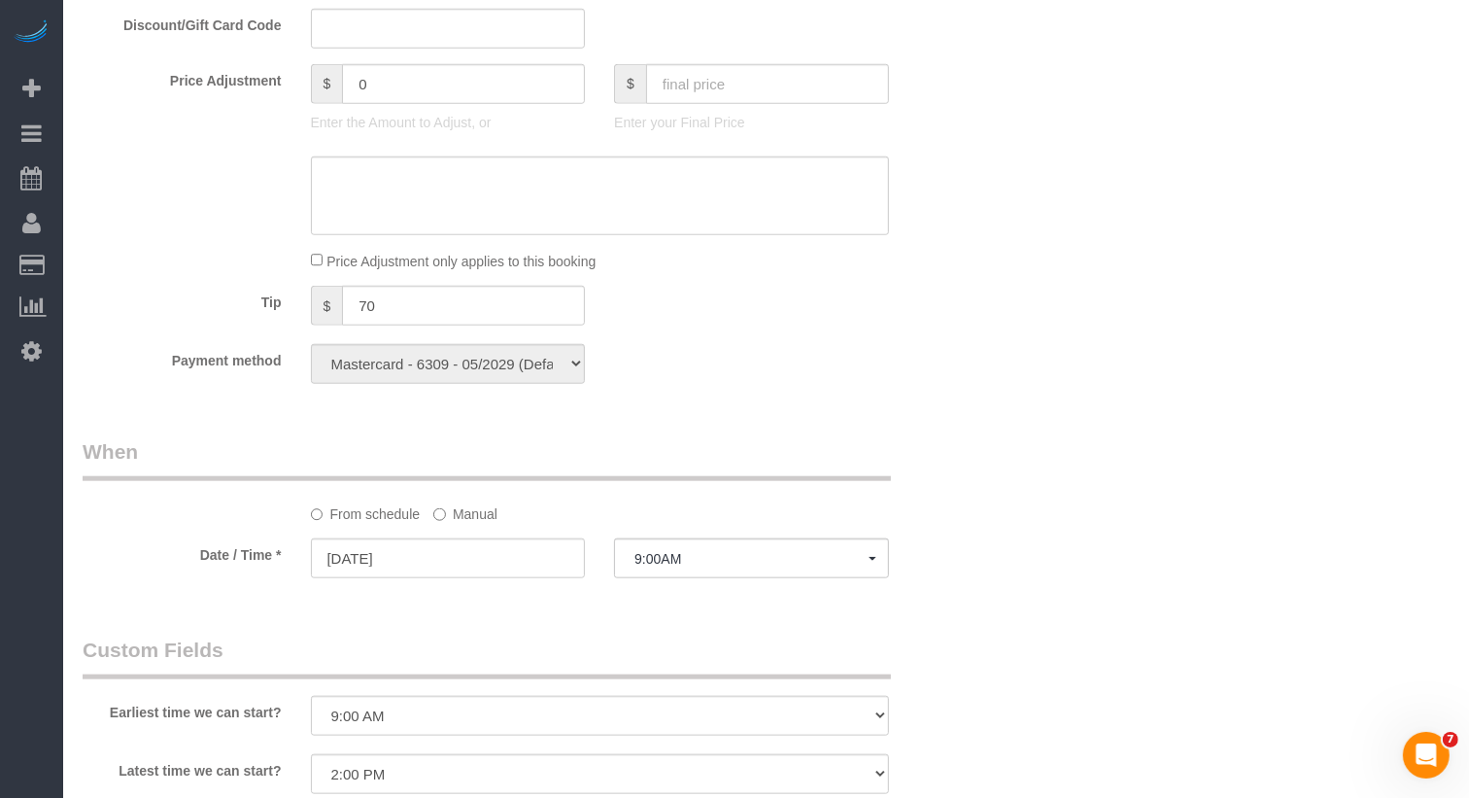
scroll to position [2144, 0]
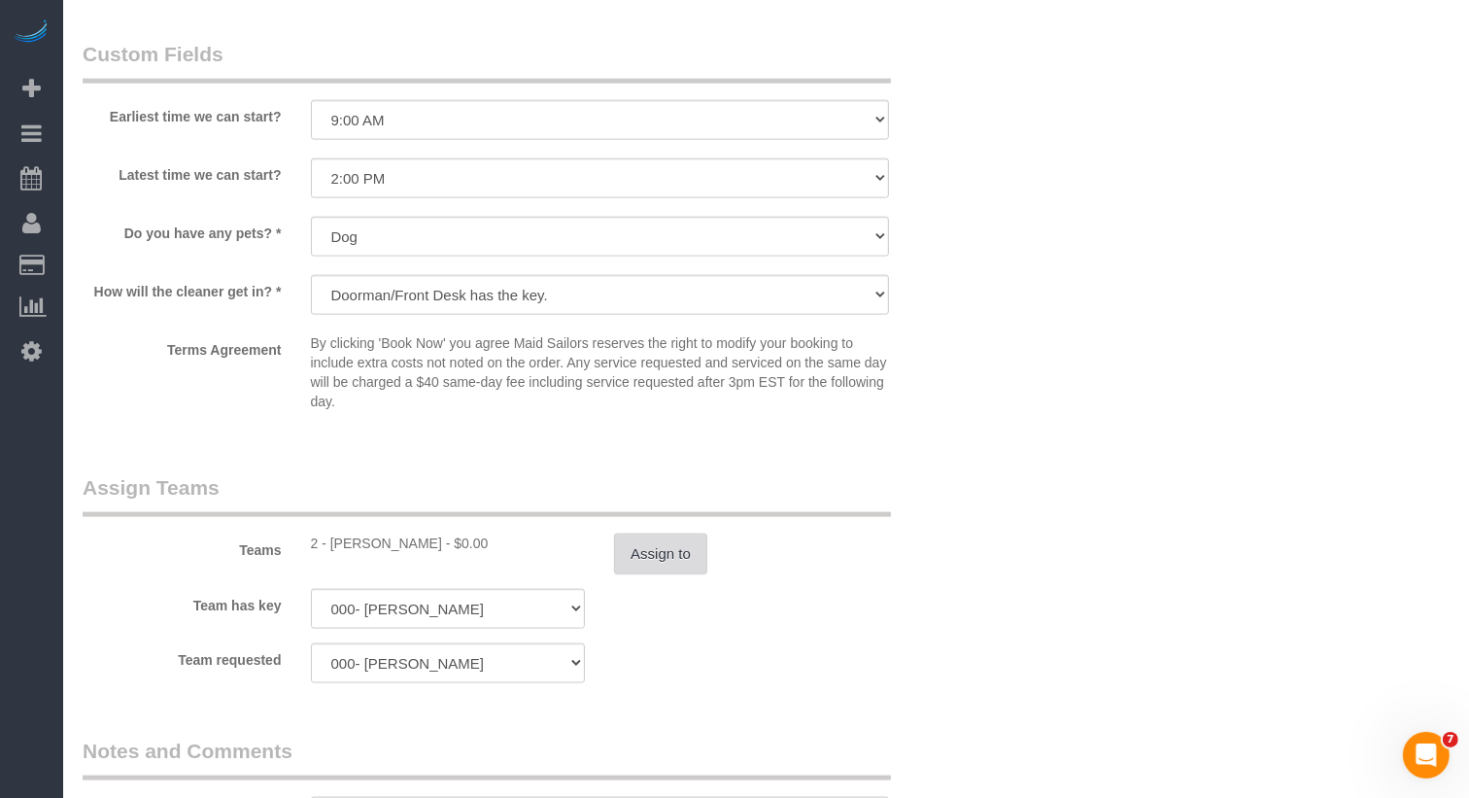
click at [666, 551] on button "Assign to" at bounding box center [660, 553] width 93 height 41
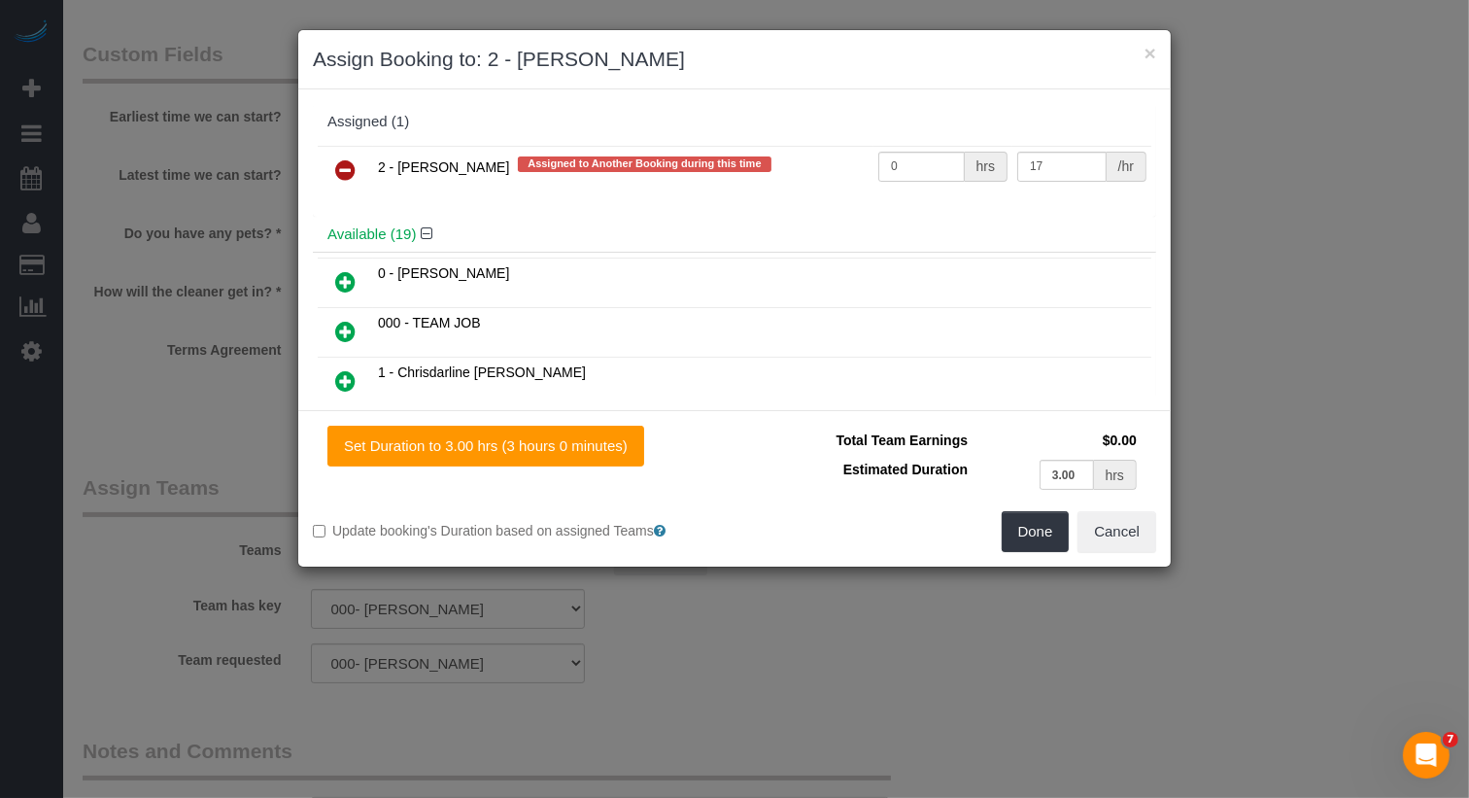
click at [342, 159] on icon at bounding box center [345, 169] width 20 height 23
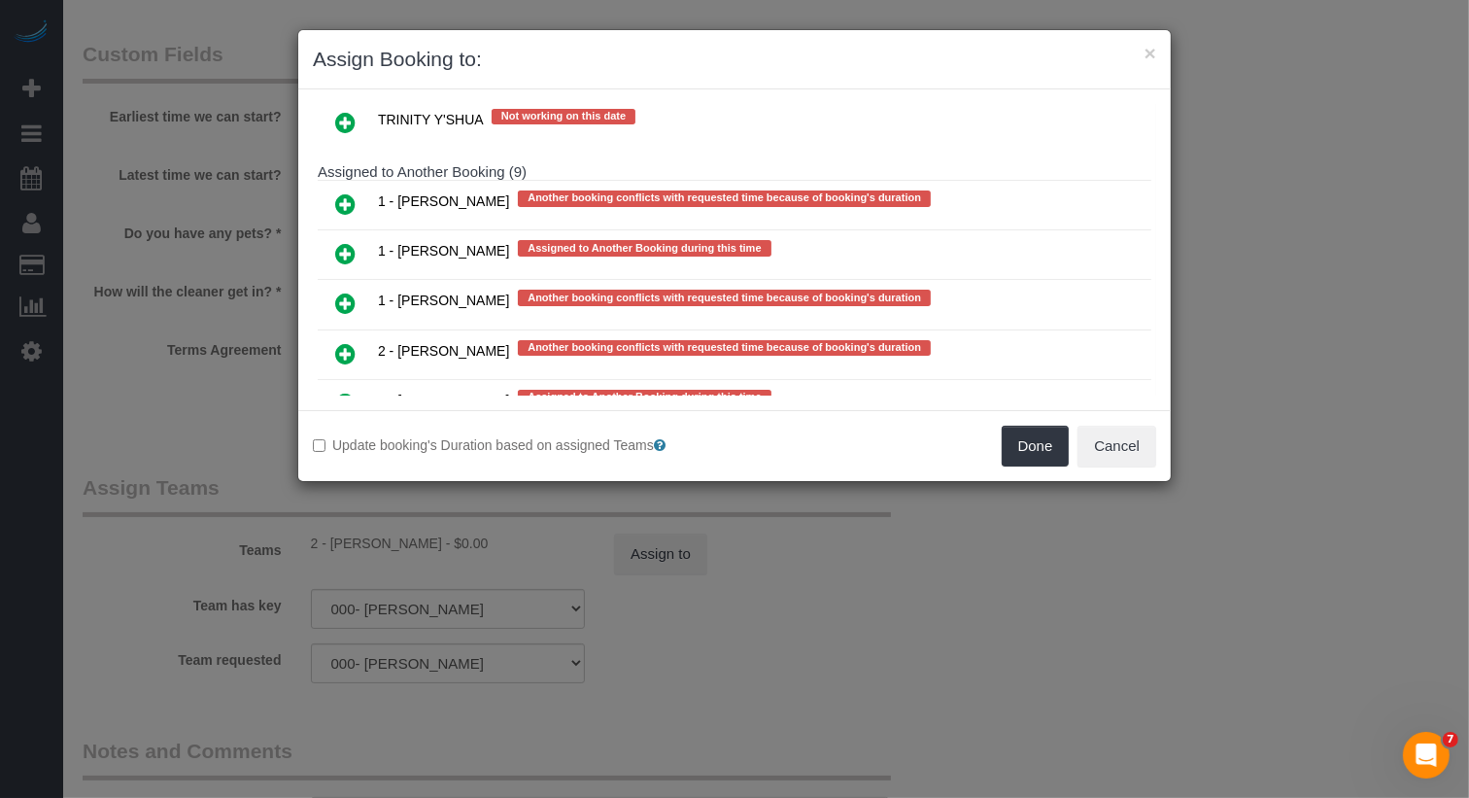
click at [335, 392] on icon at bounding box center [345, 403] width 20 height 23
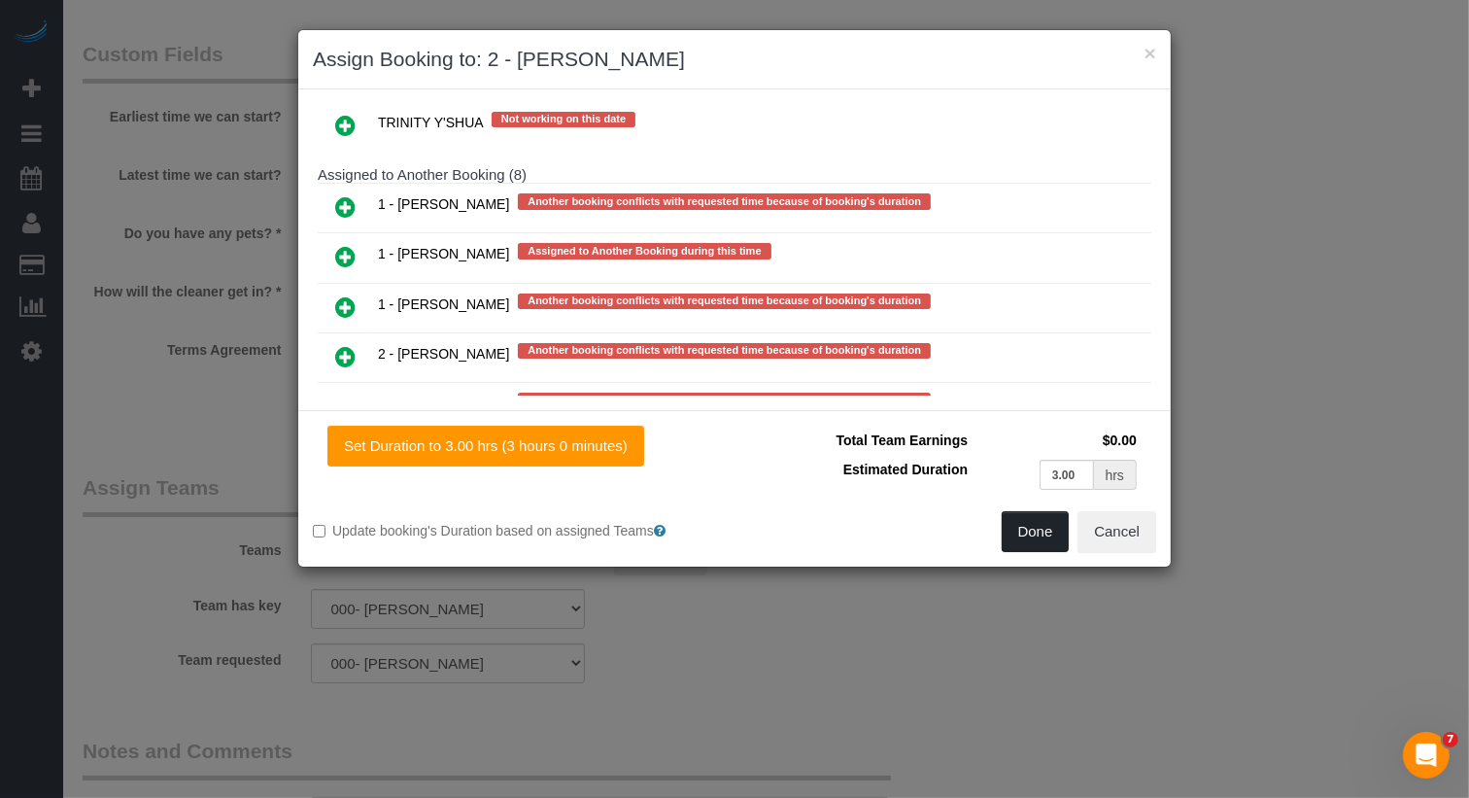
click at [1014, 518] on button "Done" at bounding box center [1036, 531] width 68 height 41
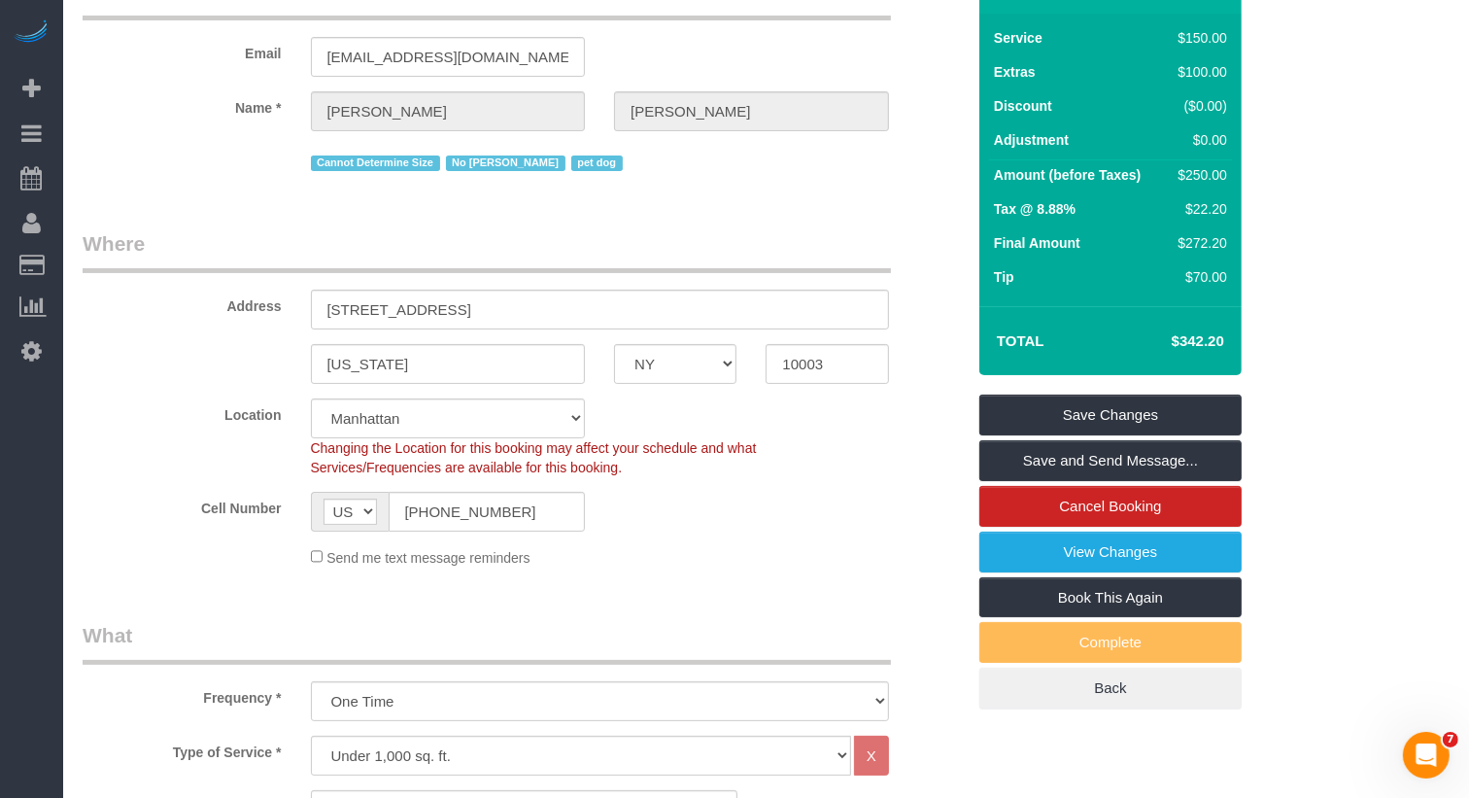
scroll to position [0, 0]
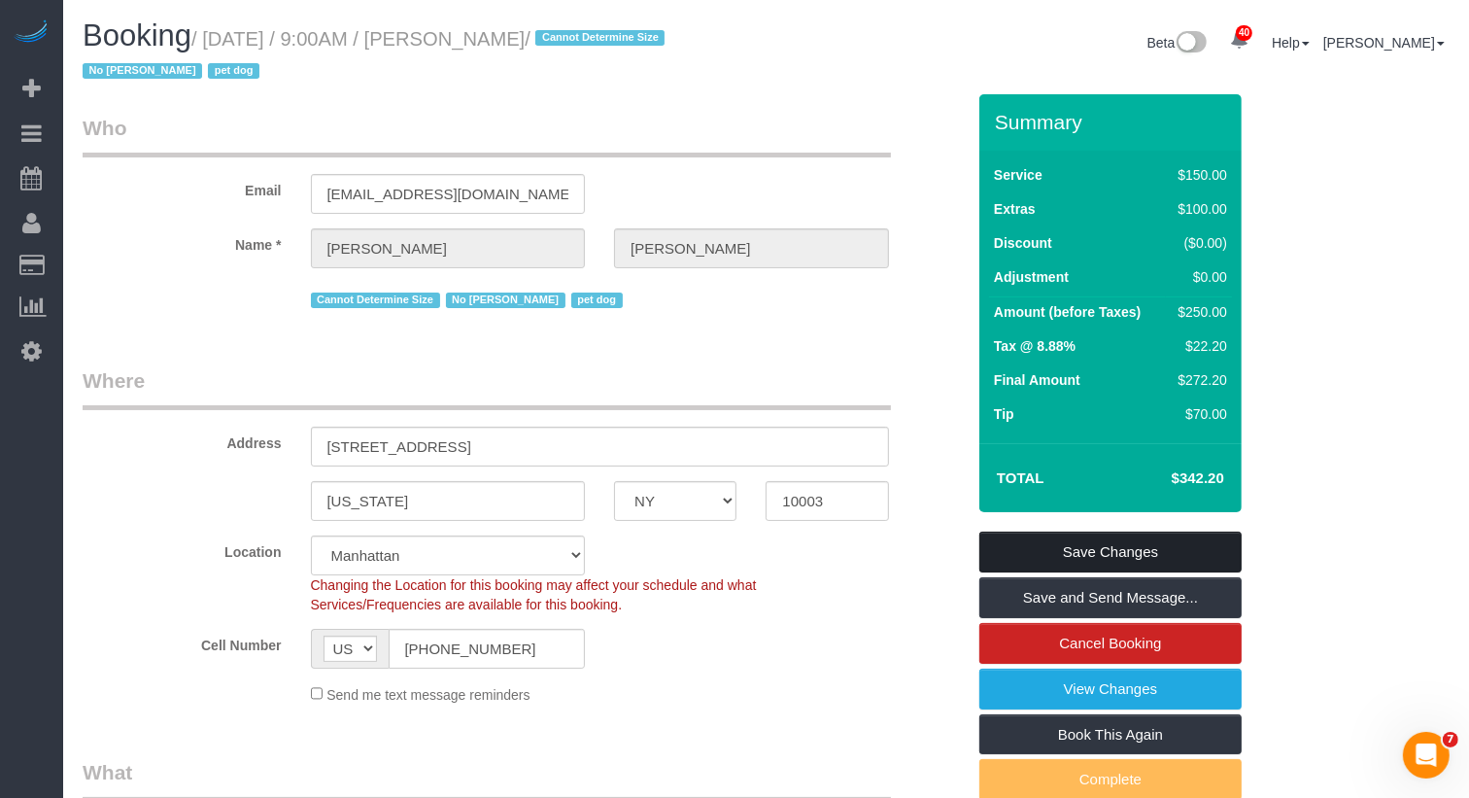
click at [1062, 560] on link "Save Changes" at bounding box center [1110, 552] width 262 height 41
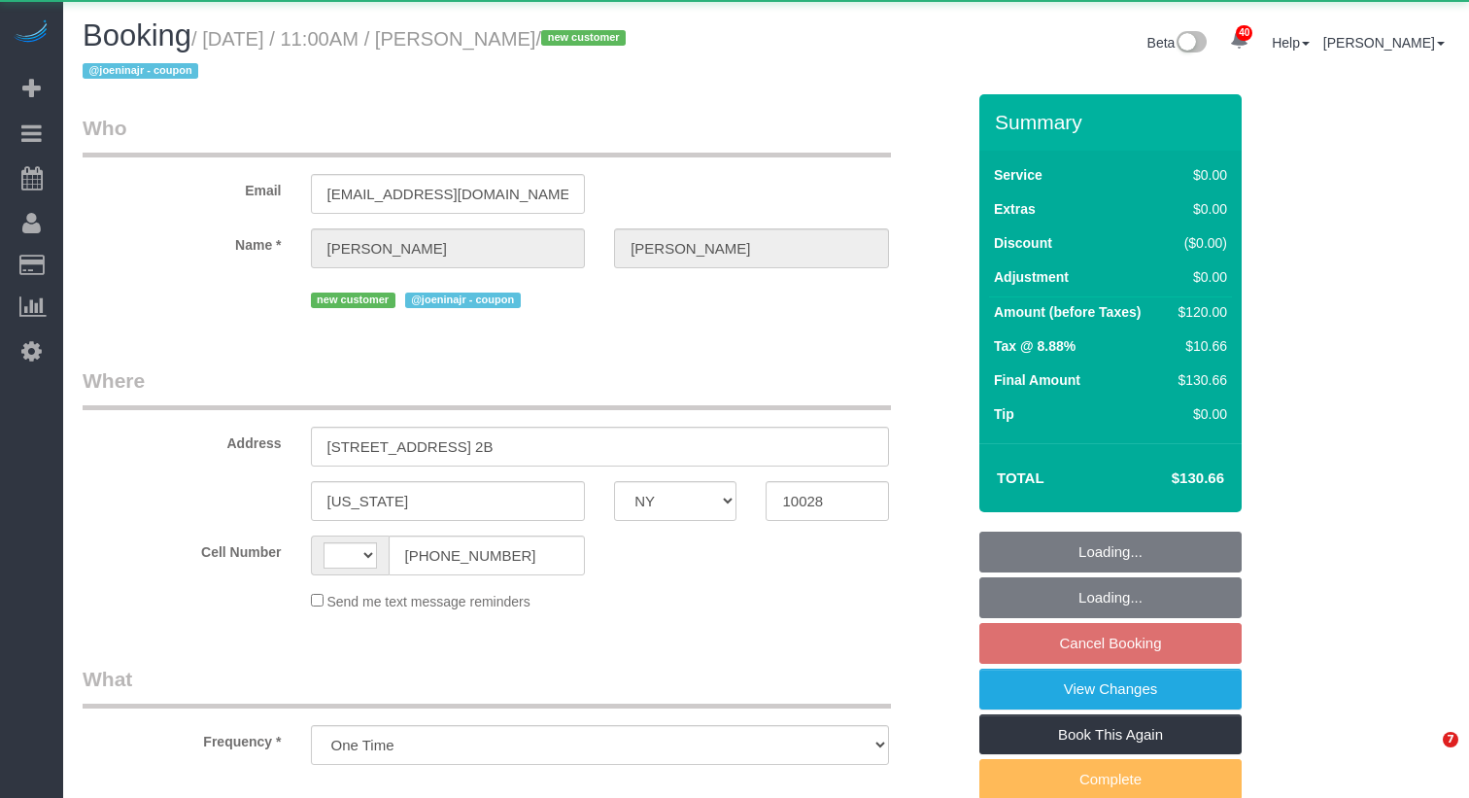
select select "NY"
select select "string:[GEOGRAPHIC_DATA]"
select select "1"
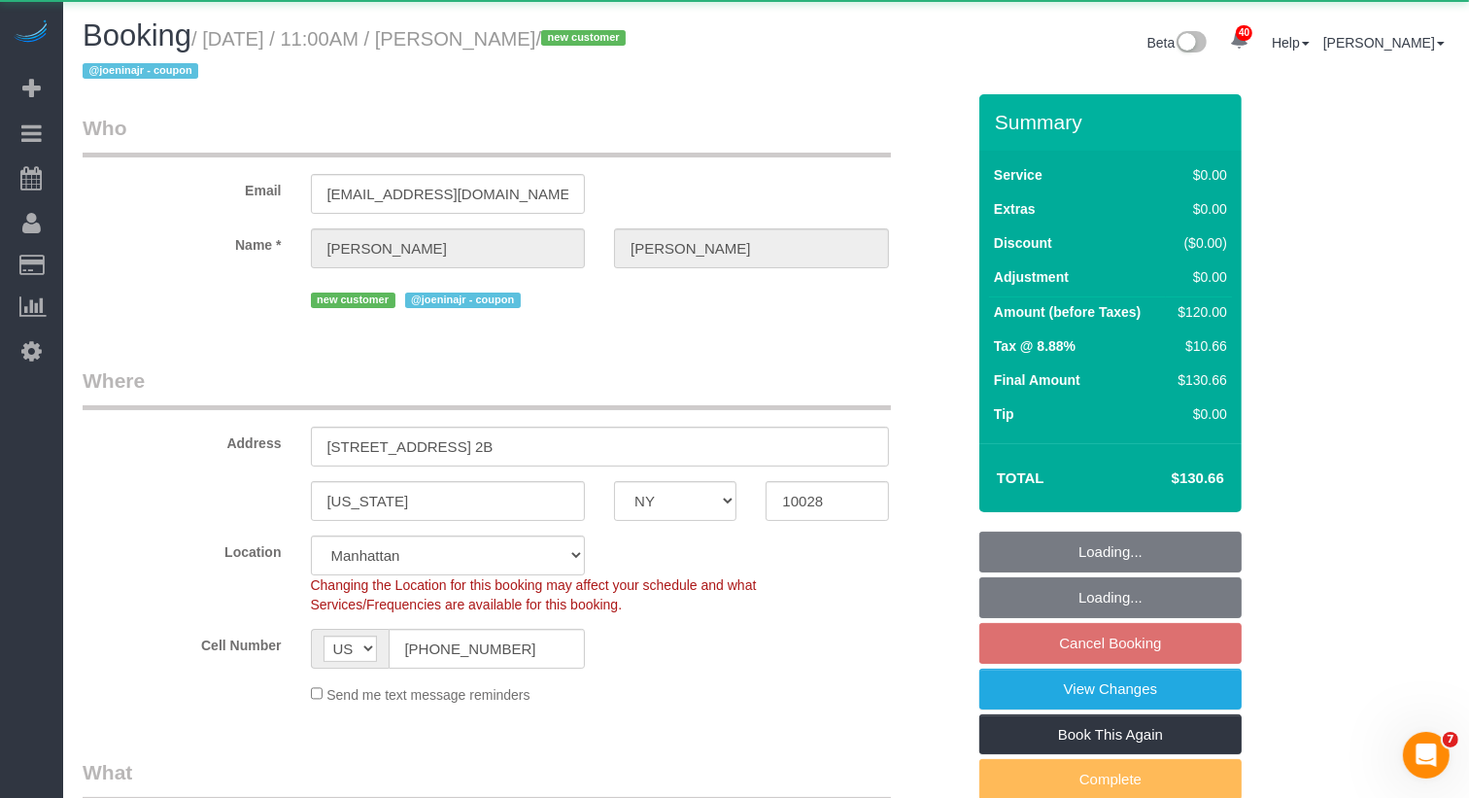
select select "object:927"
select select "string:stripe-pm_1SICIA4VGloSiKo70EiLE9os"
select select "spot4"
select select "number:89"
select select "number:73"
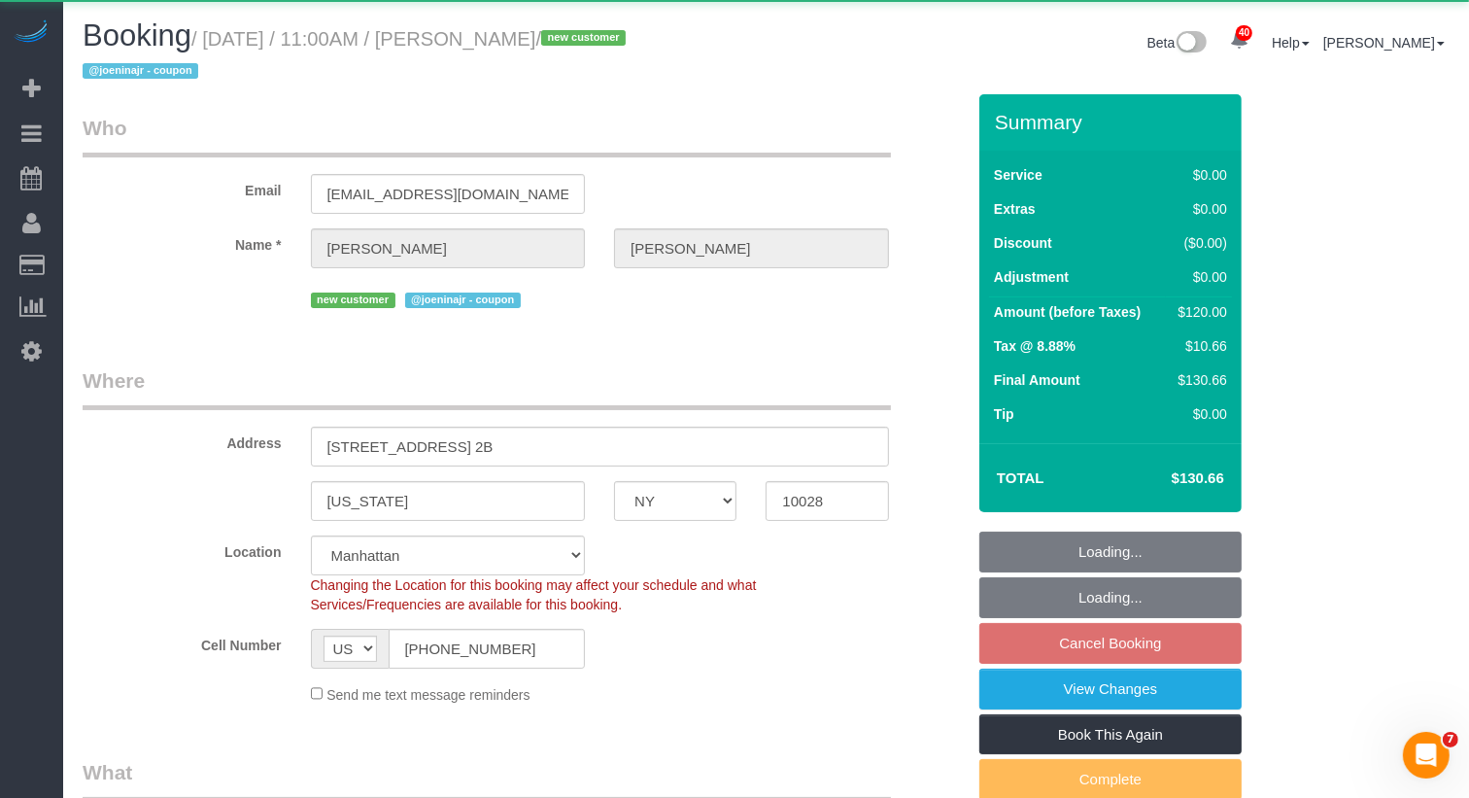
select select "number:15"
select select "number:5"
select select "1"
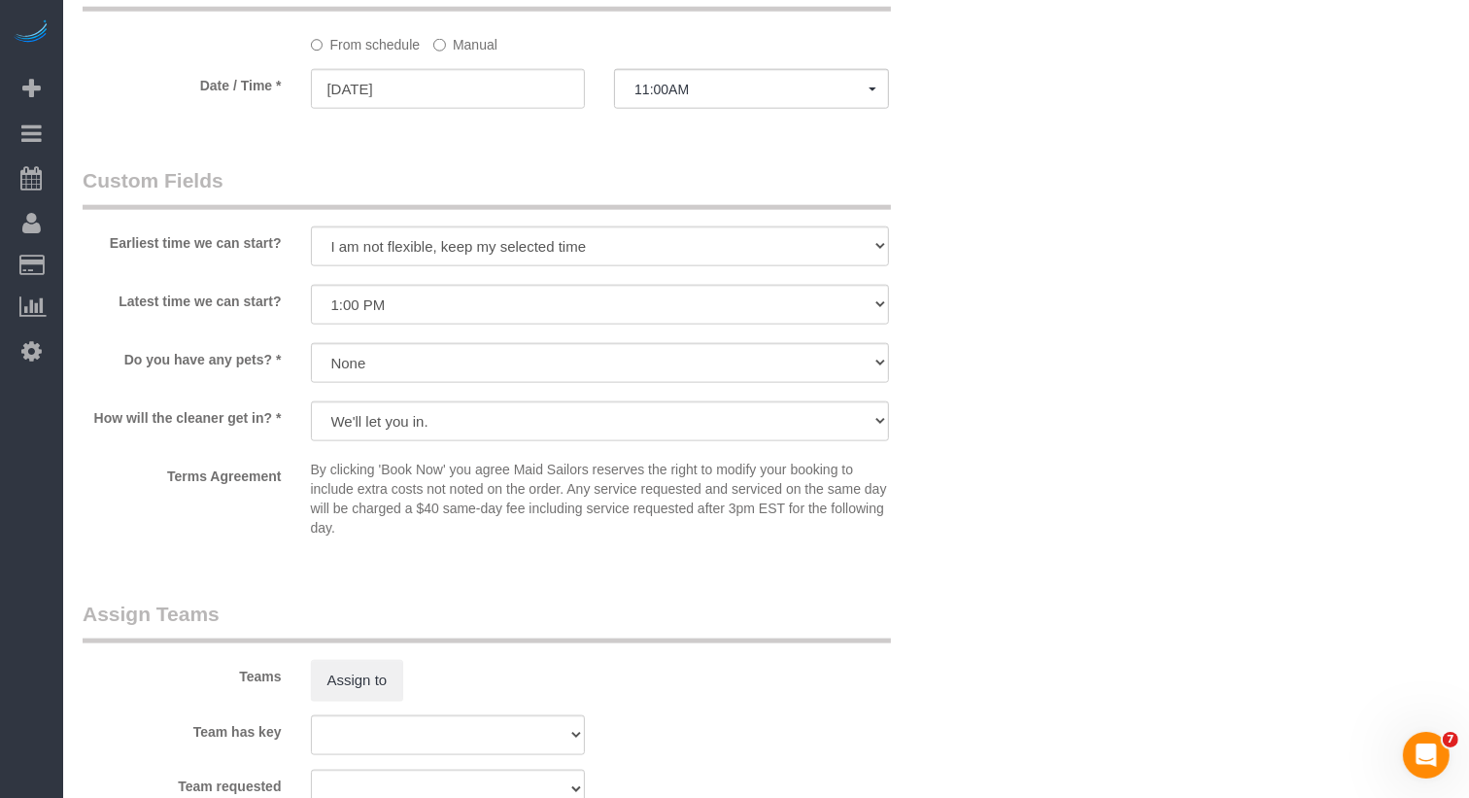
scroll to position [2019, 0]
click at [335, 685] on button "Assign to" at bounding box center [357, 678] width 93 height 41
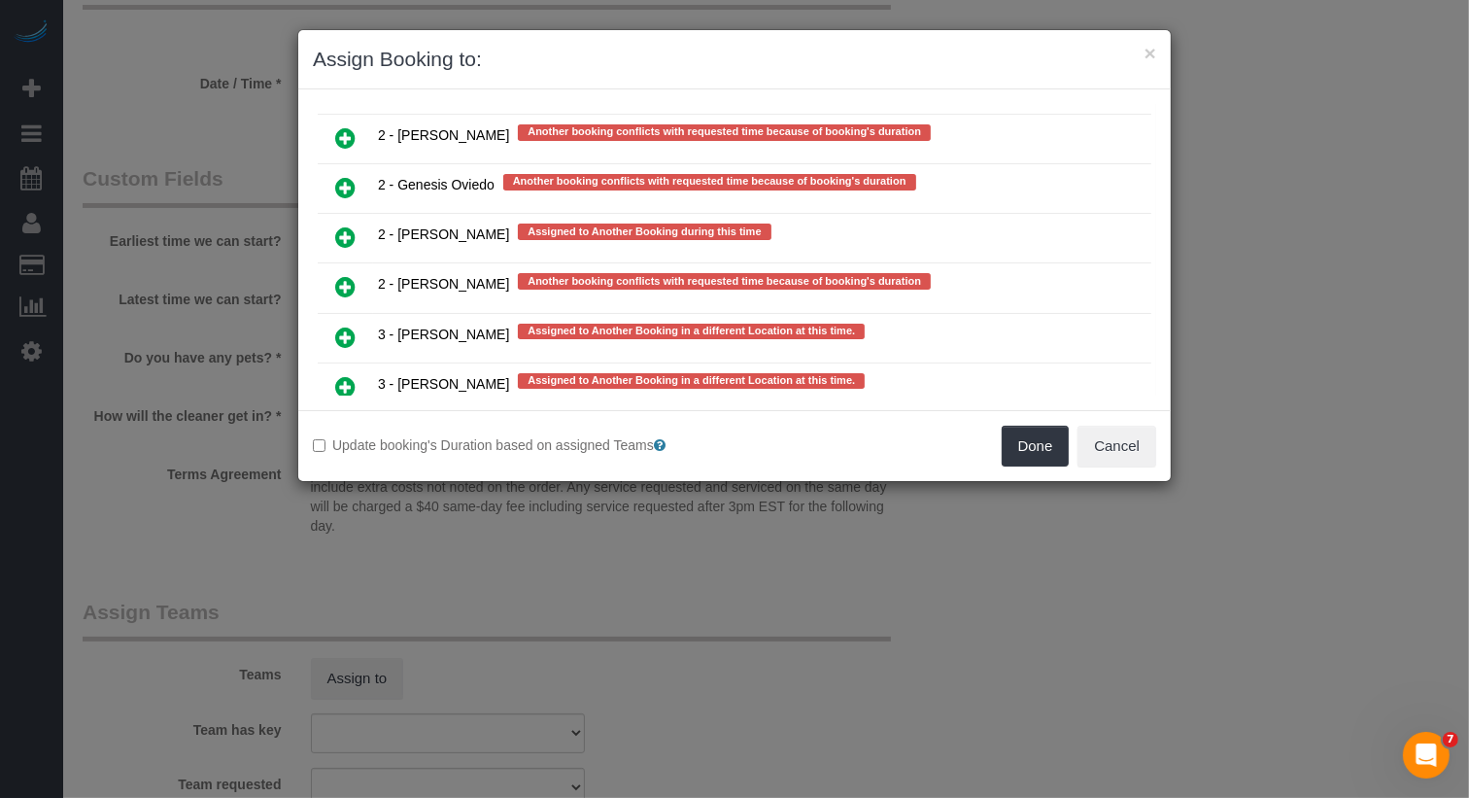
scroll to position [3986, 0]
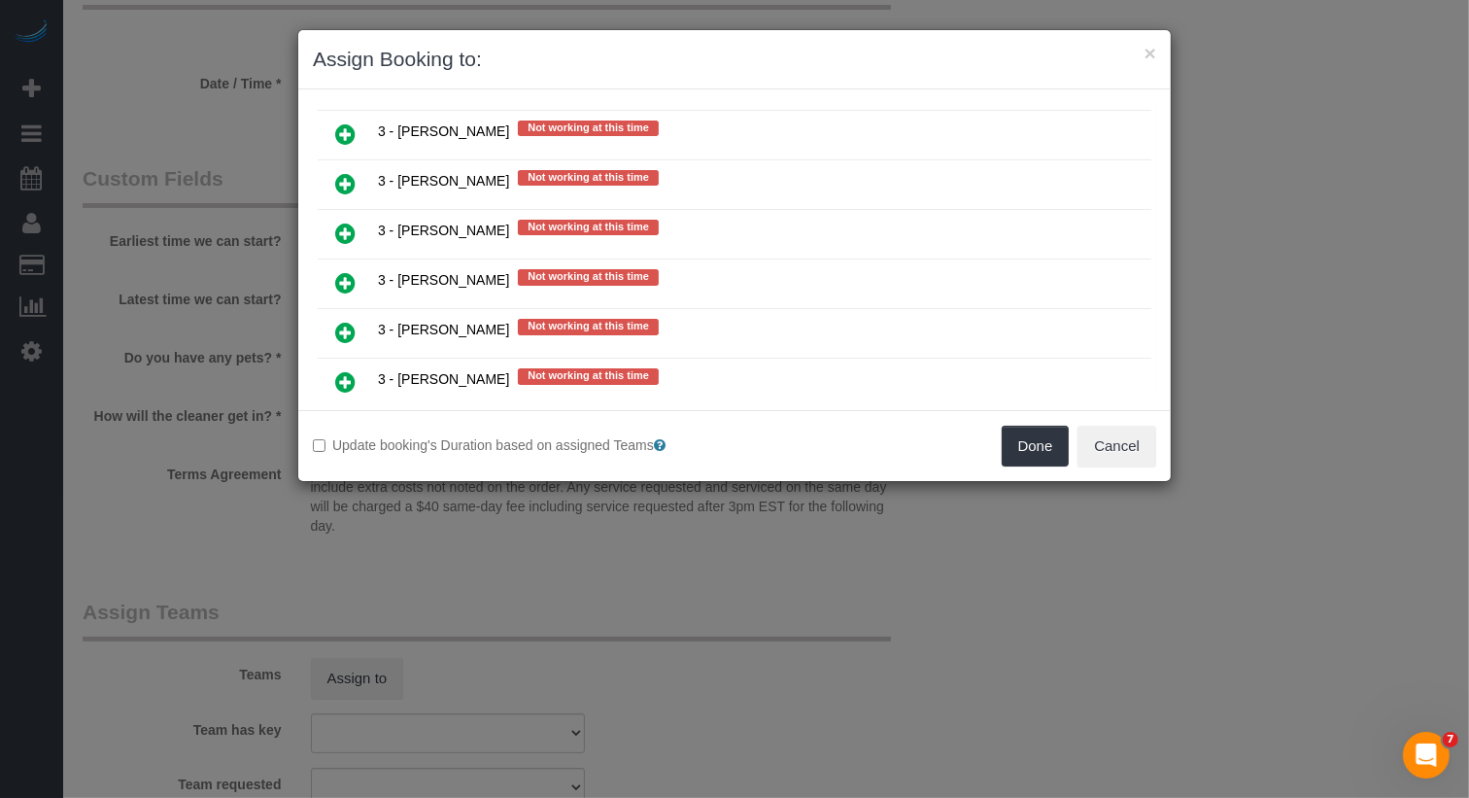
click at [323, 363] on link at bounding box center [346, 382] width 46 height 39
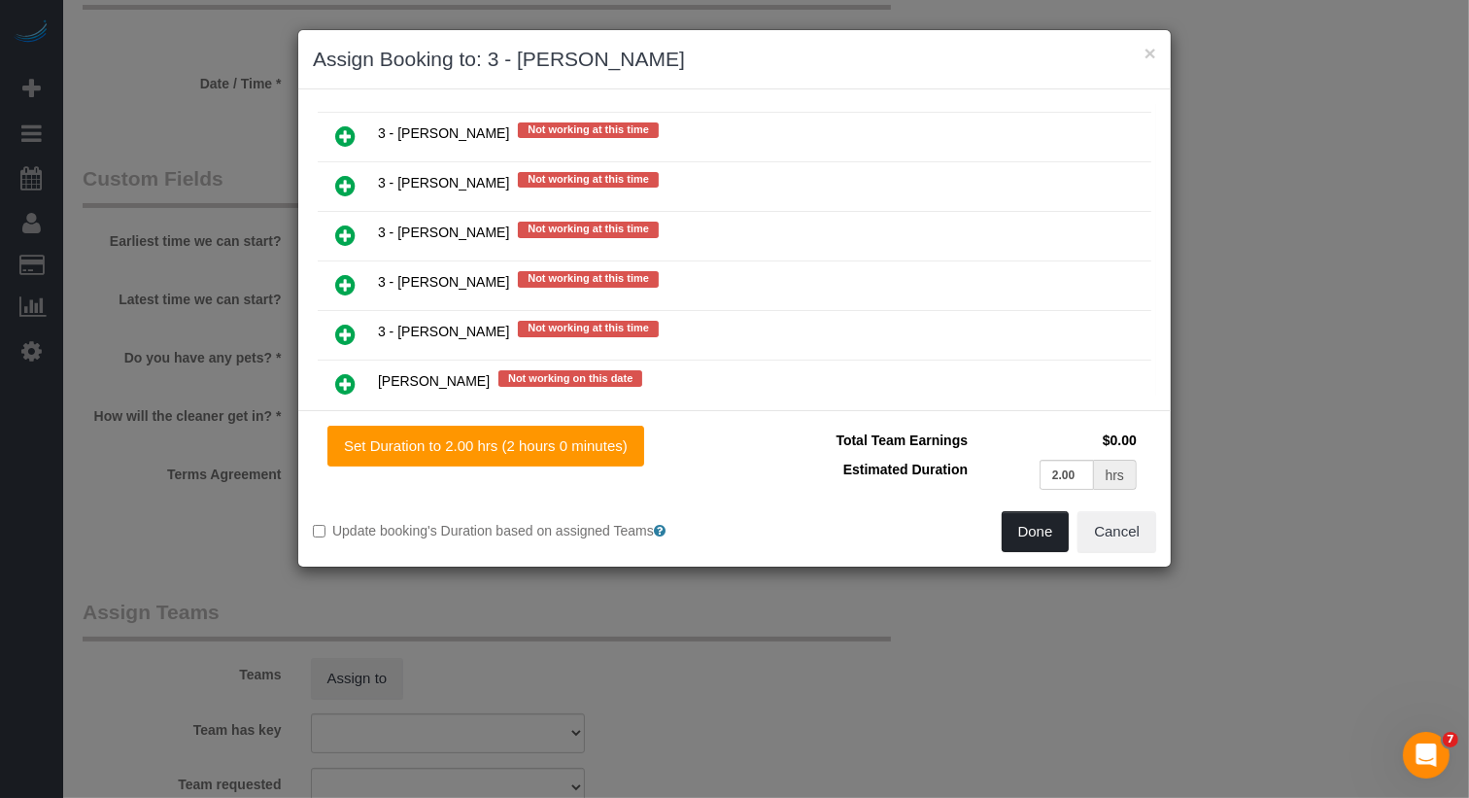
click at [1030, 528] on button "Done" at bounding box center [1036, 531] width 68 height 41
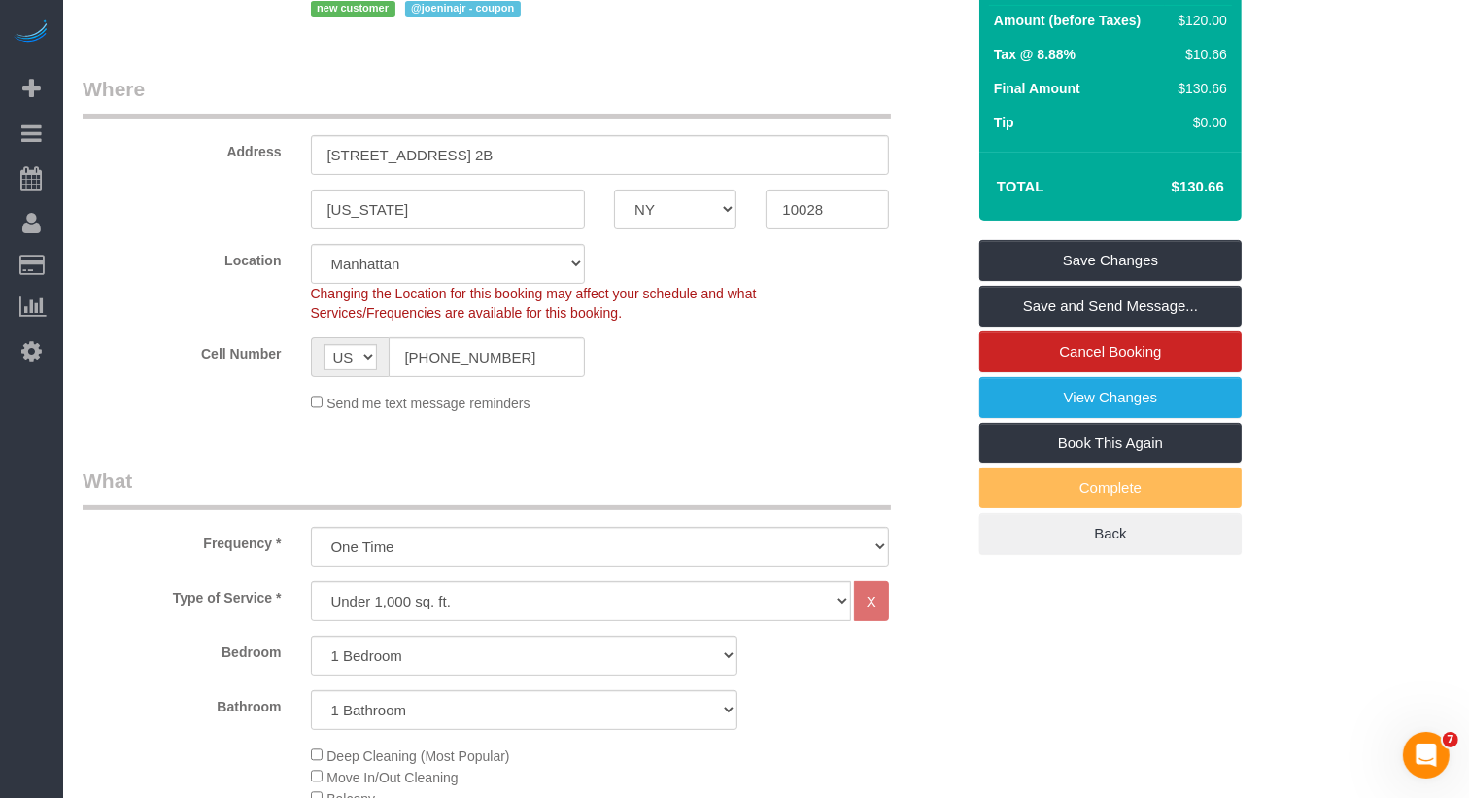
scroll to position [0, 0]
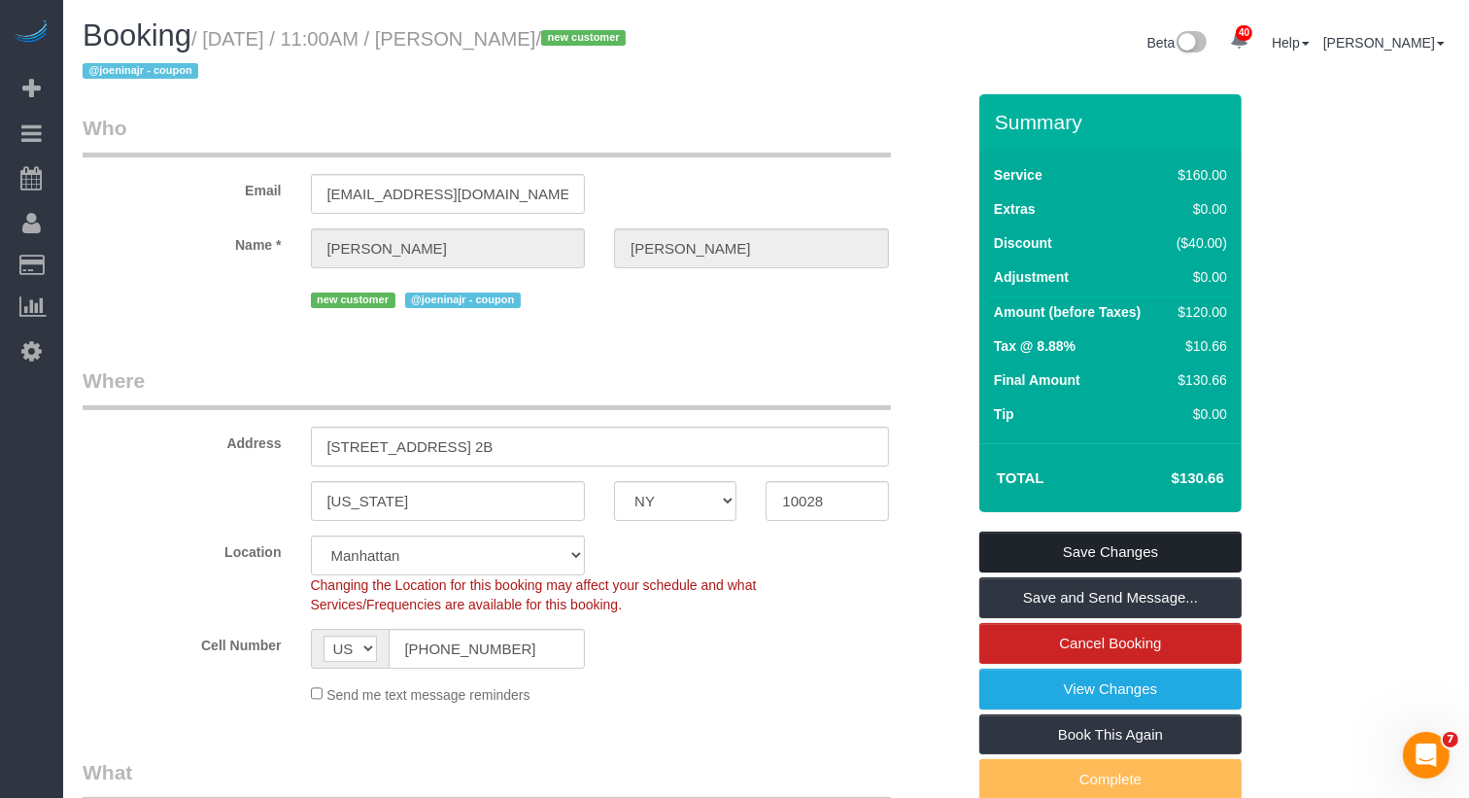
click at [1096, 558] on link "Save Changes" at bounding box center [1110, 552] width 262 height 41
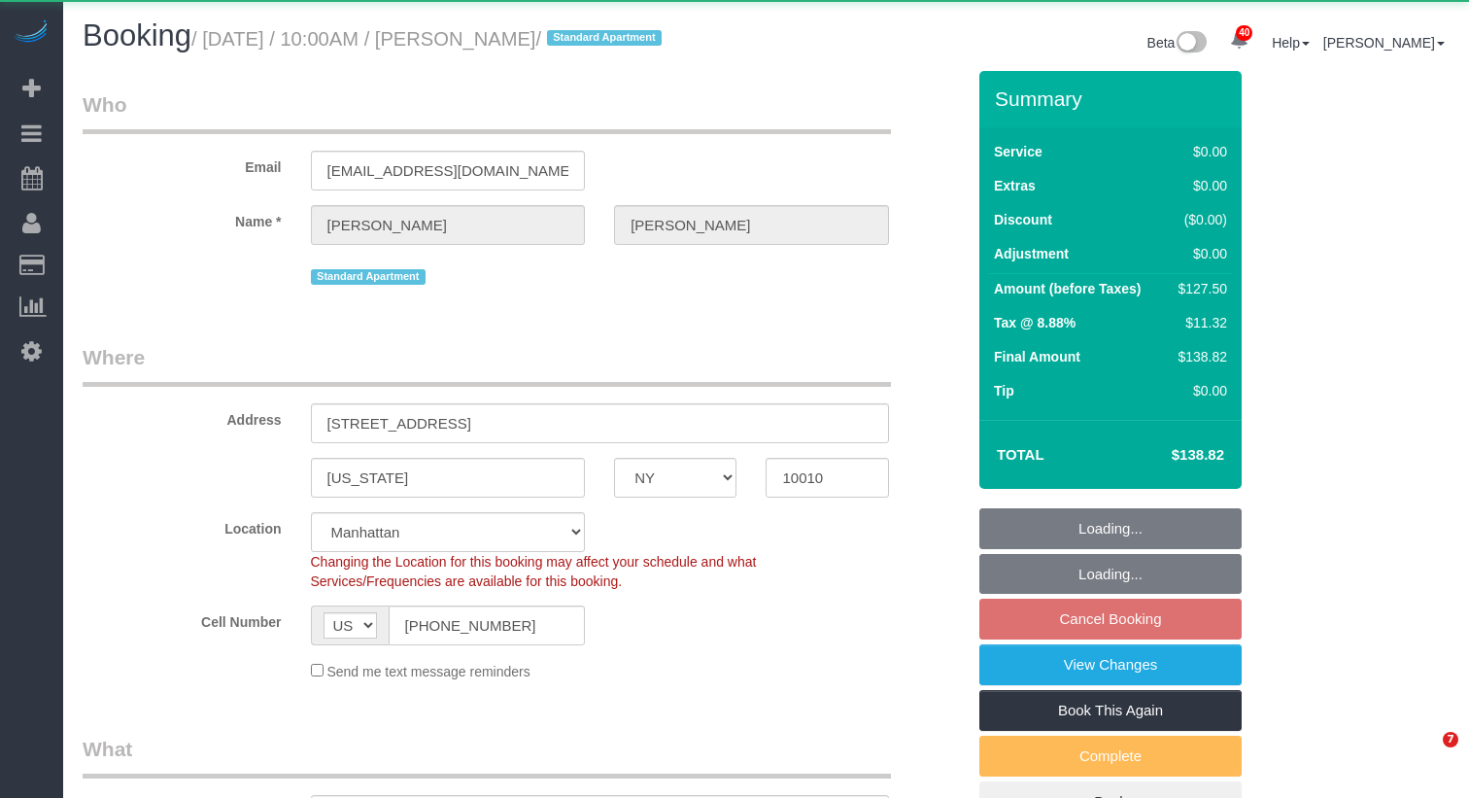
select select "NY"
select select "object:1068"
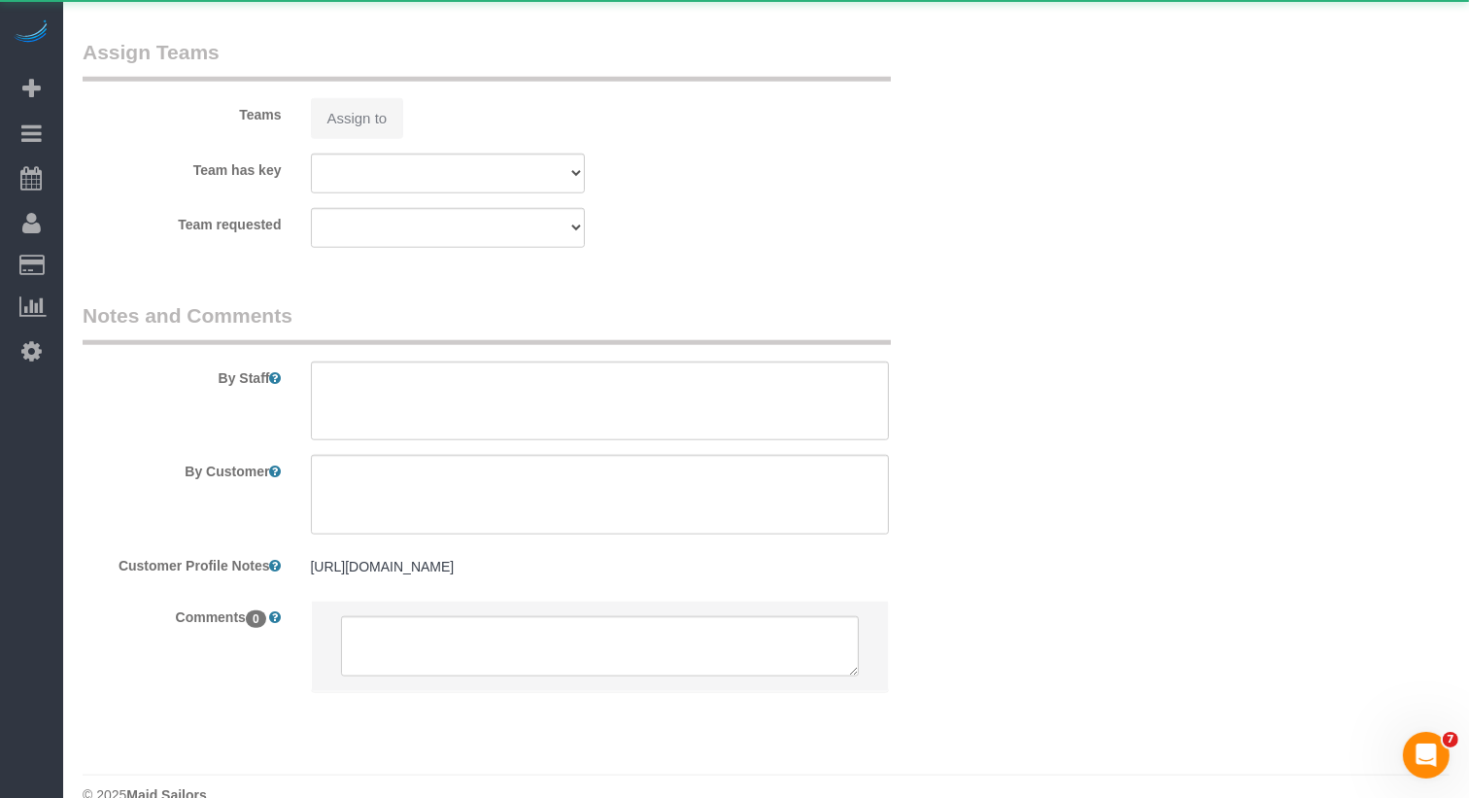
select select "string:stripe-pm_1RjrLG4VGloSiKo70pr58rOi"
select select "spot3"
select select "number:56"
select select "number:73"
select select "number:15"
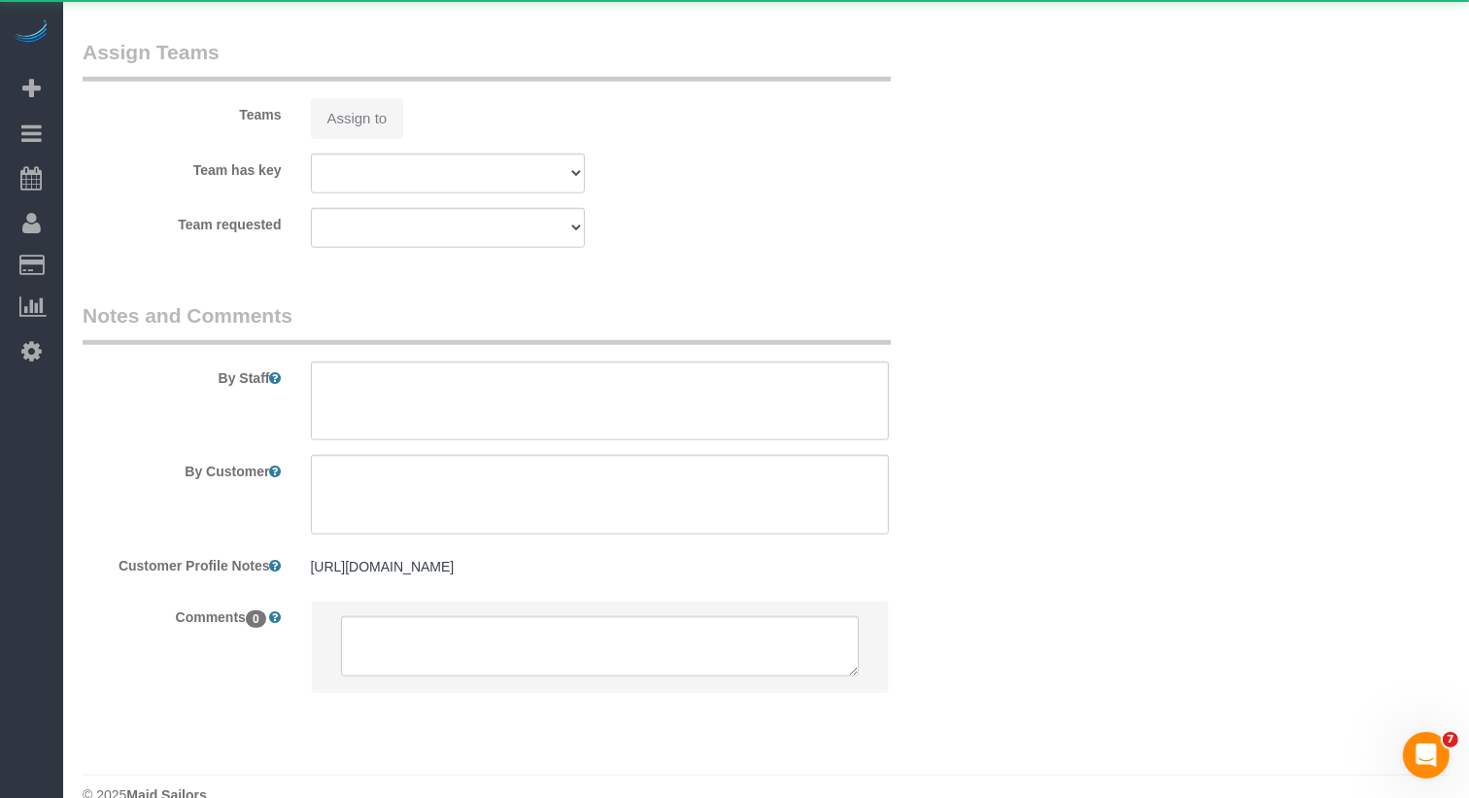
select select "number:5"
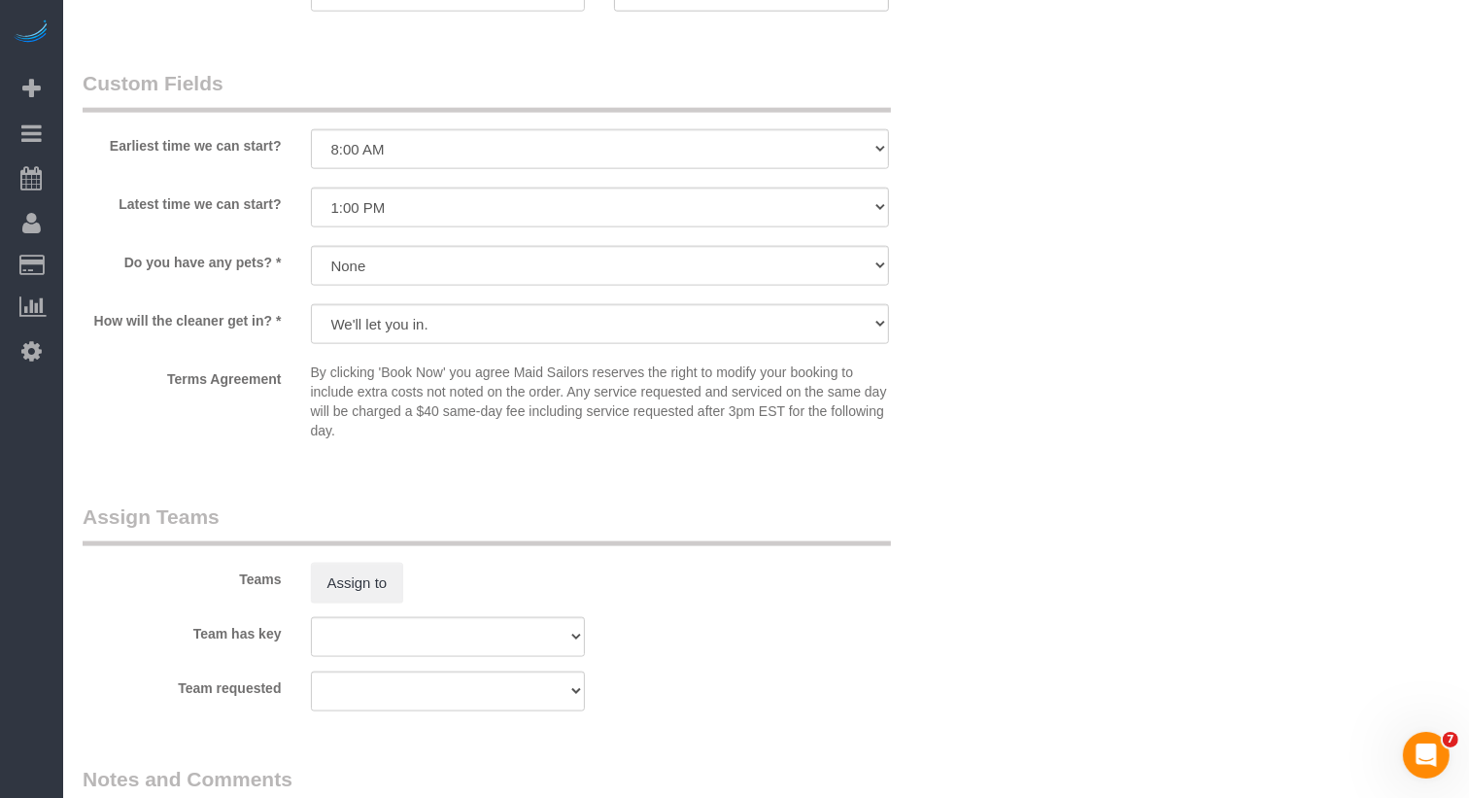
scroll to position [2616, 0]
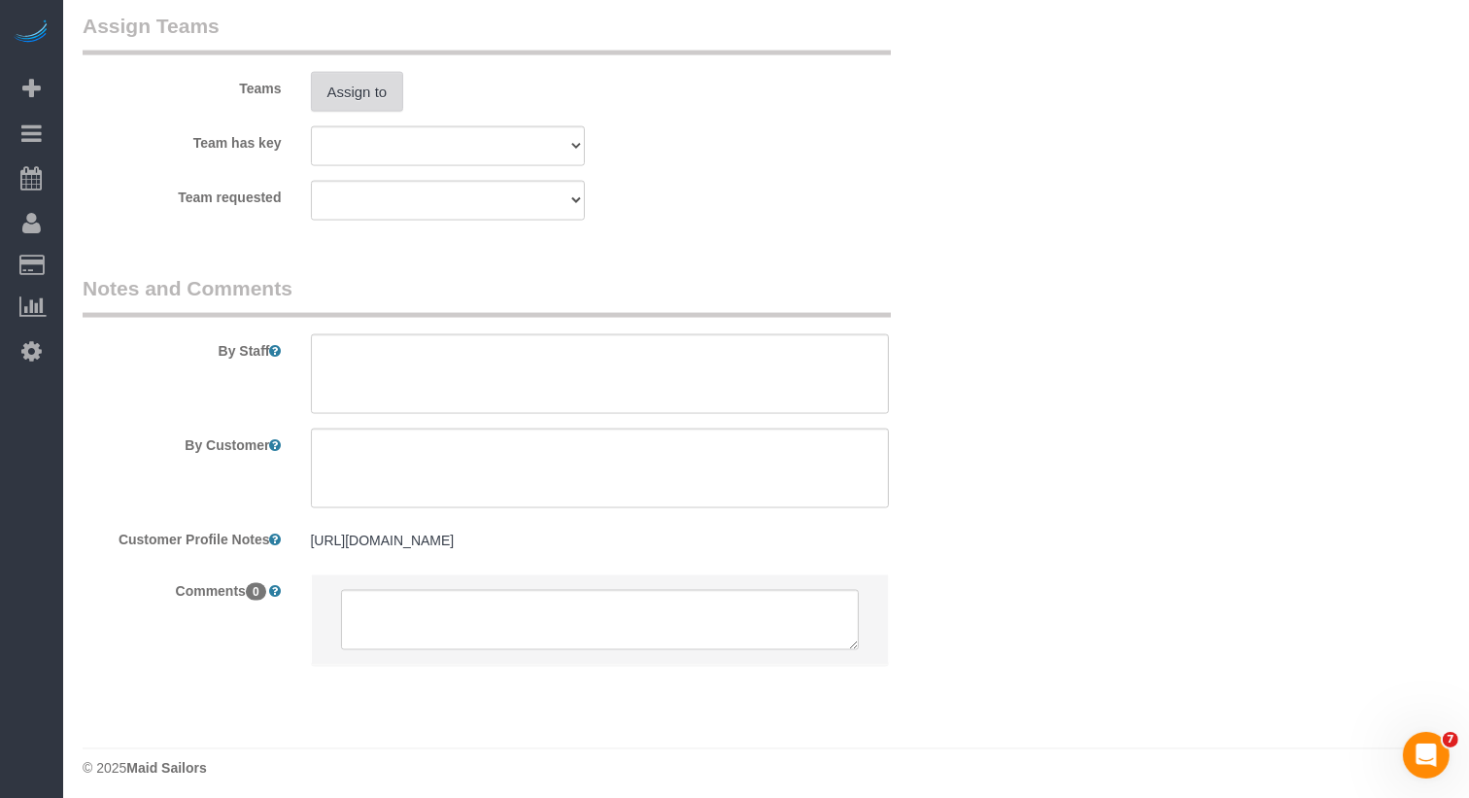
click at [367, 113] on button "Assign to" at bounding box center [357, 92] width 93 height 41
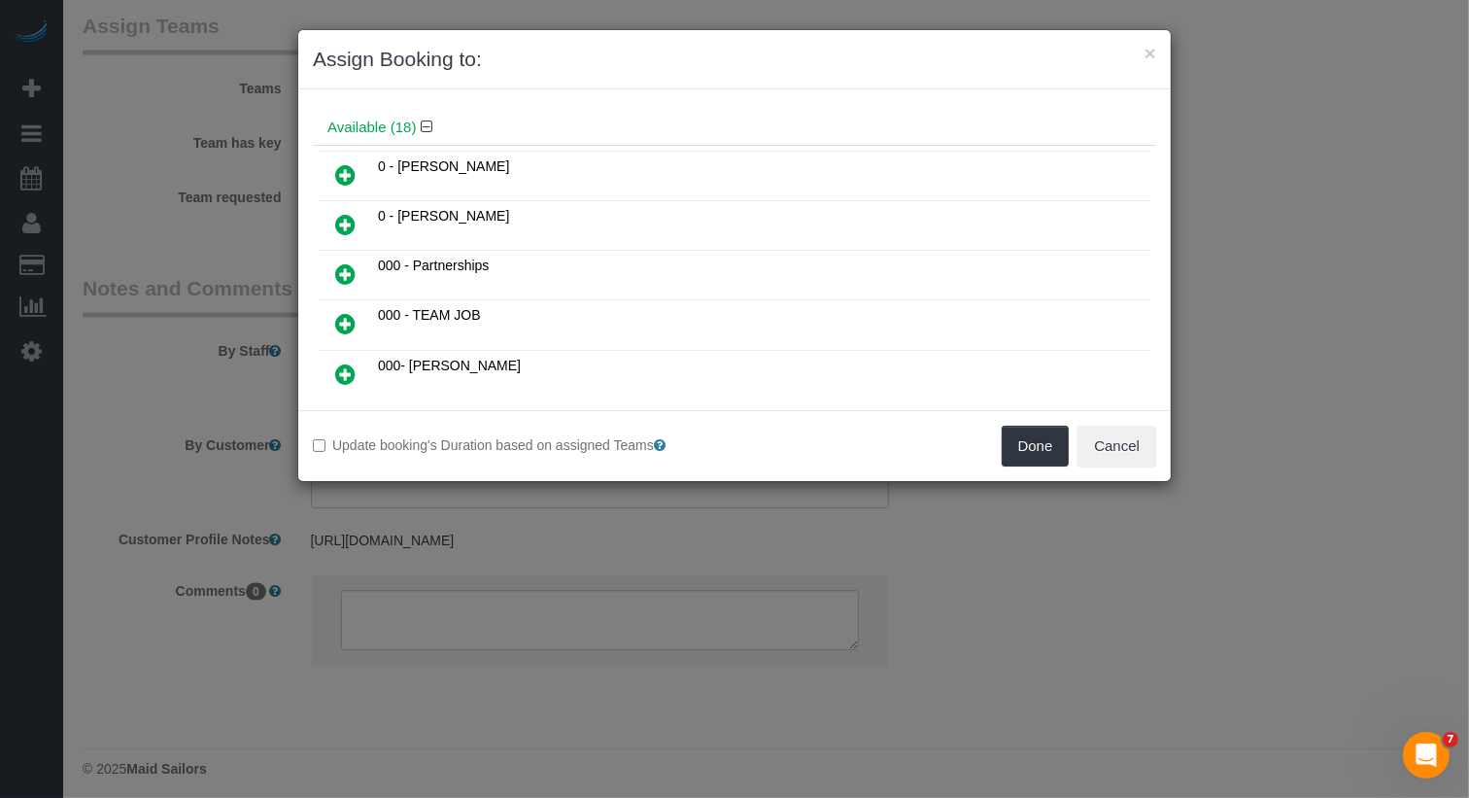
scroll to position [0, 0]
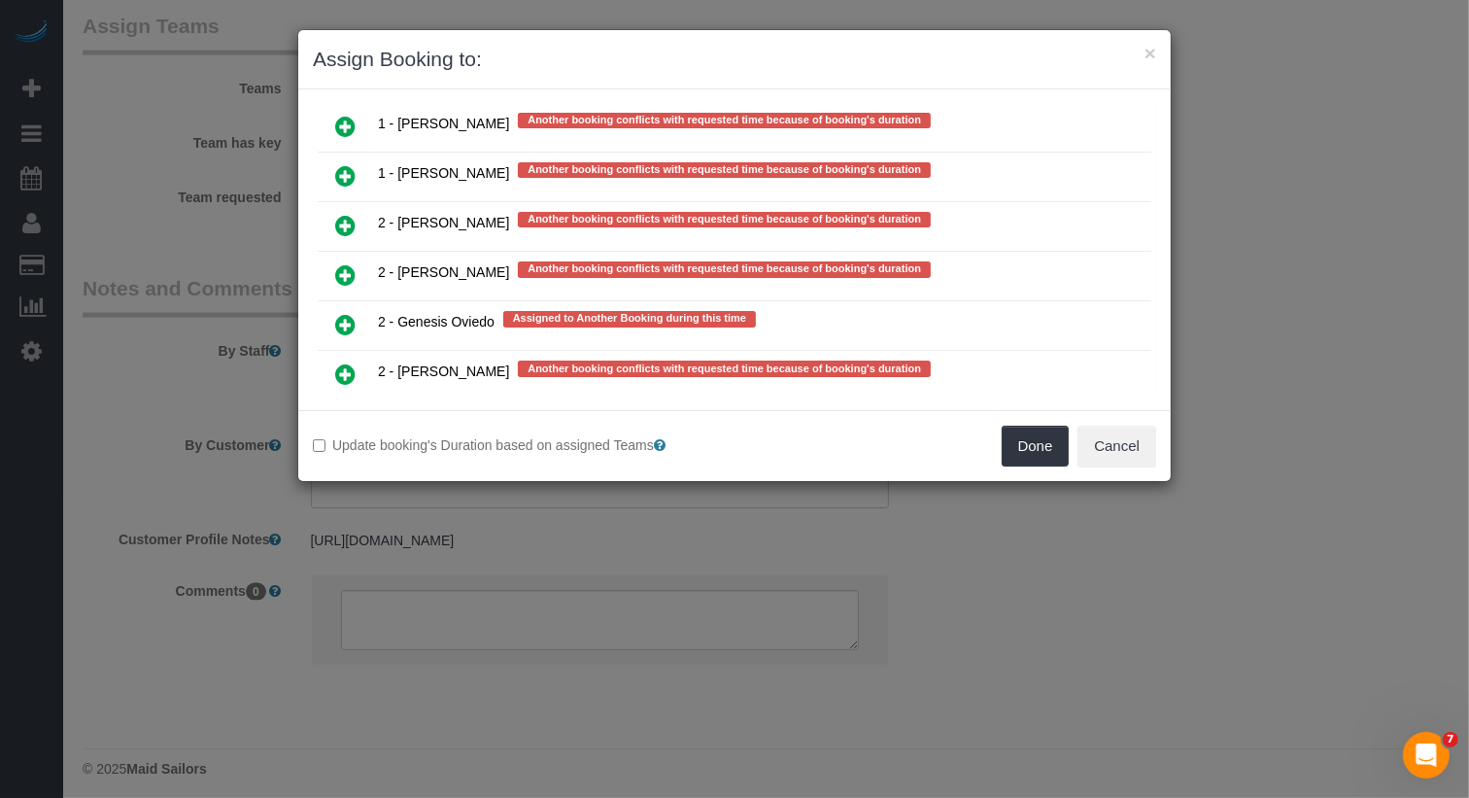
click at [348, 463] on icon at bounding box center [345, 474] width 20 height 23
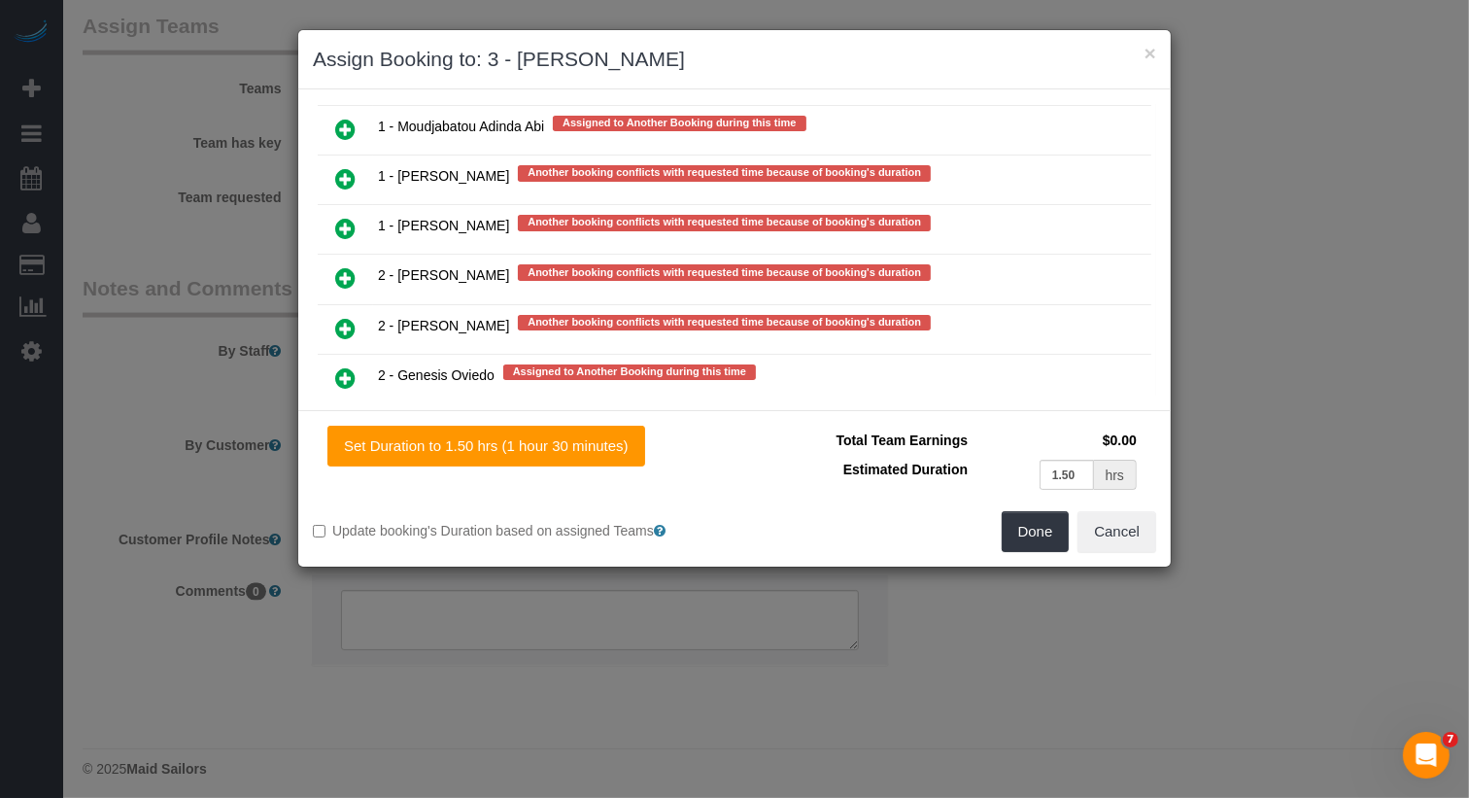
scroll to position [3859, 0]
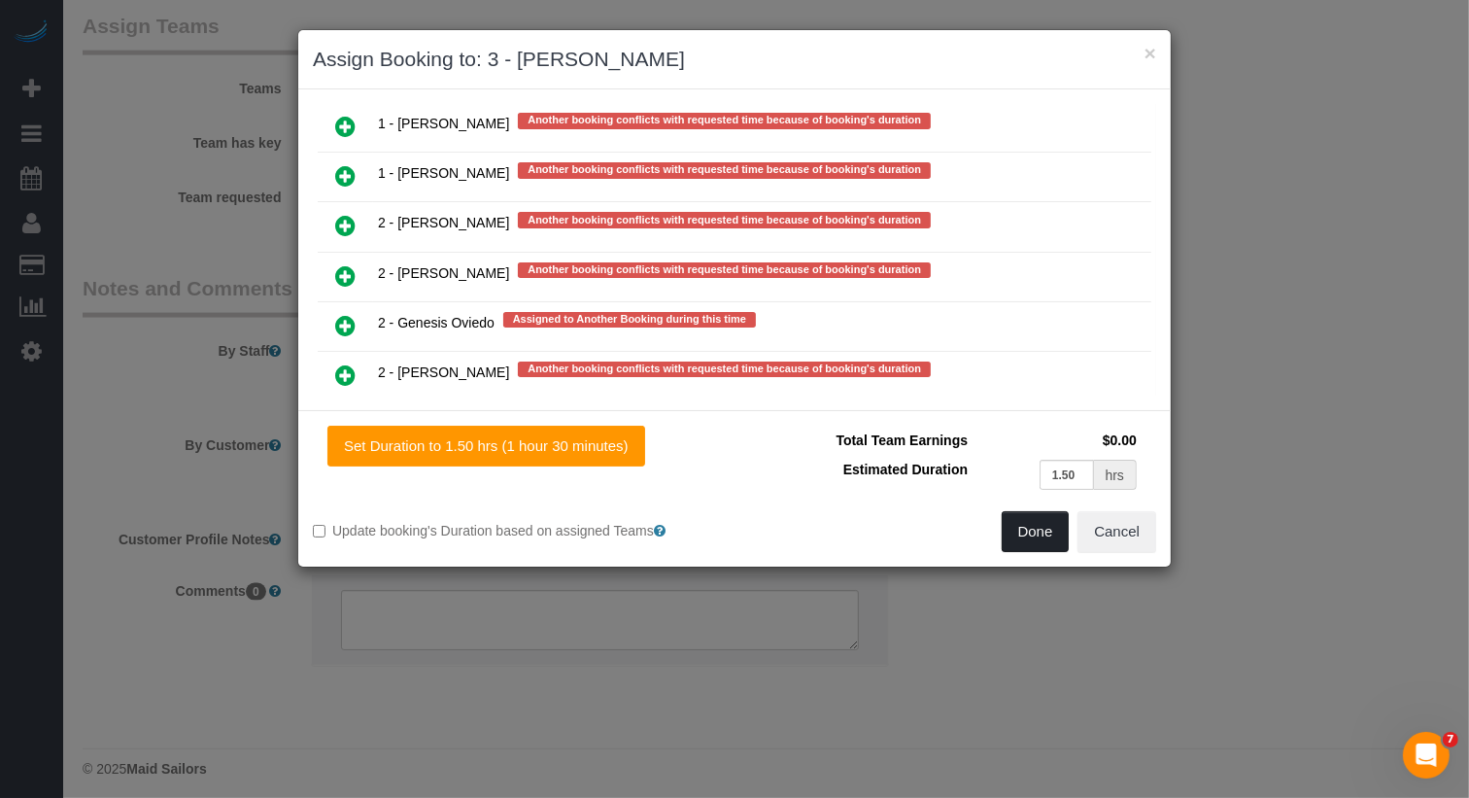
click at [1058, 543] on button "Done" at bounding box center [1036, 531] width 68 height 41
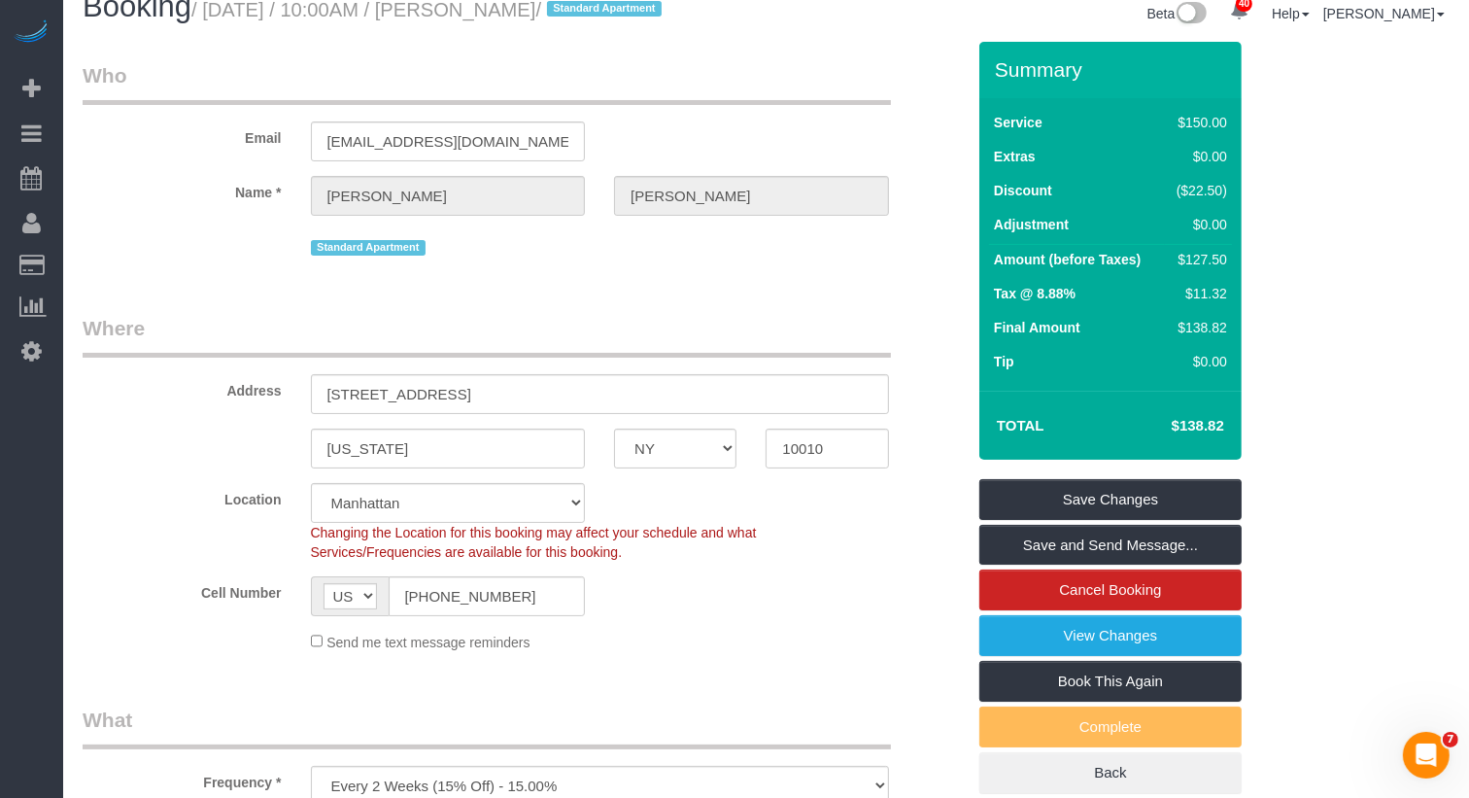
scroll to position [0, 0]
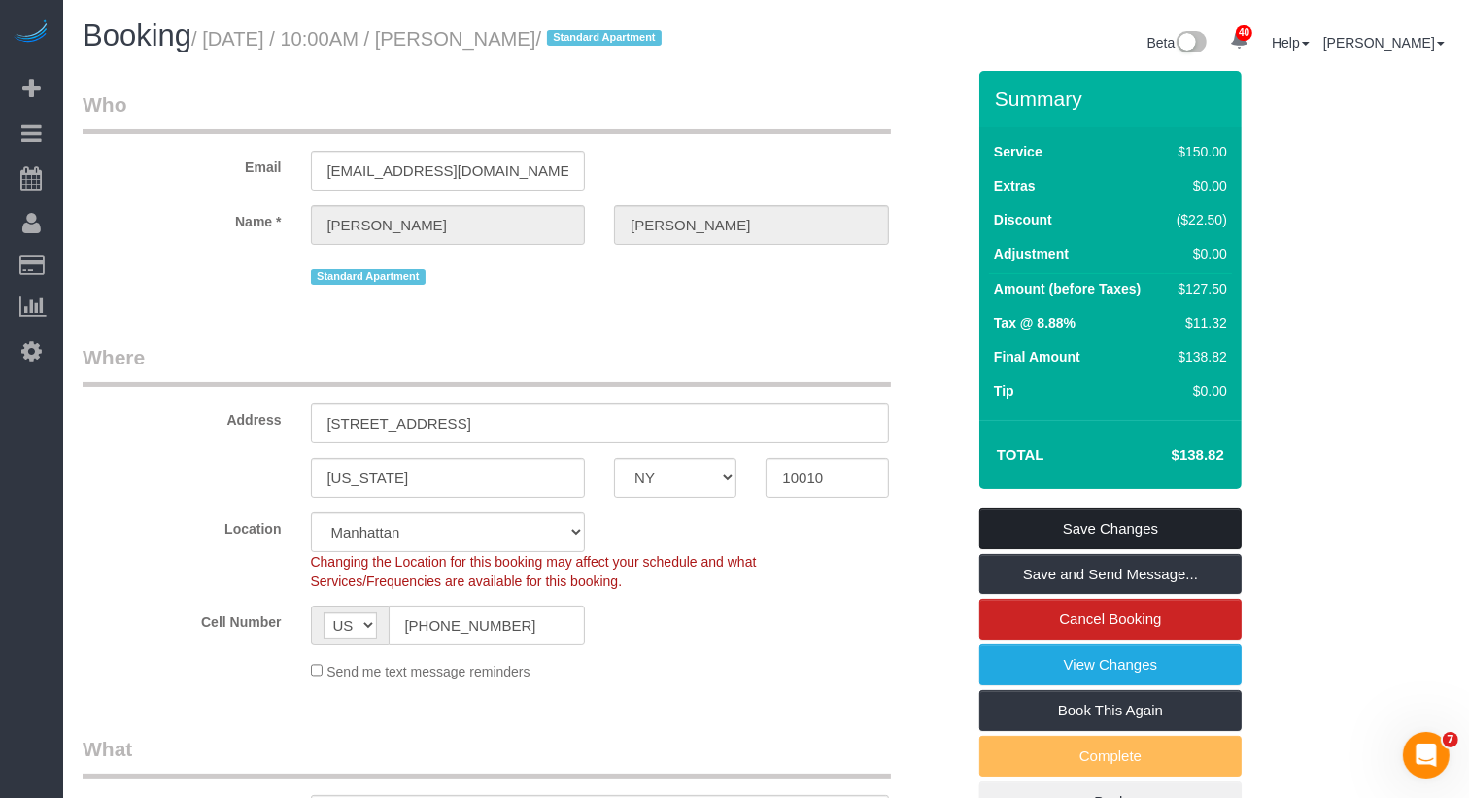
click at [1074, 549] on link "Save Changes" at bounding box center [1110, 528] width 262 height 41
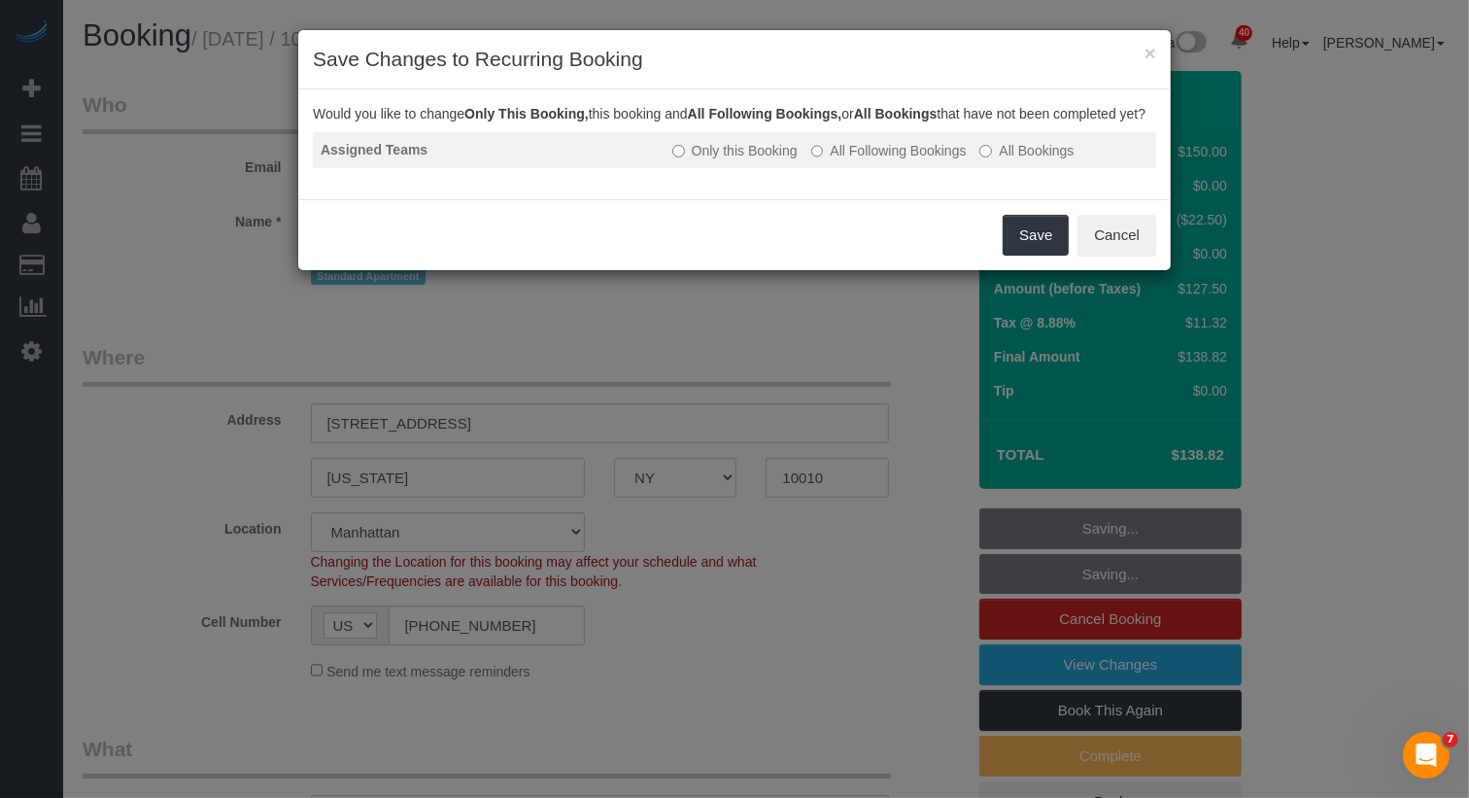
drag, startPoint x: 931, startPoint y: 167, endPoint x: 972, endPoint y: 180, distance: 42.7
click at [931, 160] on label "All Following Bookings" at bounding box center [888, 150] width 155 height 19
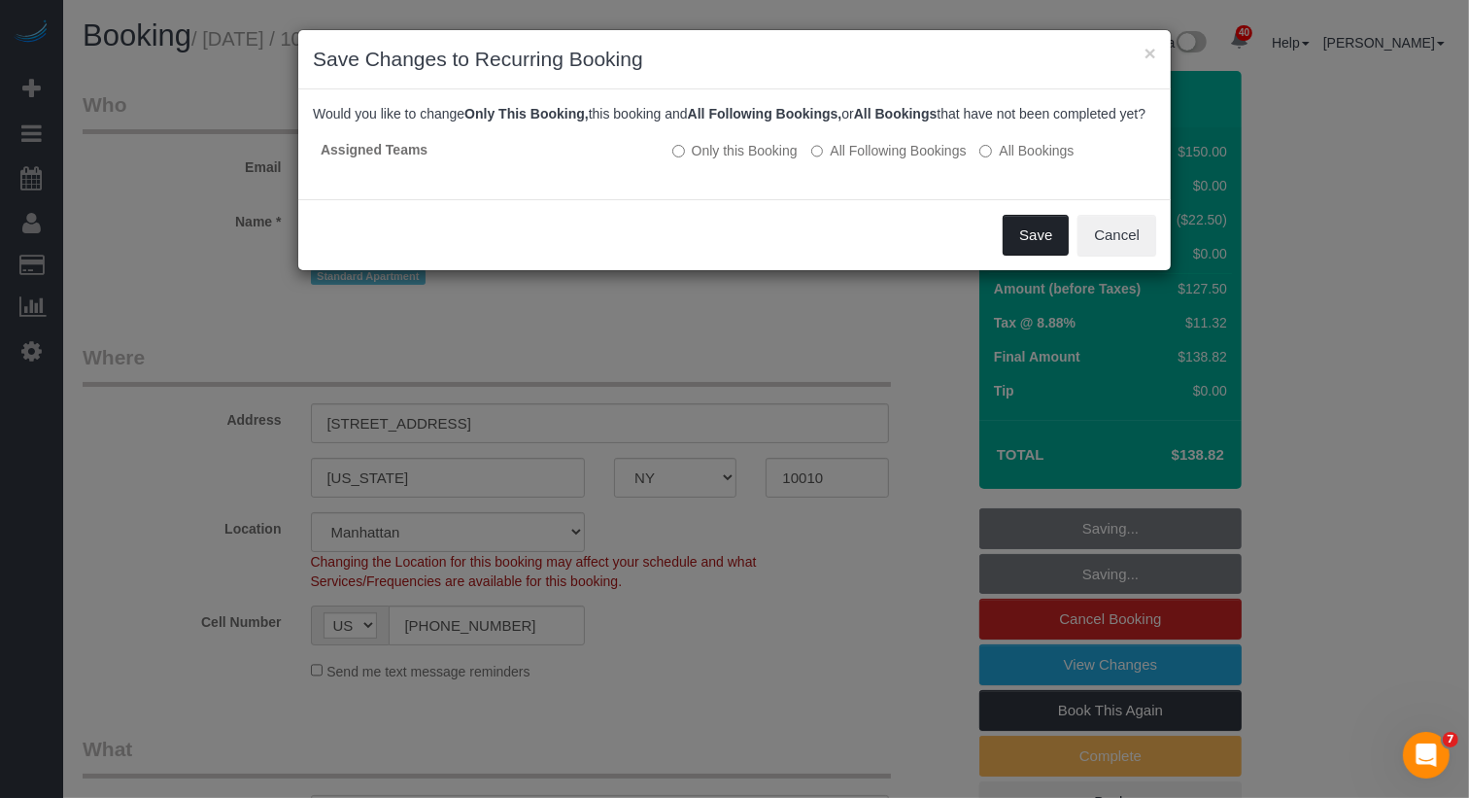
click at [1022, 249] on button "Save" at bounding box center [1036, 235] width 66 height 41
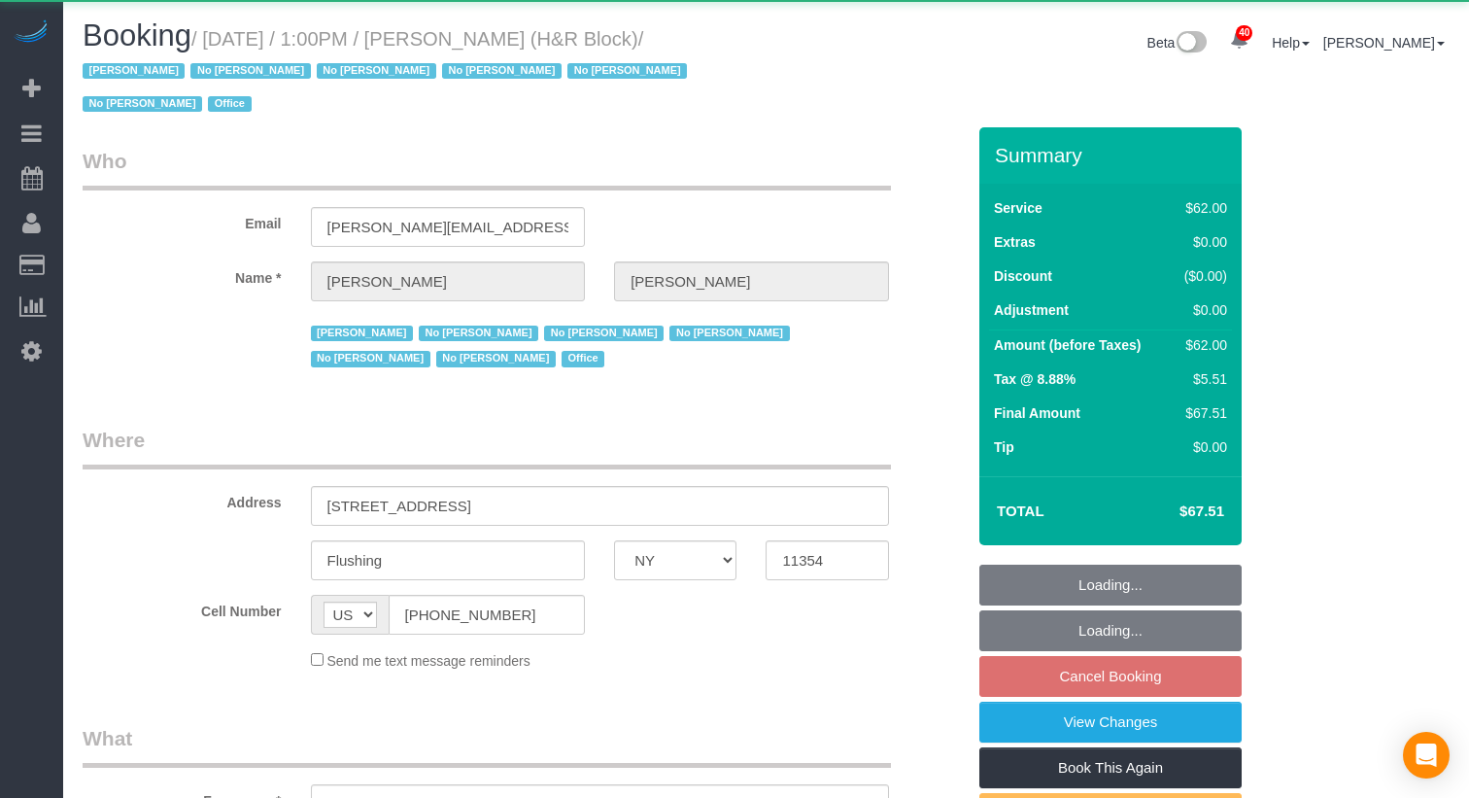
select select "NY"
select select "object:903"
select select "spot6"
select select "number:89"
select select "number:90"
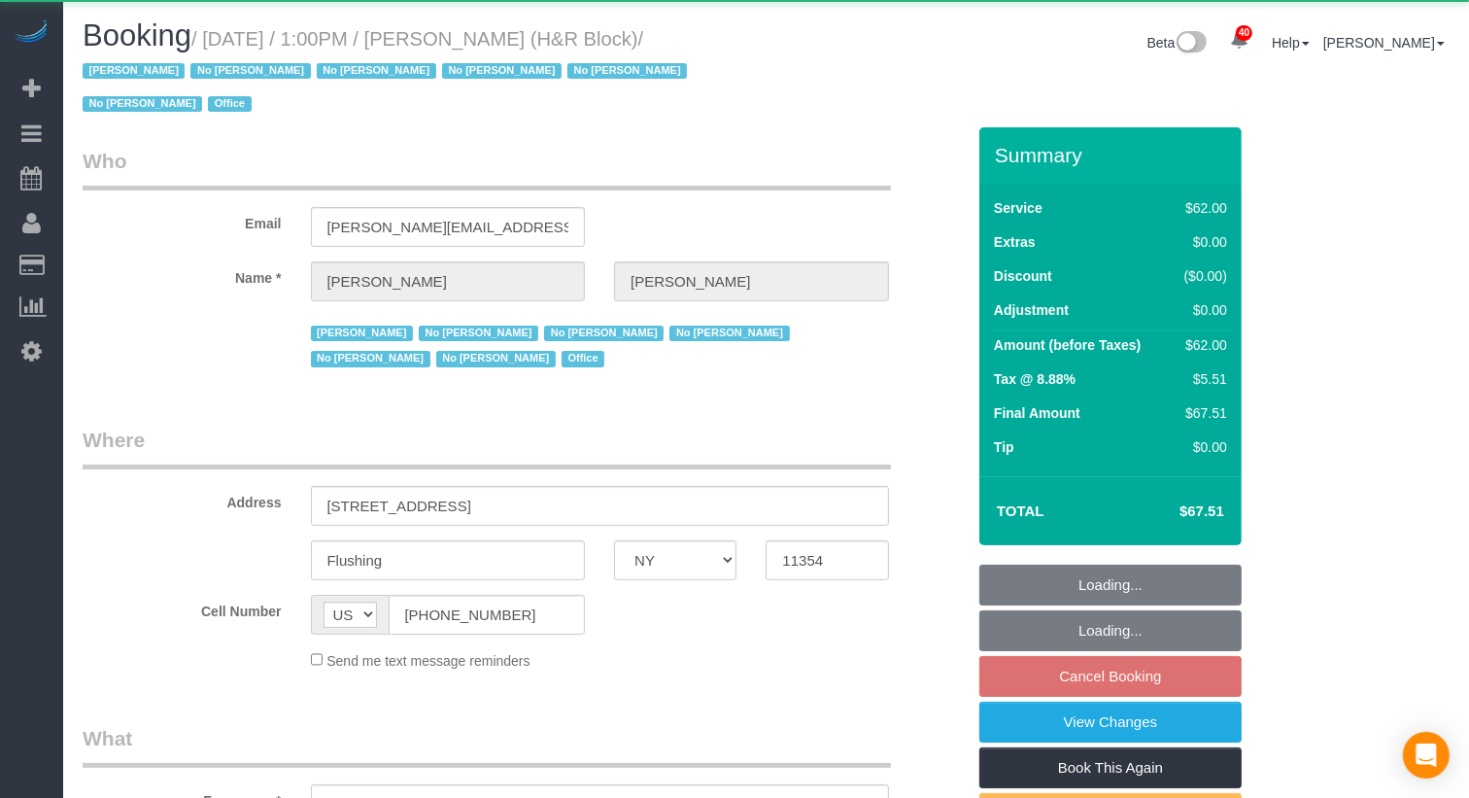
select select "number:15"
select select "number:5"
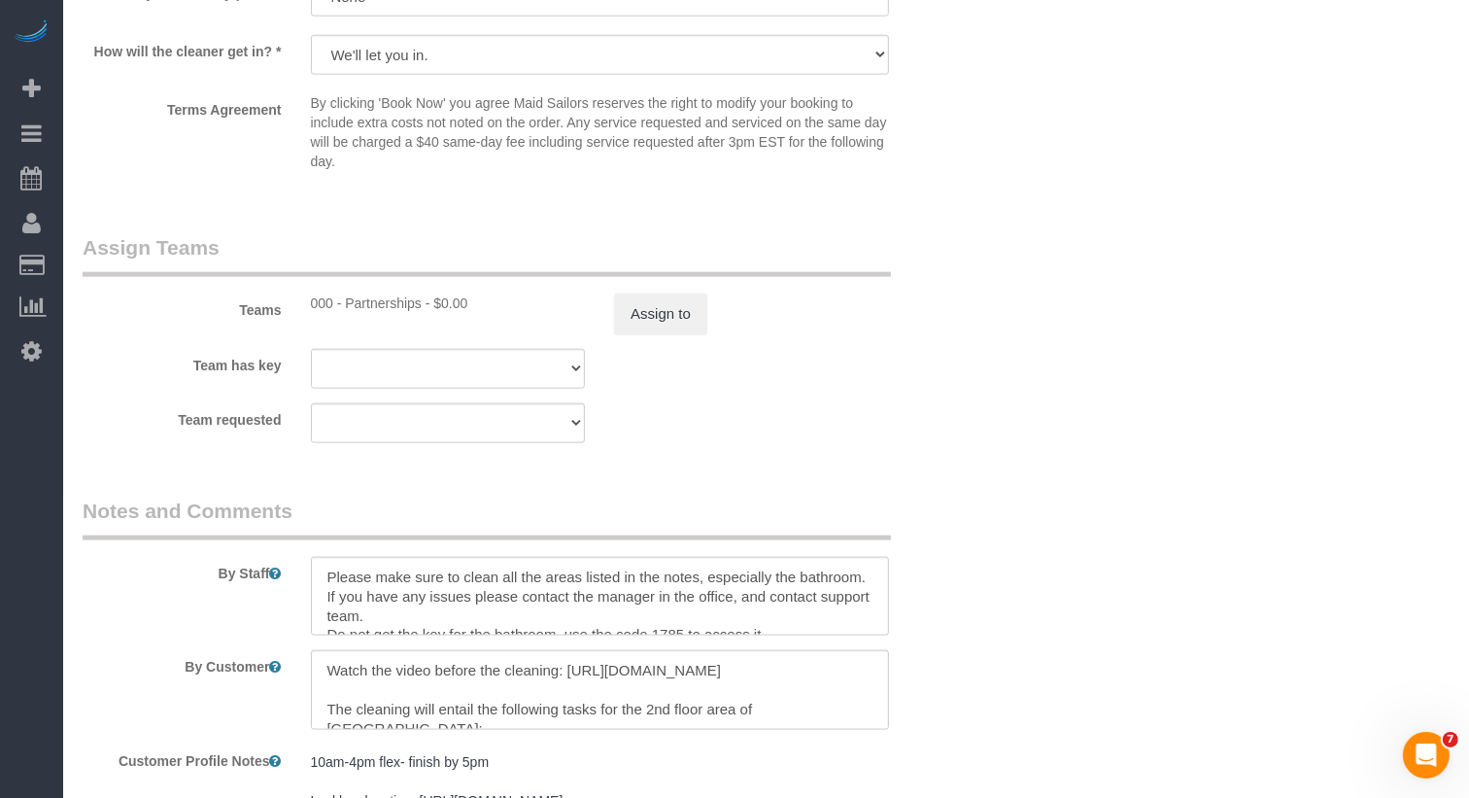
scroll to position [2000, 0]
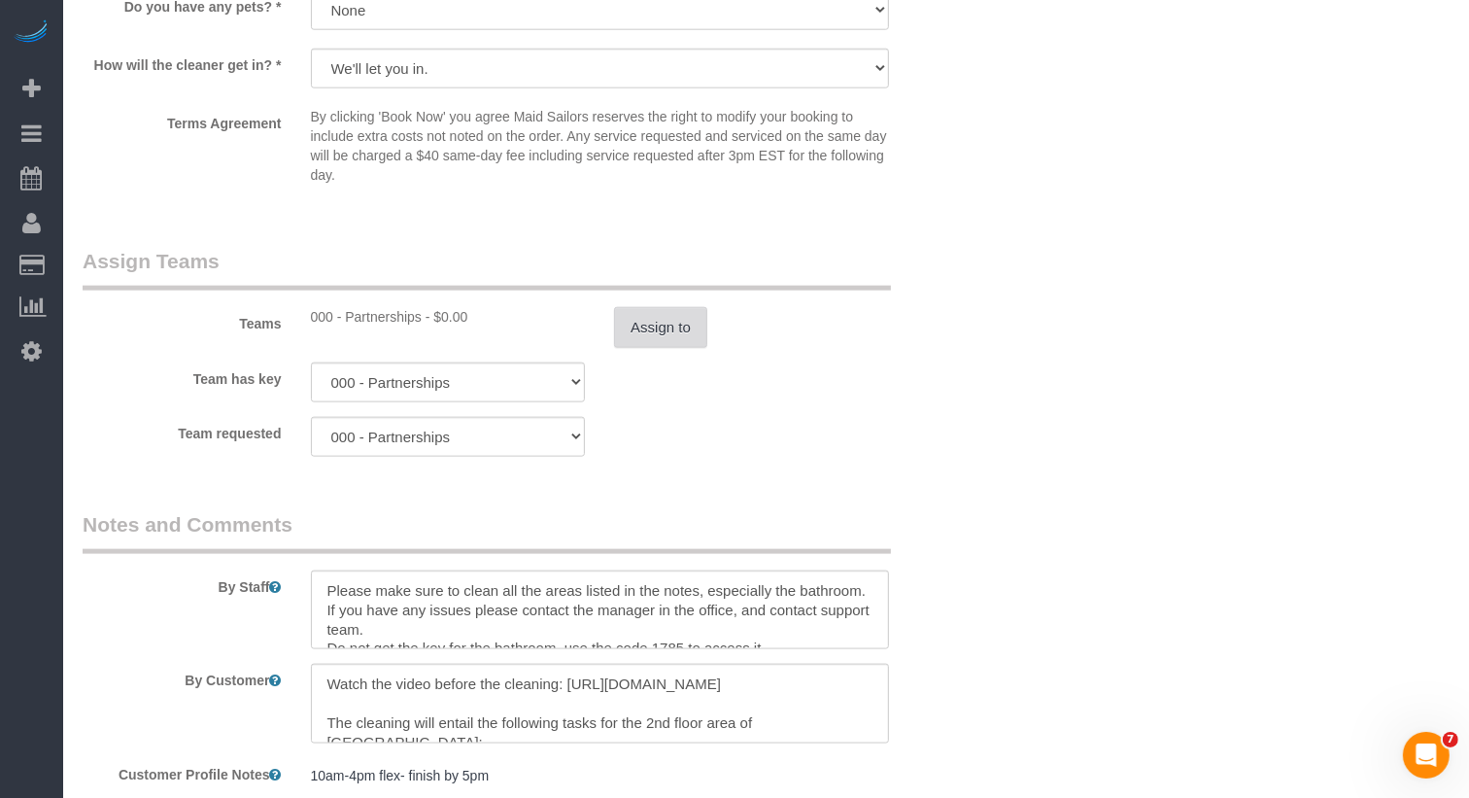
click at [649, 307] on button "Assign to" at bounding box center [660, 327] width 93 height 41
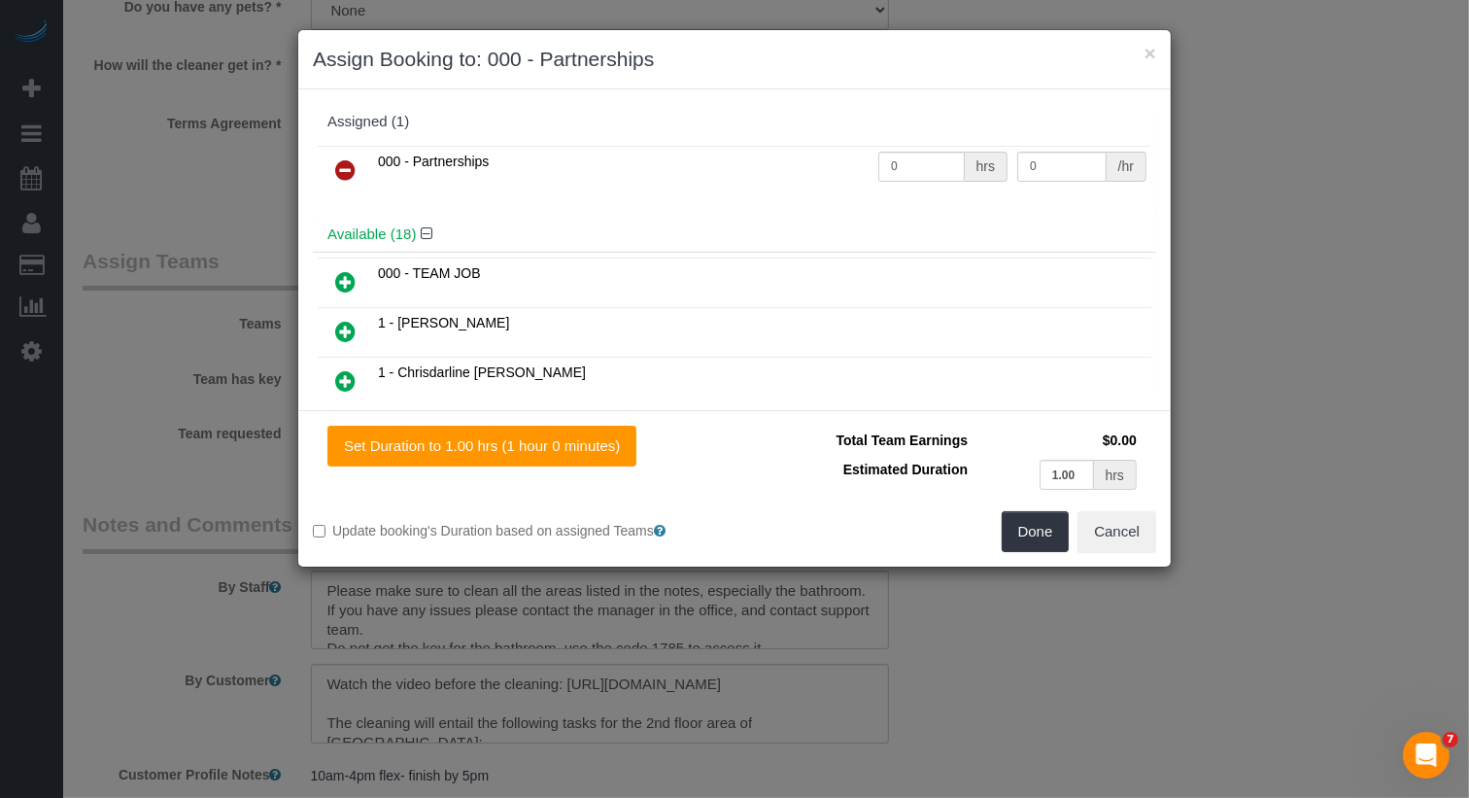
click at [330, 171] on link at bounding box center [346, 171] width 46 height 39
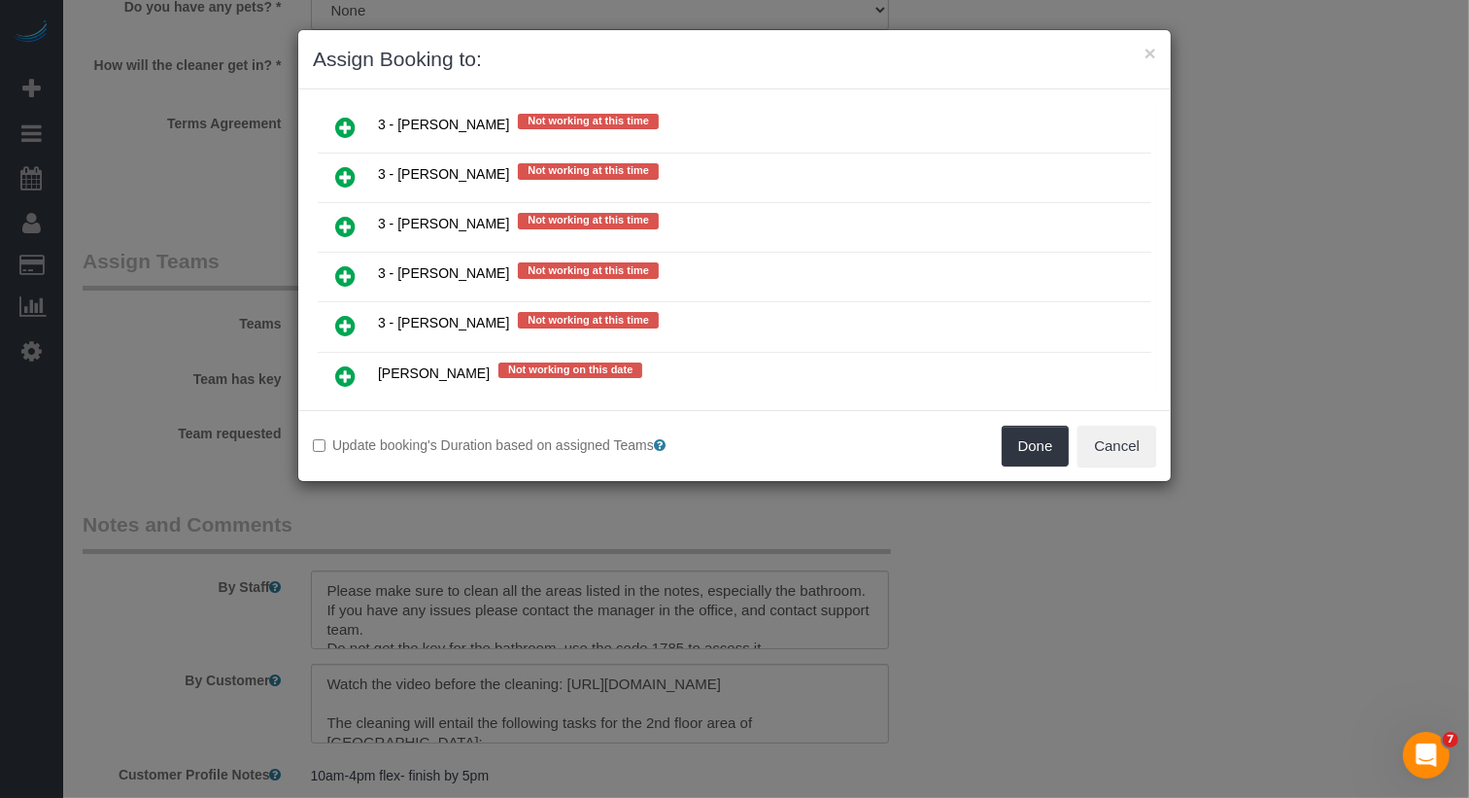
click at [339, 314] on icon at bounding box center [345, 325] width 20 height 23
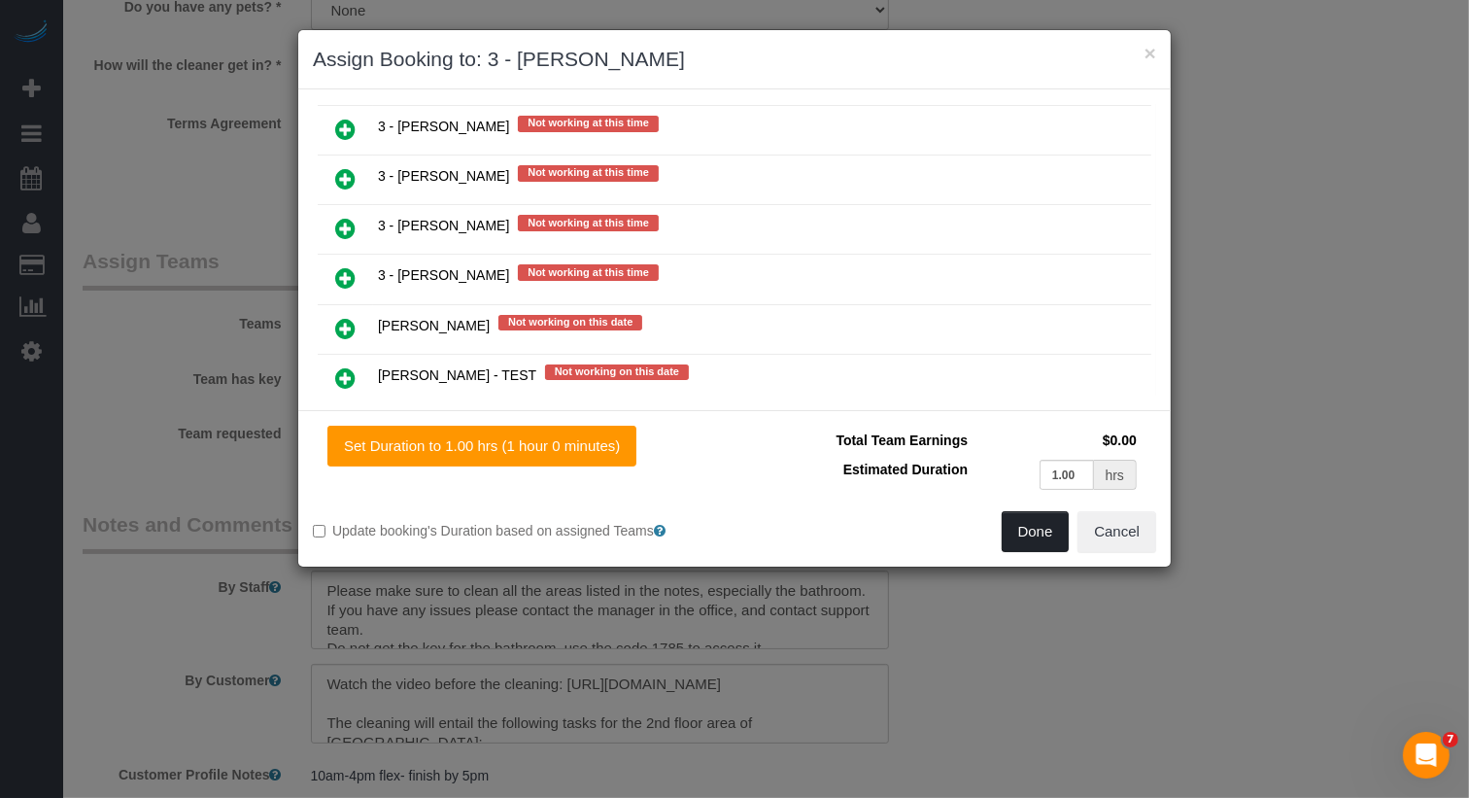
click at [1062, 534] on button "Done" at bounding box center [1036, 531] width 68 height 41
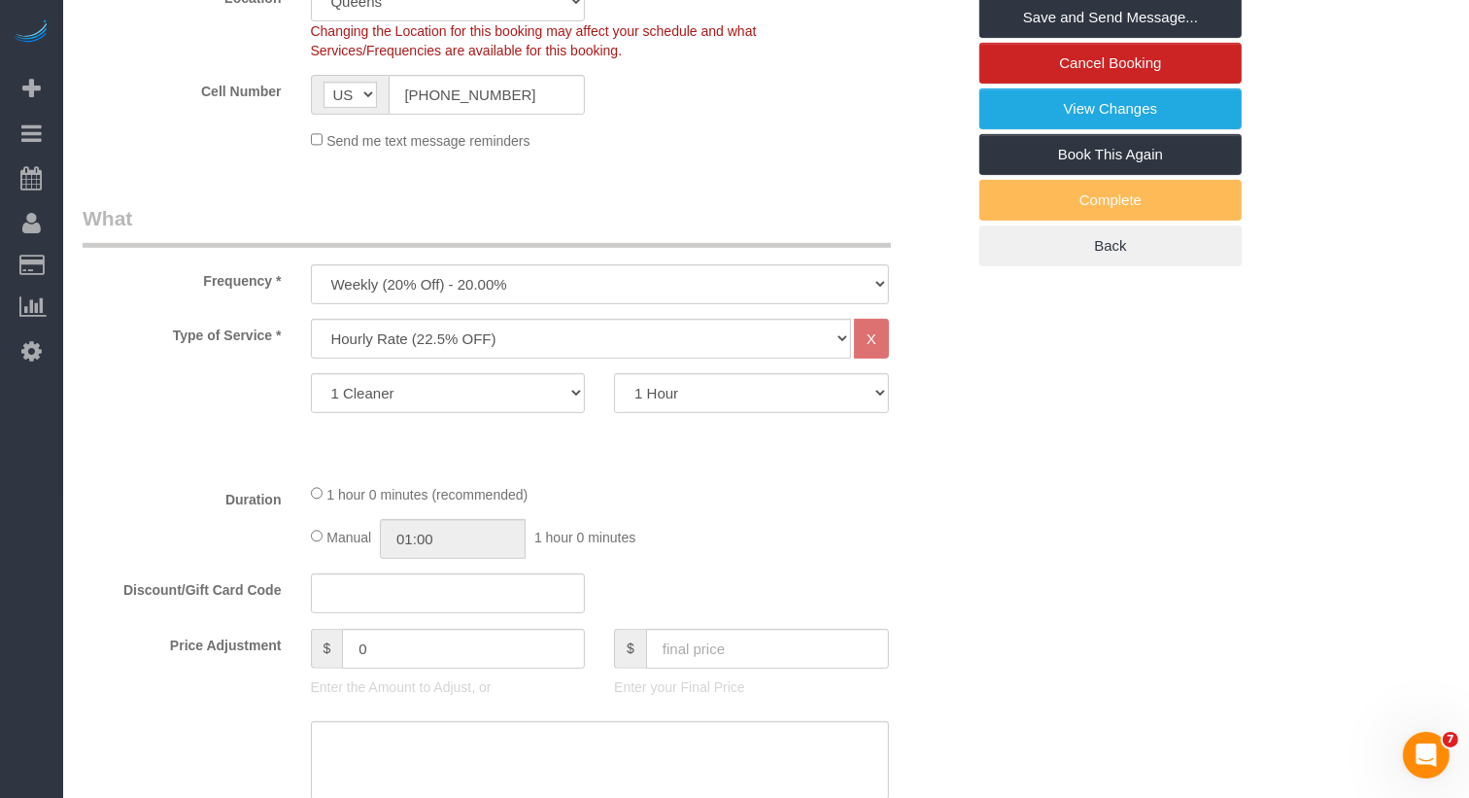
scroll to position [0, 0]
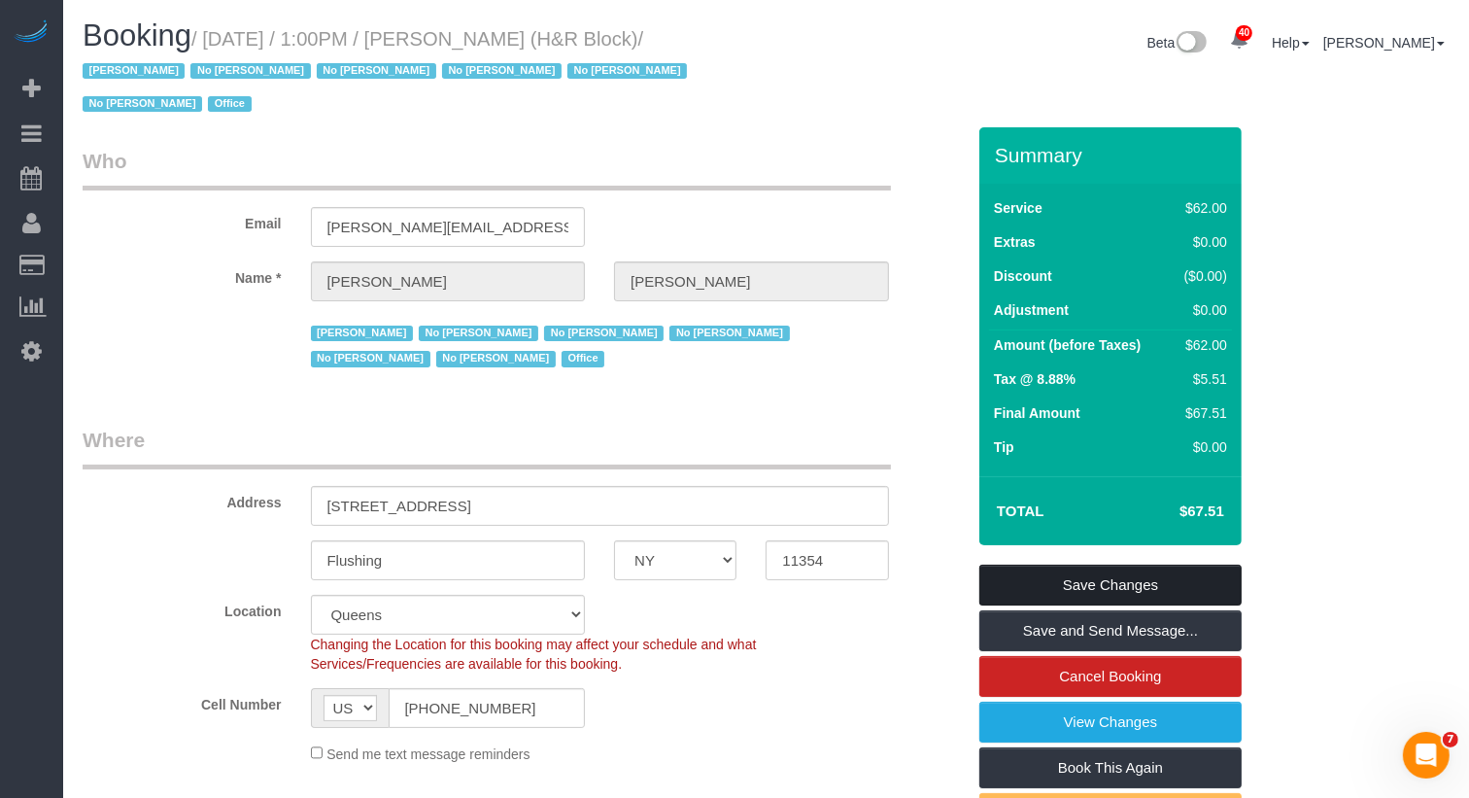
click at [1072, 565] on link "Save Changes" at bounding box center [1110, 585] width 262 height 41
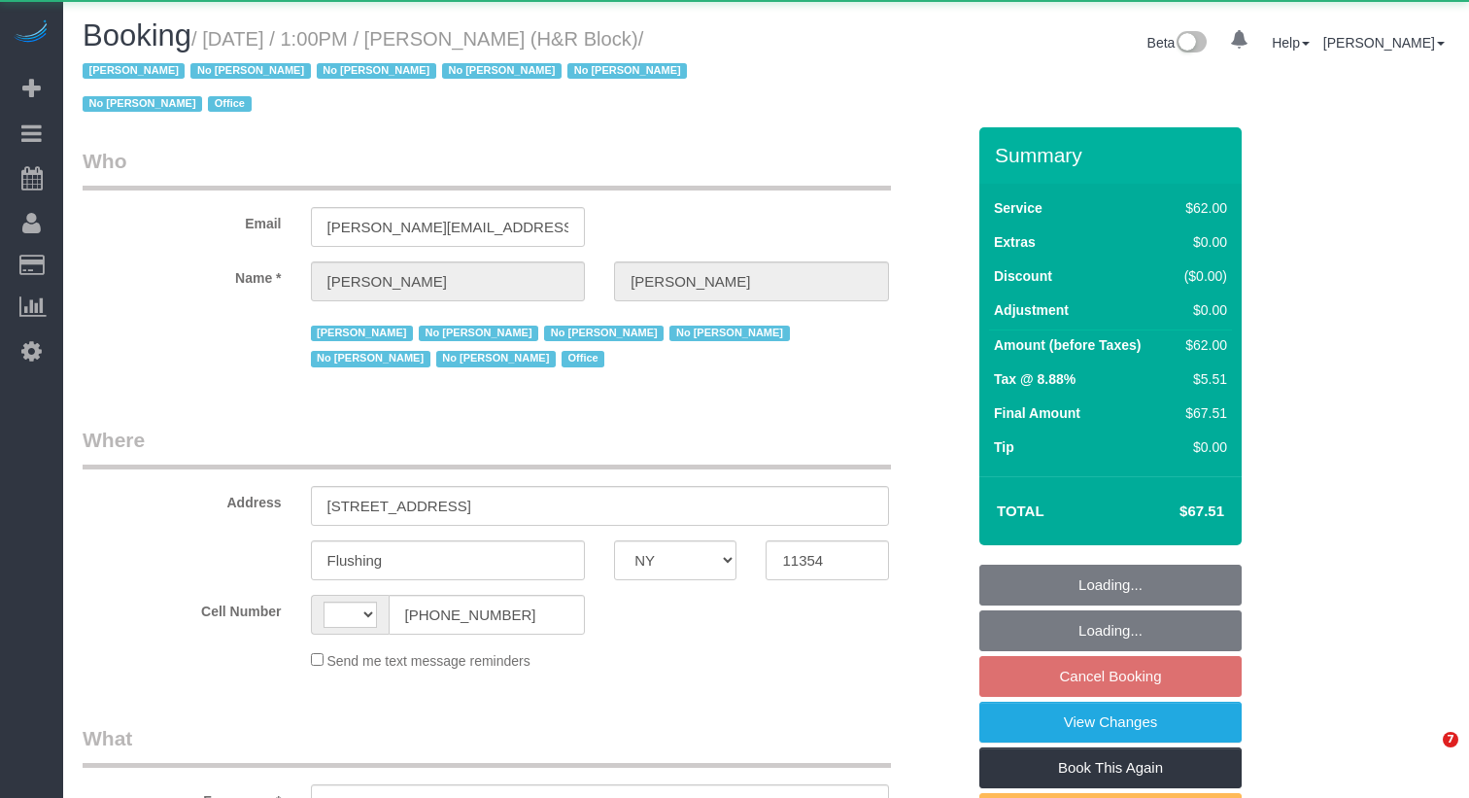
select select "NY"
select select "string:[GEOGRAPHIC_DATA]"
select select "object:903"
select select "spot6"
select select "number:89"
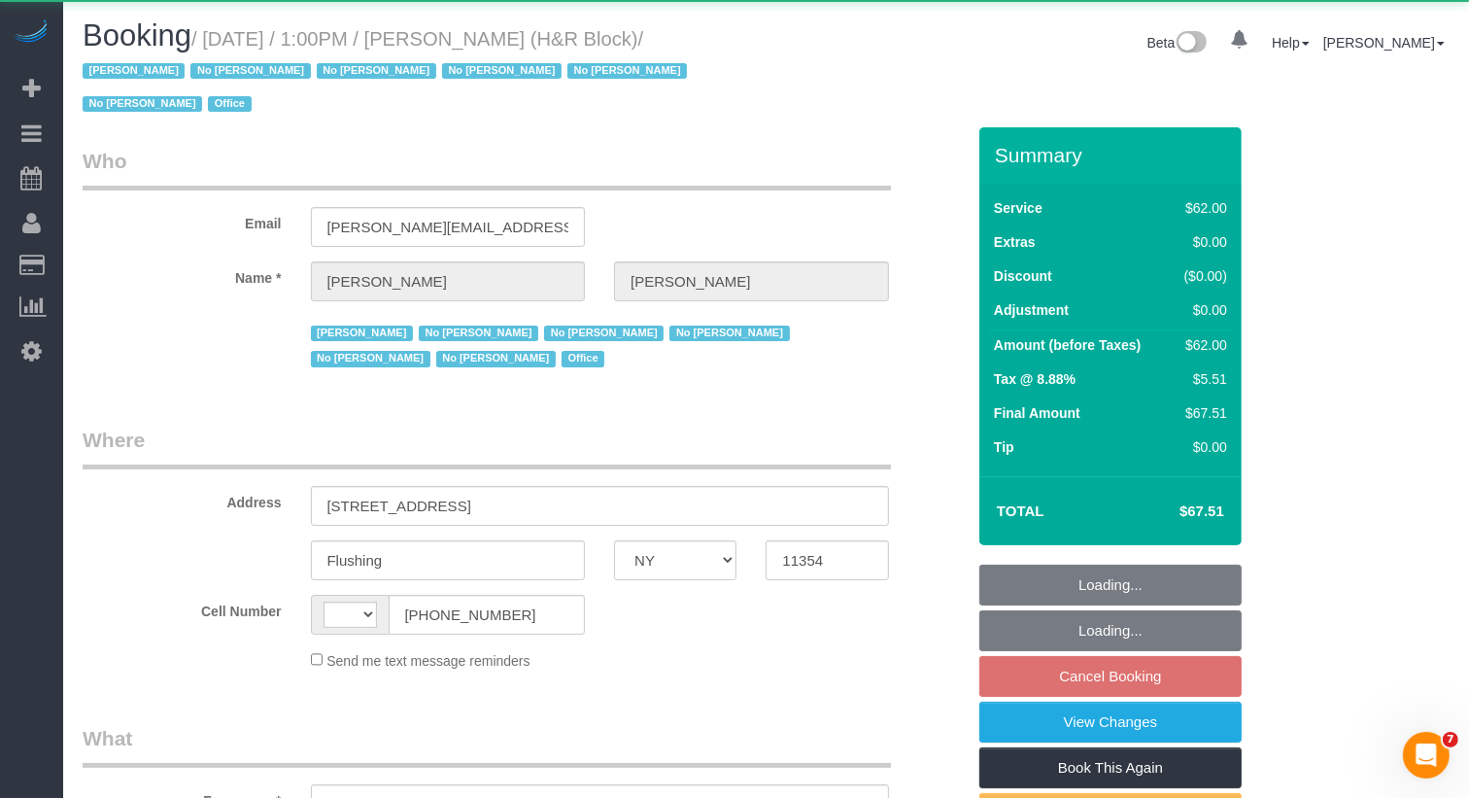
select select "number:90"
select select "number:15"
select select "number:5"
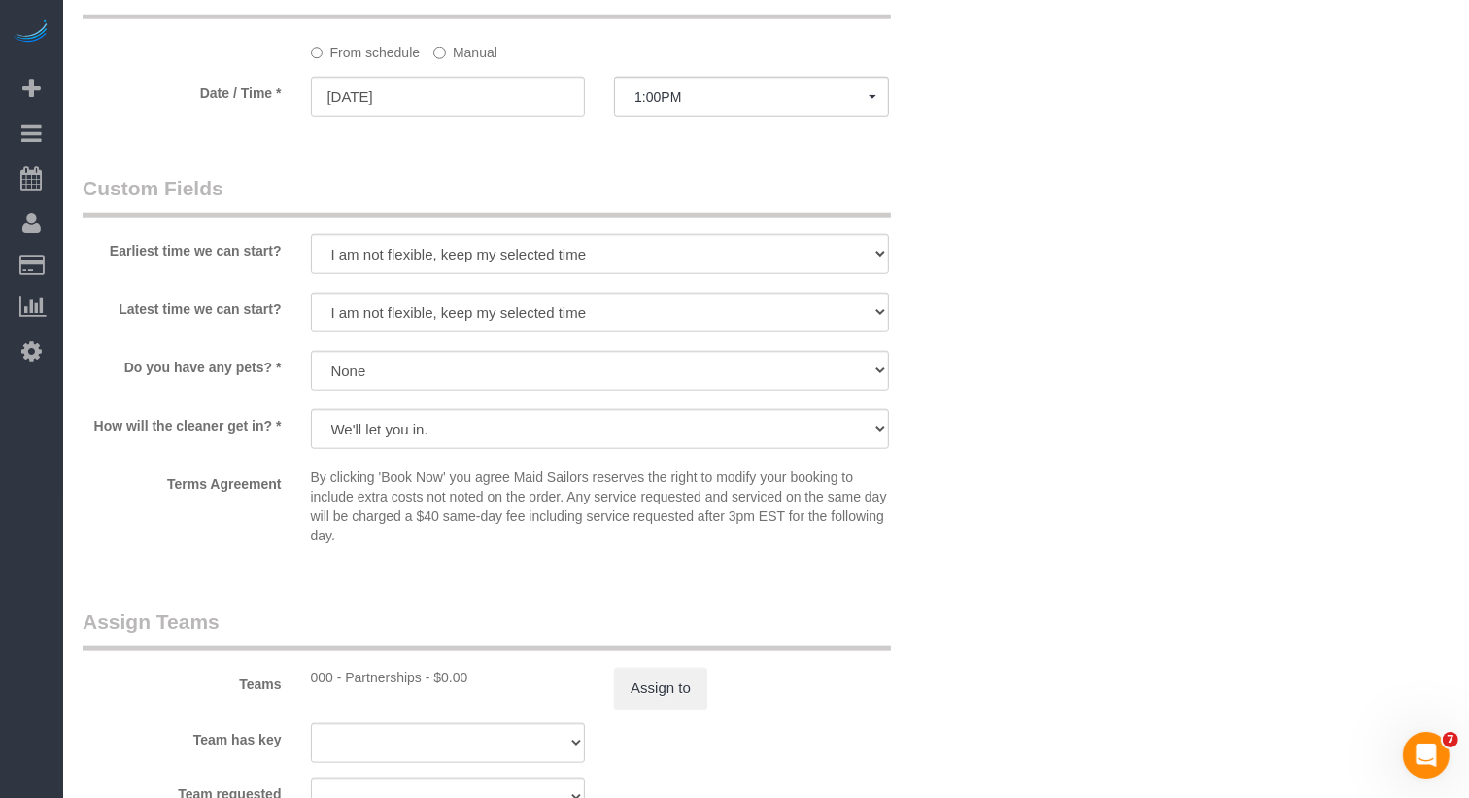
scroll to position [1720, 0]
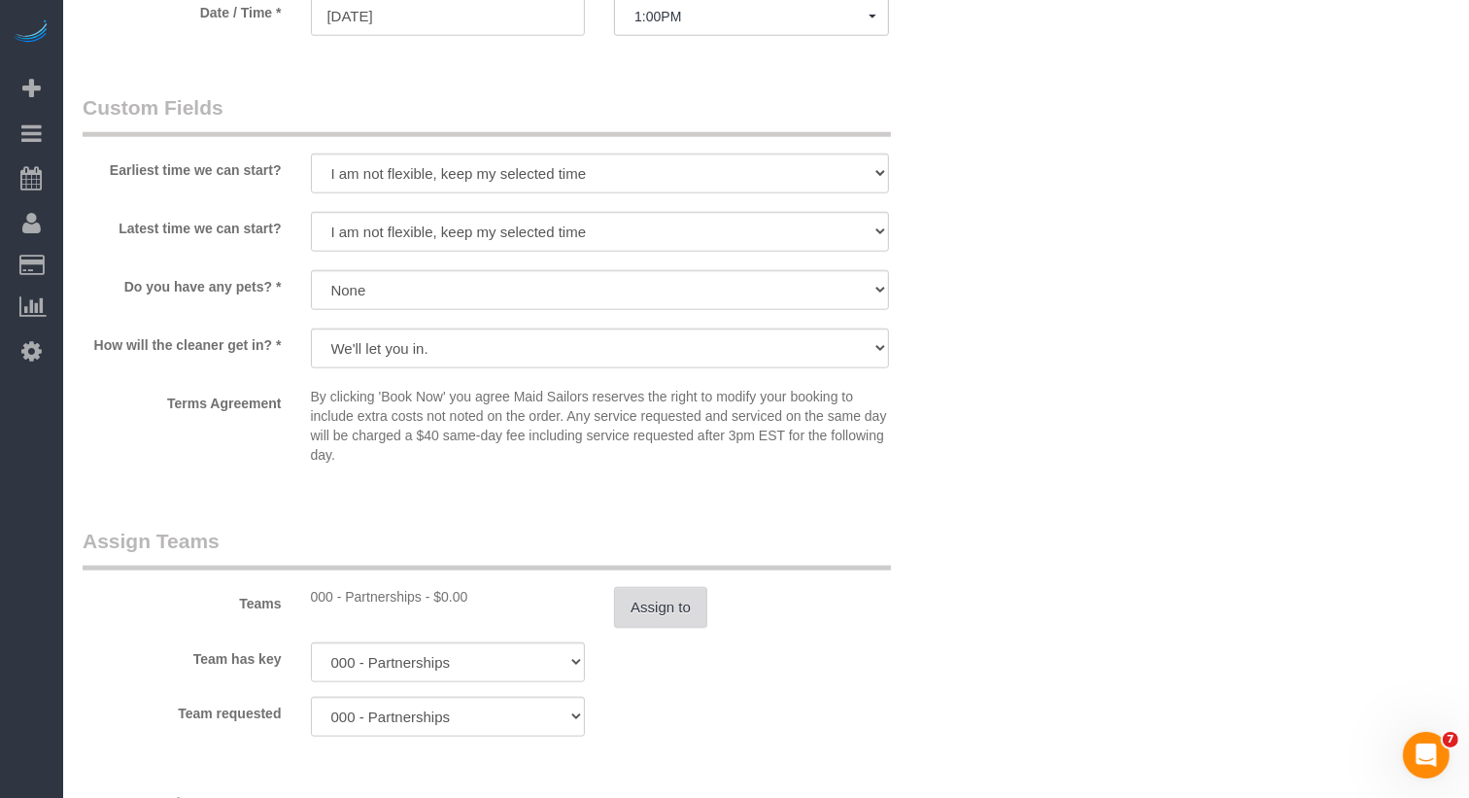
click at [683, 587] on button "Assign to" at bounding box center [660, 607] width 93 height 41
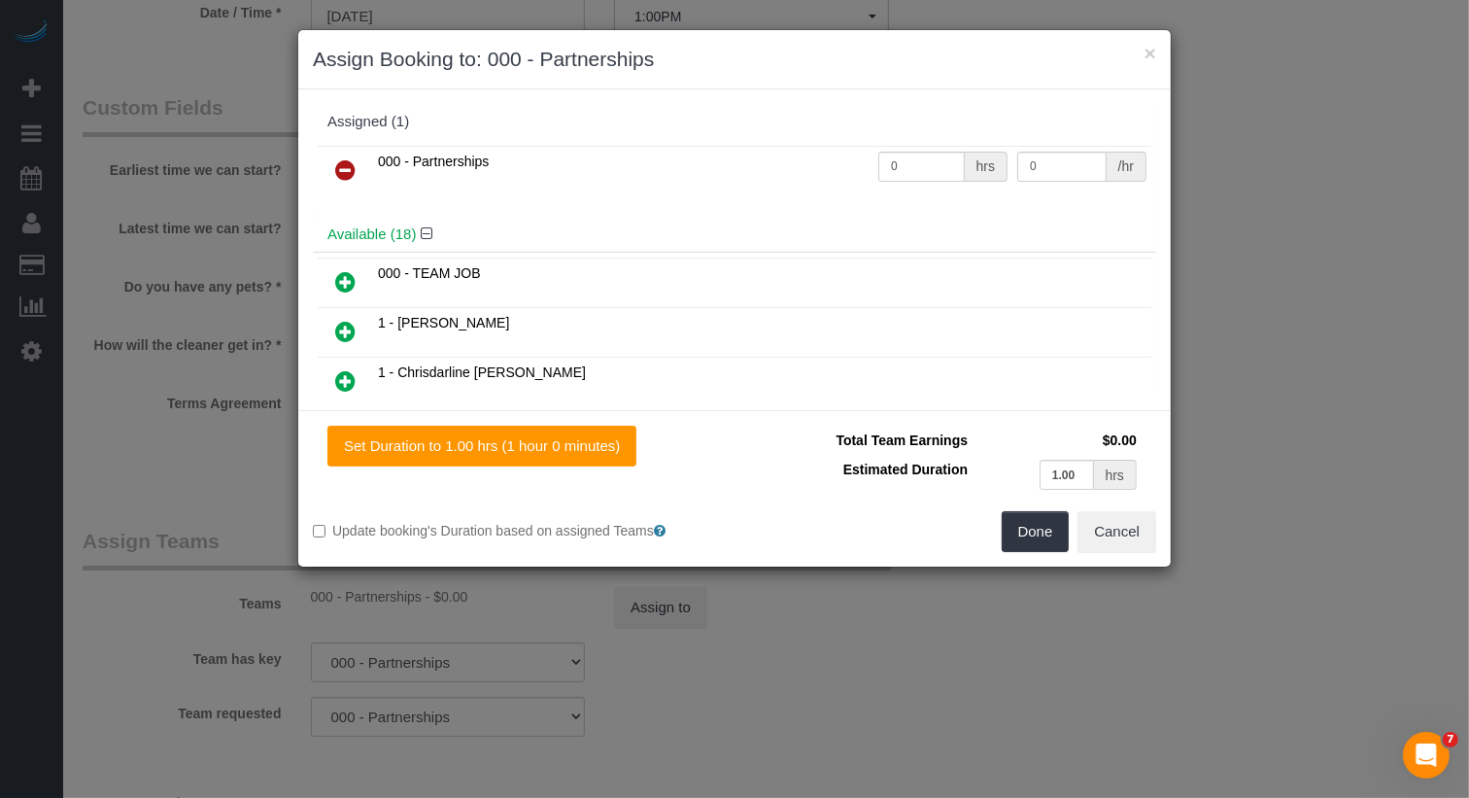
click at [341, 167] on icon at bounding box center [345, 169] width 20 height 23
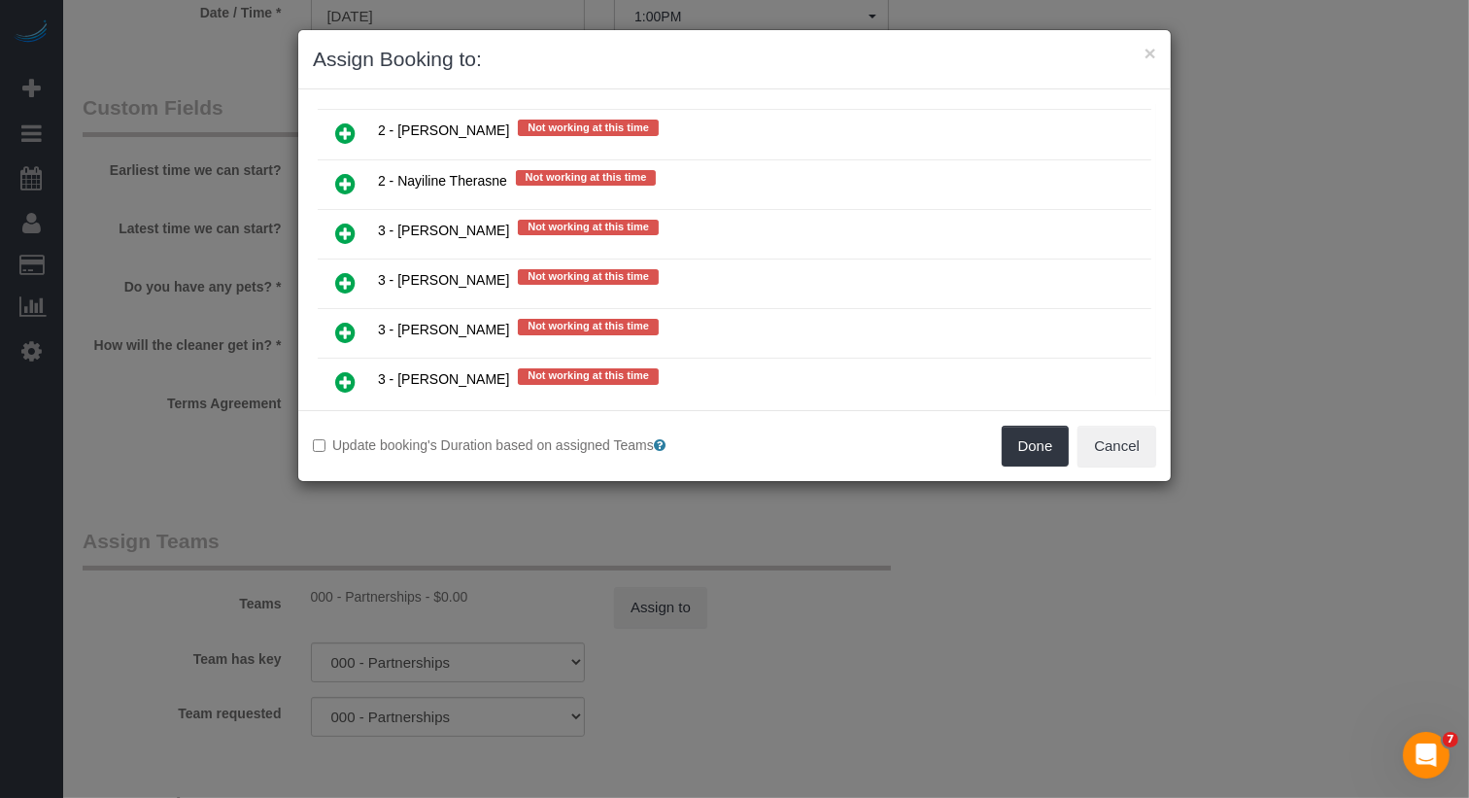
click at [345, 469] on icon at bounding box center [345, 480] width 20 height 23
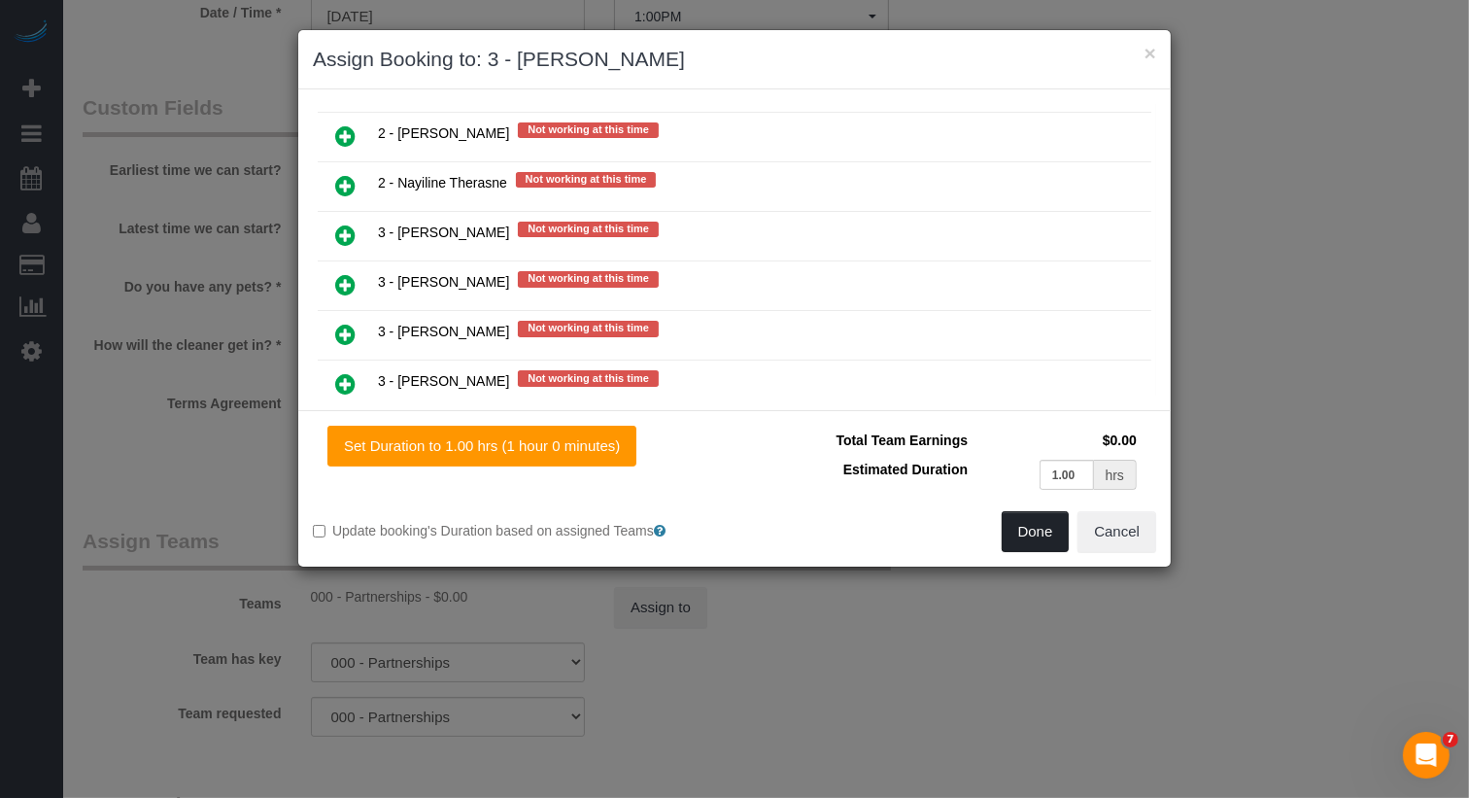
click at [1019, 535] on button "Done" at bounding box center [1036, 531] width 68 height 41
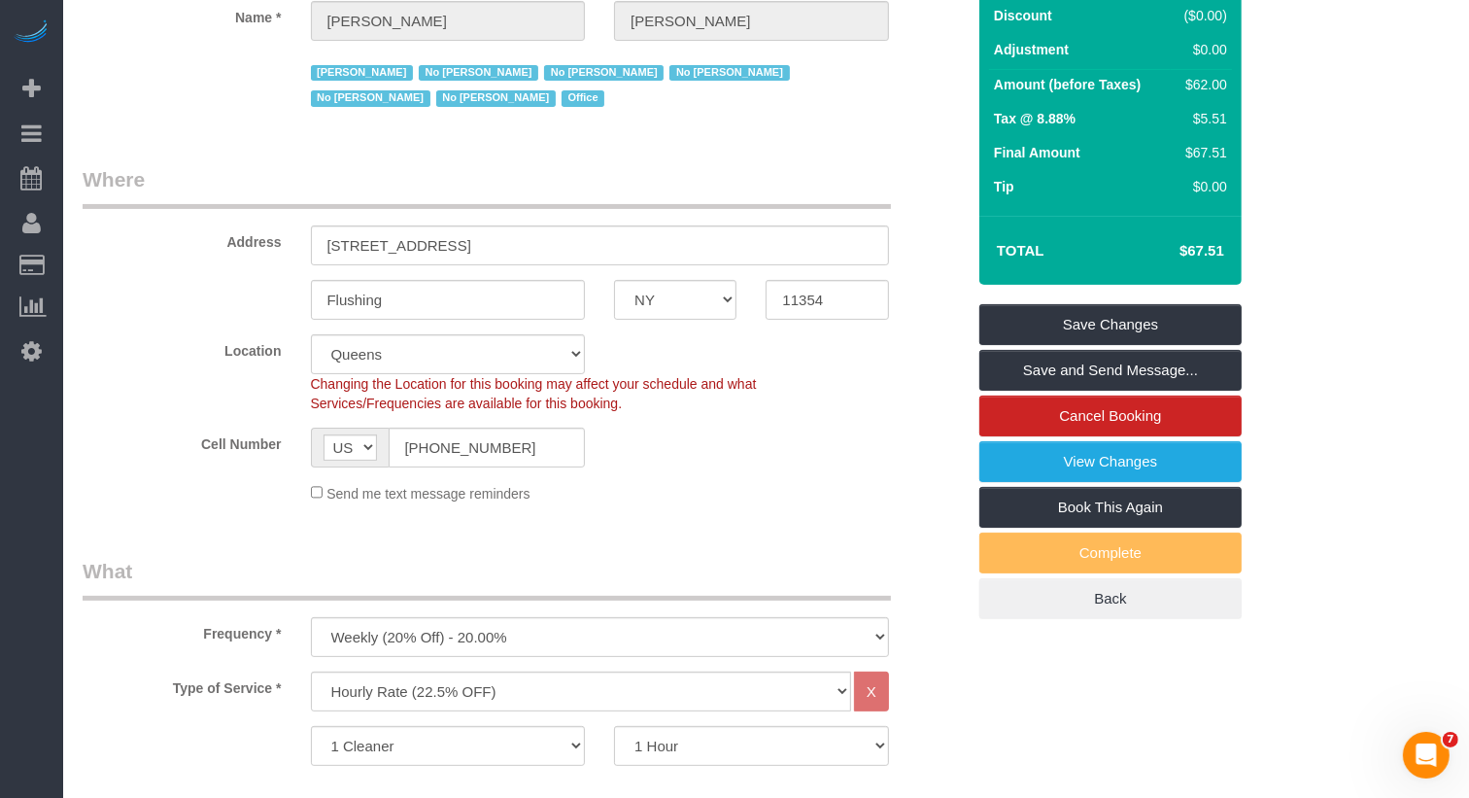
scroll to position [214, 0]
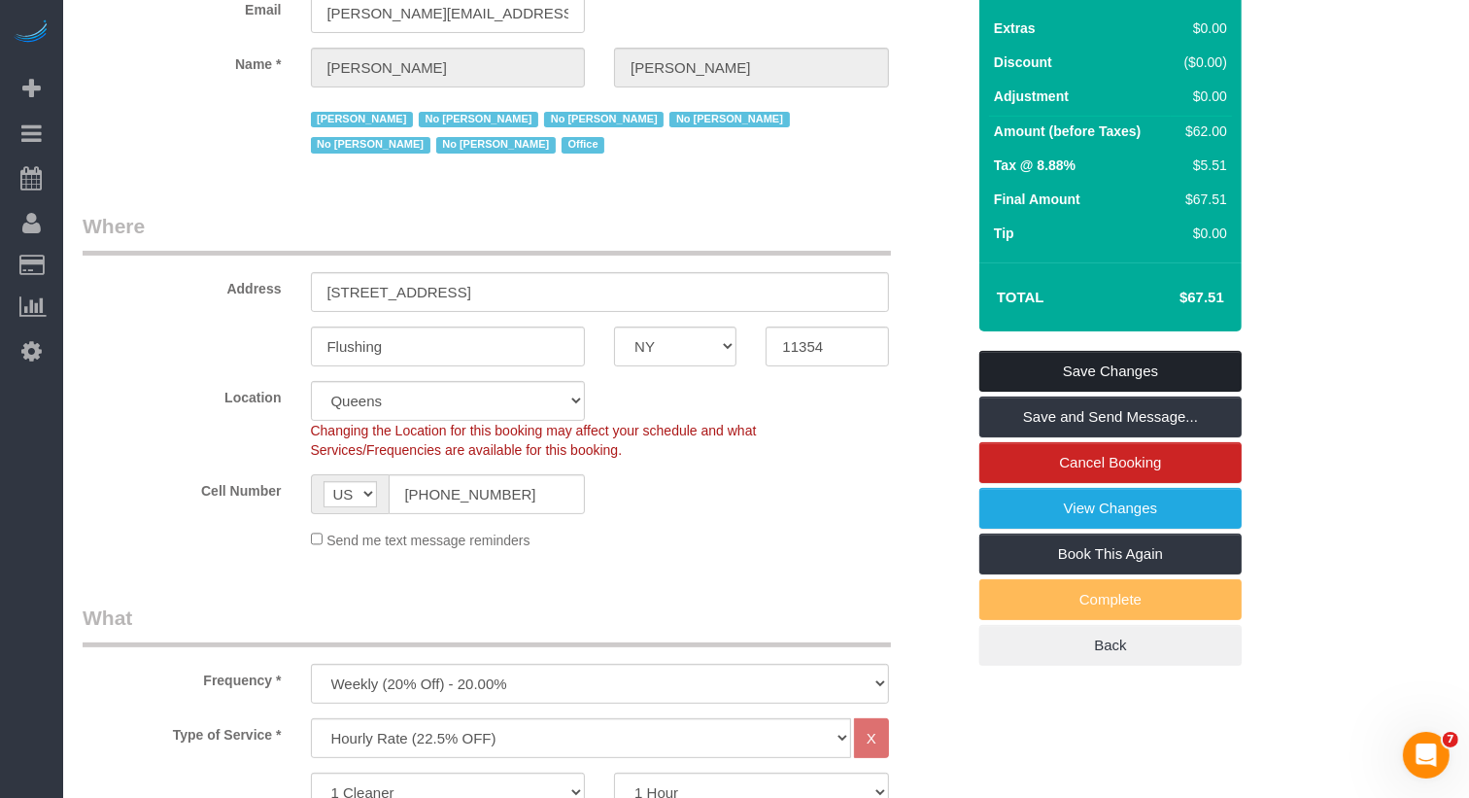
click at [1090, 351] on link "Save Changes" at bounding box center [1110, 371] width 262 height 41
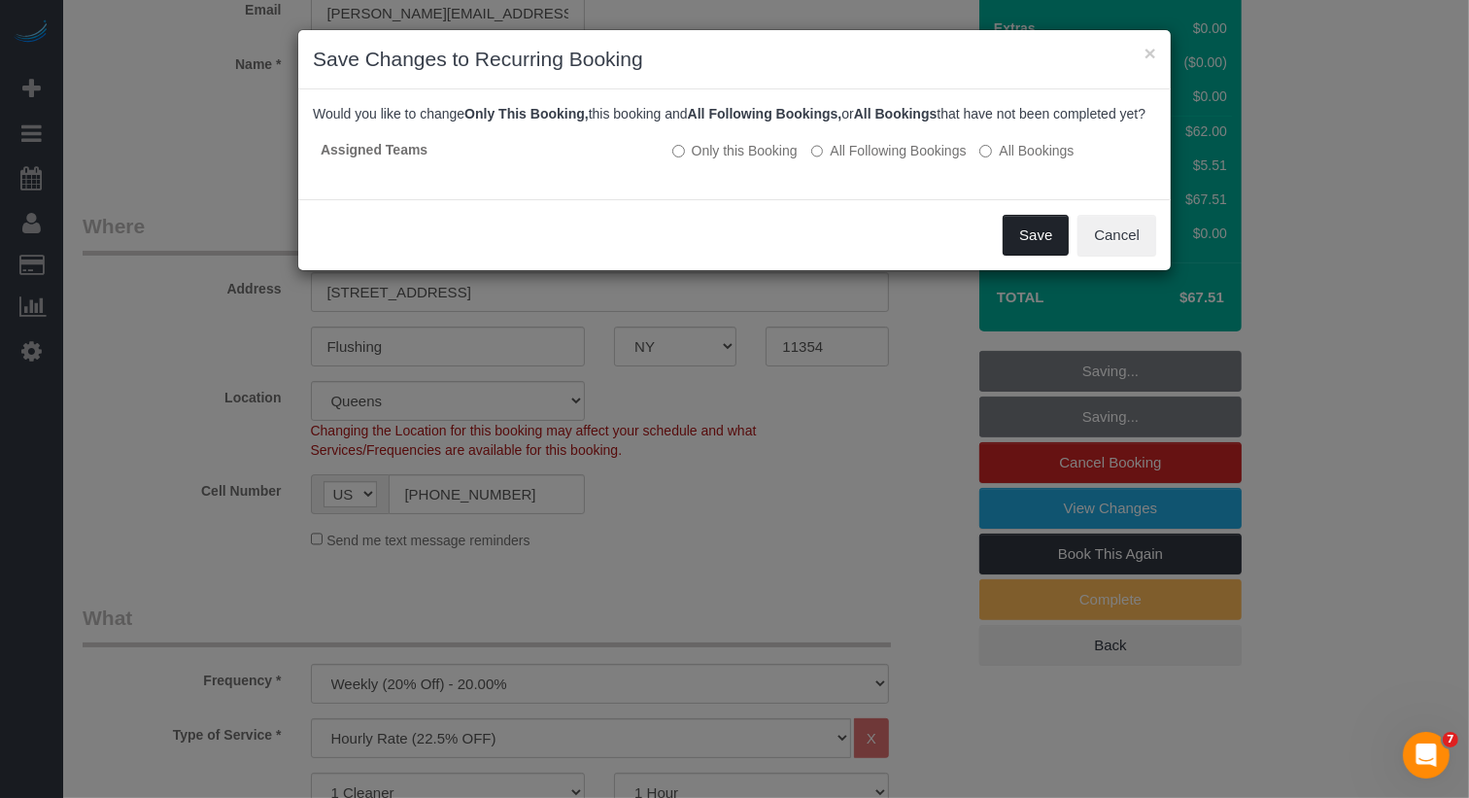
click at [1026, 247] on button "Save" at bounding box center [1036, 235] width 66 height 41
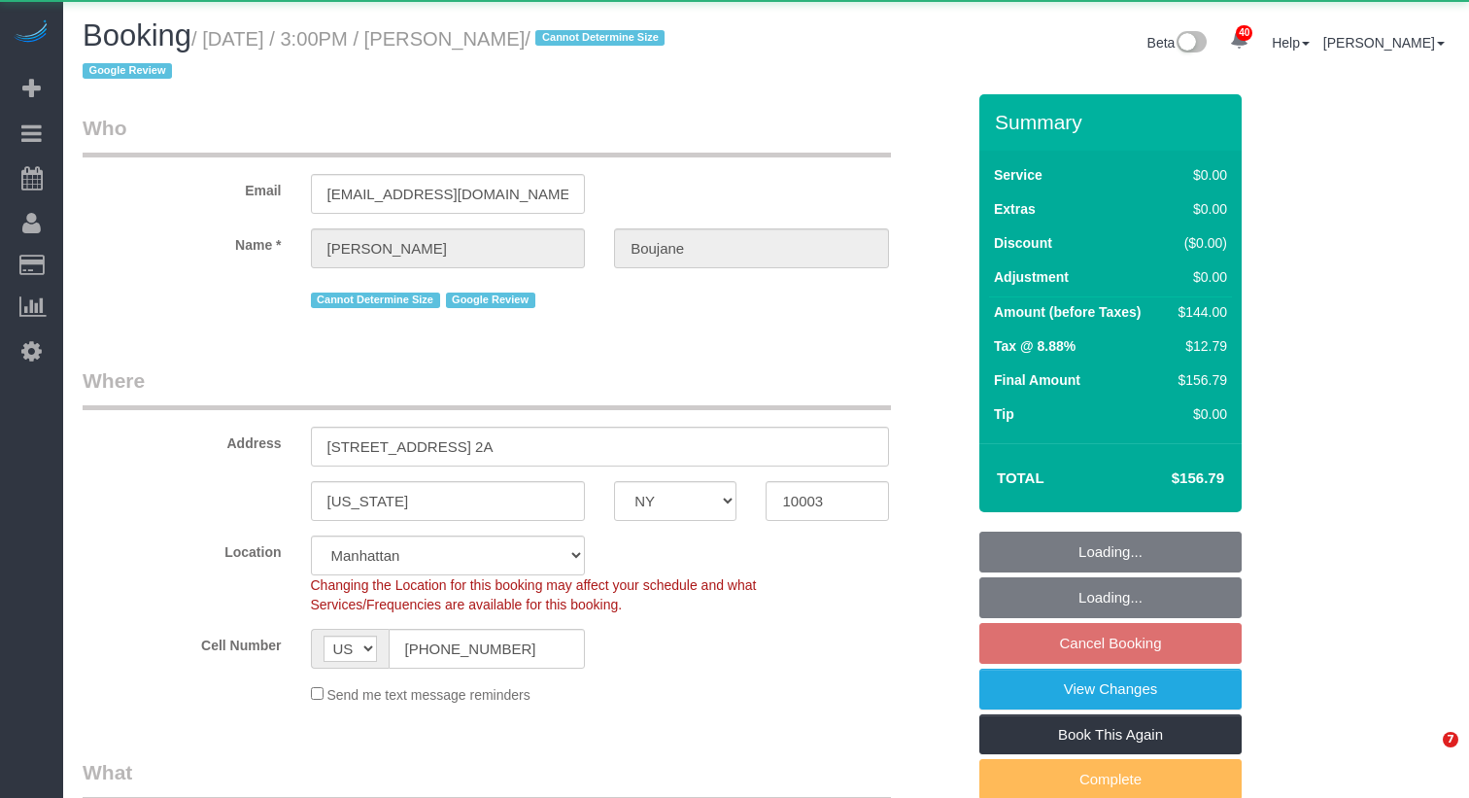
select select "NY"
select select "object:1073"
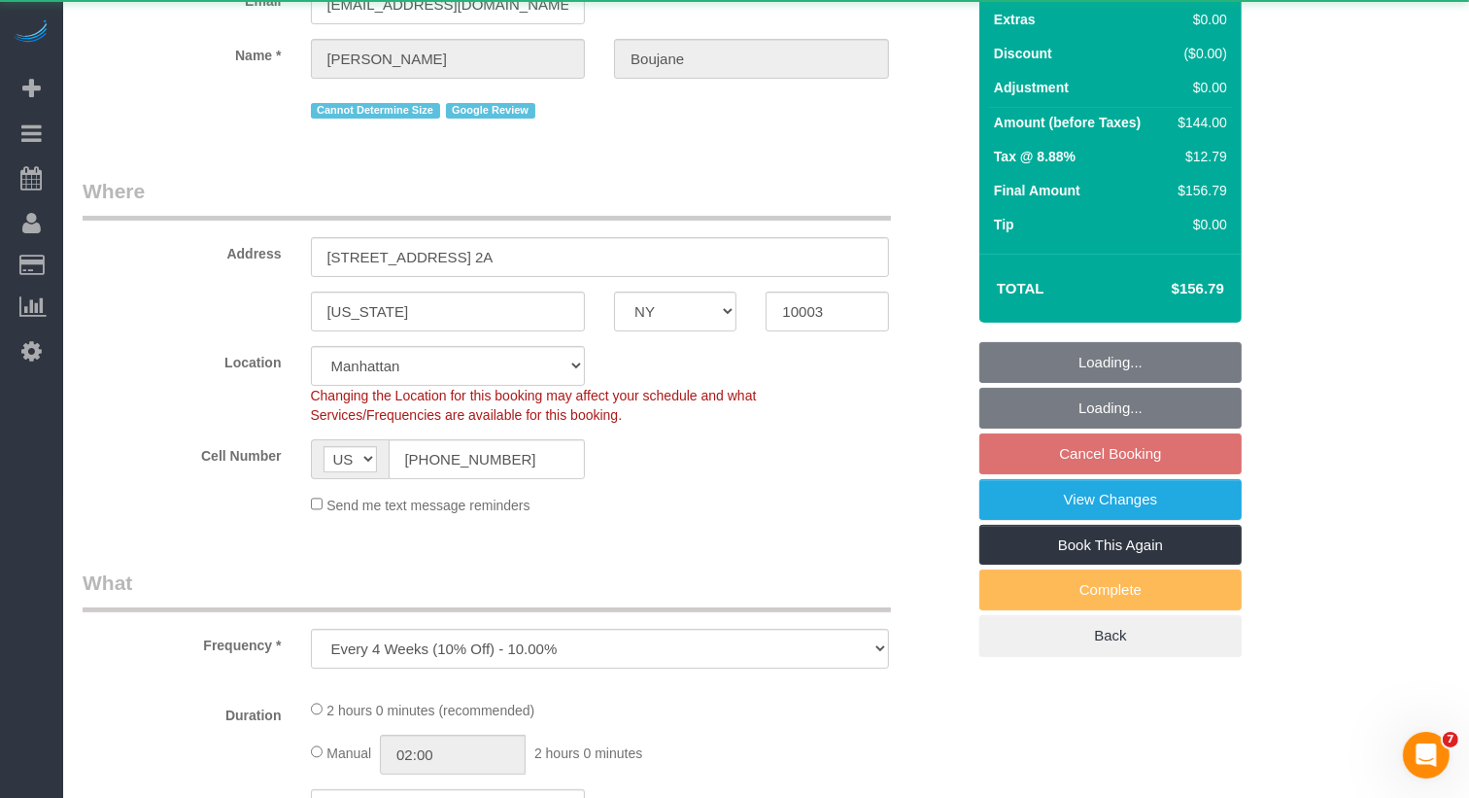
select select "string:stripe-pm_1RlvTs4VGloSiKo7fLOA1WIt"
select select "1"
select select "spot8"
select select "number:89"
select select "number:90"
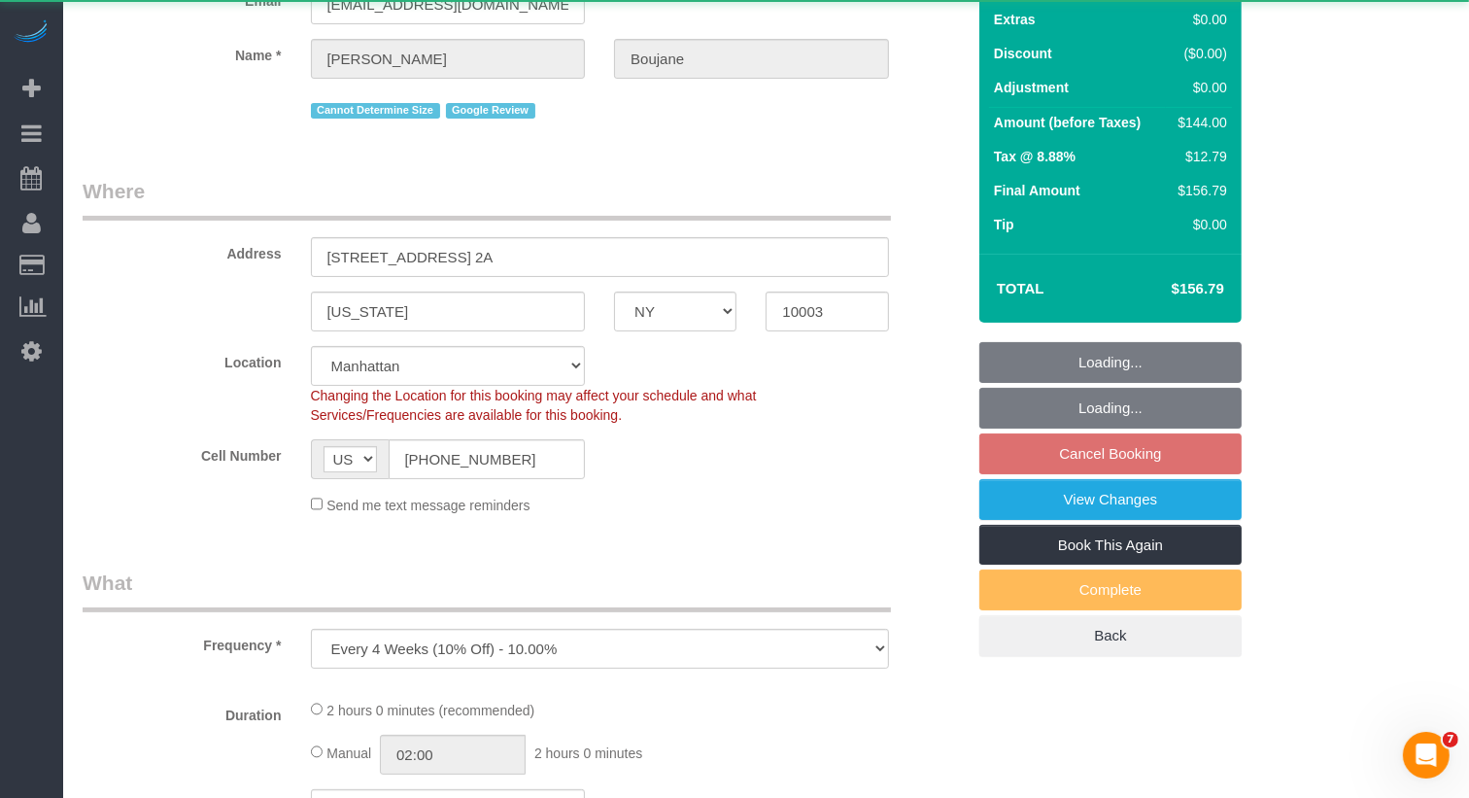
select select "number:15"
select select "number:5"
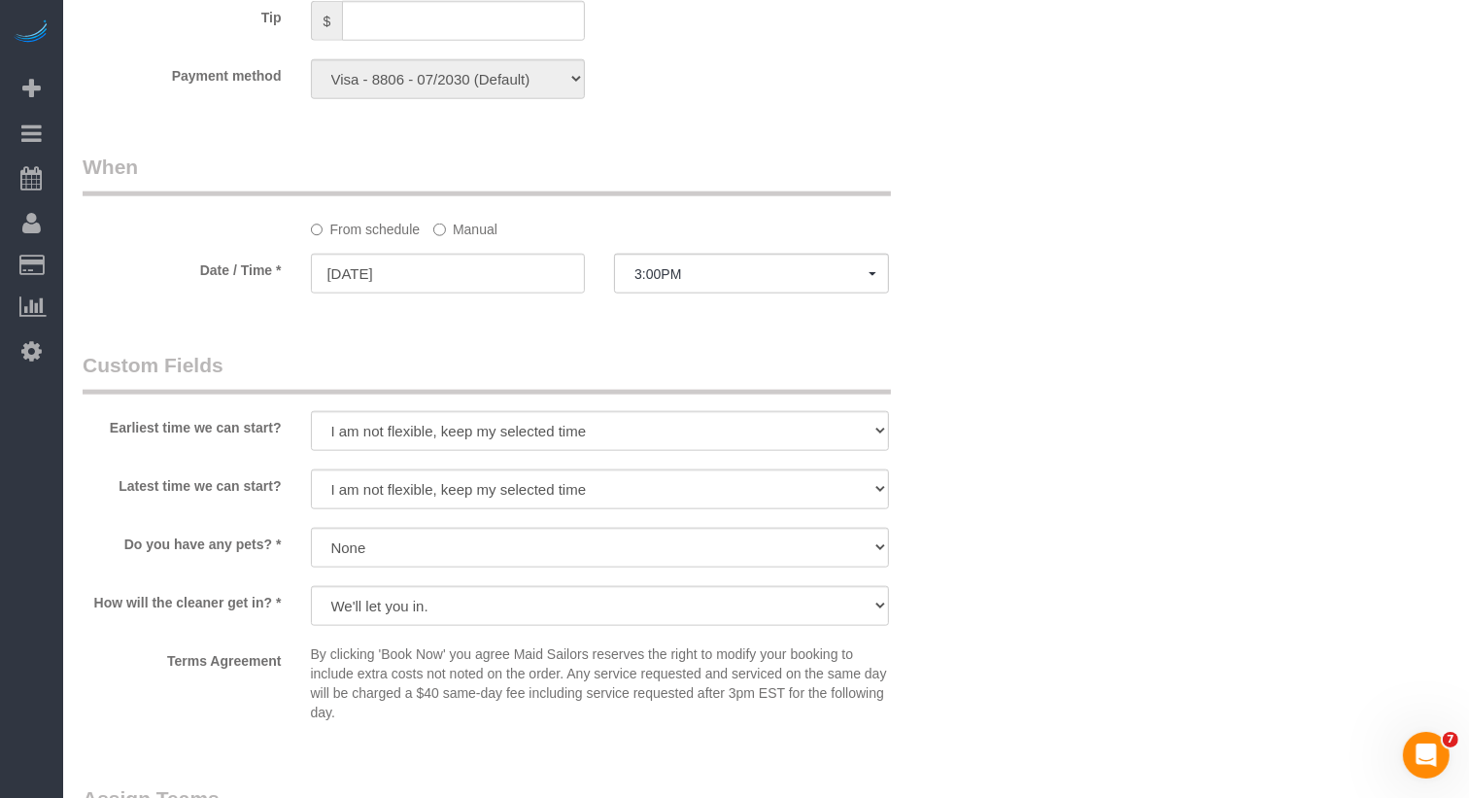
scroll to position [1839, 0]
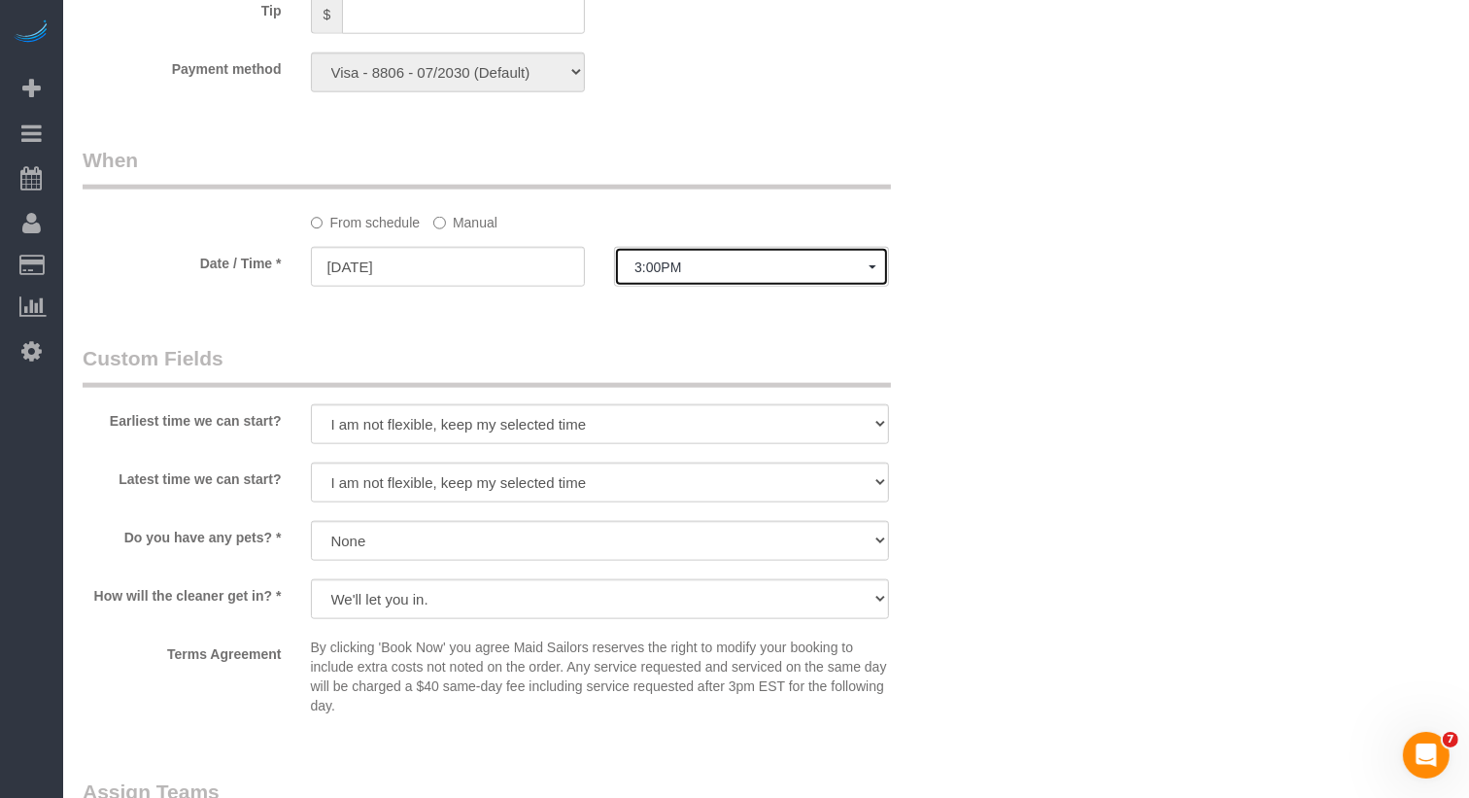
click at [670, 277] on button "3:00PM" at bounding box center [751, 267] width 275 height 40
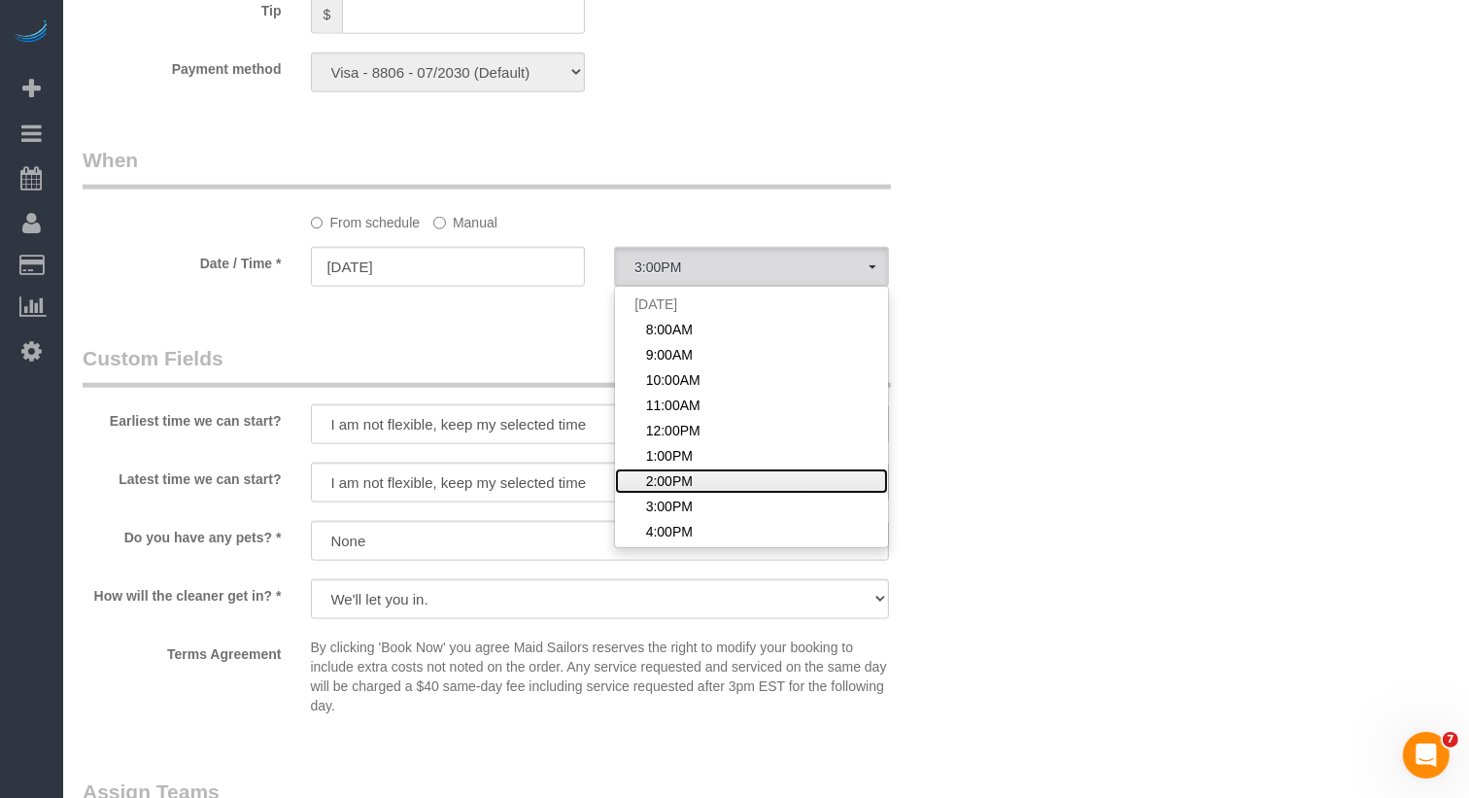
click at [681, 480] on span "2:00PM" at bounding box center [669, 480] width 47 height 19
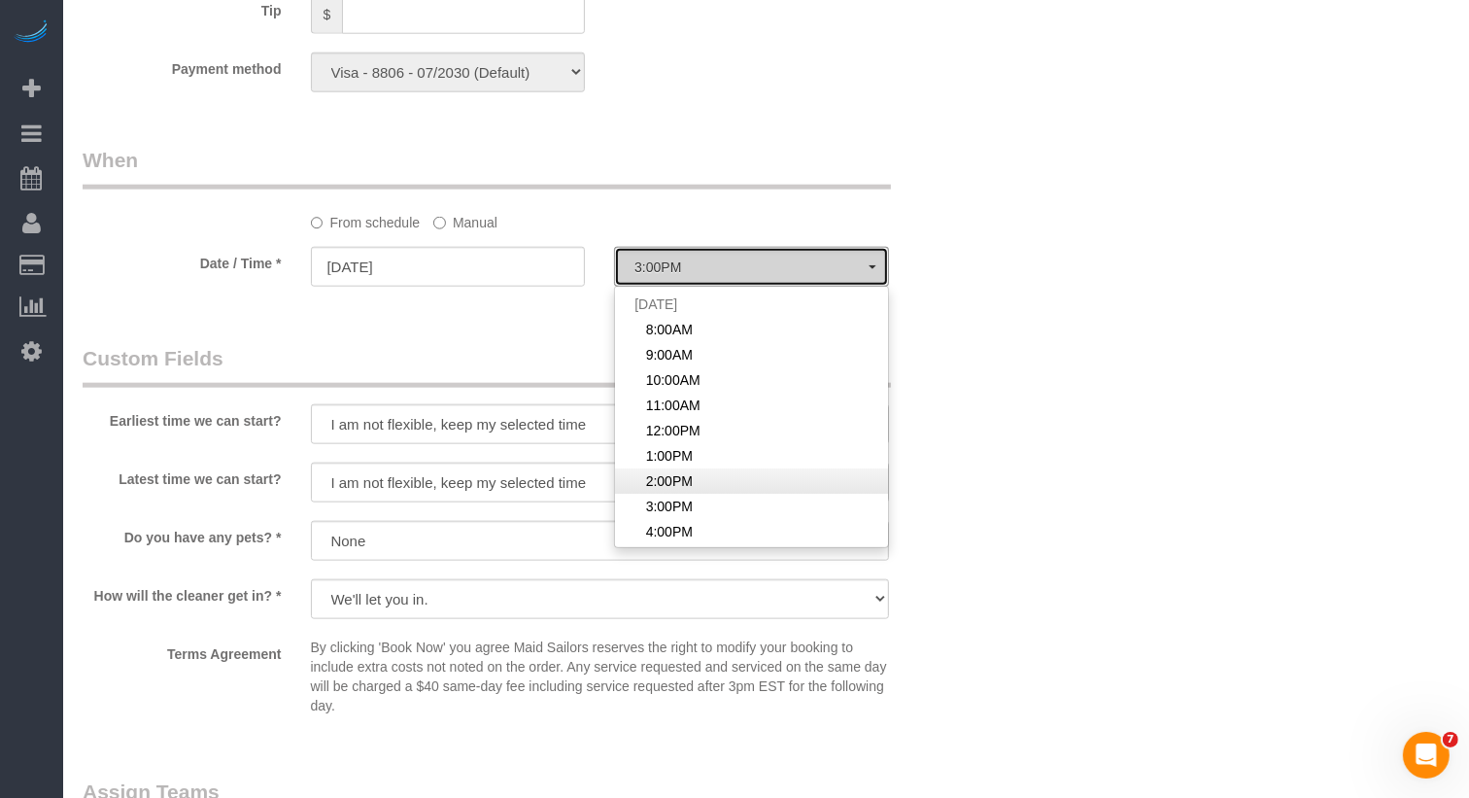
select select "spot7"
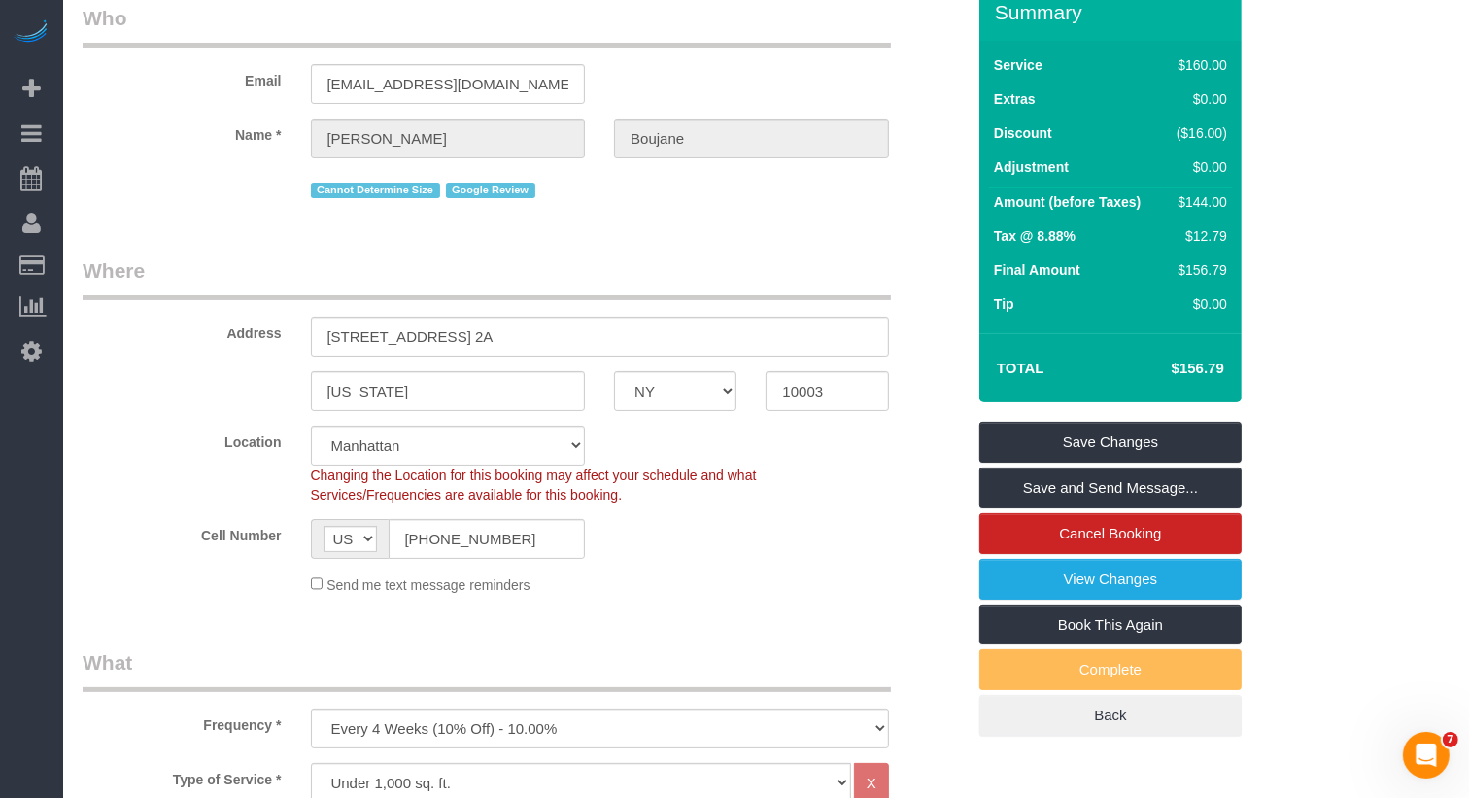
scroll to position [0, 0]
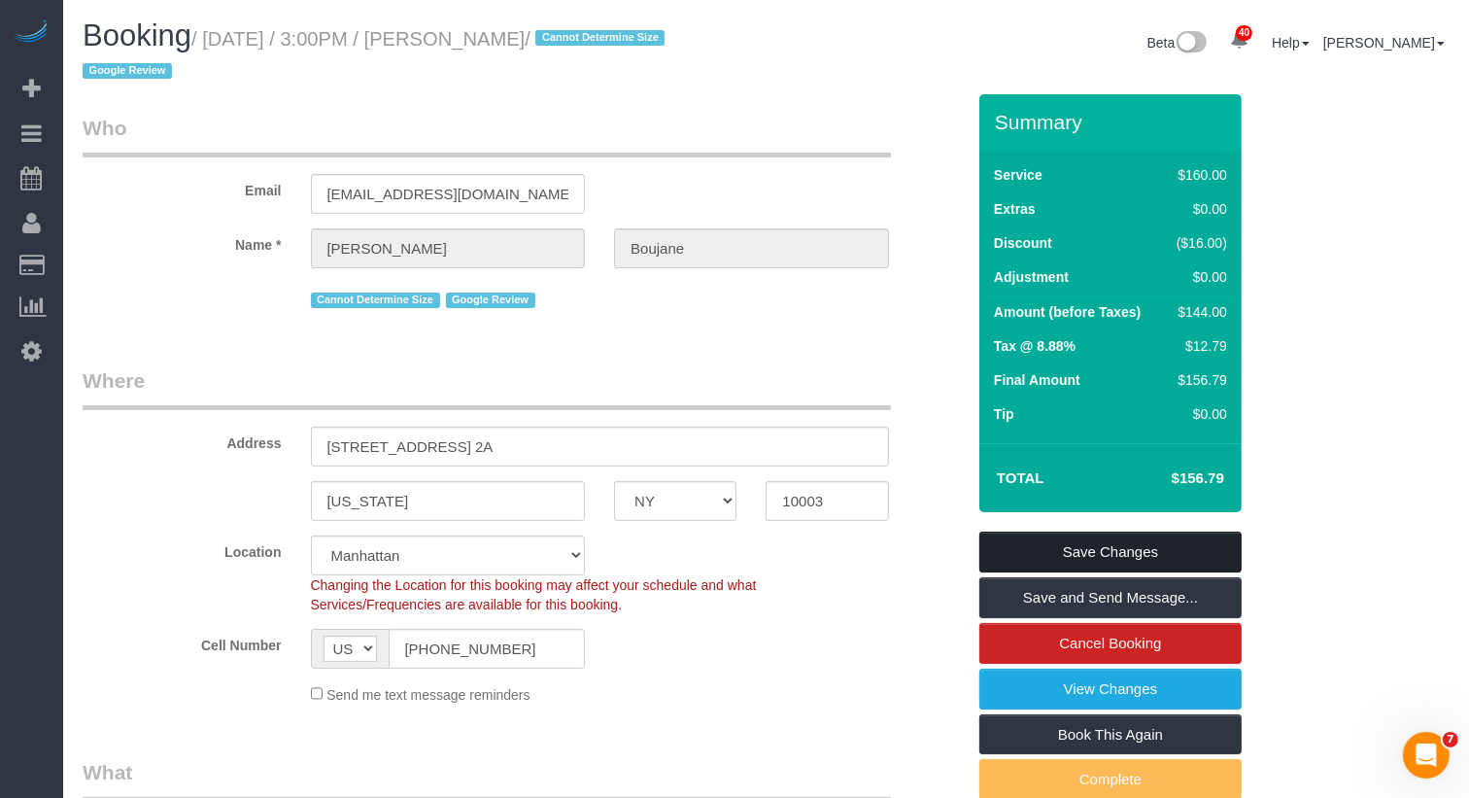
click at [1052, 549] on link "Save Changes" at bounding box center [1110, 552] width 262 height 41
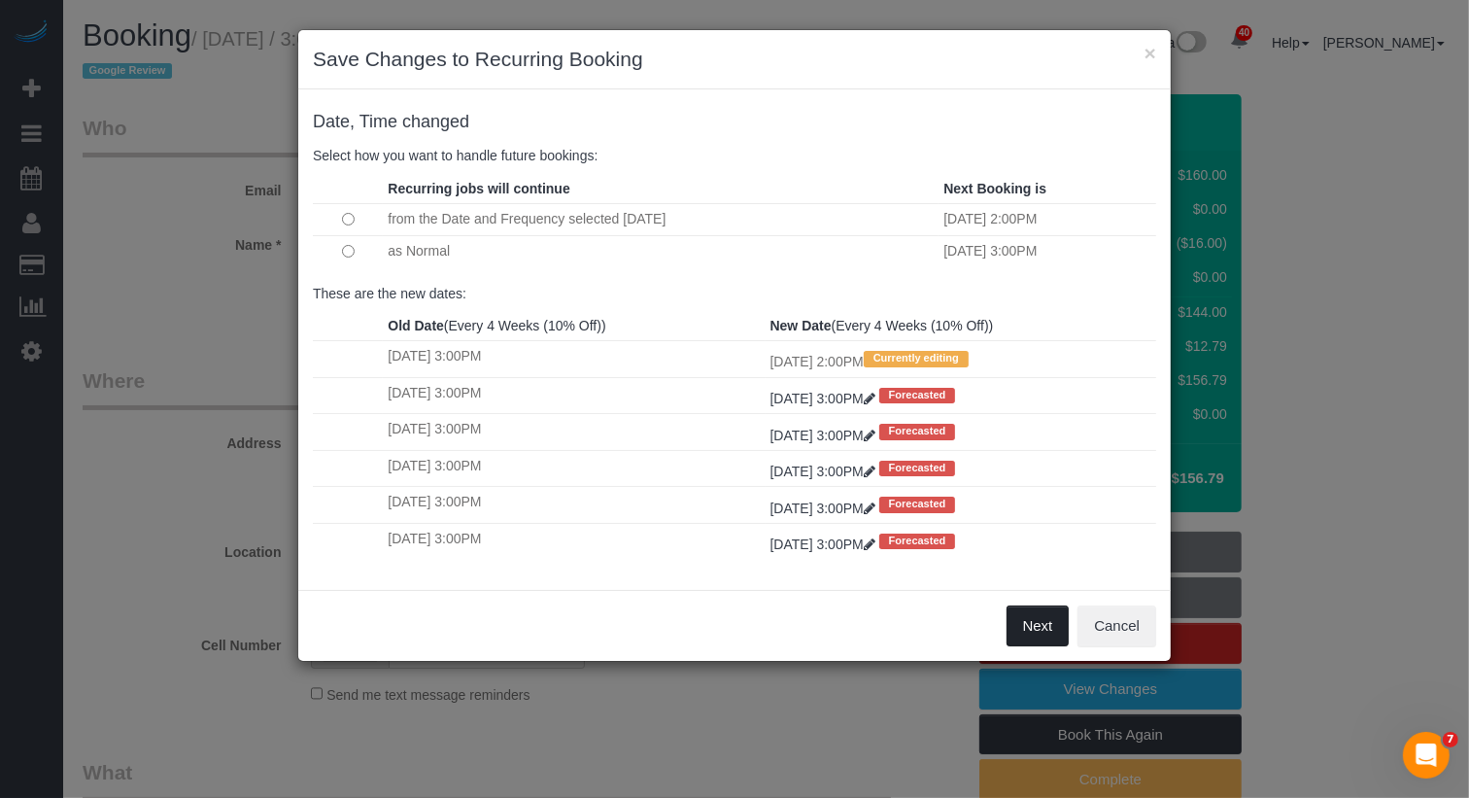
click at [1026, 621] on button "Next" at bounding box center [1038, 625] width 63 height 41
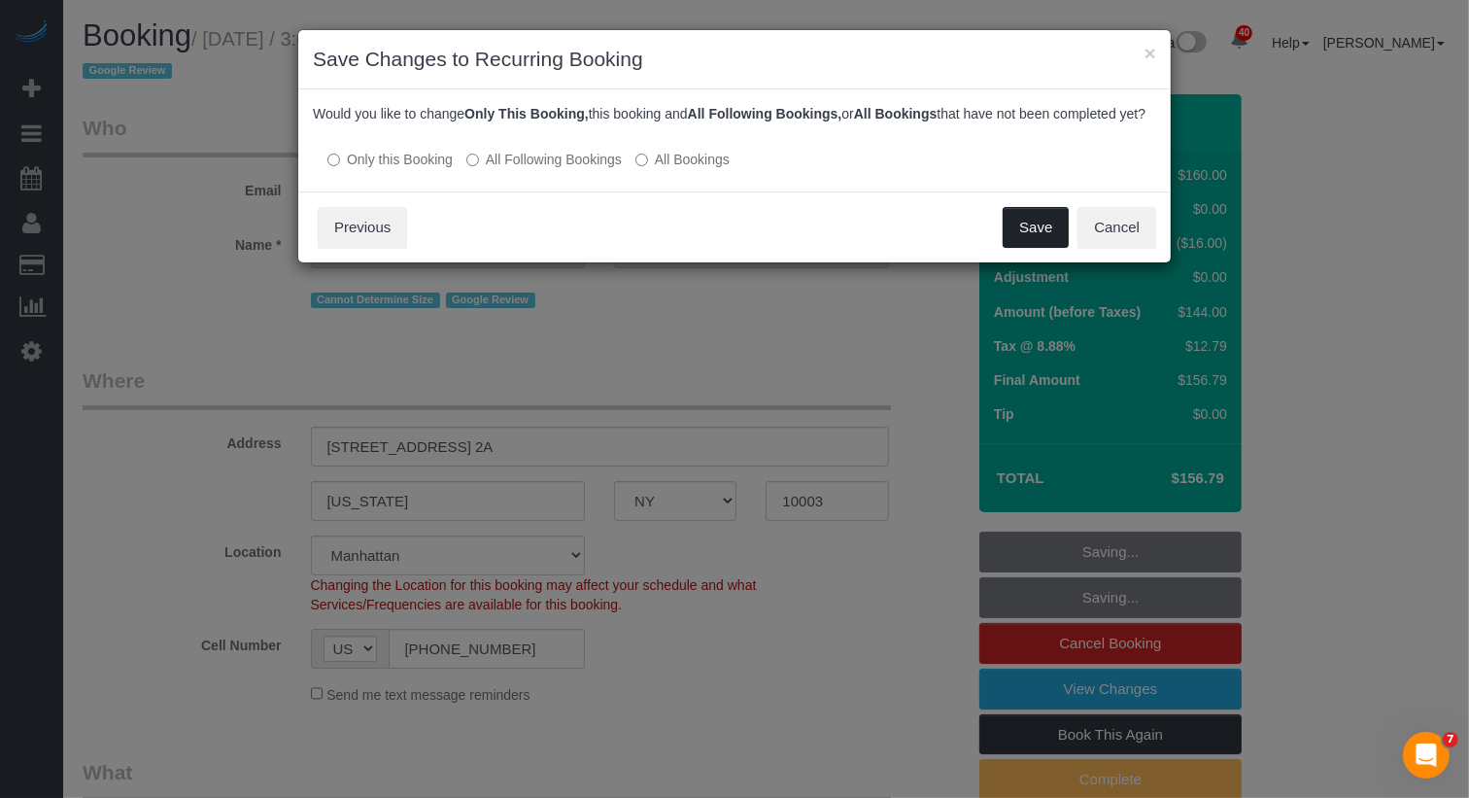
click at [1040, 243] on button "Save" at bounding box center [1036, 227] width 66 height 41
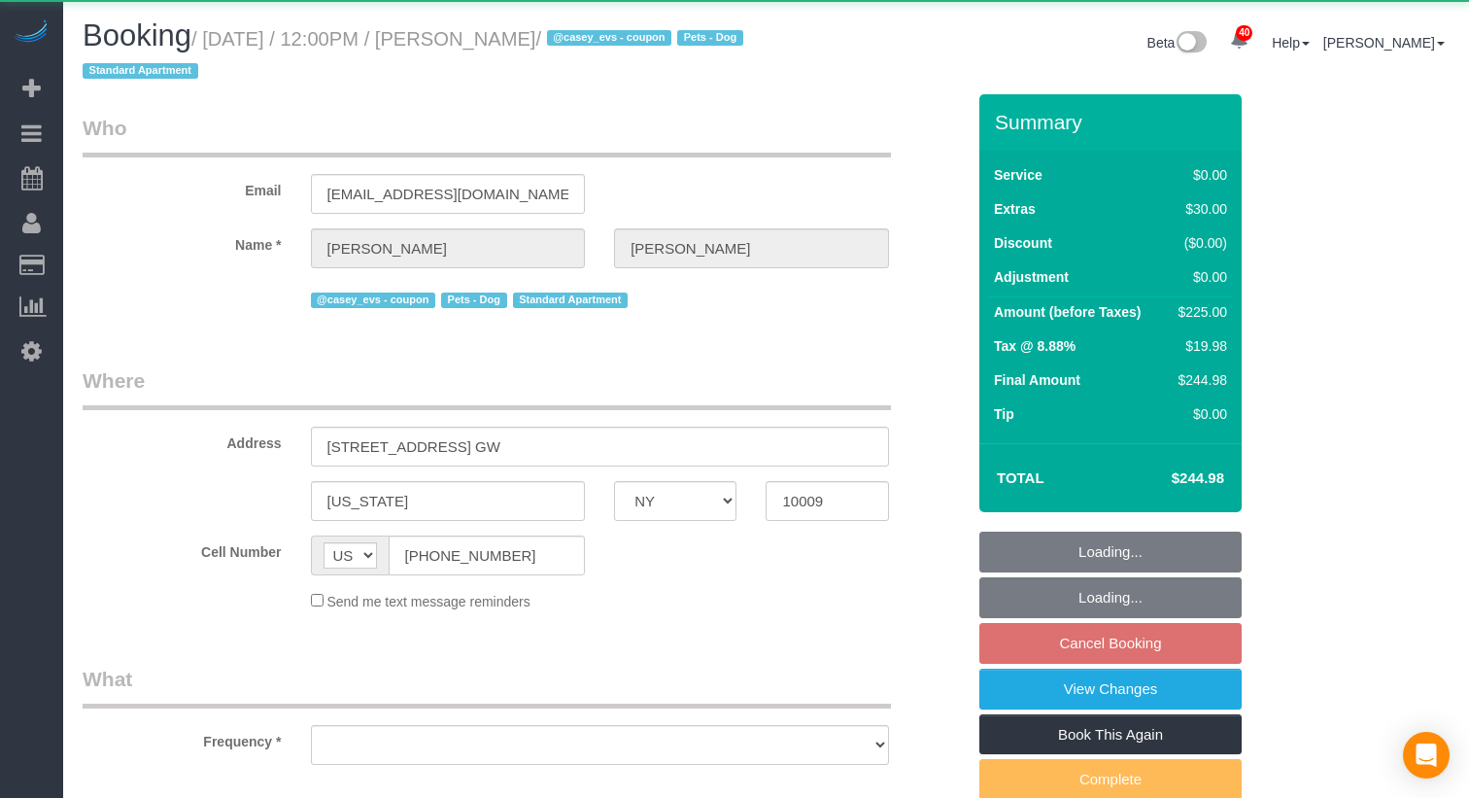
select select "NY"
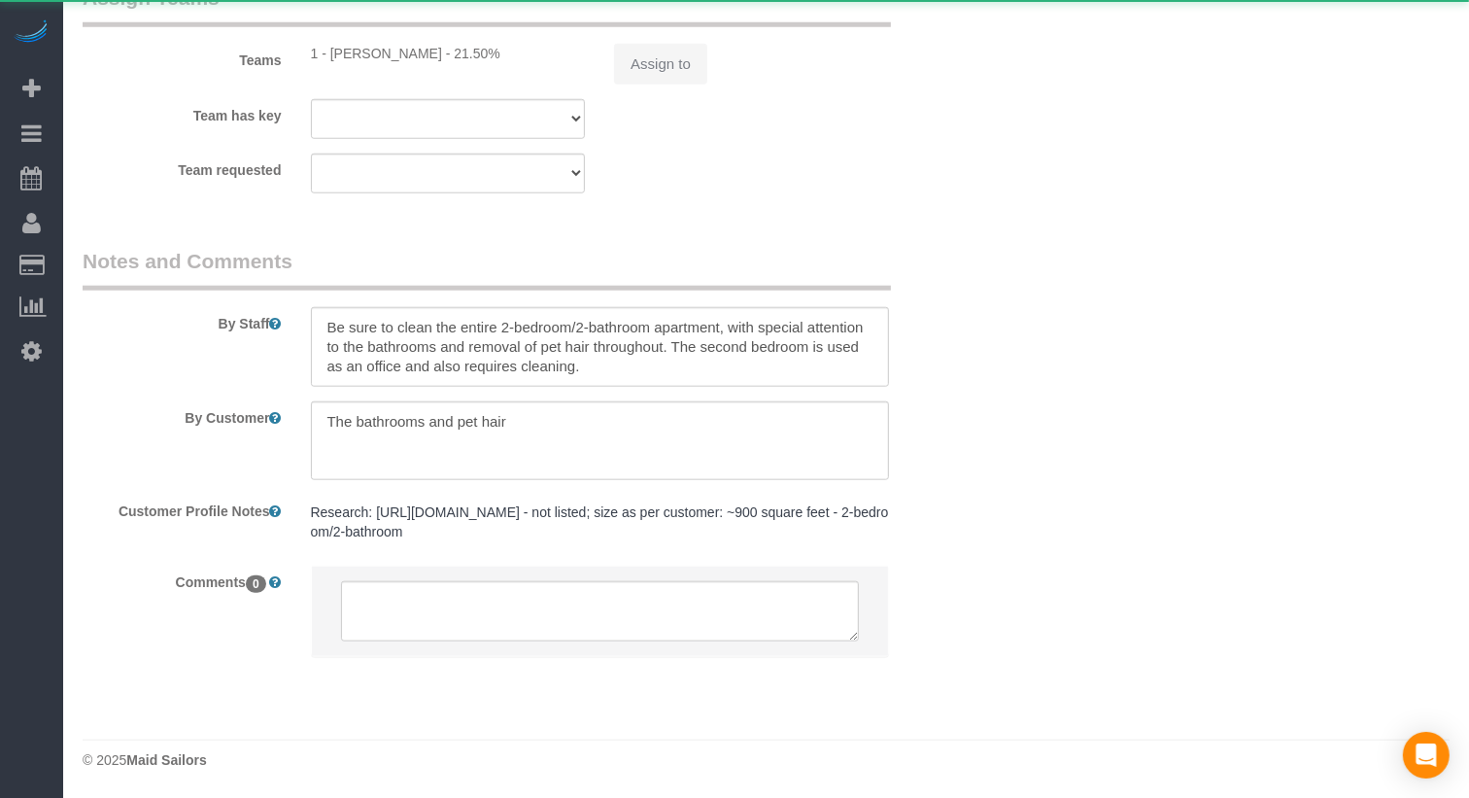
select select "object:823"
select select "2"
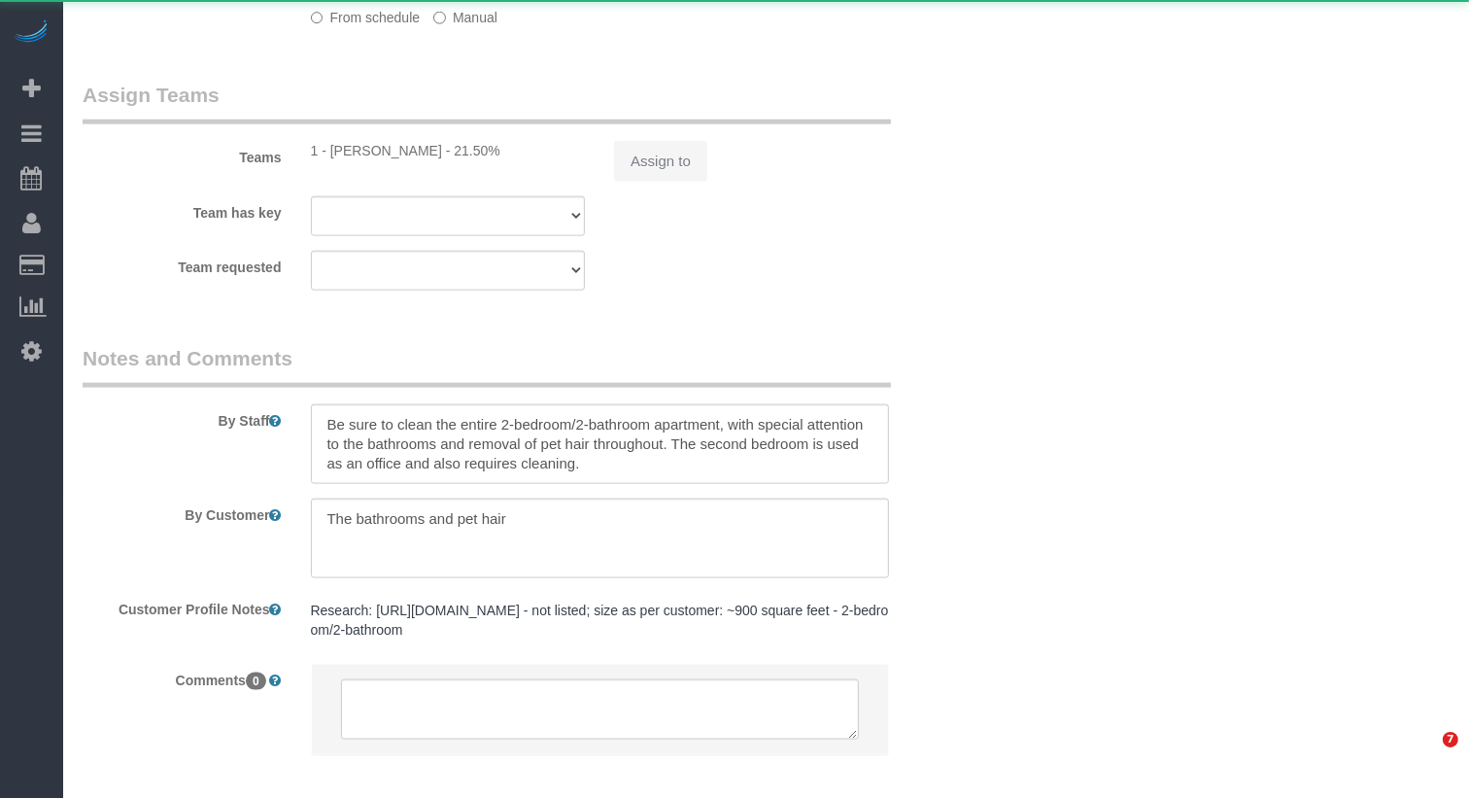
scroll to position [2663, 0]
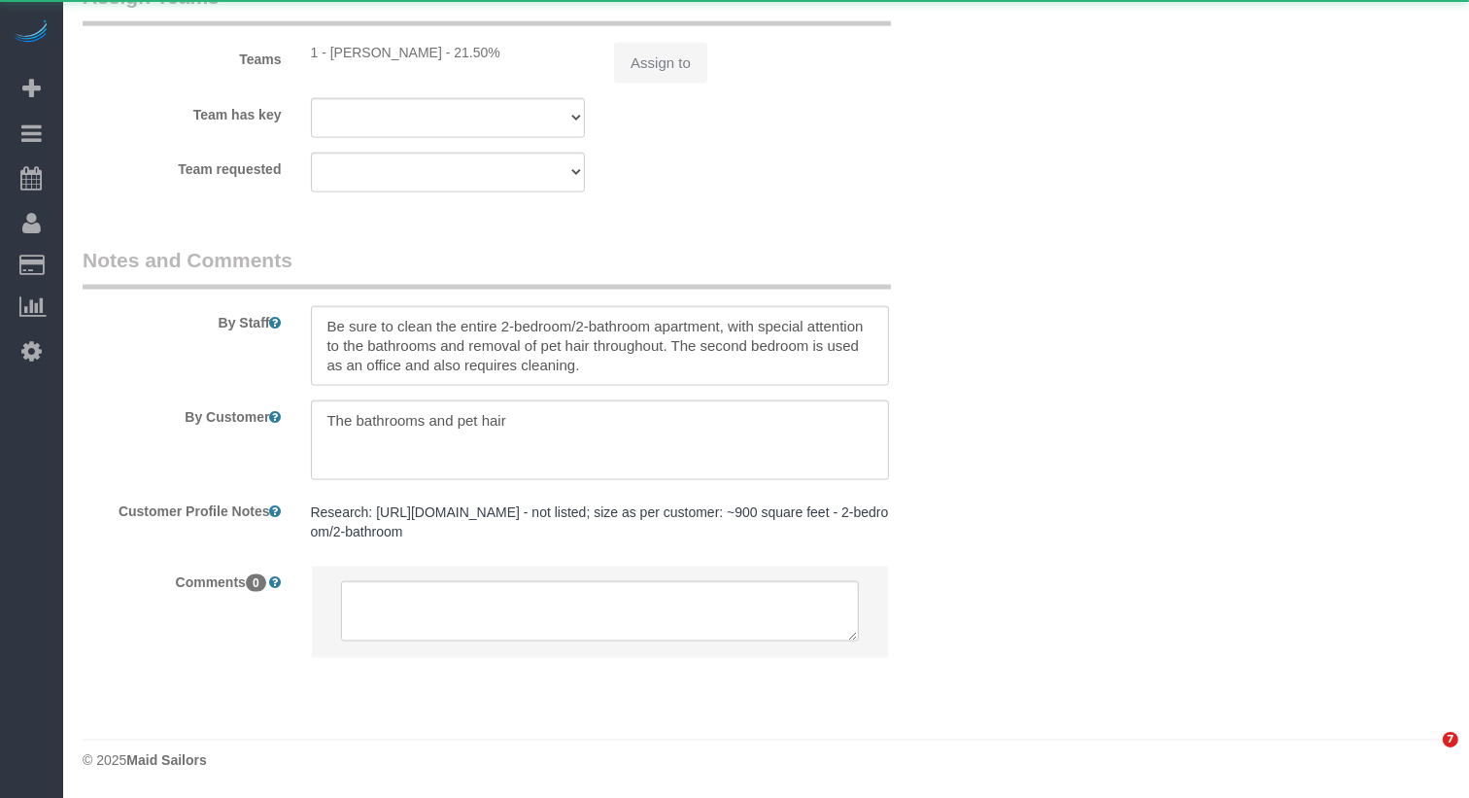
select select "object:1087"
select select "string:stripe-pm_1S8pGz4VGloSiKo7pHFTydOZ"
select select "spot5"
select select "number:89"
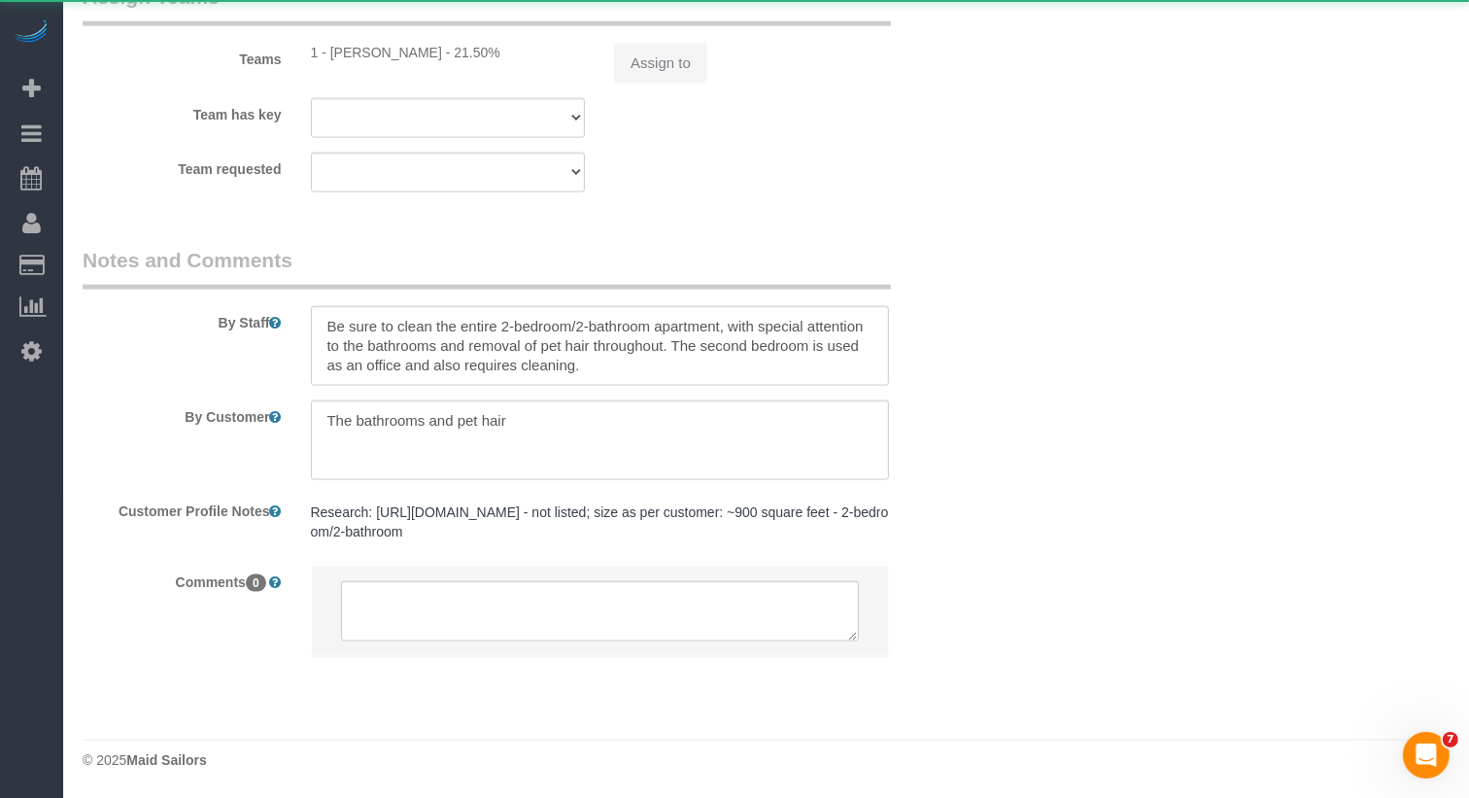
select select "number:75"
select select "number:13"
select select "number:5"
select select "2"
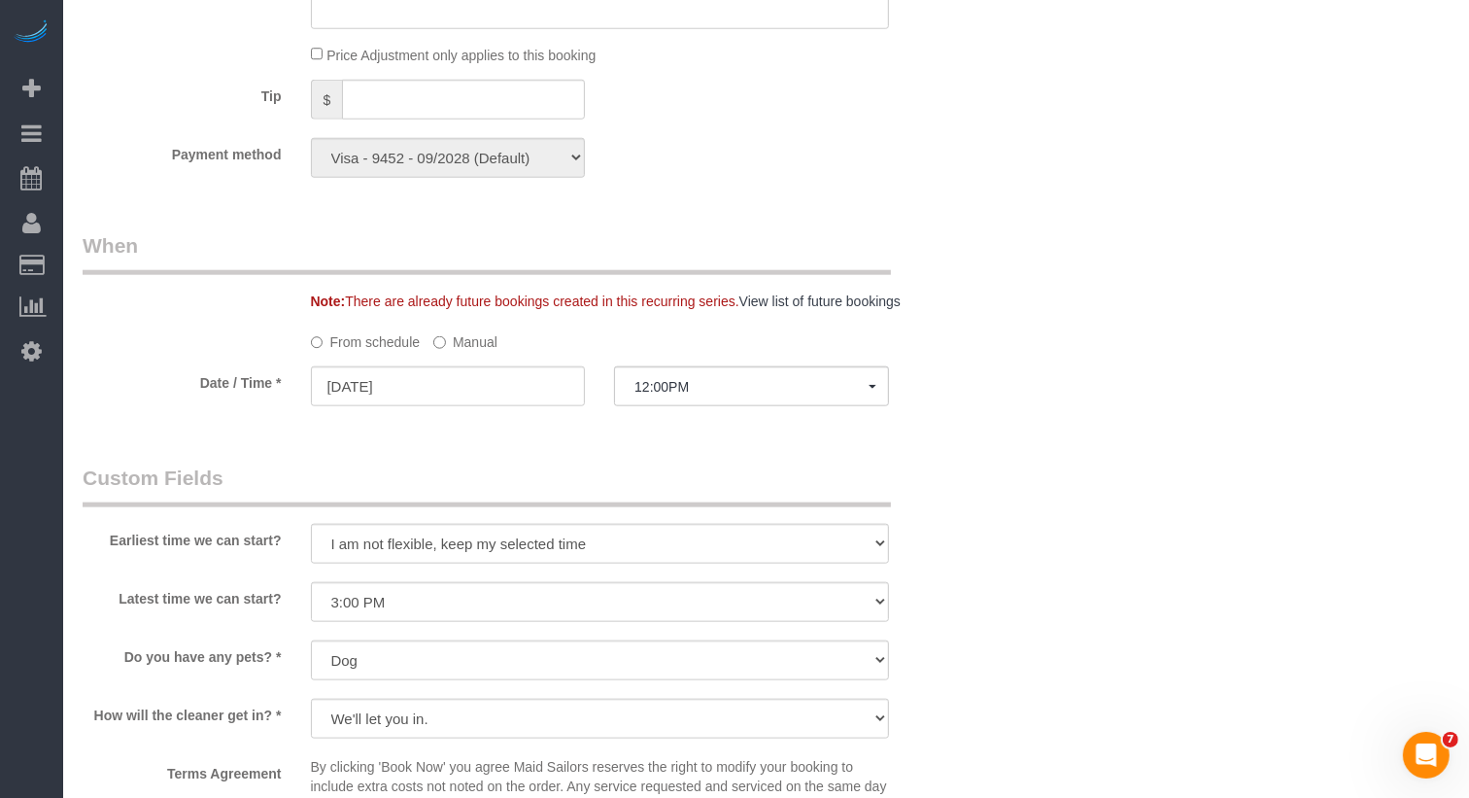
scroll to position [1746, 0]
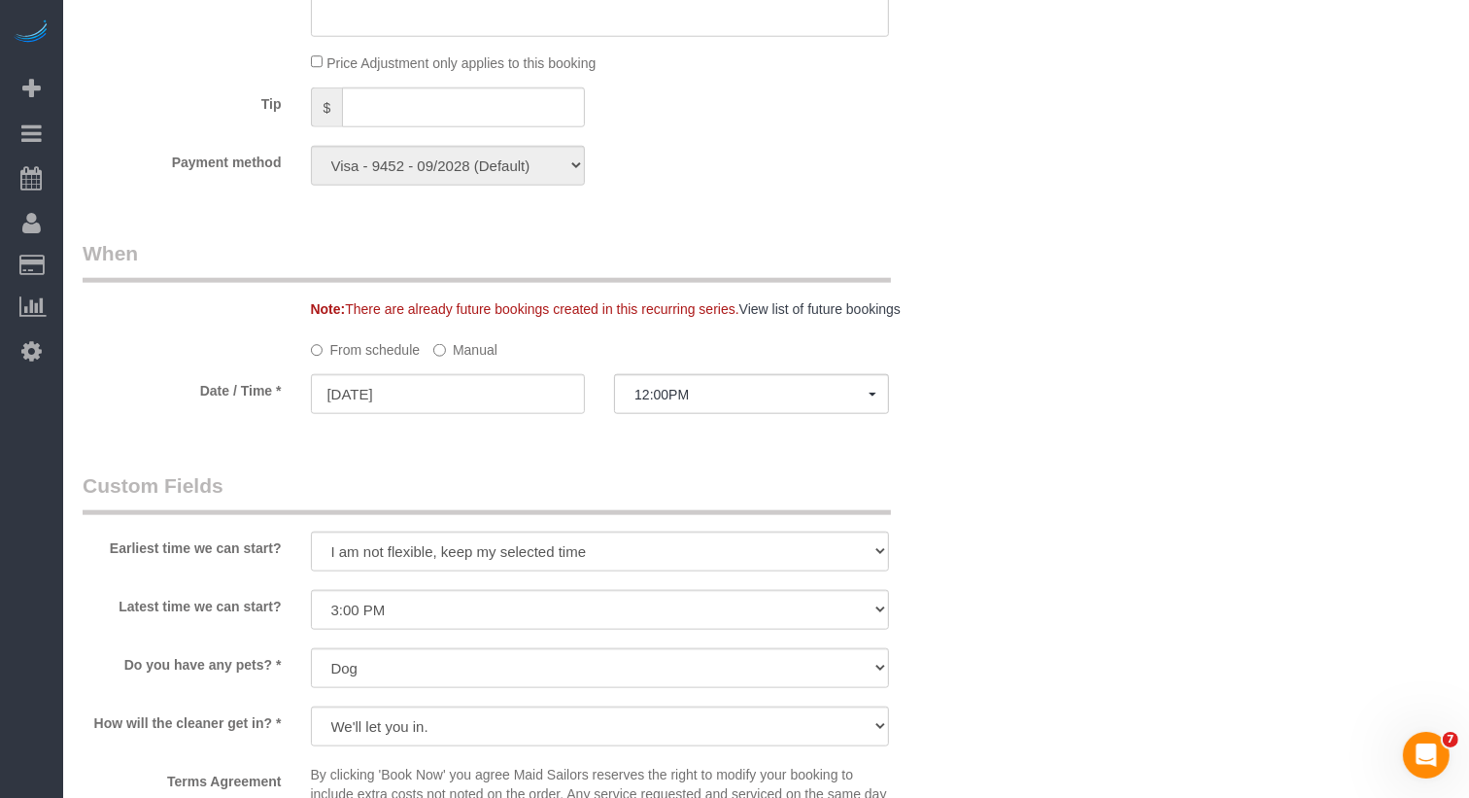
click at [712, 368] on sui-booking-spot "From schedule Manual Date / Time * 10/17/2025 12:00PM Fri October 17th 8:00AM 9…" at bounding box center [524, 375] width 882 height 85
click at [702, 396] on span "12:00PM" at bounding box center [752, 395] width 234 height 16
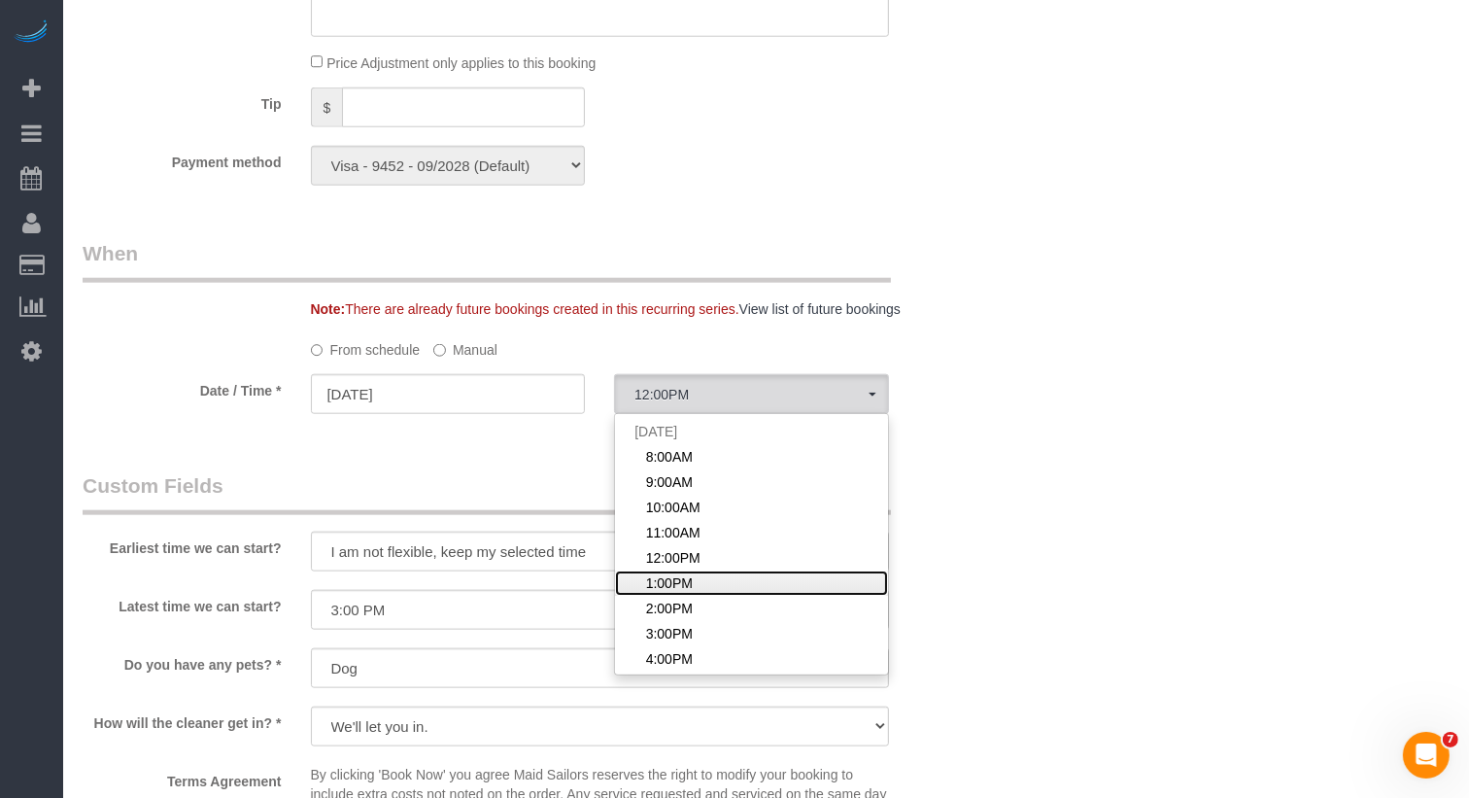
click at [677, 579] on span "1:00PM" at bounding box center [669, 582] width 47 height 19
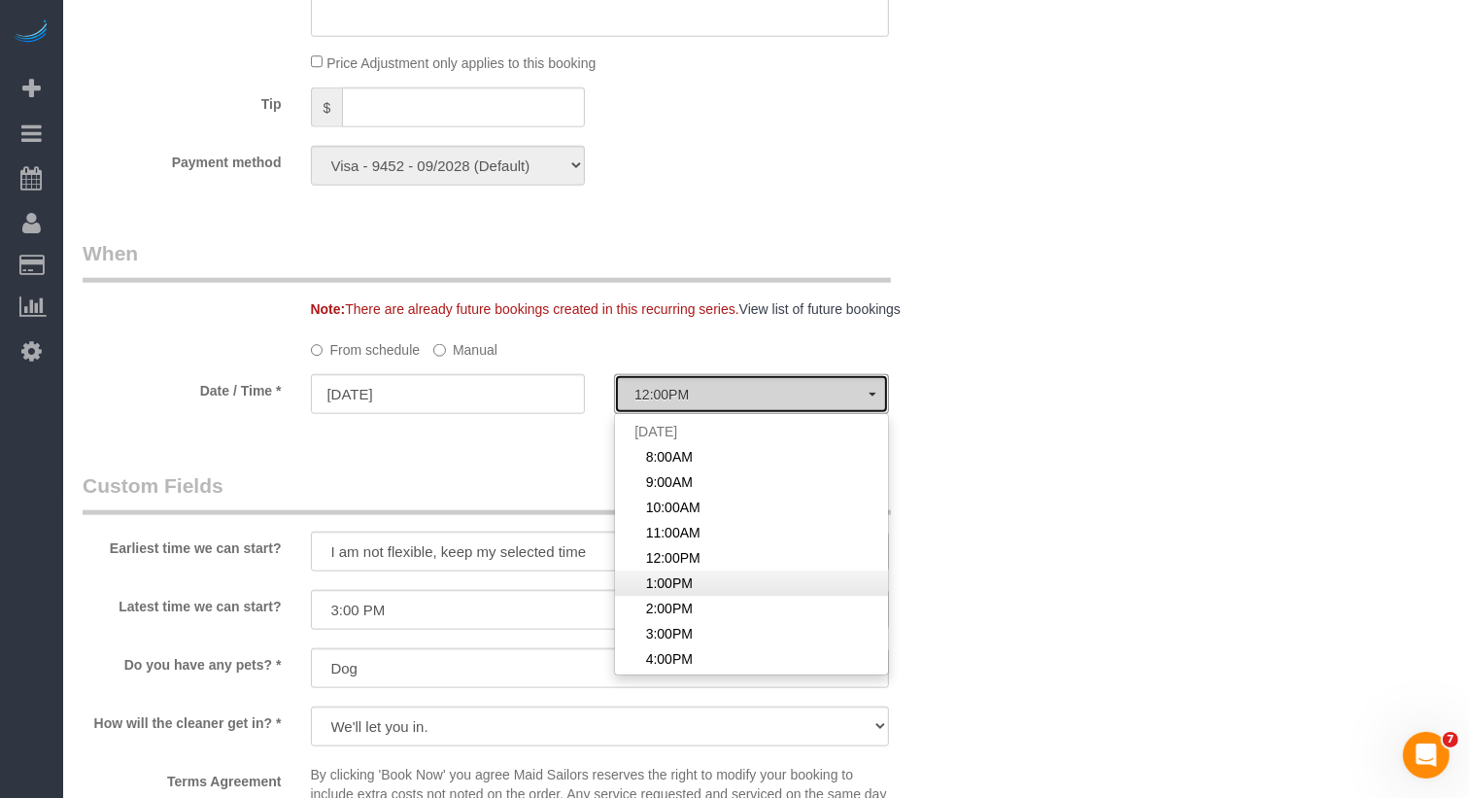
select select "spot6"
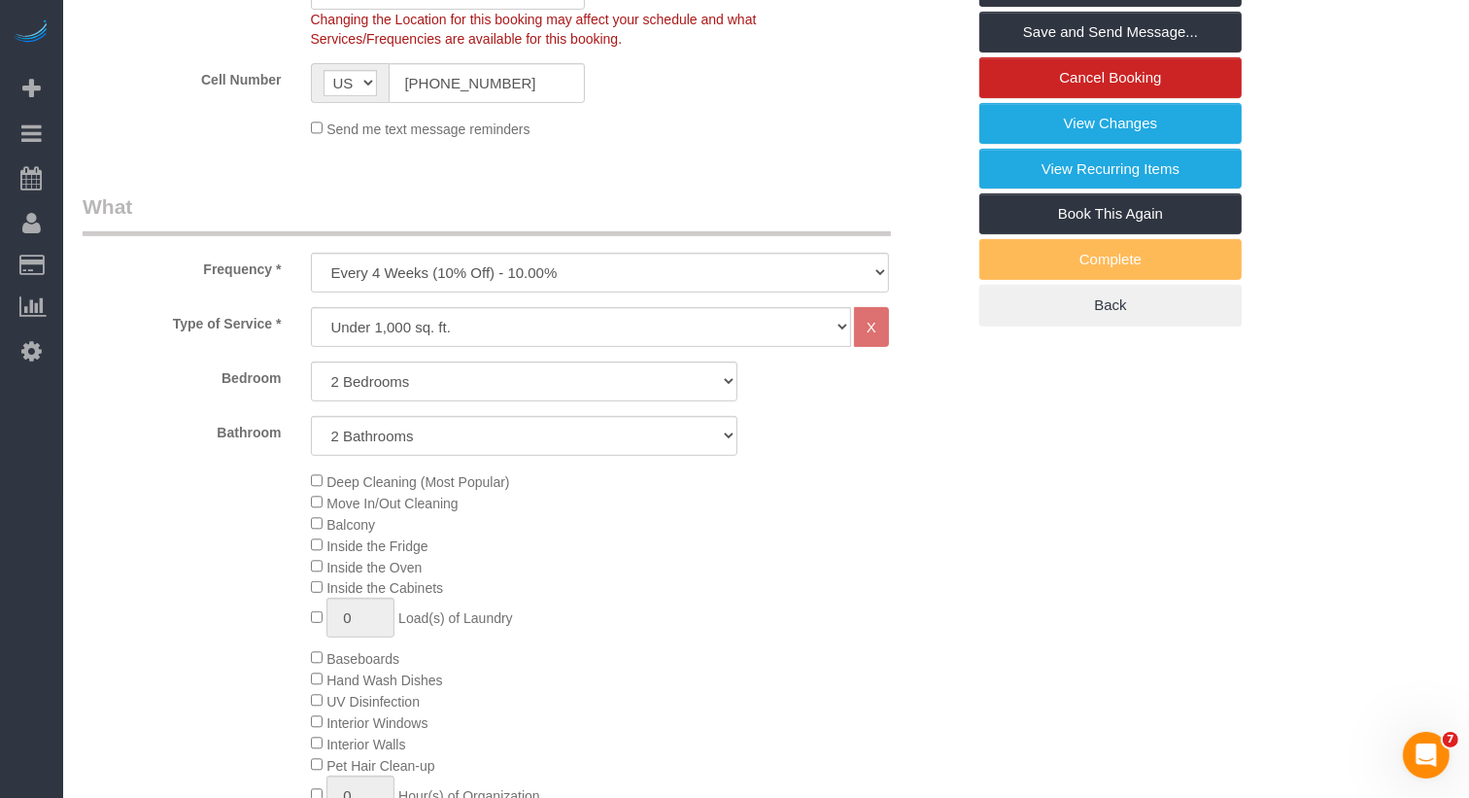
scroll to position [0, 0]
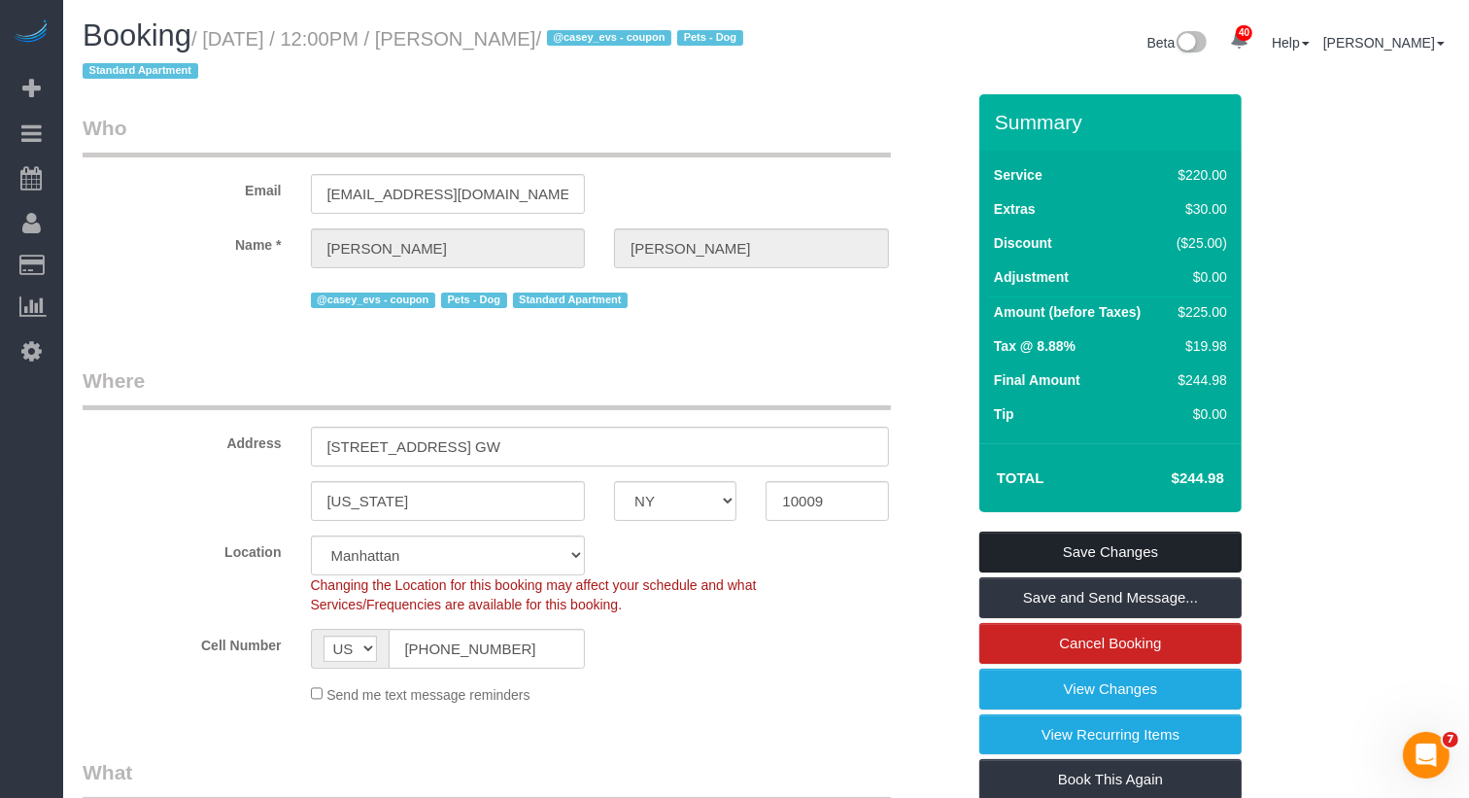
click at [1073, 560] on link "Save Changes" at bounding box center [1110, 552] width 262 height 41
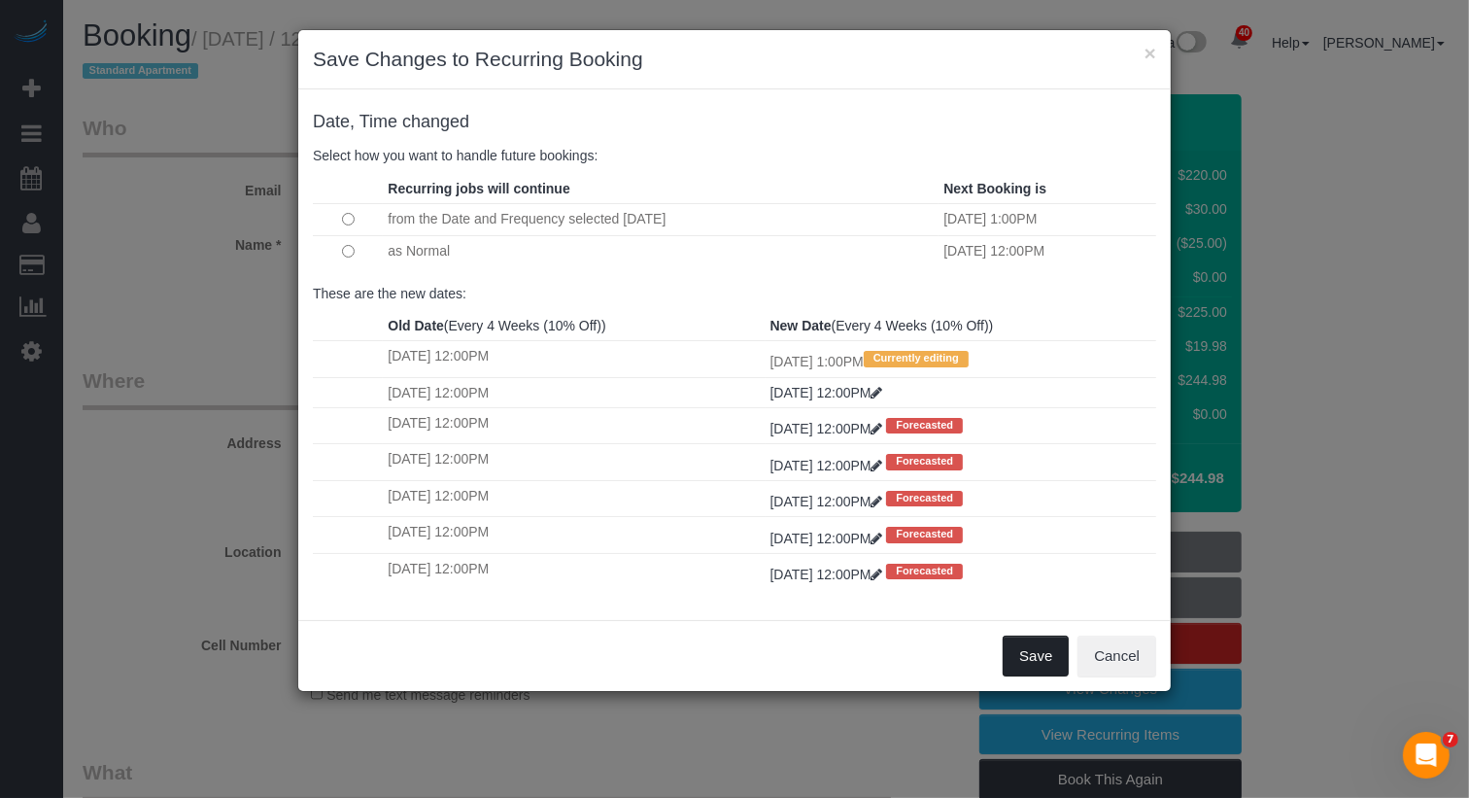
click at [1040, 646] on button "Save" at bounding box center [1036, 655] width 66 height 41
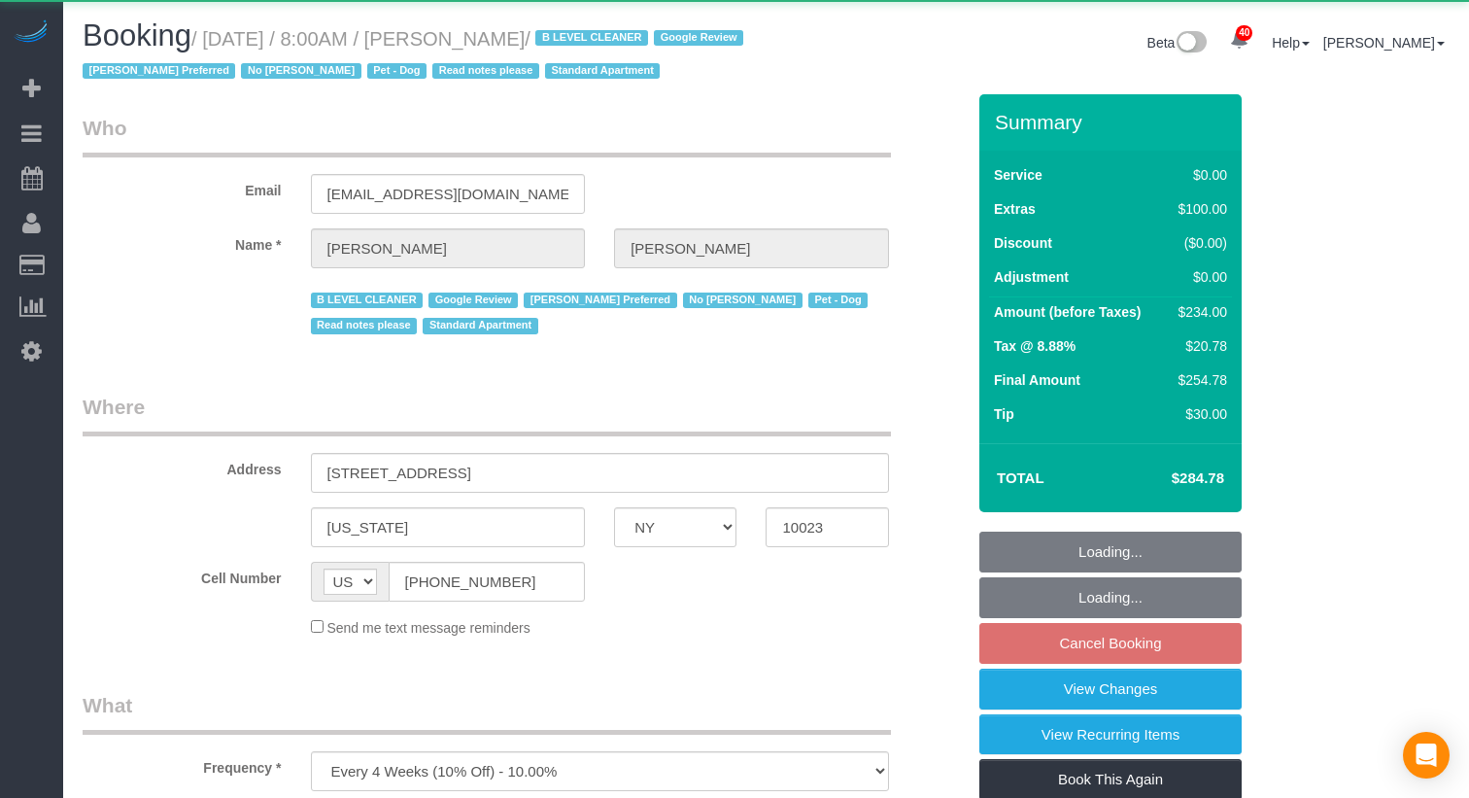
select select "NY"
select select "object:955"
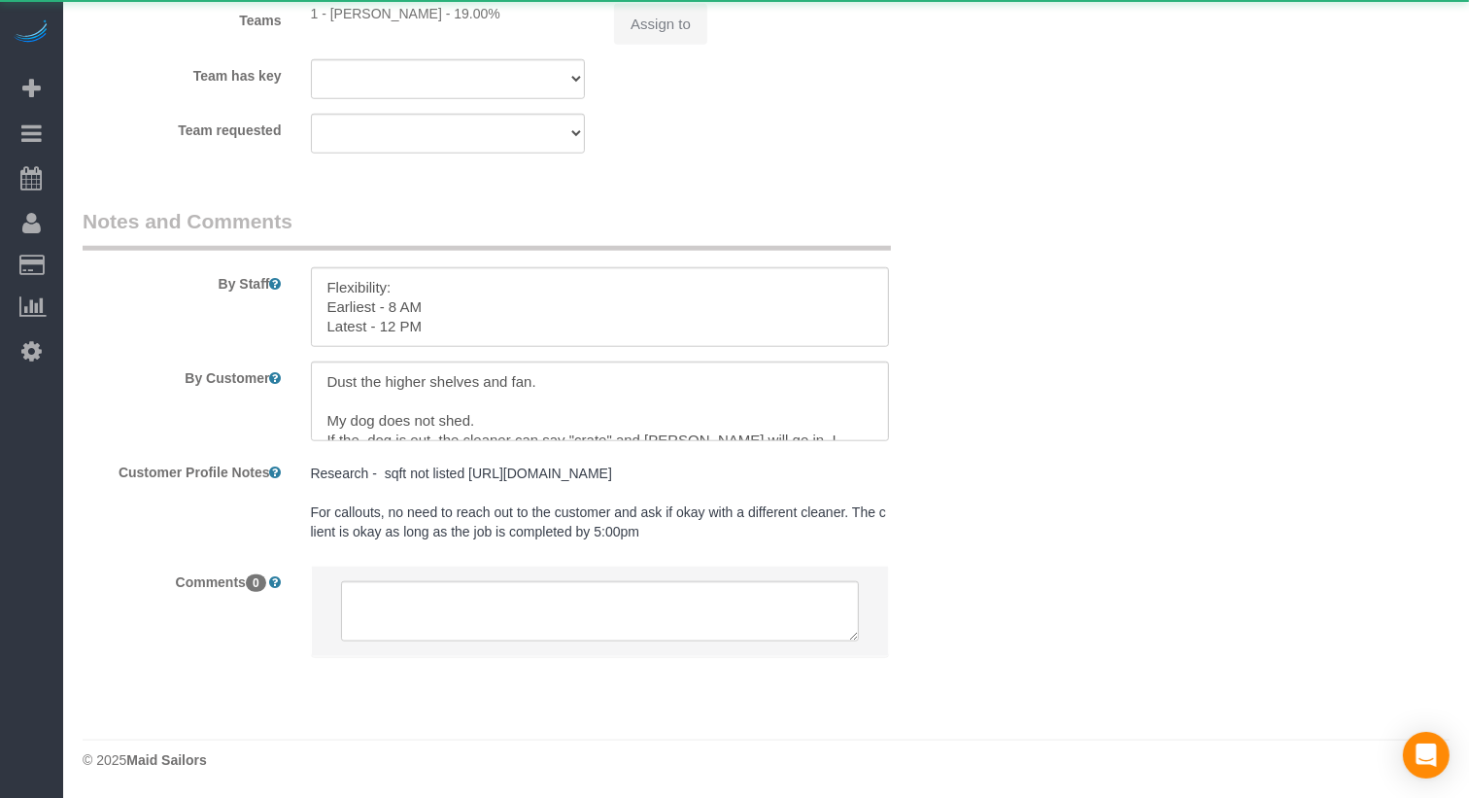
select select "1"
select select "spot1"
select select "number:56"
select select "number:72"
select select "number:13"
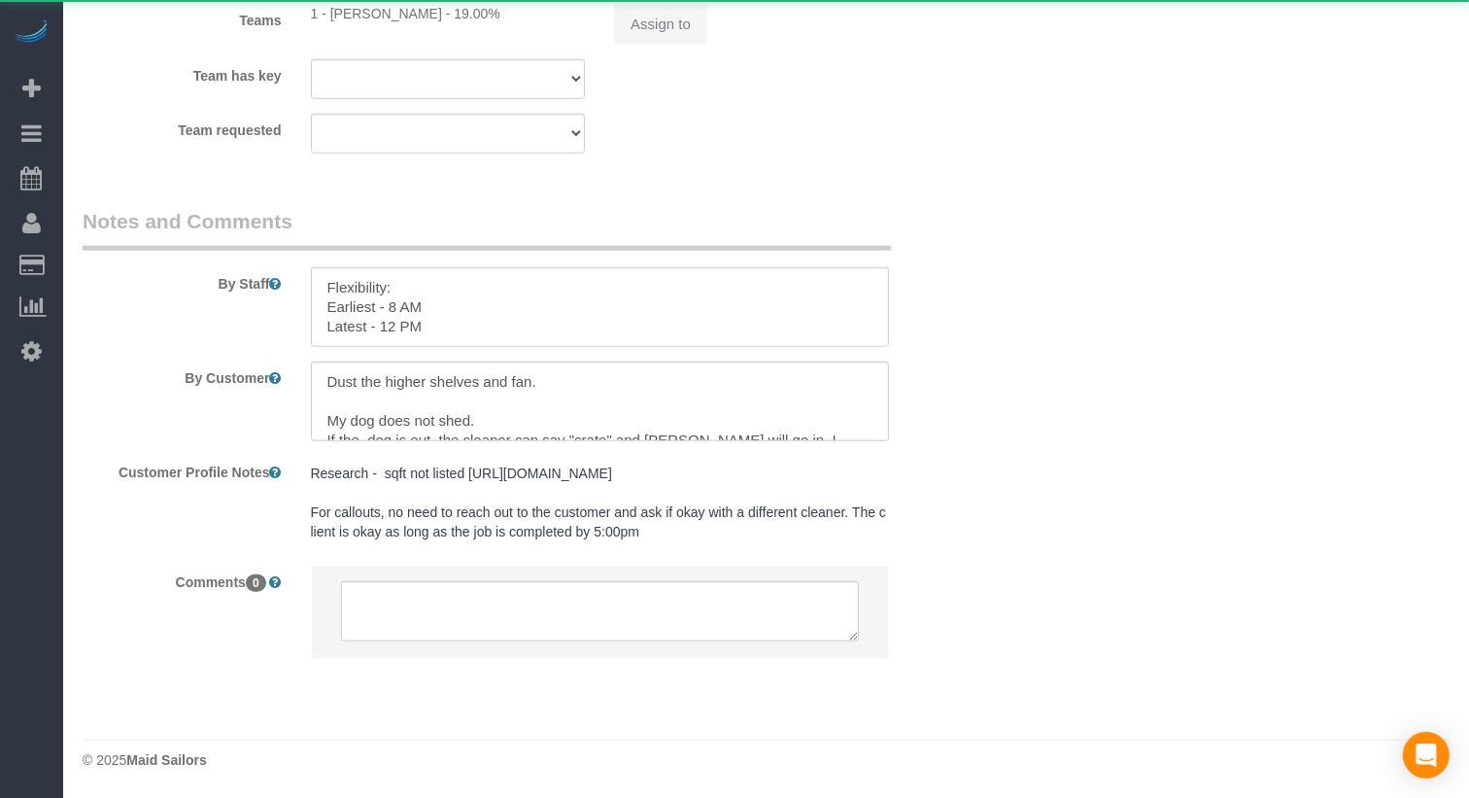
select select "number:6"
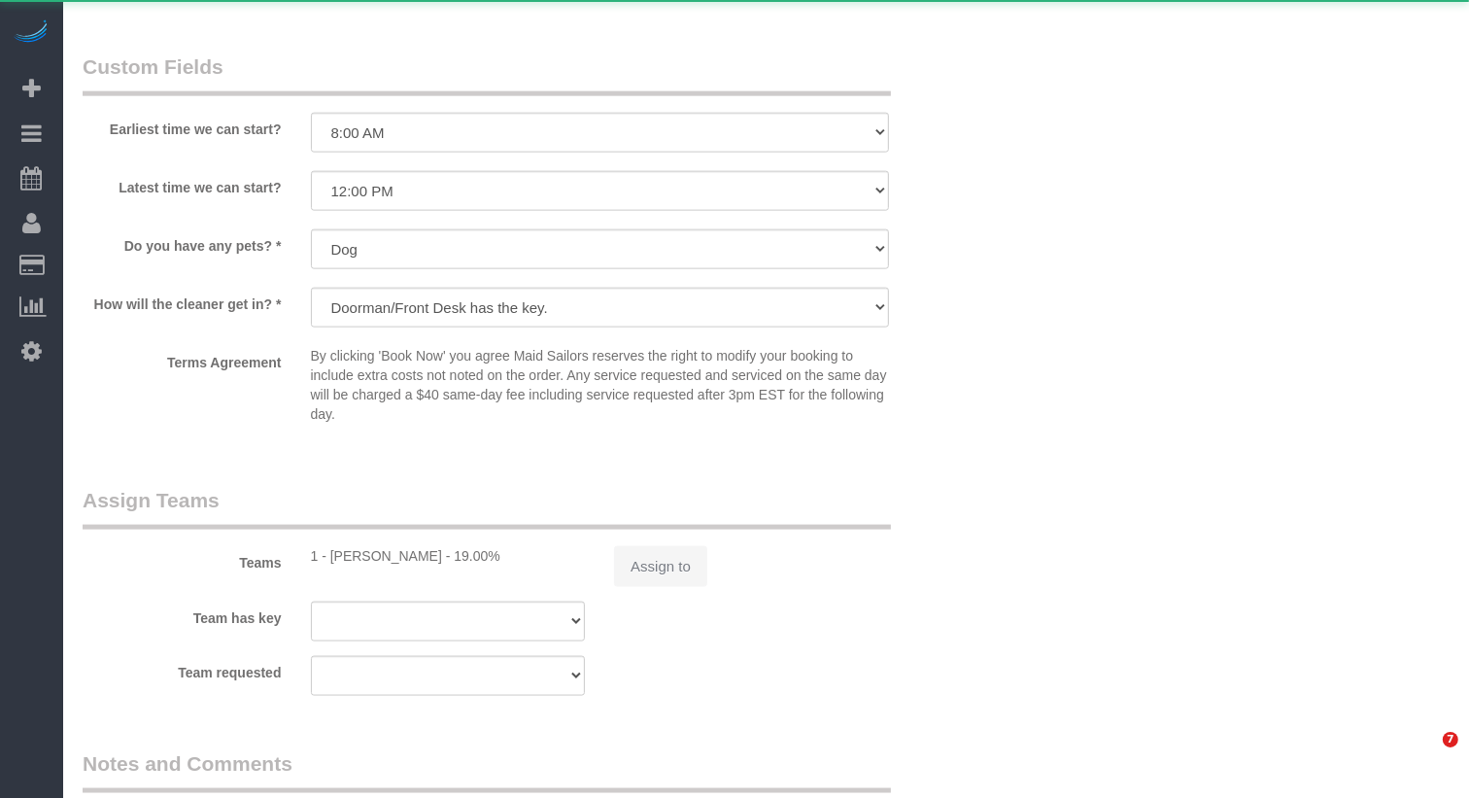
select select "string:stripe-pm_1Iw5F44VGloSiKo7Msqfv3Zn"
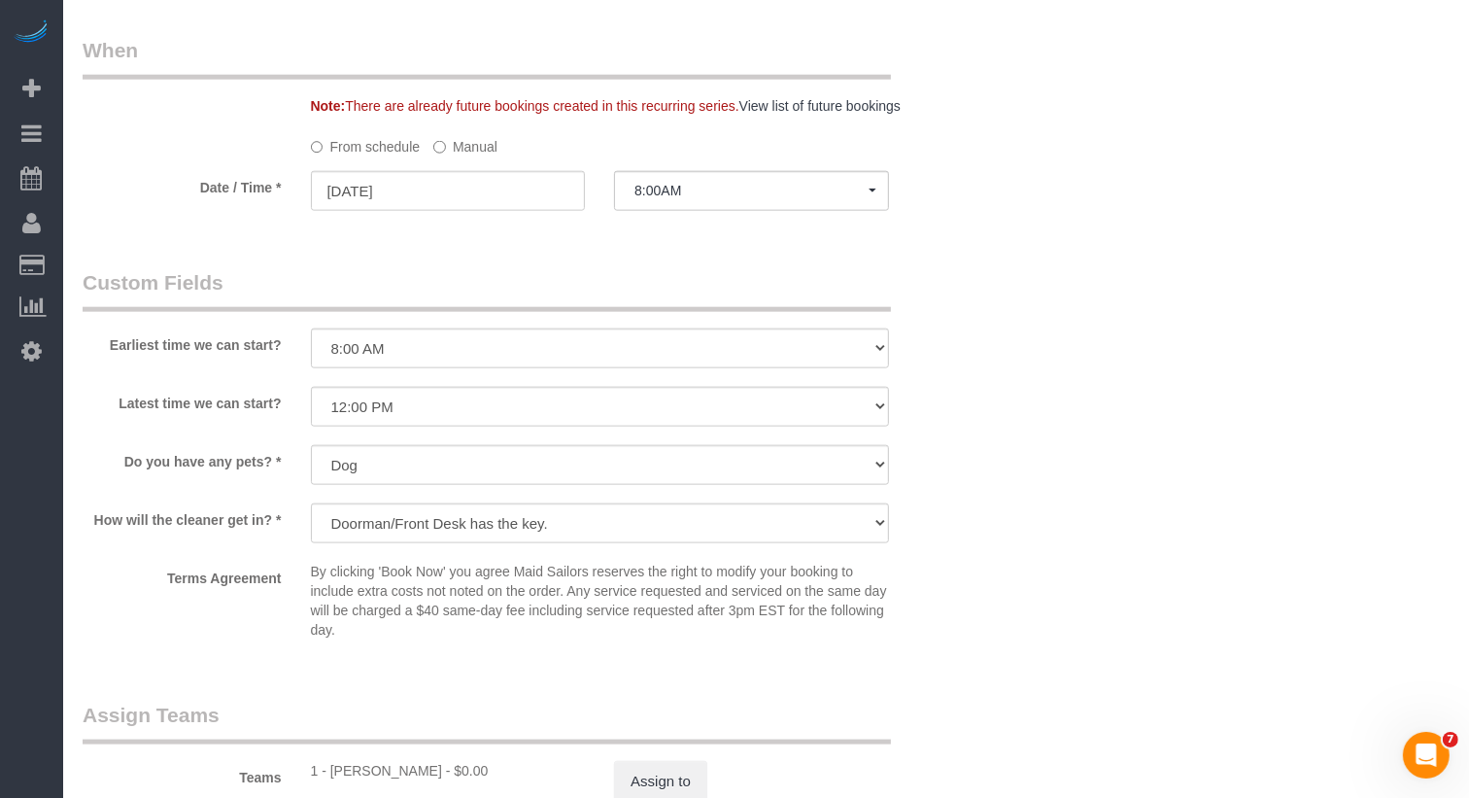
scroll to position [1959, 0]
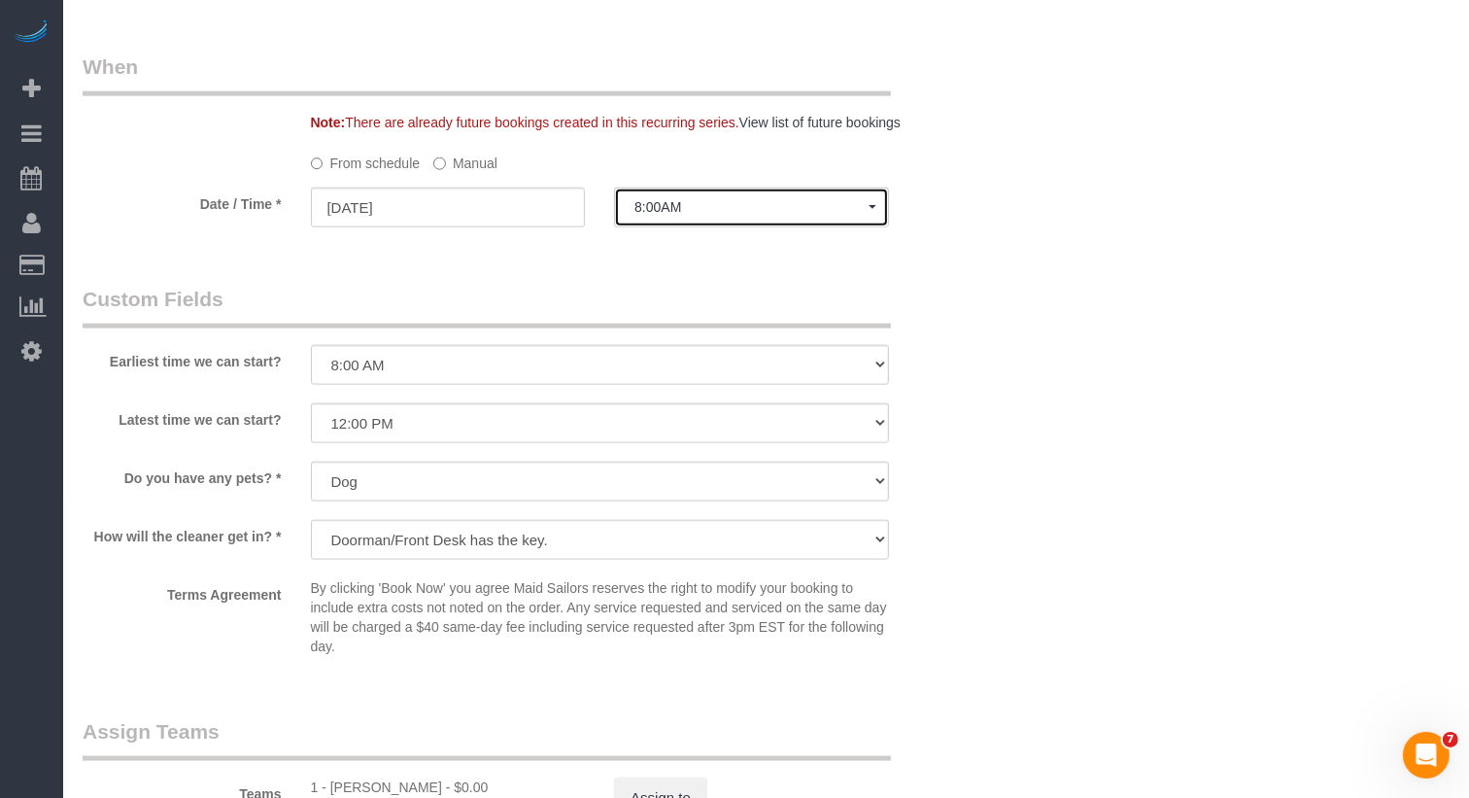
click at [673, 206] on span "8:00AM" at bounding box center [752, 207] width 234 height 16
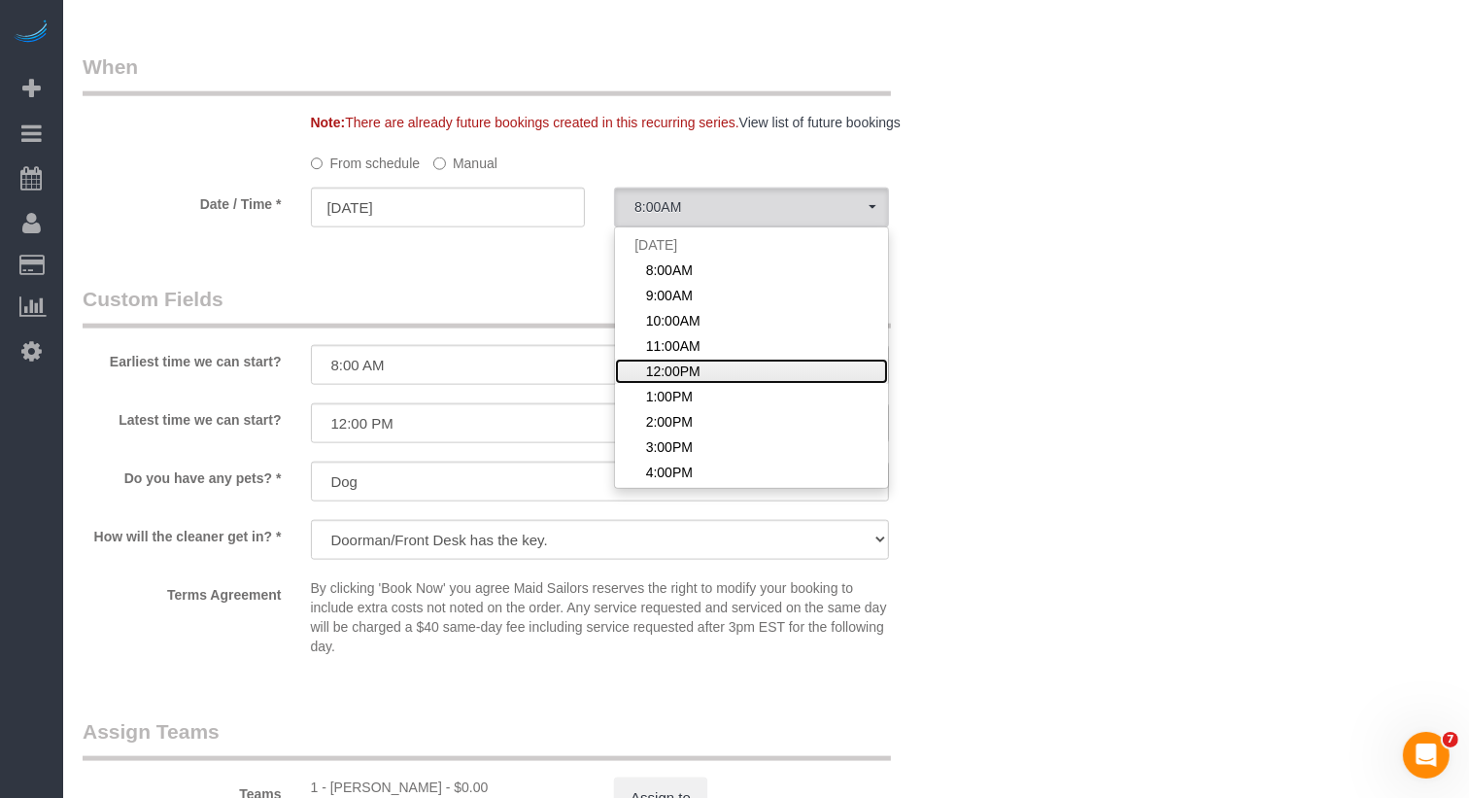
click at [663, 371] on span "12:00PM" at bounding box center [673, 370] width 54 height 19
select select "spot5"
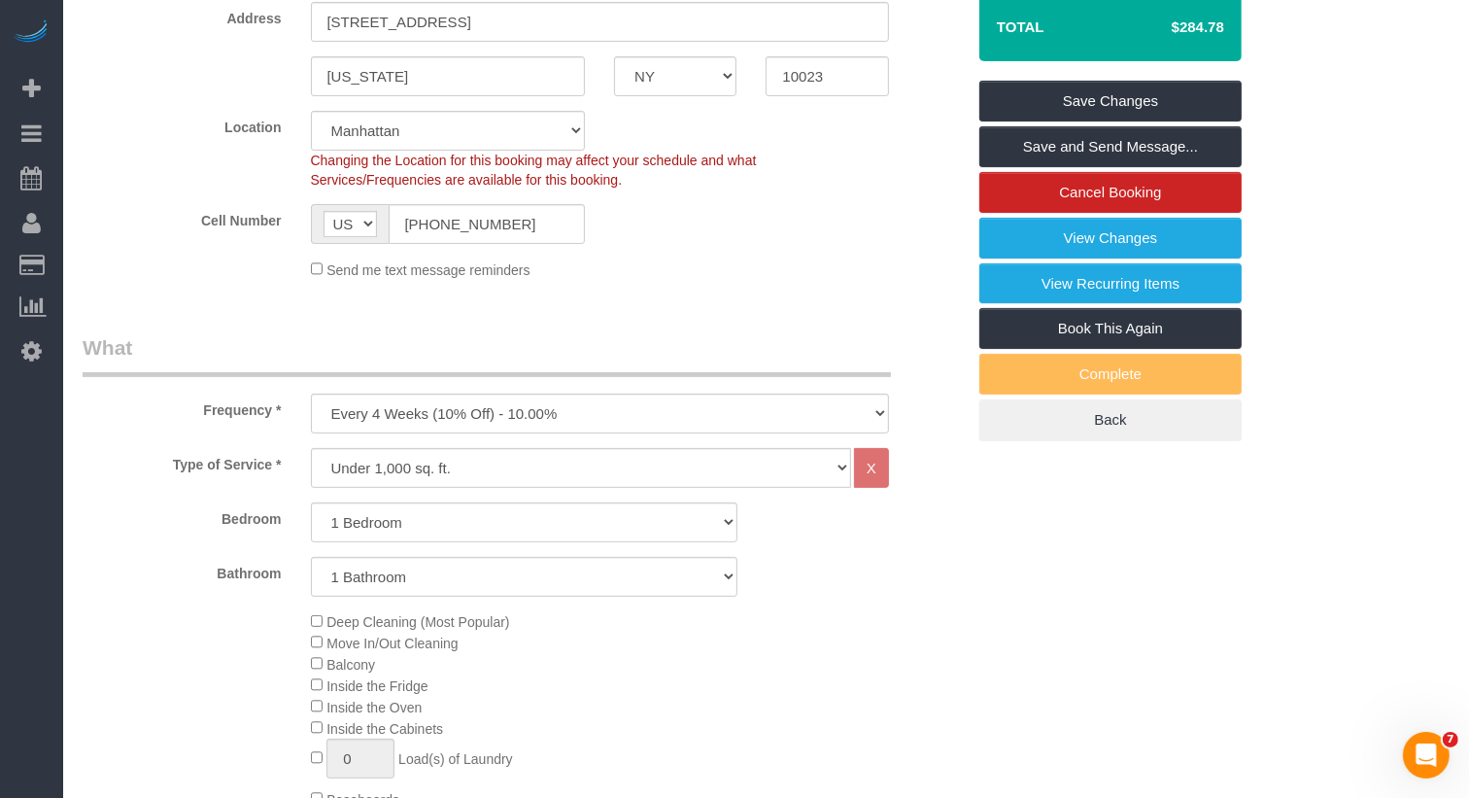
scroll to position [0, 0]
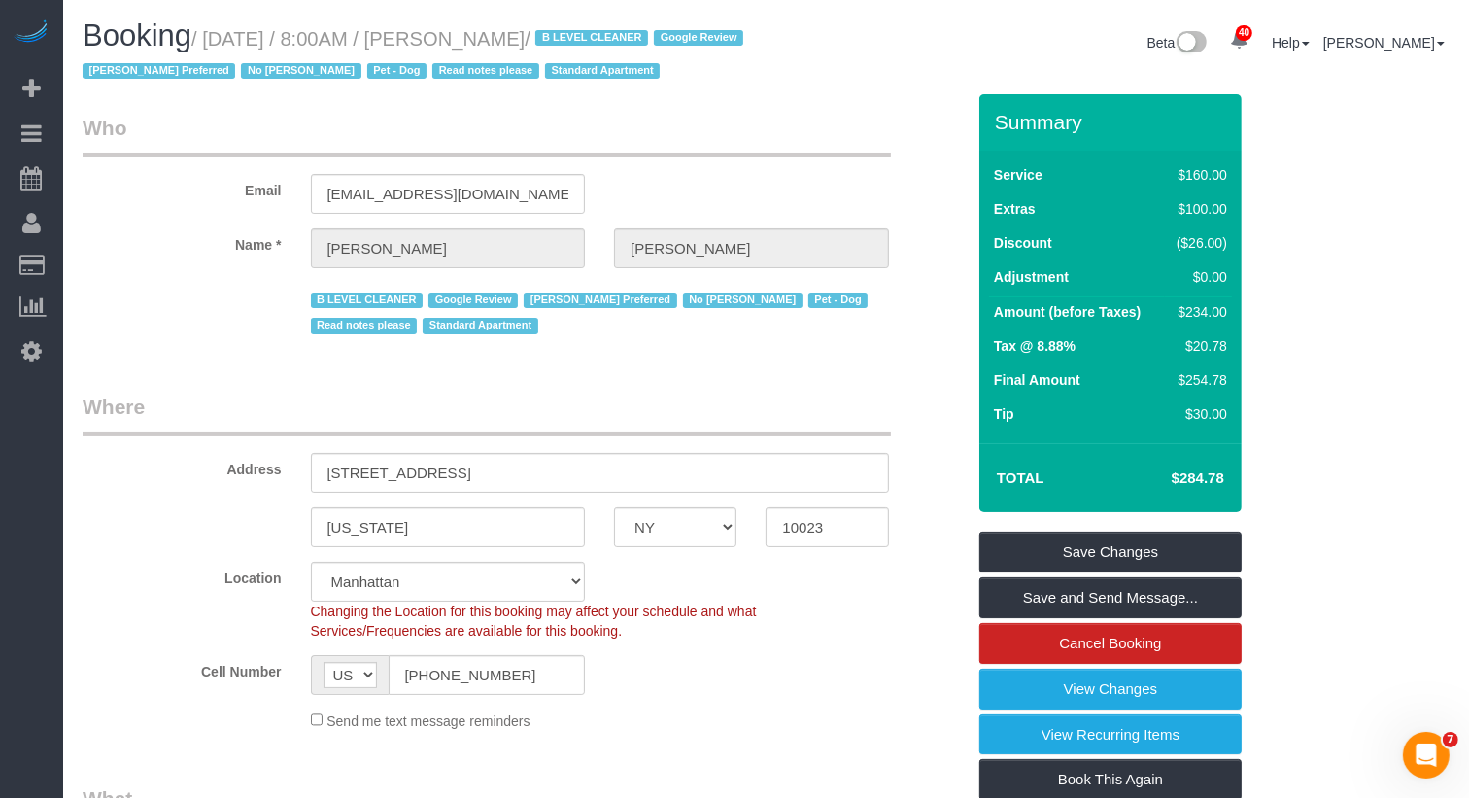
drag, startPoint x: 606, startPoint y: 38, endPoint x: 470, endPoint y: 39, distance: 136.0
click at [470, 39] on small "/ [DATE] / 8:00AM / [PERSON_NAME] / B LEVEL CLEANER Google Review [PERSON_NAME]…" at bounding box center [416, 55] width 667 height 54
copy small "[PERSON_NAME]"
click at [1131, 552] on link "Save Changes" at bounding box center [1110, 552] width 262 height 41
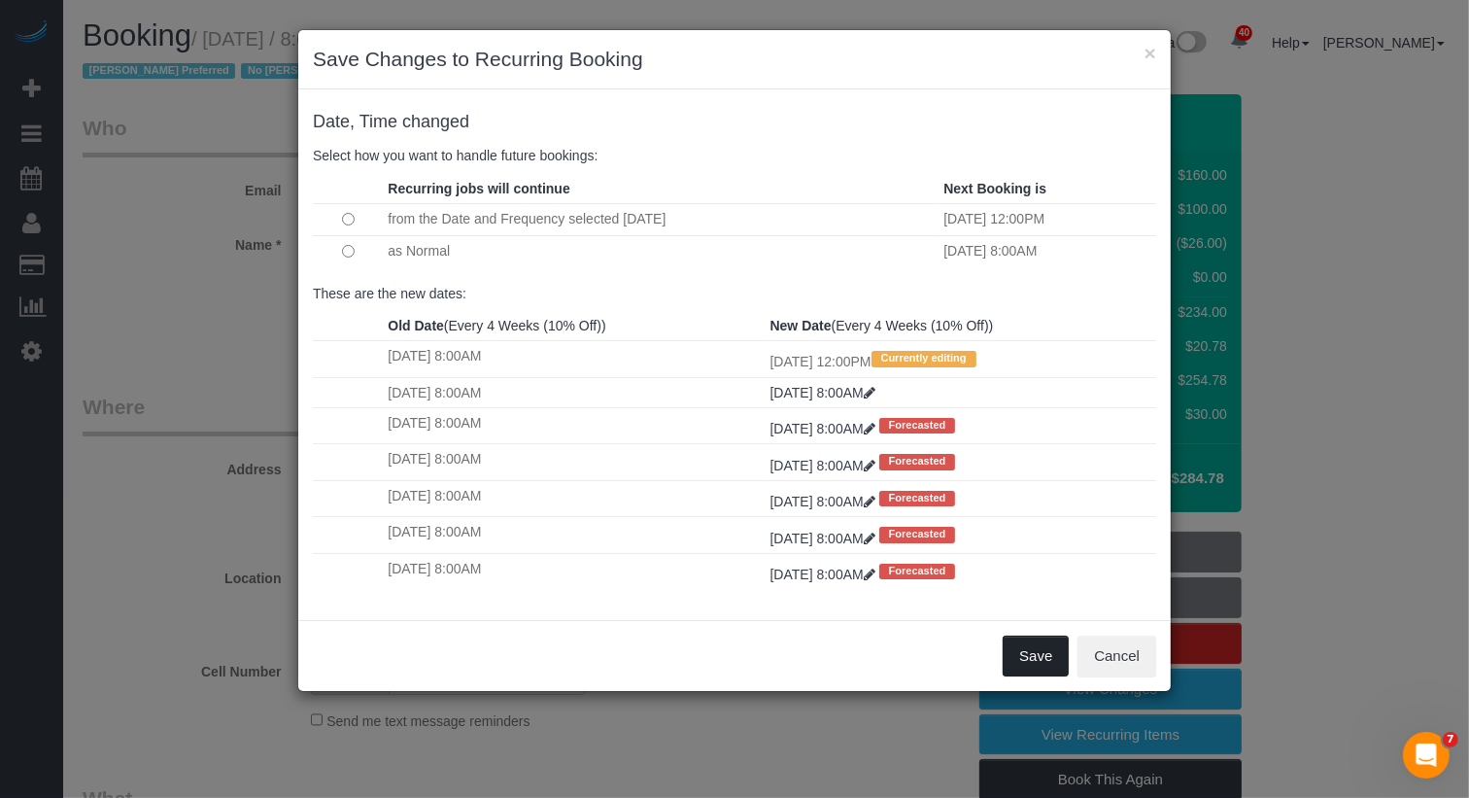
click at [1051, 643] on button "Save" at bounding box center [1036, 655] width 66 height 41
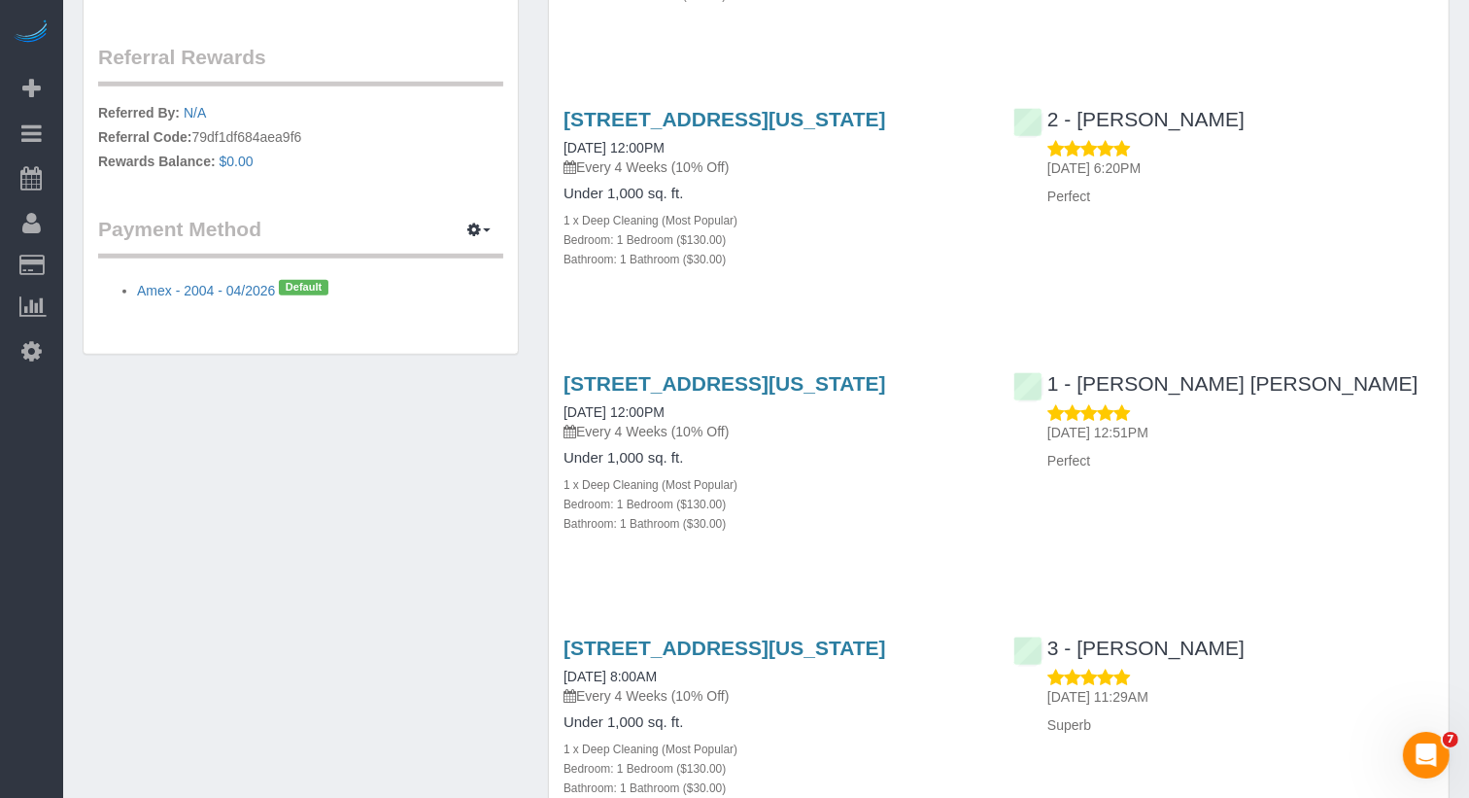
scroll to position [906, 0]
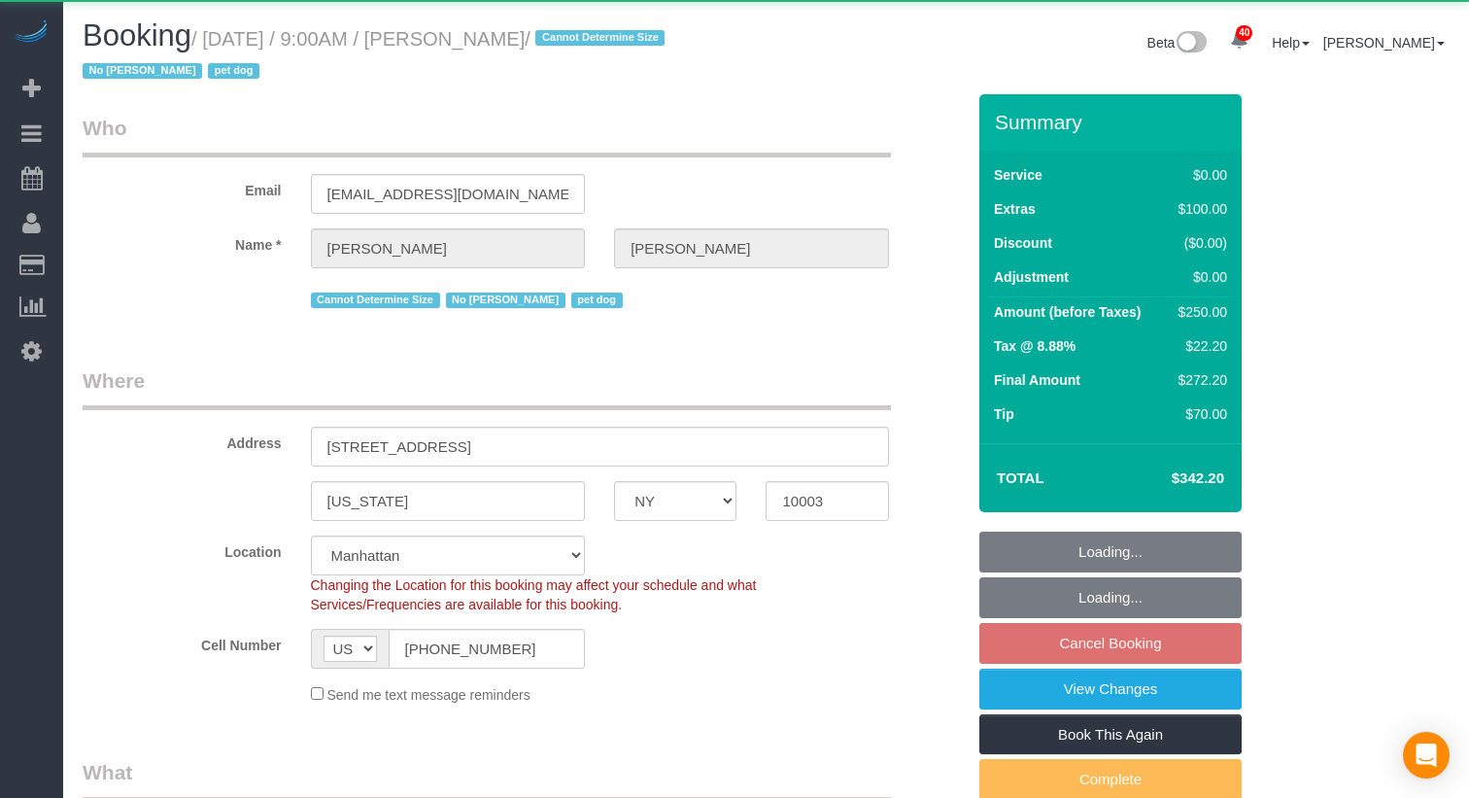
select select "NY"
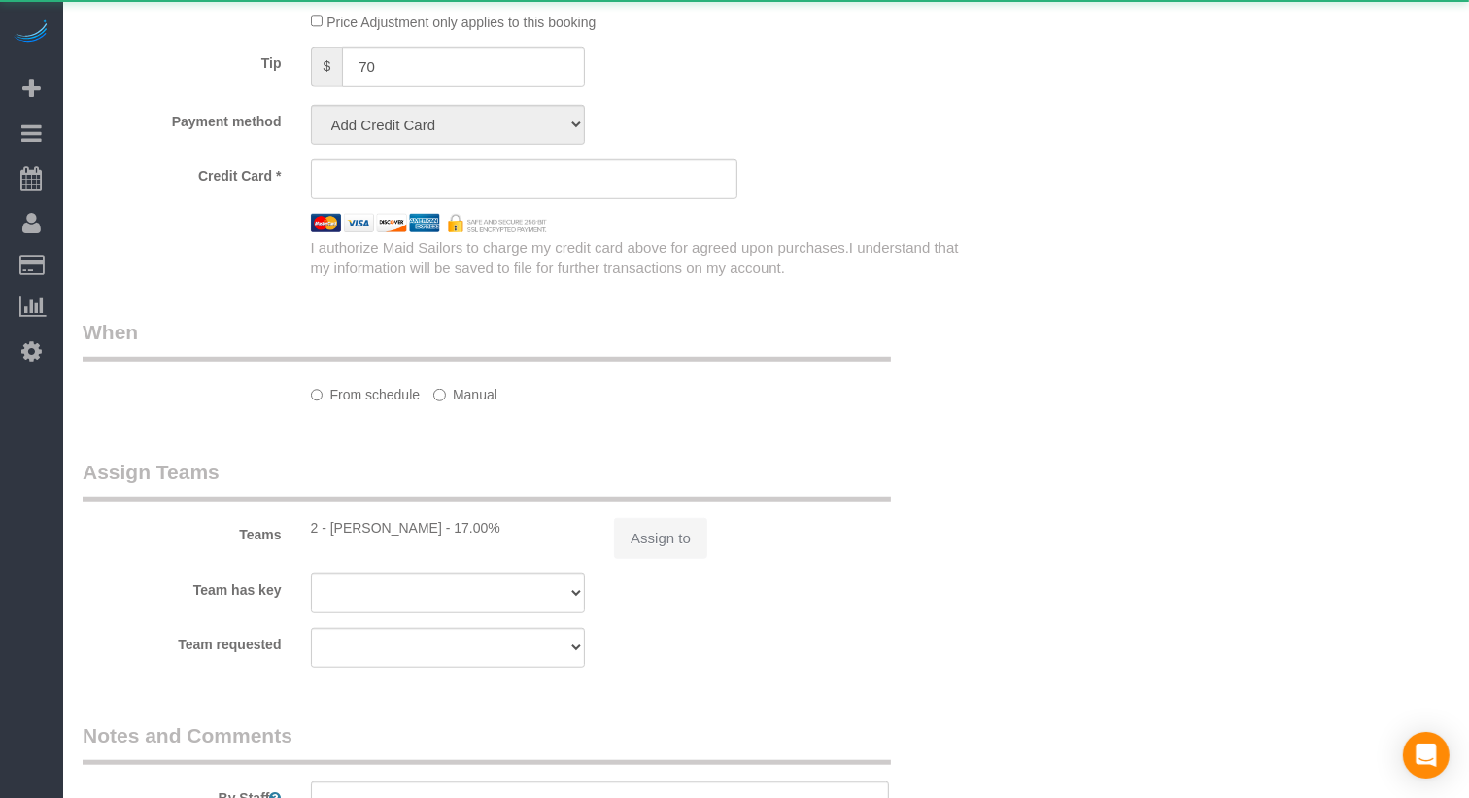
select select "object:937"
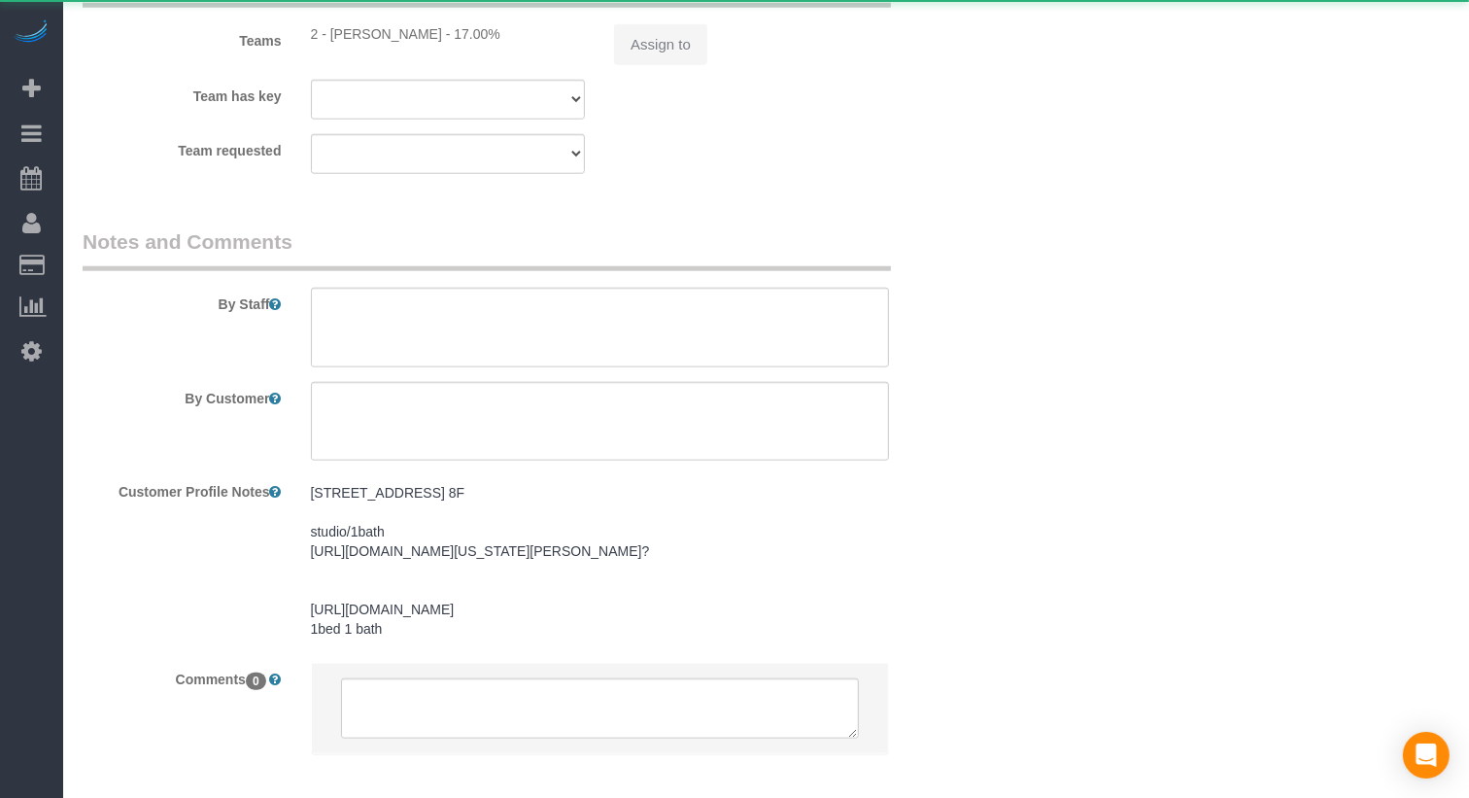
select select "spot2"
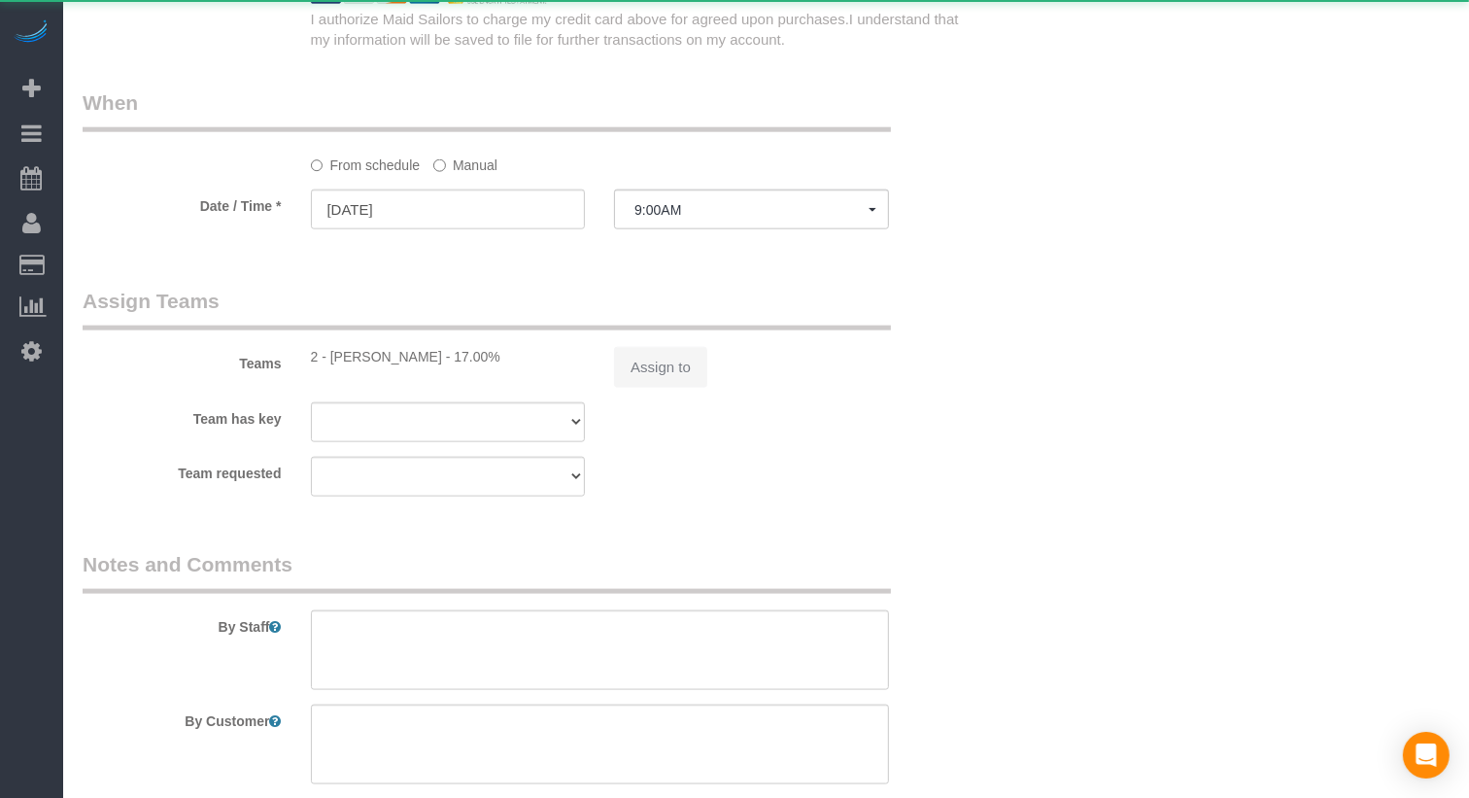
scroll to position [2114, 0]
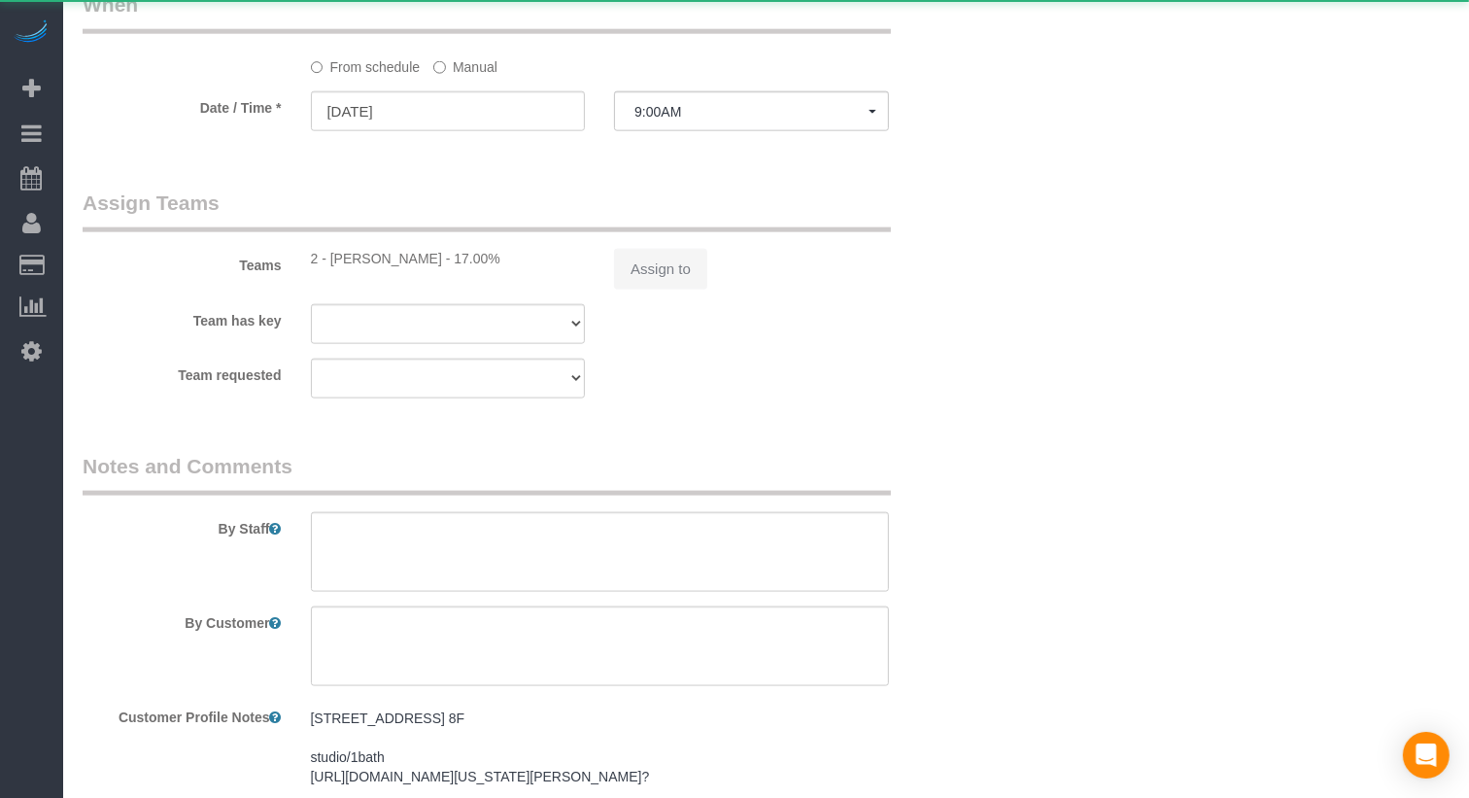
select select "string:stripe-pm_1SHU3r4VGloSiKo7oxOqJPAb"
select select "number:57"
select select "number:74"
select select "number:13"
select select "number:6"
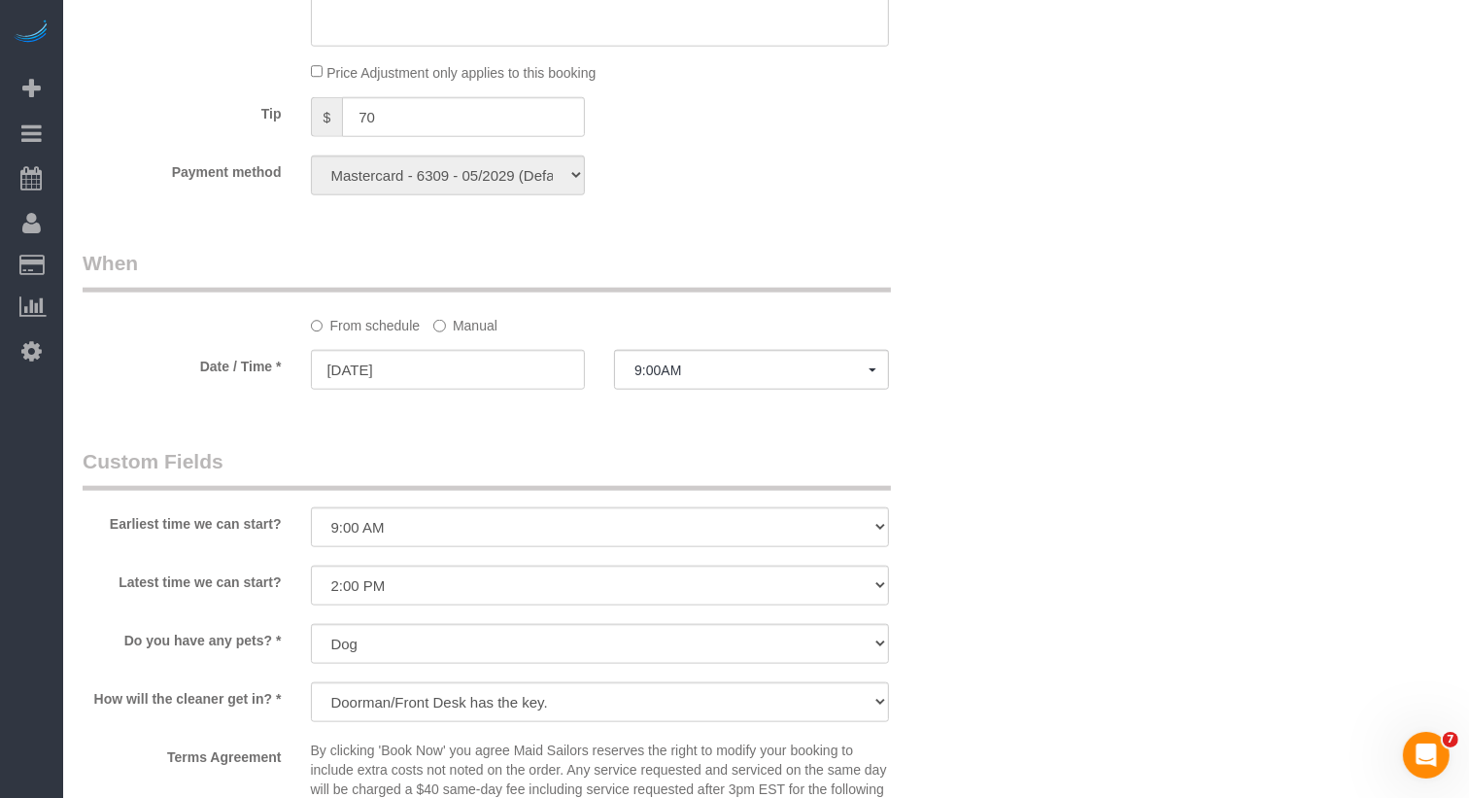
scroll to position [1716, 0]
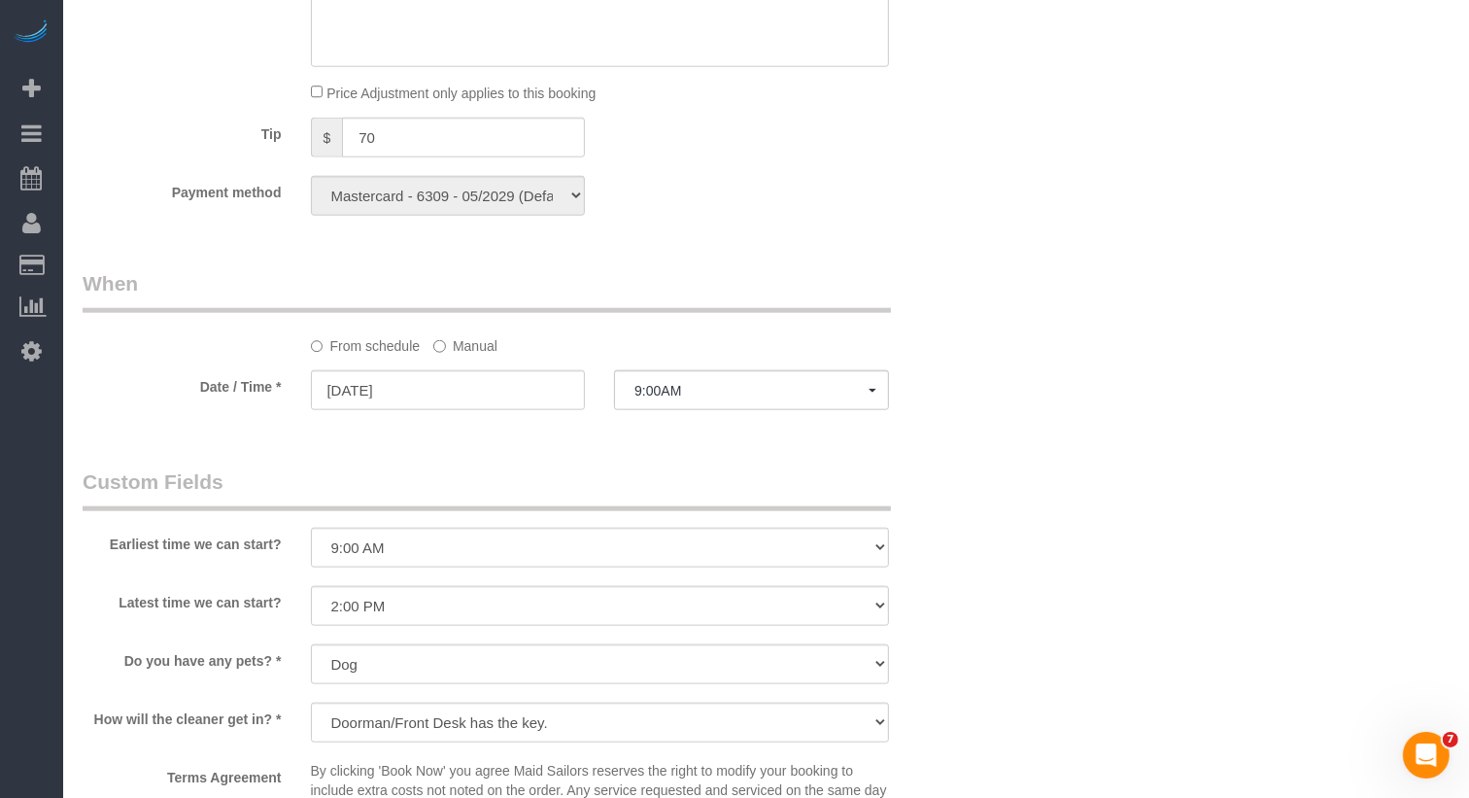
click at [669, 416] on fieldset "When From schedule Manual Date / Time * 10/17/2025 9:00AM Fri October 17th 8:00…" at bounding box center [524, 348] width 882 height 159
click at [669, 398] on button "9:00AM" at bounding box center [751, 390] width 275 height 40
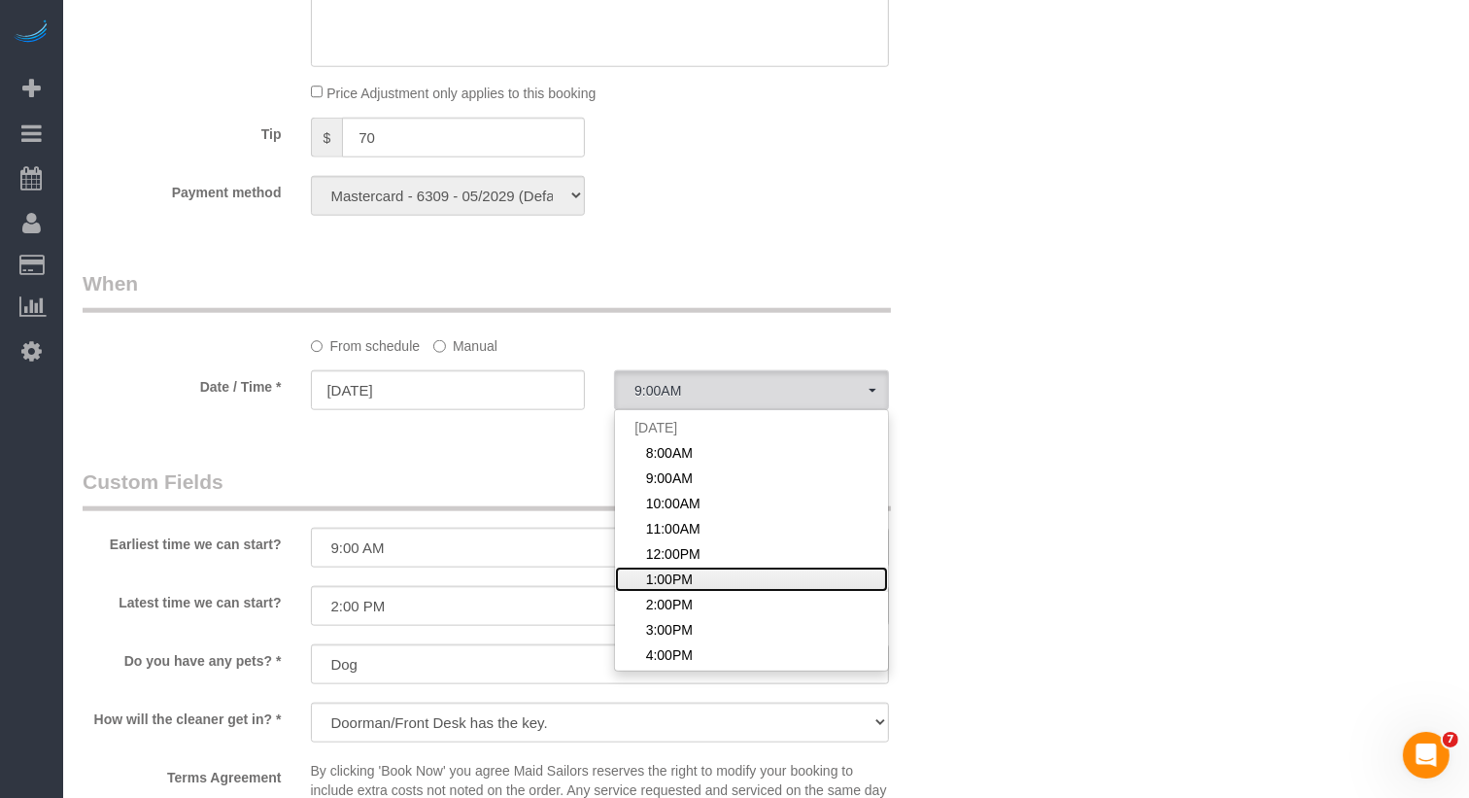
click at [662, 572] on span "1:00PM" at bounding box center [669, 578] width 47 height 19
select select "spot6"
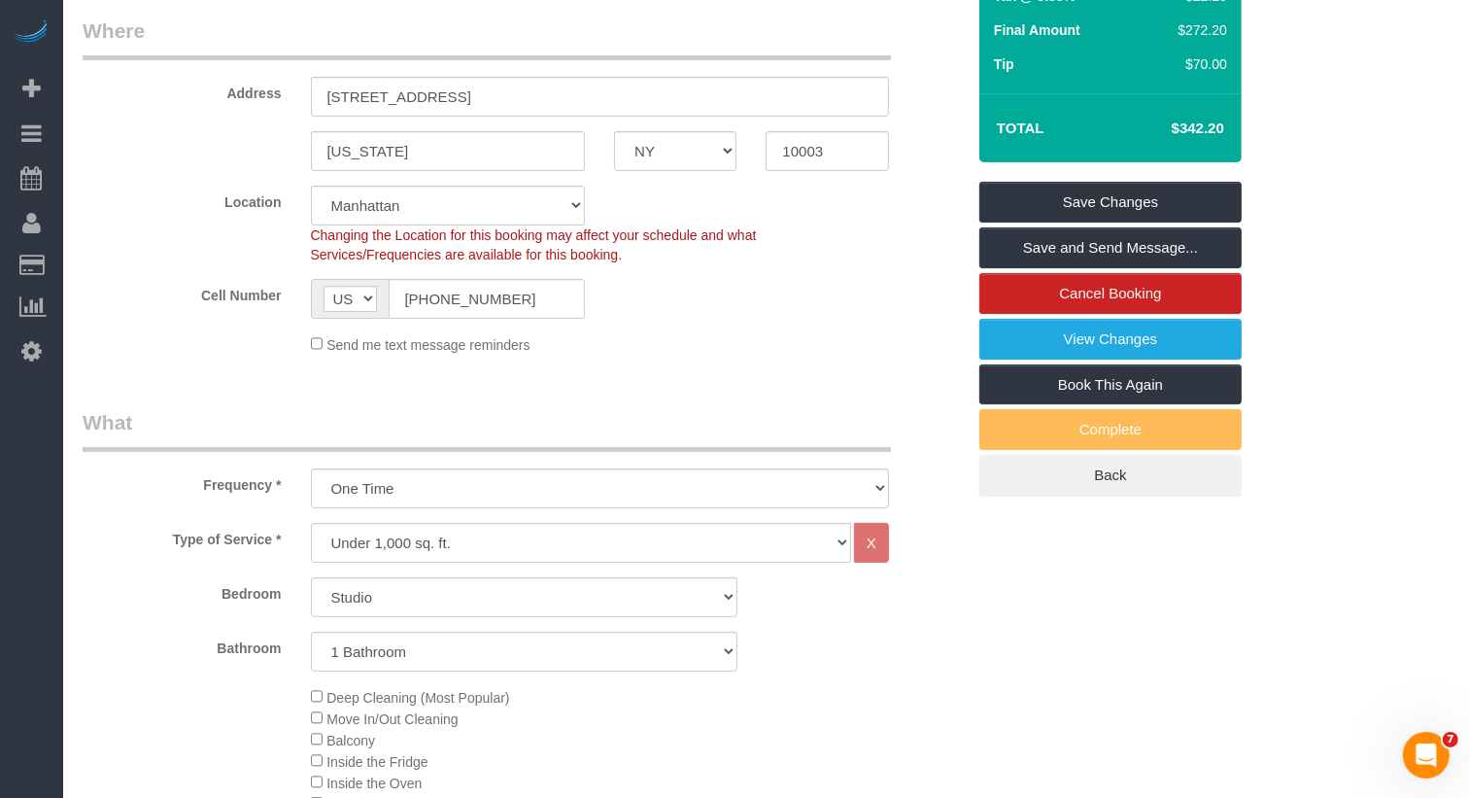
scroll to position [0, 0]
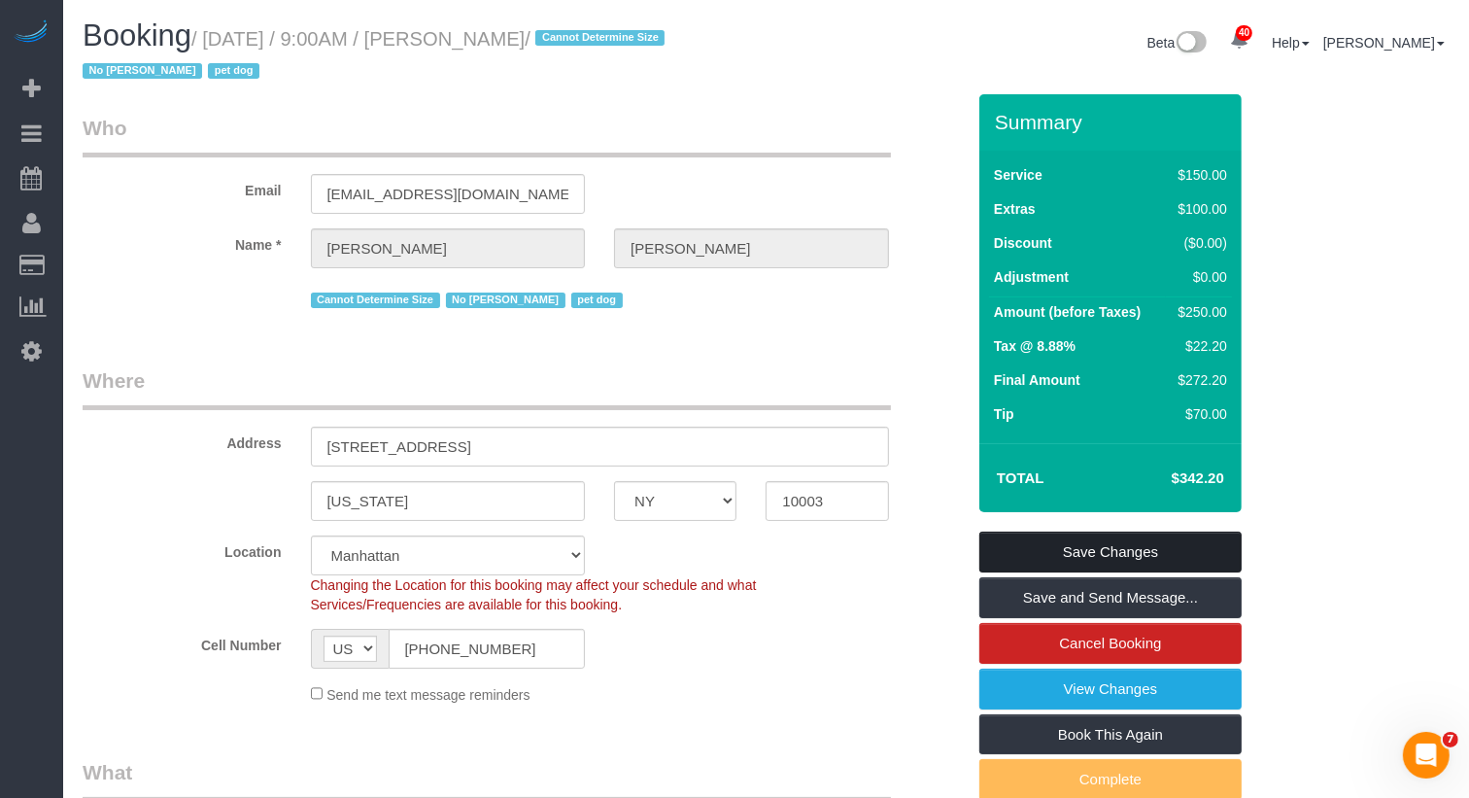
click at [1046, 543] on link "Save Changes" at bounding box center [1110, 552] width 262 height 41
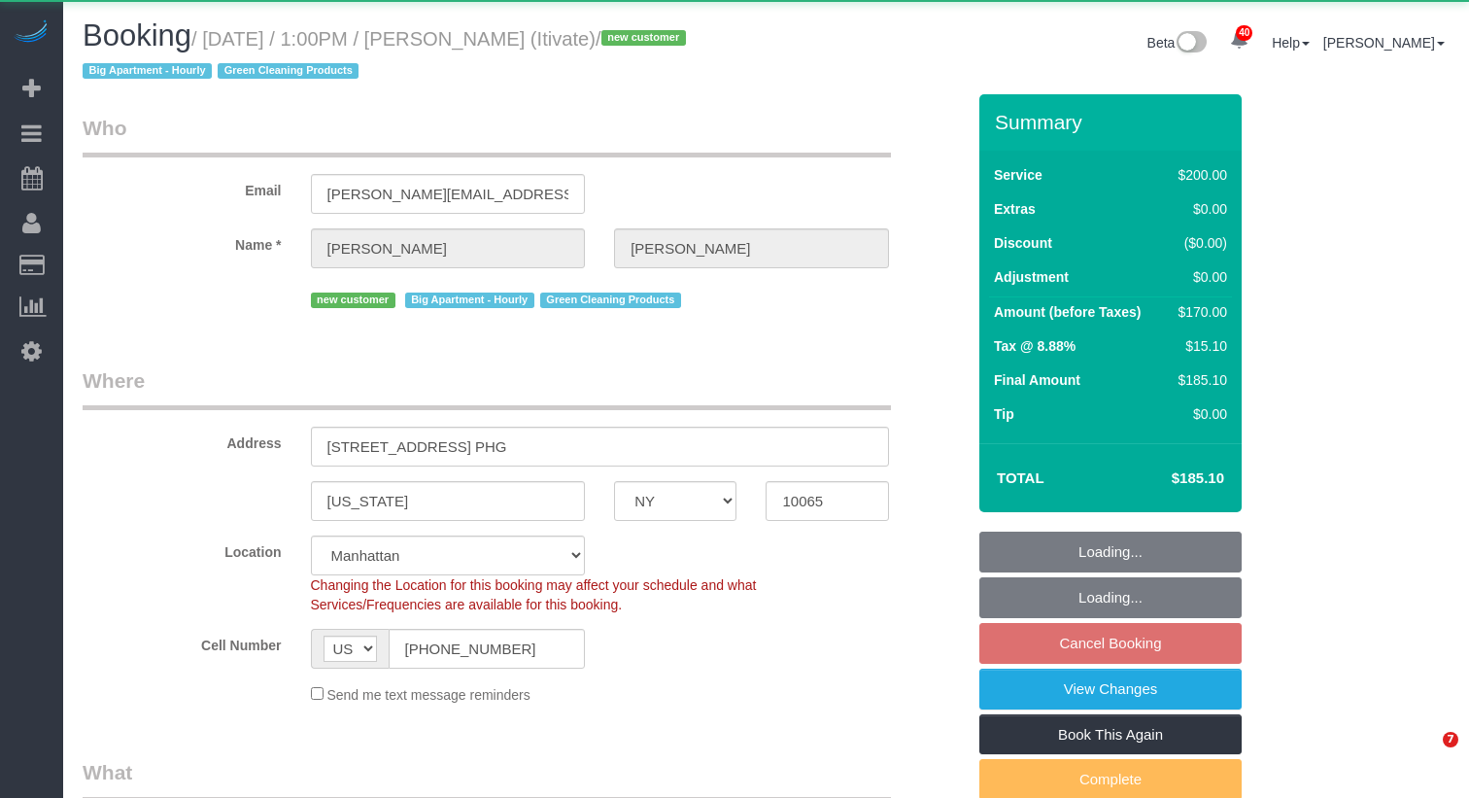
select select "NY"
select select "object:910"
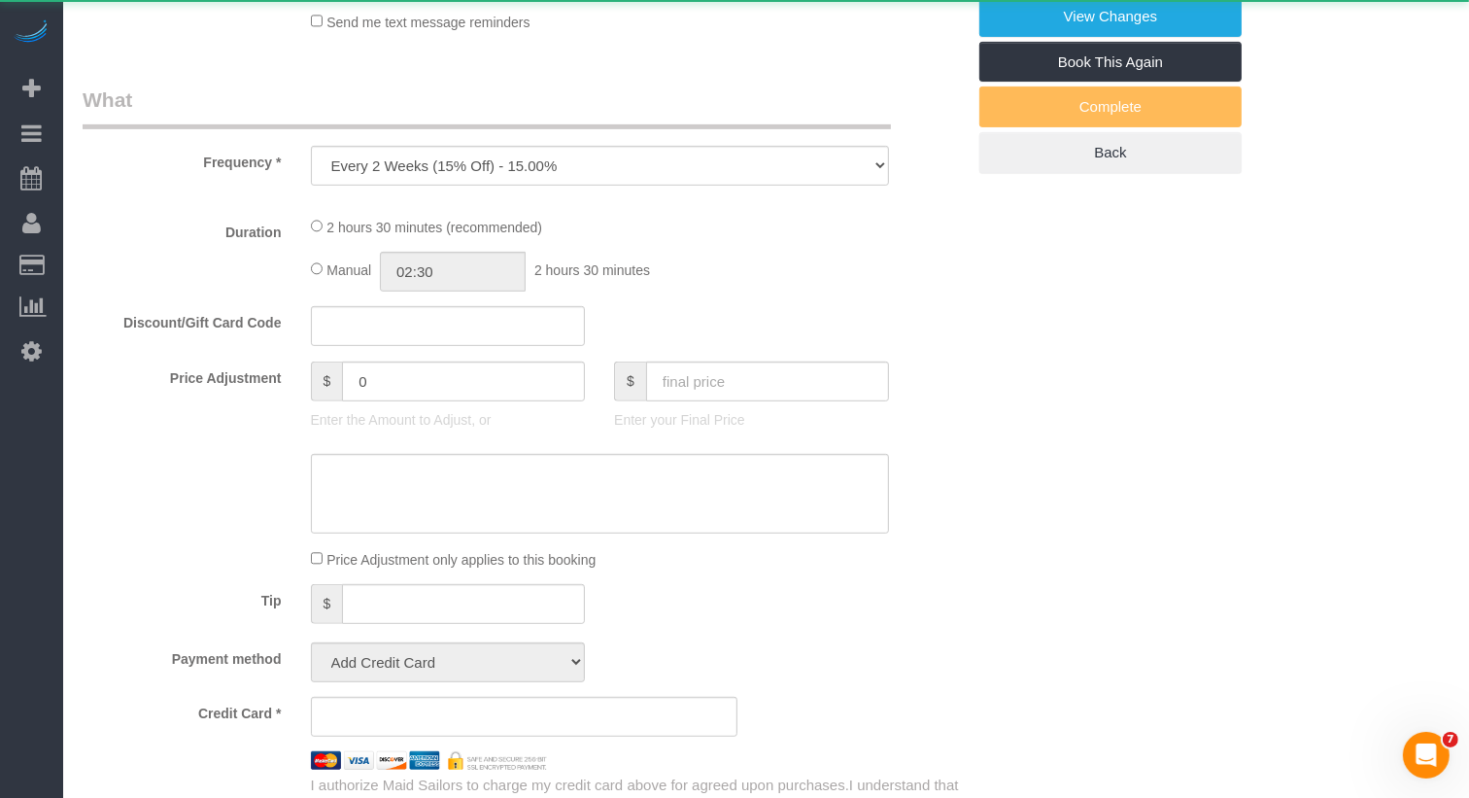
select select "string:stripe-pm_1SD47w4VGloSiKo7chgJo944"
select select "150"
select select "spot6"
select select "number:61"
select select "number:75"
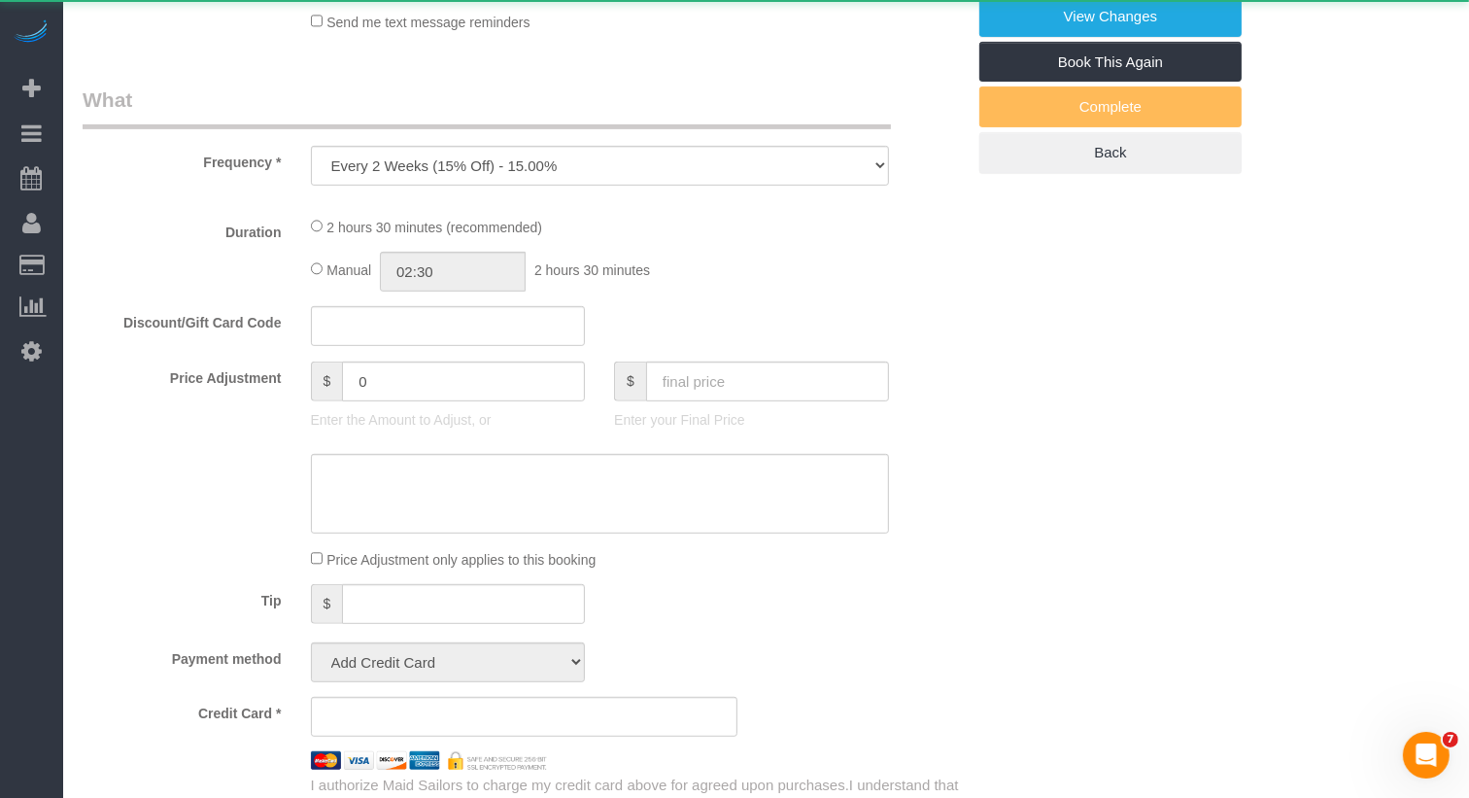
select select "number:15"
select select "number:6"
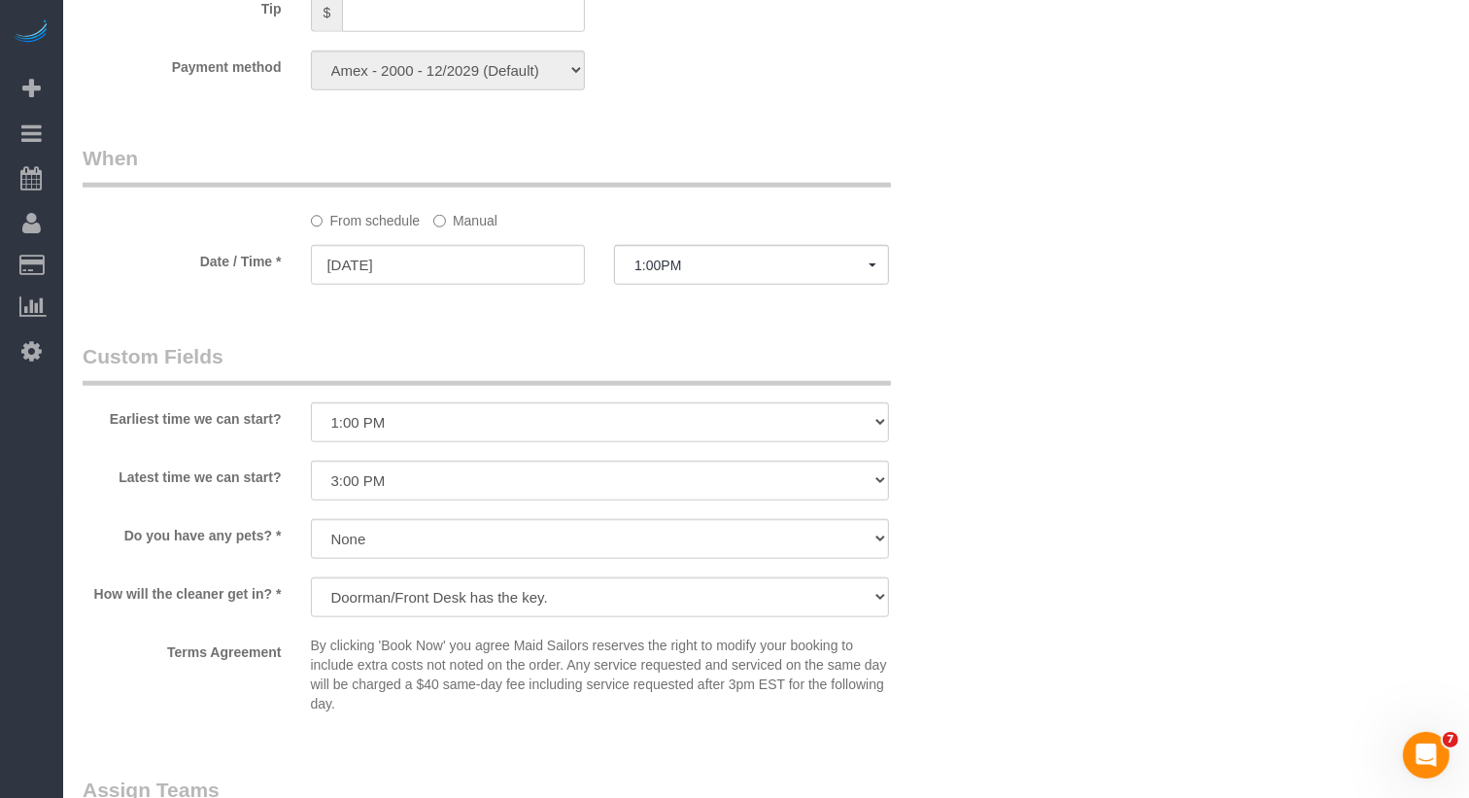
scroll to position [1480, 0]
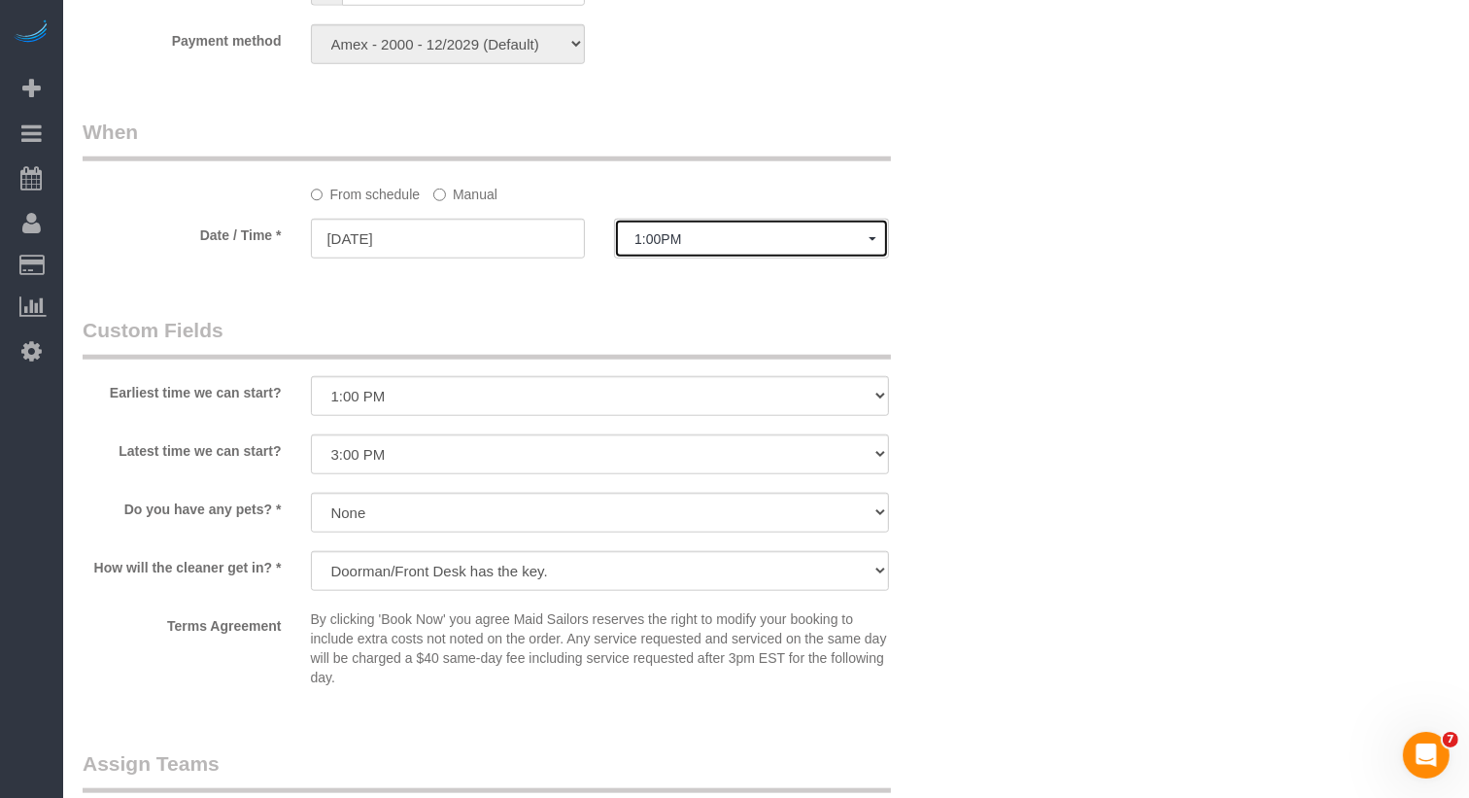
click at [672, 234] on span "1:00PM" at bounding box center [752, 239] width 234 height 16
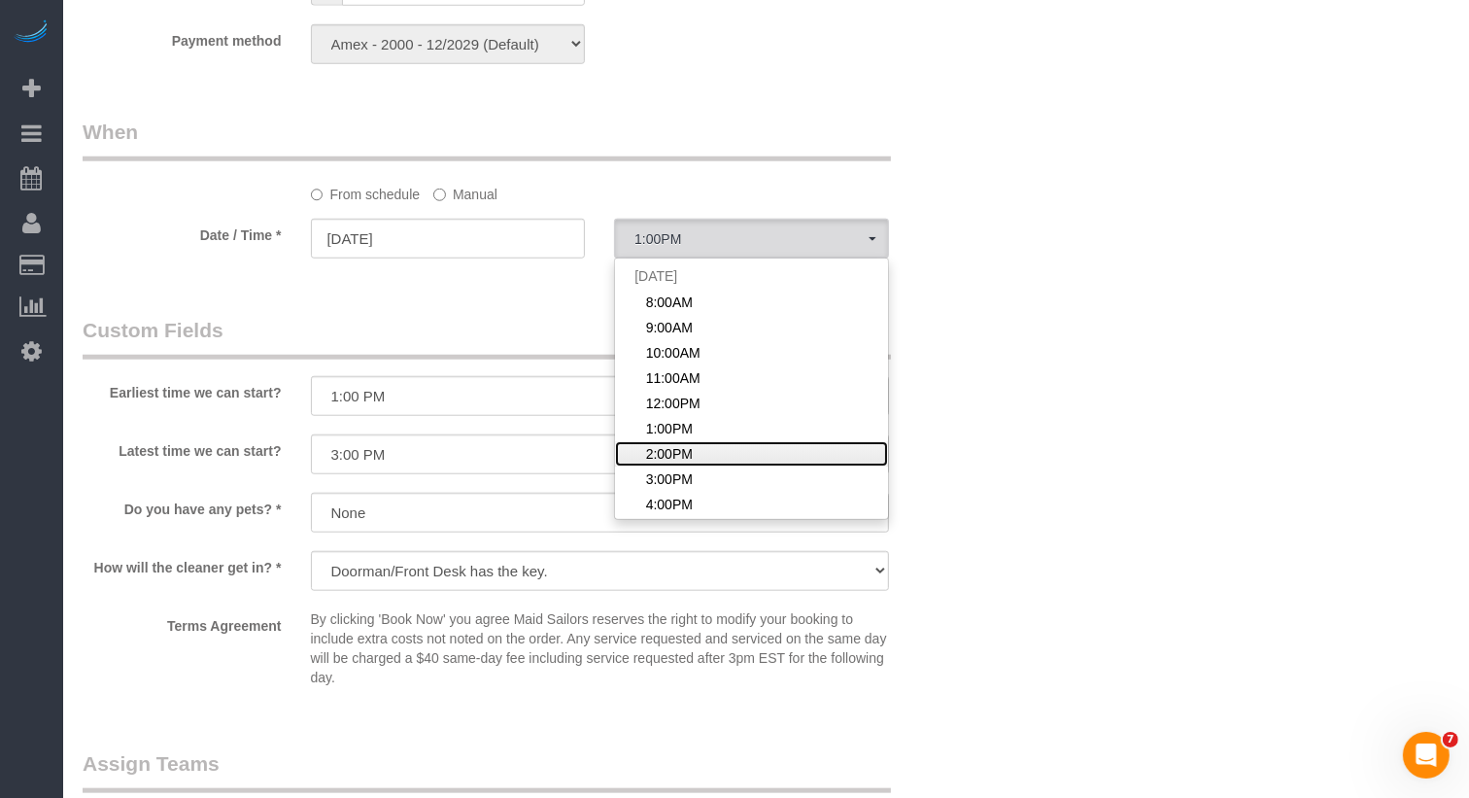
click at [657, 449] on span "2:00PM" at bounding box center [669, 453] width 47 height 19
select select "spot7"
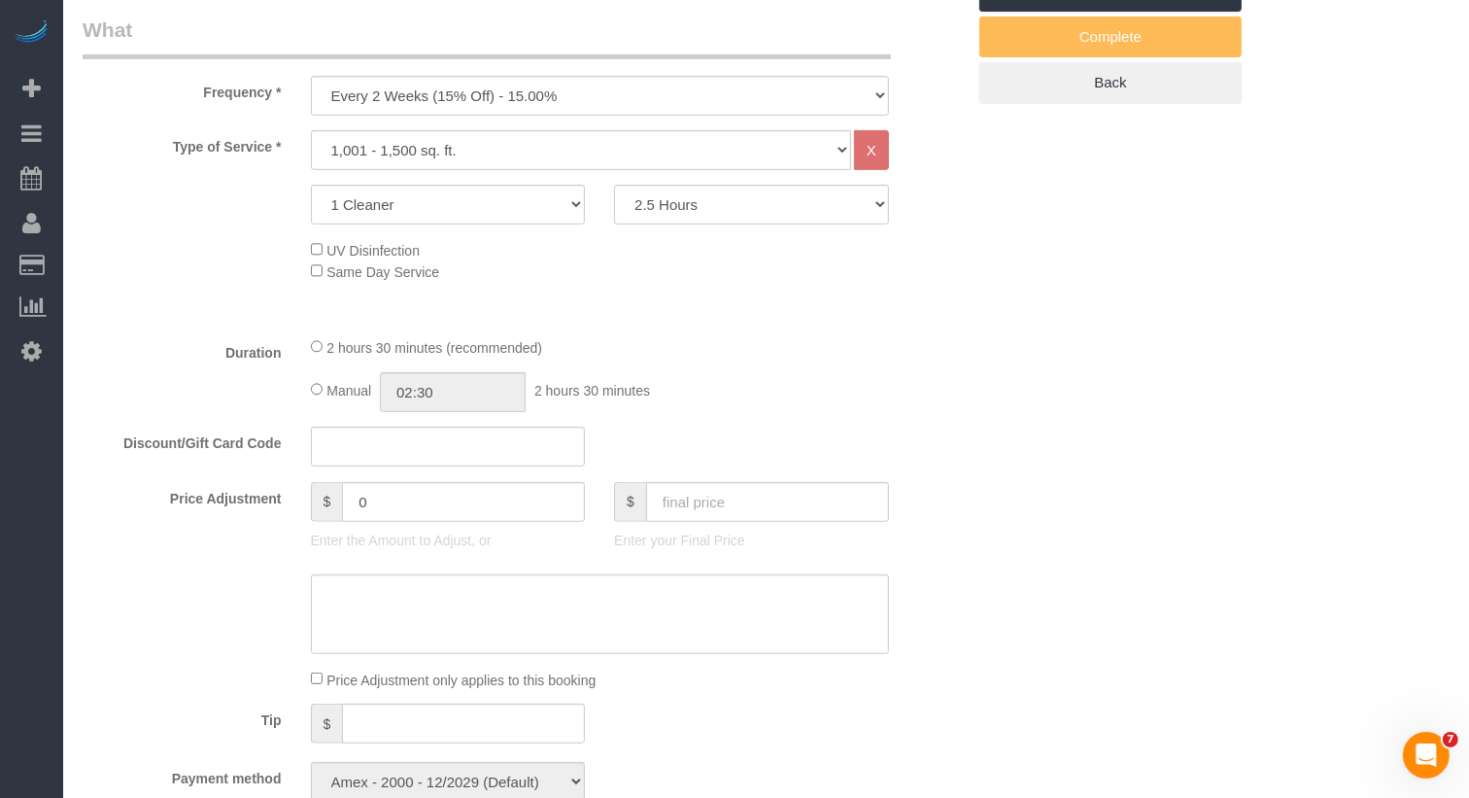
scroll to position [314, 0]
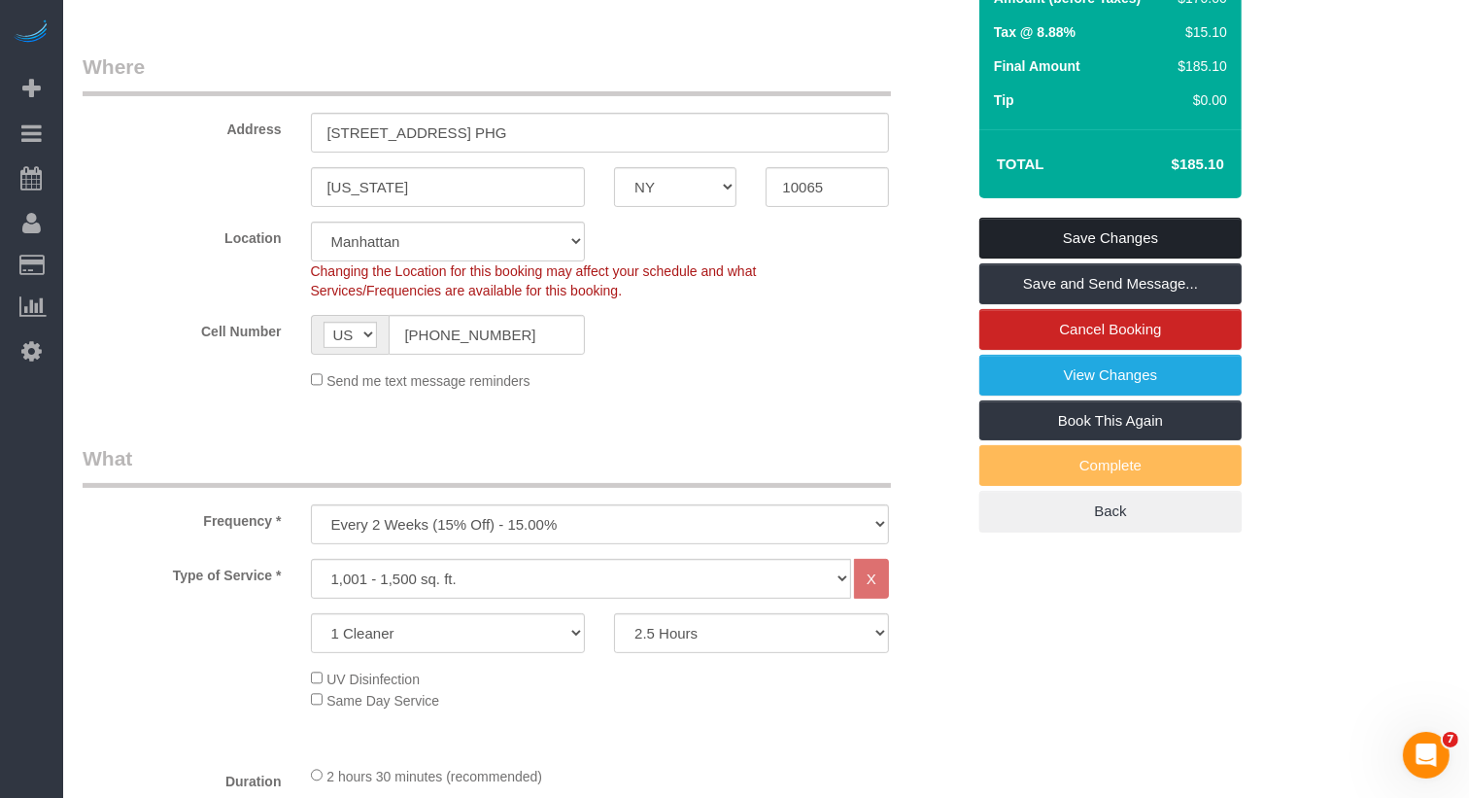
click at [1140, 233] on link "Save Changes" at bounding box center [1110, 238] width 262 height 41
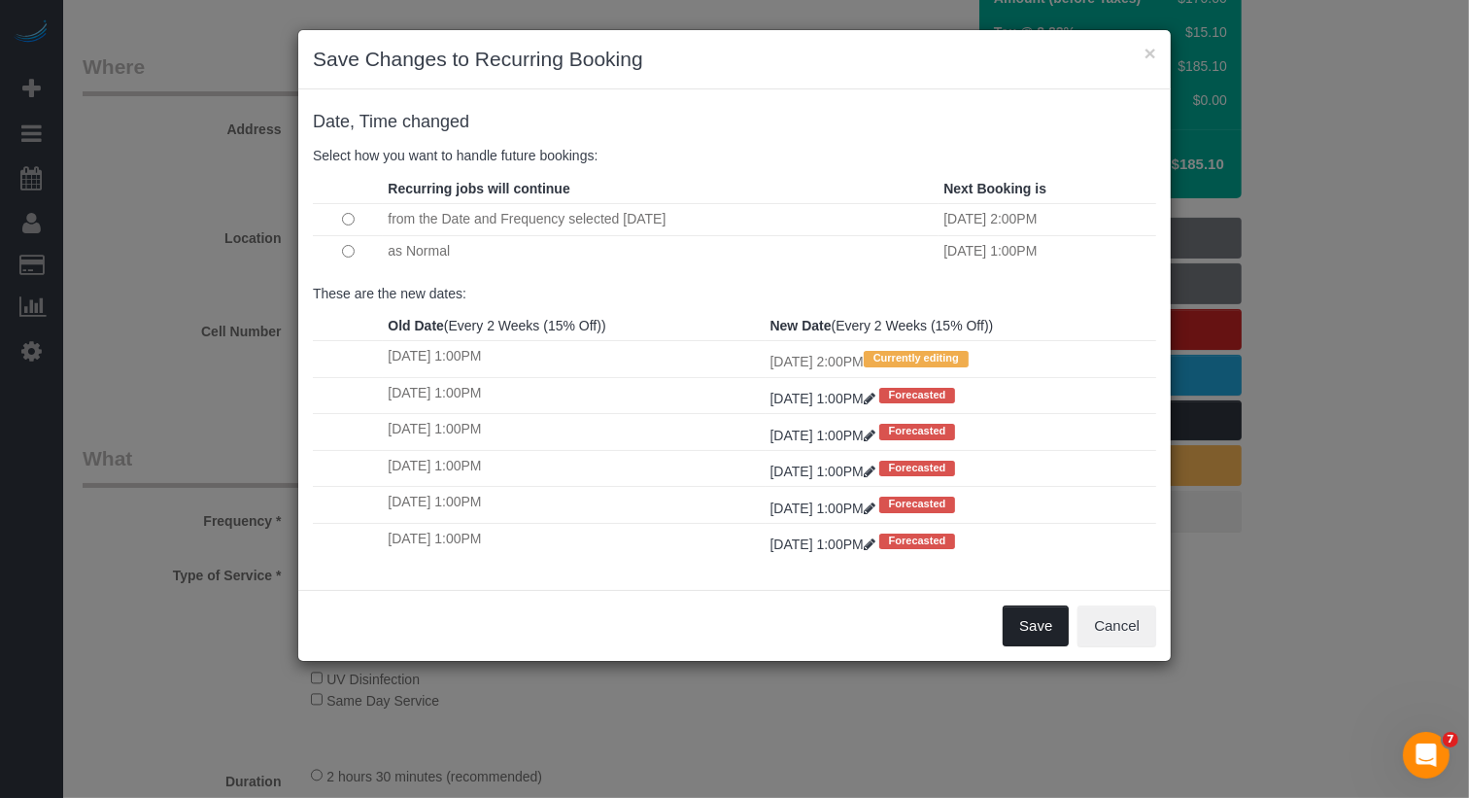
click at [1039, 619] on button "Save" at bounding box center [1036, 625] width 66 height 41
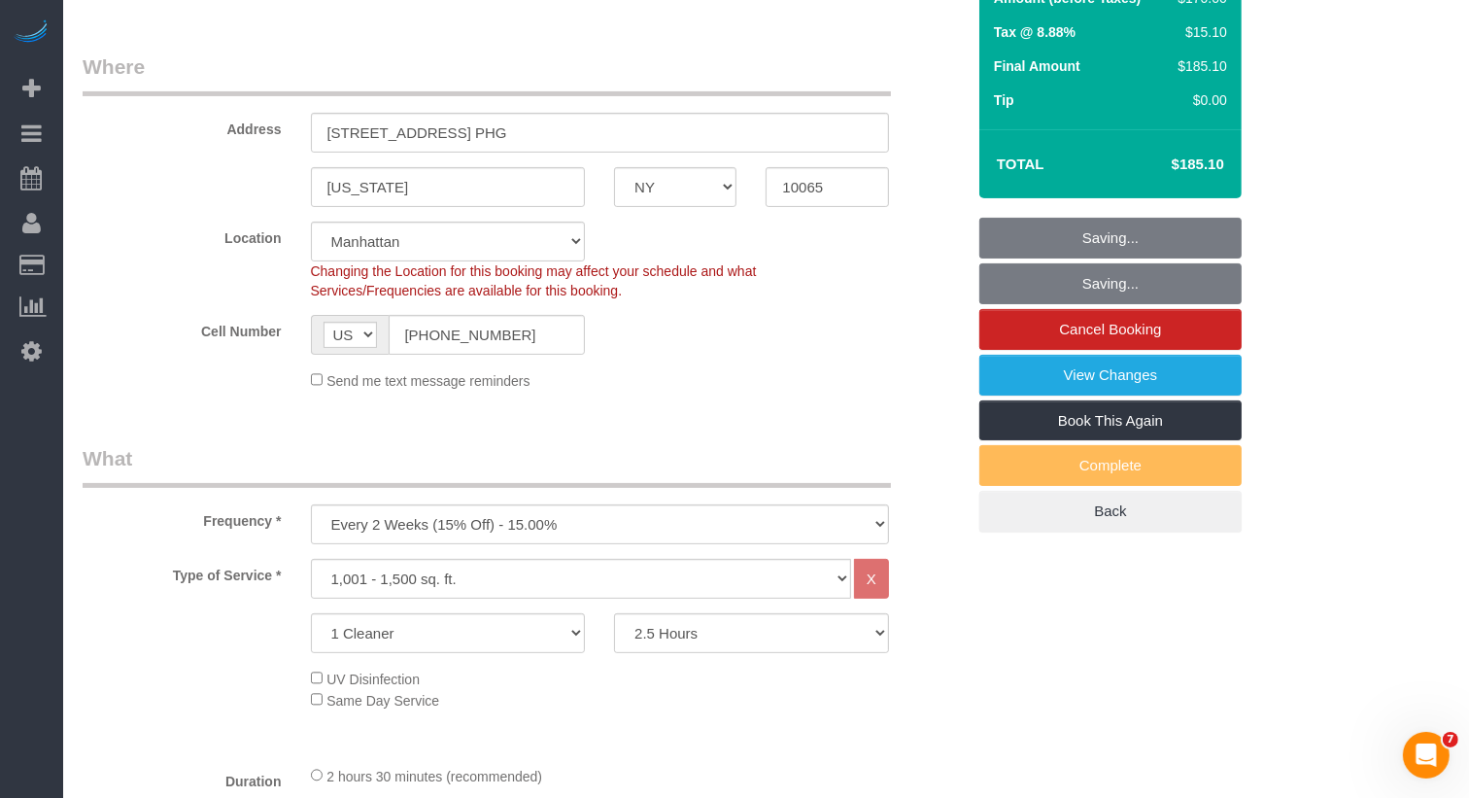
scroll to position [0, 0]
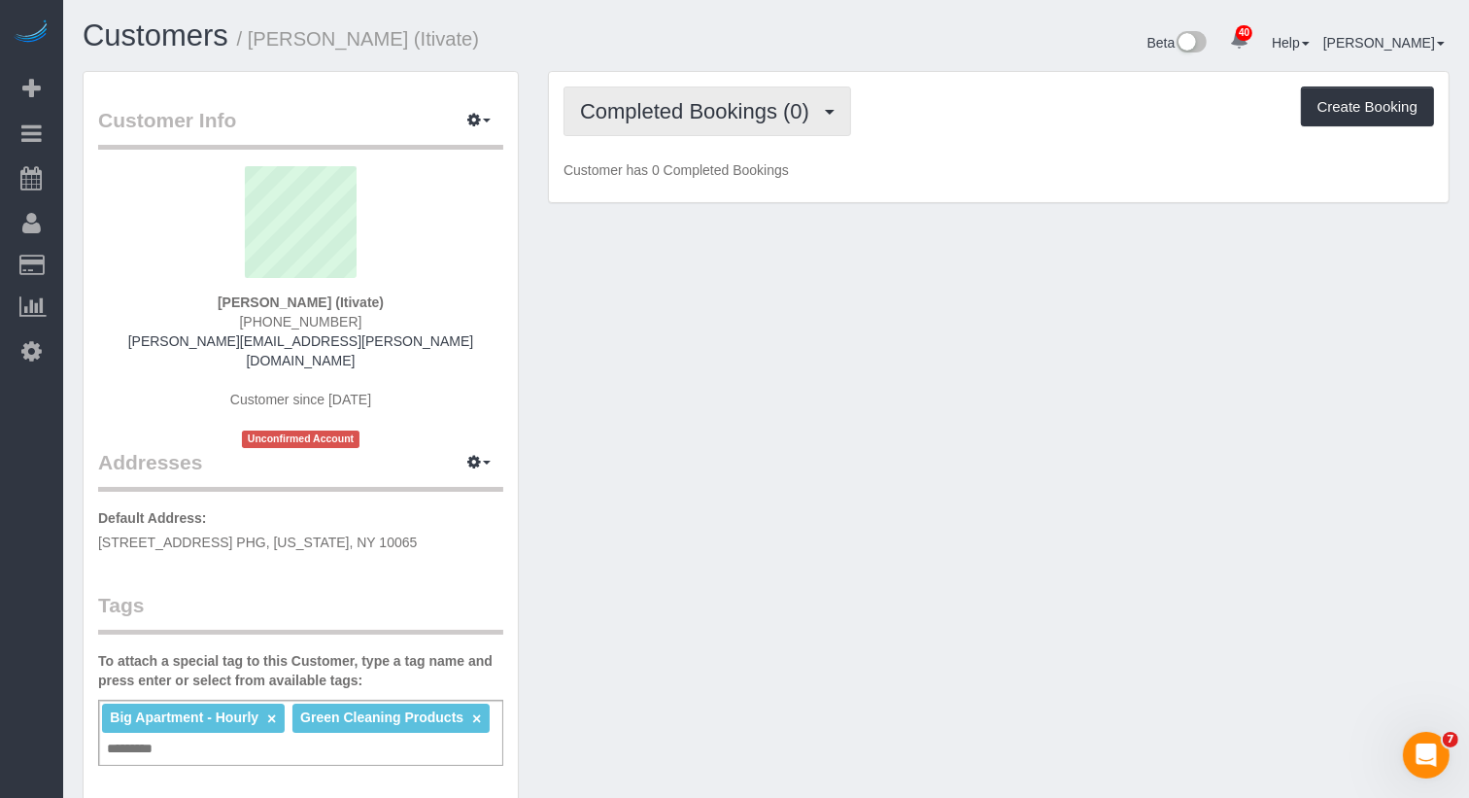
click at [744, 104] on span "Completed Bookings (0)" at bounding box center [699, 111] width 239 height 24
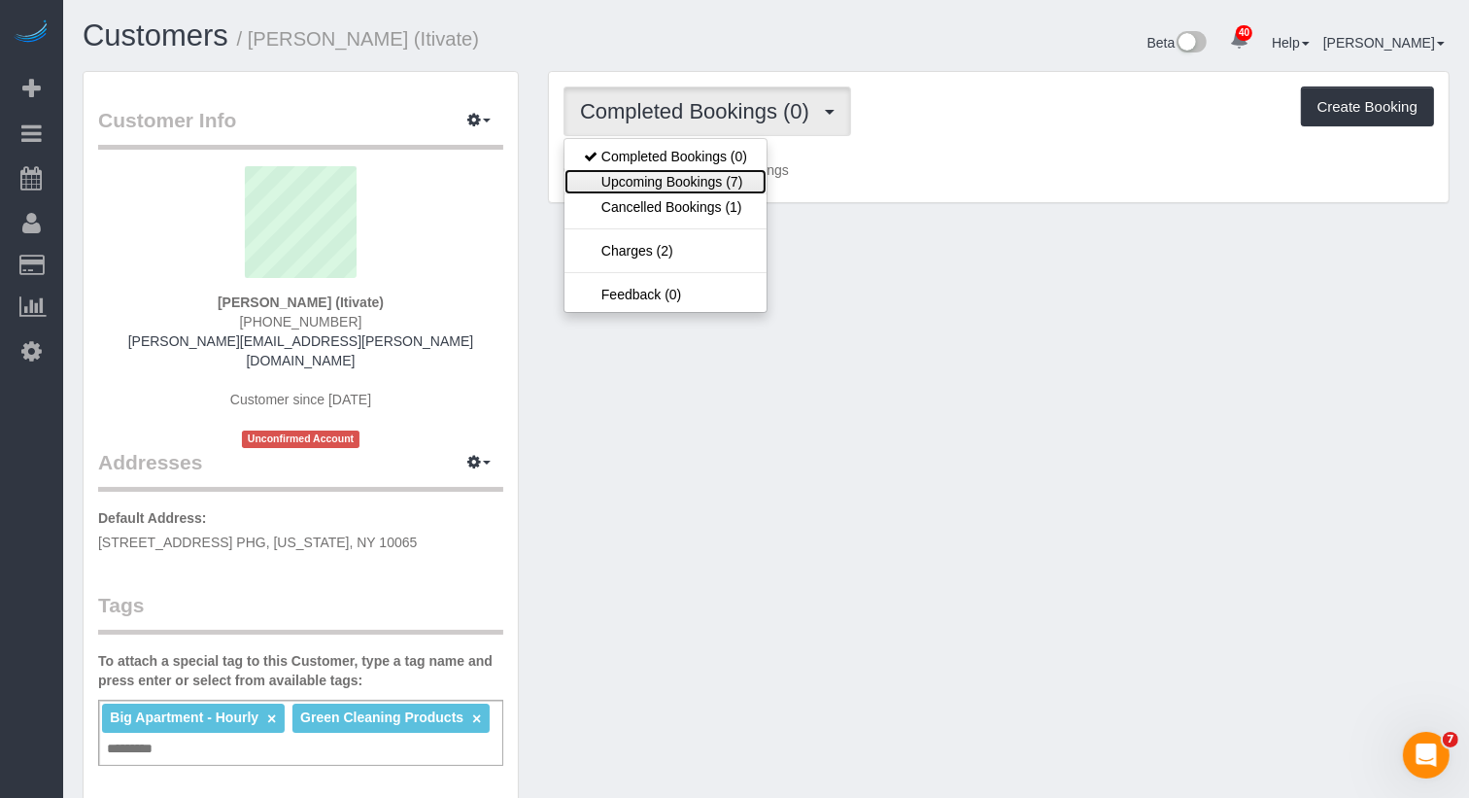
click at [708, 178] on link "Upcoming Bookings (7)" at bounding box center [666, 181] width 202 height 25
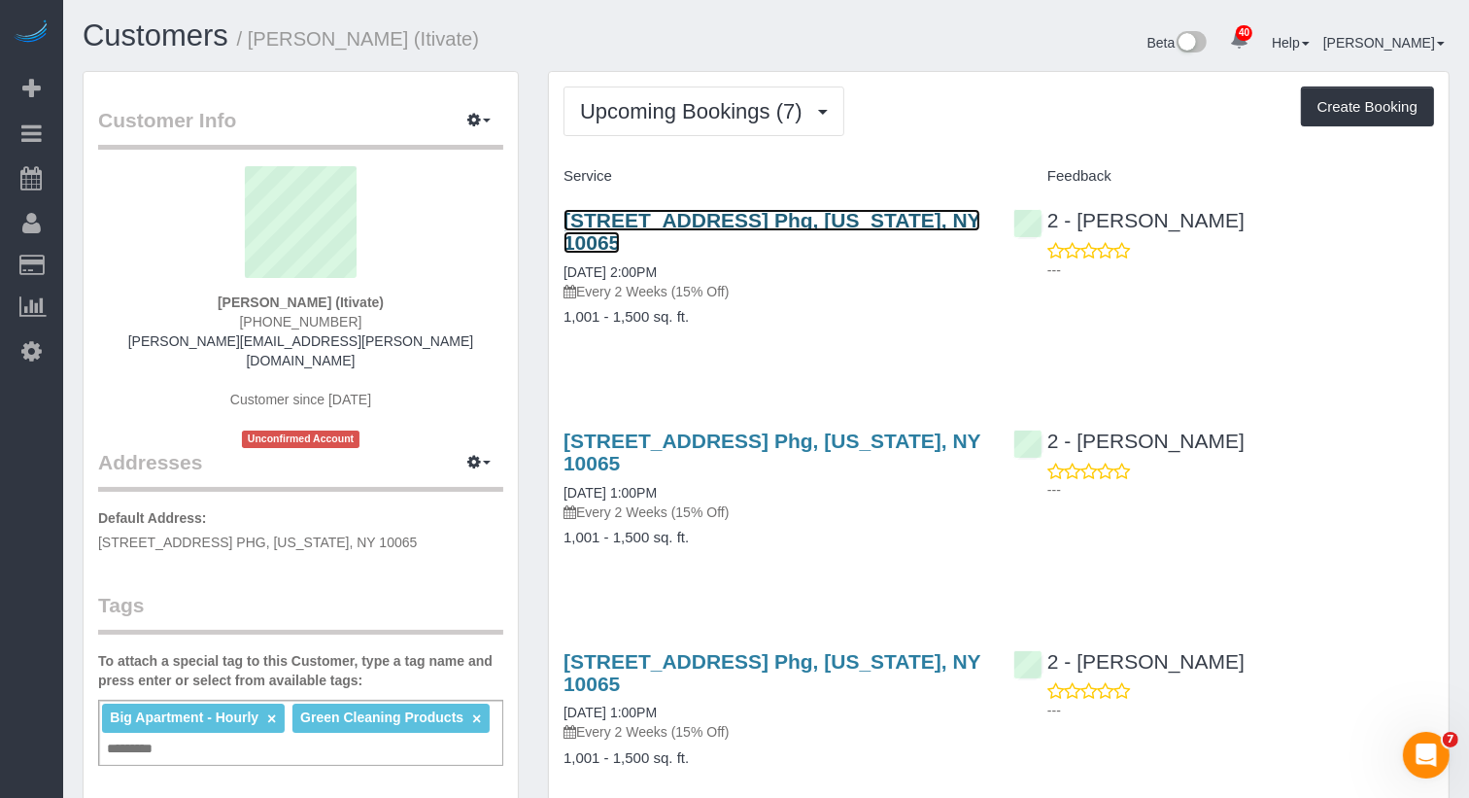
click at [708, 214] on link "220 East 63rd Street, Apt. Phg, New York, NY 10065" at bounding box center [772, 231] width 417 height 45
click at [755, 214] on link "220 East 63rd Street, Apt. Phg, New York, NY 10065" at bounding box center [772, 231] width 417 height 45
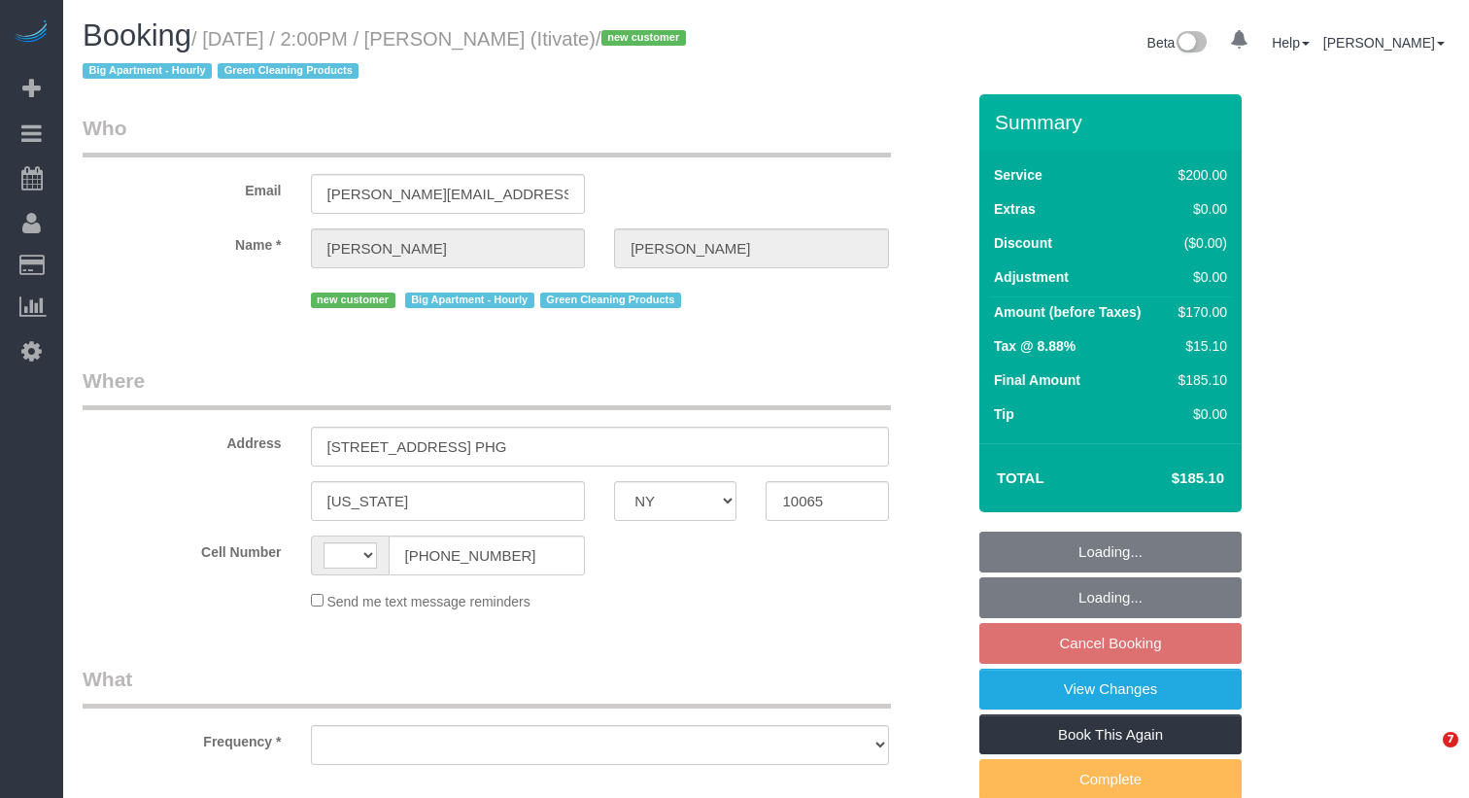
select select "NY"
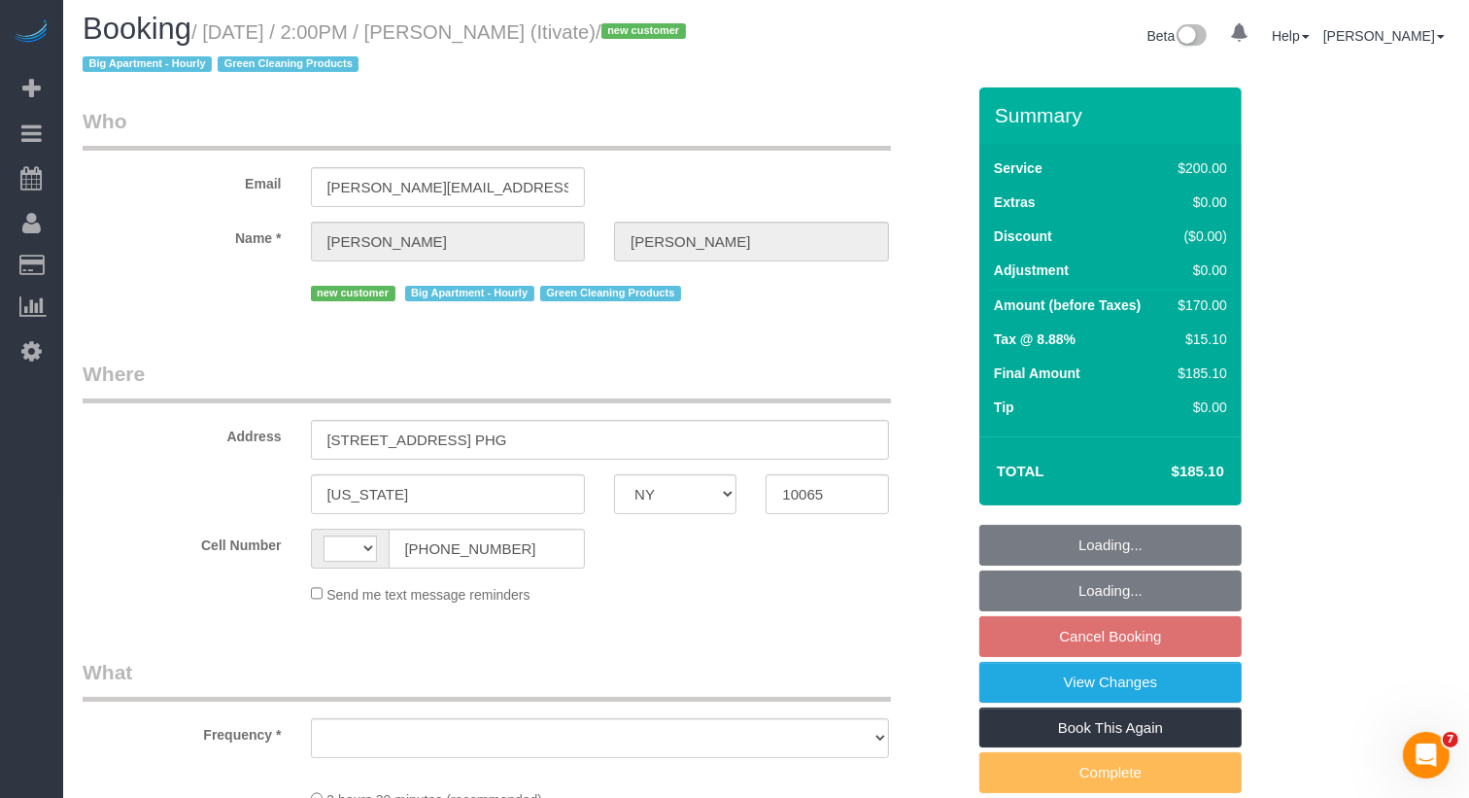
select select "object:501"
select select "150"
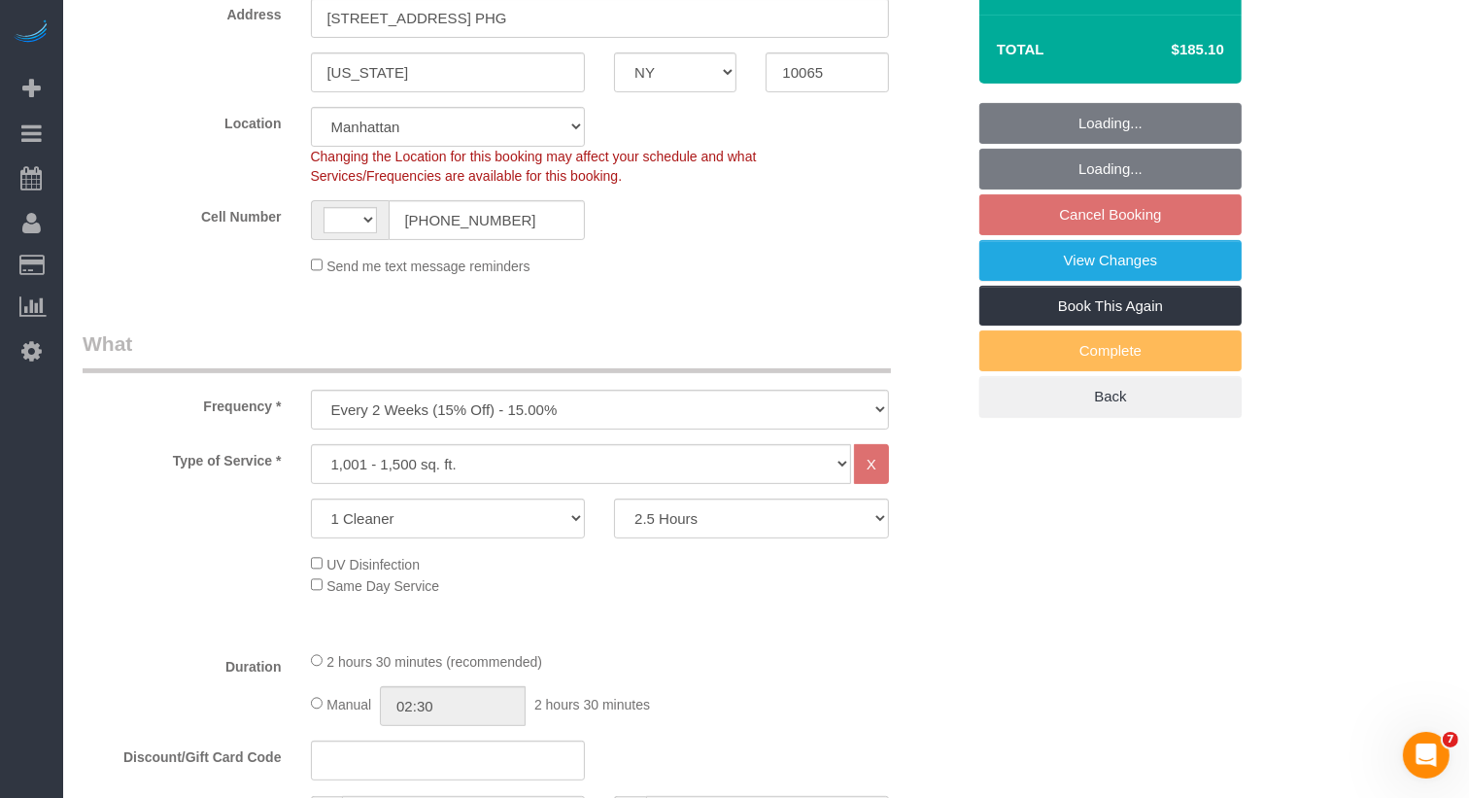
select select "string:stripe-pm_1SD47w4VGloSiKo7chgJo944"
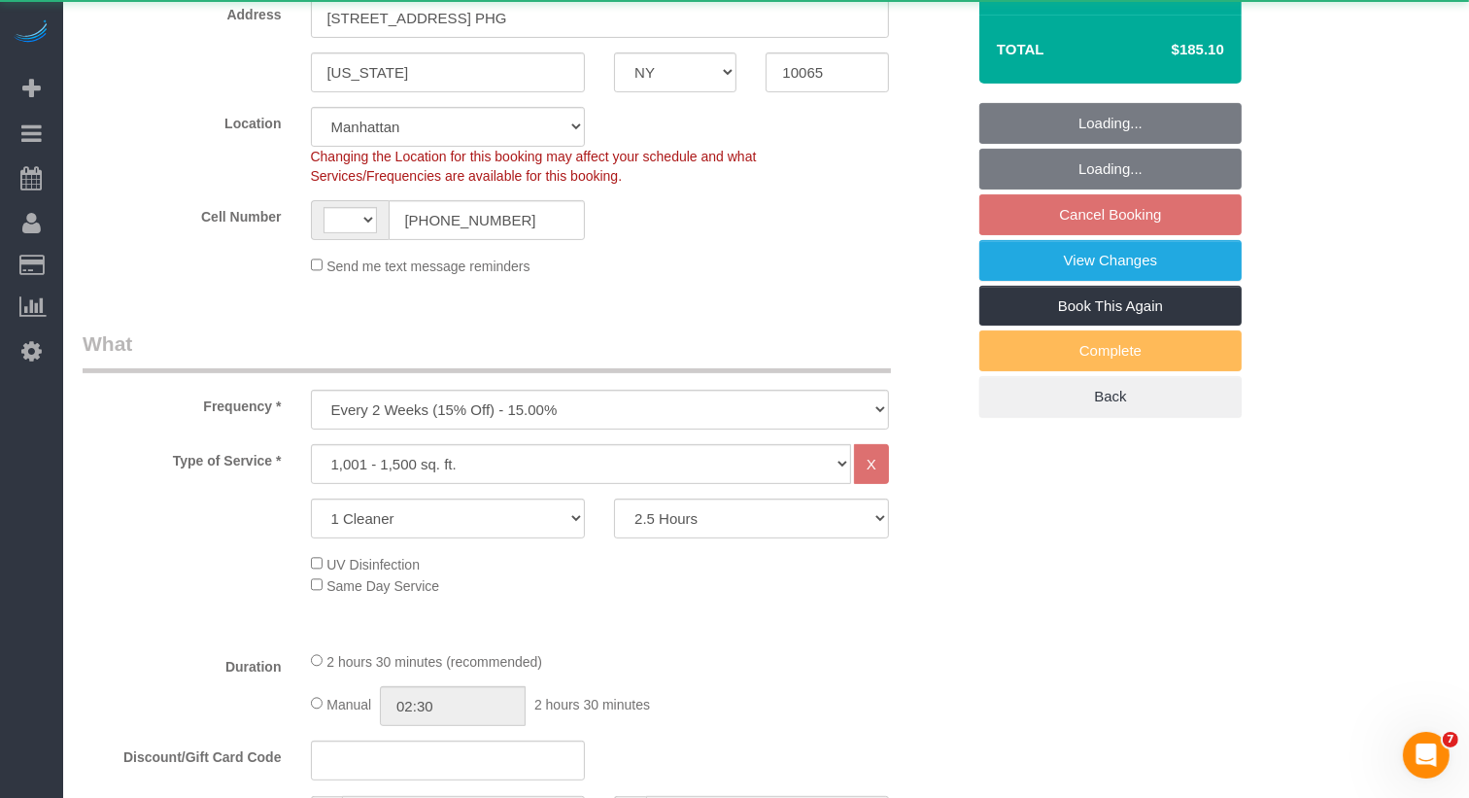
scroll to position [564, 0]
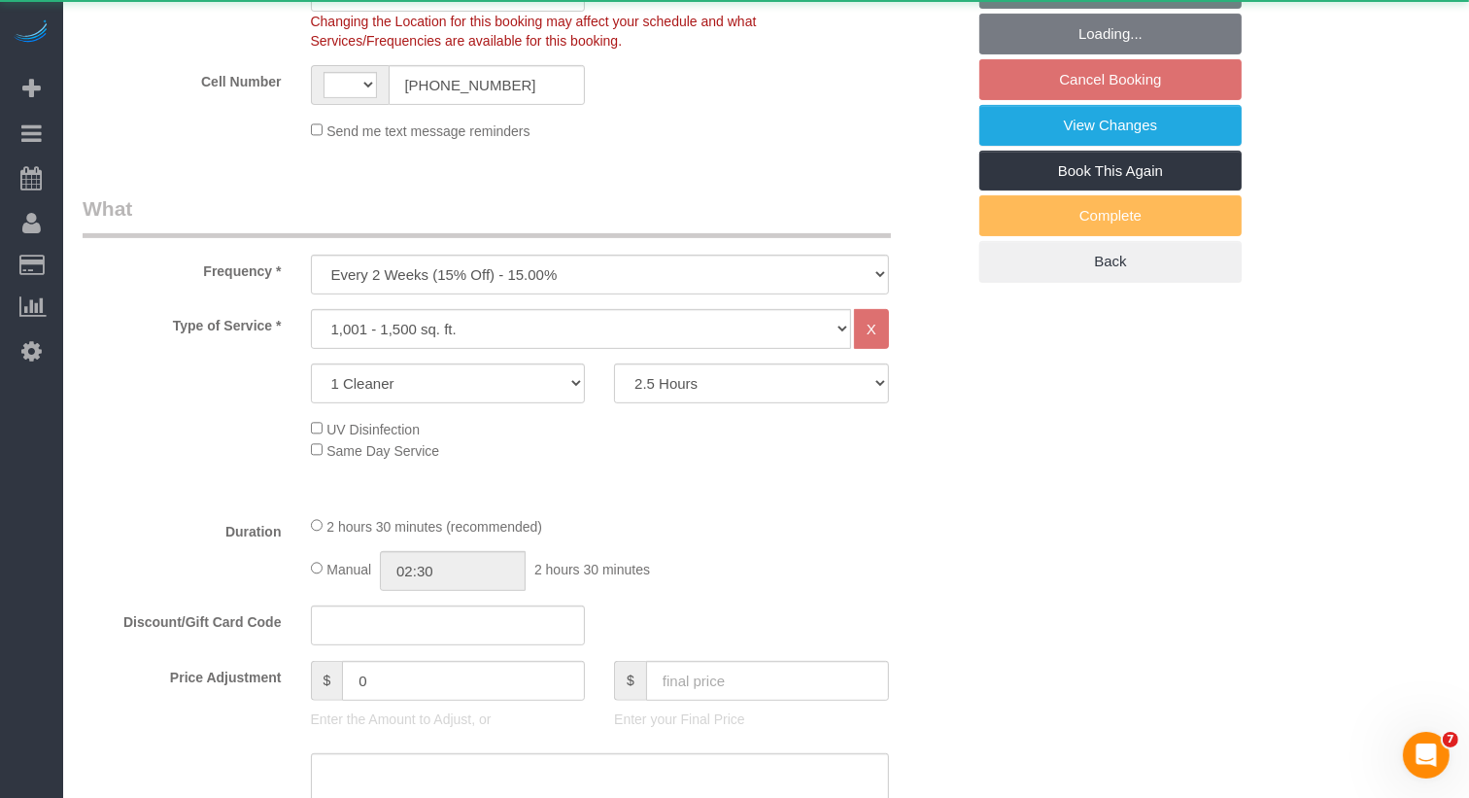
select select "string:[GEOGRAPHIC_DATA]"
select select "object:1060"
select select "spot7"
select select "number:61"
select select "number:75"
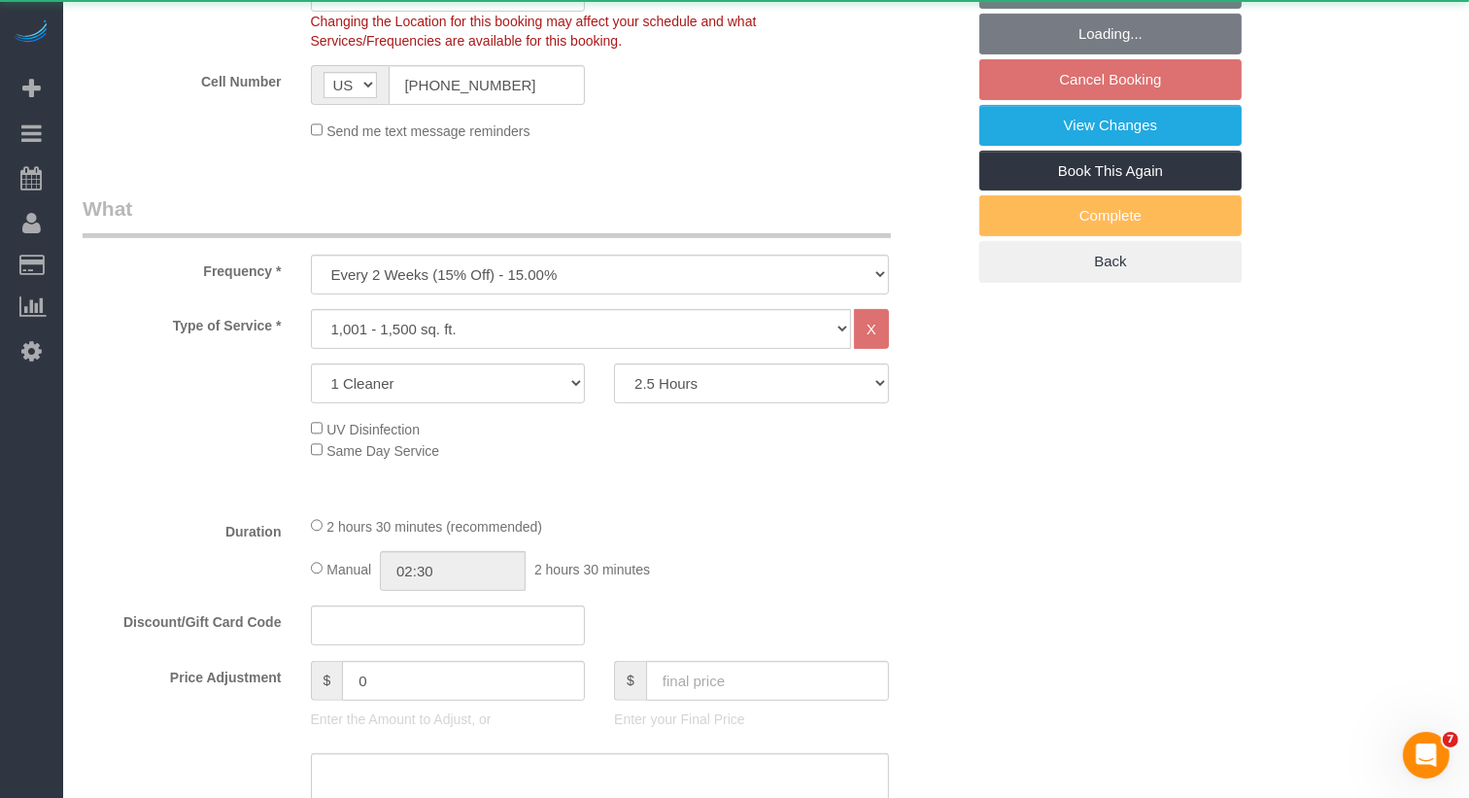
select select "number:15"
select select "number:6"
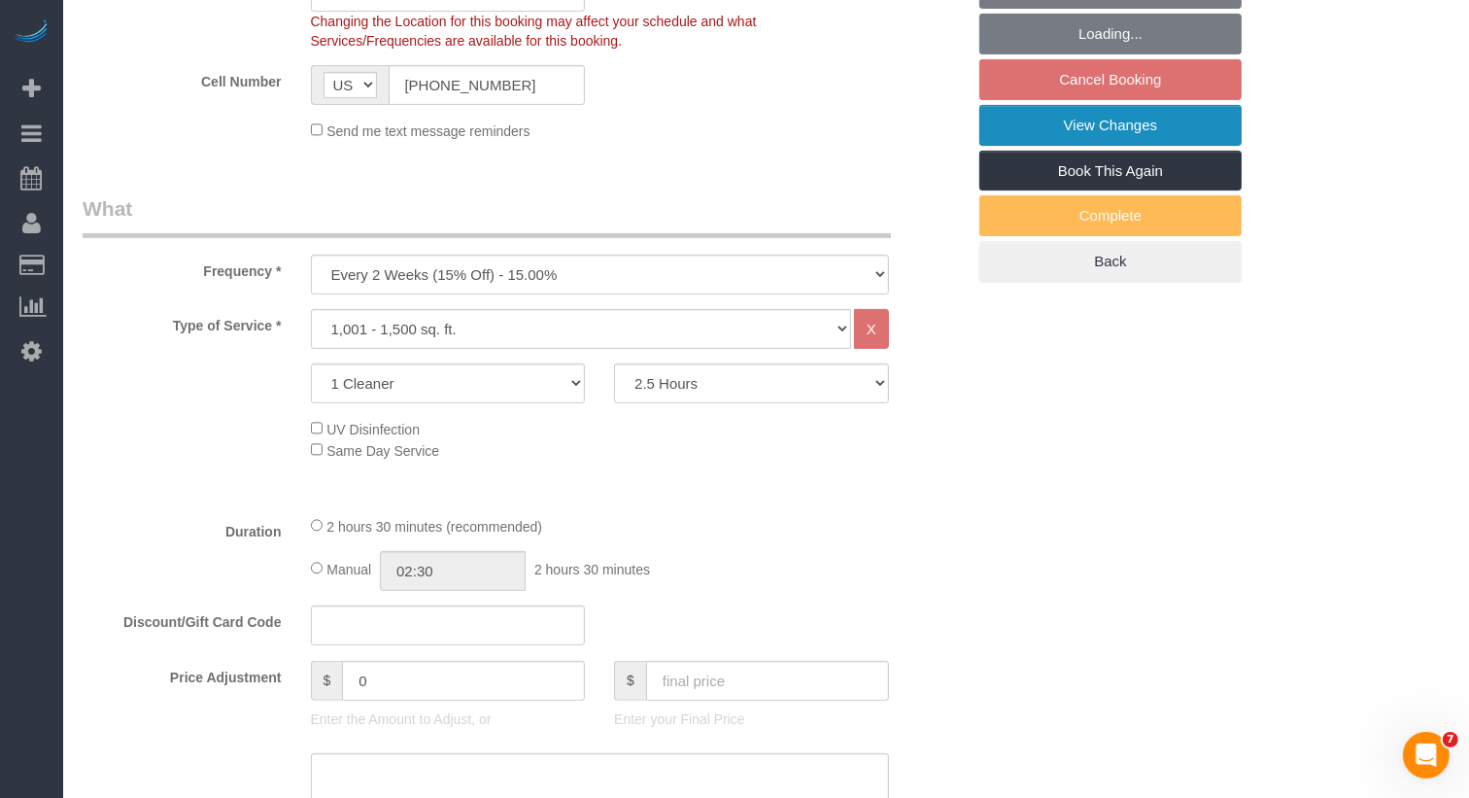
click at [1121, 127] on link "View Changes" at bounding box center [1110, 125] width 262 height 41
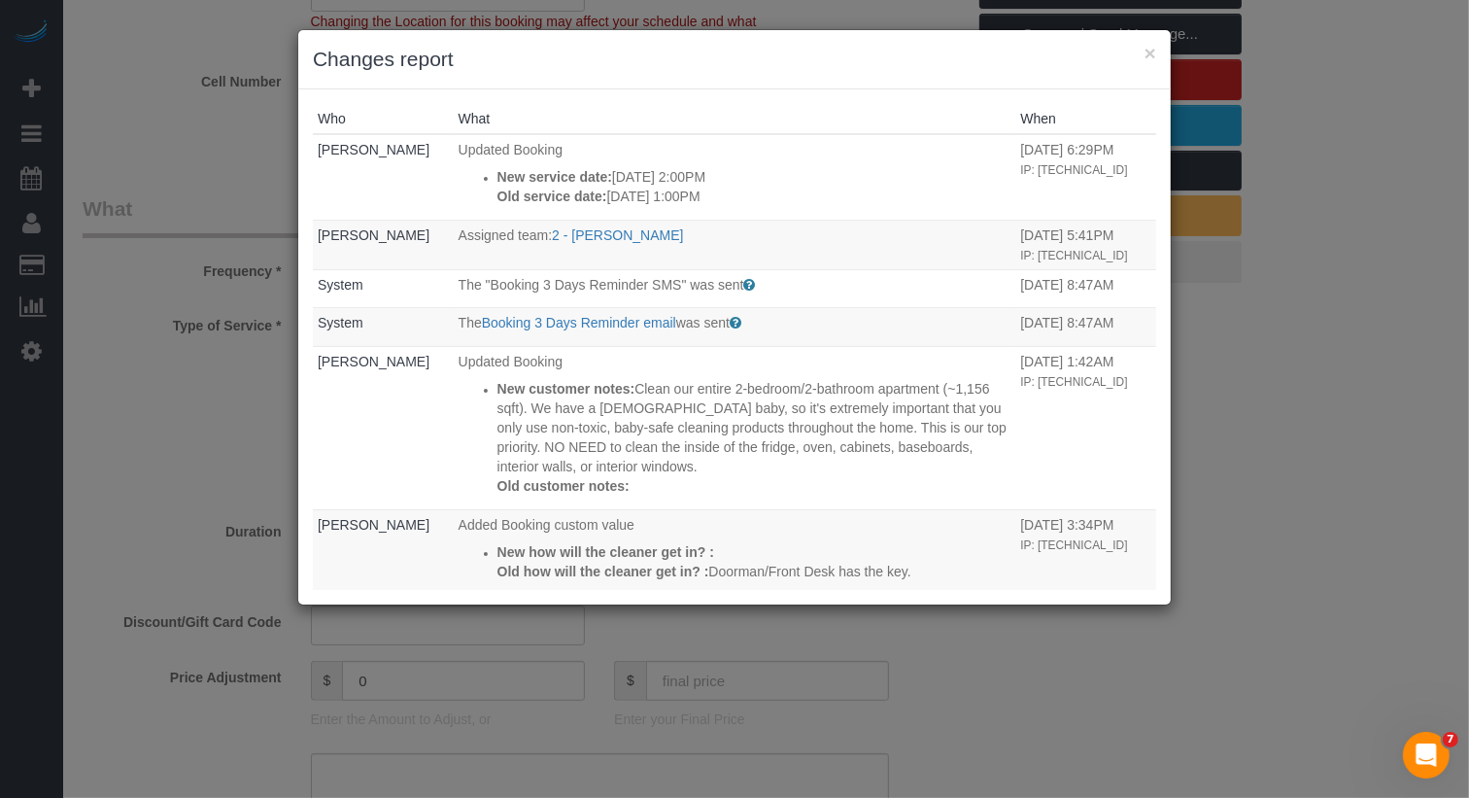
scroll to position [465, 0]
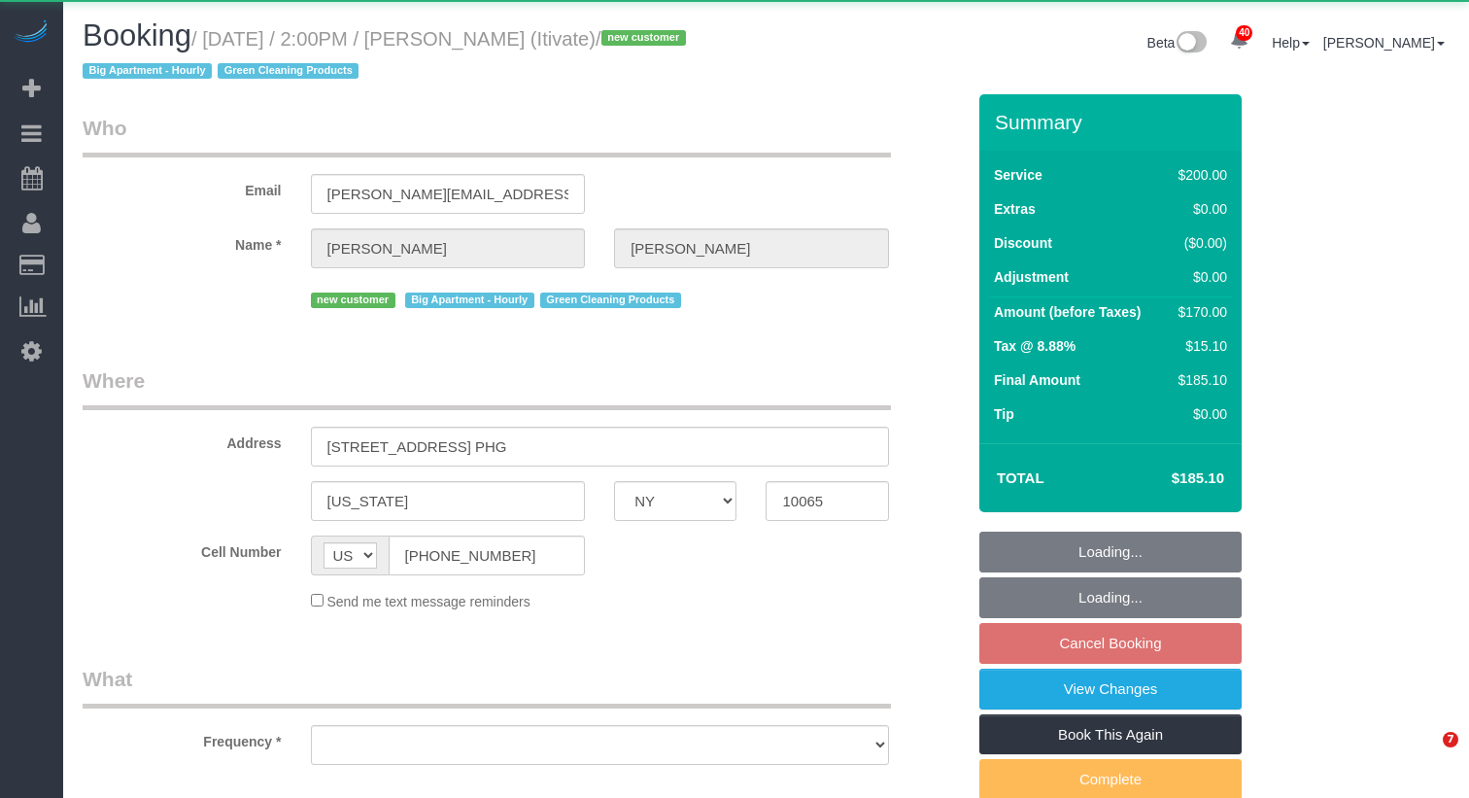
select select "NY"
select select "object:823"
select select "150"
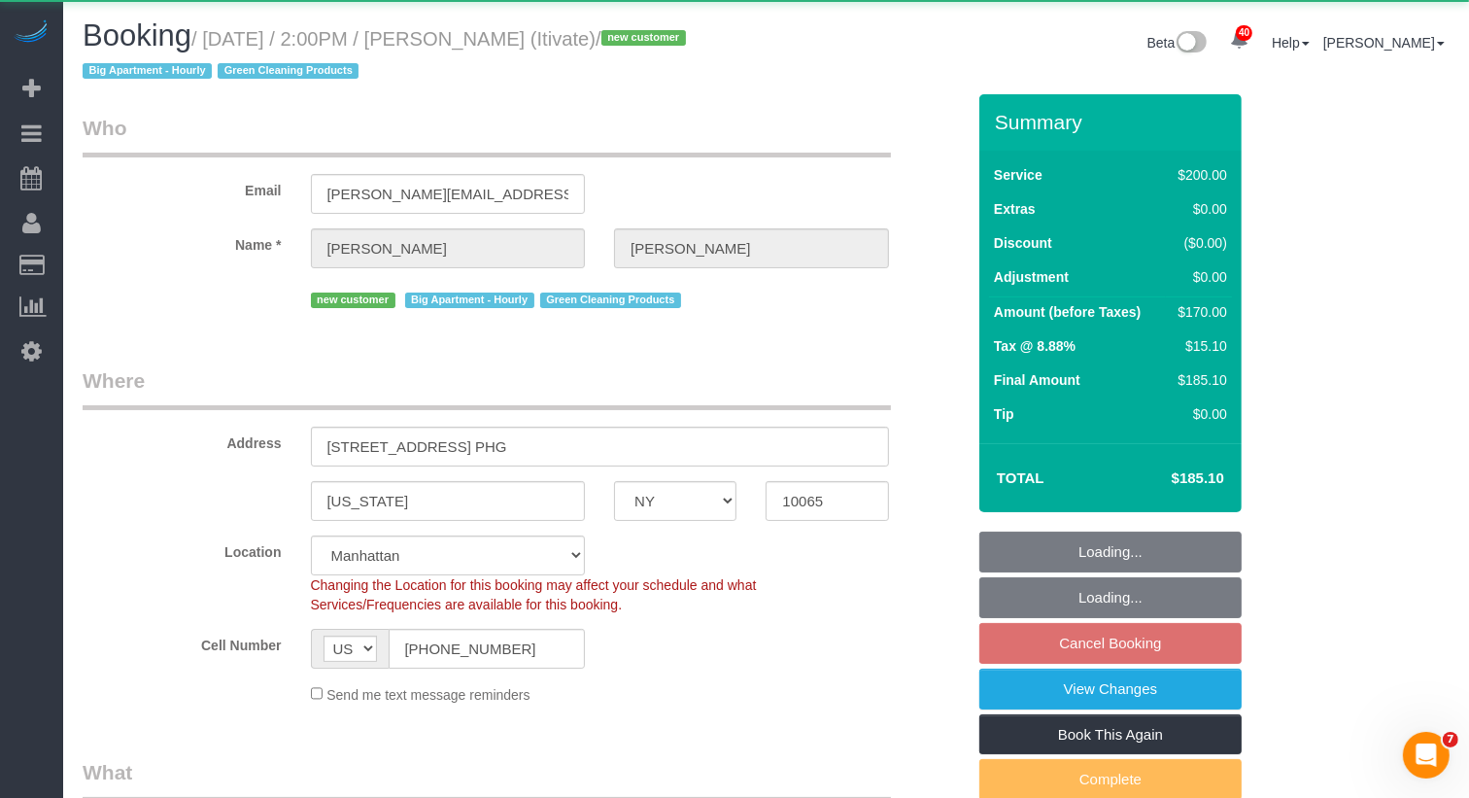
select select "object:910"
select select "string:stripe-pm_1SD47w4VGloSiKo7chgJo944"
select select "spot7"
select select "number:61"
select select "number:75"
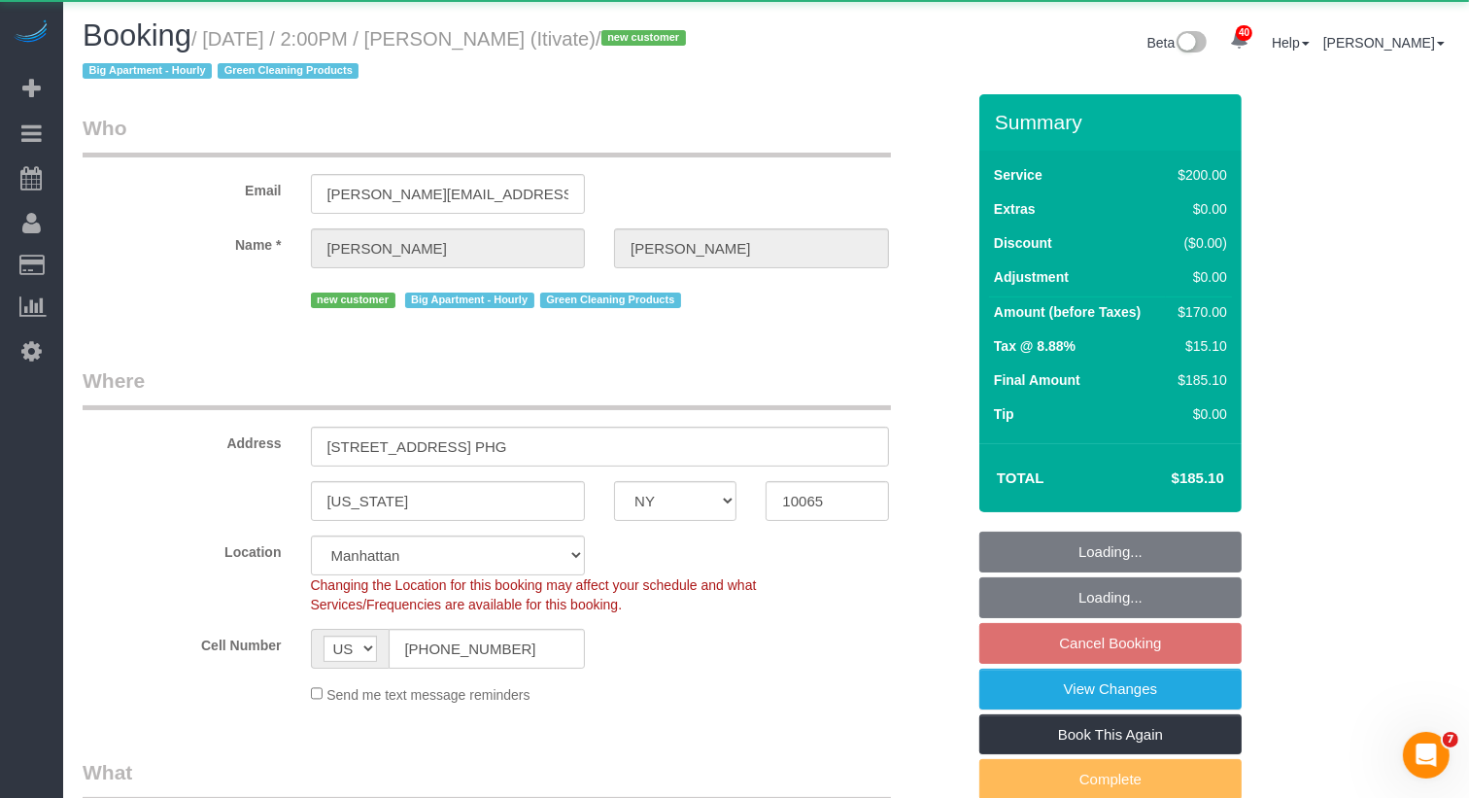
select select "number:15"
select select "number:6"
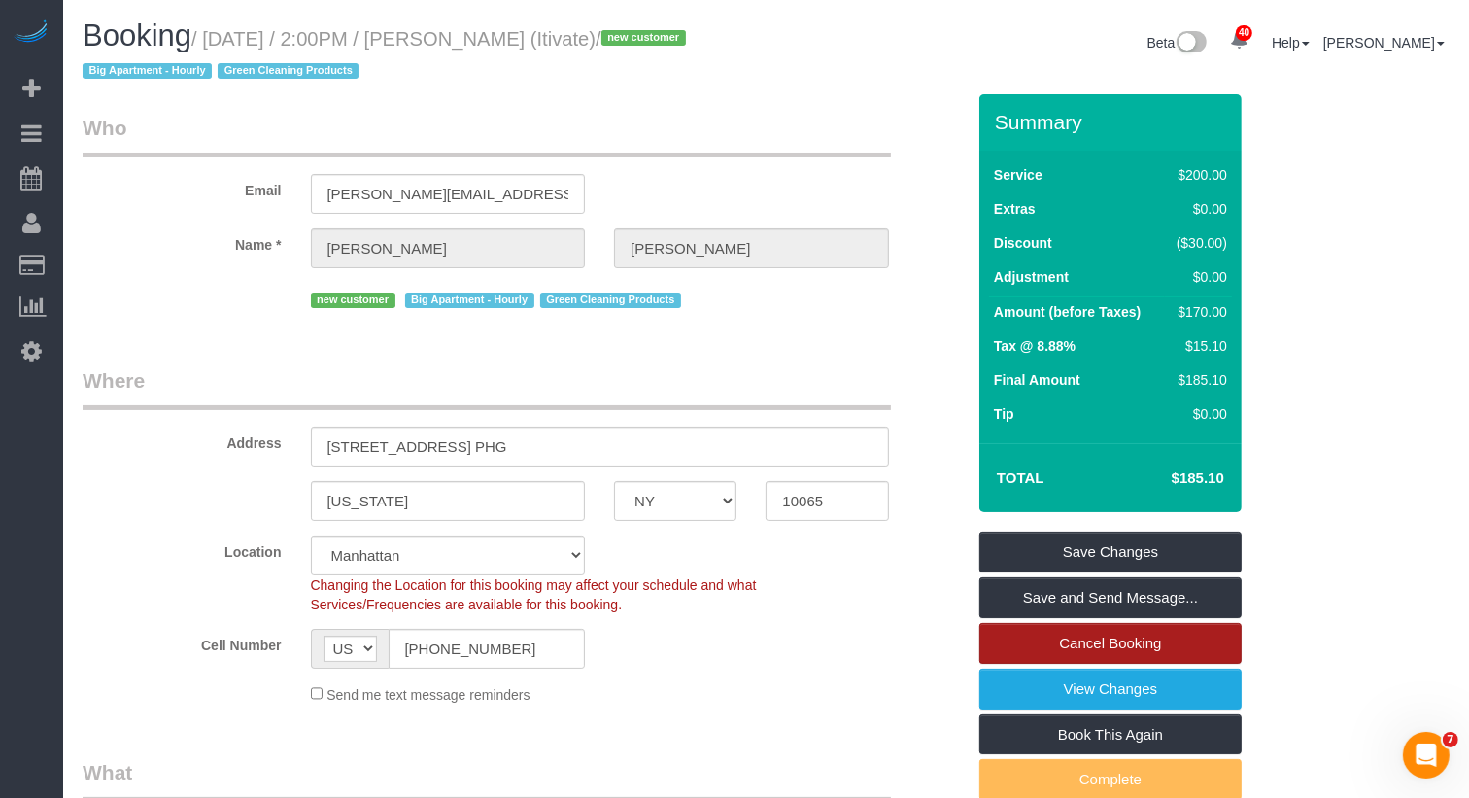
click at [1125, 639] on link "Cancel Booking" at bounding box center [1110, 643] width 262 height 41
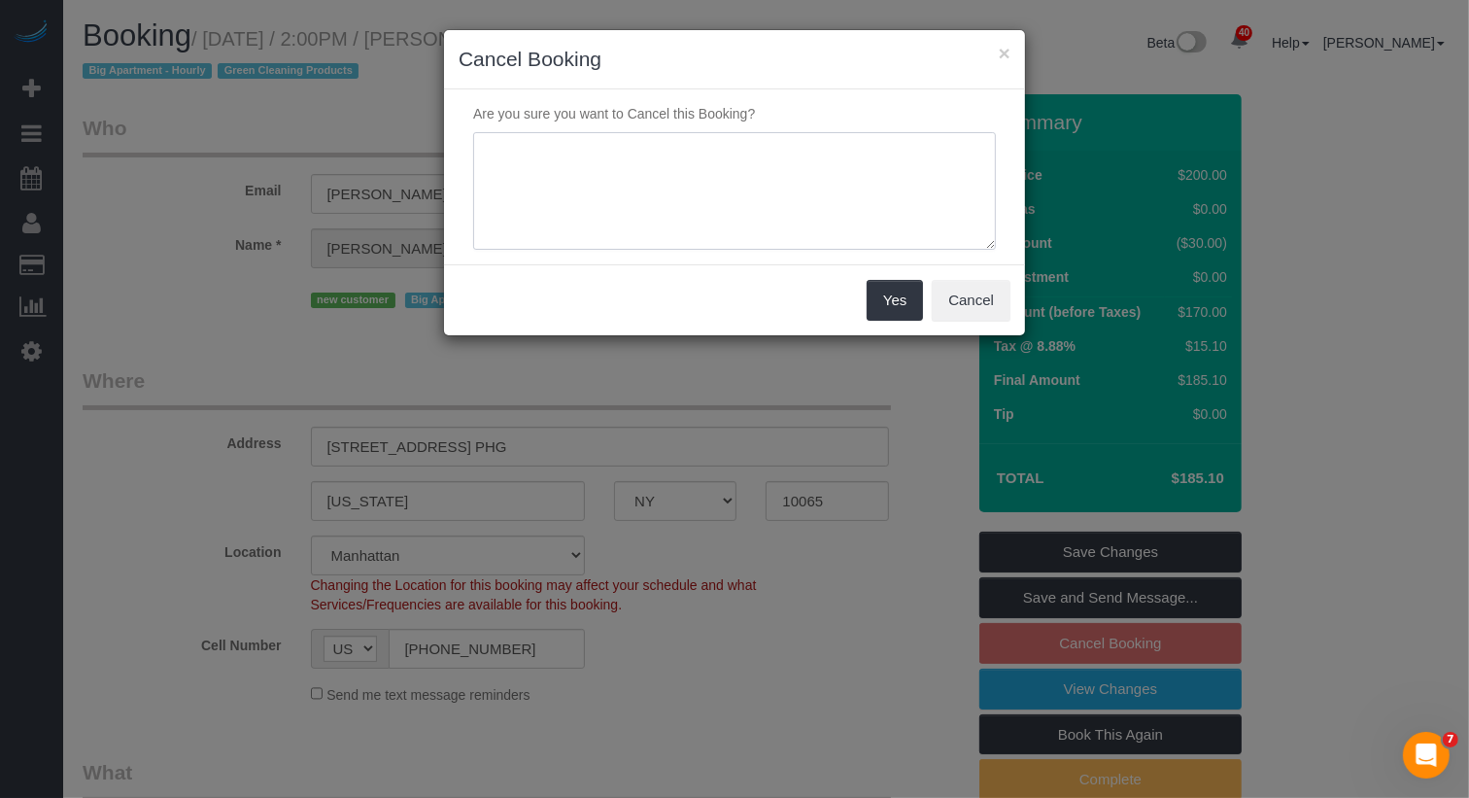
click at [730, 183] on textarea at bounding box center [734, 191] width 523 height 119
type textarea "client requested to cancel on 10/1"
click at [897, 290] on button "Yes" at bounding box center [895, 300] width 56 height 41
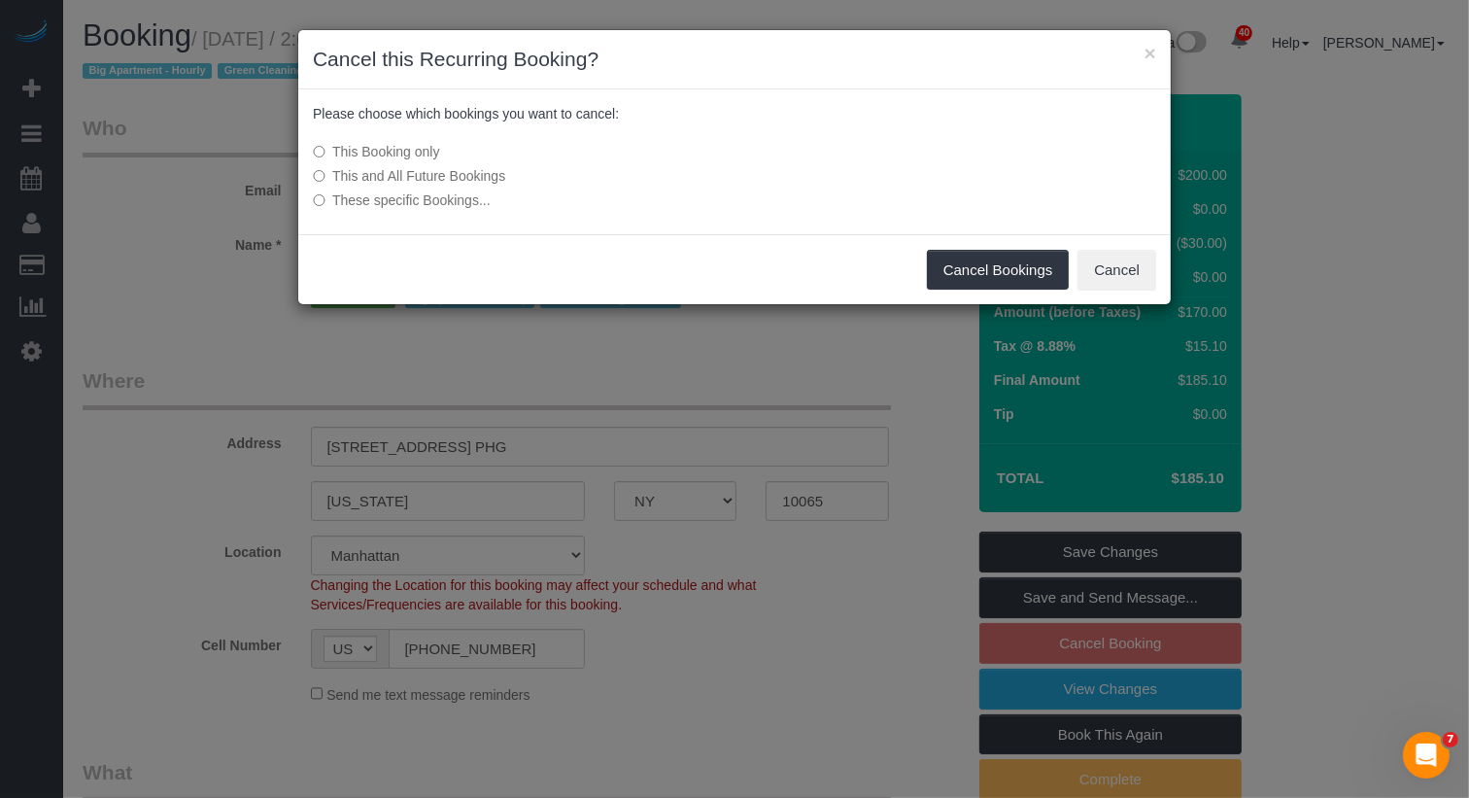
click at [459, 176] on label "This and All Future Bookings" at bounding box center [589, 175] width 553 height 19
click at [962, 267] on button "Cancel Bookings" at bounding box center [998, 270] width 143 height 41
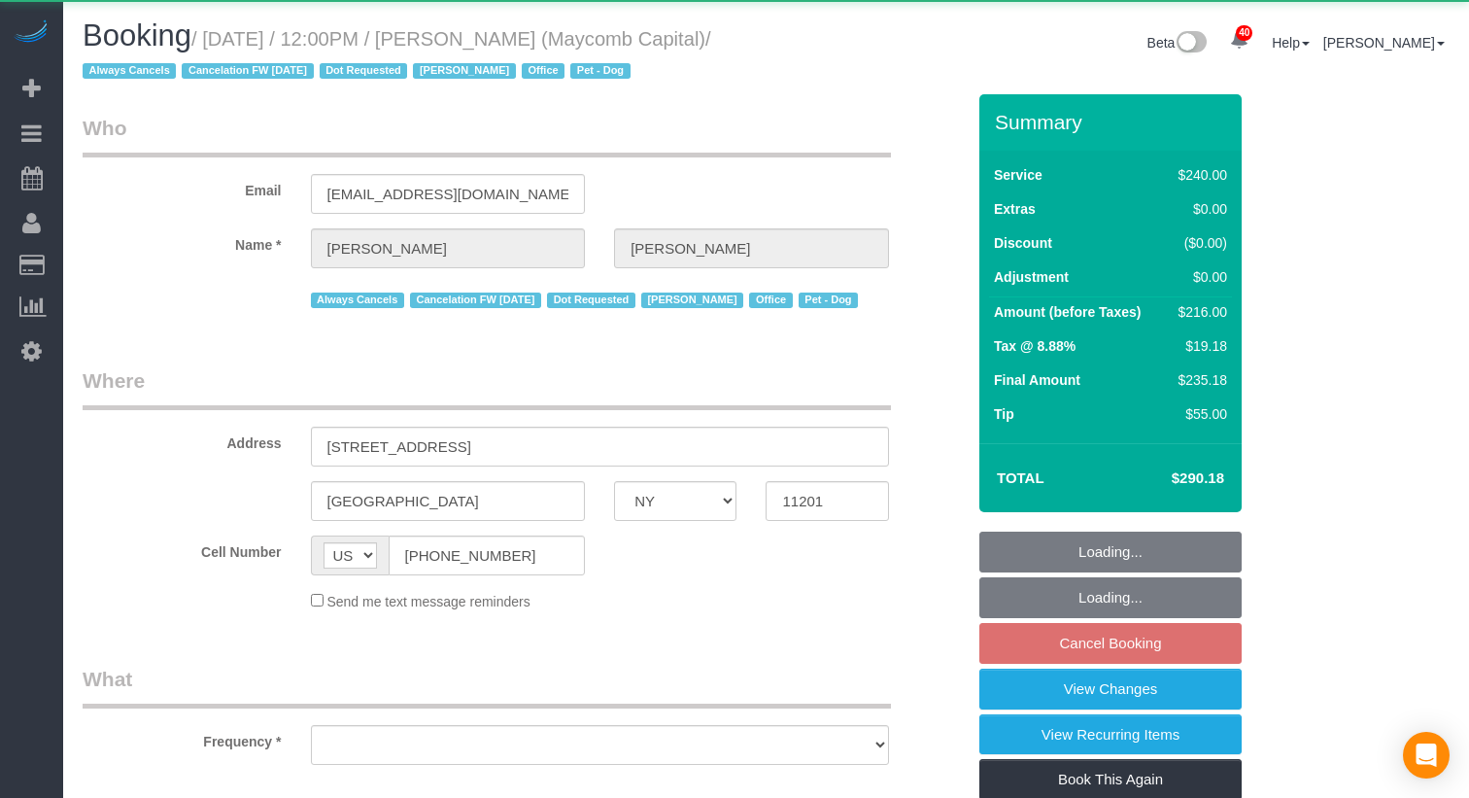
select select "NY"
select select "object:932"
select select "180"
select select "spot5"
select select "number:89"
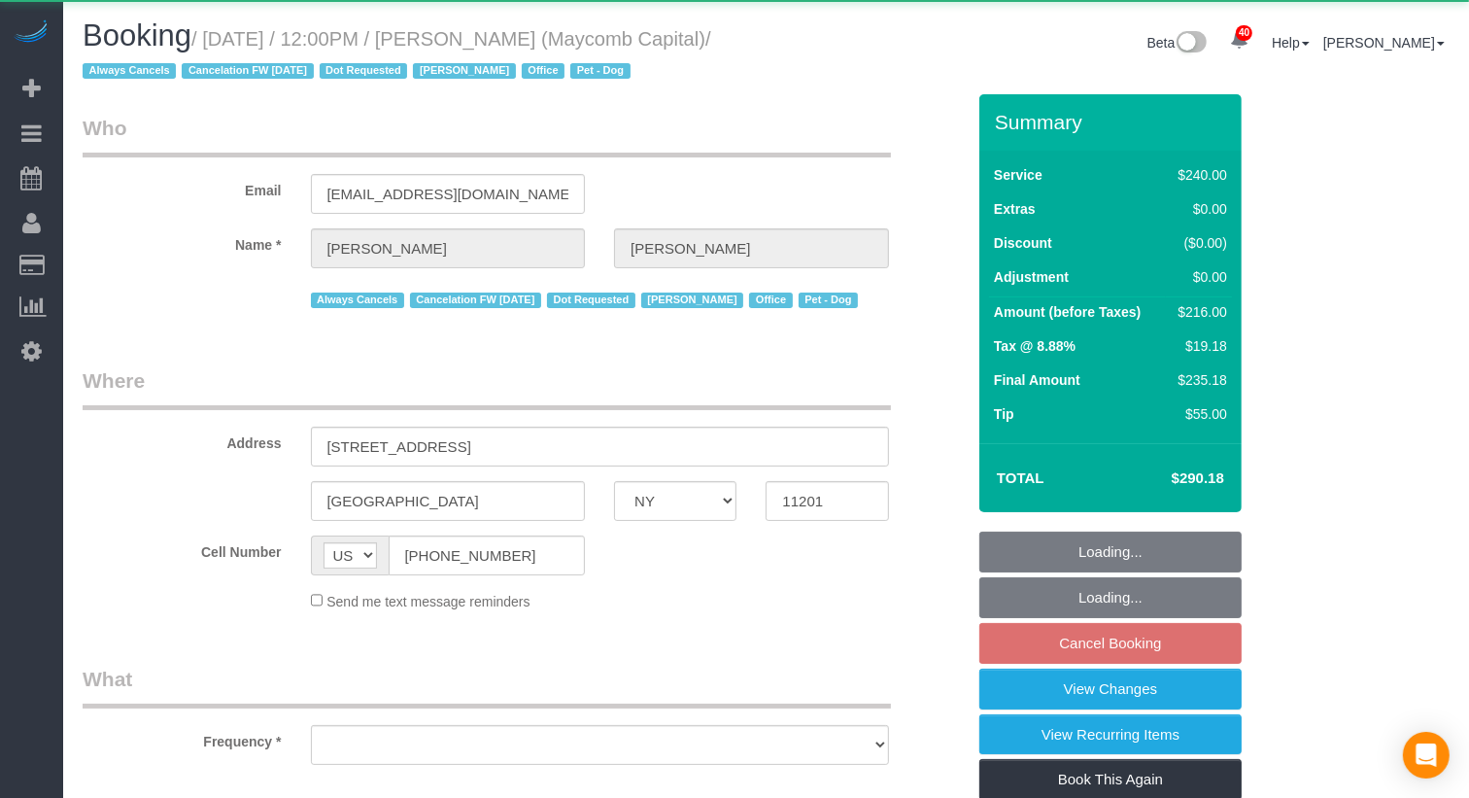
select select "number:90"
select select "number:15"
select select "number:5"
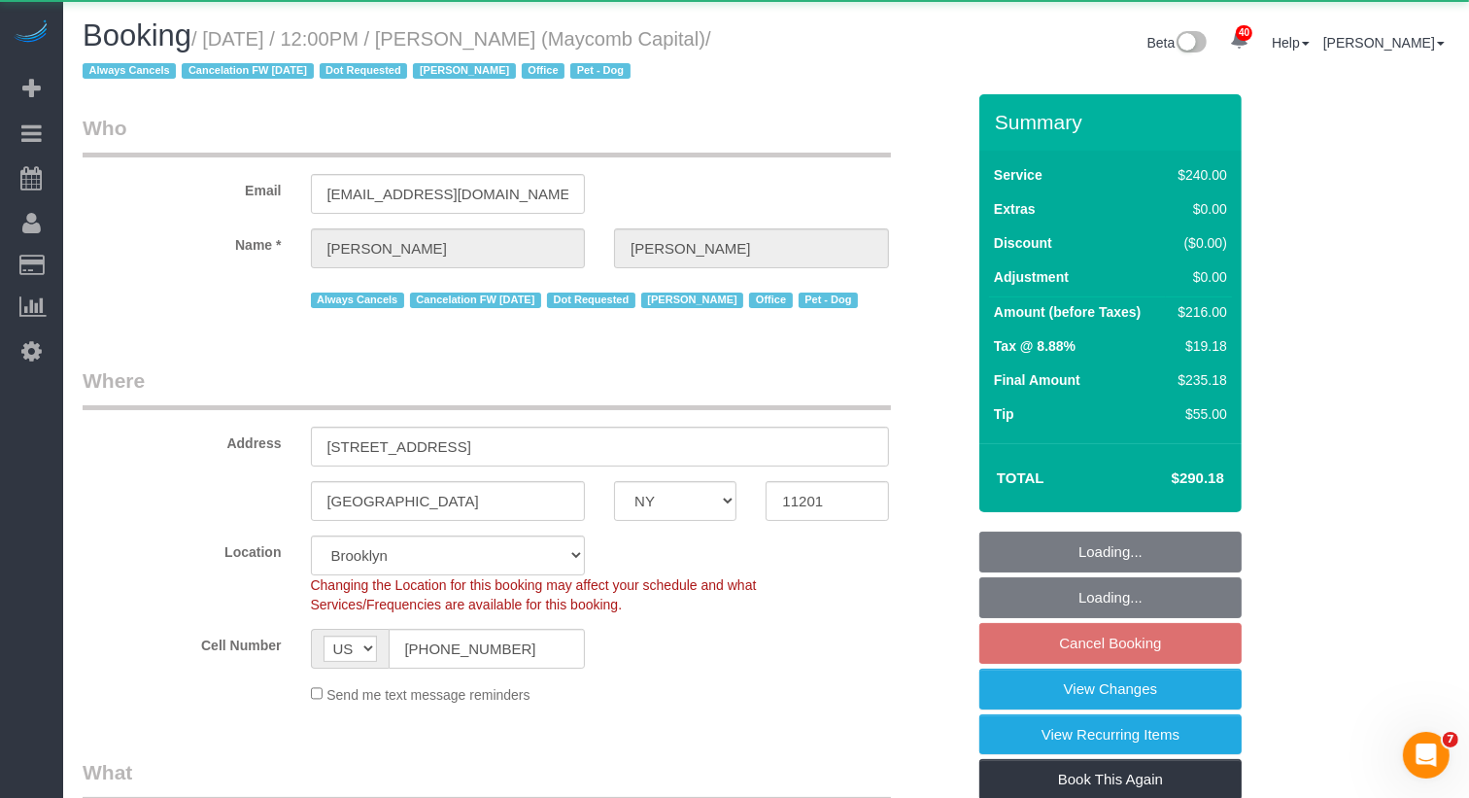
select select "string:stripe-pm_1Q7LTo4VGloSiKo7wRy0pITf"
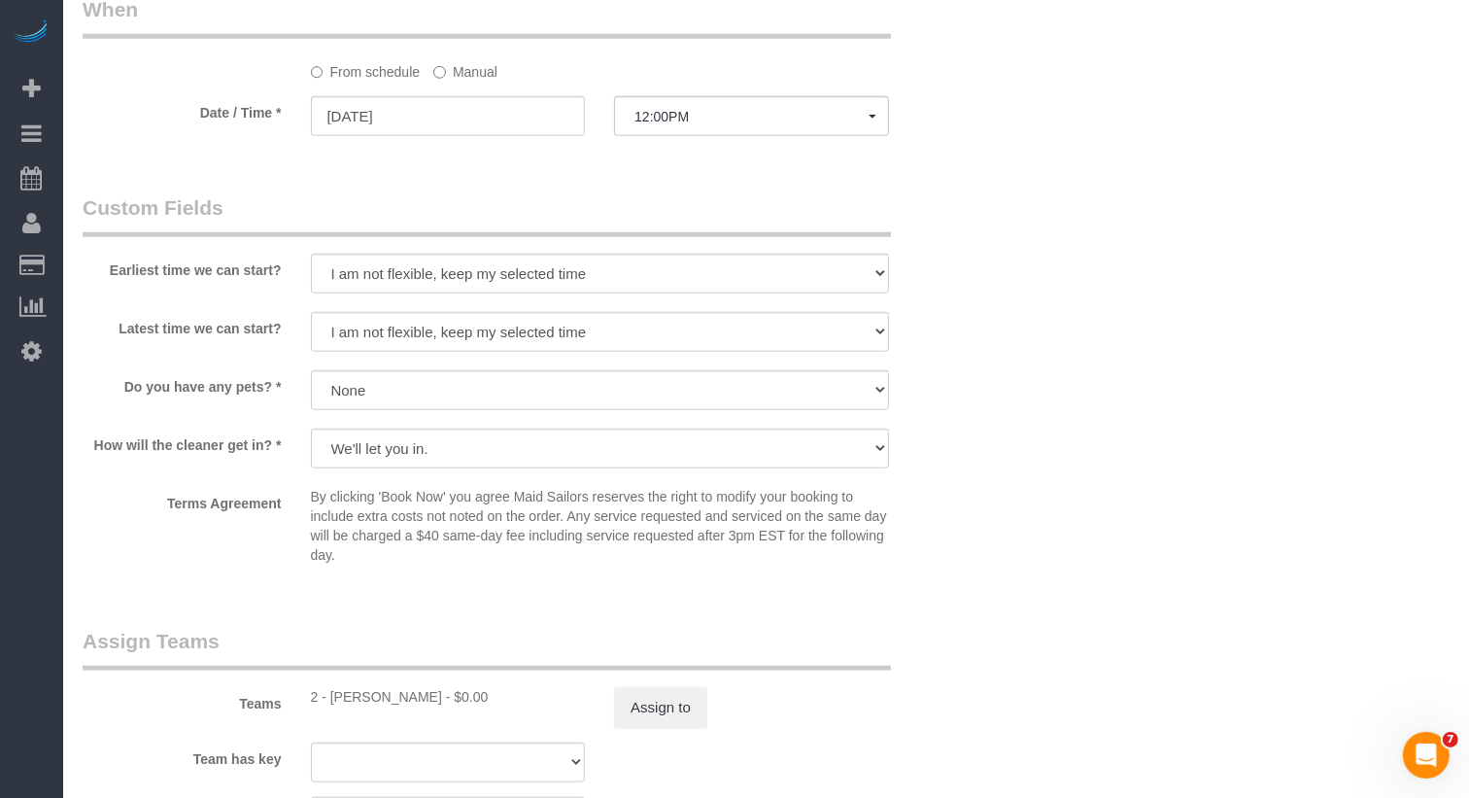
scroll to position [1430, 0]
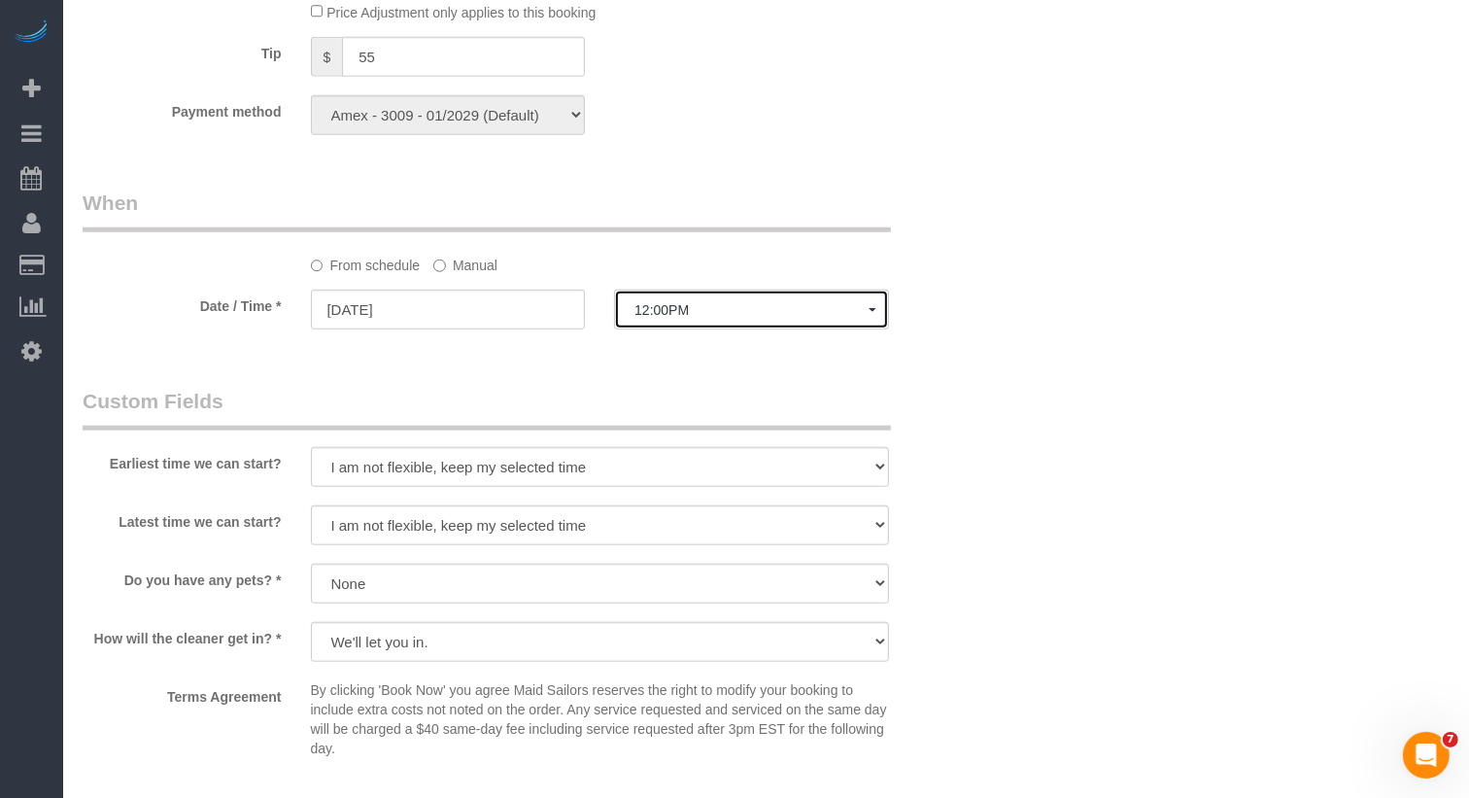
click at [651, 292] on button "12:00PM" at bounding box center [751, 310] width 275 height 40
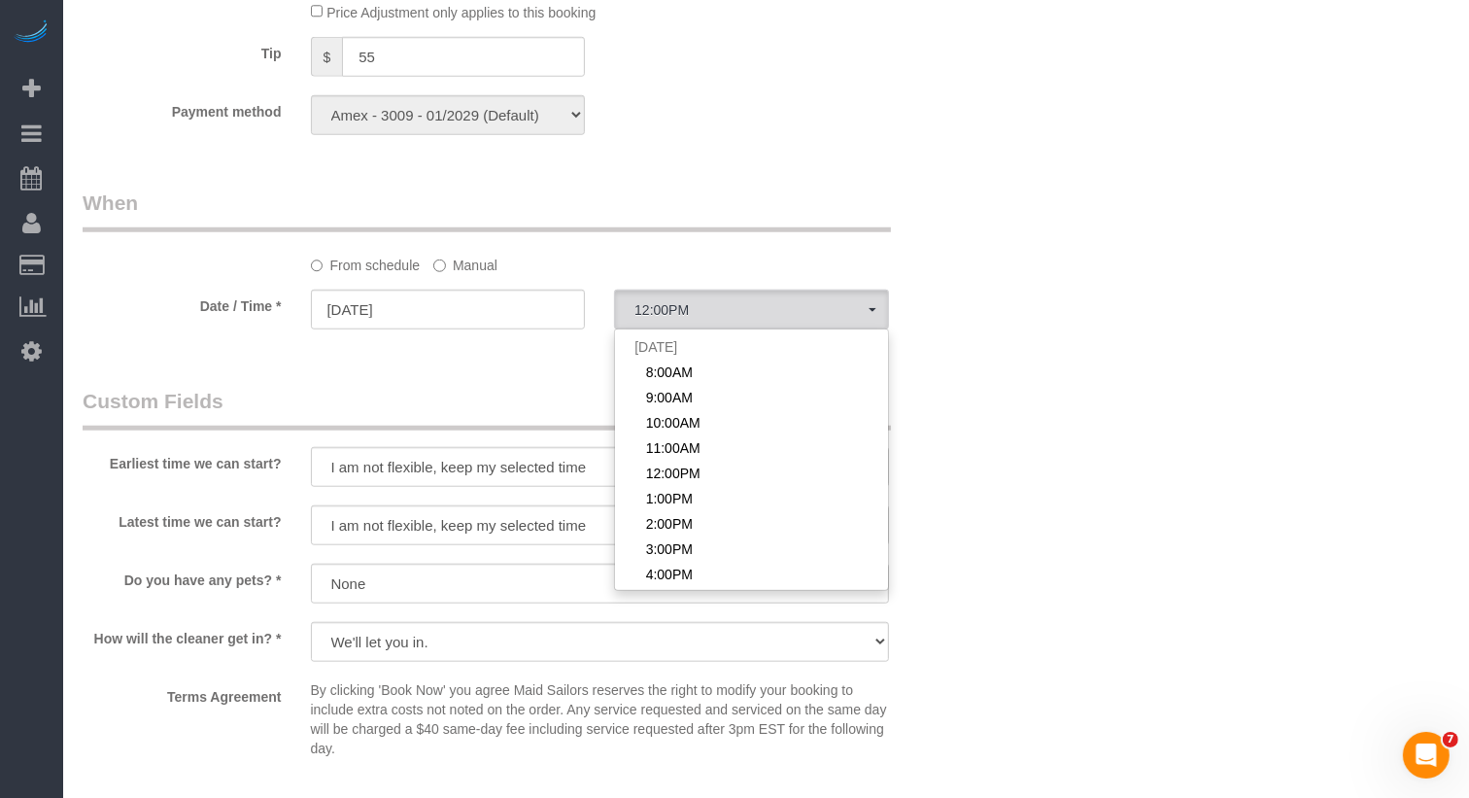
click at [478, 273] on label "Manual" at bounding box center [465, 262] width 64 height 26
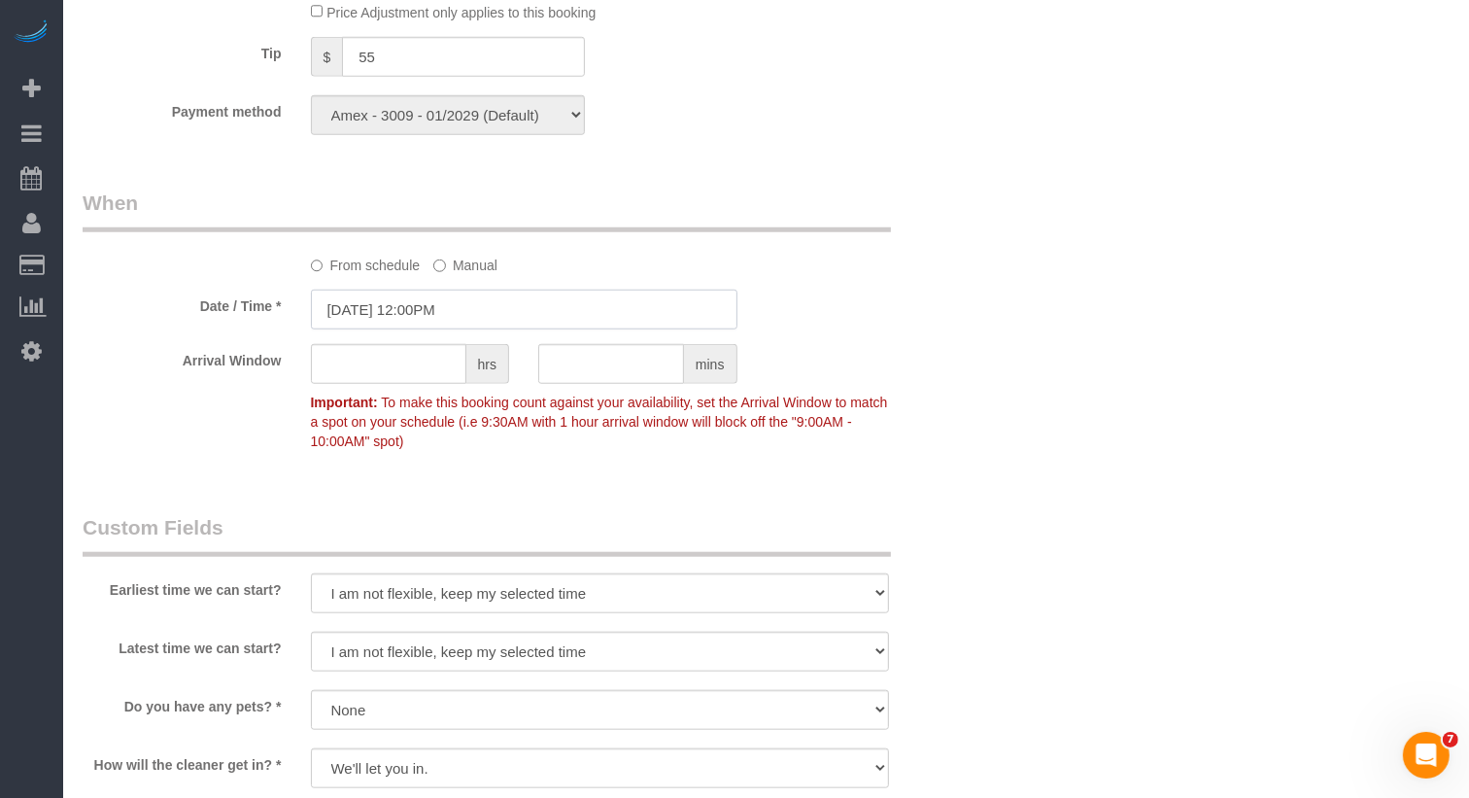
click at [449, 321] on input "10/17/2025 12:00PM" at bounding box center [524, 310] width 427 height 40
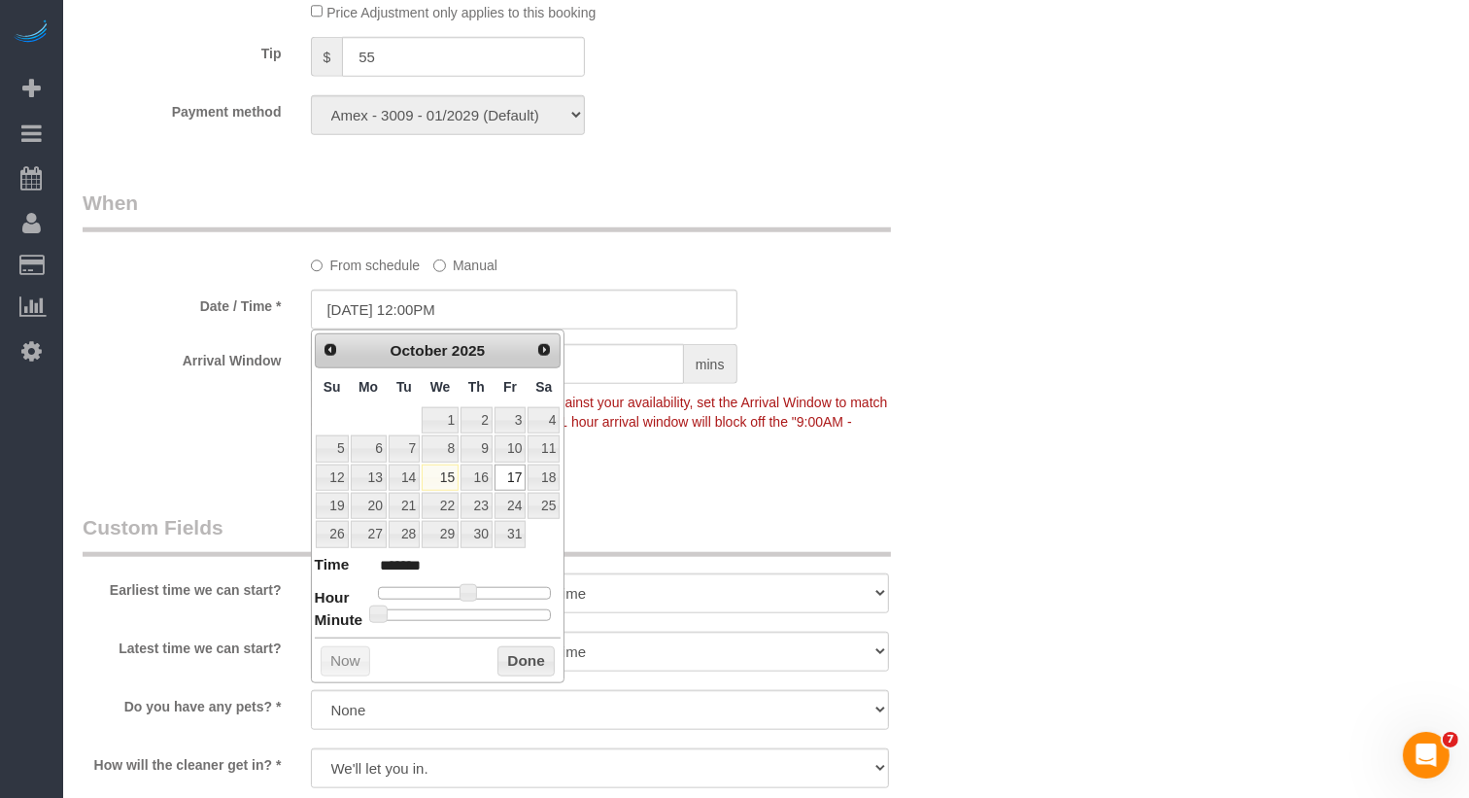
type input "10/17/2025 12:30PM"
type input "*******"
click at [468, 611] on div at bounding box center [465, 615] width 174 height 12
click at [523, 651] on button "Done" at bounding box center [526, 661] width 57 height 31
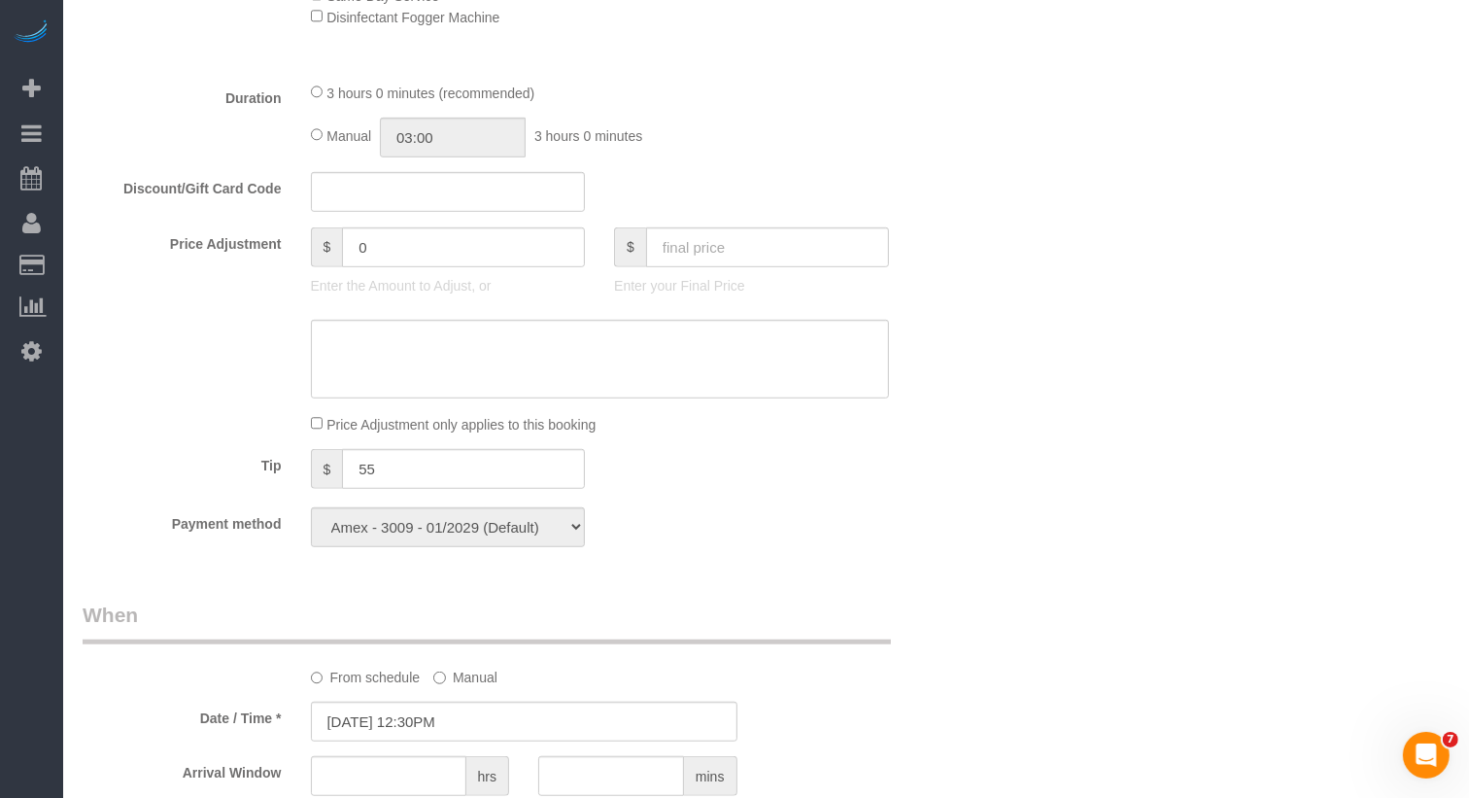
scroll to position [0, 0]
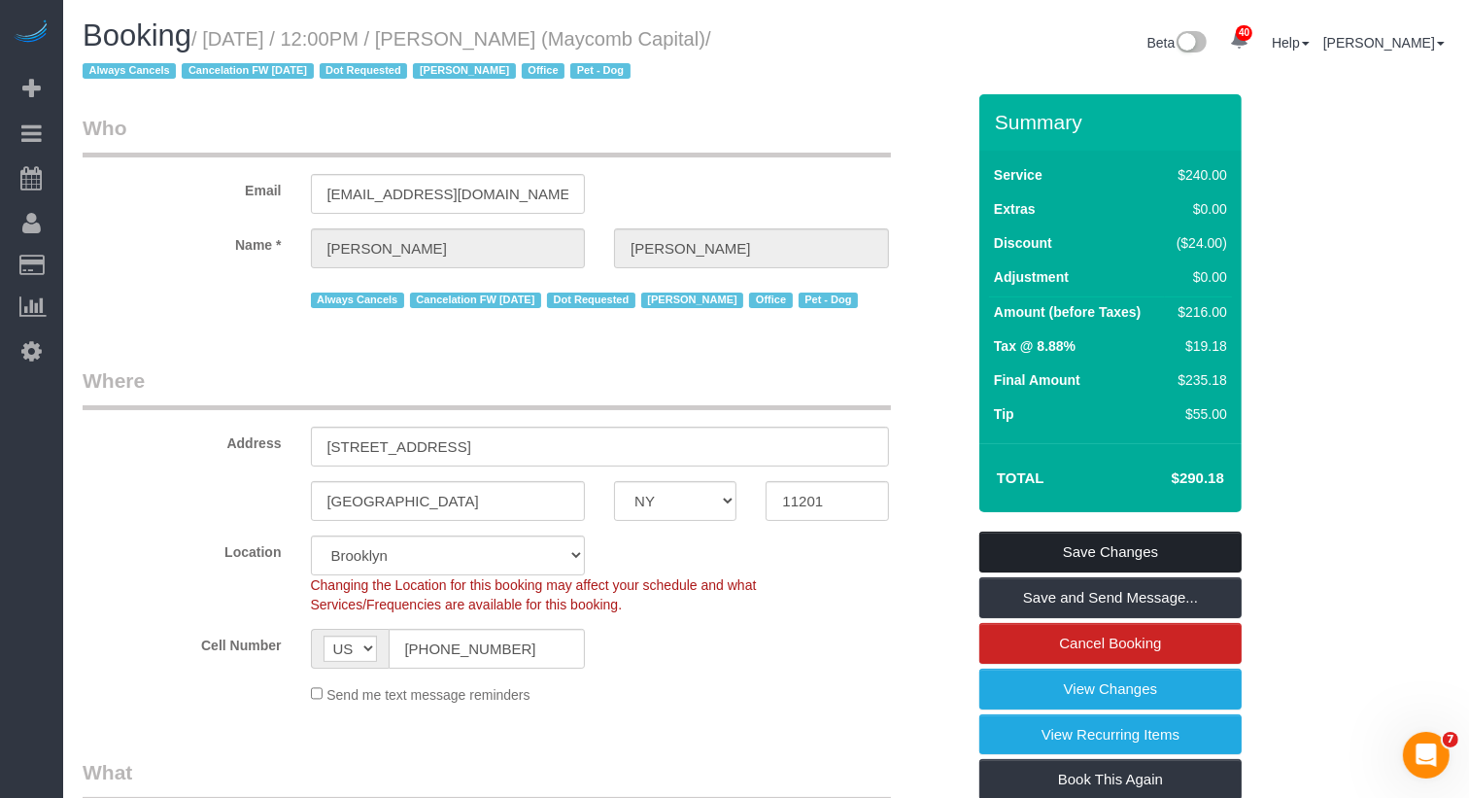
click at [1079, 545] on link "Save Changes" at bounding box center [1110, 552] width 262 height 41
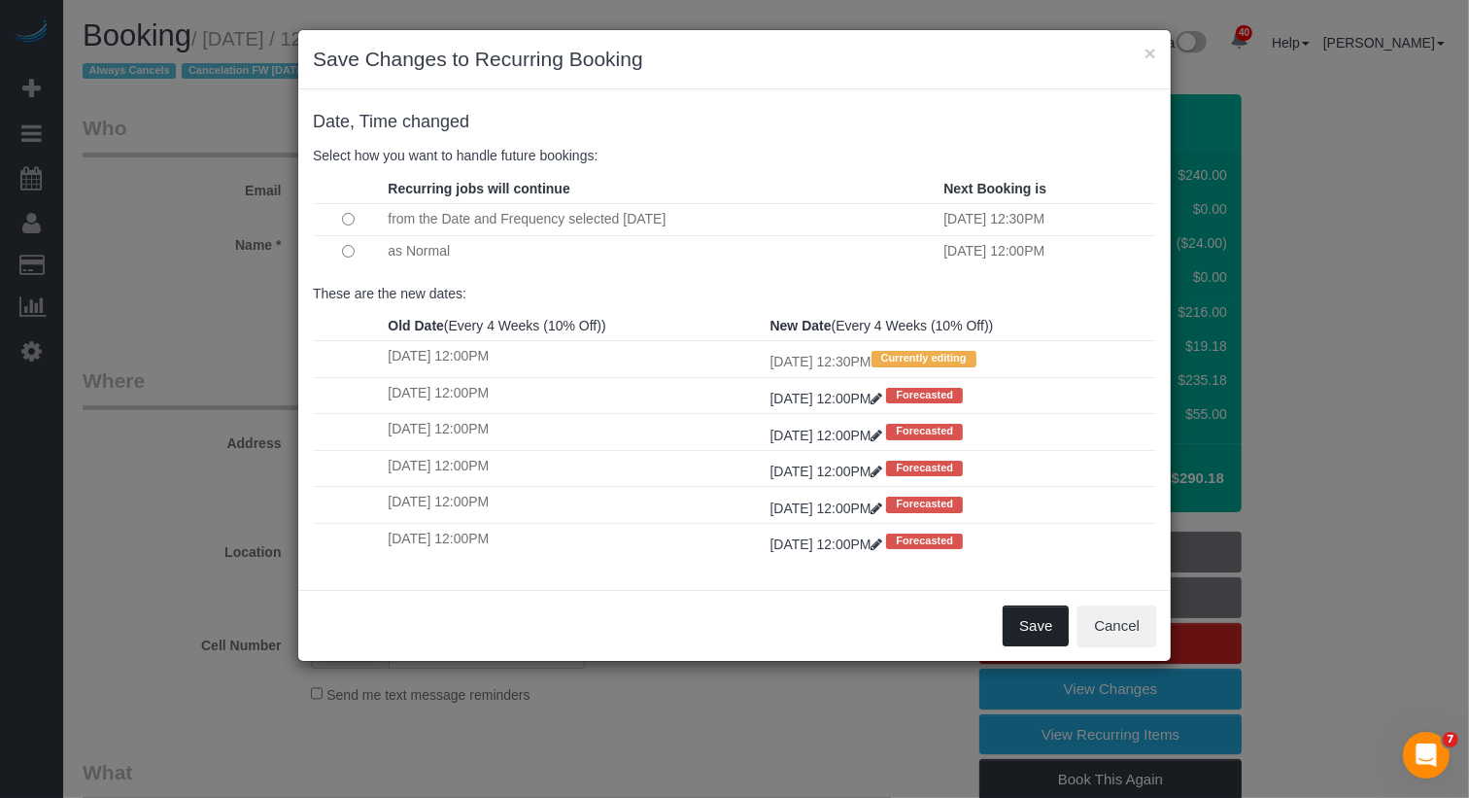
click at [1028, 614] on button "Save" at bounding box center [1036, 625] width 66 height 41
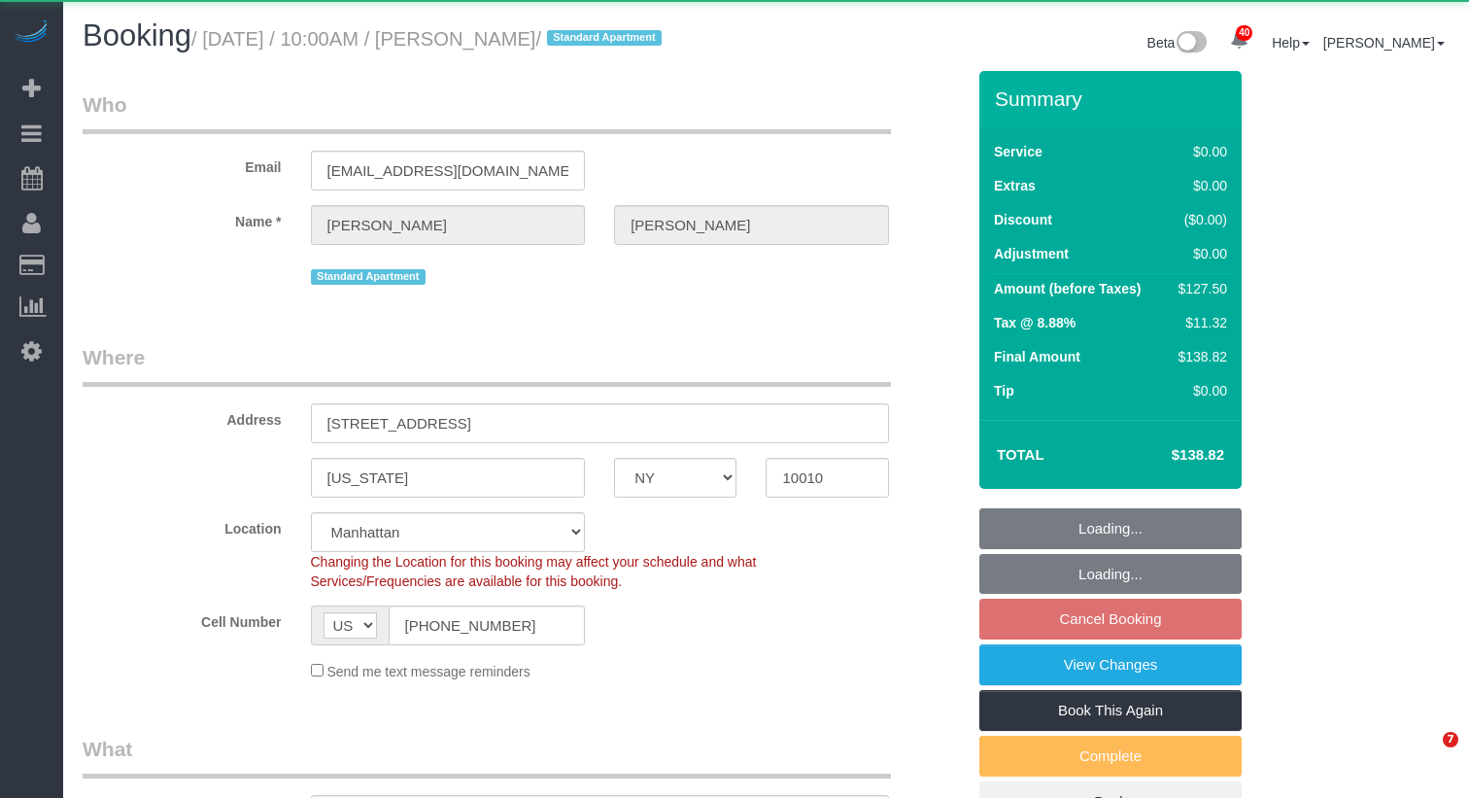
select select "NY"
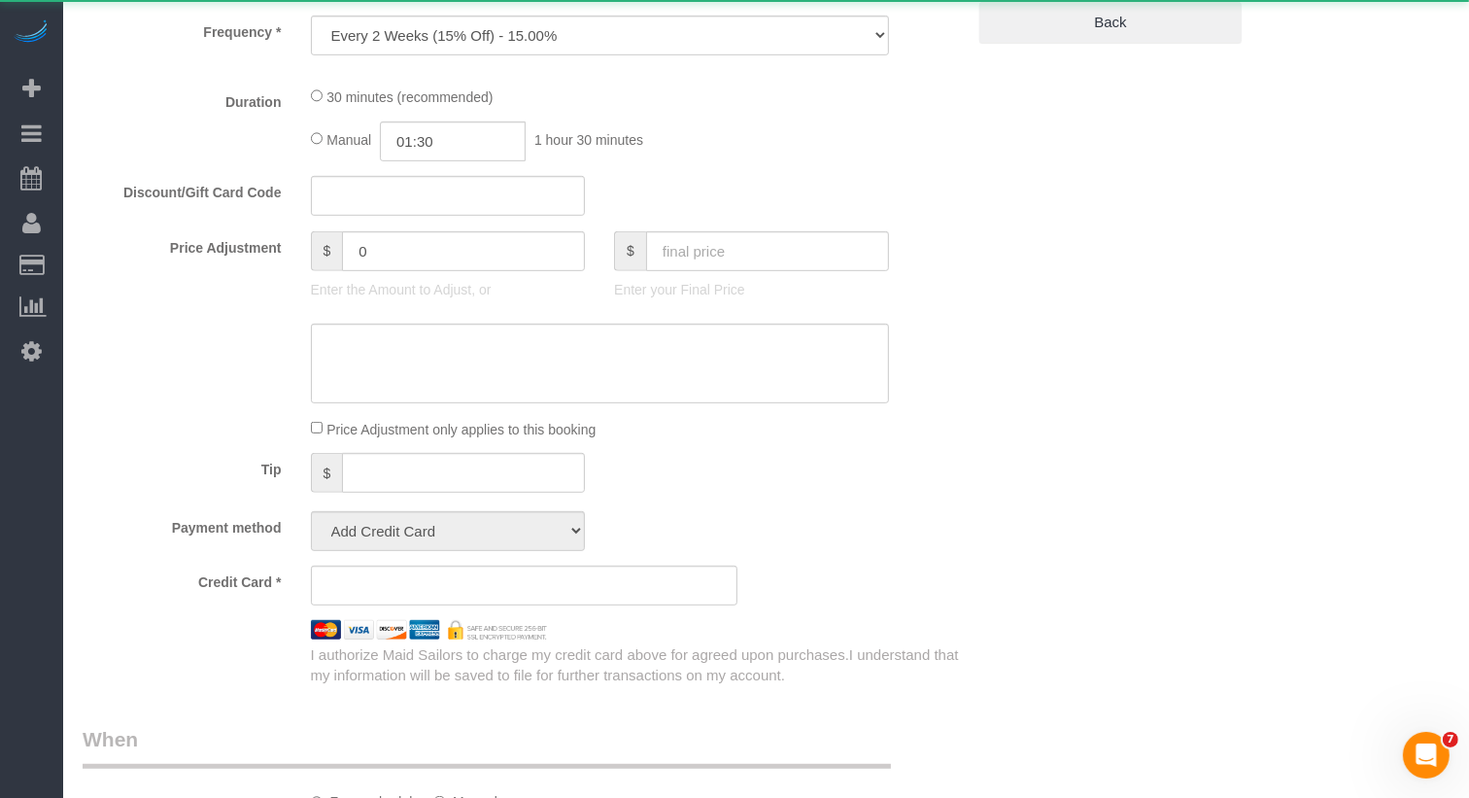
select select "object:1069"
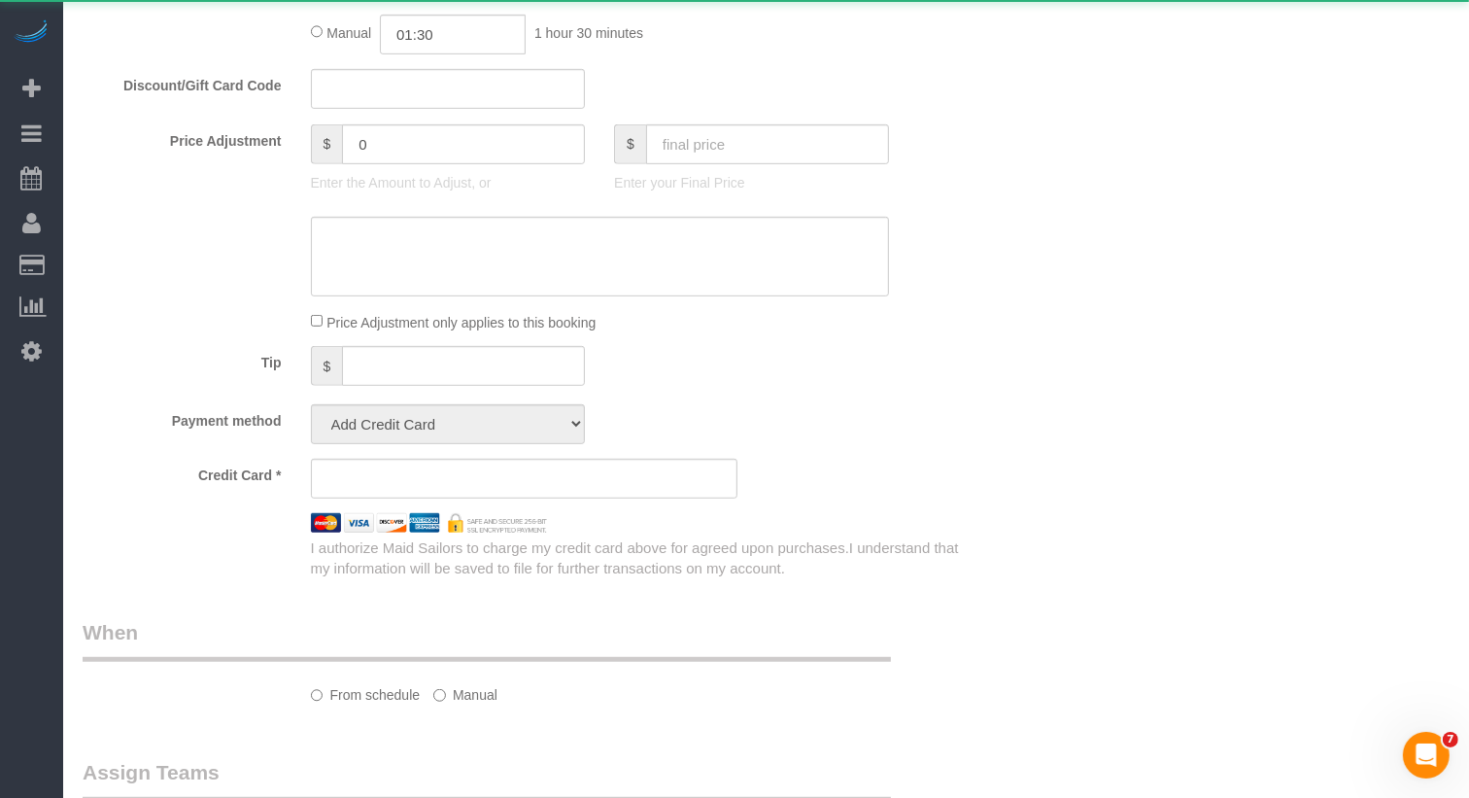
select select "spot3"
select select "number:56"
select select "number:73"
select select "number:15"
select select "number:5"
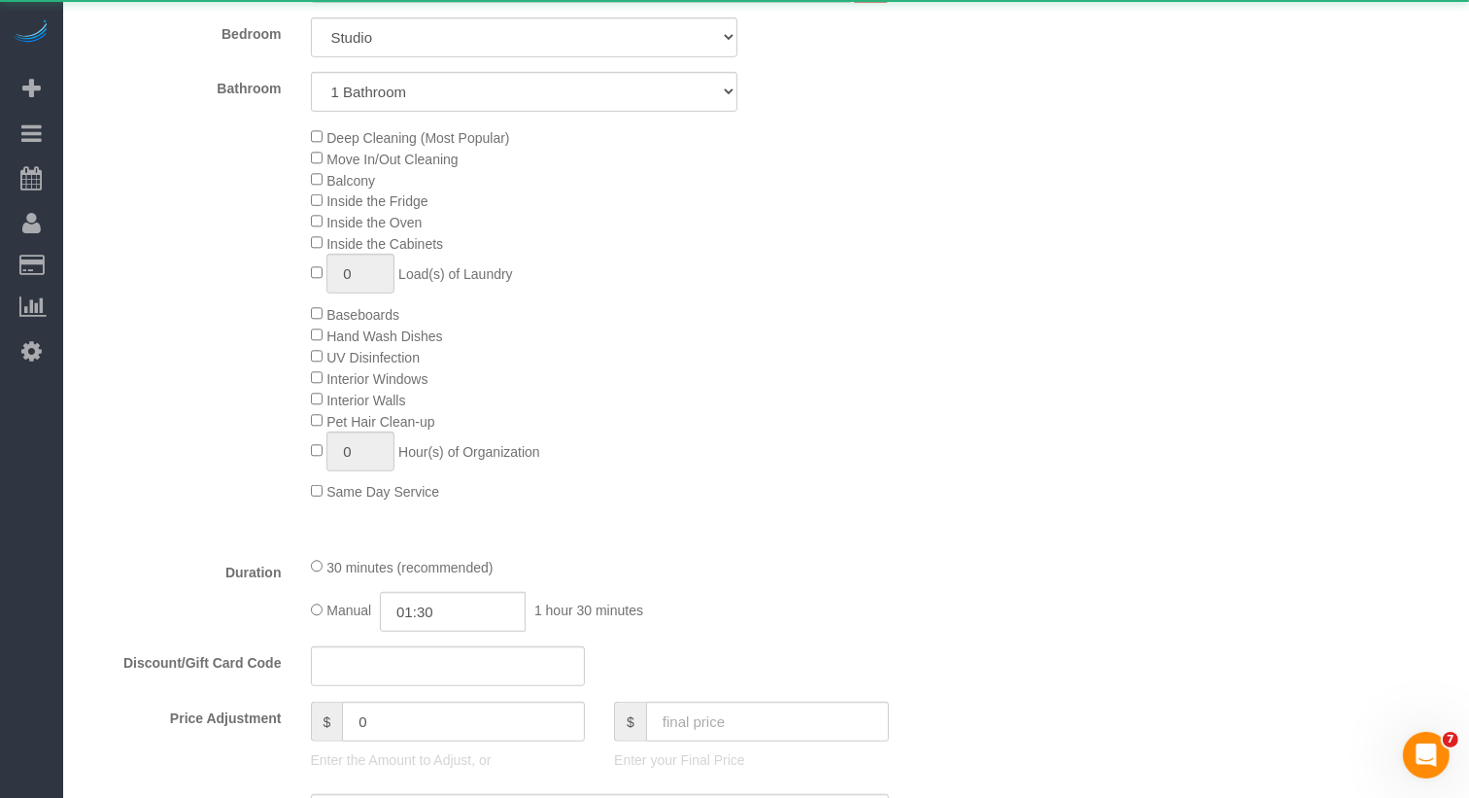
select select "string:stripe-pm_1RjrLG4VGloSiKo70pr58rOi"
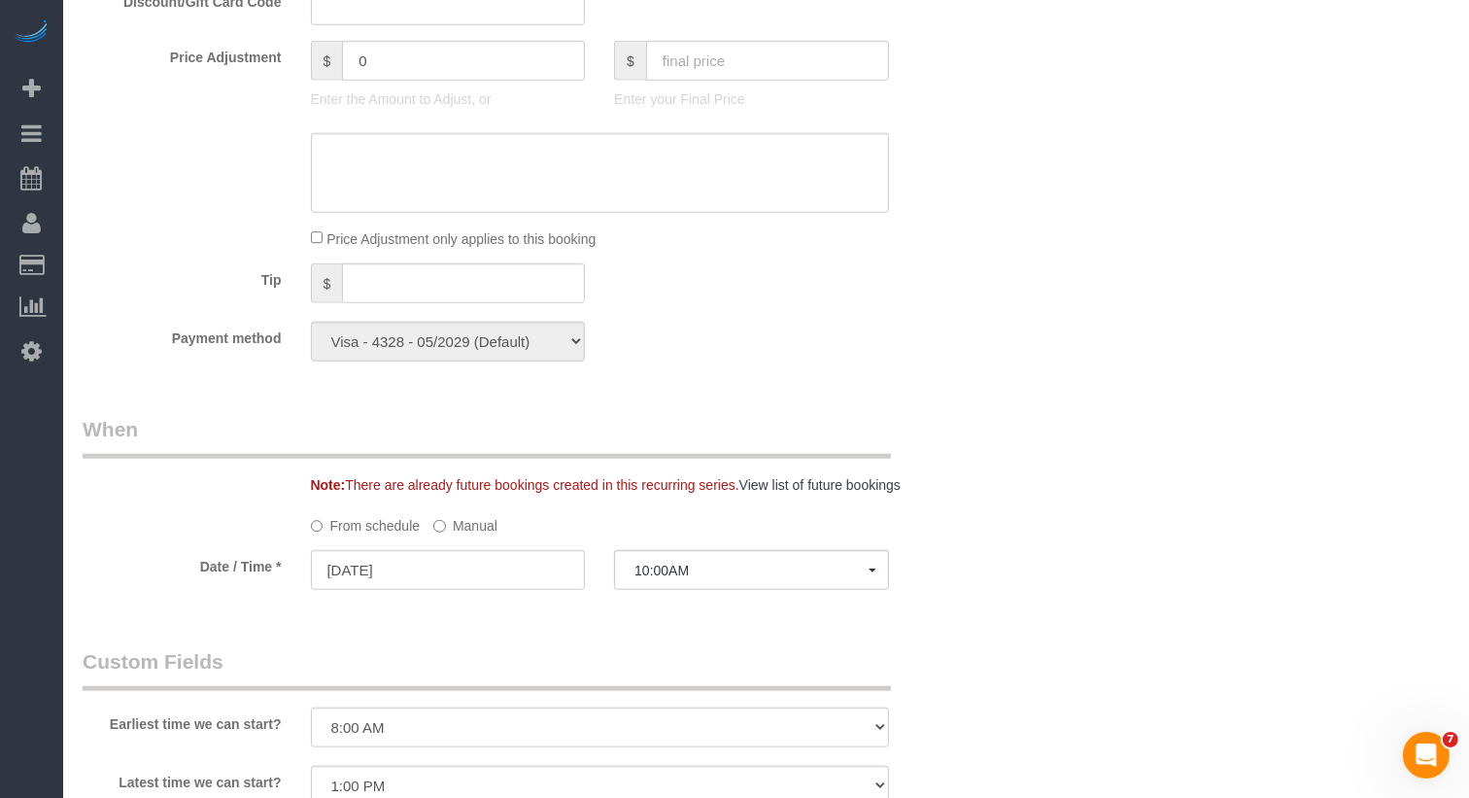
scroll to position [1903, 0]
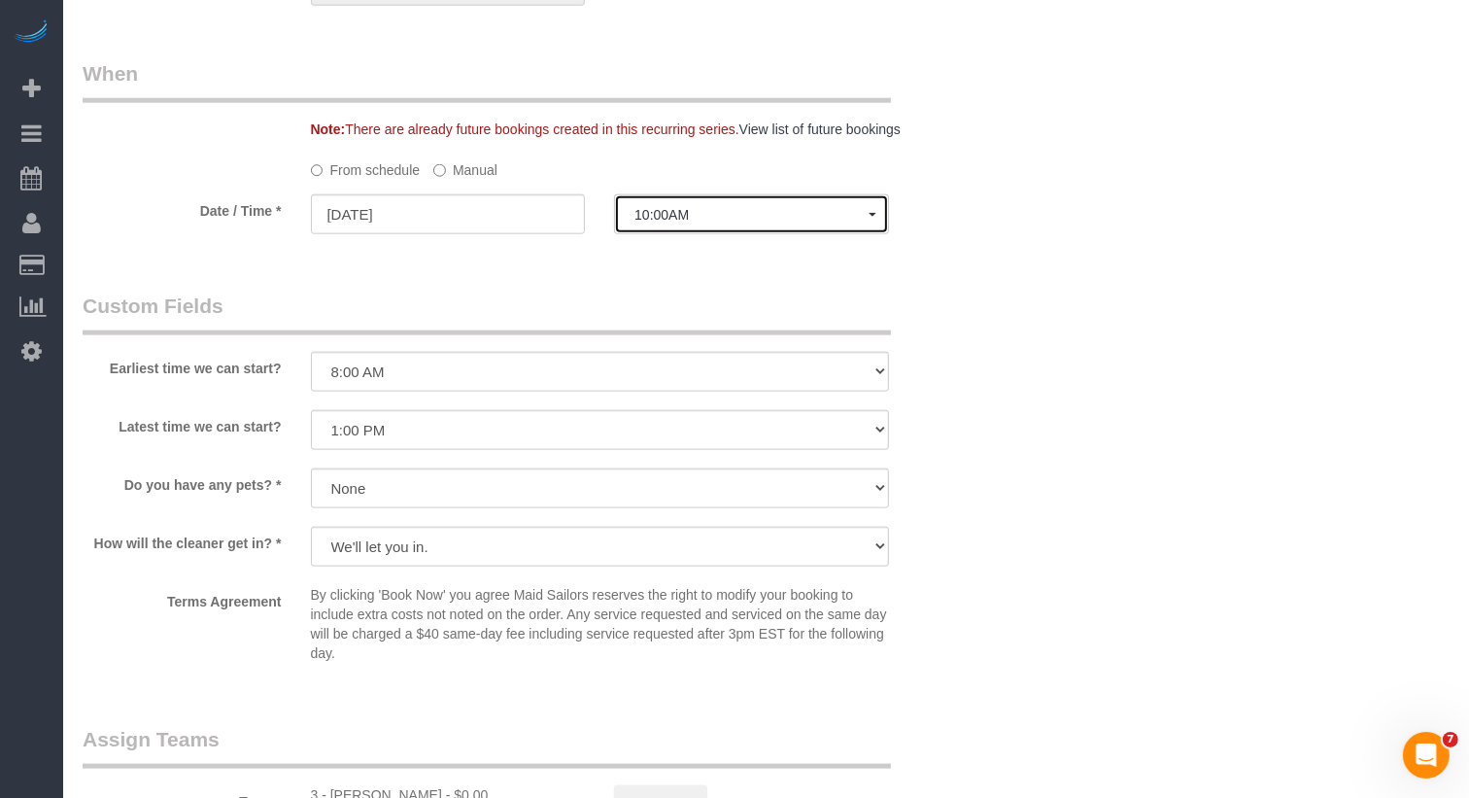
click at [662, 223] on span "10:00AM" at bounding box center [752, 215] width 234 height 16
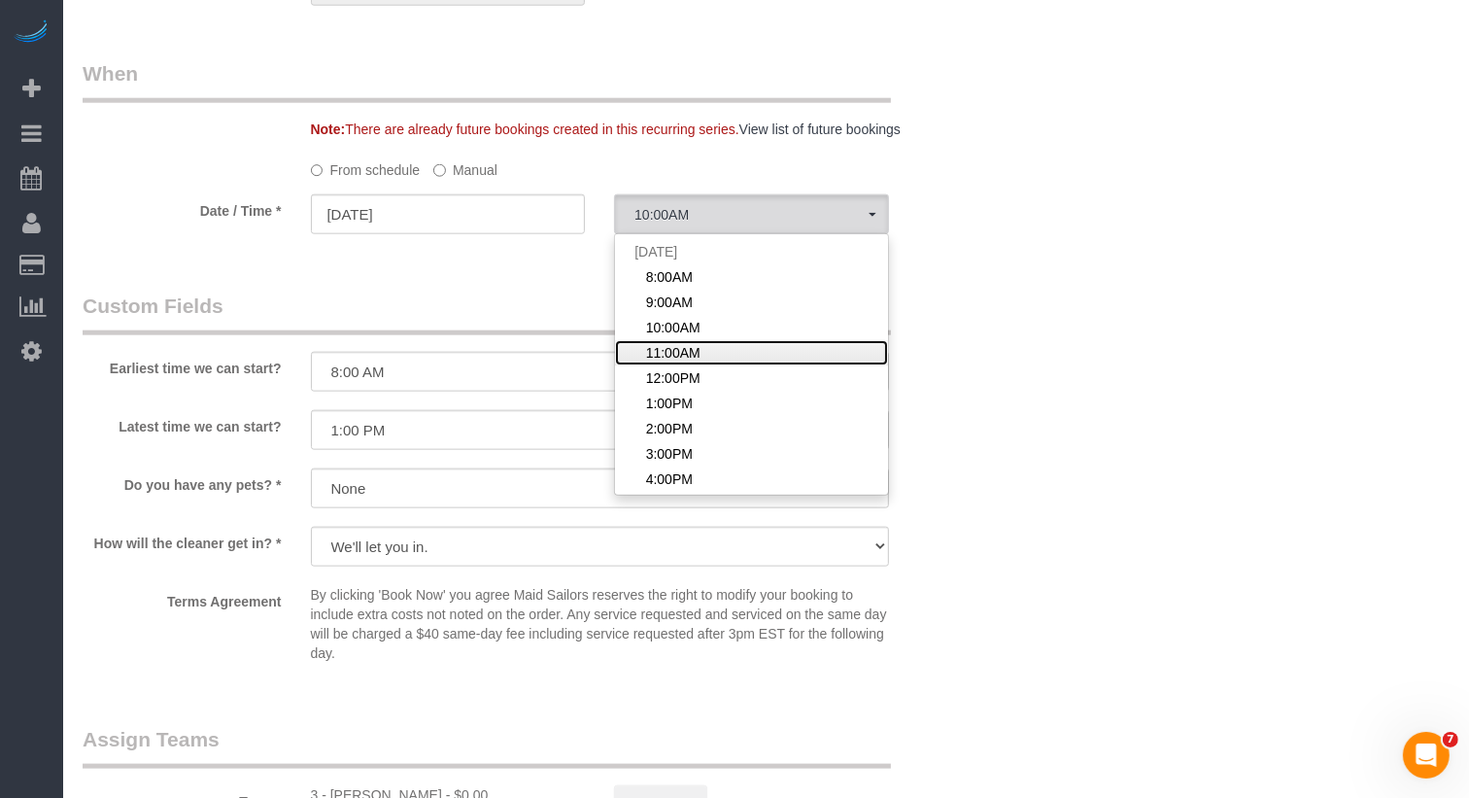
click at [674, 362] on span "11:00AM" at bounding box center [673, 352] width 54 height 19
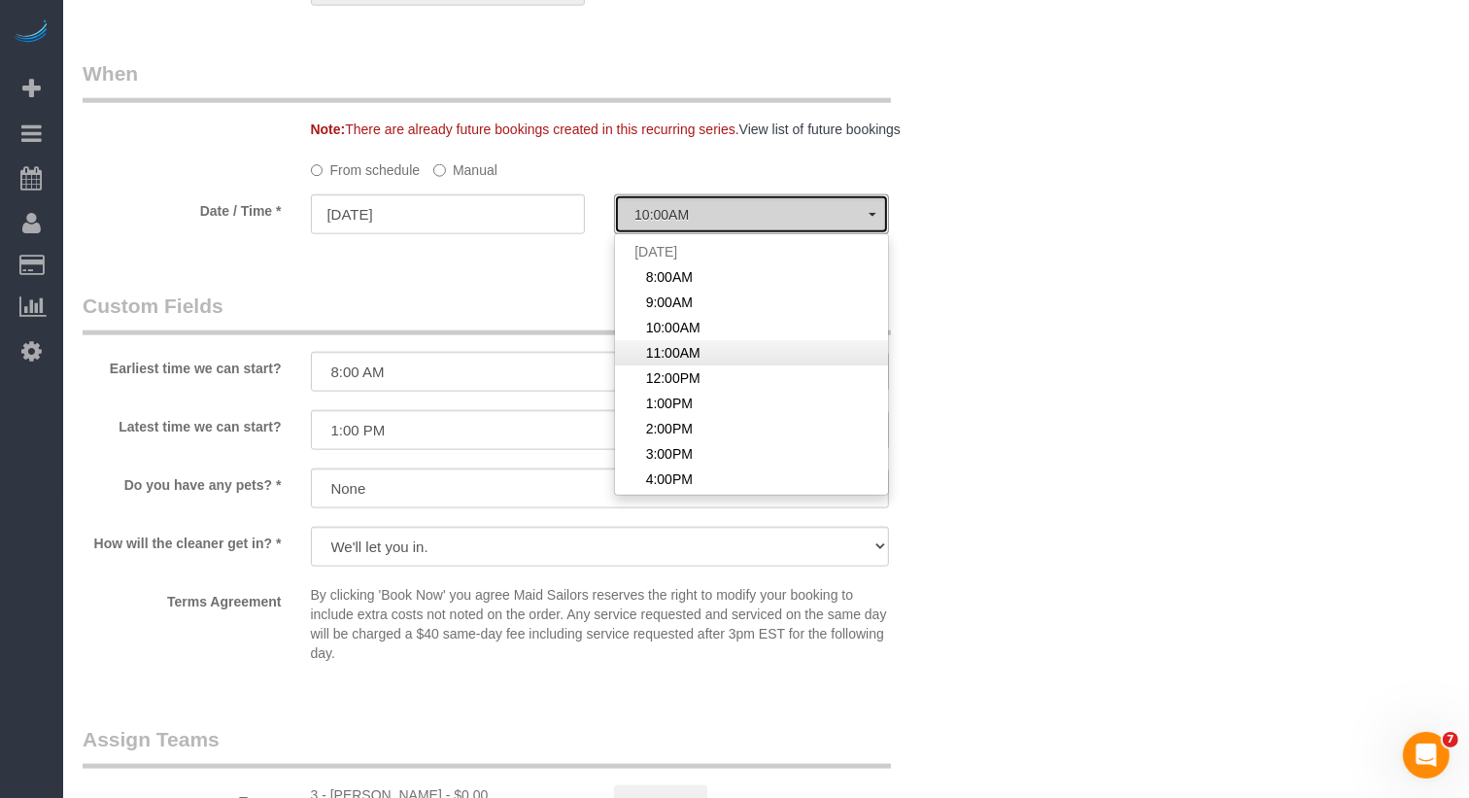
select select "spot4"
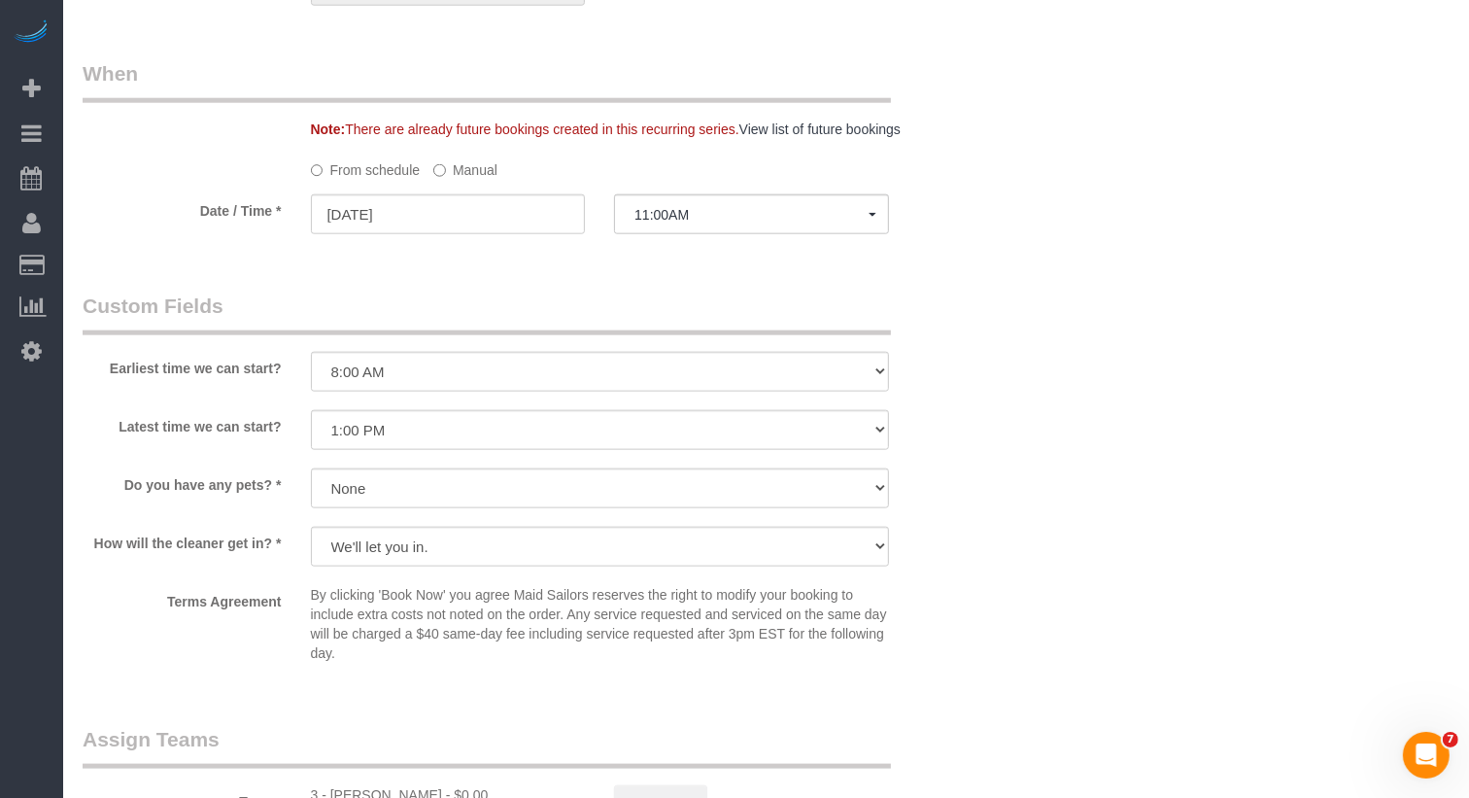
click at [463, 180] on label "Manual" at bounding box center [465, 167] width 64 height 26
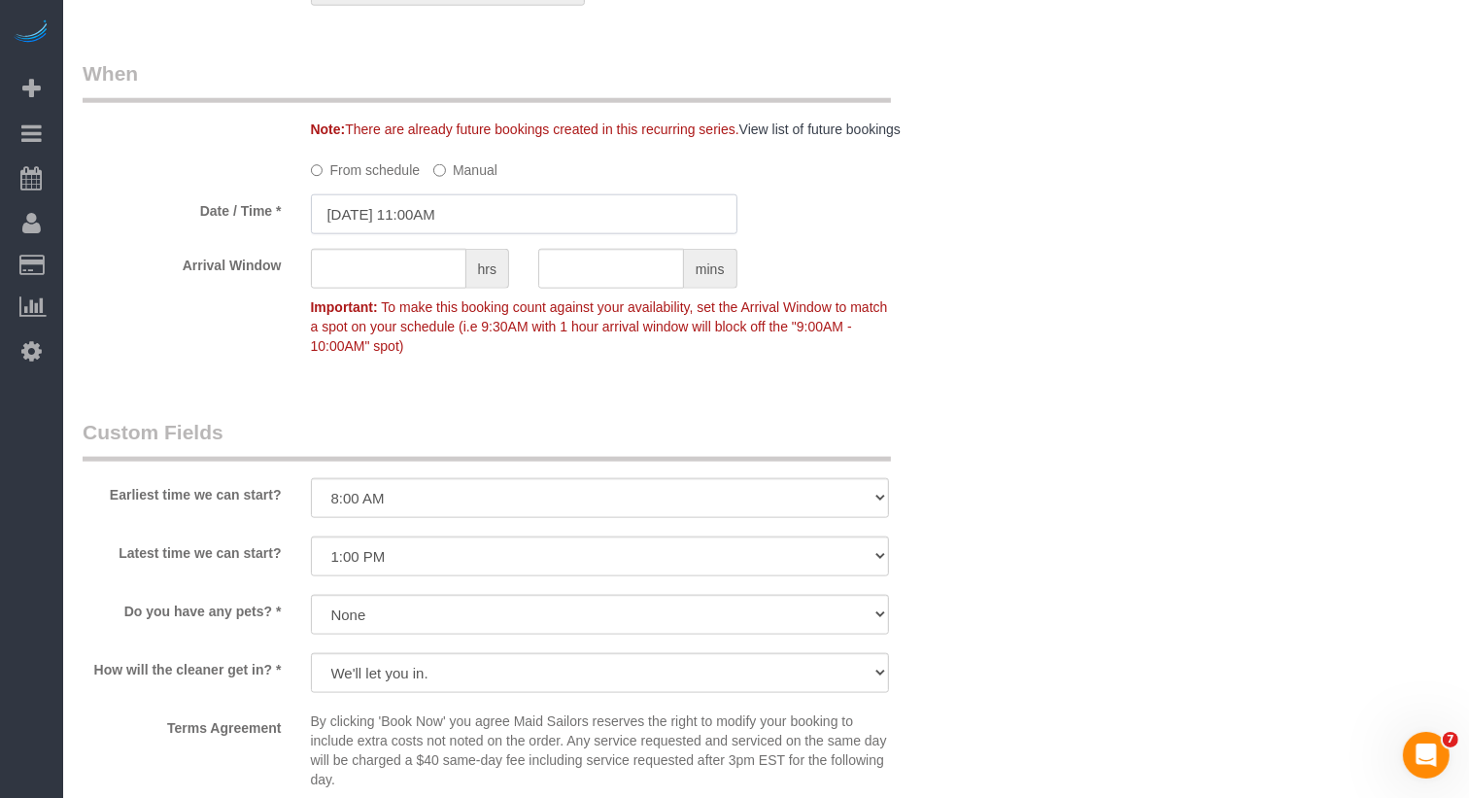
click at [457, 234] on input "[DATE] 11:00AM" at bounding box center [524, 214] width 427 height 40
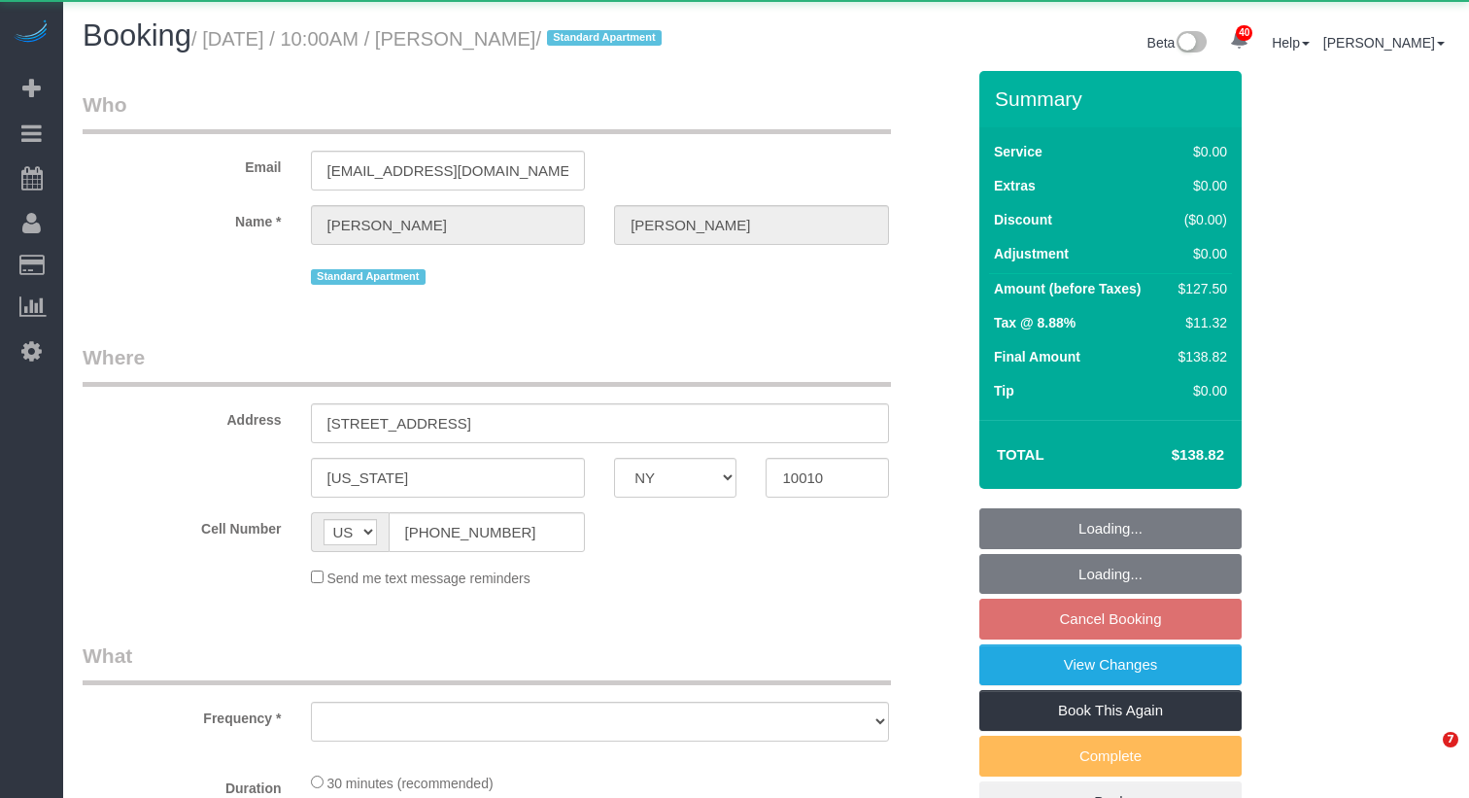
select select "NY"
select select "object:966"
select select "string:stripe-pm_1RjrLG4VGloSiKo70pr58rOi"
select select "spot3"
select select "number:56"
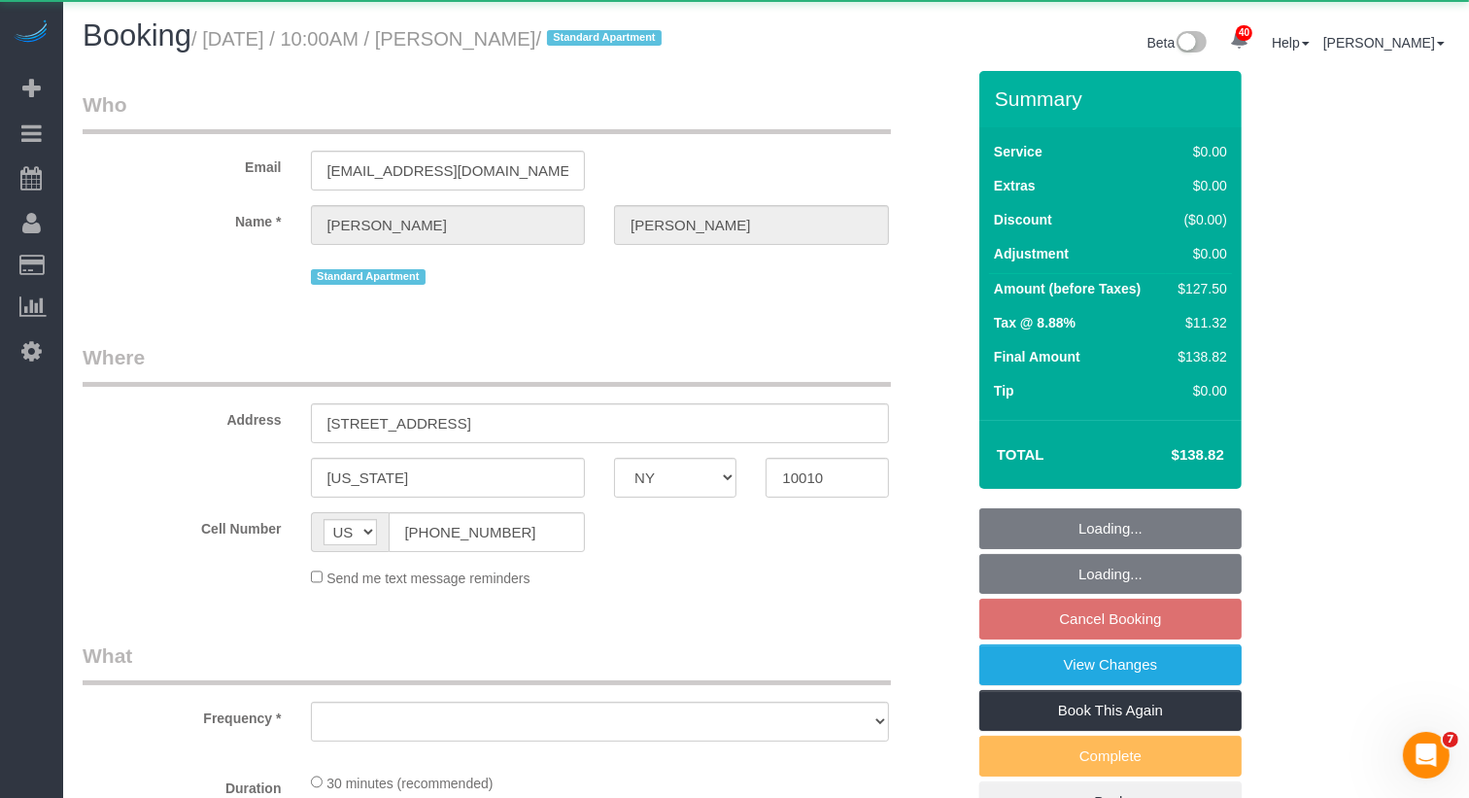
select select "number:73"
select select "number:15"
select select "number:5"
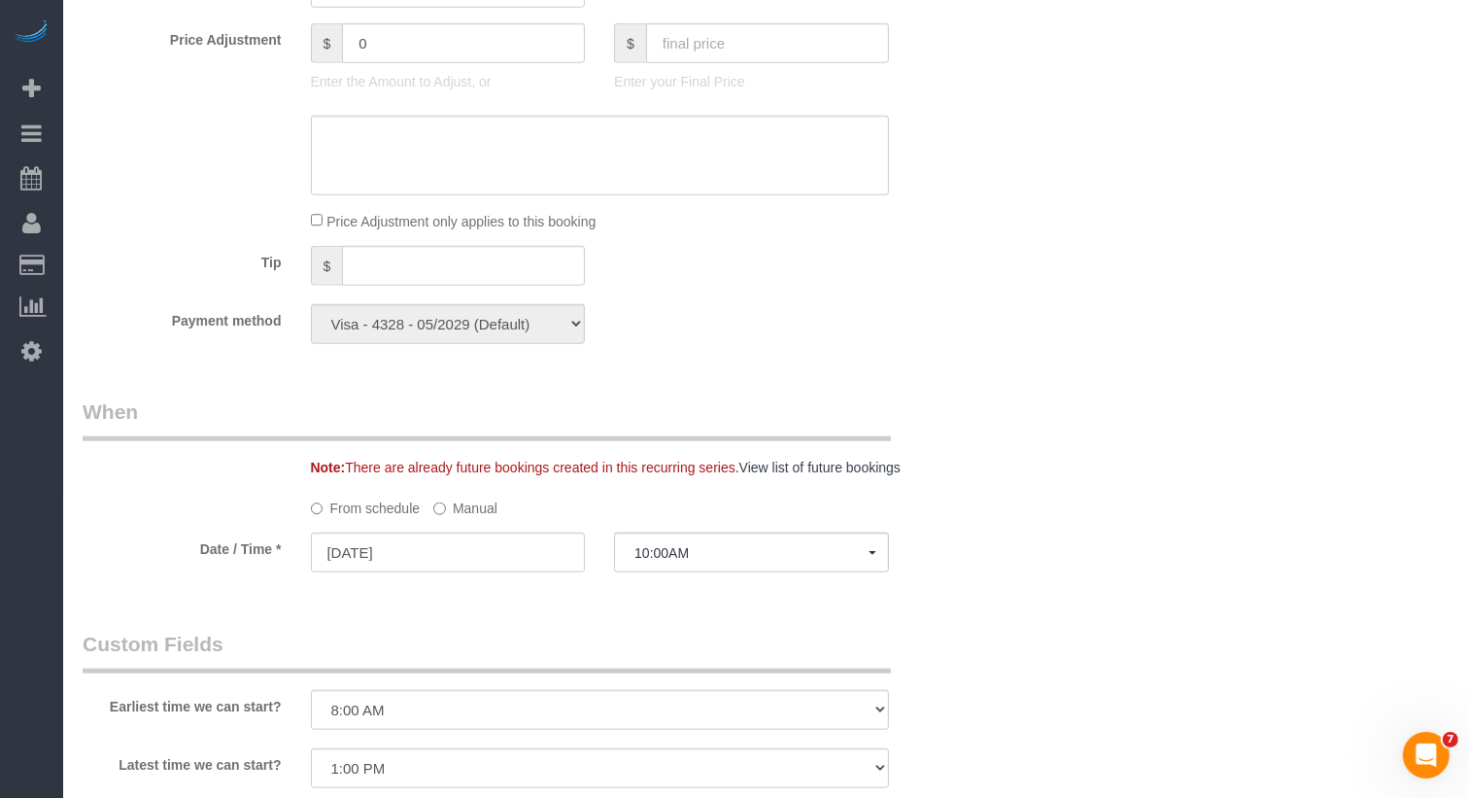
scroll to position [2003, 0]
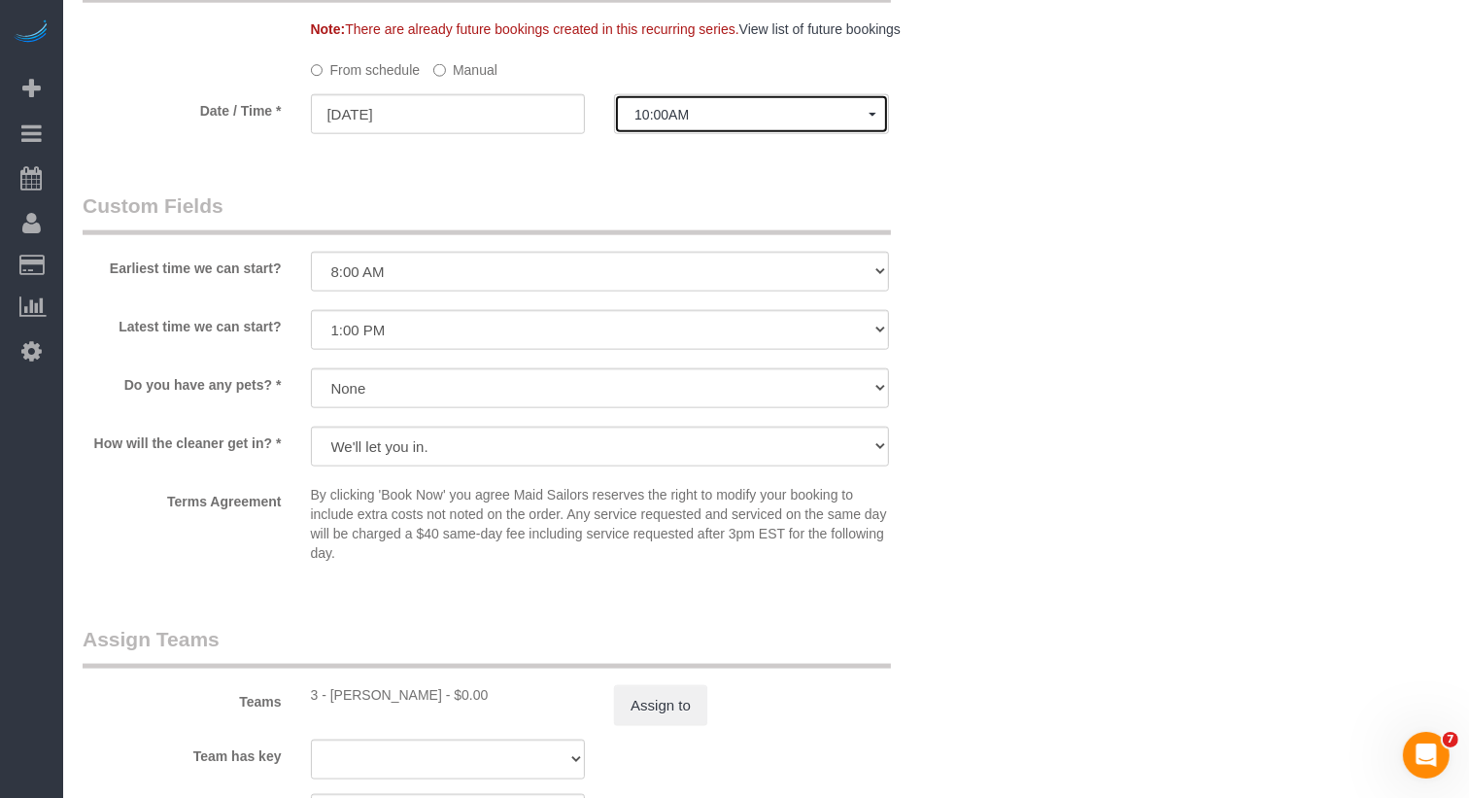
click at [699, 122] on span "10:00AM" at bounding box center [752, 115] width 234 height 16
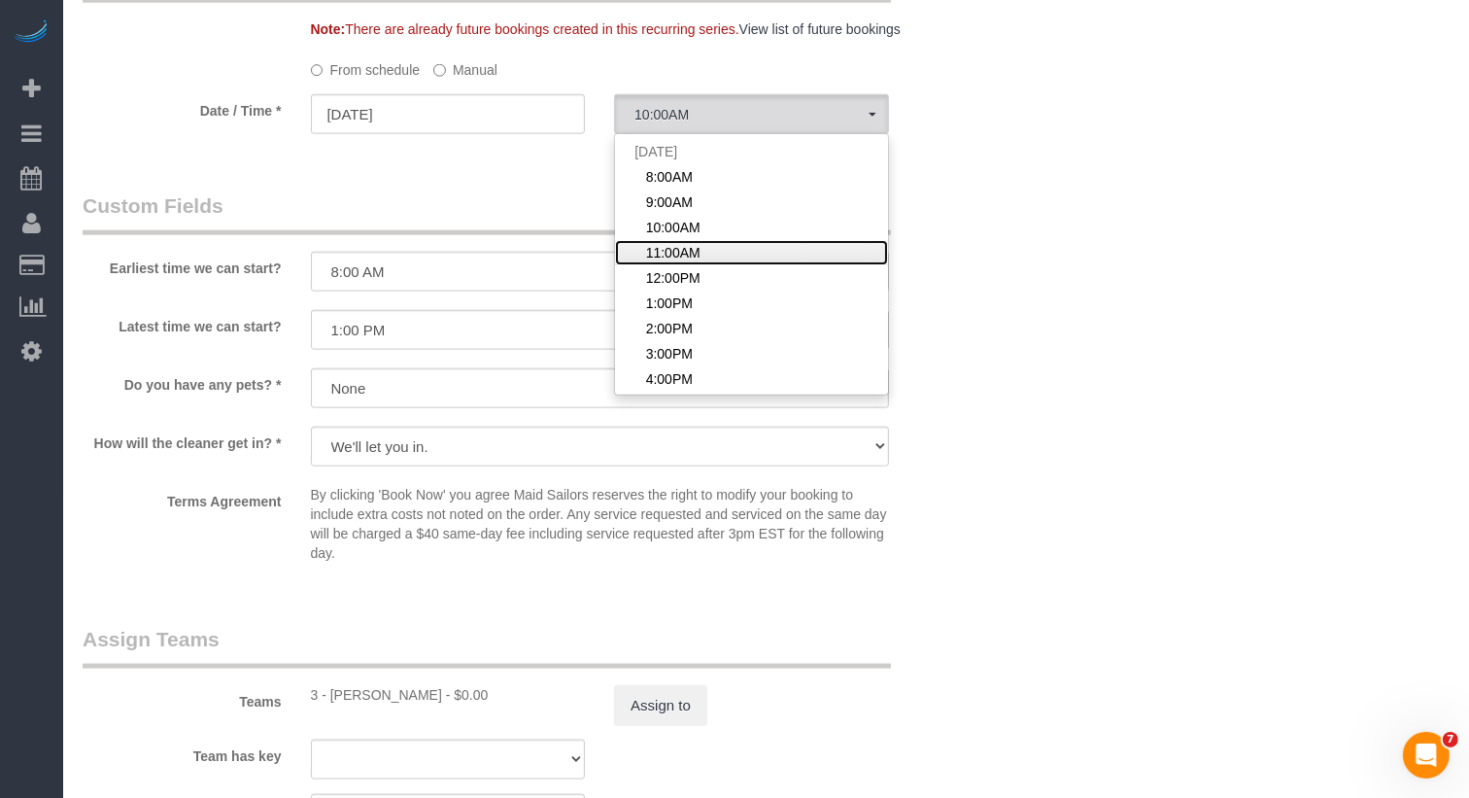
click at [663, 262] on span "11:00AM" at bounding box center [673, 252] width 54 height 19
select select "spot4"
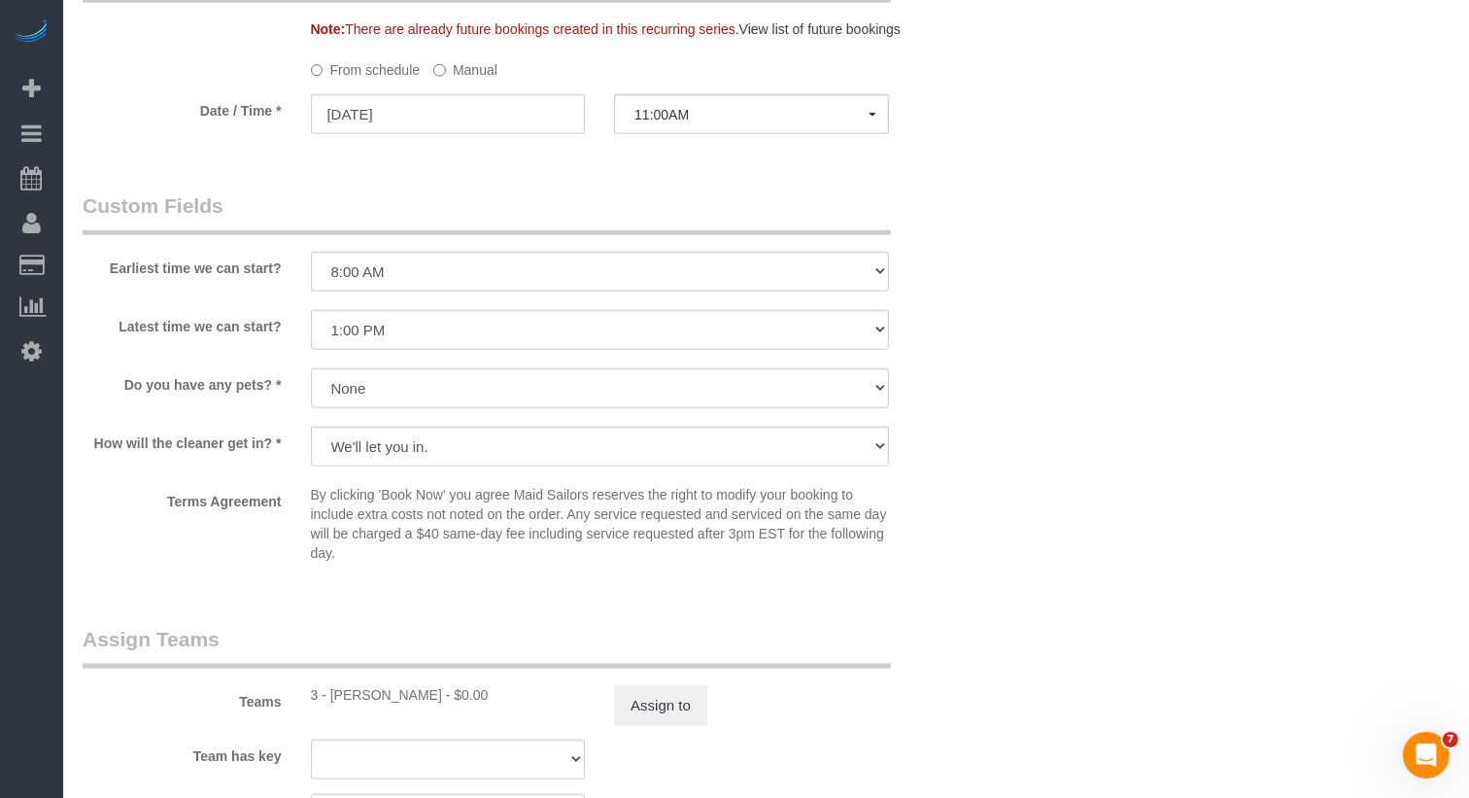
click at [462, 80] on label "Manual" at bounding box center [465, 66] width 64 height 26
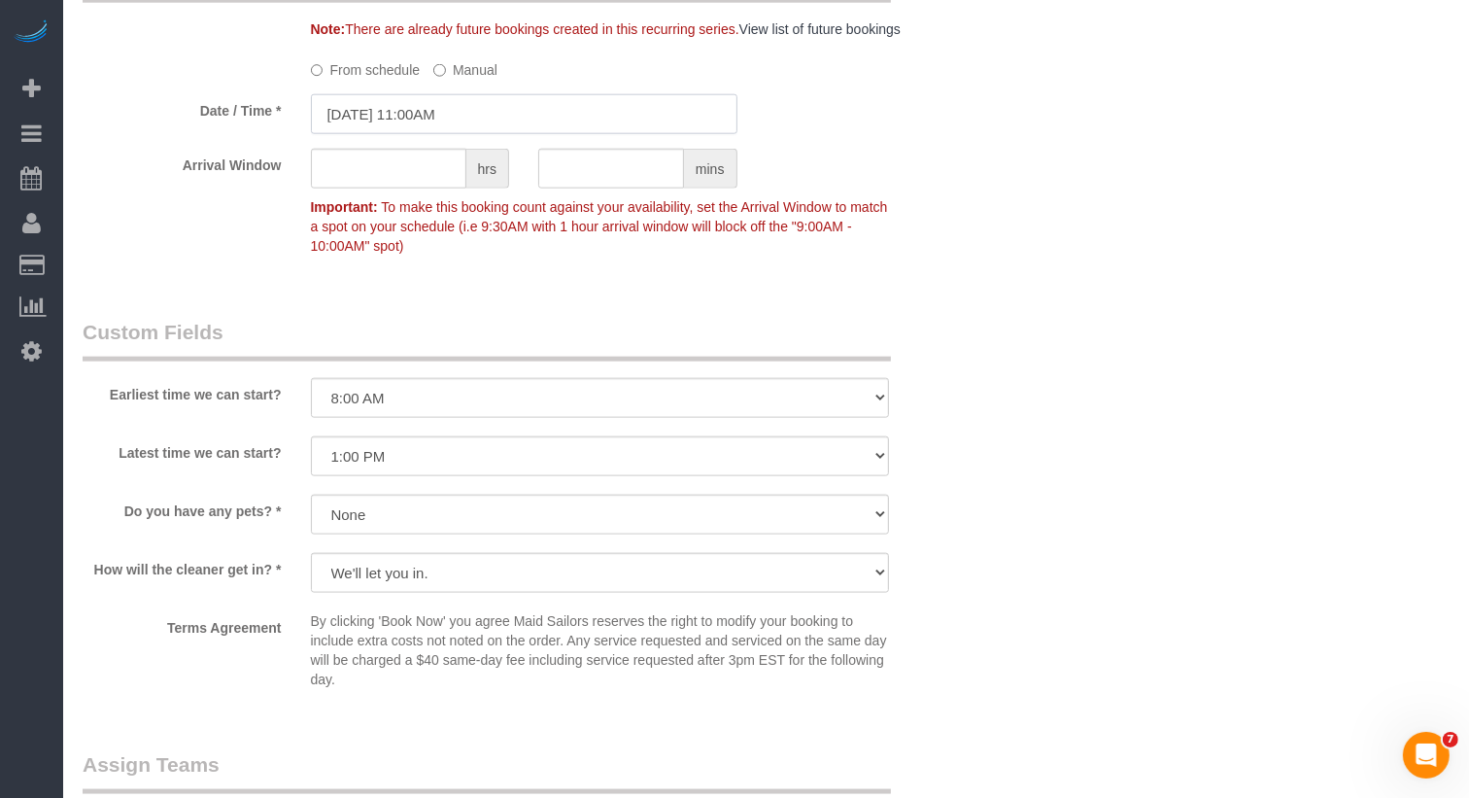
click at [453, 134] on input "10/17/2025 11:00AM" at bounding box center [524, 114] width 427 height 40
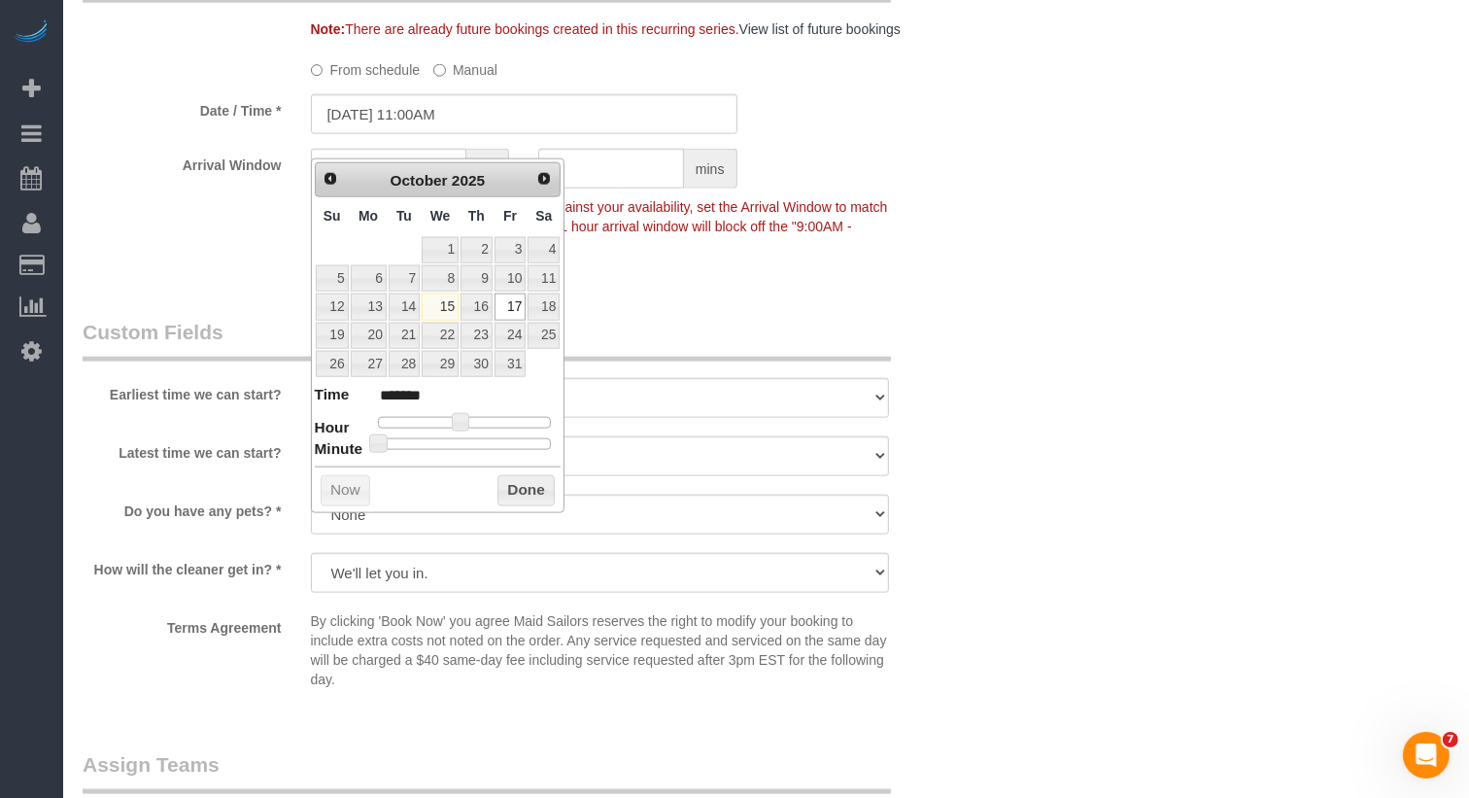
type input "10/17/2025 11:30AM"
type input "*******"
click at [472, 438] on div at bounding box center [465, 444] width 174 height 12
click at [519, 475] on button "Done" at bounding box center [526, 490] width 57 height 31
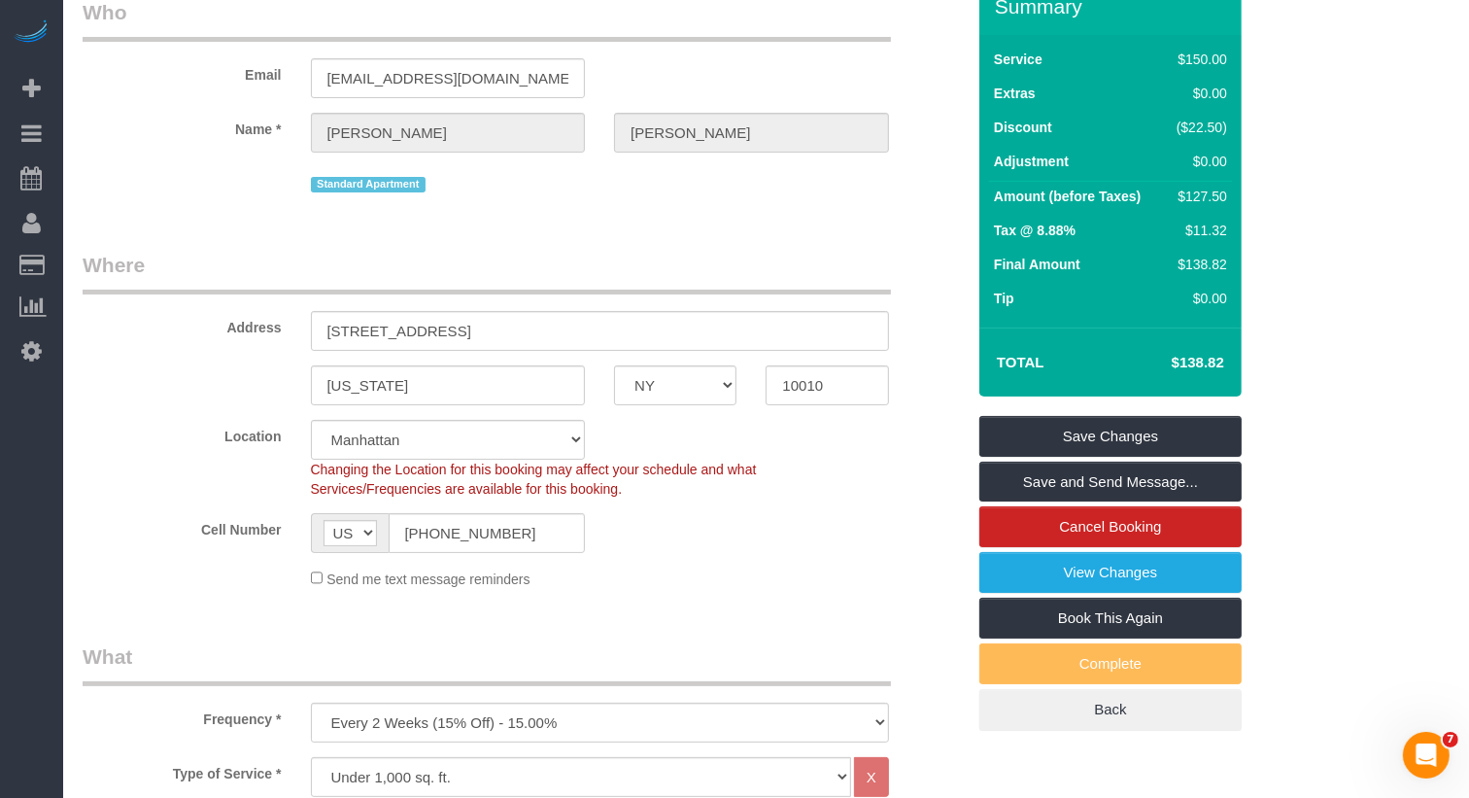
scroll to position [0, 0]
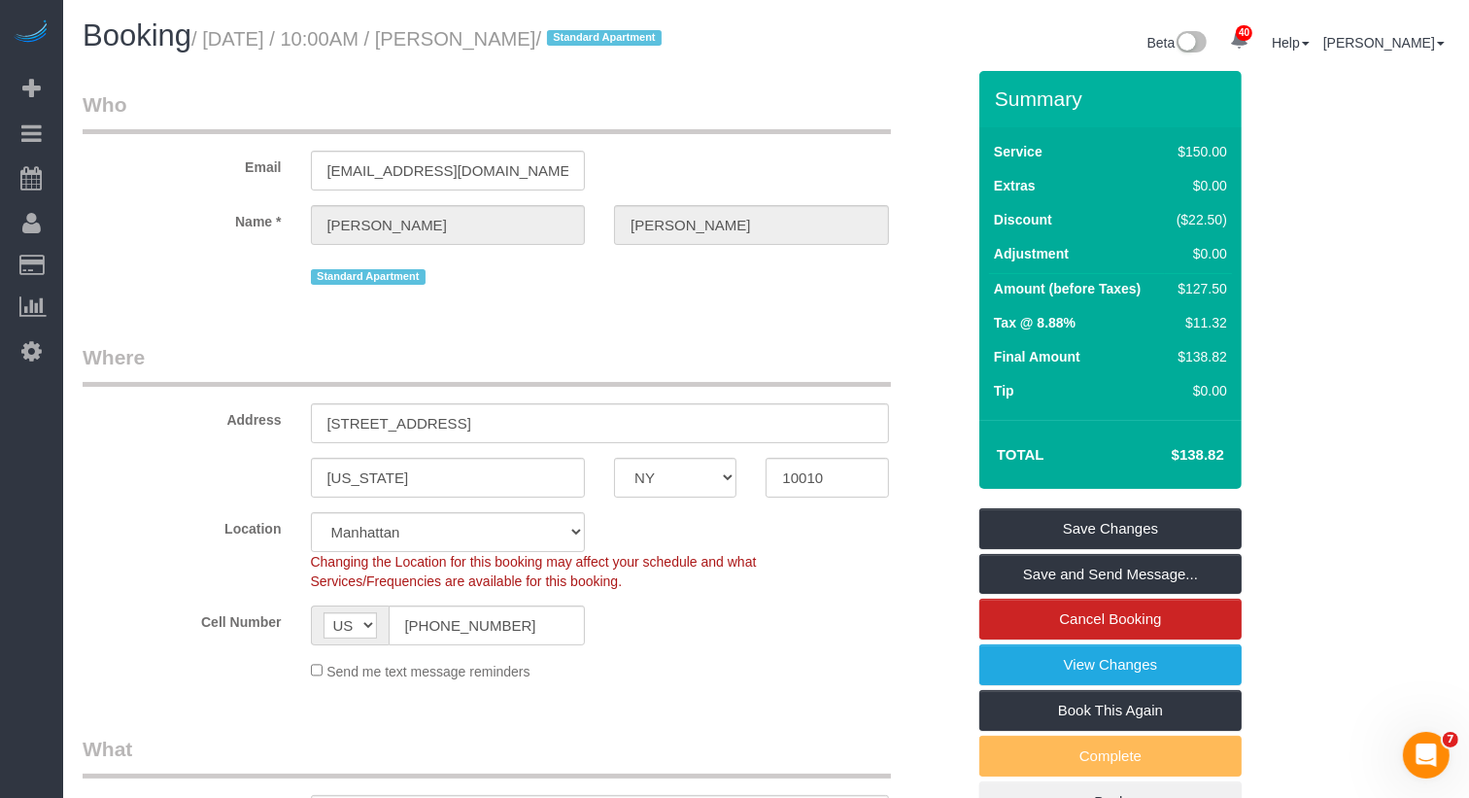
copy small "Alexis Weakley"
drag, startPoint x: 614, startPoint y: 40, endPoint x: 488, endPoint y: 38, distance: 126.3
click at [488, 38] on small "/ October 17, 2025 / 10:00AM / Alexis Weakley / Standard Apartment" at bounding box center [429, 38] width 476 height 21
click at [1164, 539] on link "Save Changes" at bounding box center [1110, 528] width 262 height 41
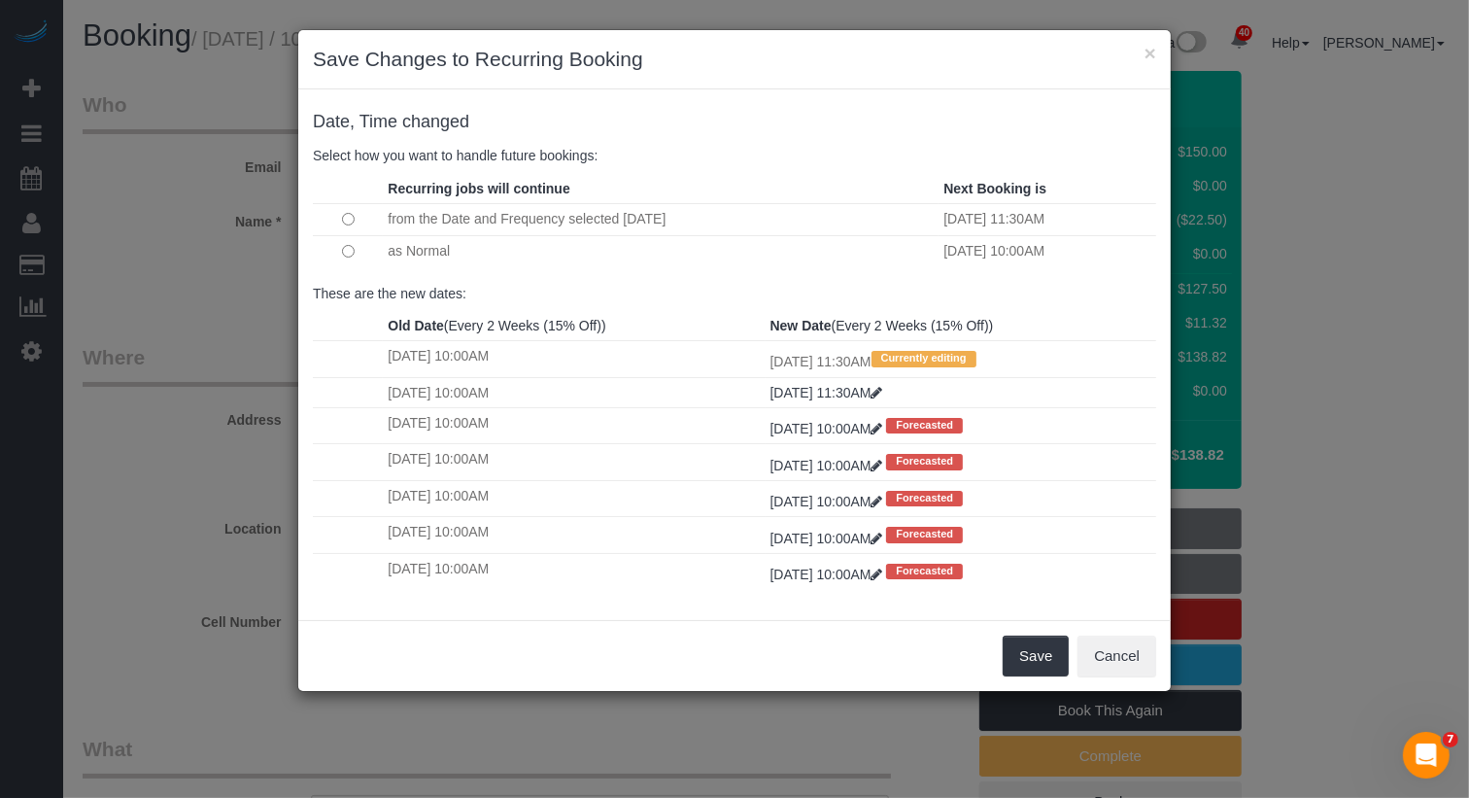
click at [354, 253] on td at bounding box center [348, 250] width 70 height 31
click at [1044, 659] on button "Save" at bounding box center [1036, 655] width 66 height 41
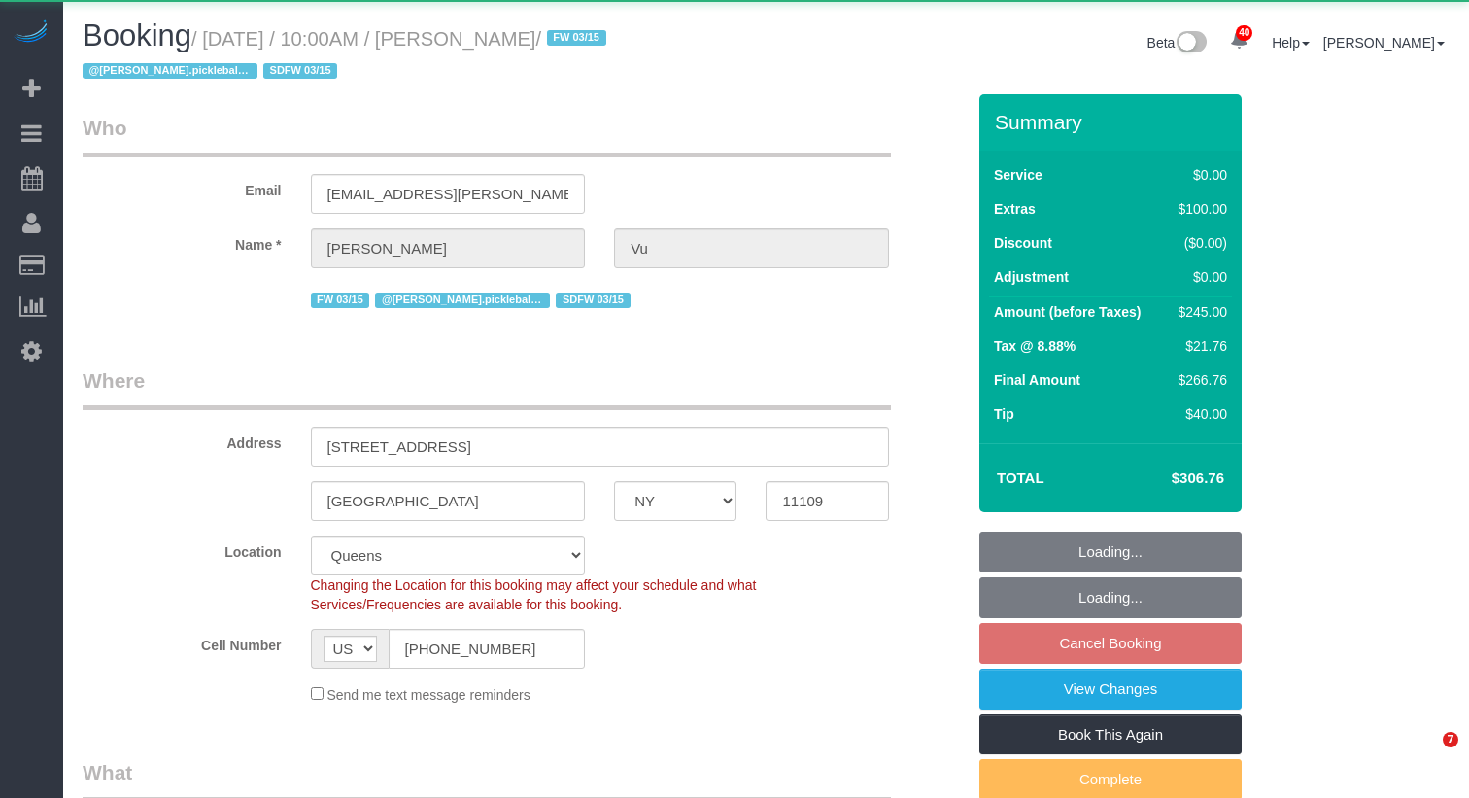
select select "NY"
select select "spot3"
select select "number:58"
select select "number:71"
select select "number:15"
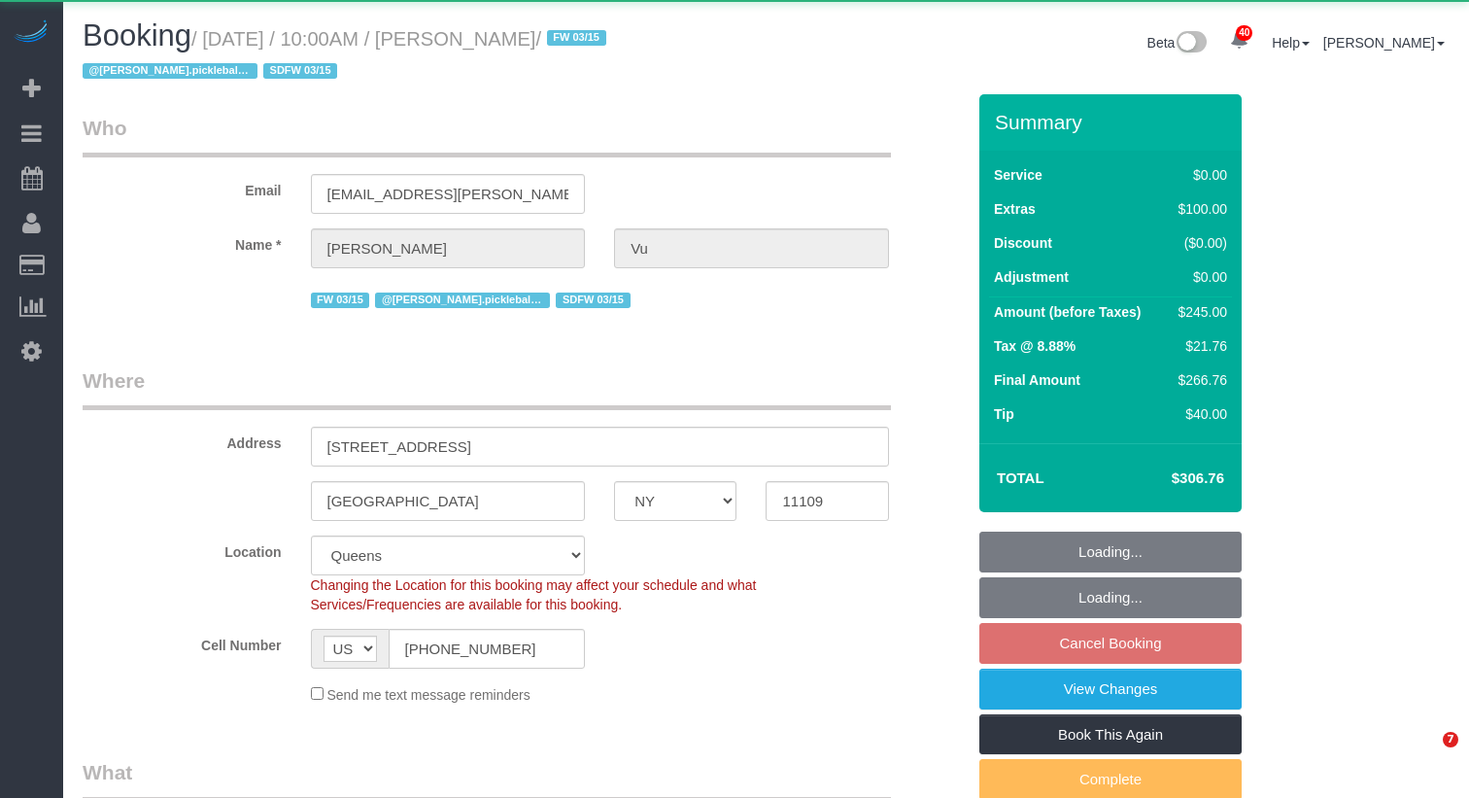
select select "number:5"
select select "object:1112"
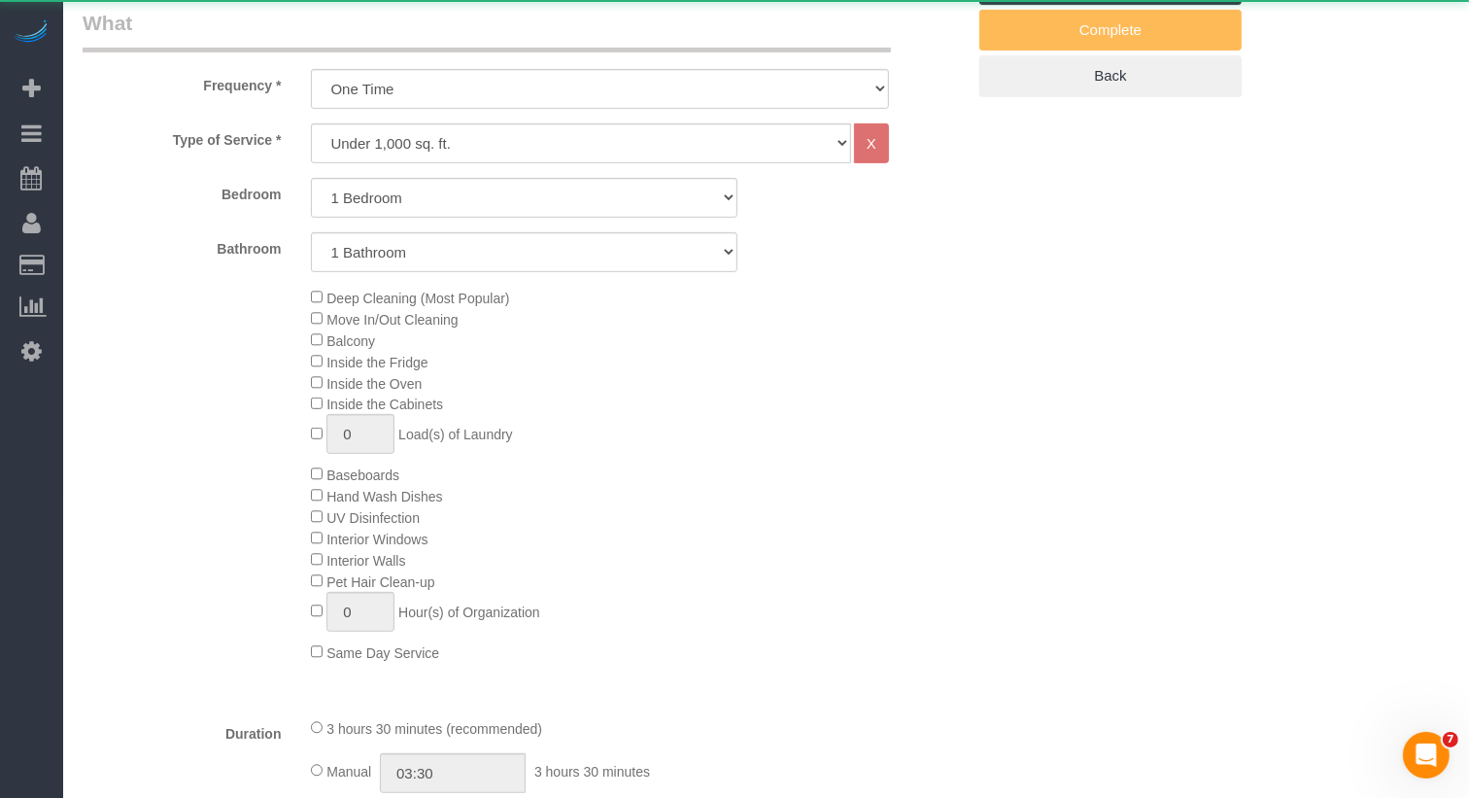
select select "string:stripe-pm_1SIXYR4VGloSiKo7zTMpLRn6"
select select "1"
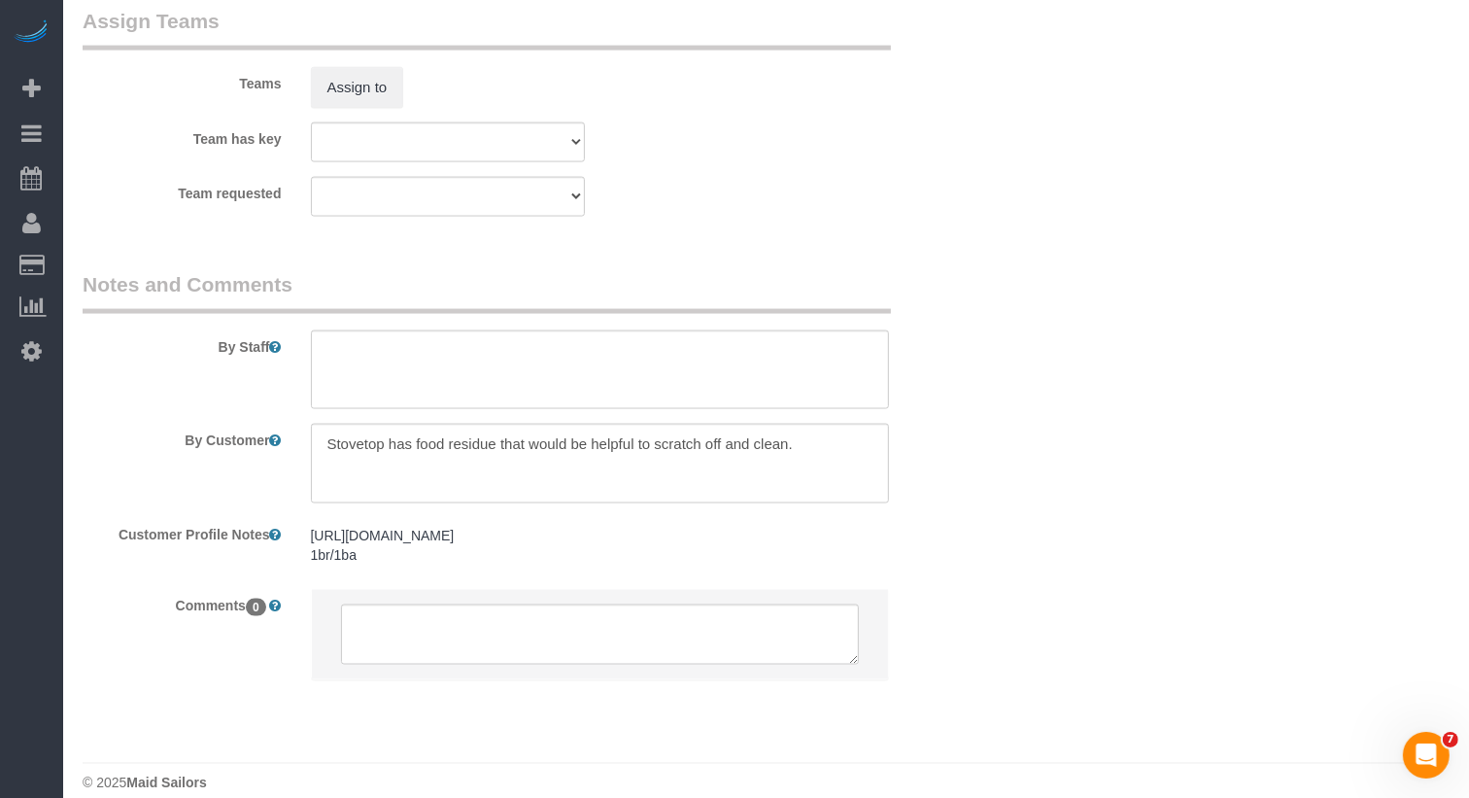
scroll to position [2668, 0]
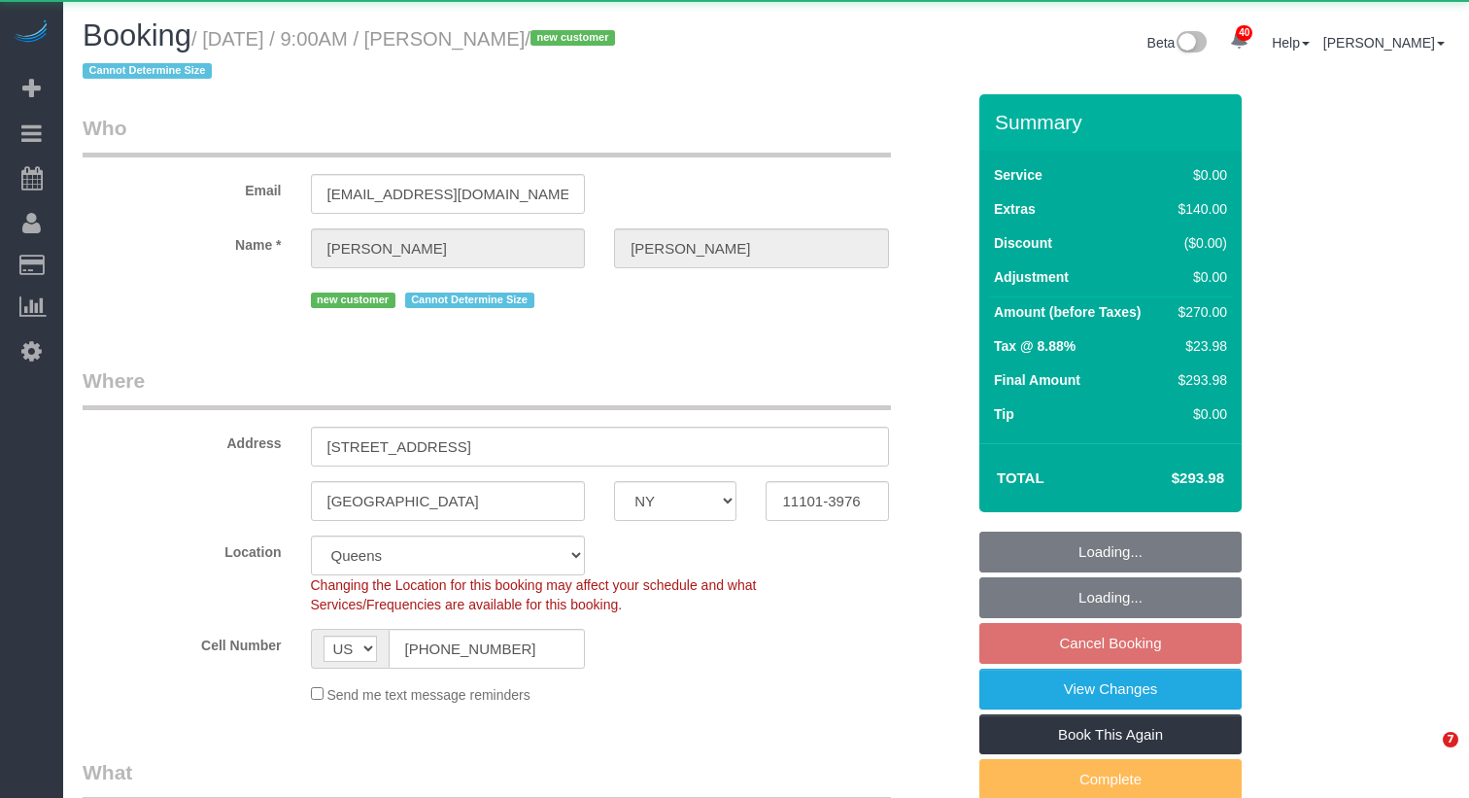
select select "NY"
select select "object:969"
select select "string:stripe-pm_1SHub74VGloSiKo7H0vpVSHz"
select select "2"
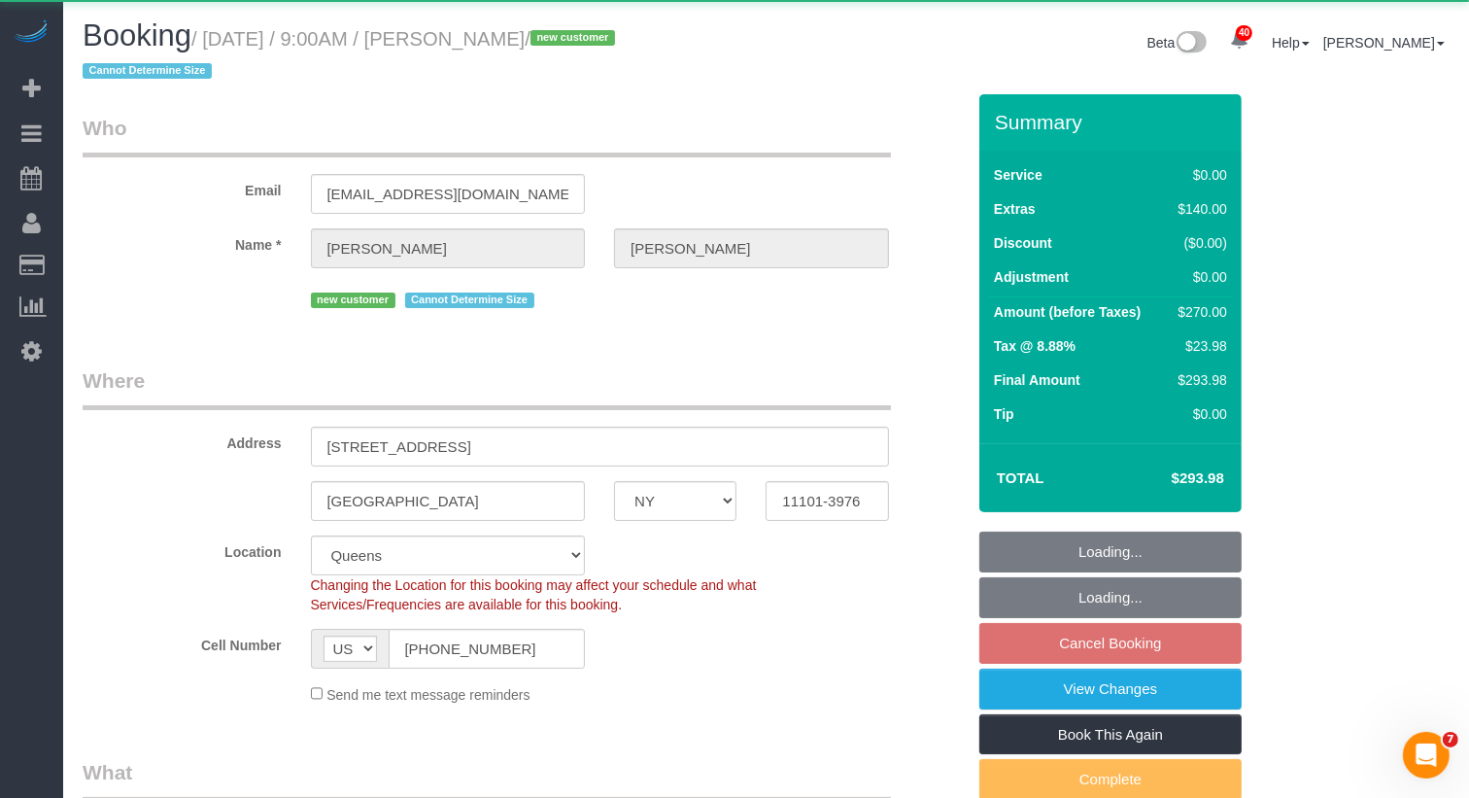
select select "spot2"
select select "number:56"
select select "number:79"
select select "number:15"
select select "number:5"
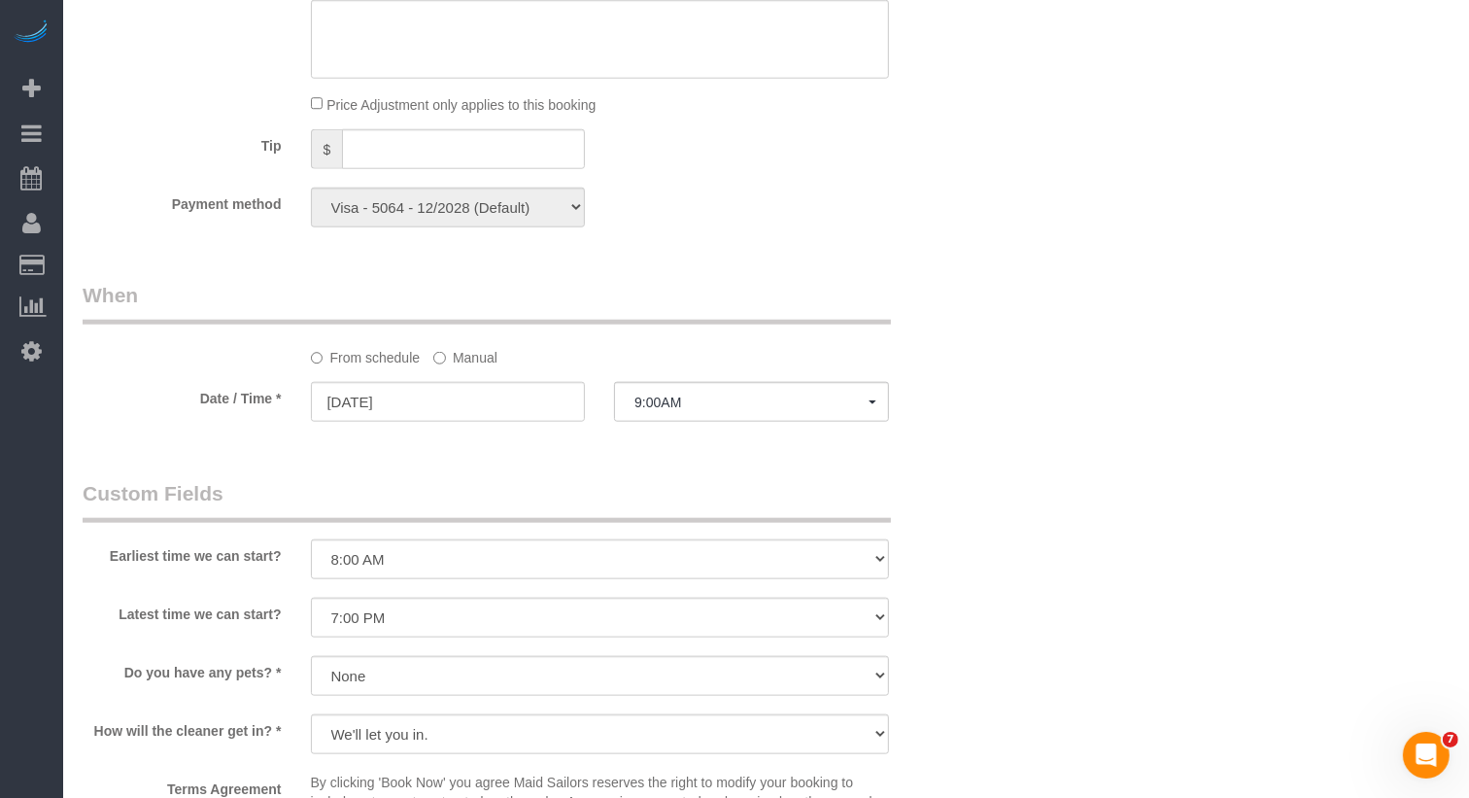
scroll to position [1682, 0]
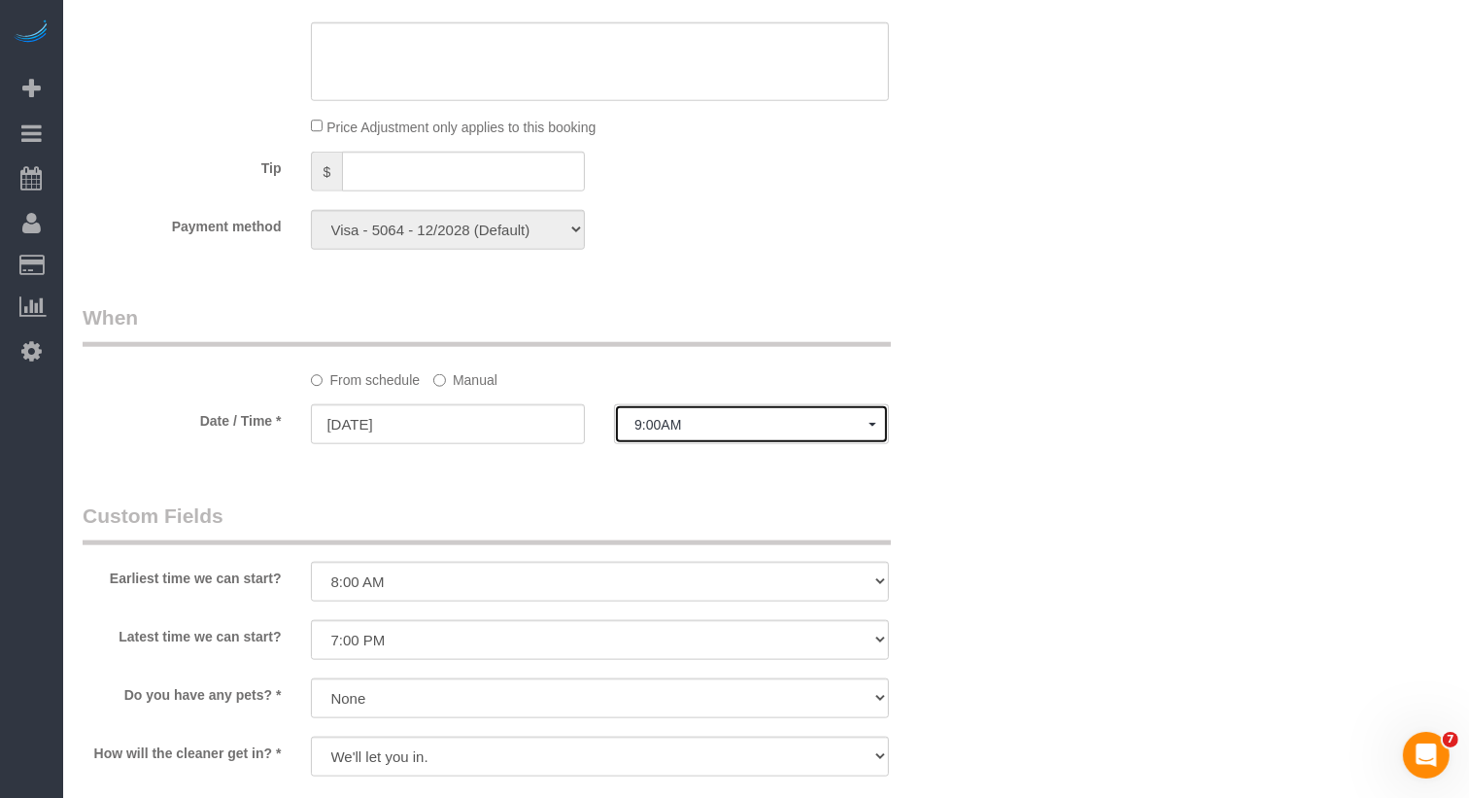
click at [673, 440] on button "9:00AM" at bounding box center [751, 424] width 275 height 40
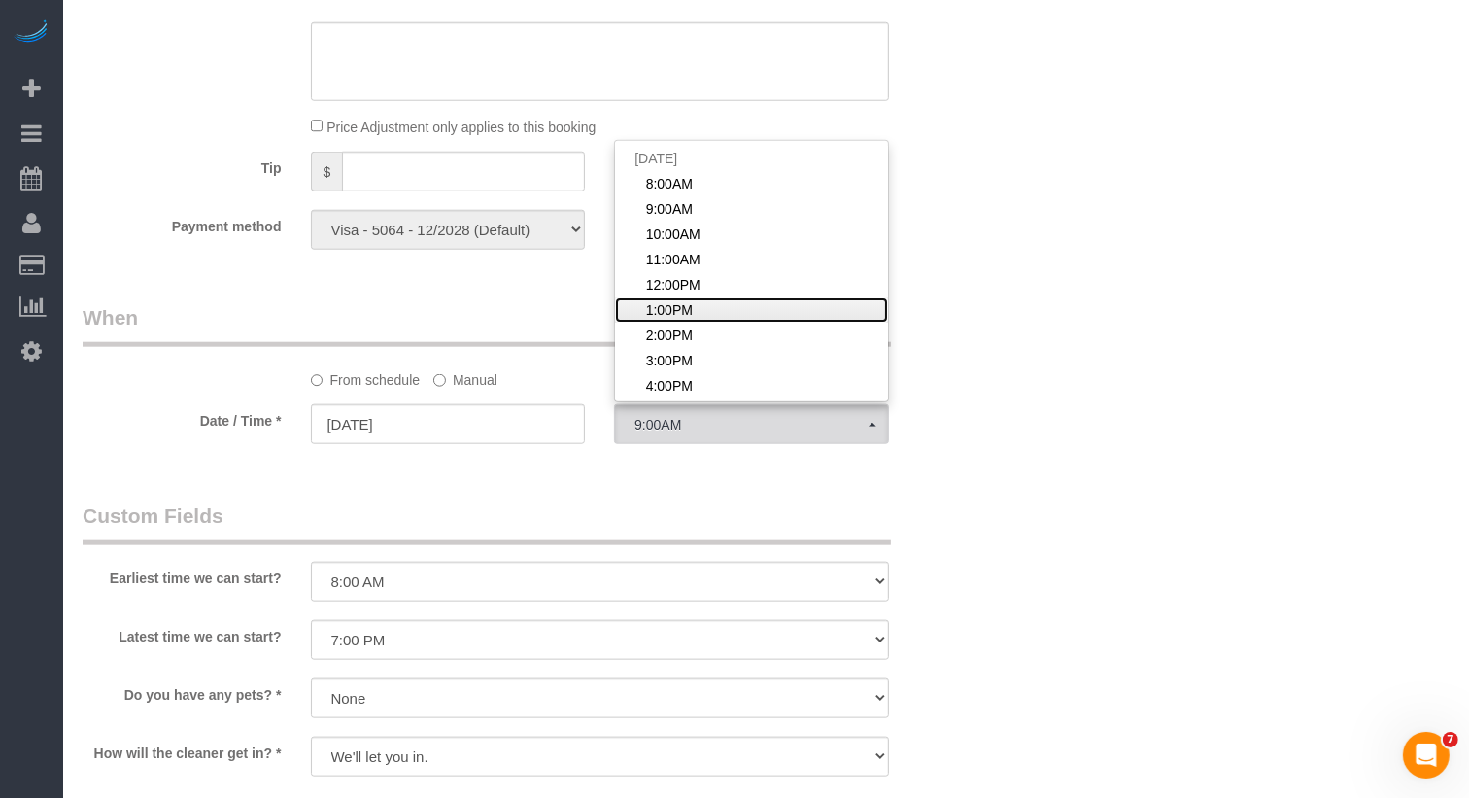
click at [698, 308] on link "1:00PM" at bounding box center [751, 309] width 273 height 25
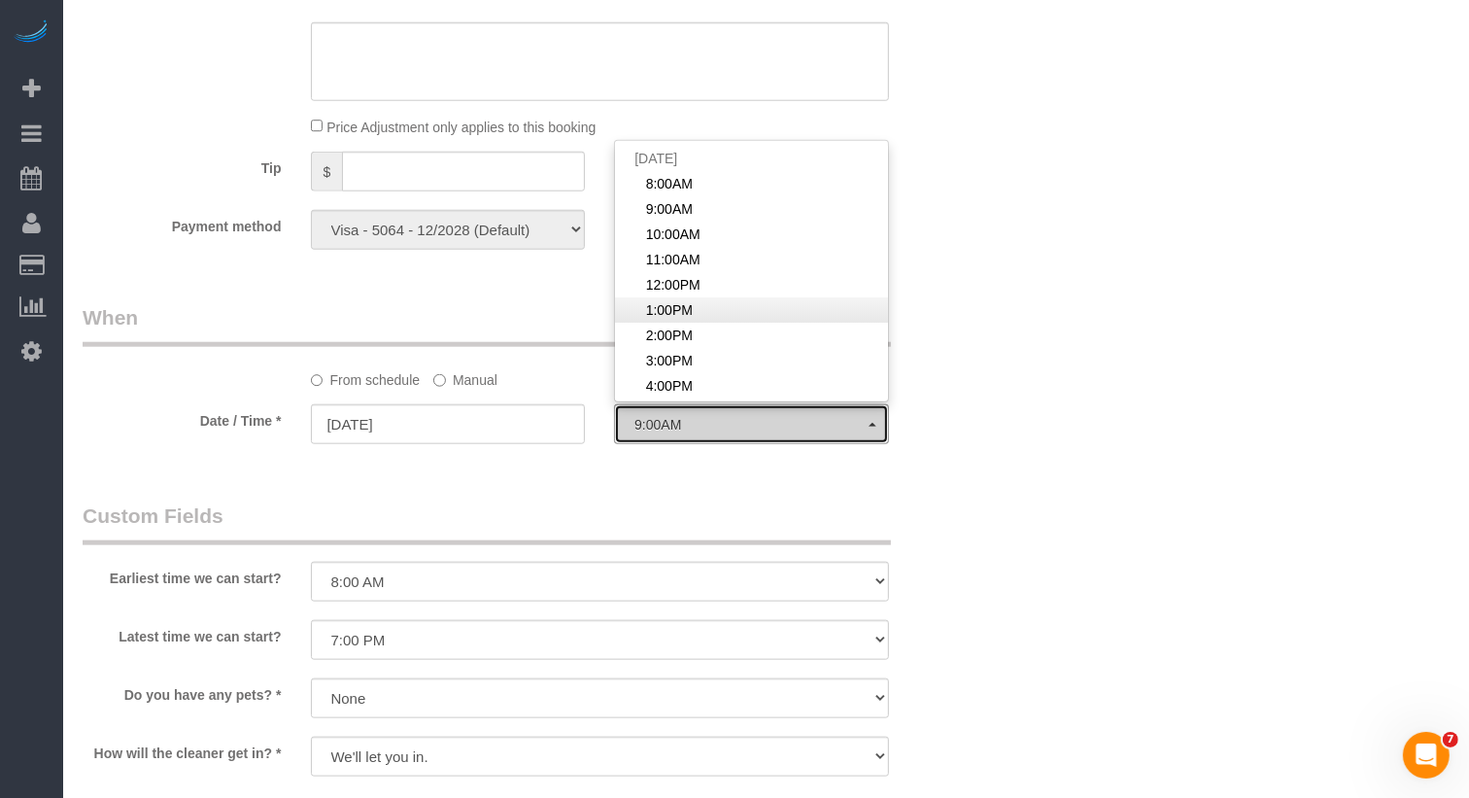
select select "spot6"
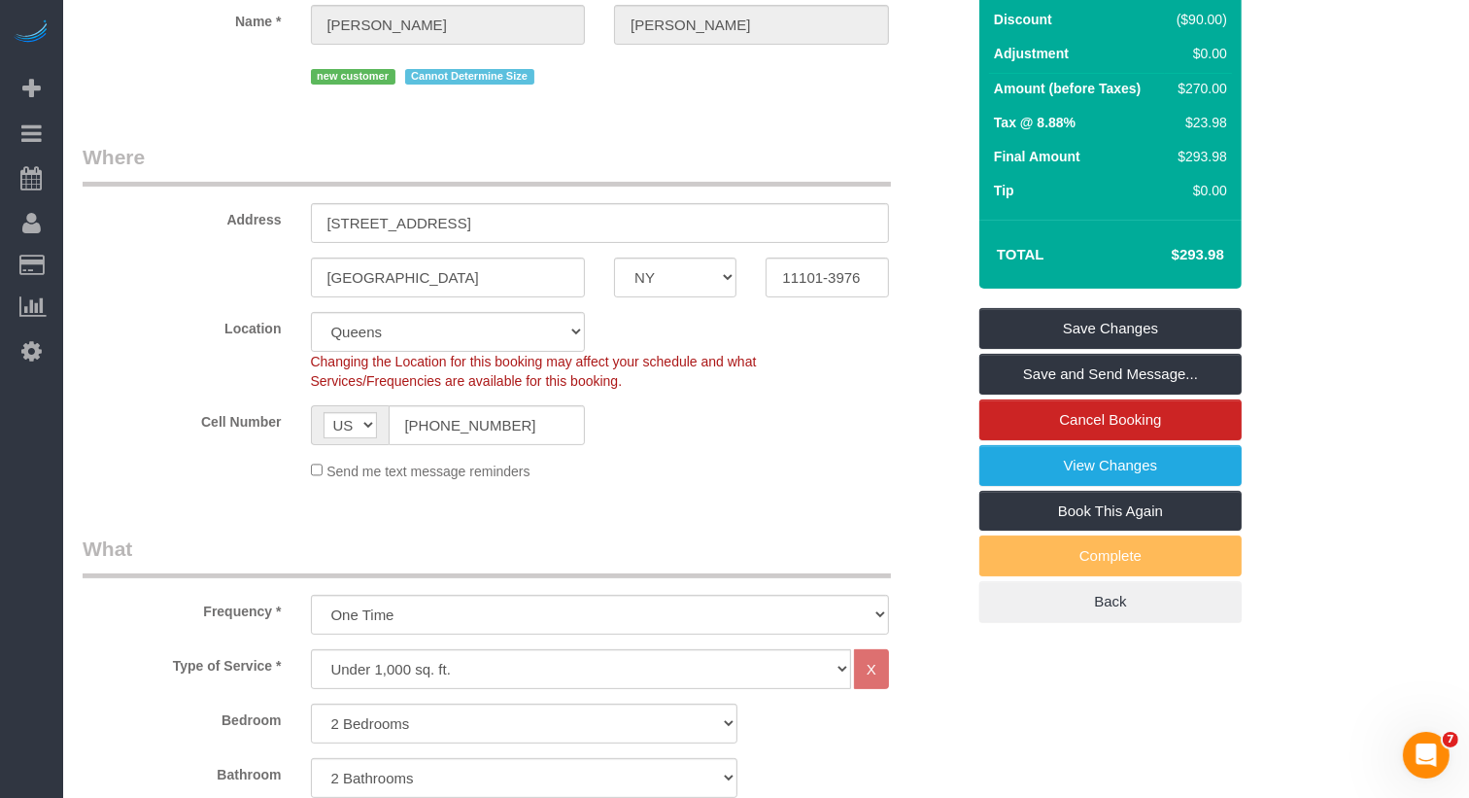
scroll to position [0, 0]
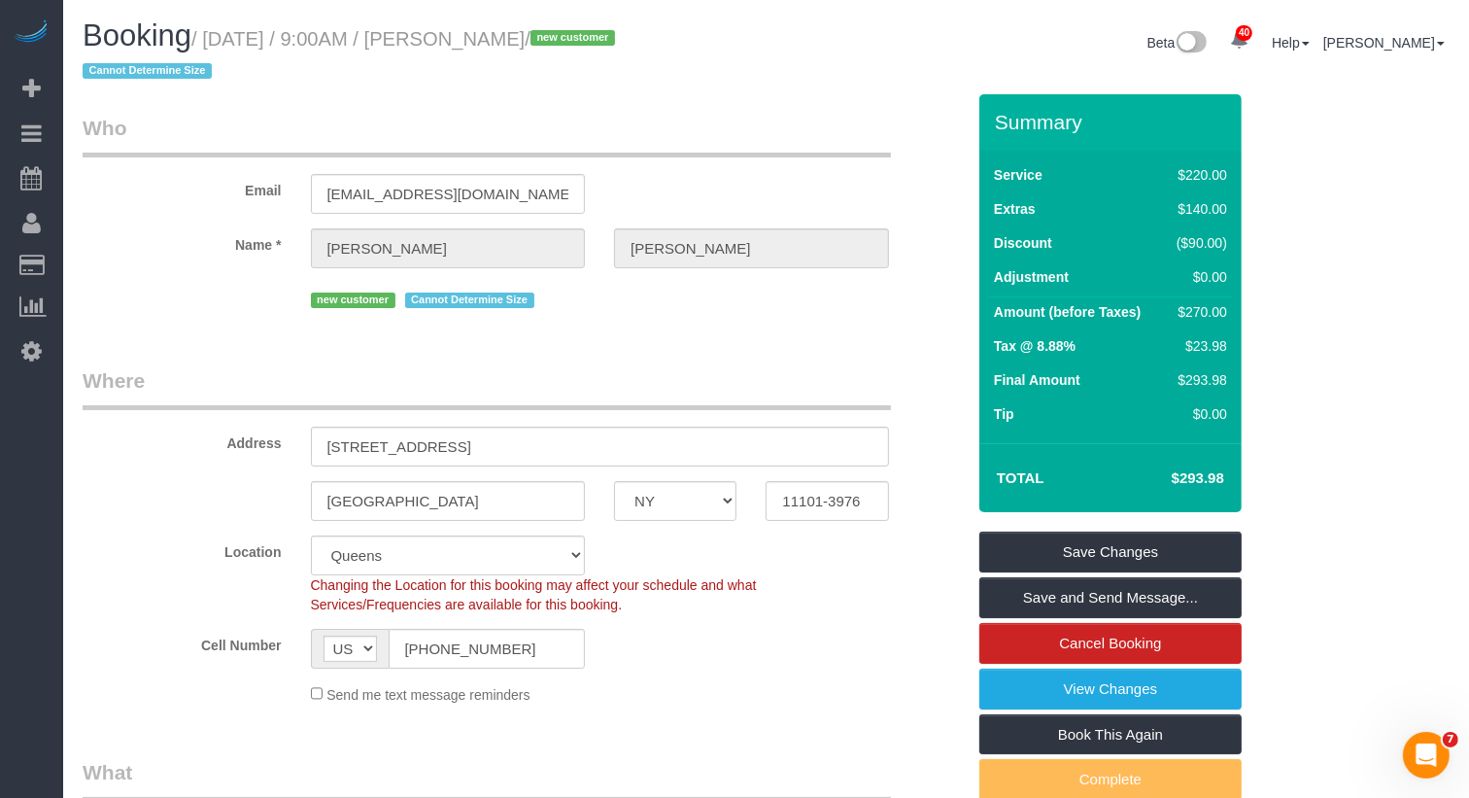
drag, startPoint x: 587, startPoint y: 44, endPoint x: 467, endPoint y: 43, distance: 119.5
click at [467, 43] on small "/ October 17, 2025 / 9:00AM / Jeremy Chen / new customer Cannot Determine Size" at bounding box center [352, 55] width 538 height 54
copy small "Jeremy Chen"
click at [1134, 547] on link "Save Changes" at bounding box center [1110, 552] width 262 height 41
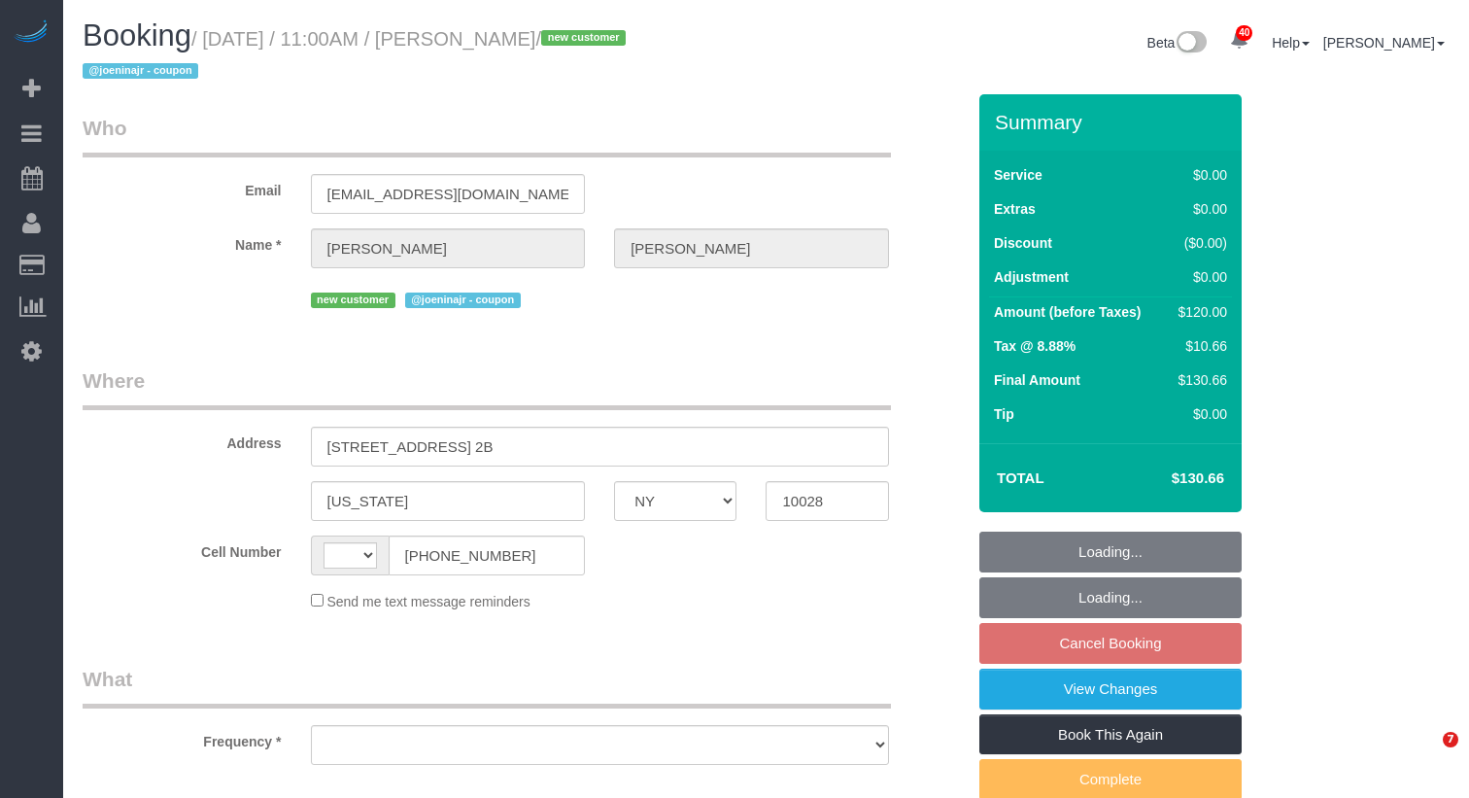
select select "NY"
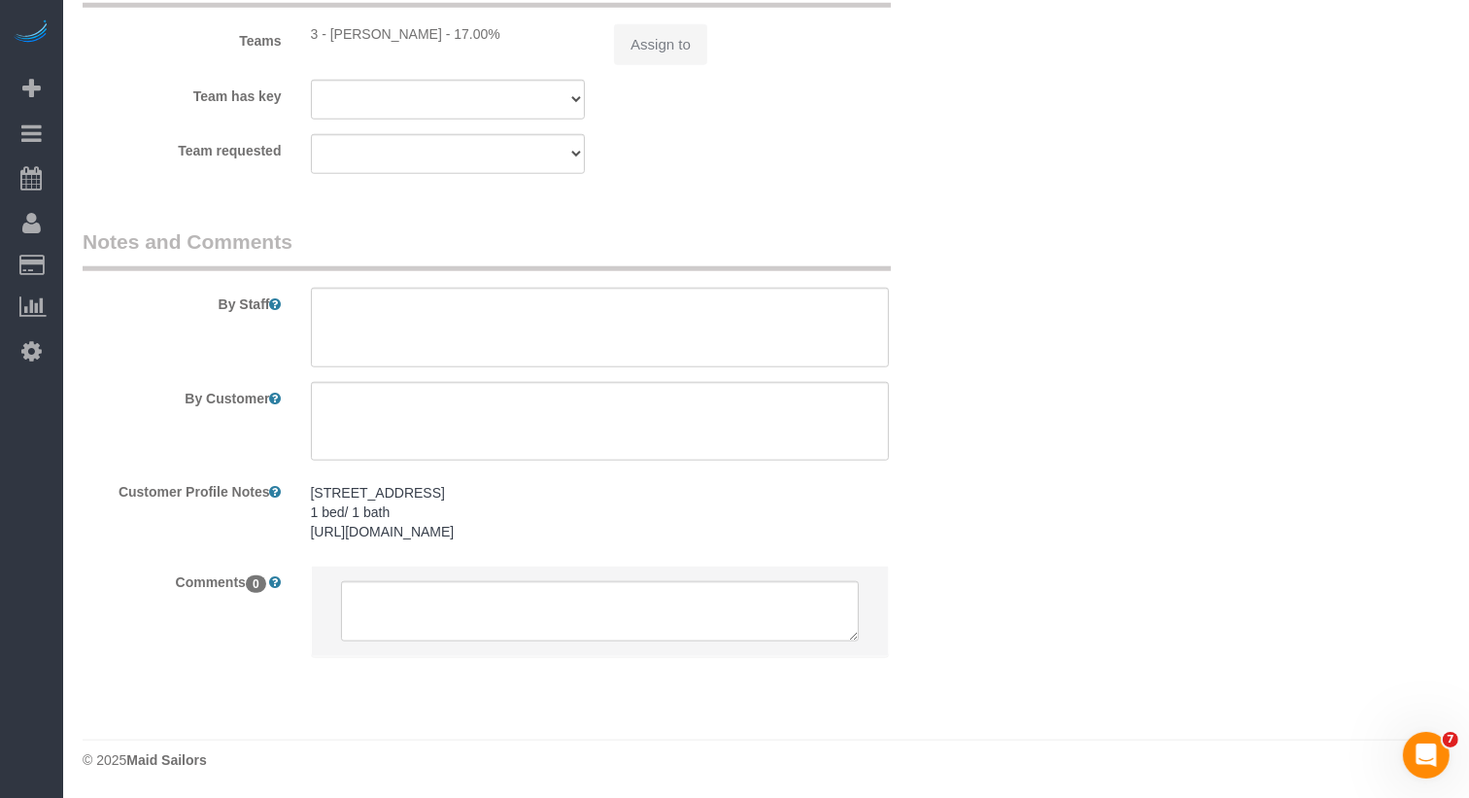
select select "string:[GEOGRAPHIC_DATA]"
select select "string:stripe-pm_1SICIA4VGloSiKo70EiLE9os"
select select "1"
select select "spot4"
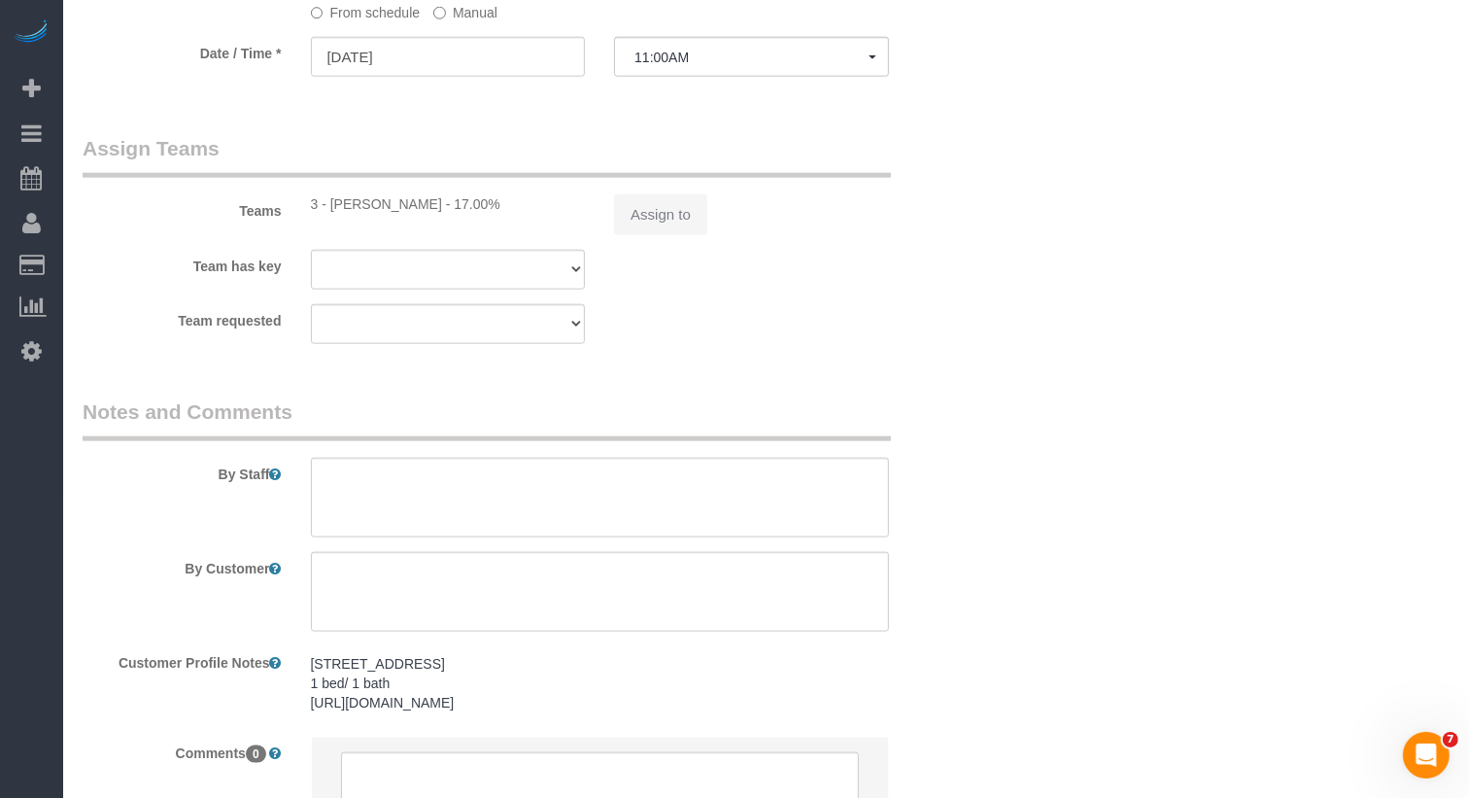
scroll to position [2049, 0]
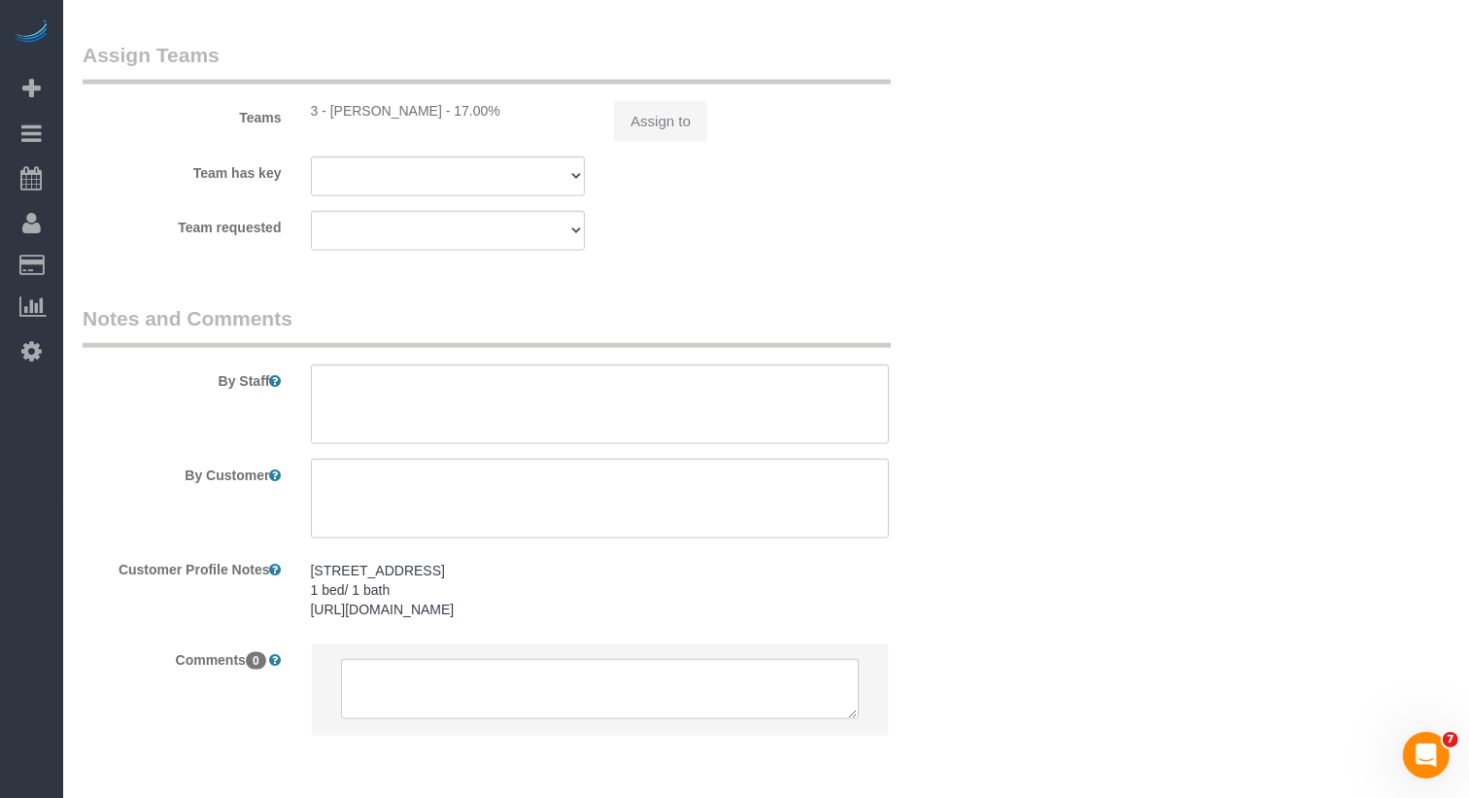
select select "object:927"
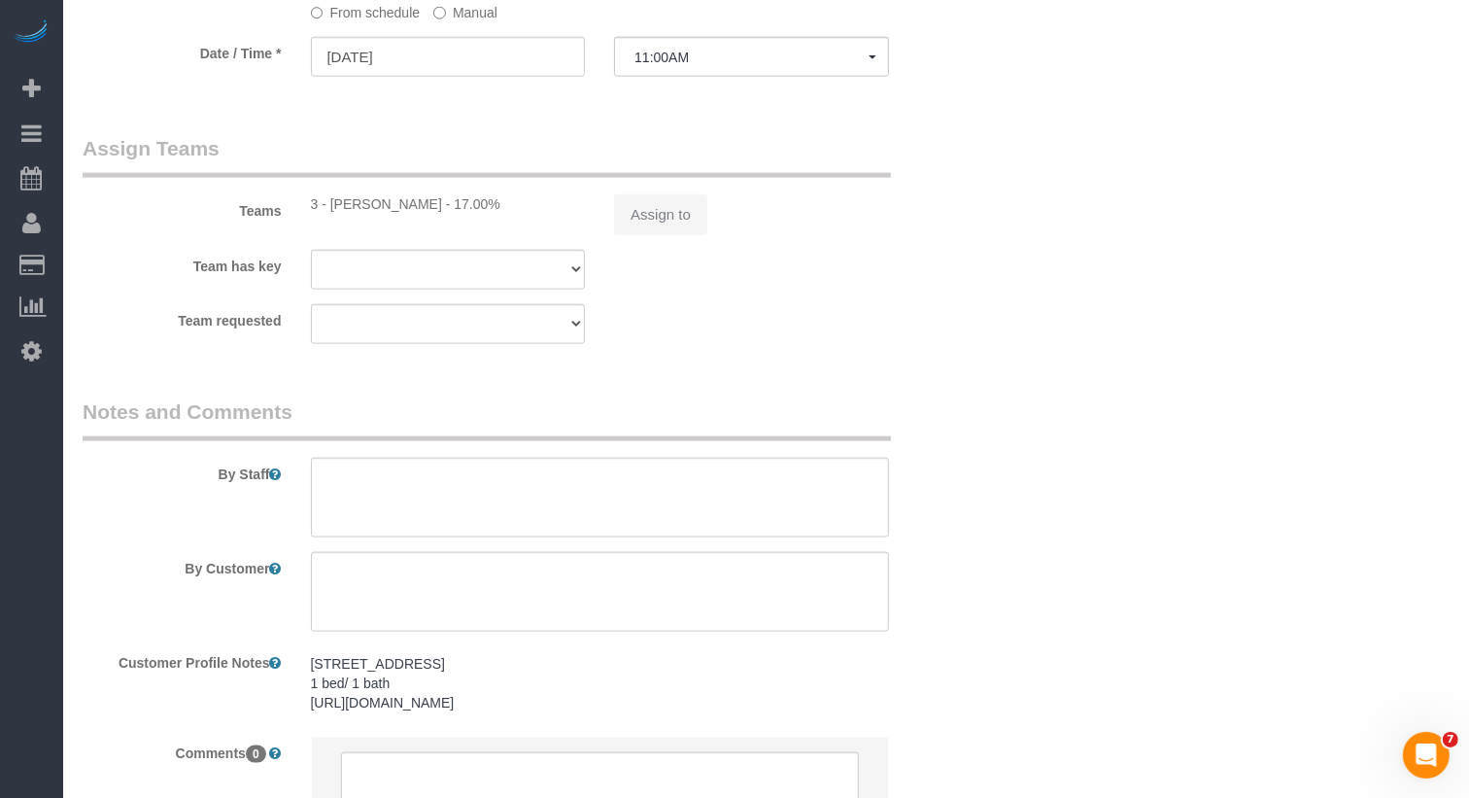
select select "spot60"
select select "object:1511"
select select "number:89"
select select "number:73"
select select "number:15"
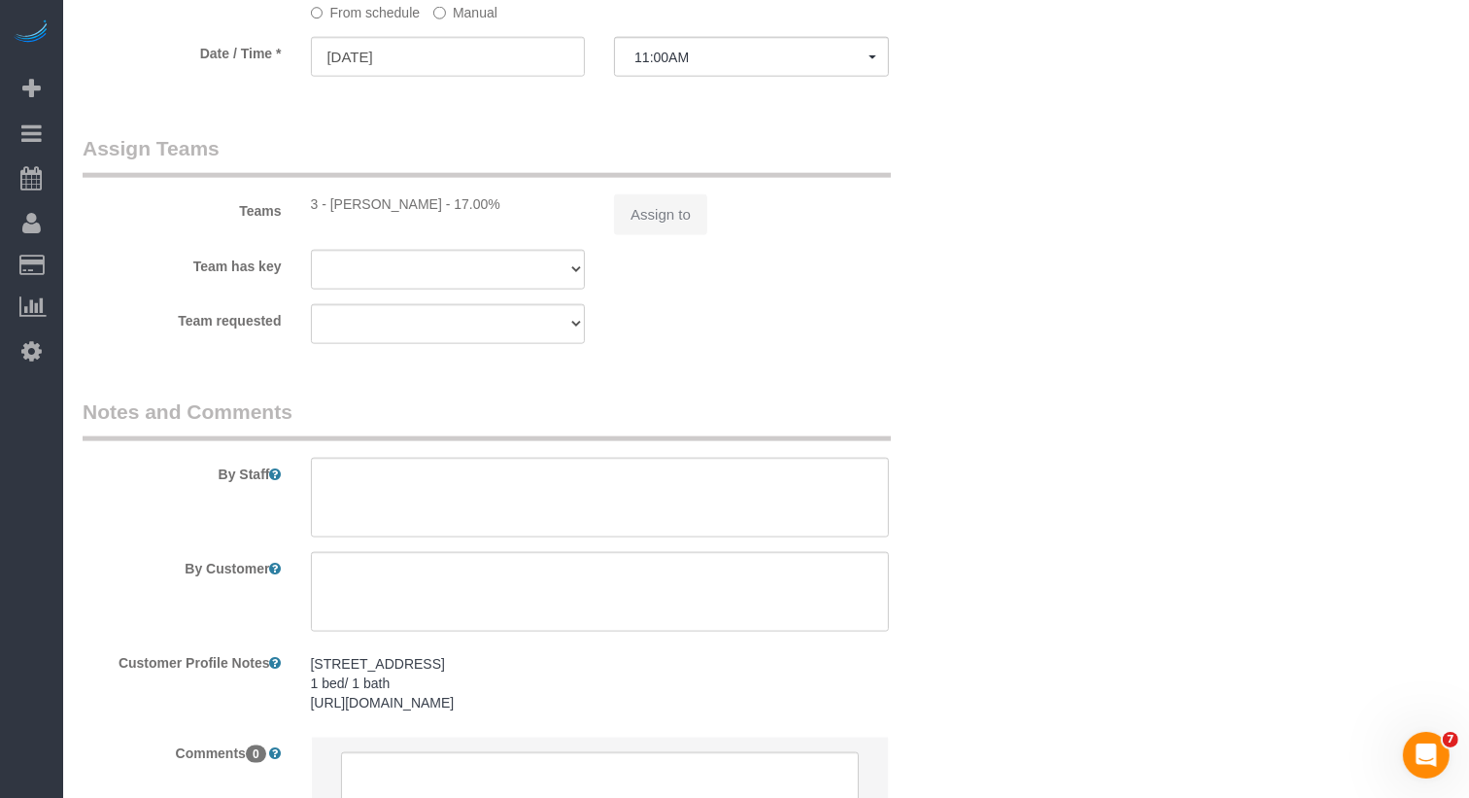
select select "number:5"
select select "1"
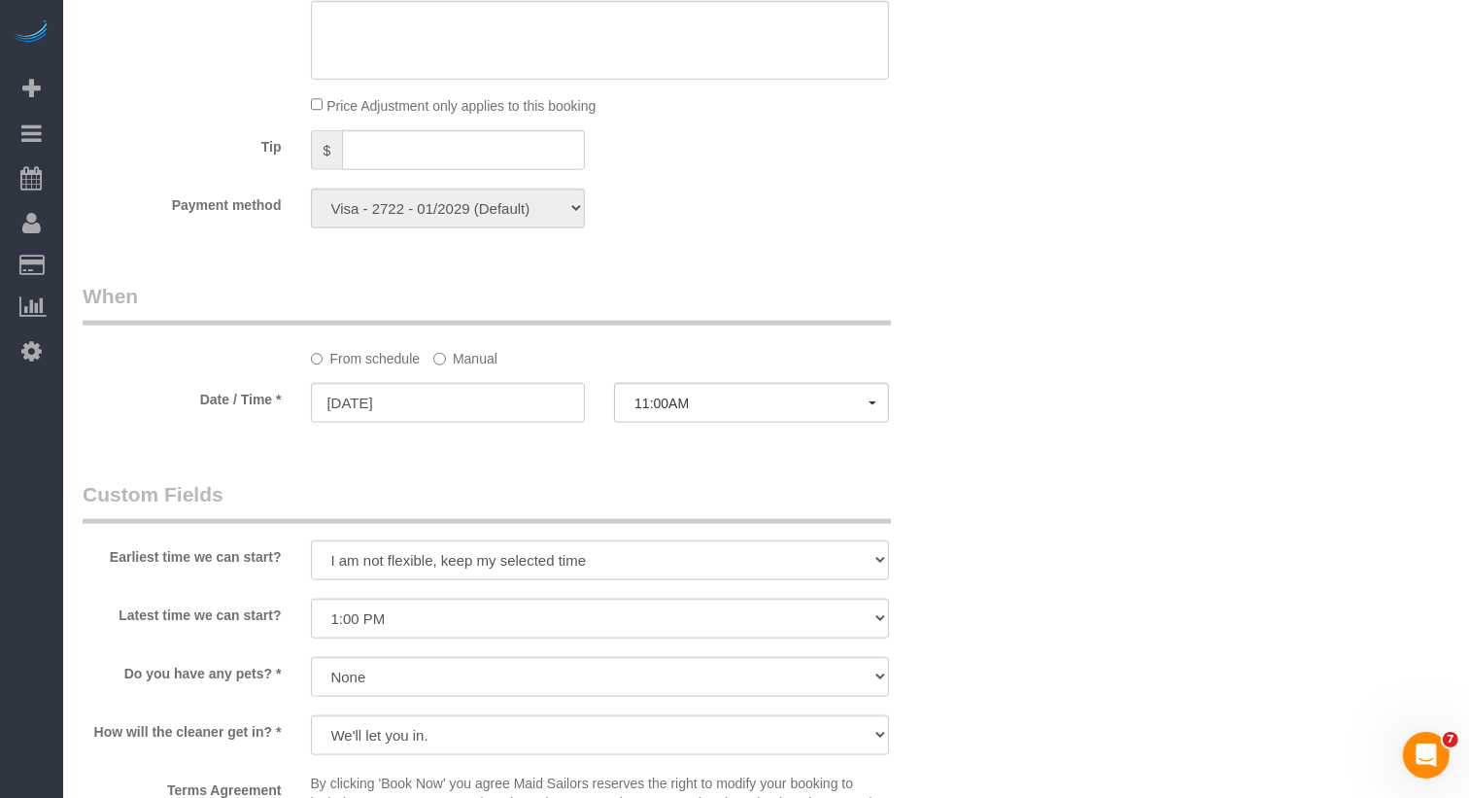
scroll to position [1614, 0]
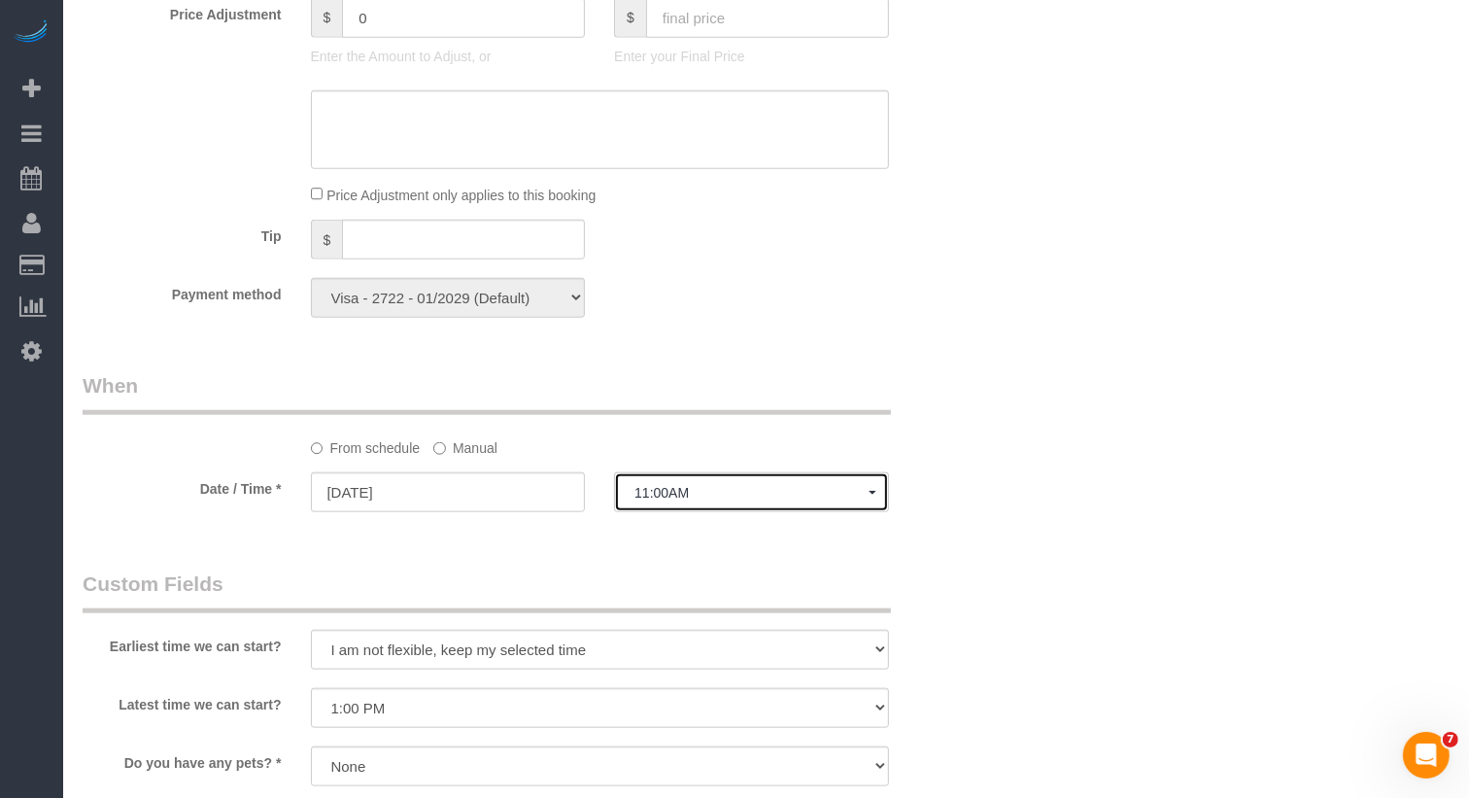
click at [665, 481] on button "11:00AM" at bounding box center [751, 492] width 275 height 40
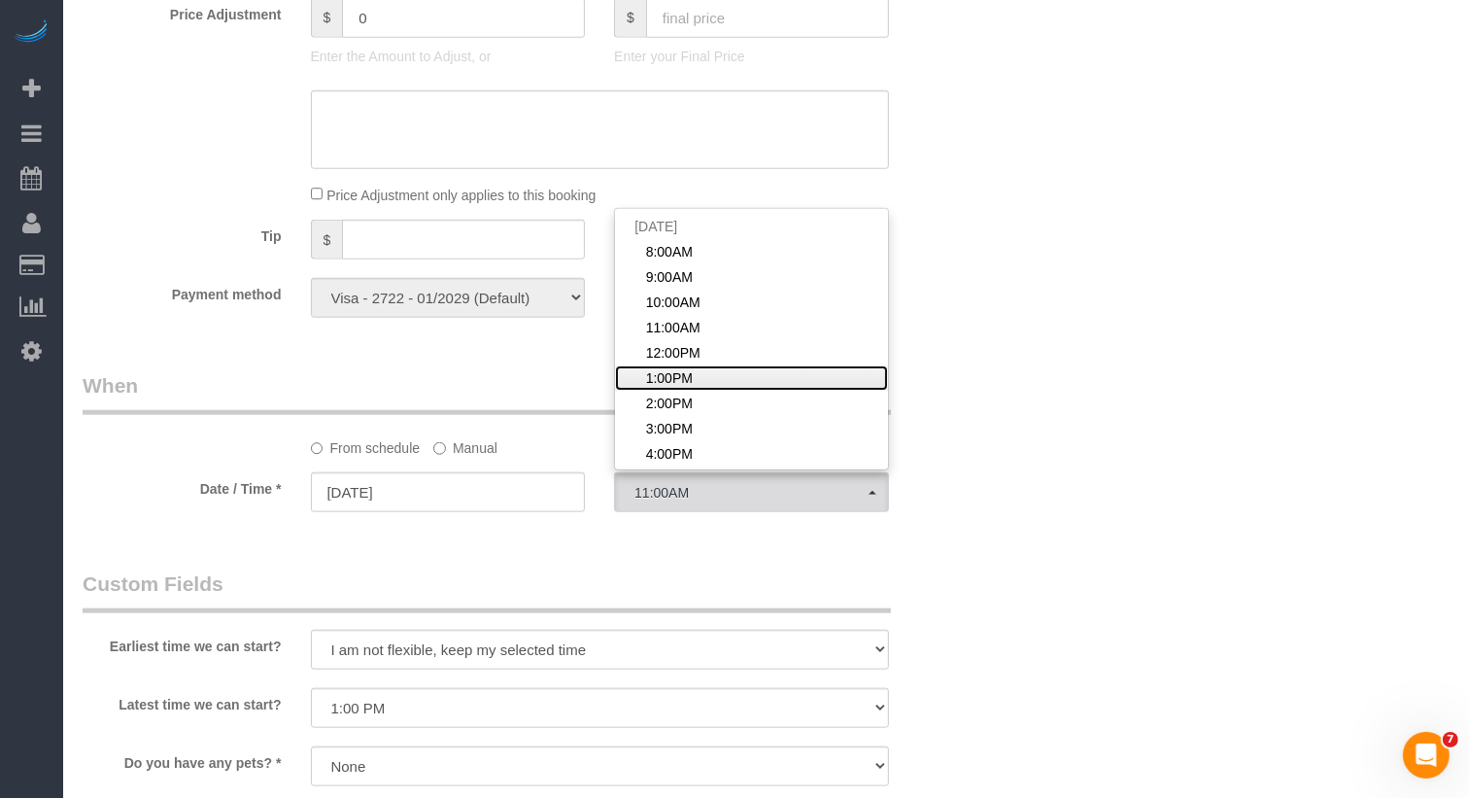
click at [685, 375] on span "1:00PM" at bounding box center [669, 377] width 47 height 19
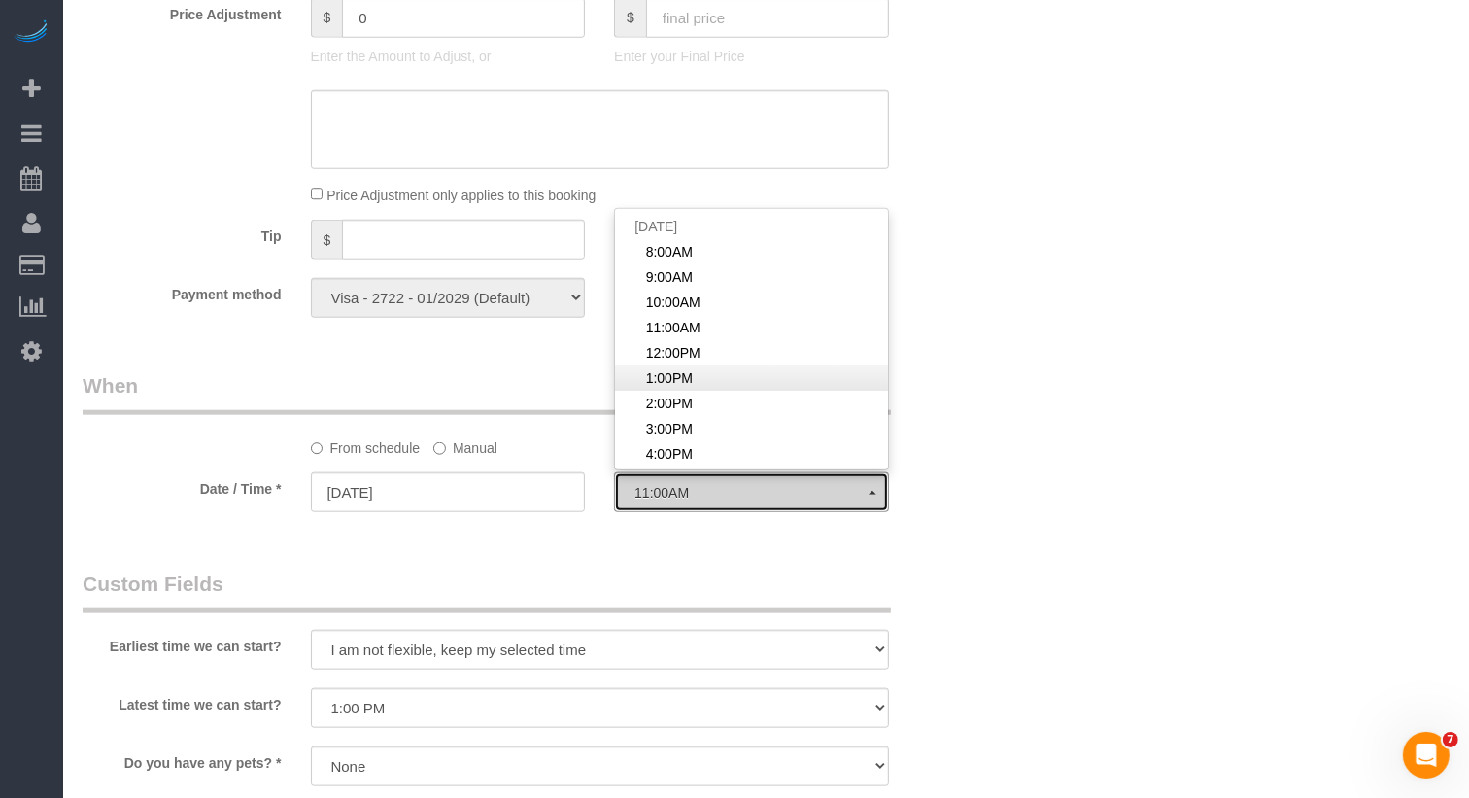
select select "spot62"
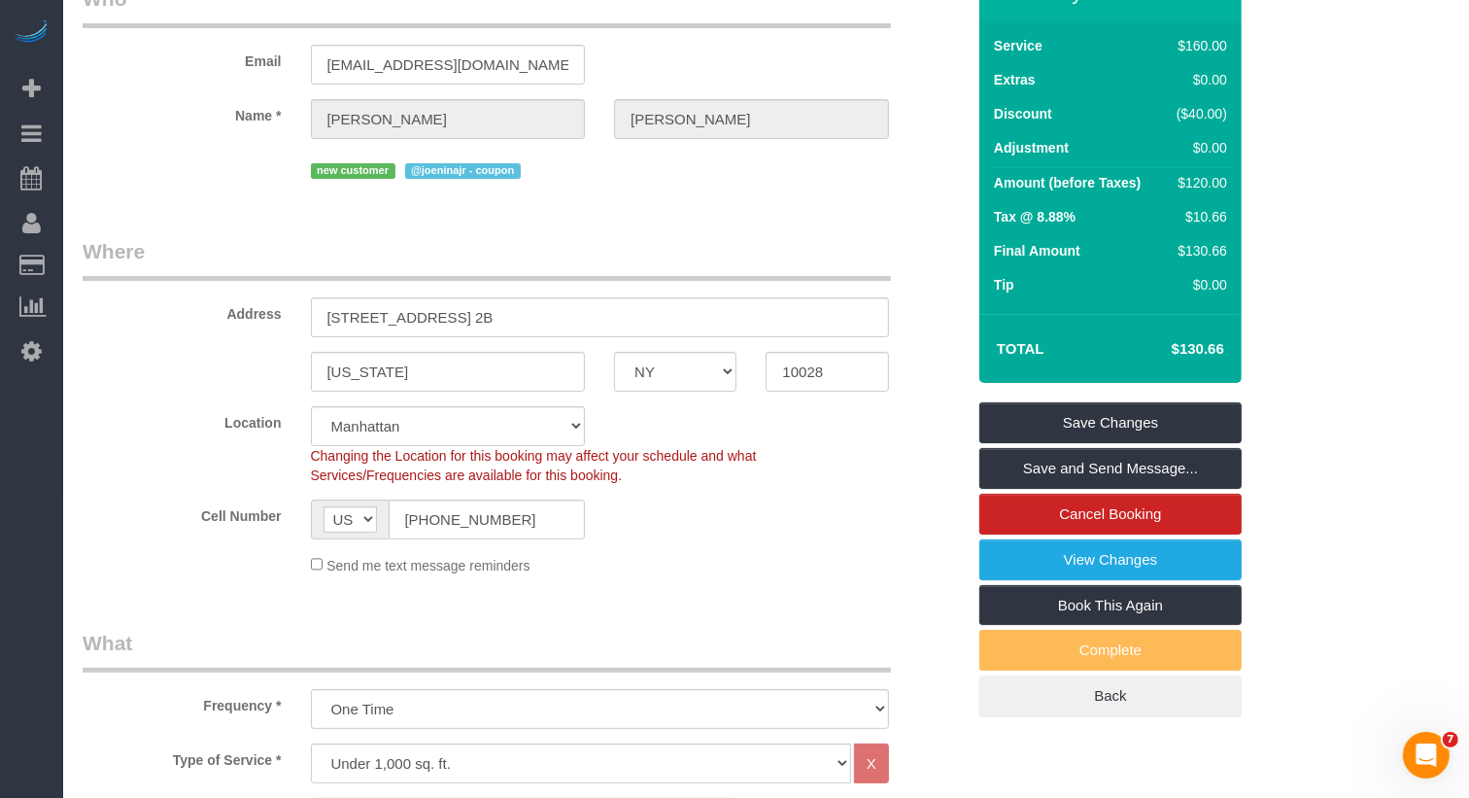
scroll to position [0, 0]
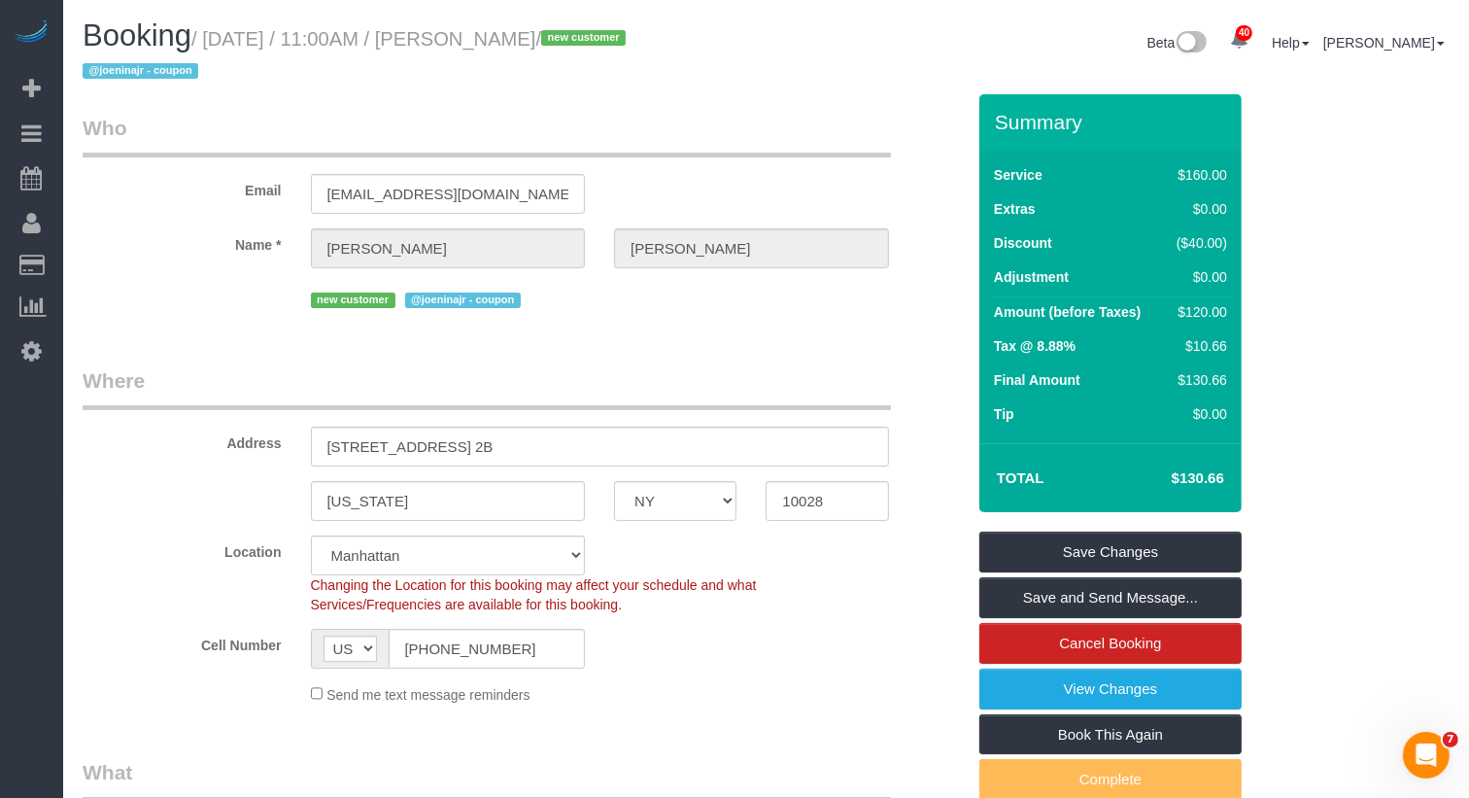
drag, startPoint x: 587, startPoint y: 43, endPoint x: 480, endPoint y: 42, distance: 106.9
click at [480, 42] on small "/ October 17, 2025 / 11:00AM / Isabel Karp / new customer @joeninajr - coupon" at bounding box center [357, 55] width 549 height 54
copy small "Isabel Karp"
click at [1150, 555] on link "Save Changes" at bounding box center [1110, 552] width 262 height 41
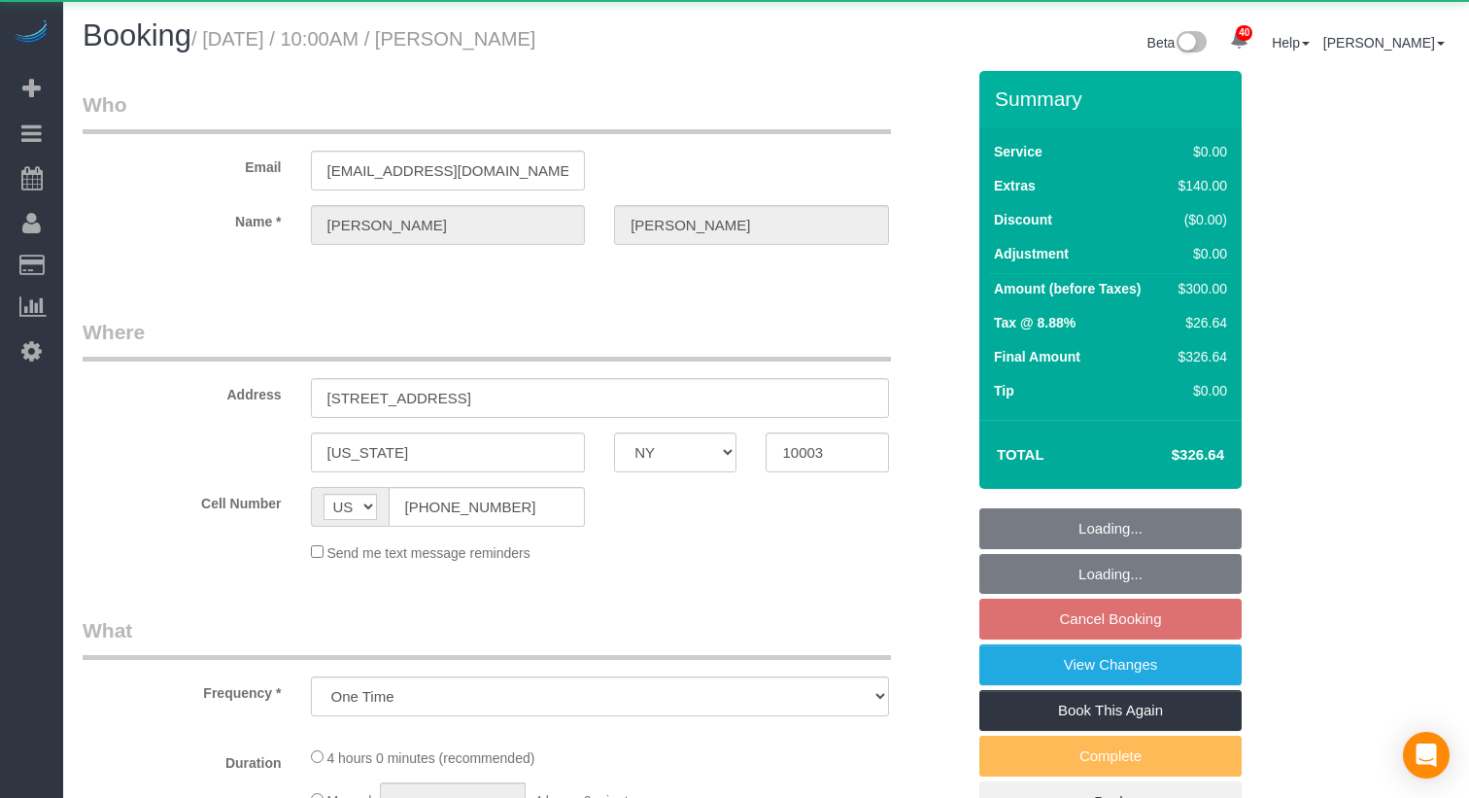
select select "NY"
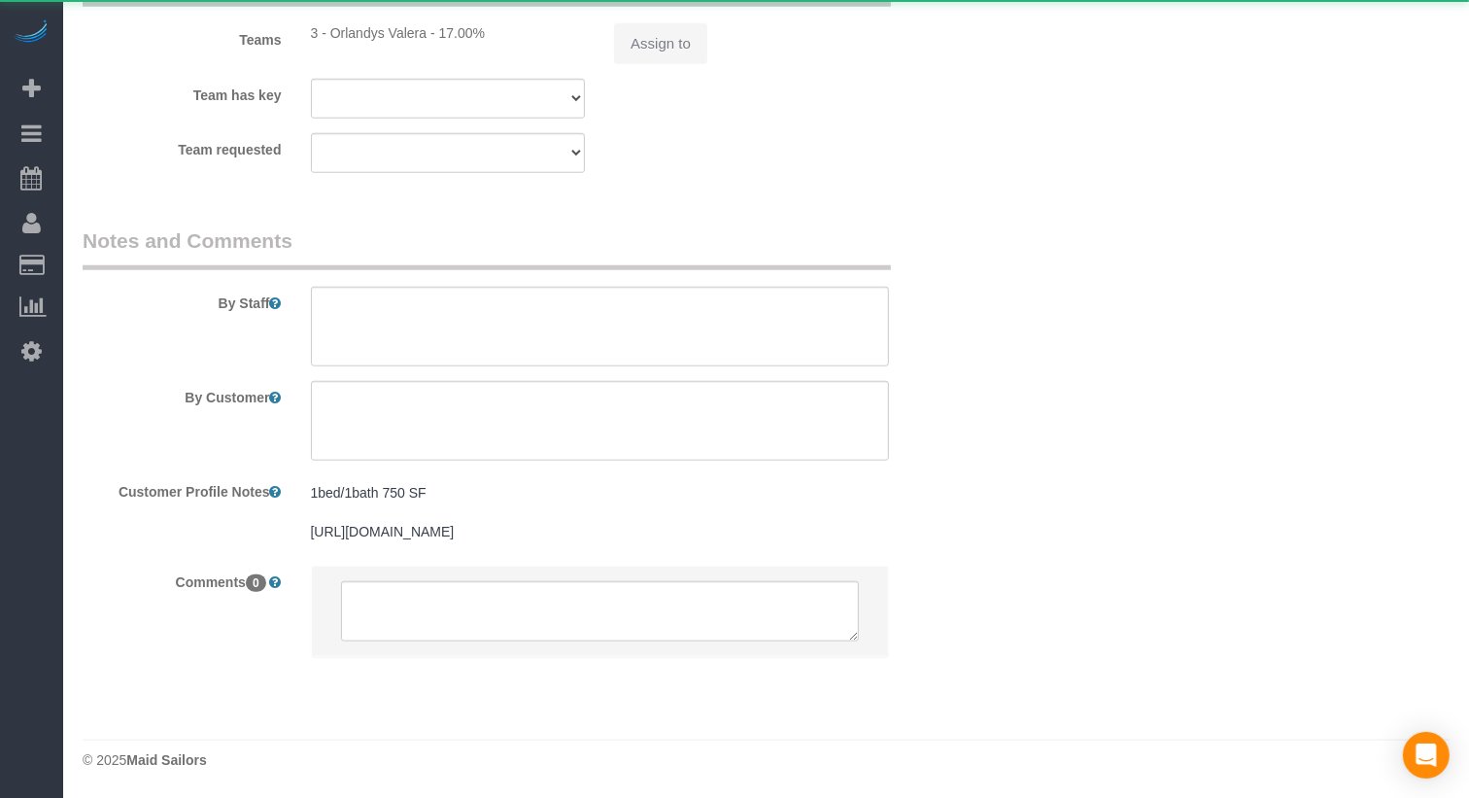
select select "object:1065"
select select "string:stripe-pm_1SFXjp4VGloSiKo77DqSVT6n"
select select "1"
select select "spot3"
select select "number:58"
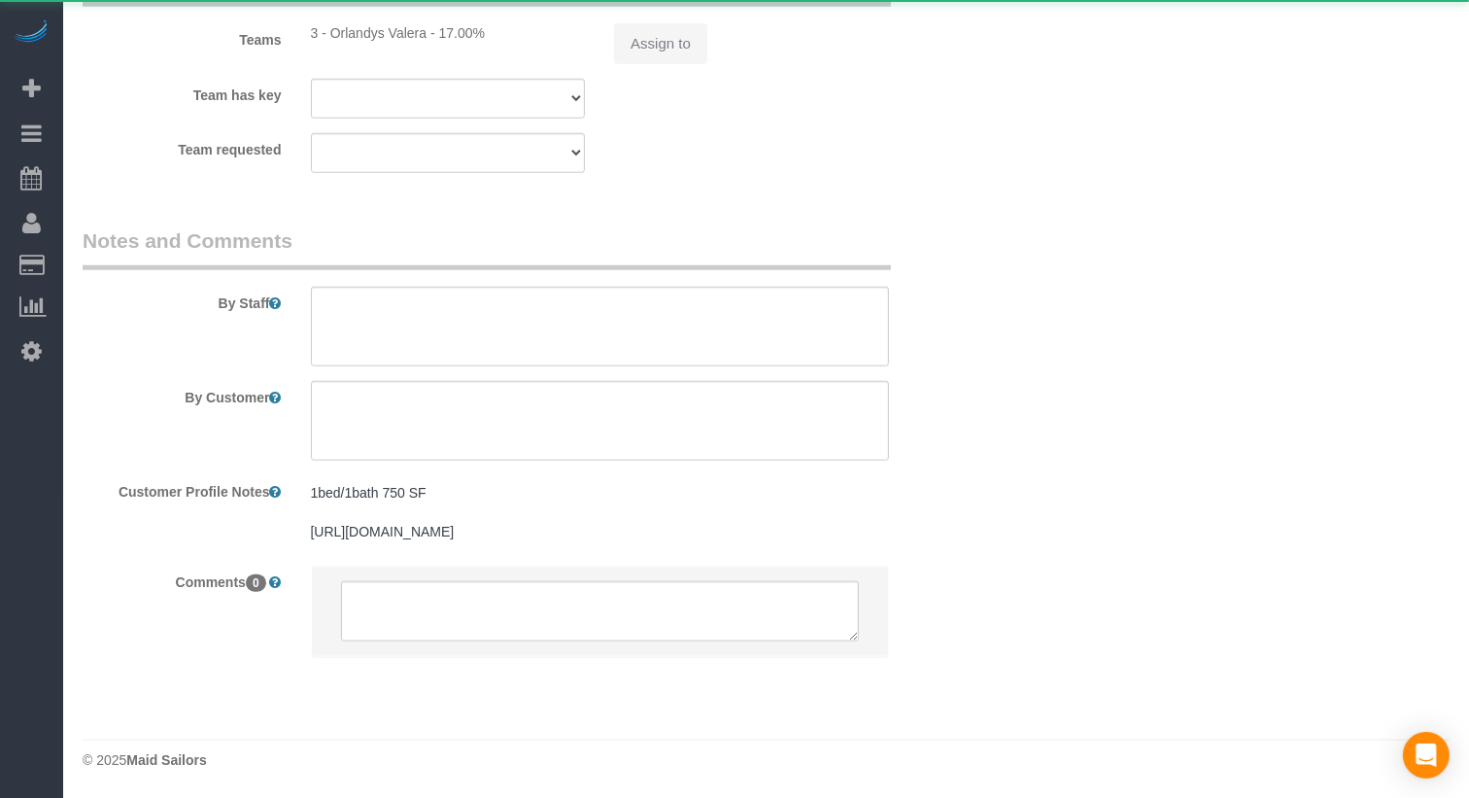
select select "number:73"
select select "number:15"
select select "number:6"
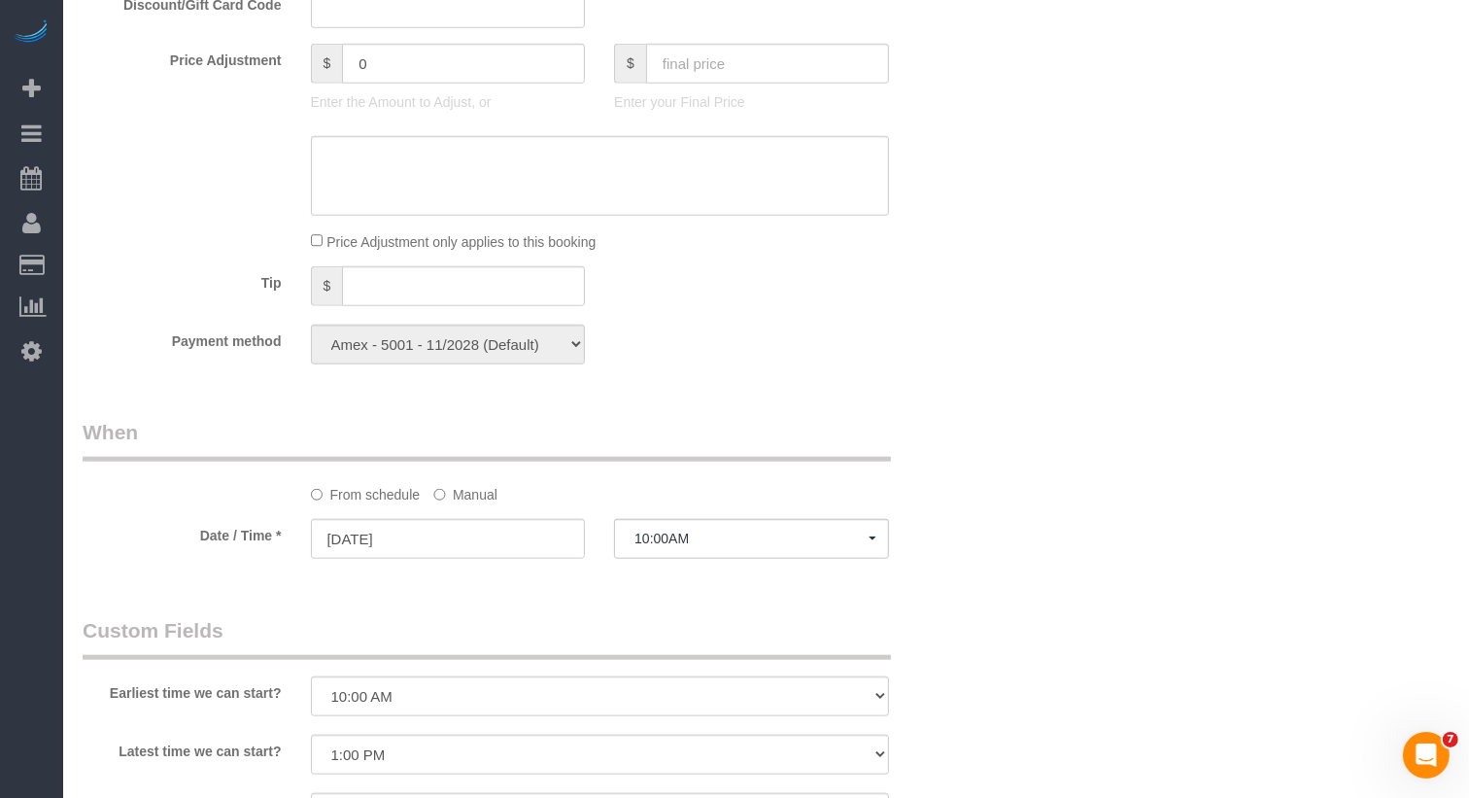
scroll to position [1507, 0]
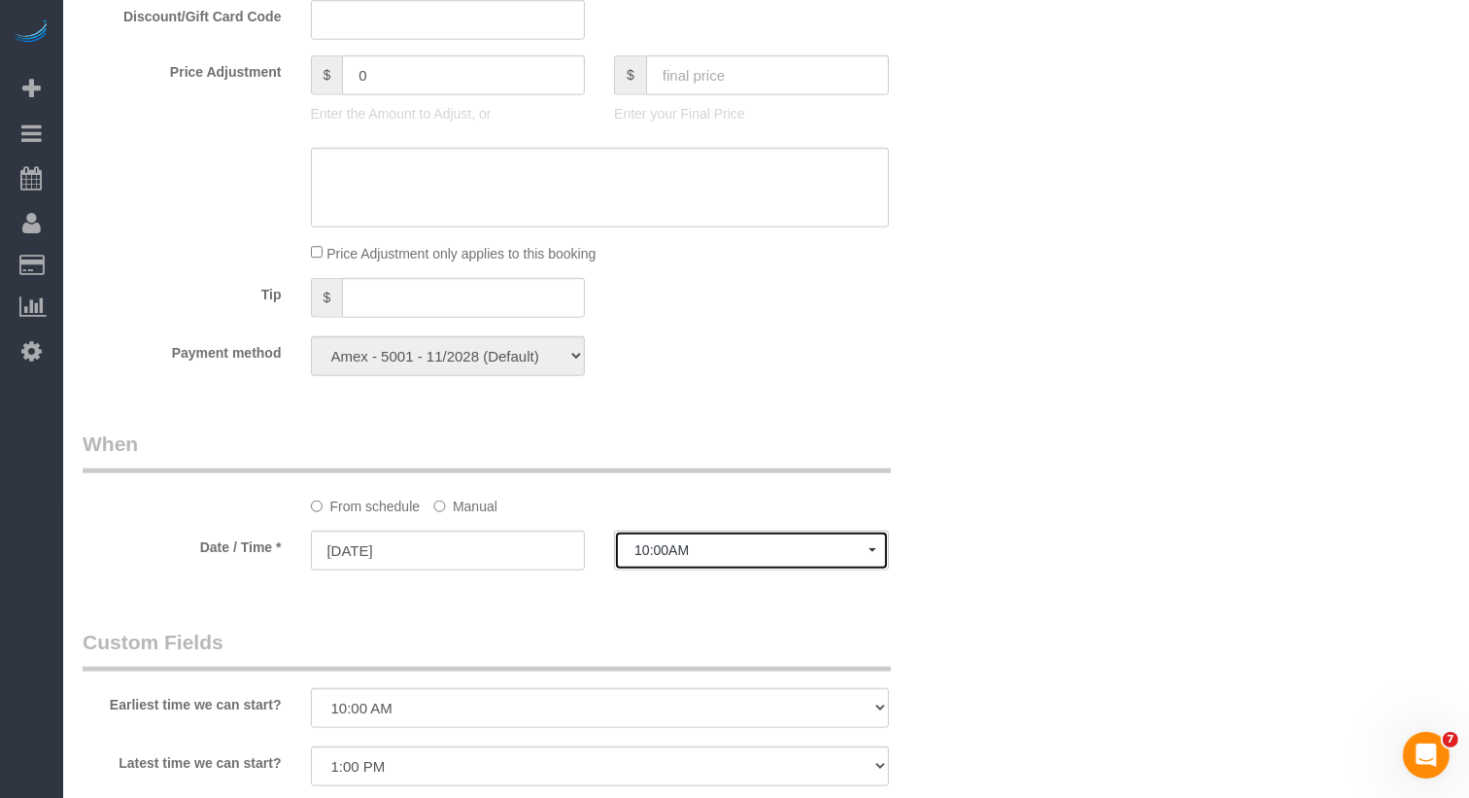
click at [700, 560] on button "10:00AM" at bounding box center [751, 551] width 275 height 40
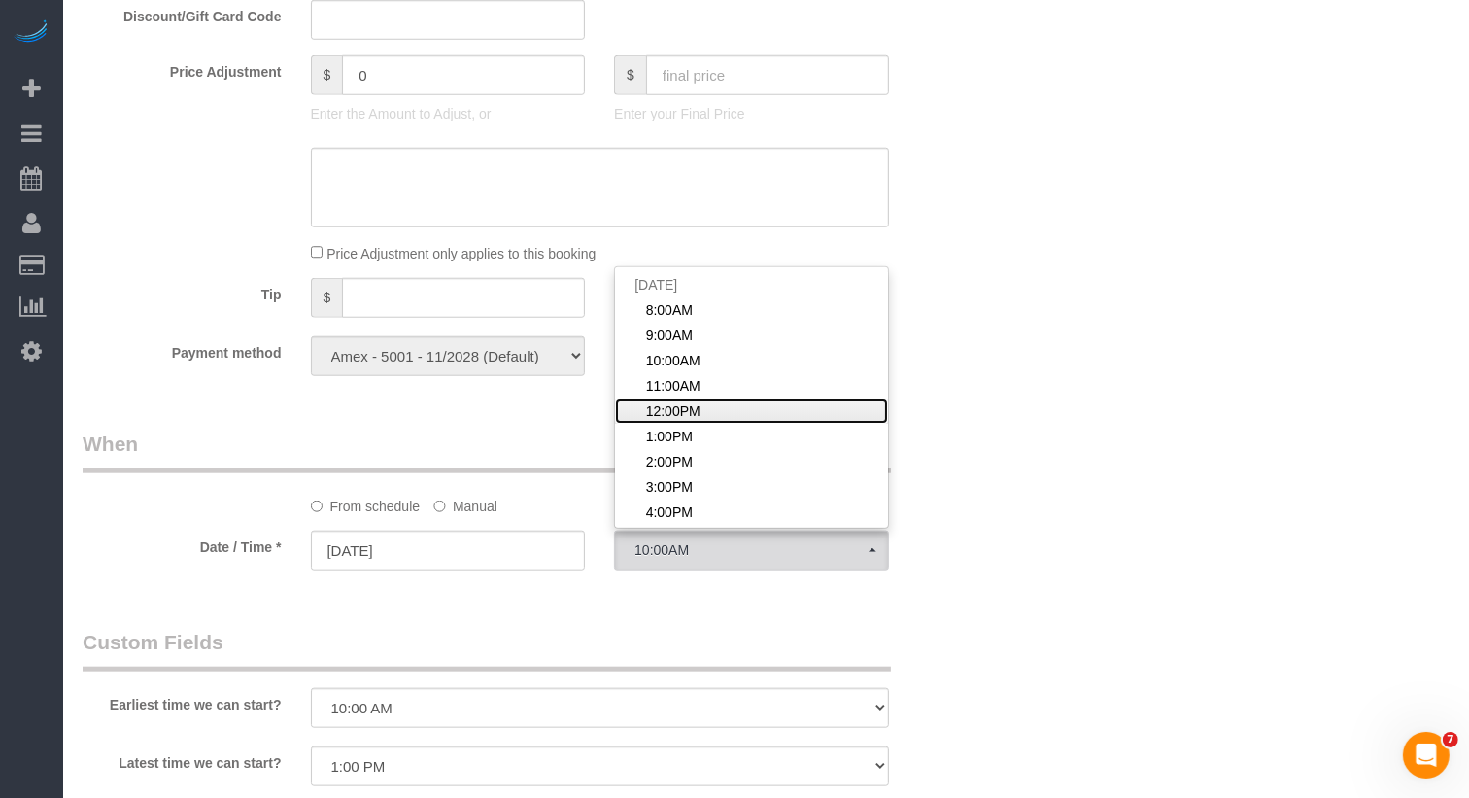
click at [685, 403] on span "12:00PM" at bounding box center [673, 410] width 54 height 19
select select "spot5"
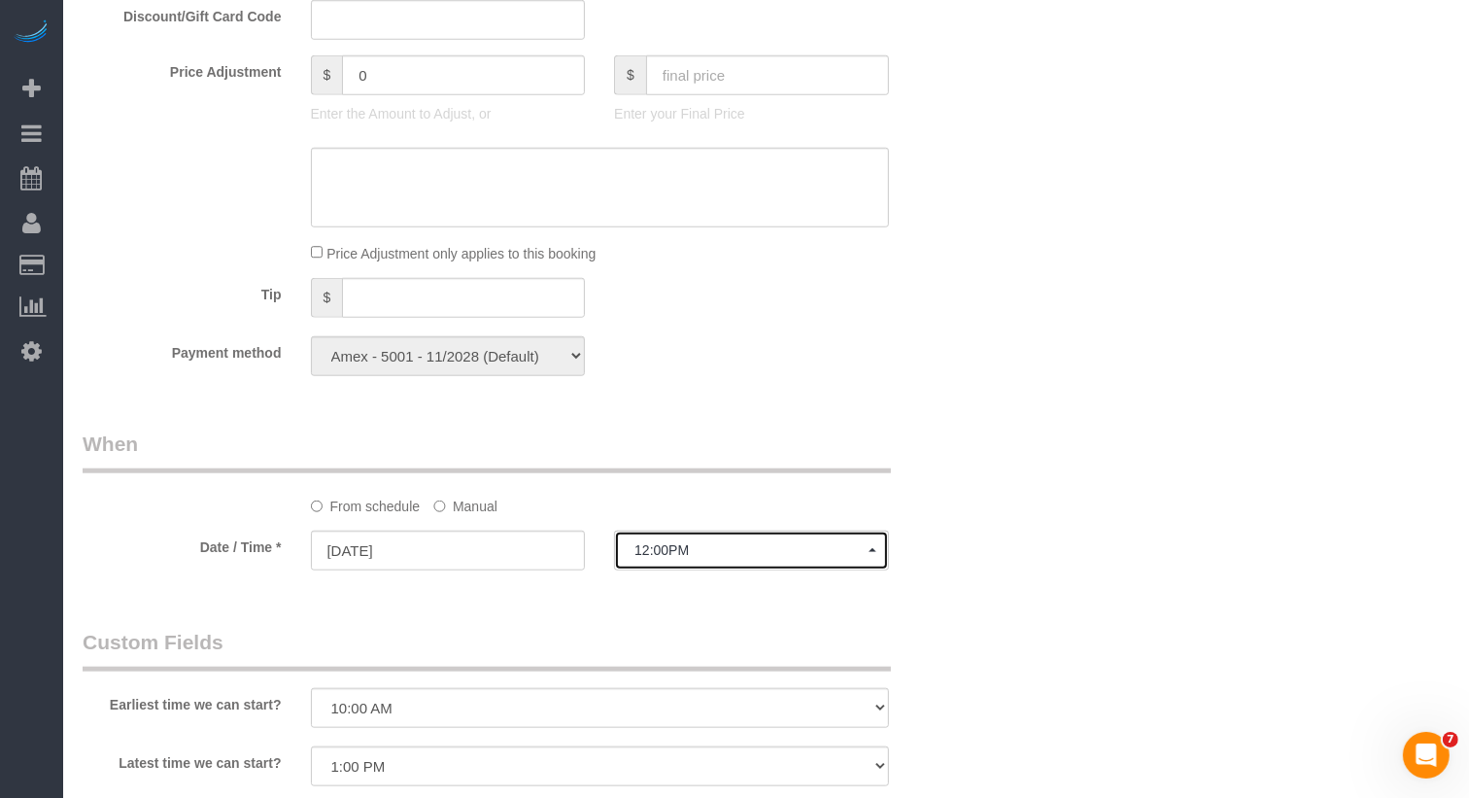
scroll to position [0, 0]
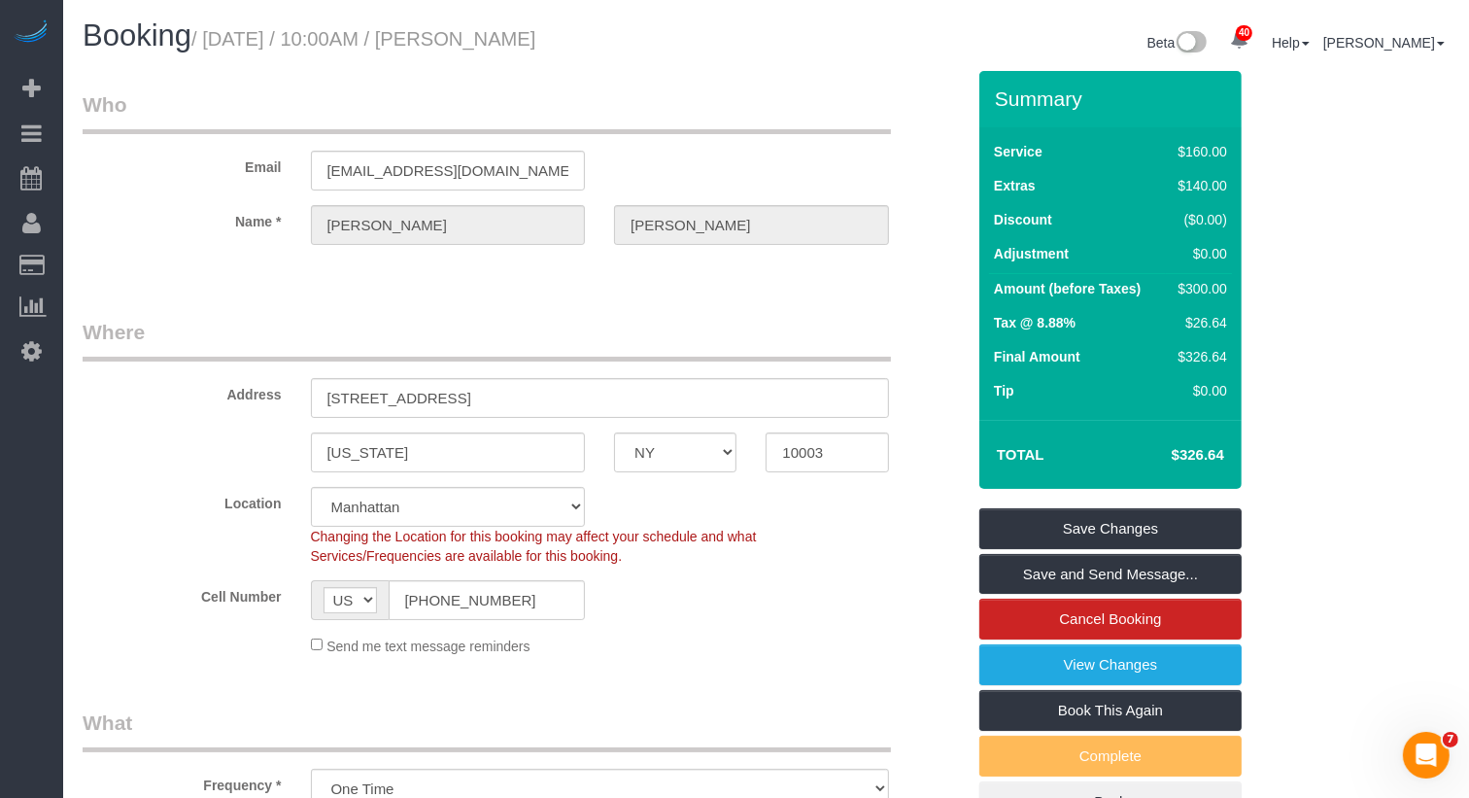
drag, startPoint x: 615, startPoint y: 36, endPoint x: 490, endPoint y: 34, distance: 125.4
click at [490, 34] on h1 "Booking / October 17, 2025 / 10:00AM / Ted Michaels" at bounding box center [417, 35] width 669 height 33
copy small "ed Michaels"
drag, startPoint x: 602, startPoint y: 46, endPoint x: 479, endPoint y: 42, distance: 123.5
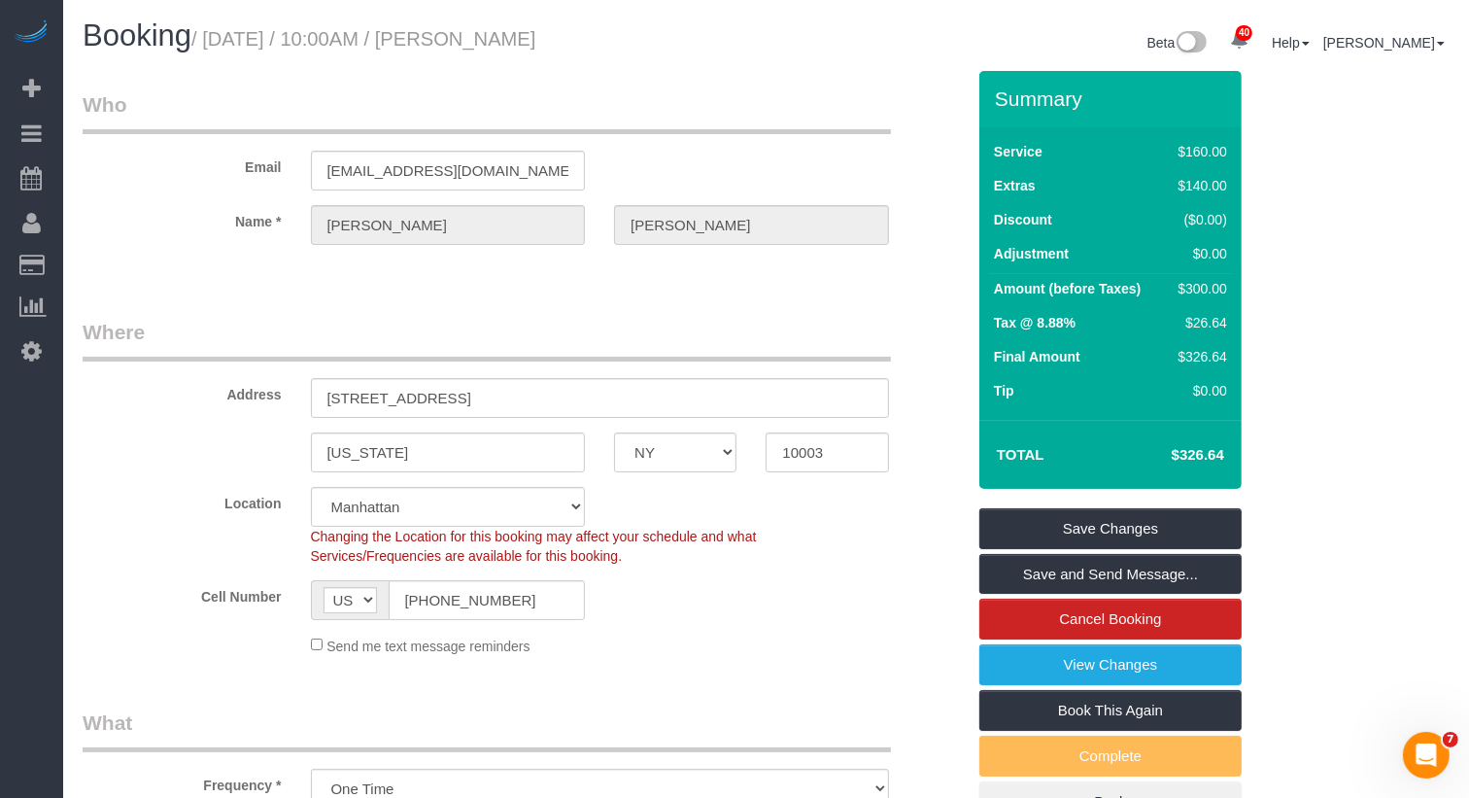
click at [479, 42] on h1 "Booking / October 17, 2025 / 10:00AM / Ted Michaels" at bounding box center [417, 35] width 669 height 33
copy small "[PERSON_NAME]"
click at [1025, 523] on link "Save Changes" at bounding box center [1110, 528] width 262 height 41
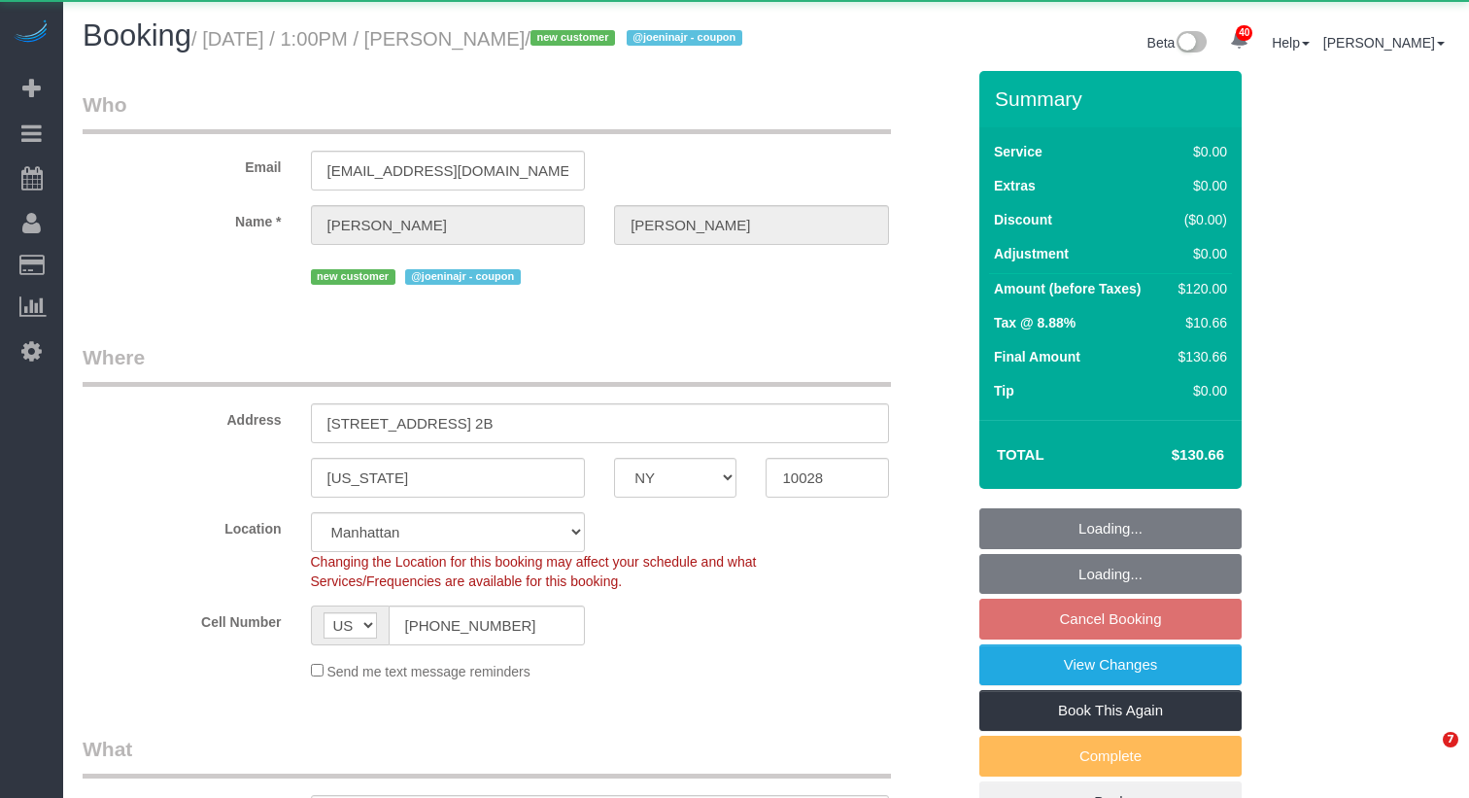
select select "NY"
select select "object:1078"
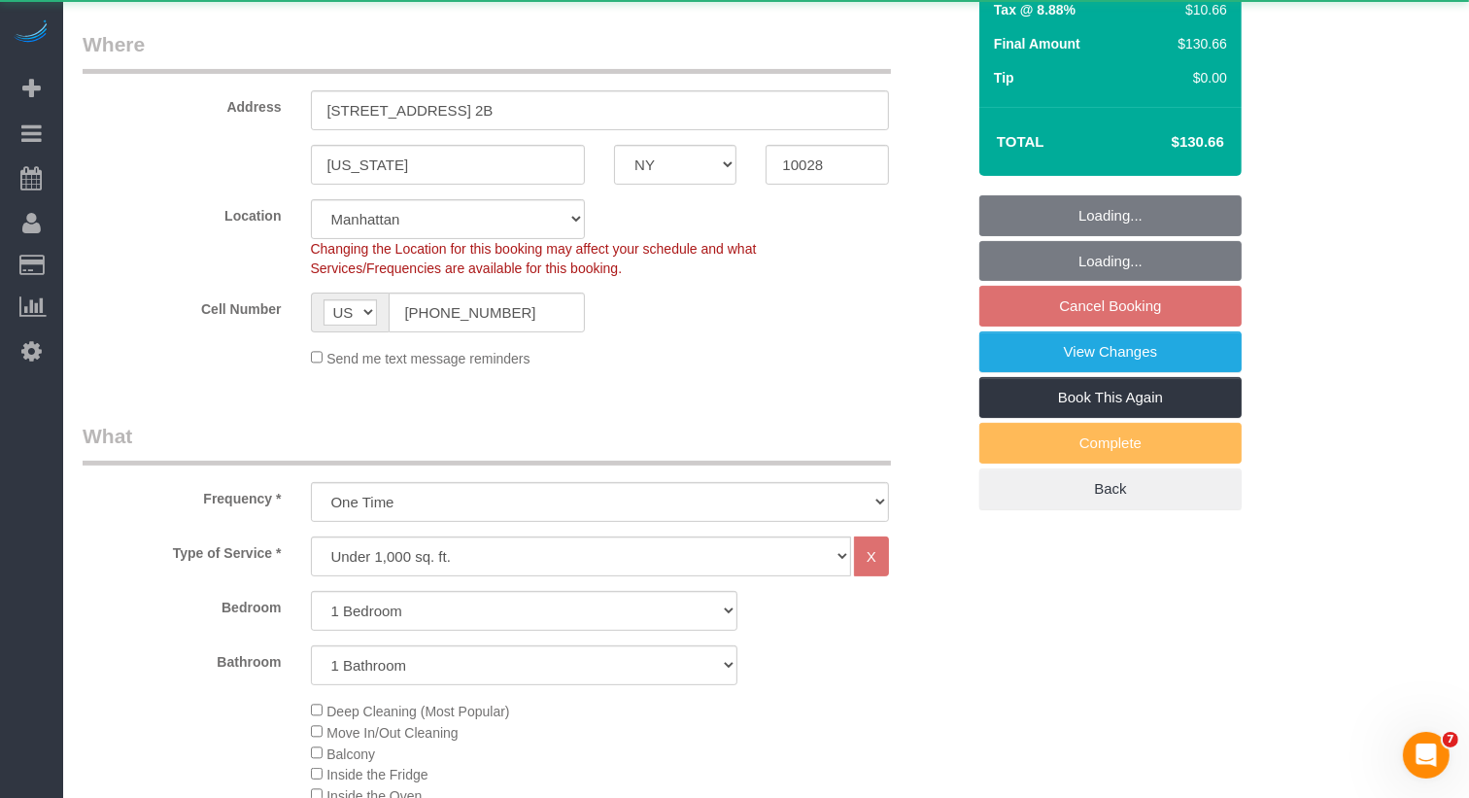
select select "string:stripe-pm_1SICIA4VGloSiKo70EiLE9os"
select select "1"
select select "spot6"
select select "number:89"
select select "number:73"
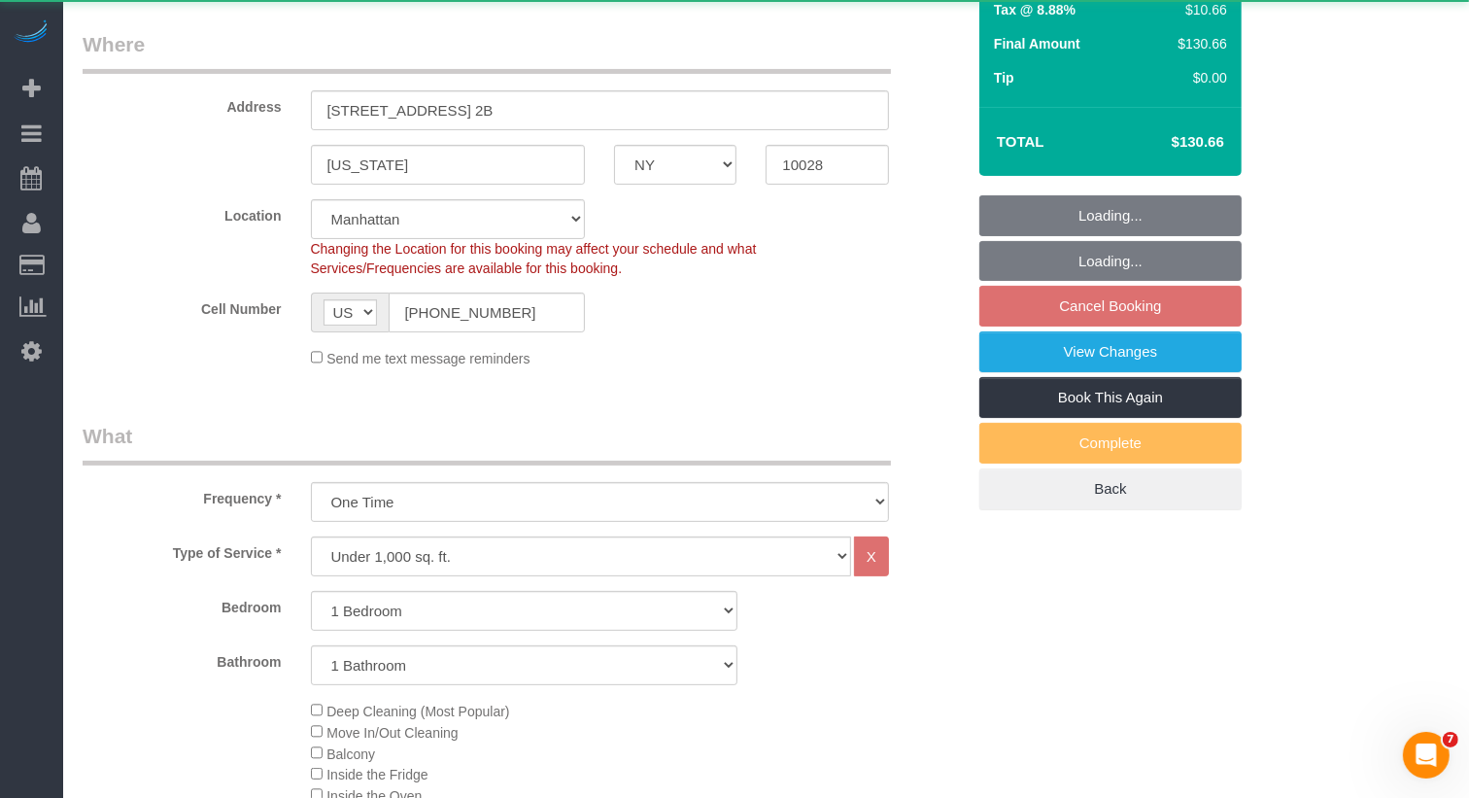
select select "number:15"
select select "number:5"
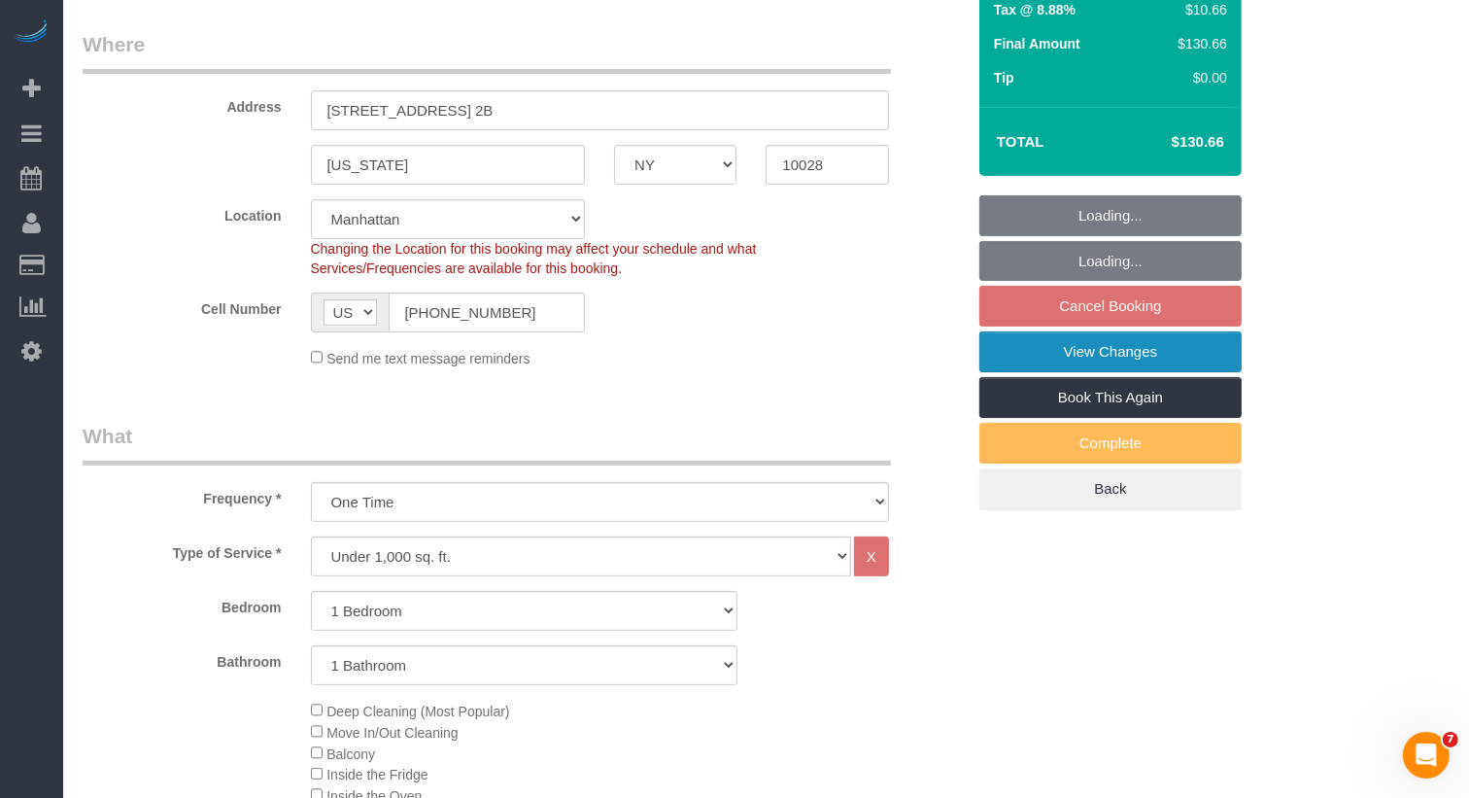
click at [1061, 371] on link "View Changes" at bounding box center [1110, 351] width 262 height 41
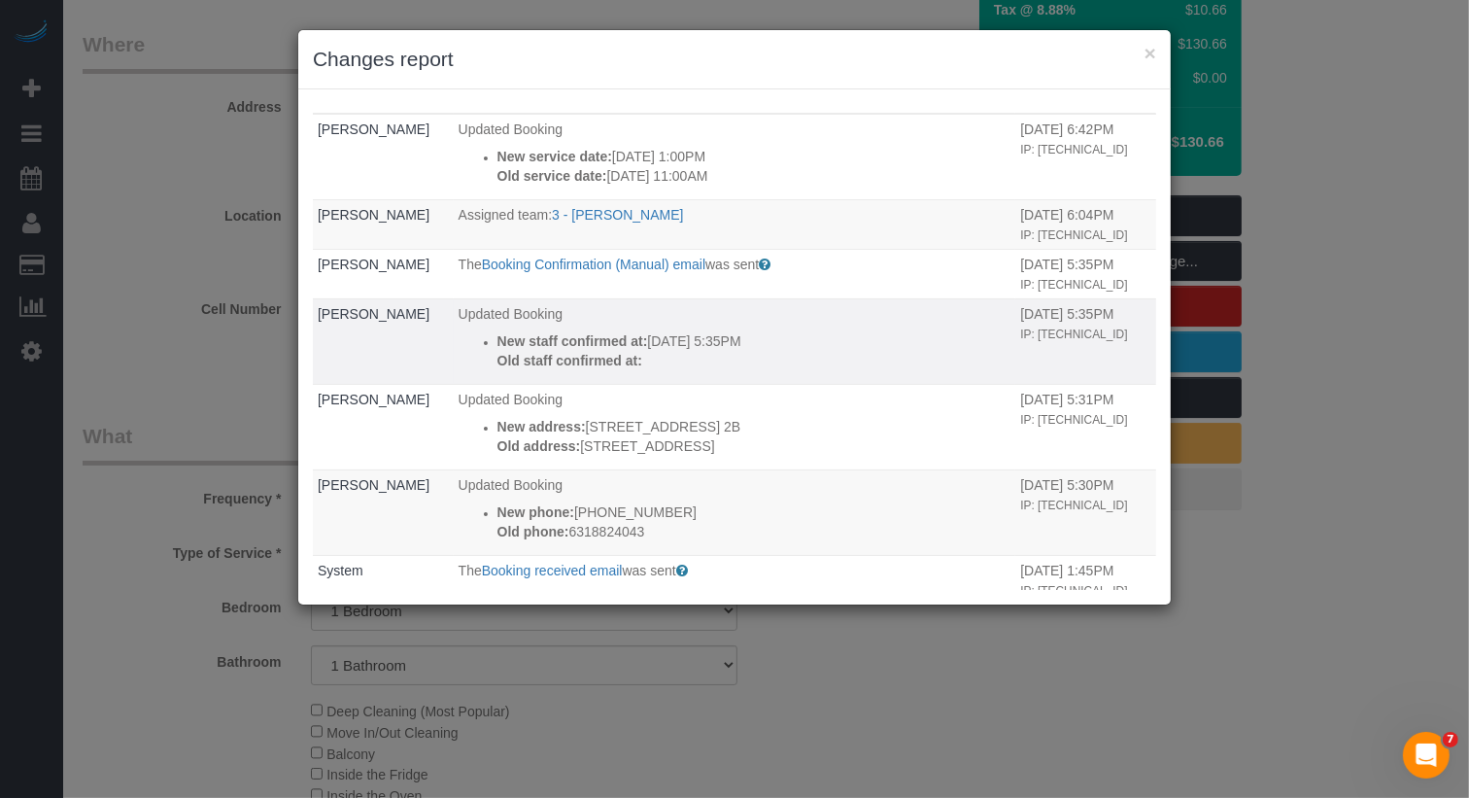
scroll to position [6, 0]
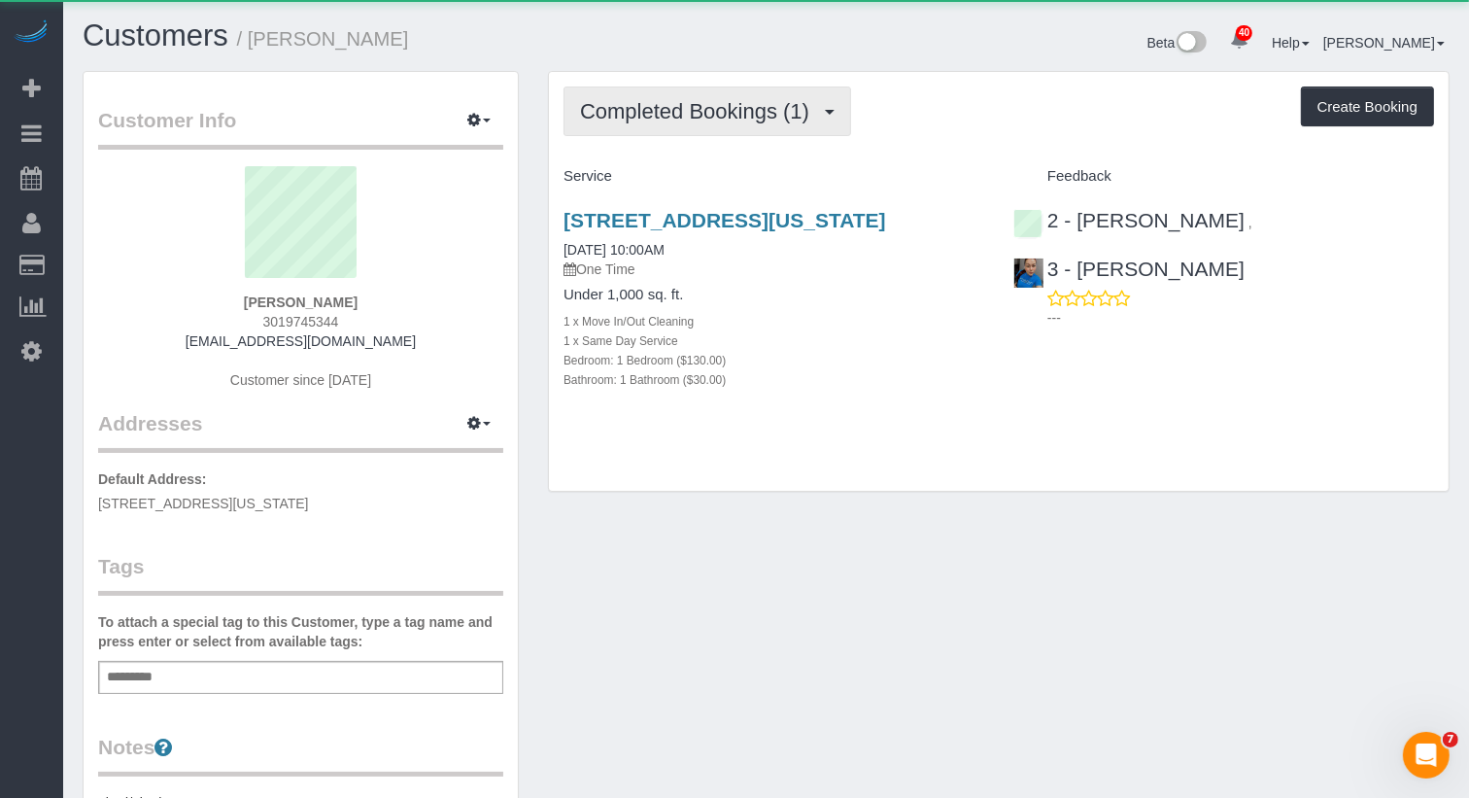
click at [705, 99] on span "Completed Bookings (1)" at bounding box center [699, 111] width 239 height 24
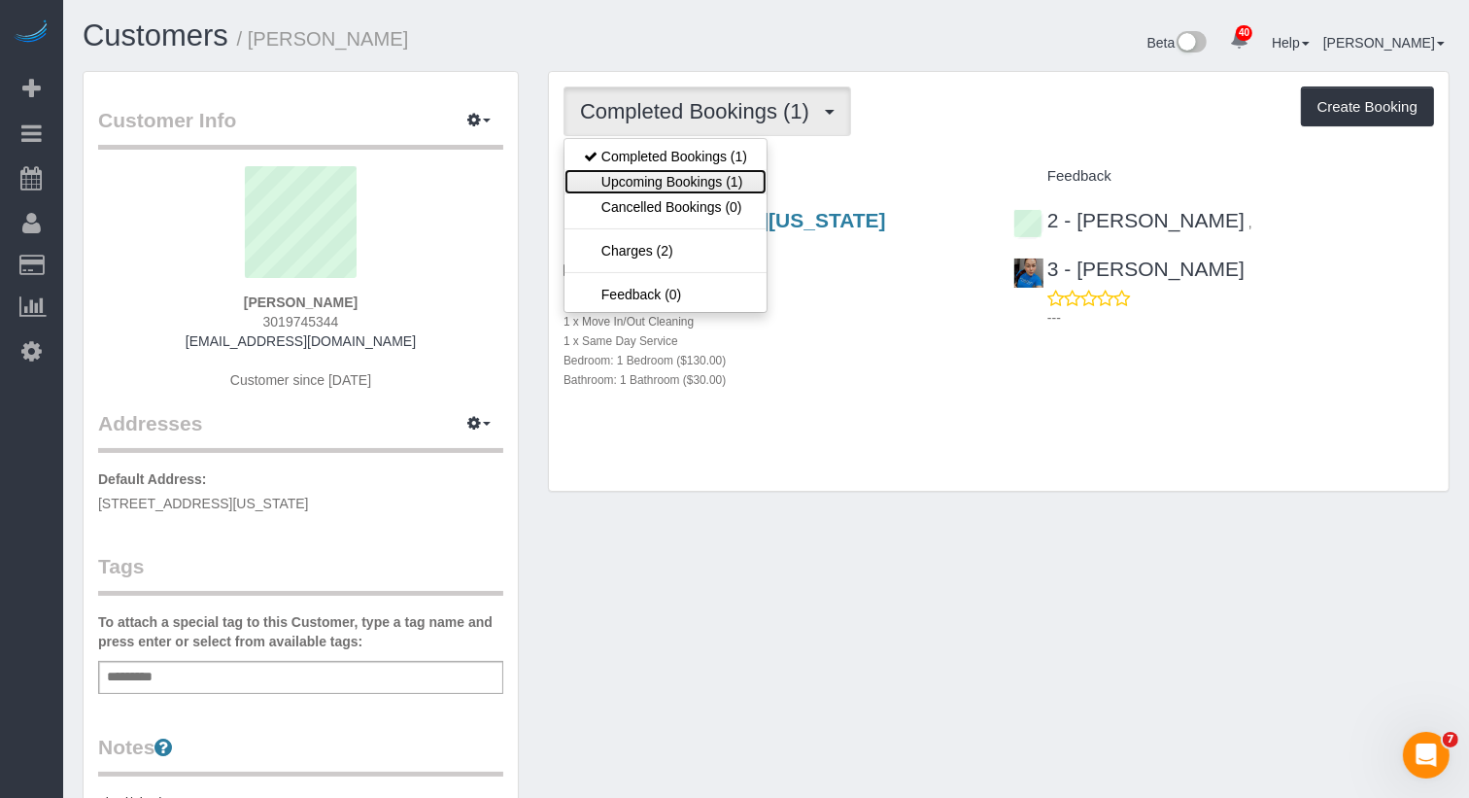
click at [699, 177] on link "Upcoming Bookings (1)" at bounding box center [666, 181] width 202 height 25
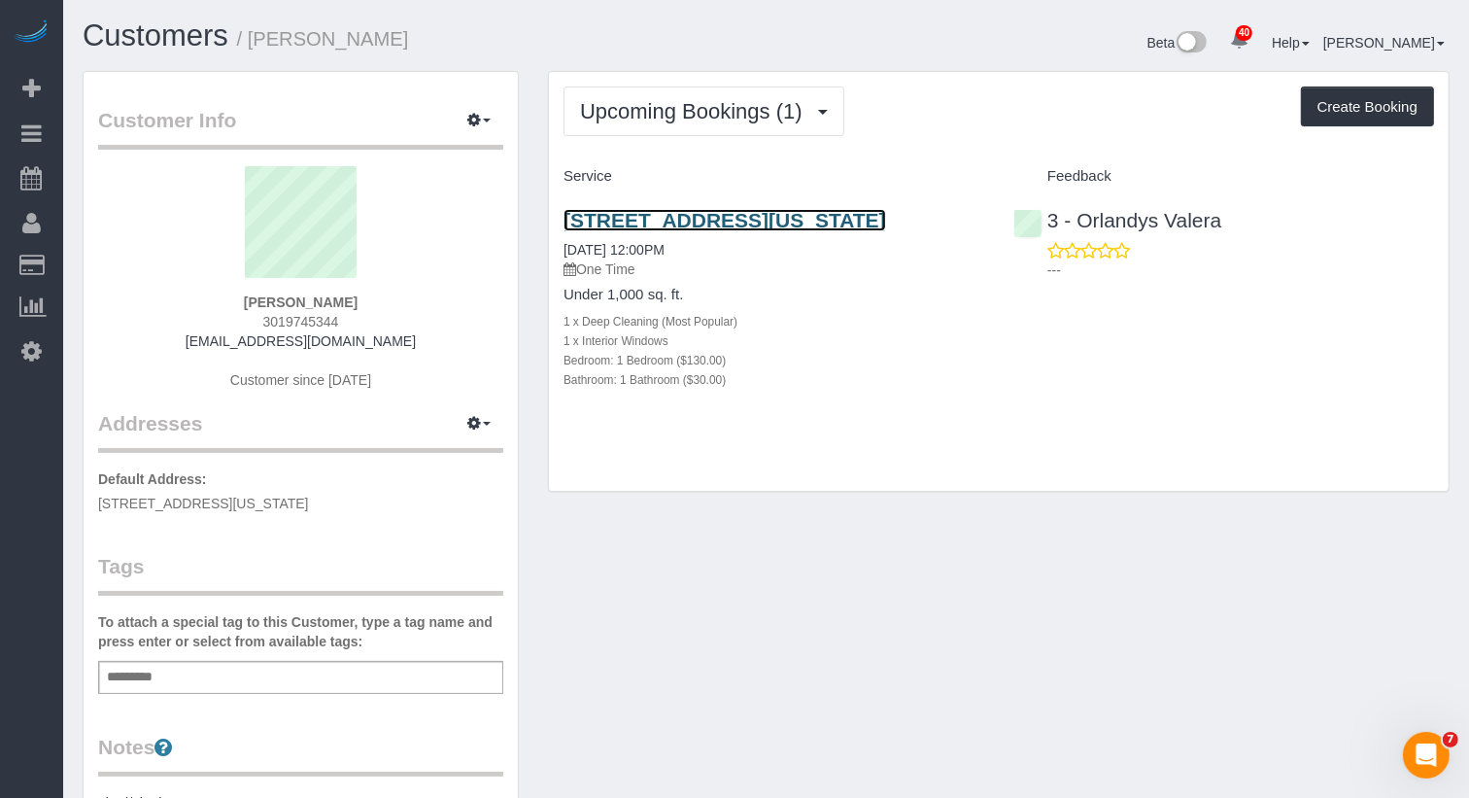
click at [665, 213] on link "[STREET_ADDRESS][US_STATE]" at bounding box center [725, 220] width 323 height 22
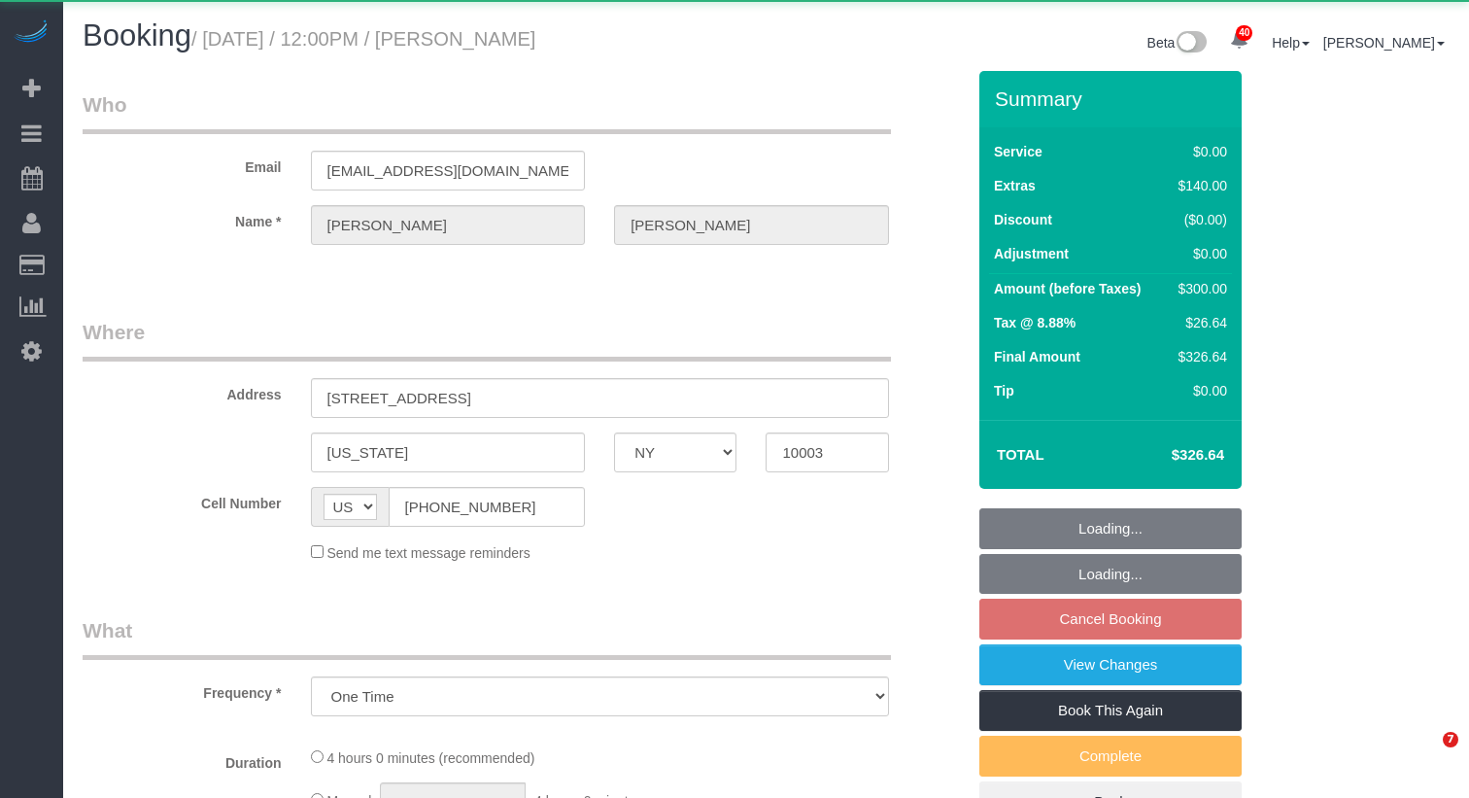
select select "NY"
select select "1"
select select "spot5"
select select "number:58"
select select "number:73"
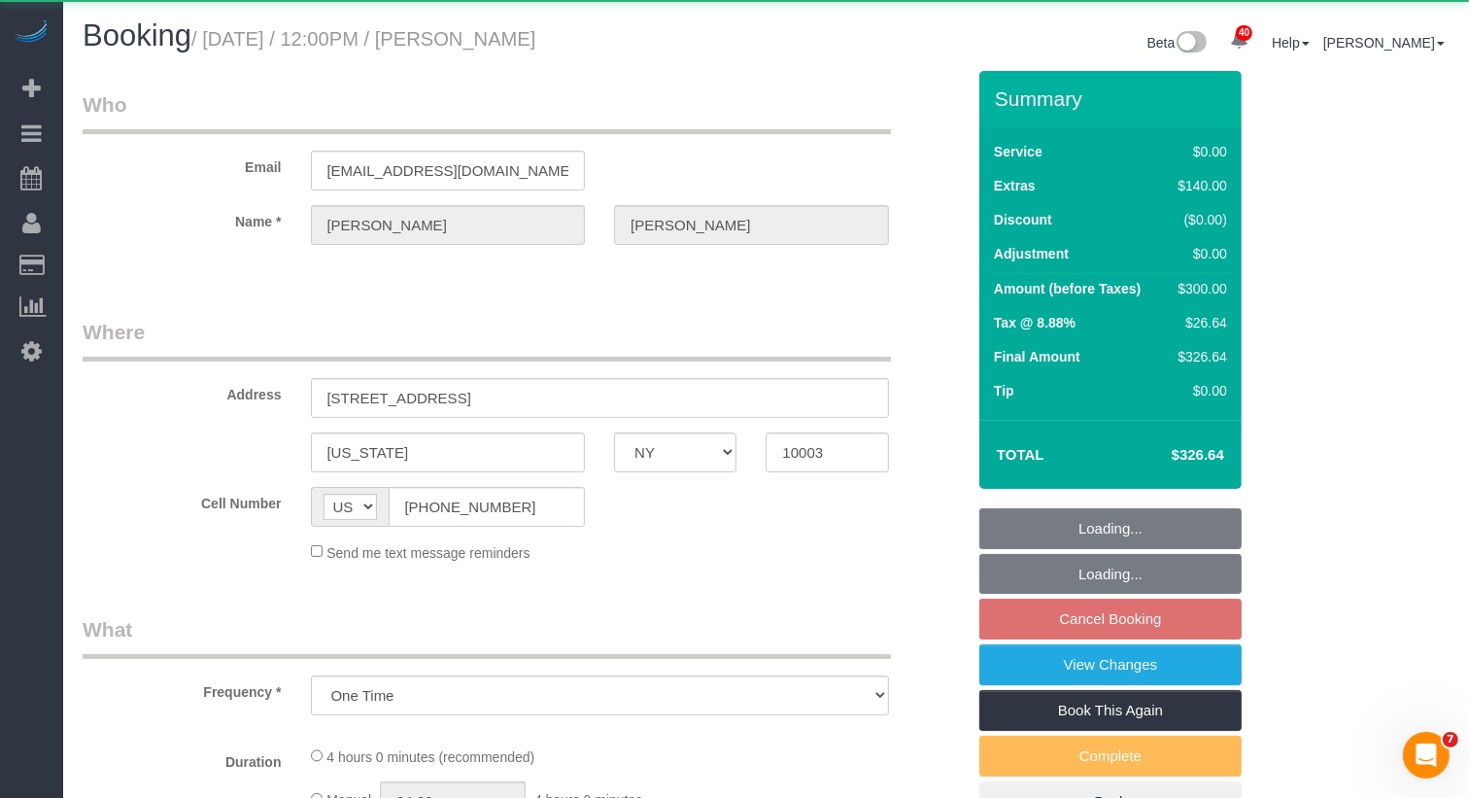
select select "number:15"
select select "number:6"
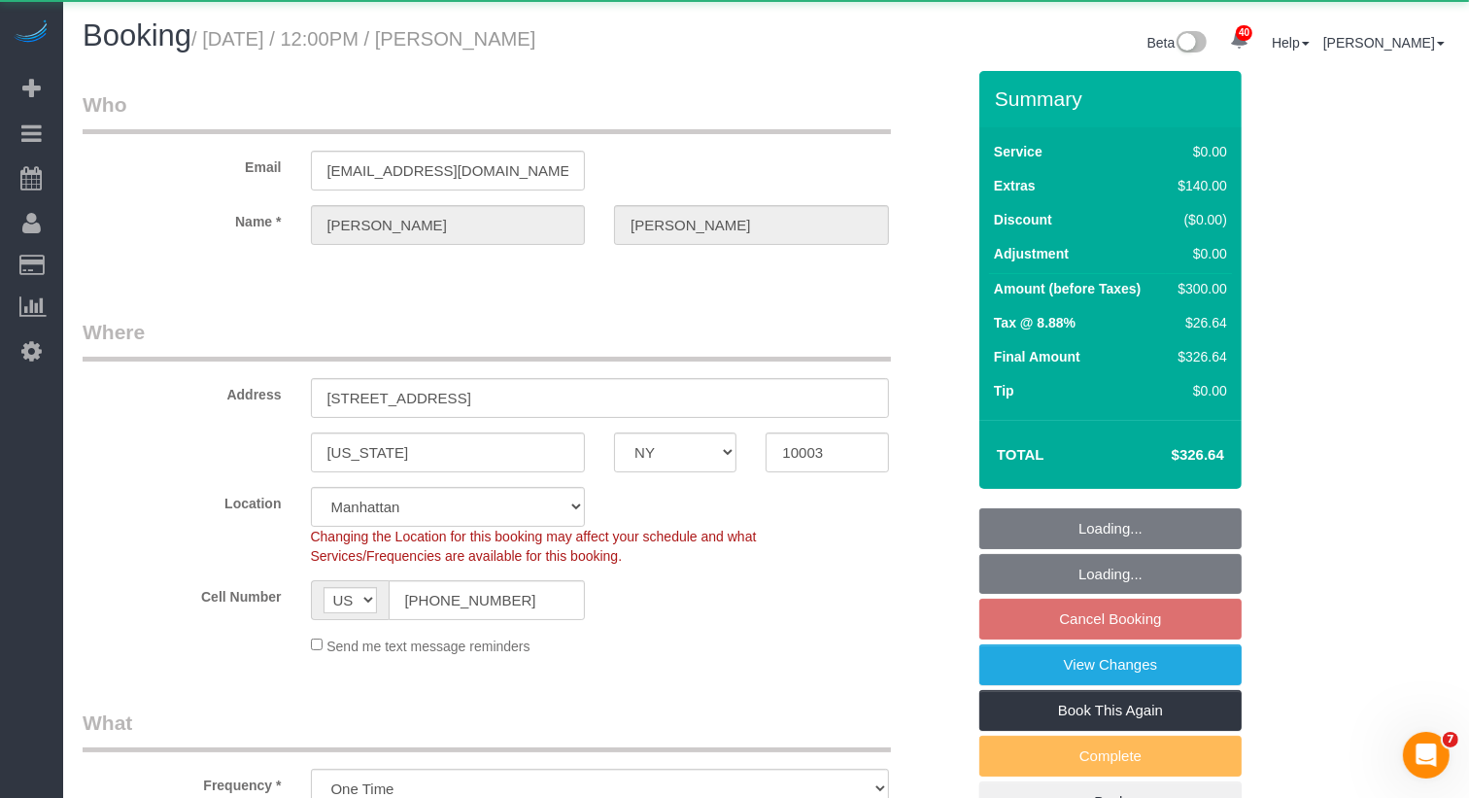
select select "object:1065"
select select "string:stripe-pm_1SFXjp4VGloSiKo77DqSVT6n"
select select "1"
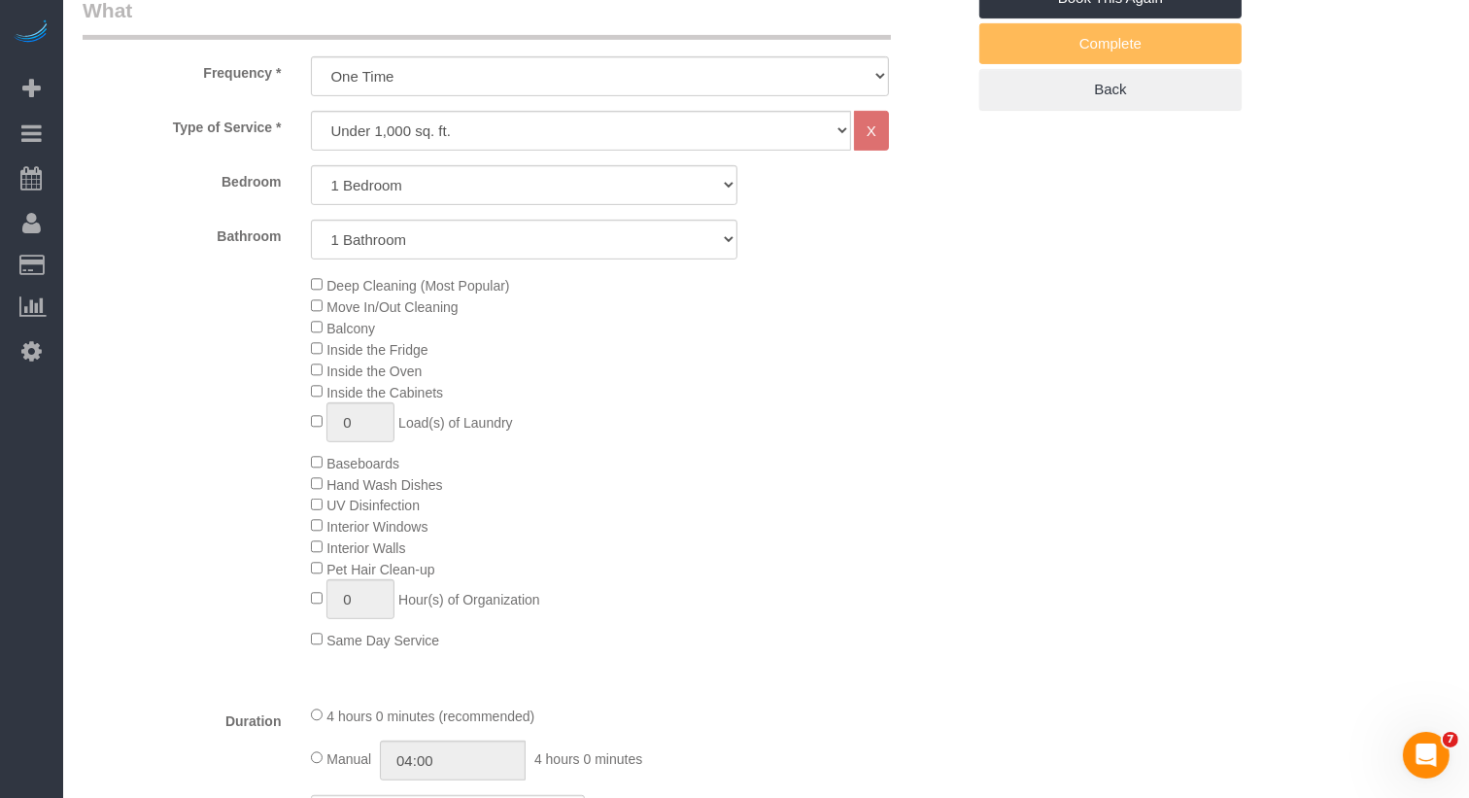
scroll to position [1351, 0]
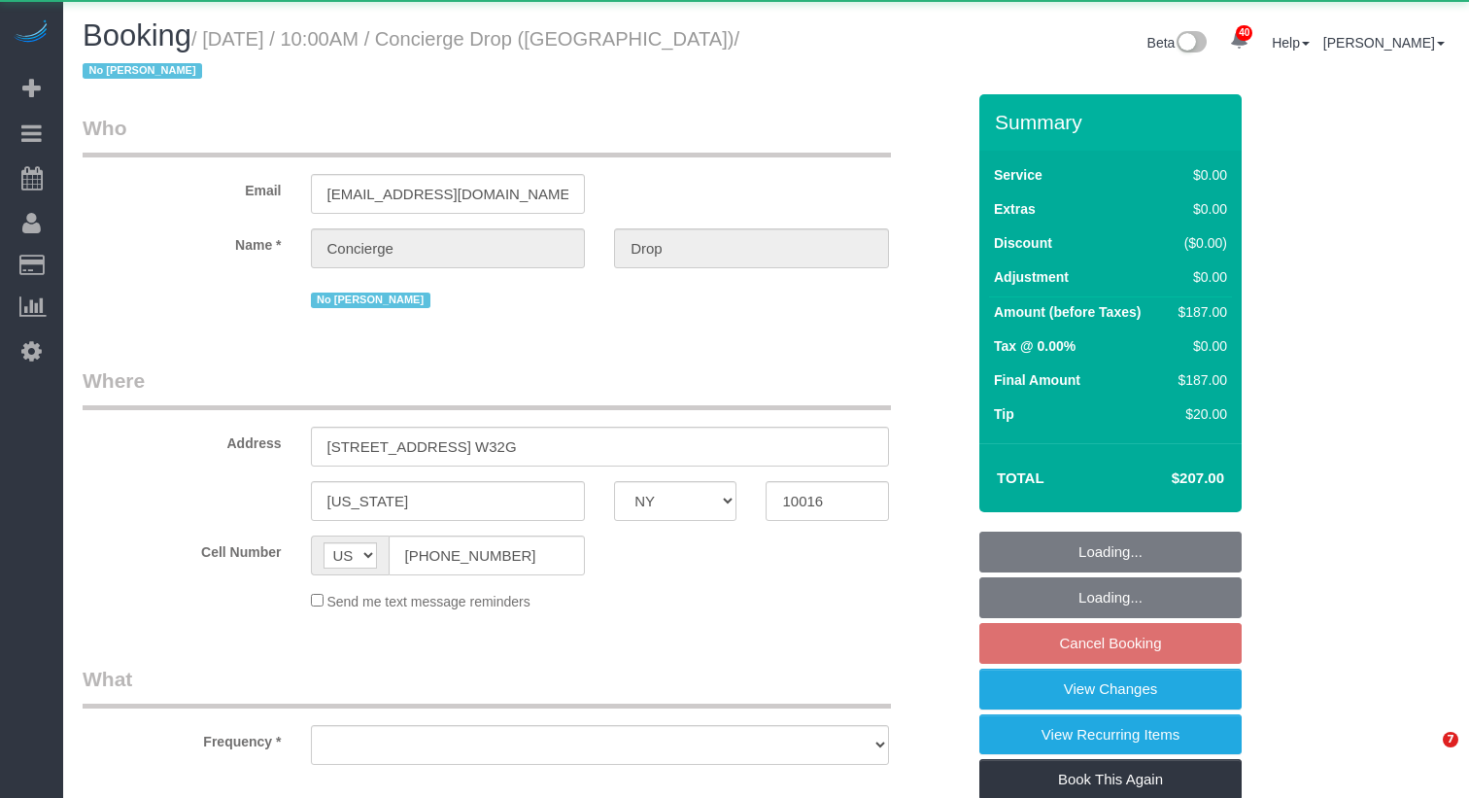
select select "NY"
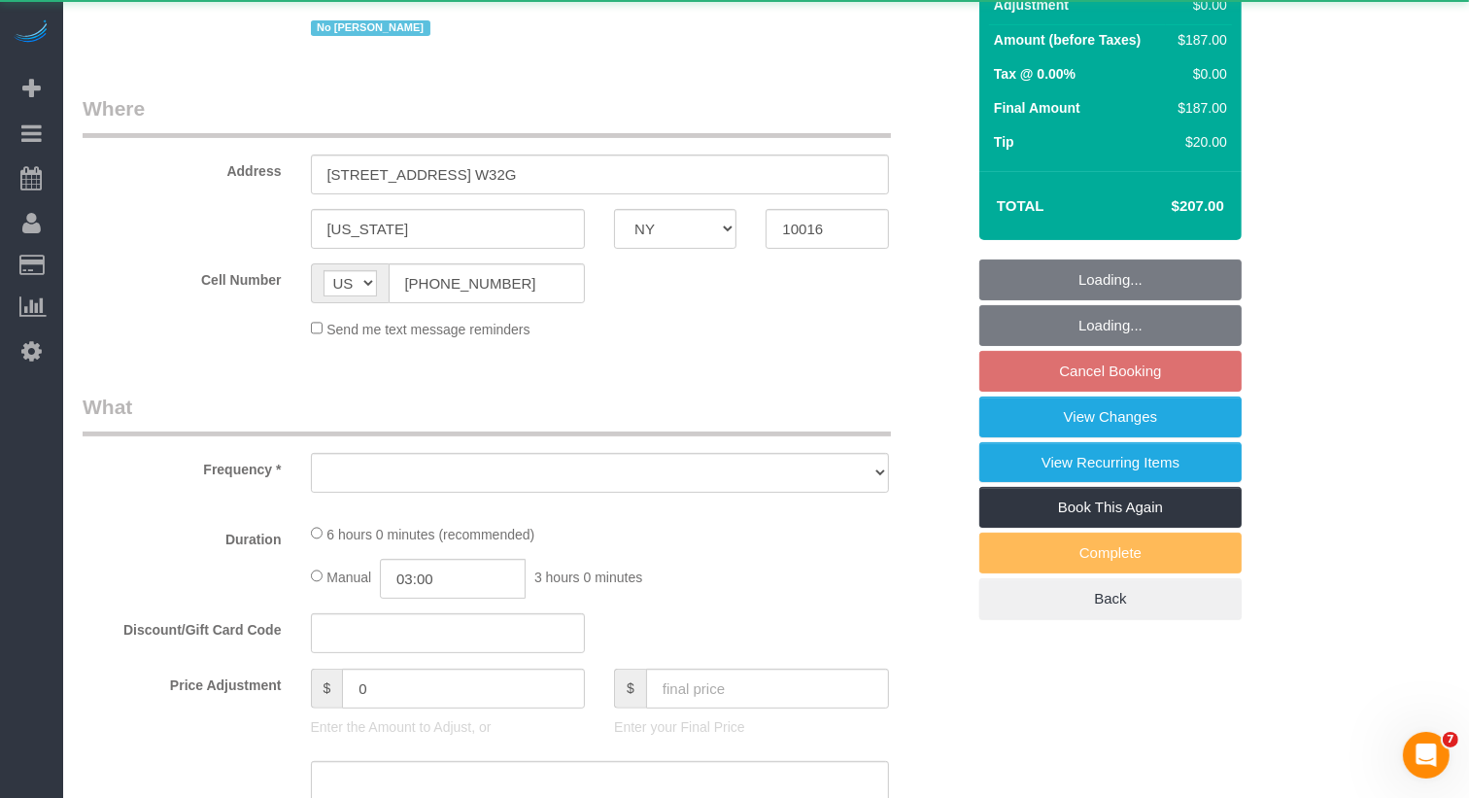
select select "object:1883"
select select "string:stripe-pm_1RaQn24VGloSiKo7zeOF73Wj"
select select "number:89"
select select "number:90"
select select "number:15"
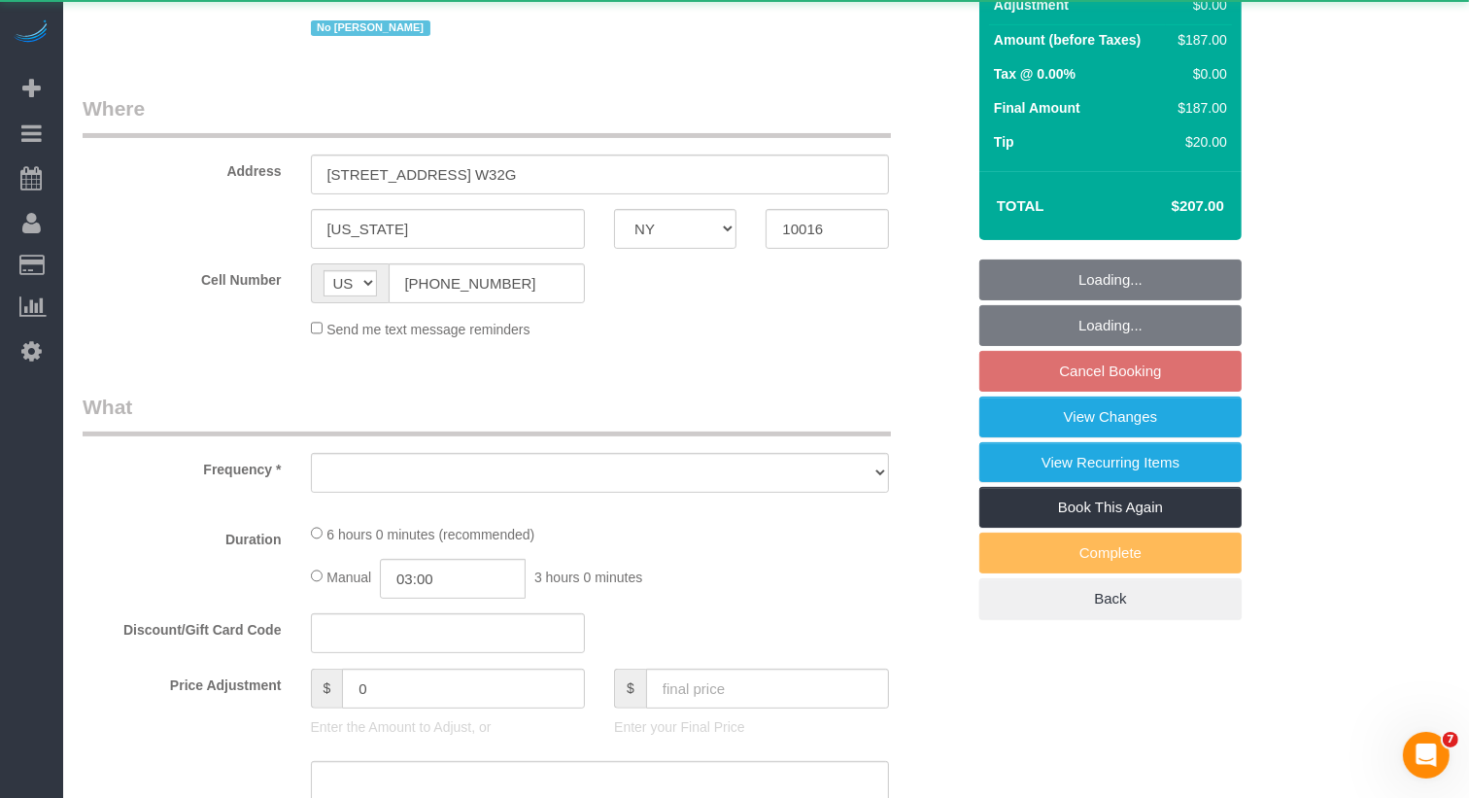
select select "number:6"
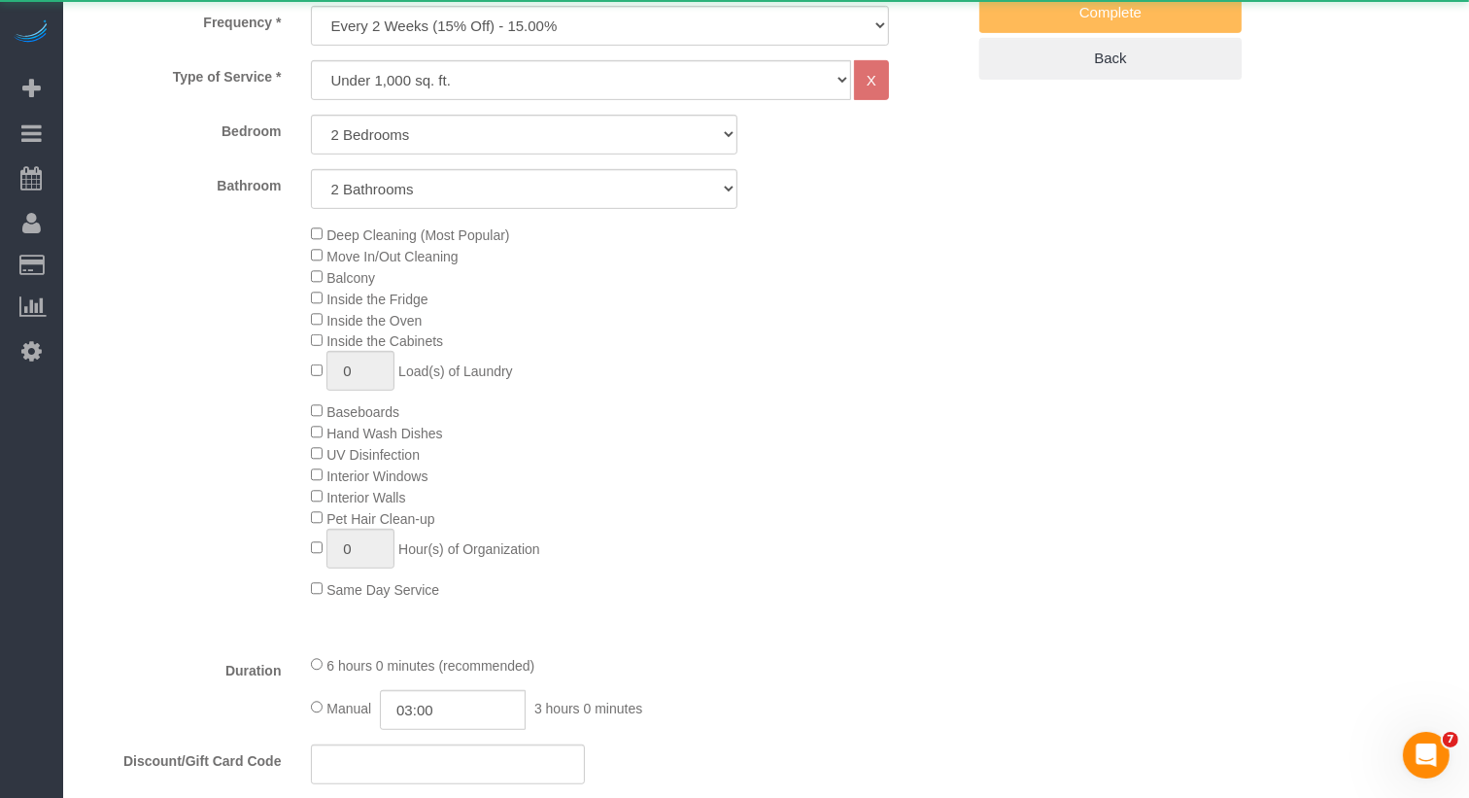
select select "object:2173"
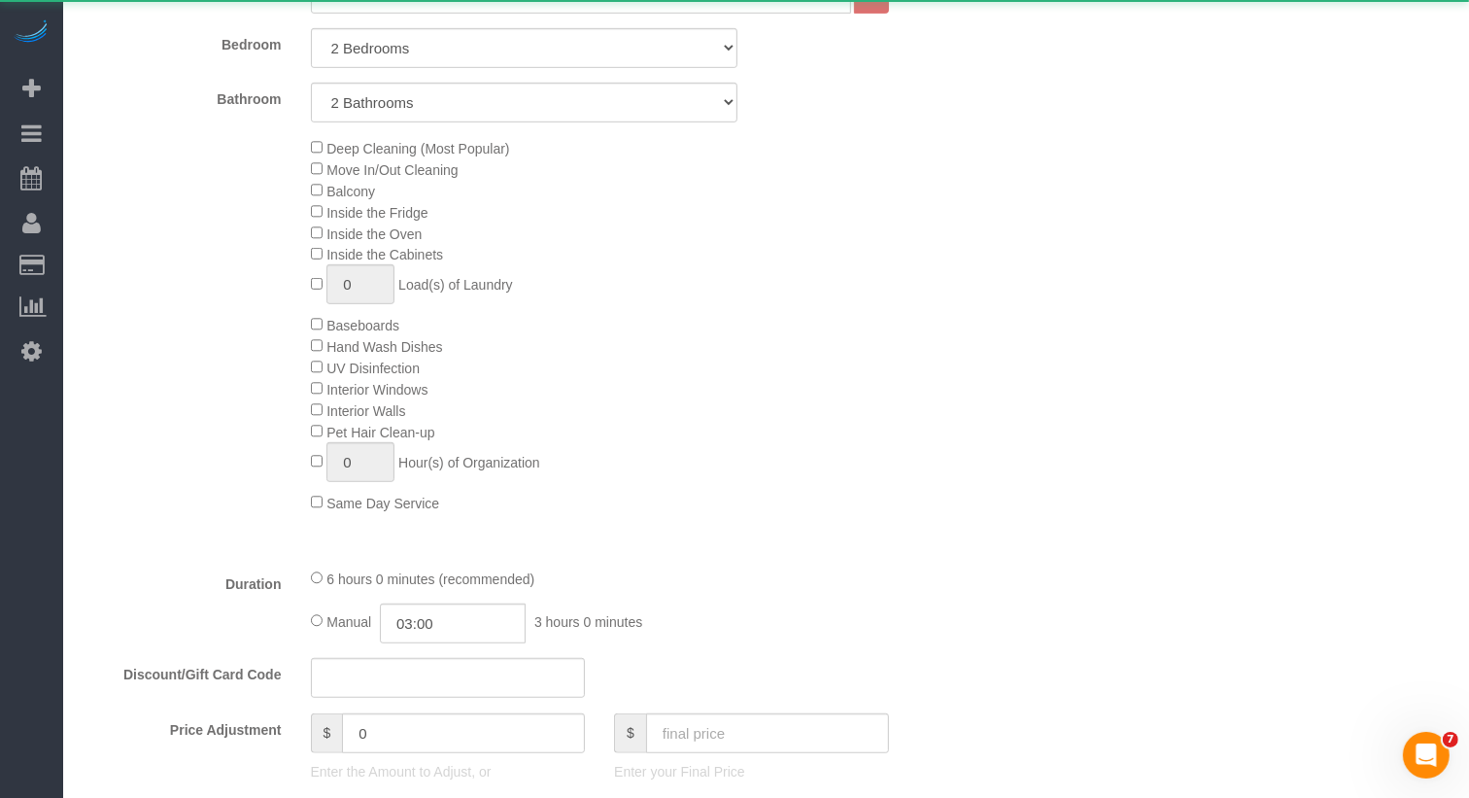
select select "spot3"
select select "2"
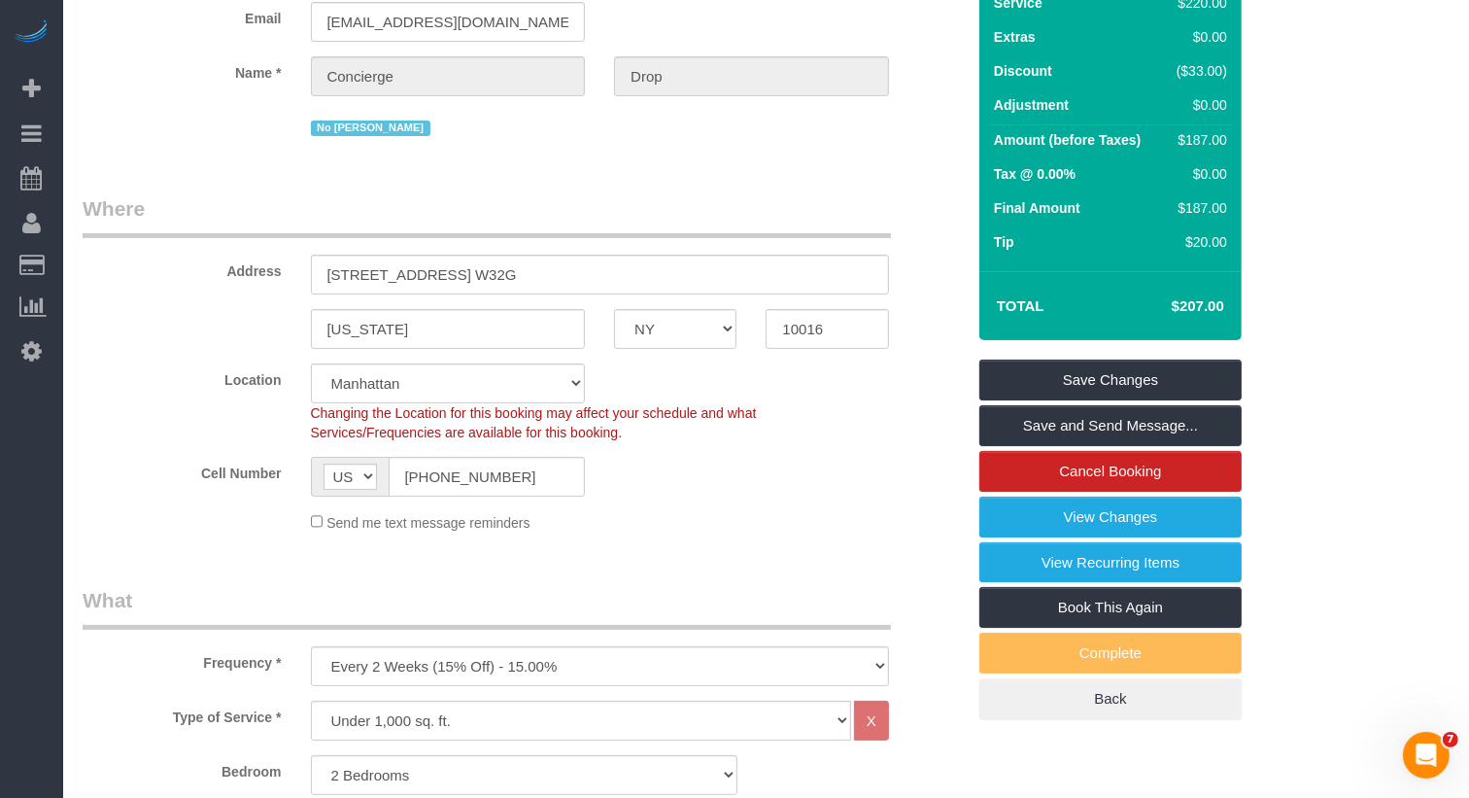
scroll to position [39, 0]
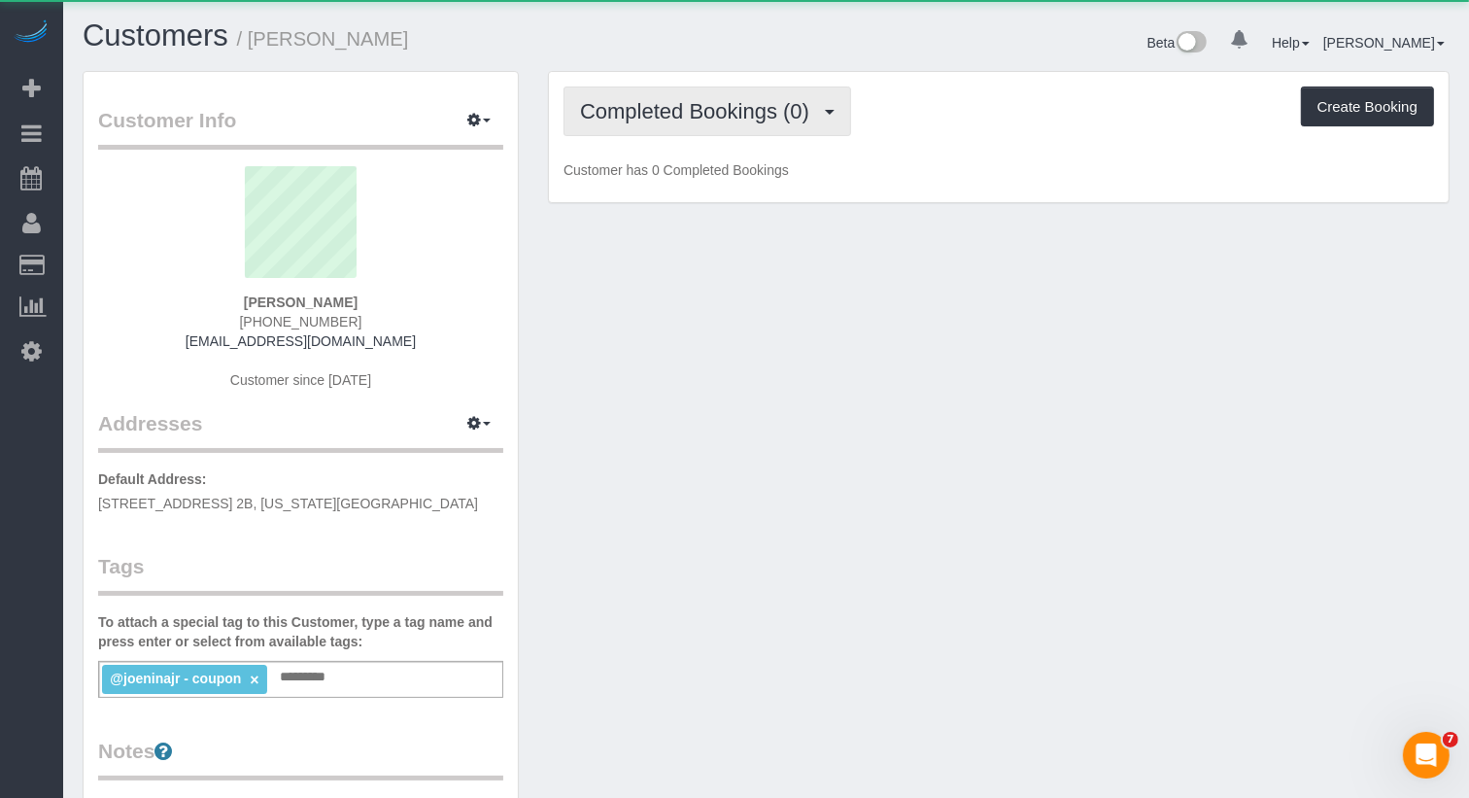
click at [702, 120] on span "Completed Bookings (0)" at bounding box center [699, 111] width 239 height 24
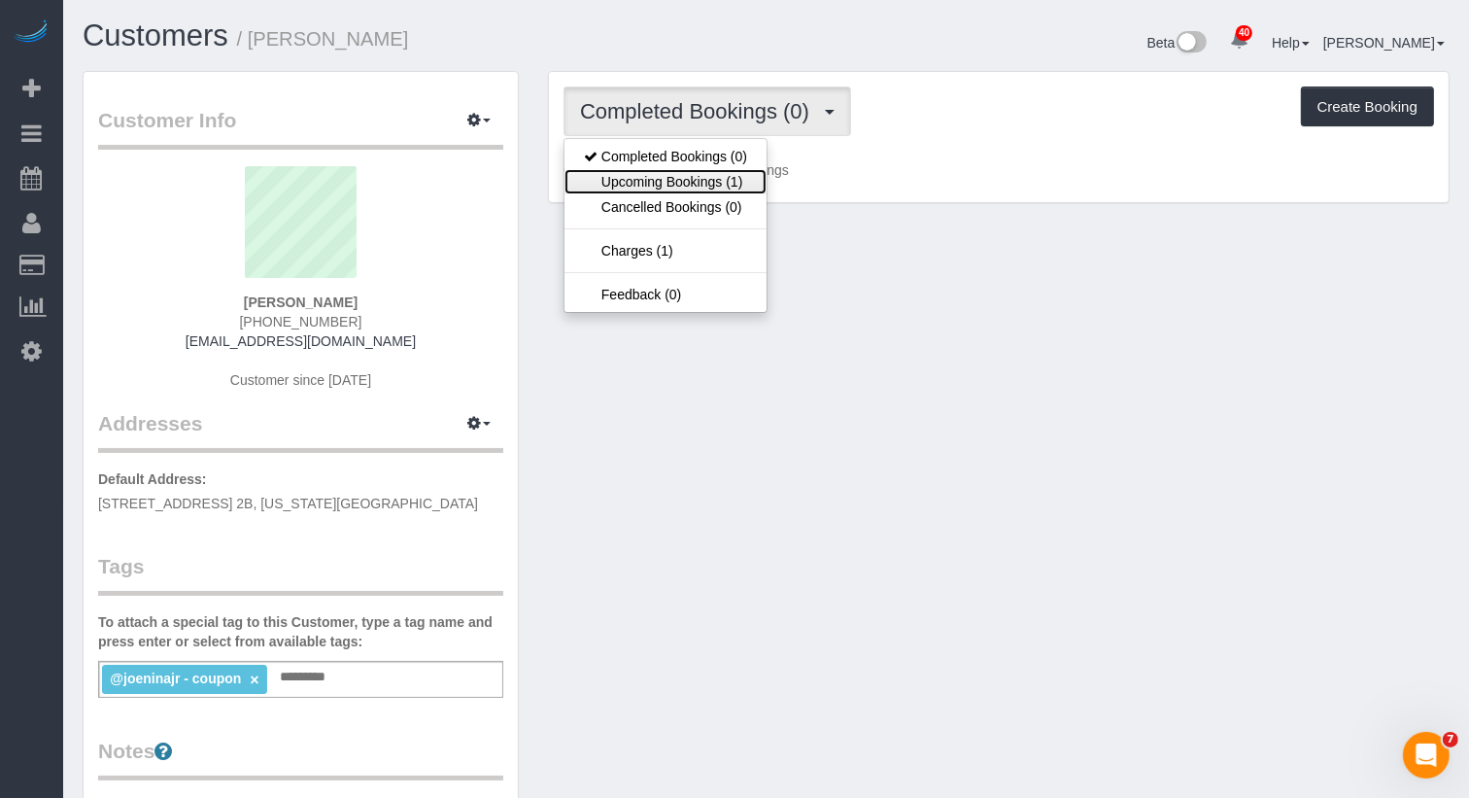
click at [702, 176] on link "Upcoming Bookings (1)" at bounding box center [666, 181] width 202 height 25
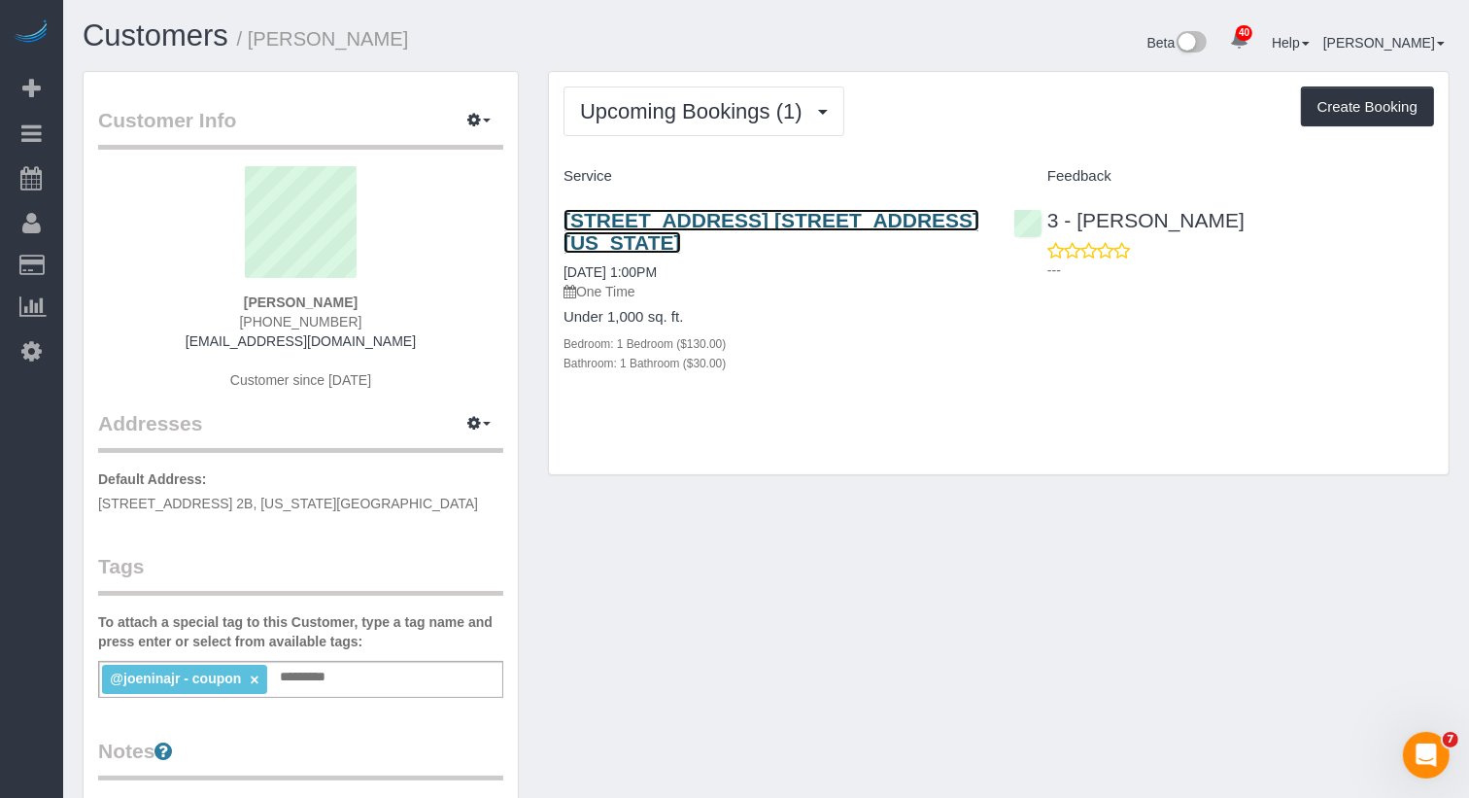
click at [731, 215] on link "[STREET_ADDRESS] [STREET_ADDRESS][US_STATE]" at bounding box center [772, 231] width 416 height 45
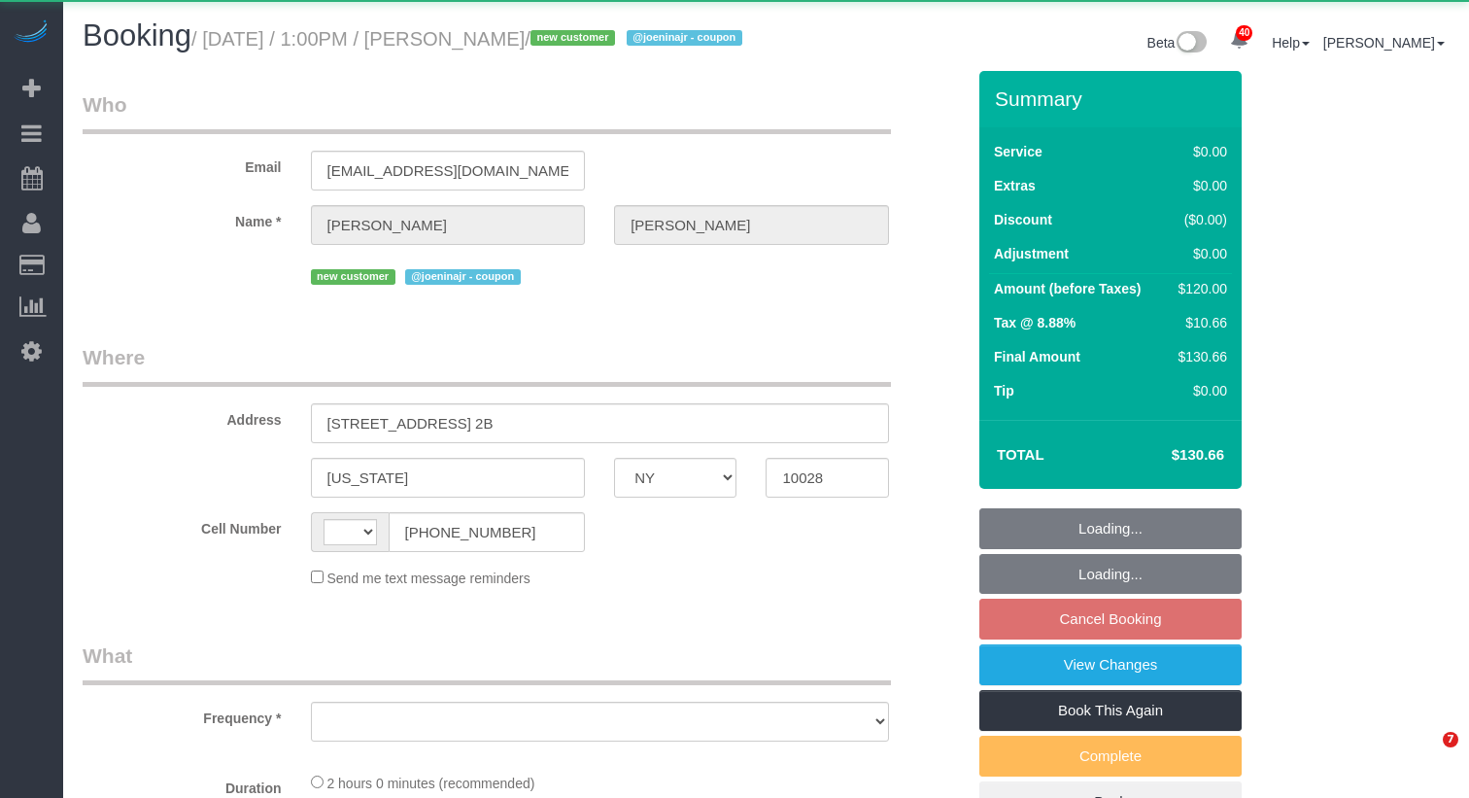
select select "NY"
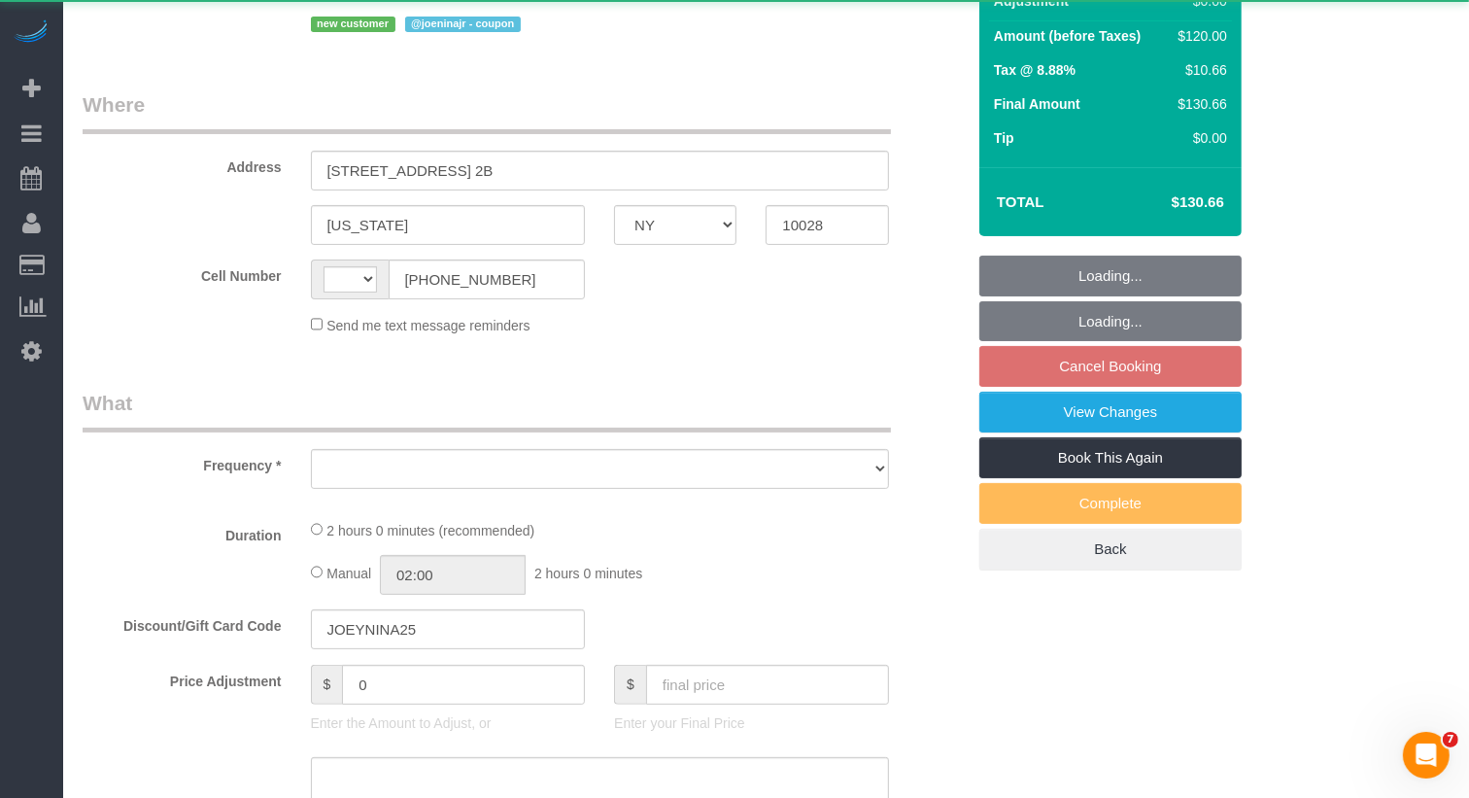
select select "string:US"
select select "object:819"
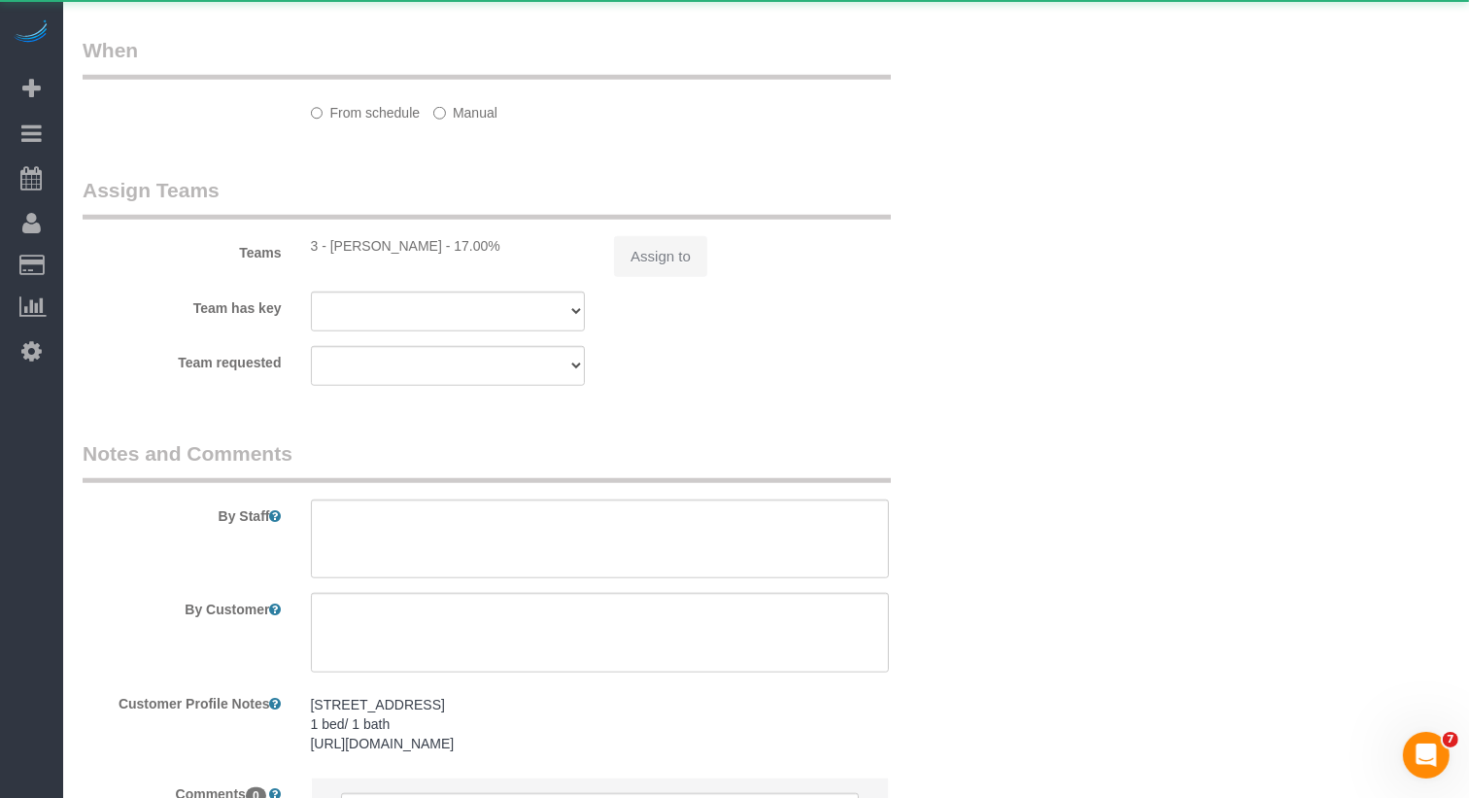
select select "string:stripe-pm_1SICIA4VGloSiKo70EiLE9os"
select select "1"
select select "spot6"
select select "number:89"
select select "number:73"
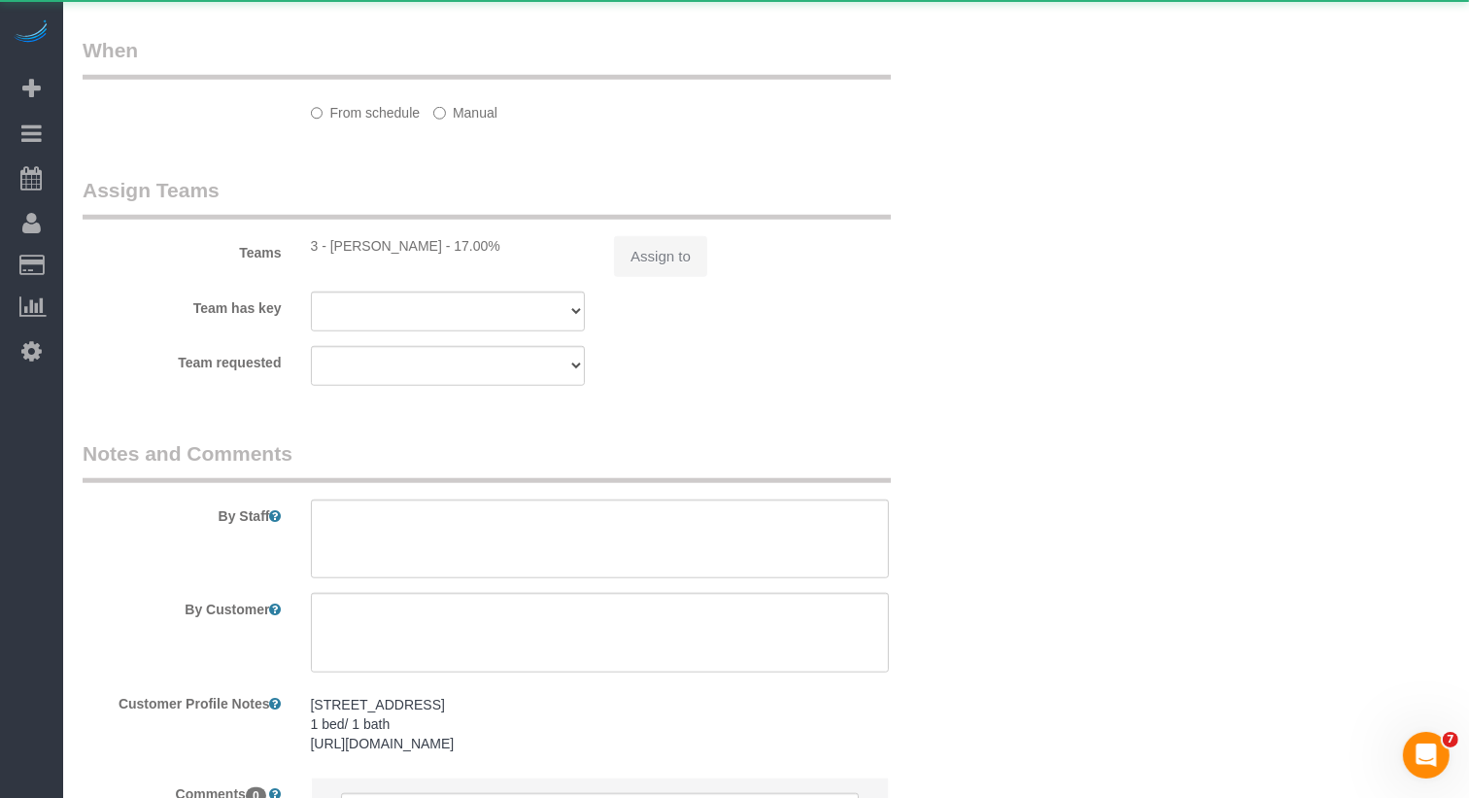
select select "number:15"
select select "number:5"
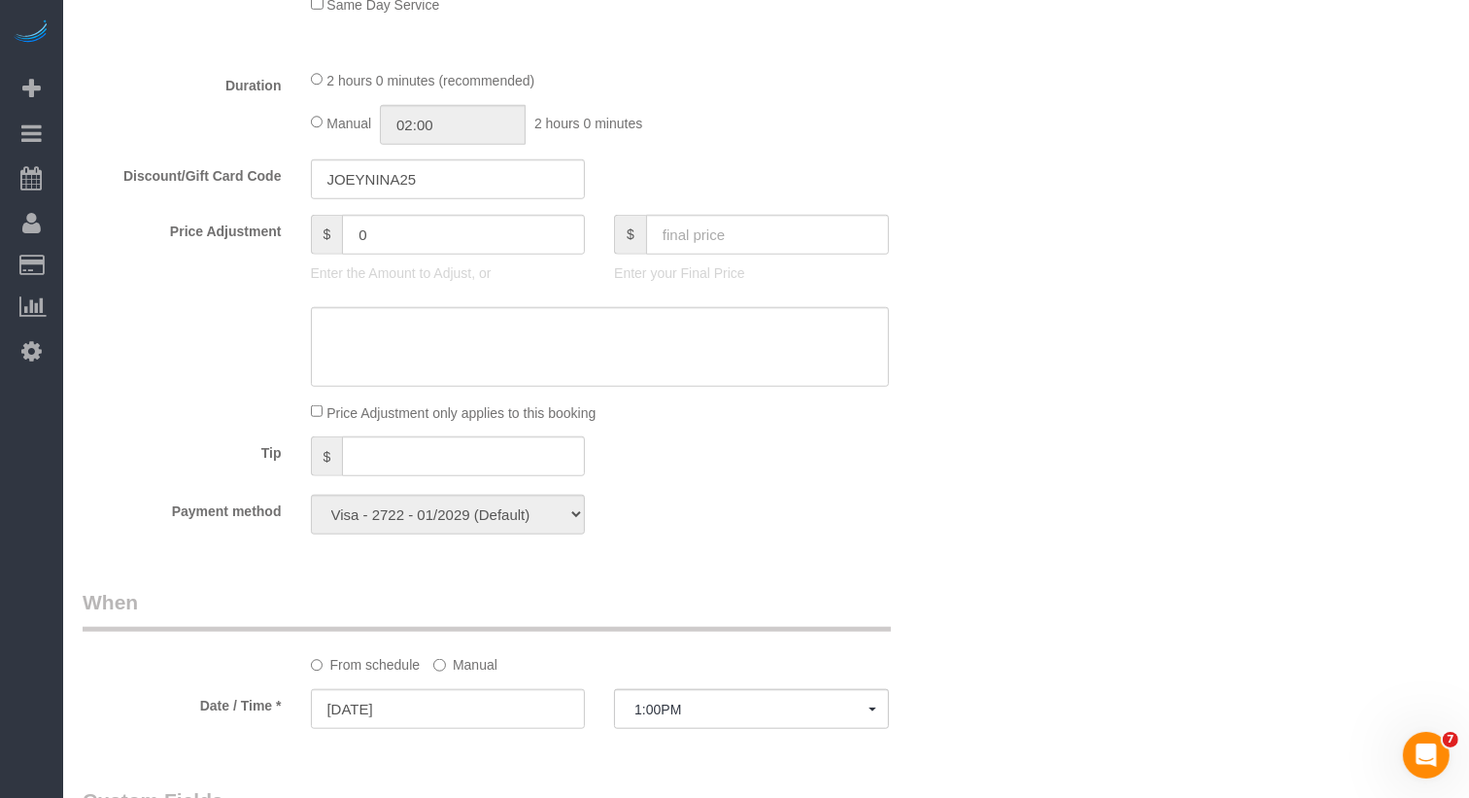
select select "object:1511"
select select "1"
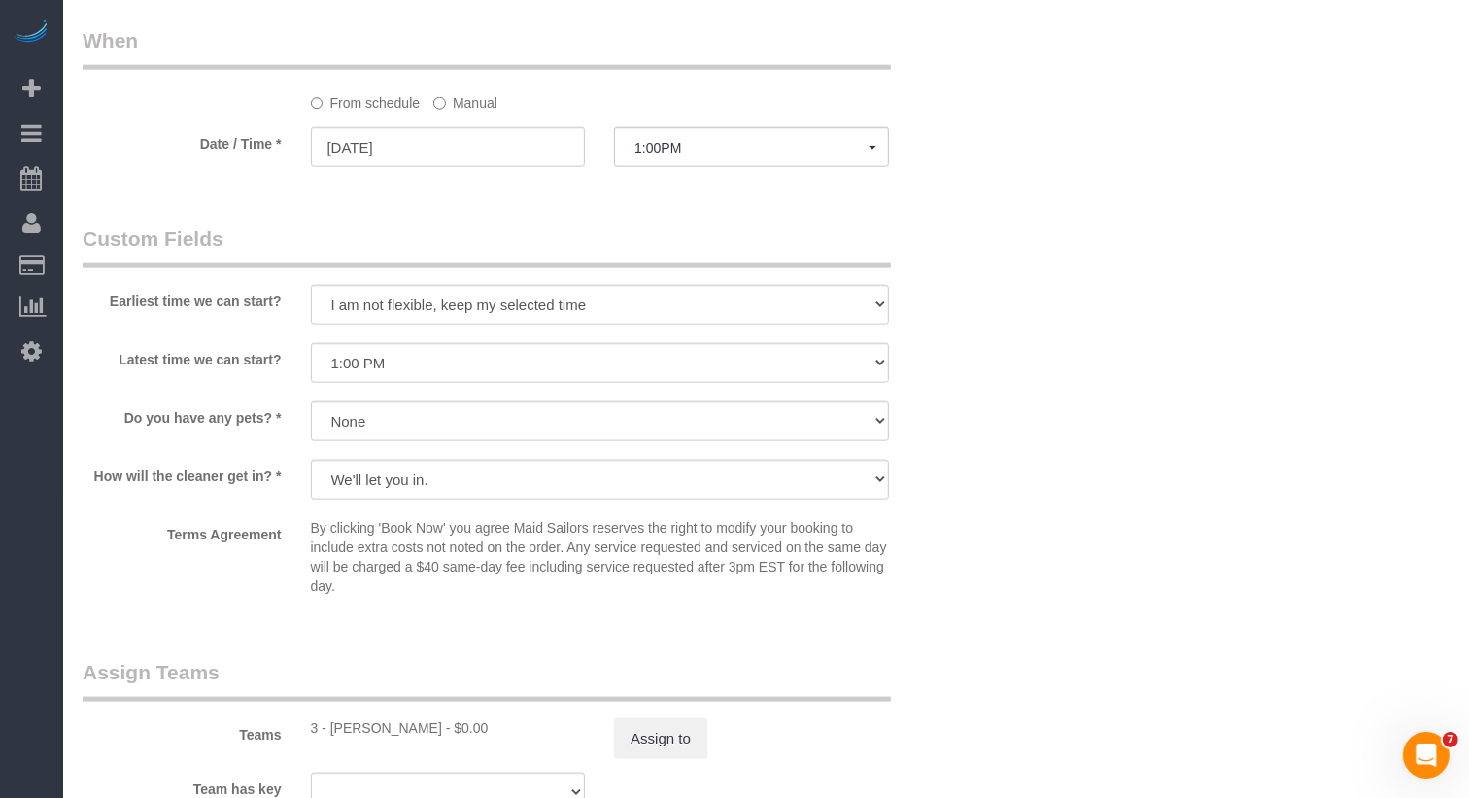
scroll to position [2066, 0]
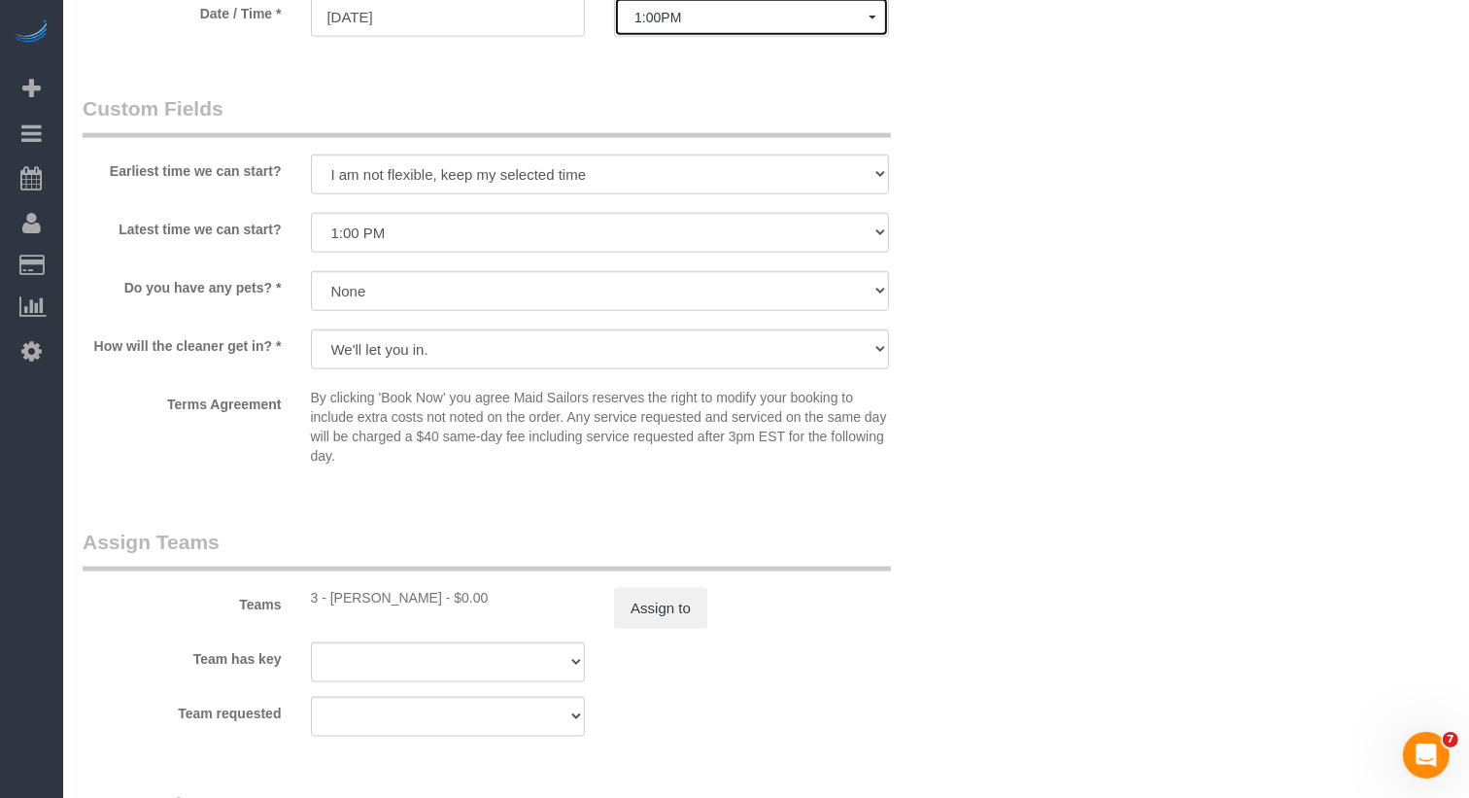
click at [697, 30] on button "1:00PM" at bounding box center [751, 17] width 275 height 40
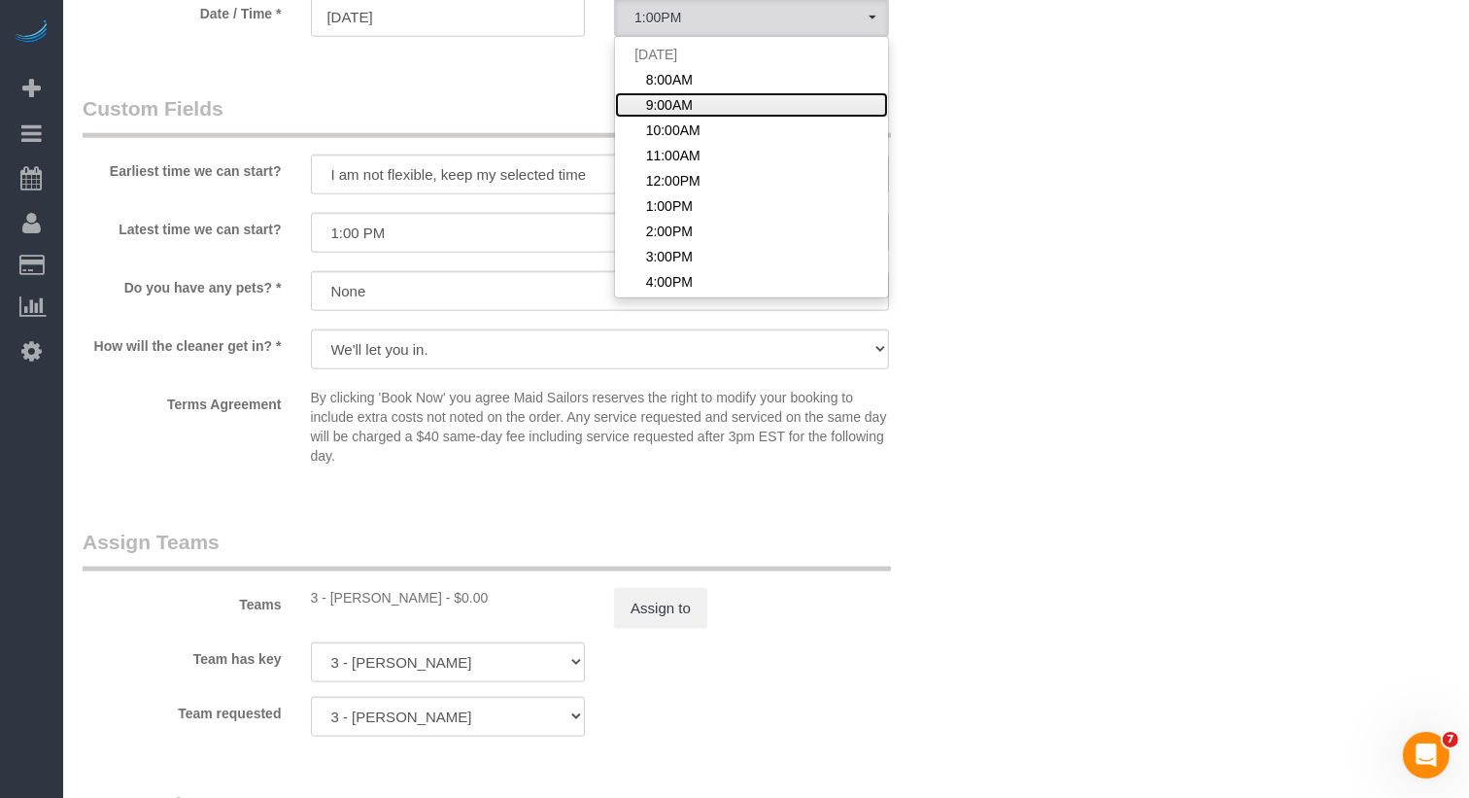
click at [677, 115] on span "9:00AM" at bounding box center [669, 104] width 47 height 19
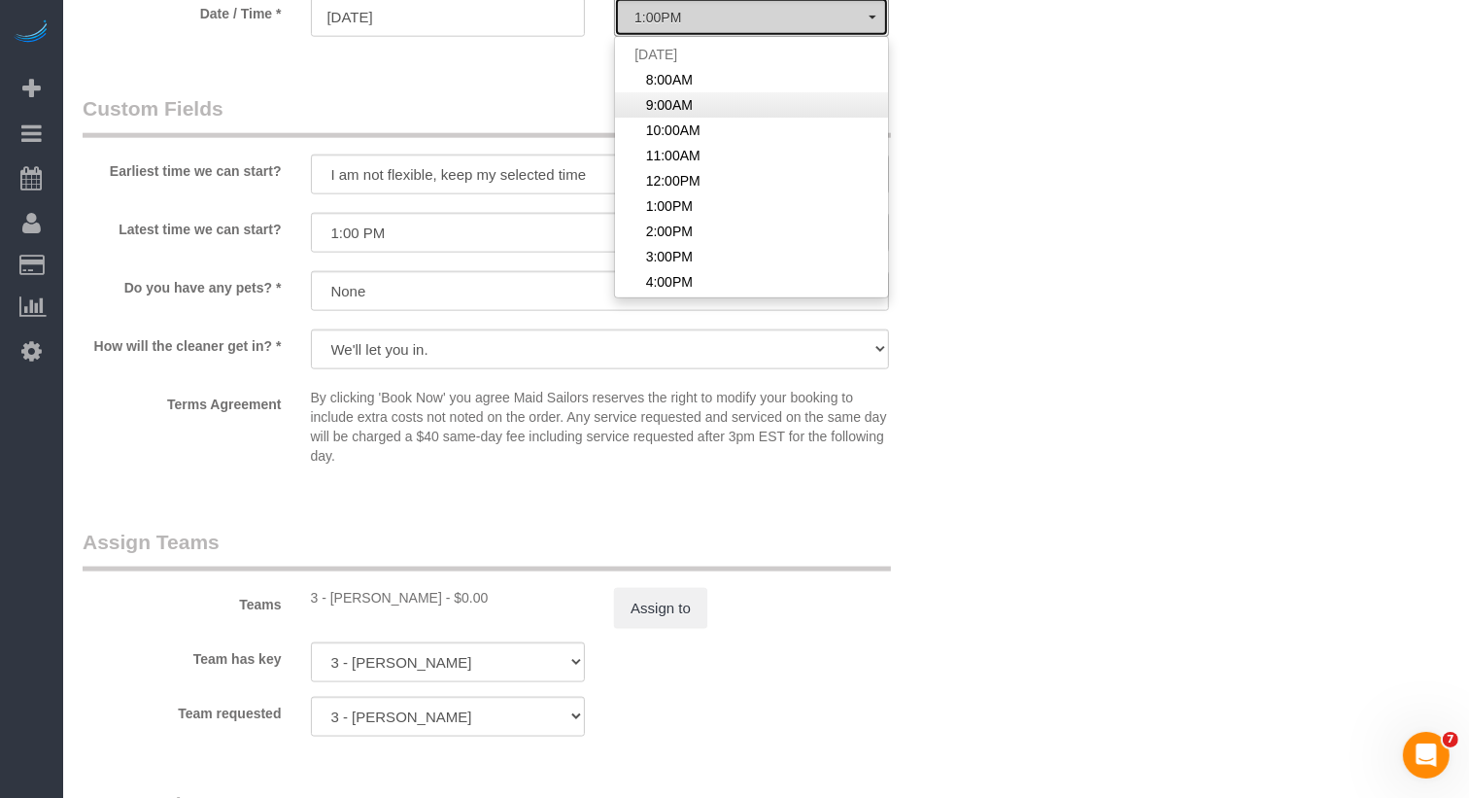
select select "spot2"
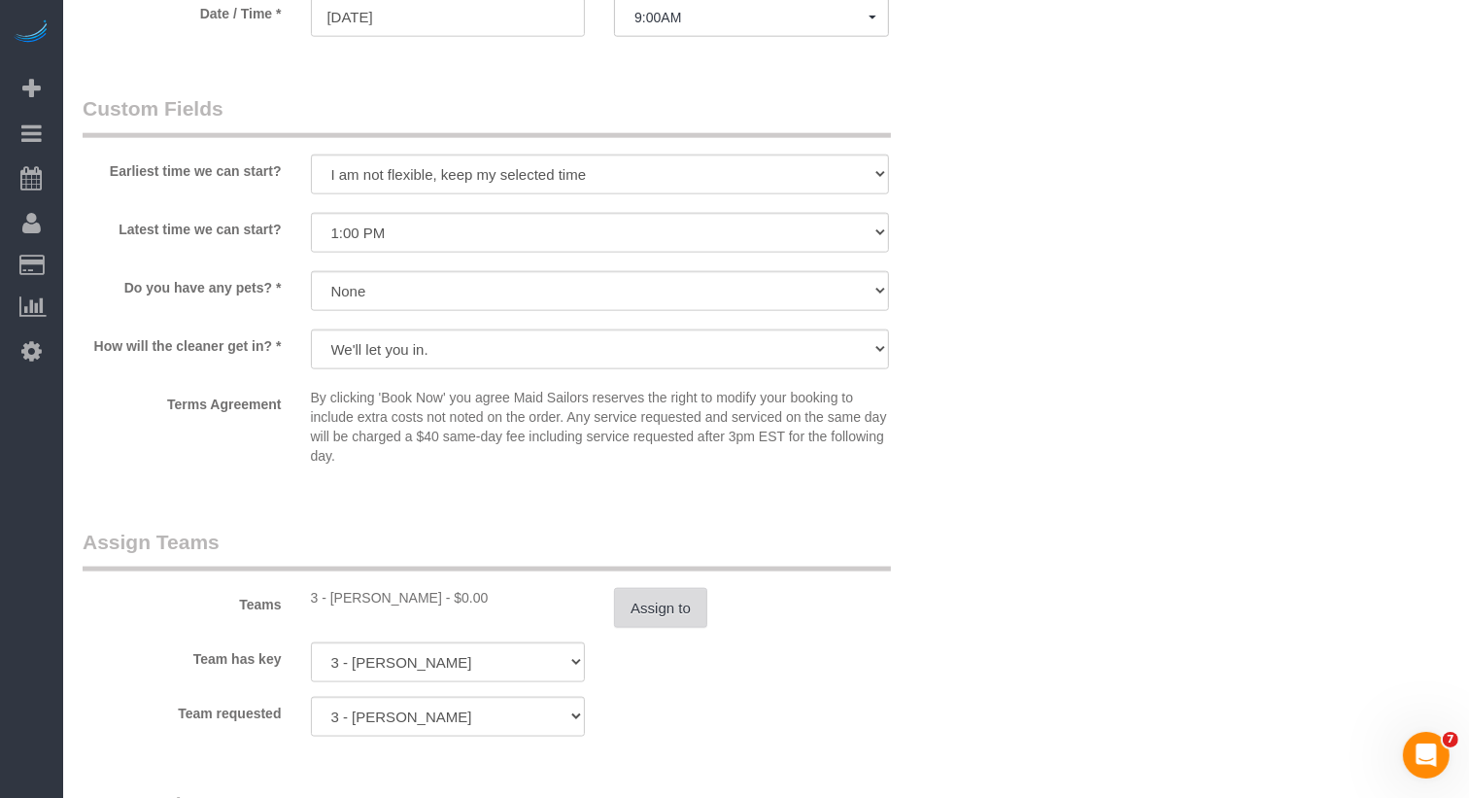
click at [657, 628] on button "Assign to" at bounding box center [660, 608] width 93 height 41
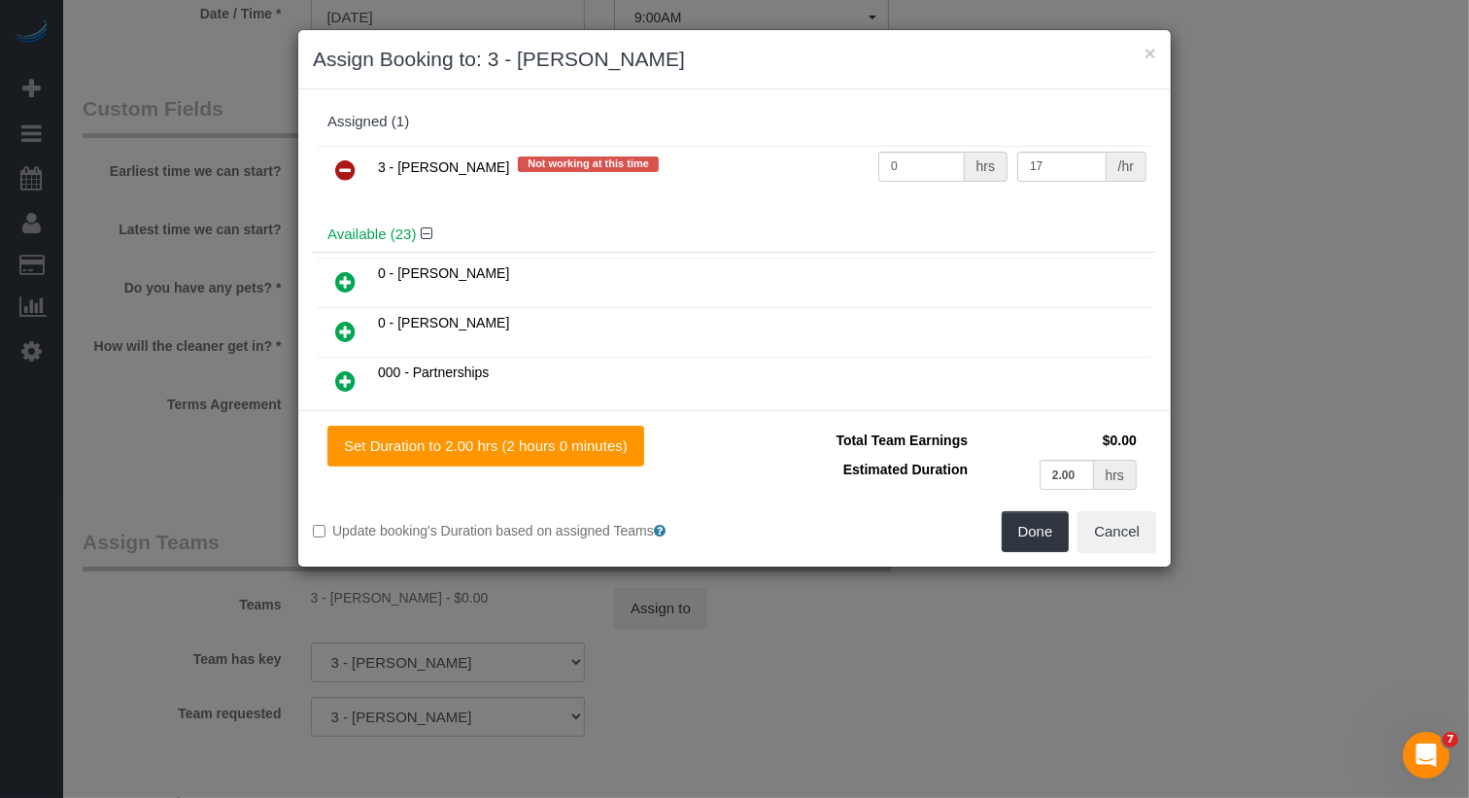
click at [349, 172] on icon at bounding box center [345, 169] width 20 height 23
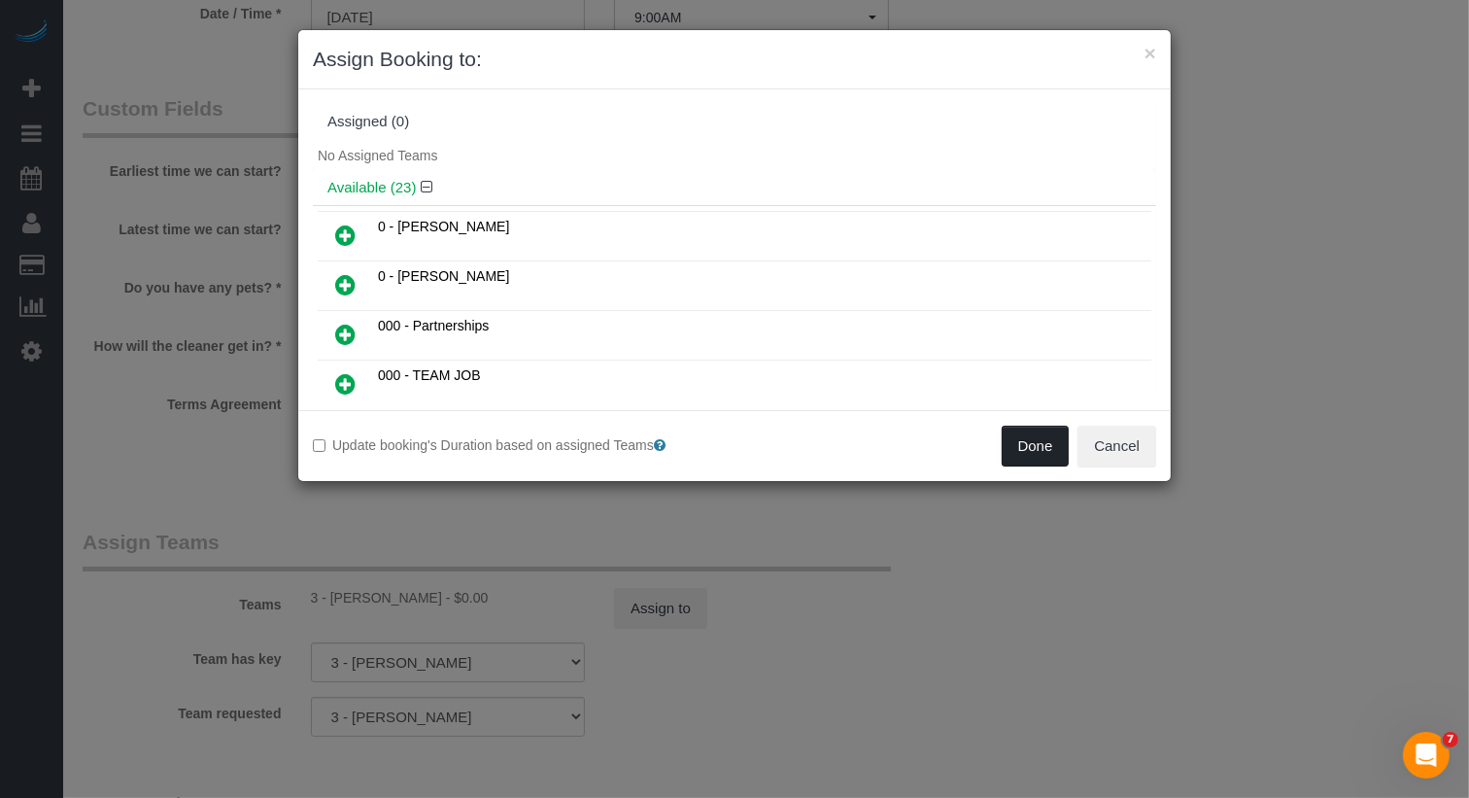
click at [1042, 447] on button "Done" at bounding box center [1036, 446] width 68 height 41
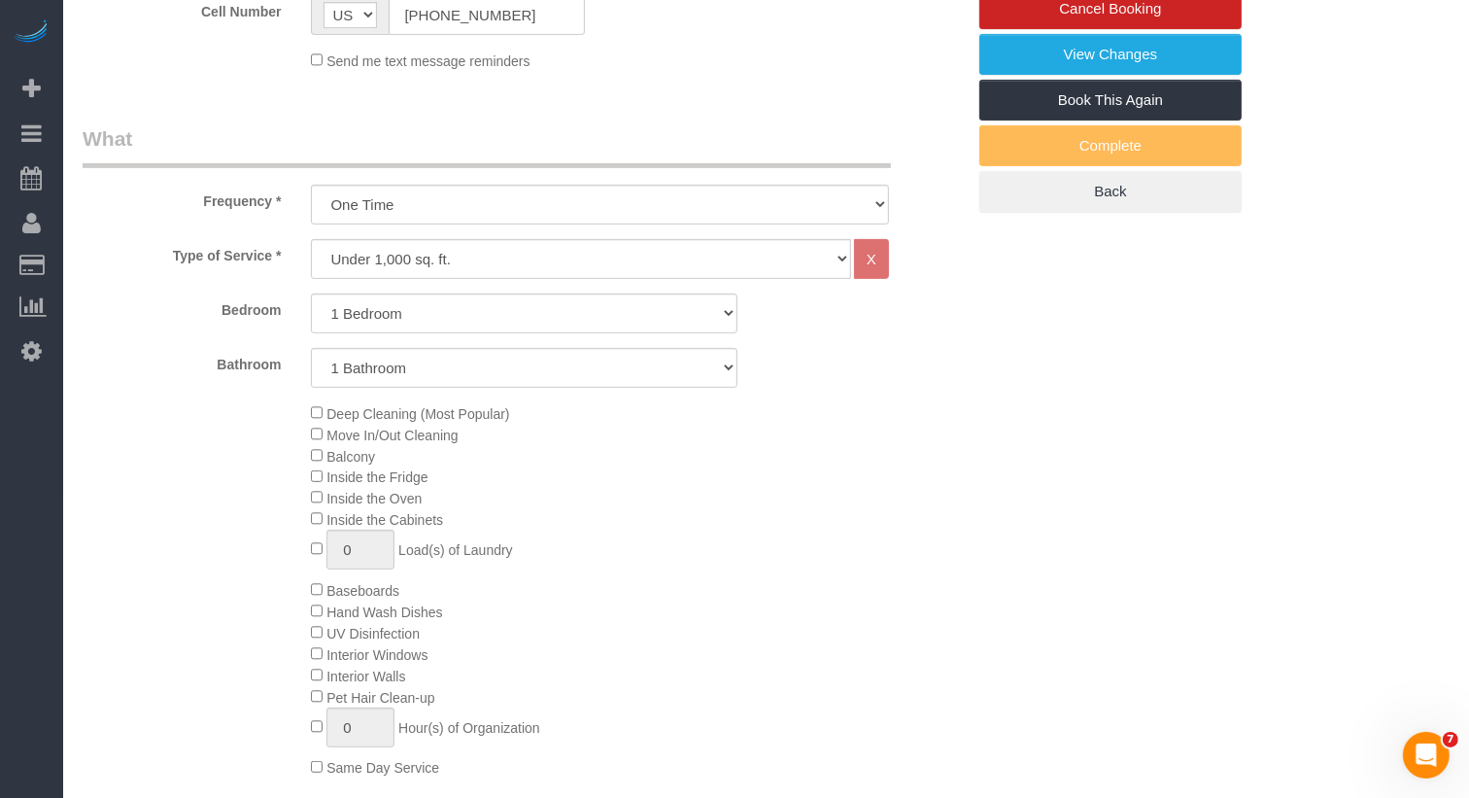
scroll to position [0, 0]
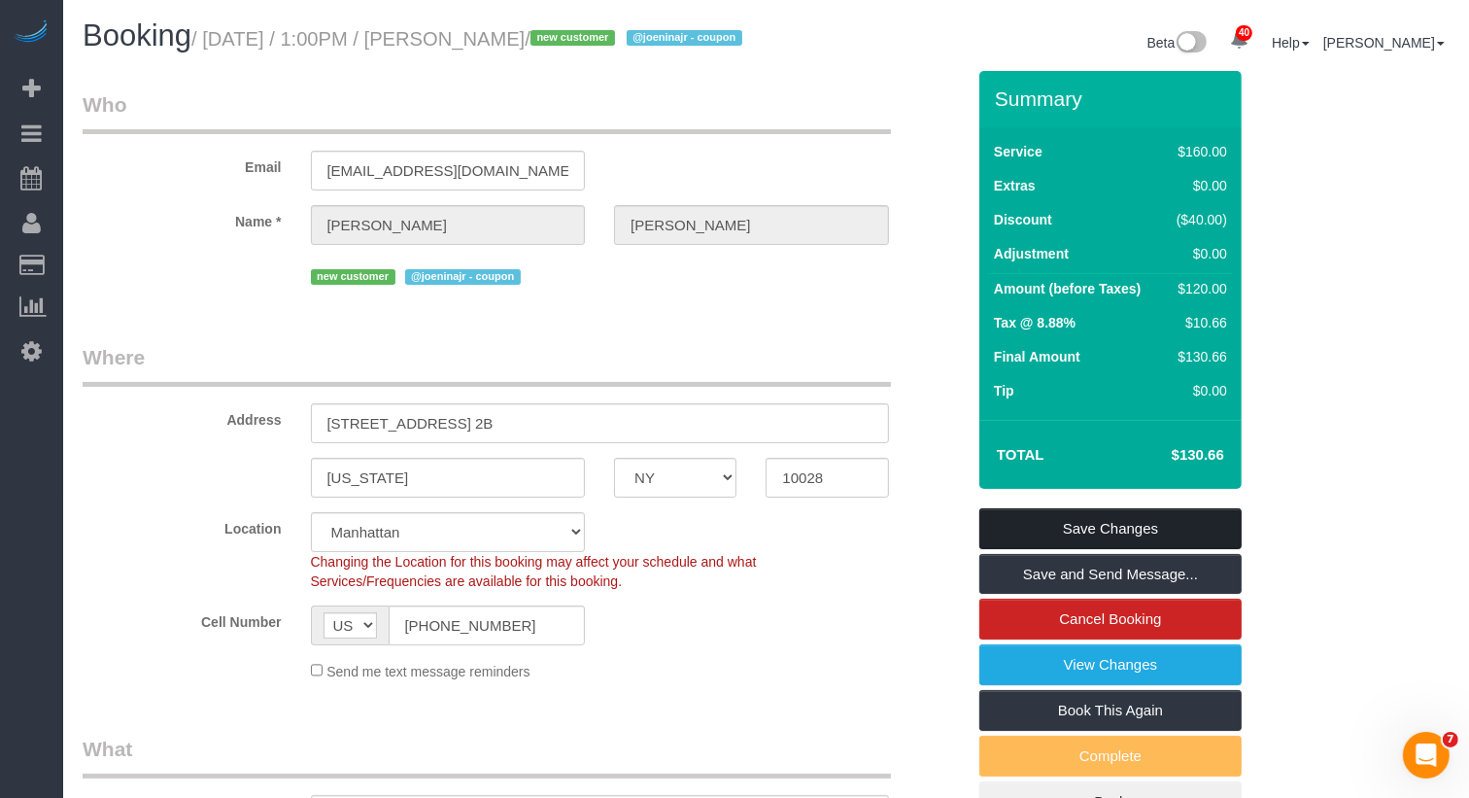
click at [1150, 549] on link "Save Changes" at bounding box center [1110, 528] width 262 height 41
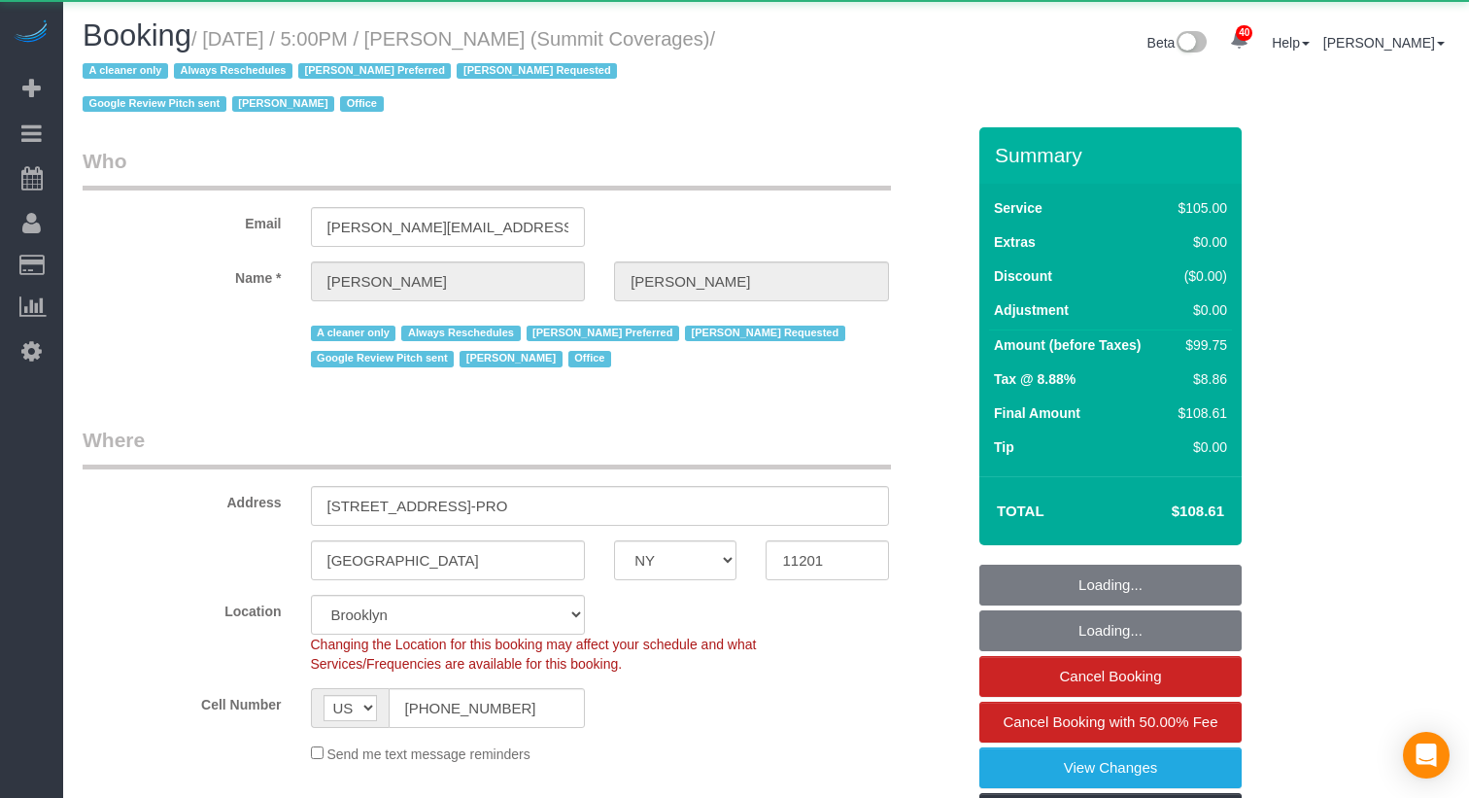
select select "NY"
select select "90"
select select "object:1143"
select select "string:stripe-pm_1G3kd34VGloSiKo7CIqk8U5g"
select select "spot1"
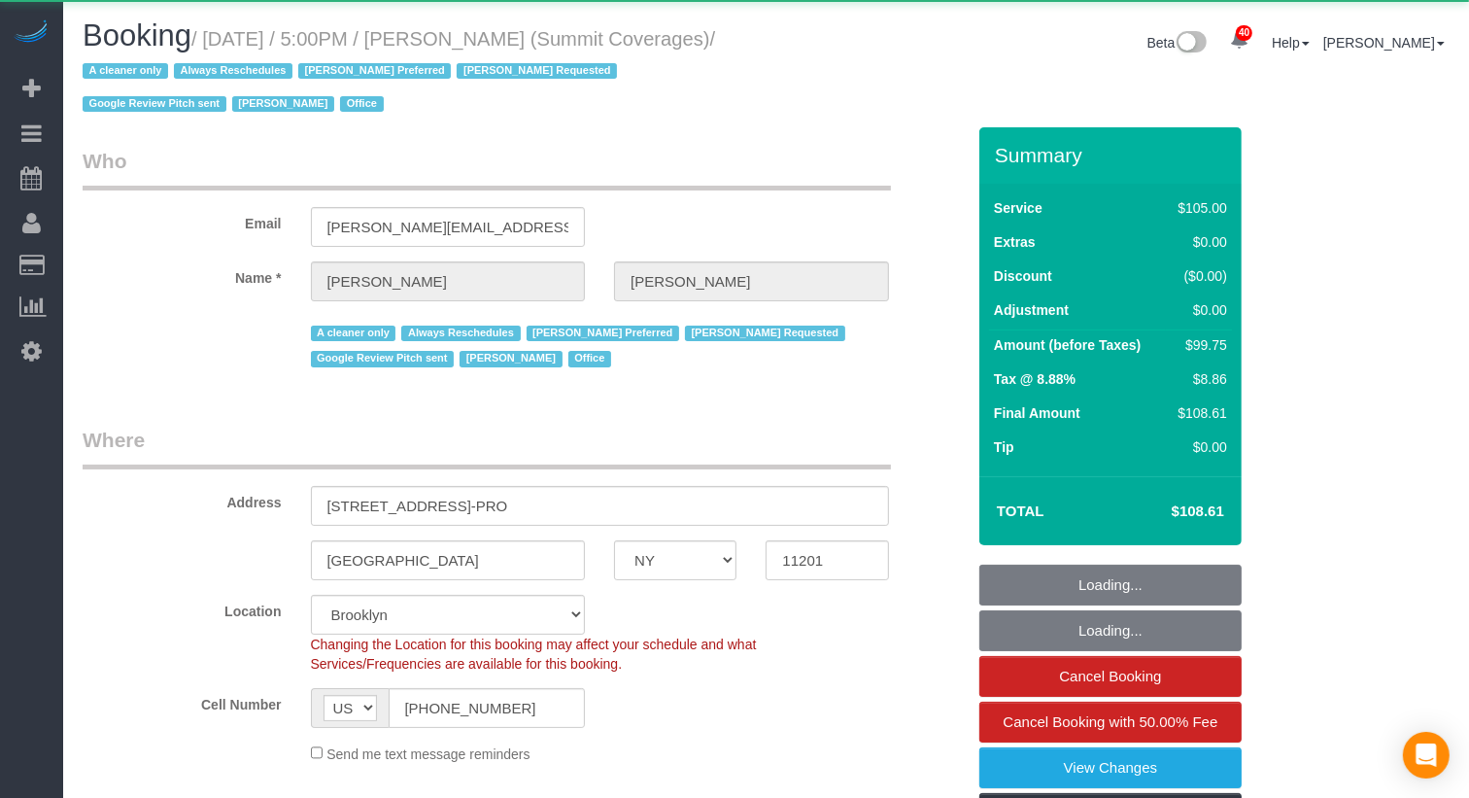
select select "number:89"
select select "number:90"
select select "number:15"
select select "number:5"
select select "number:21"
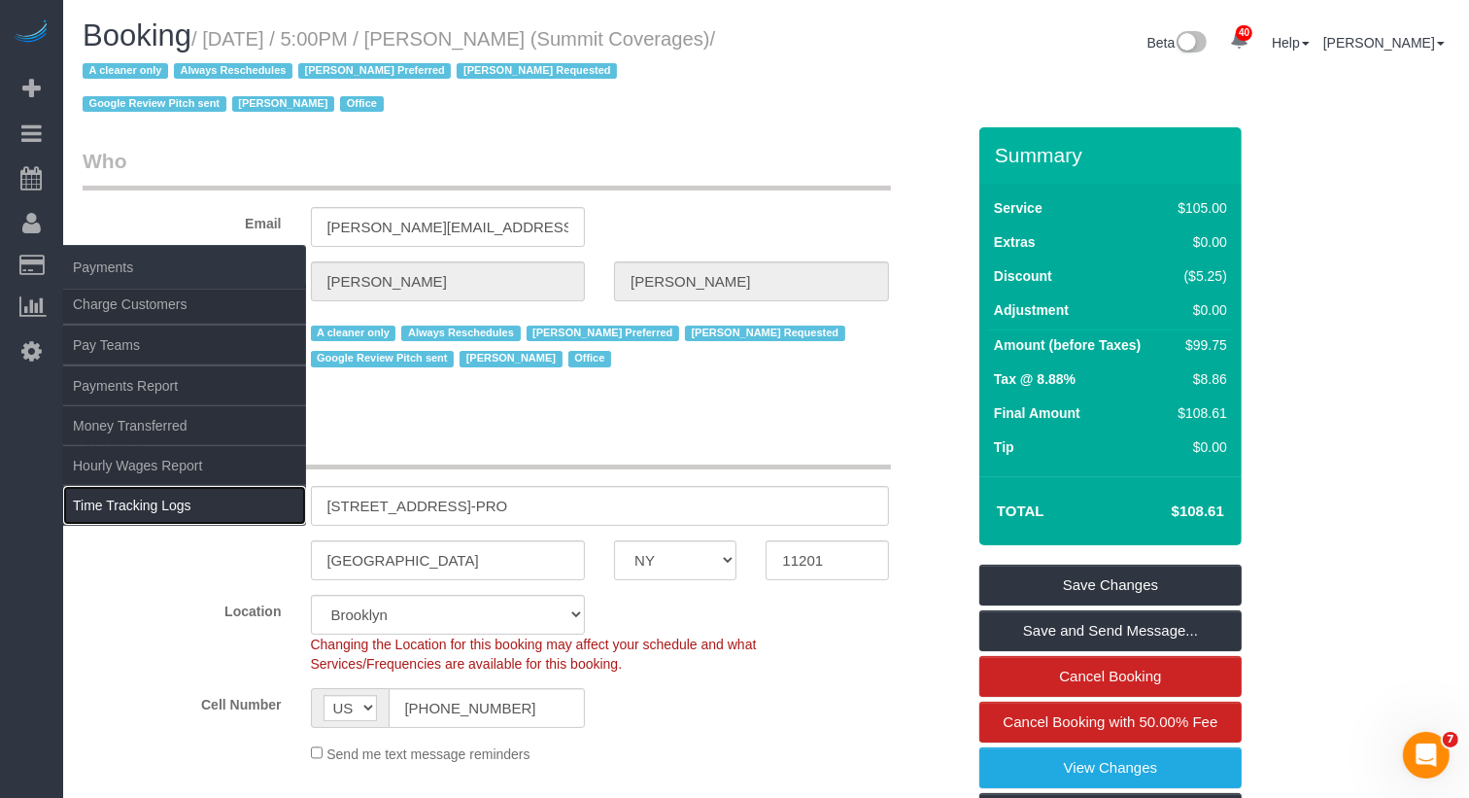
click at [205, 509] on link "Time Tracking Logs" at bounding box center [184, 505] width 243 height 39
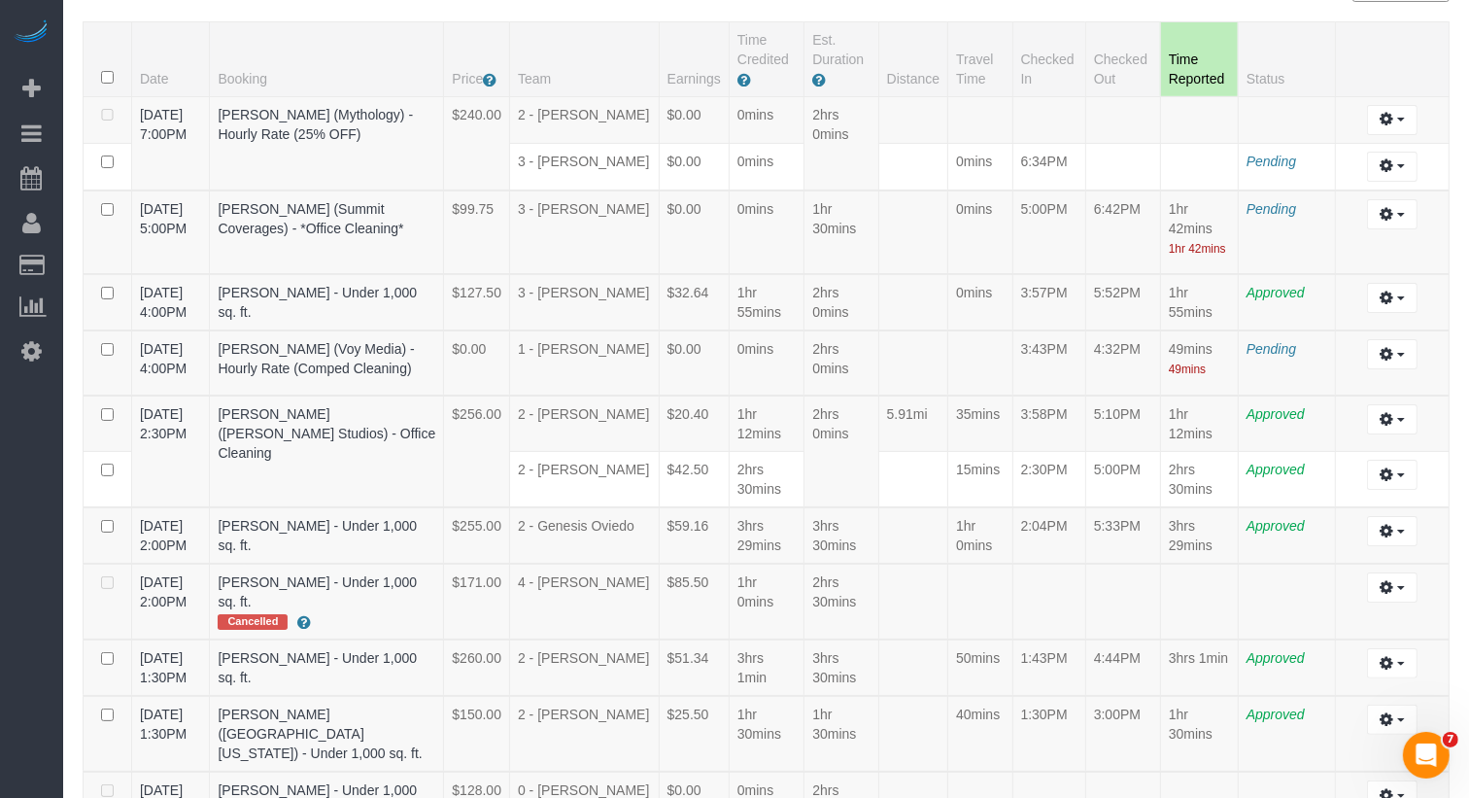
scroll to position [177, 0]
click at [1403, 215] on button "button" at bounding box center [1392, 213] width 50 height 30
click at [1371, 256] on link "Edit" at bounding box center [1340, 248] width 154 height 25
select select "draft"
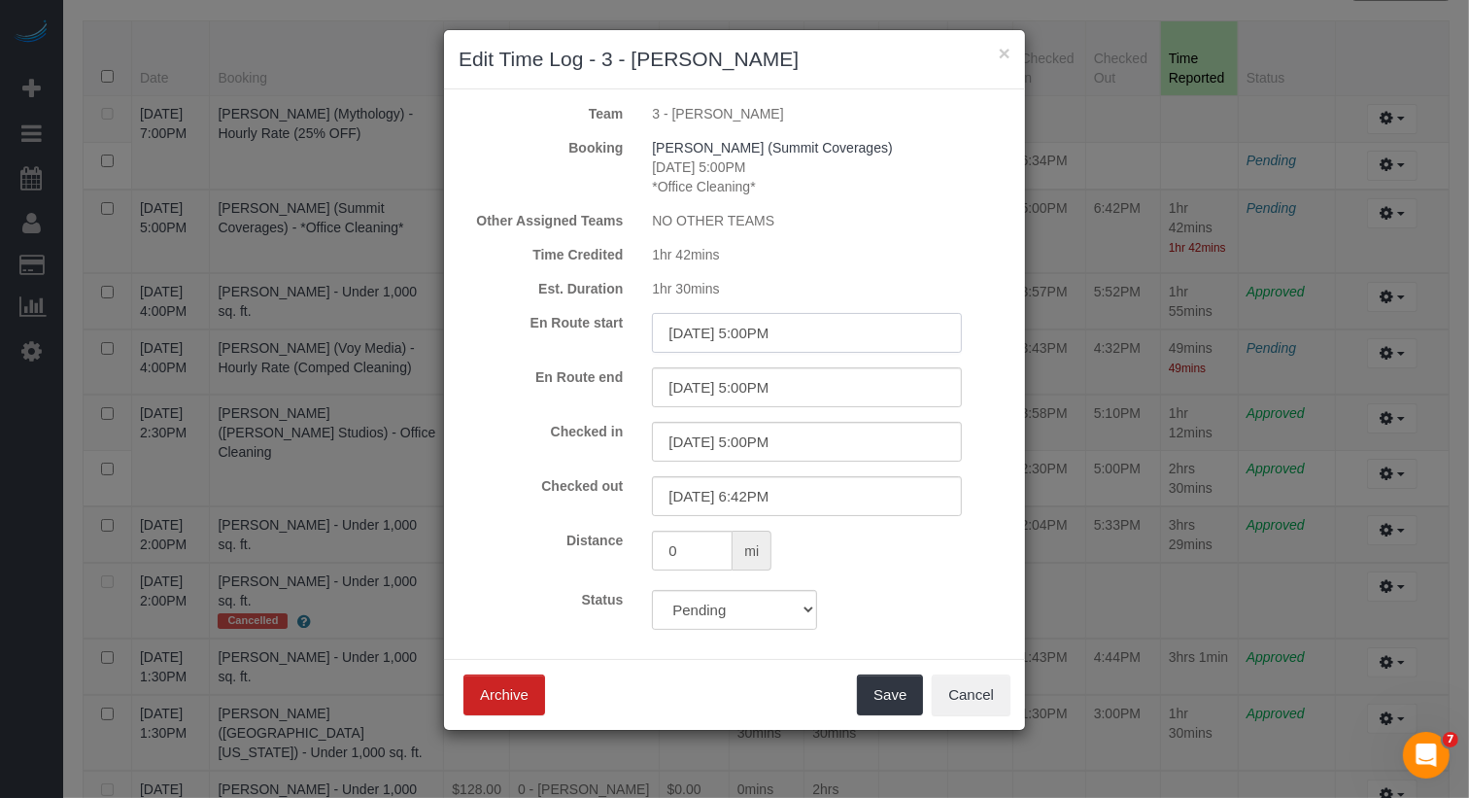
click at [749, 344] on input "[DATE] 5:00PM" at bounding box center [807, 333] width 310 height 40
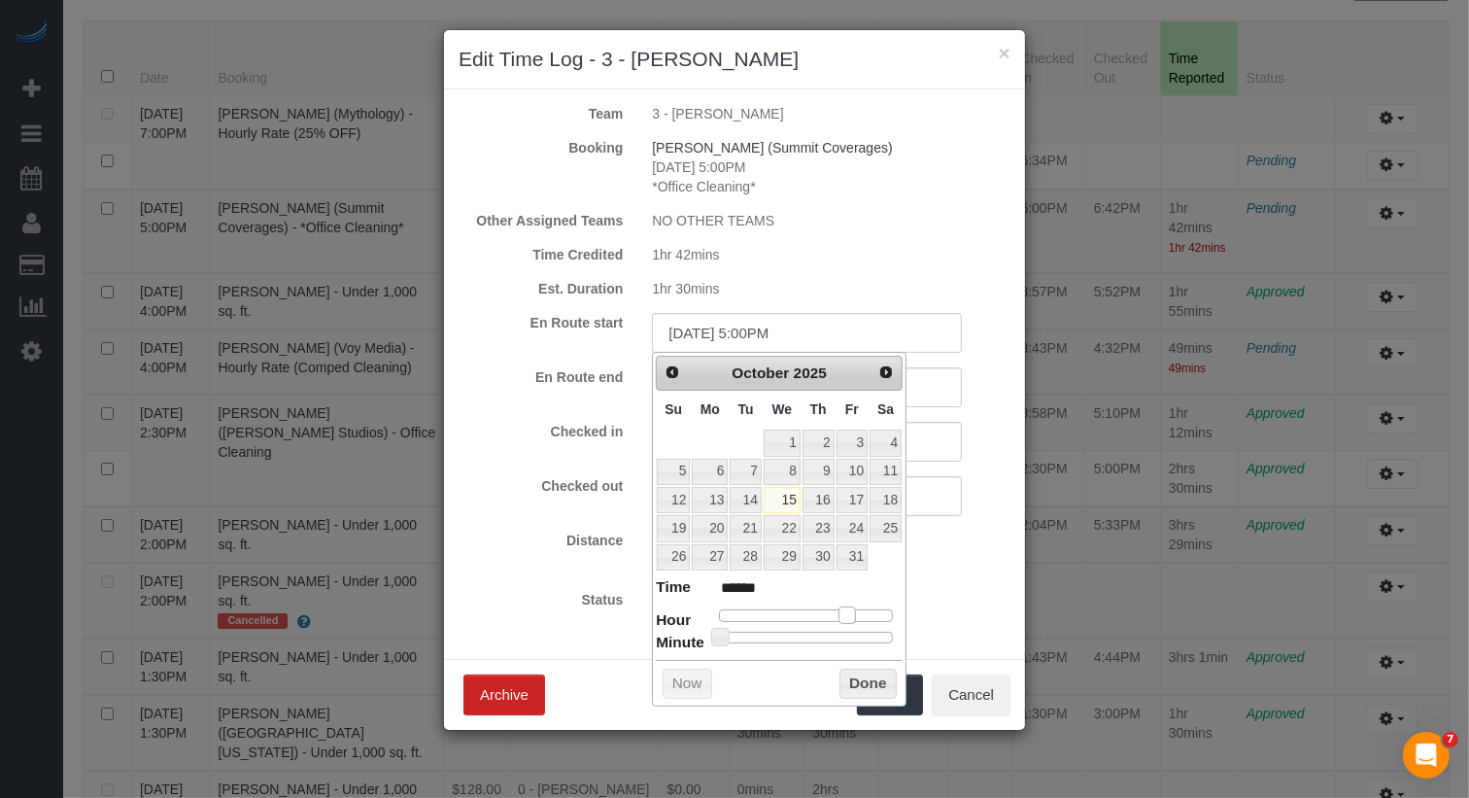
type input "[DATE] 4:00PM"
type input "******"
click at [845, 608] on span at bounding box center [839, 614] width 17 height 17
type input "[DATE] 4:35PM"
type input "******"
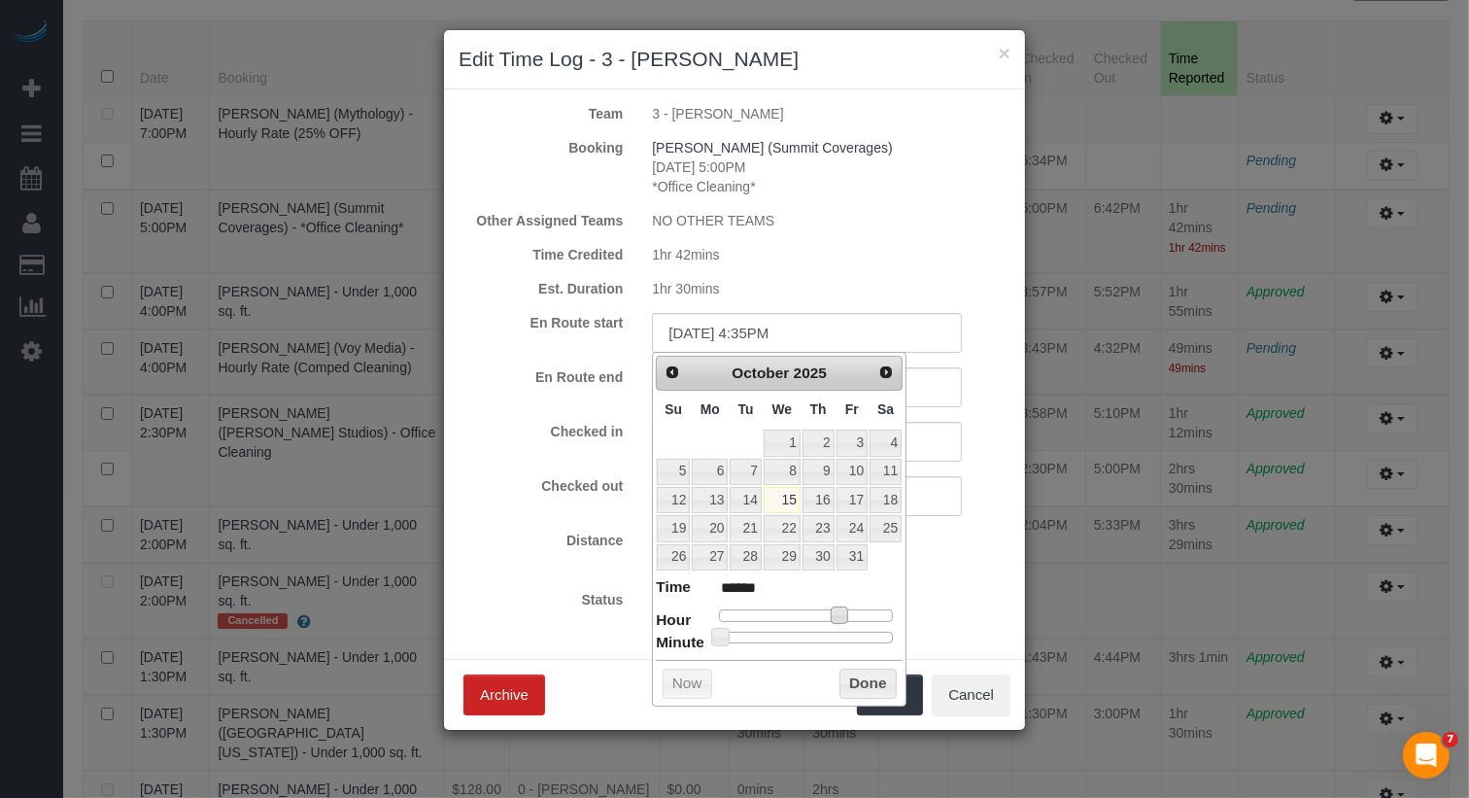
click at [822, 632] on div at bounding box center [806, 638] width 174 height 12
type input "[DATE] 4:34PM"
type input "******"
type input "[DATE] 4:32PM"
type input "******"
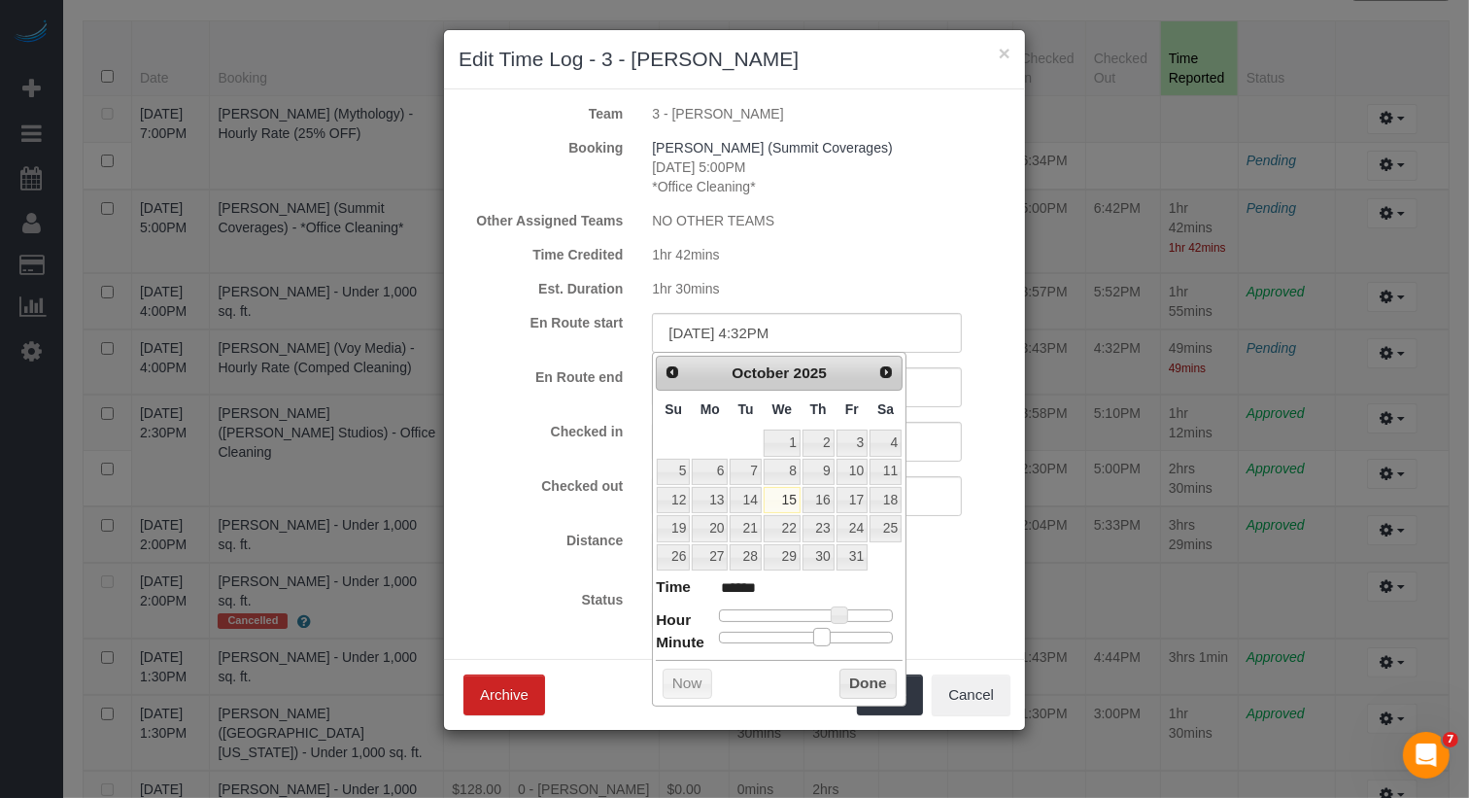
type input "[DATE] 4:30PM"
type input "******"
type input "[DATE] 4:29PM"
type input "******"
type input "[DATE] 4:28PM"
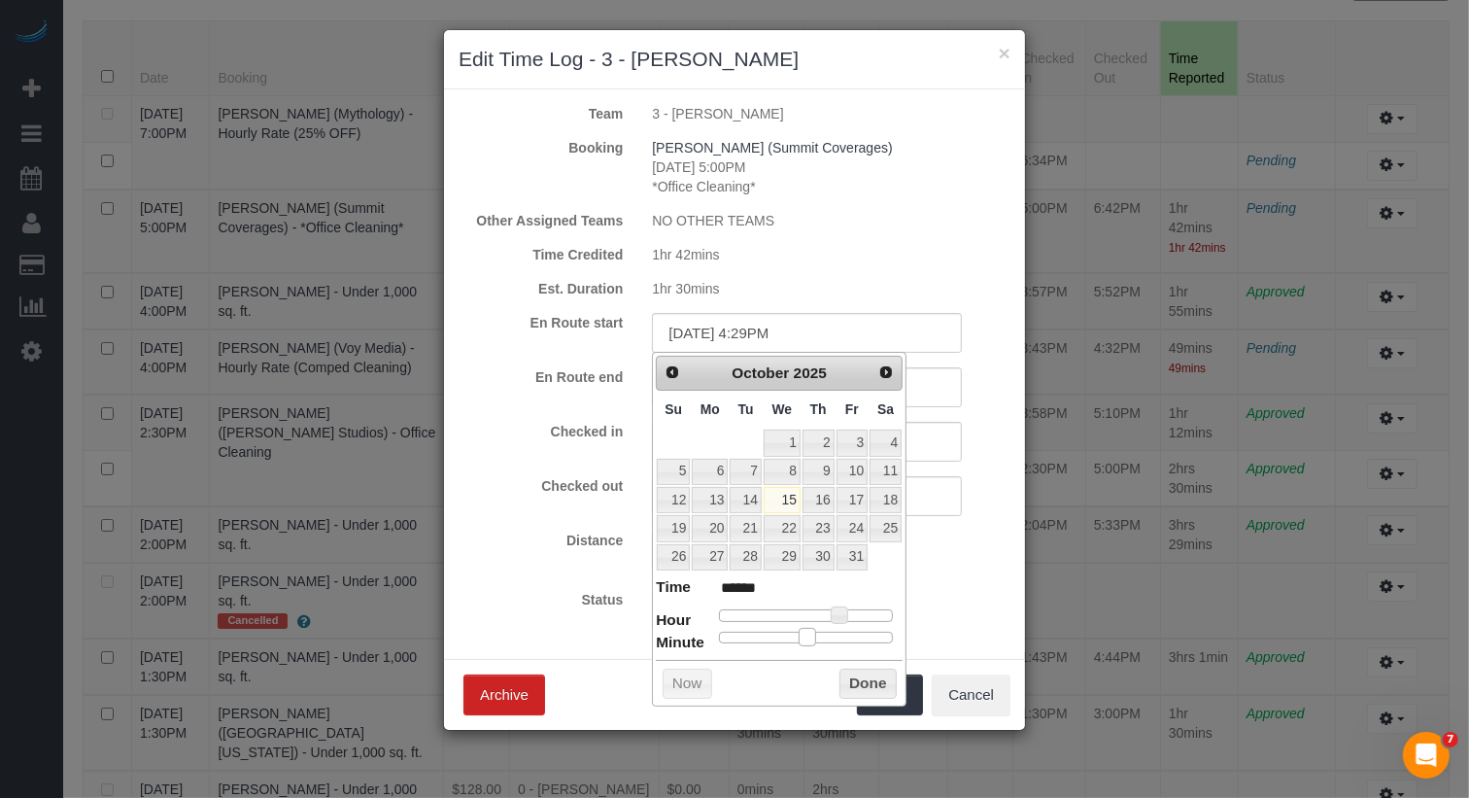
type input "******"
type input "[DATE] 4:26PM"
type input "******"
type input "[DATE] 4:25PM"
type input "******"
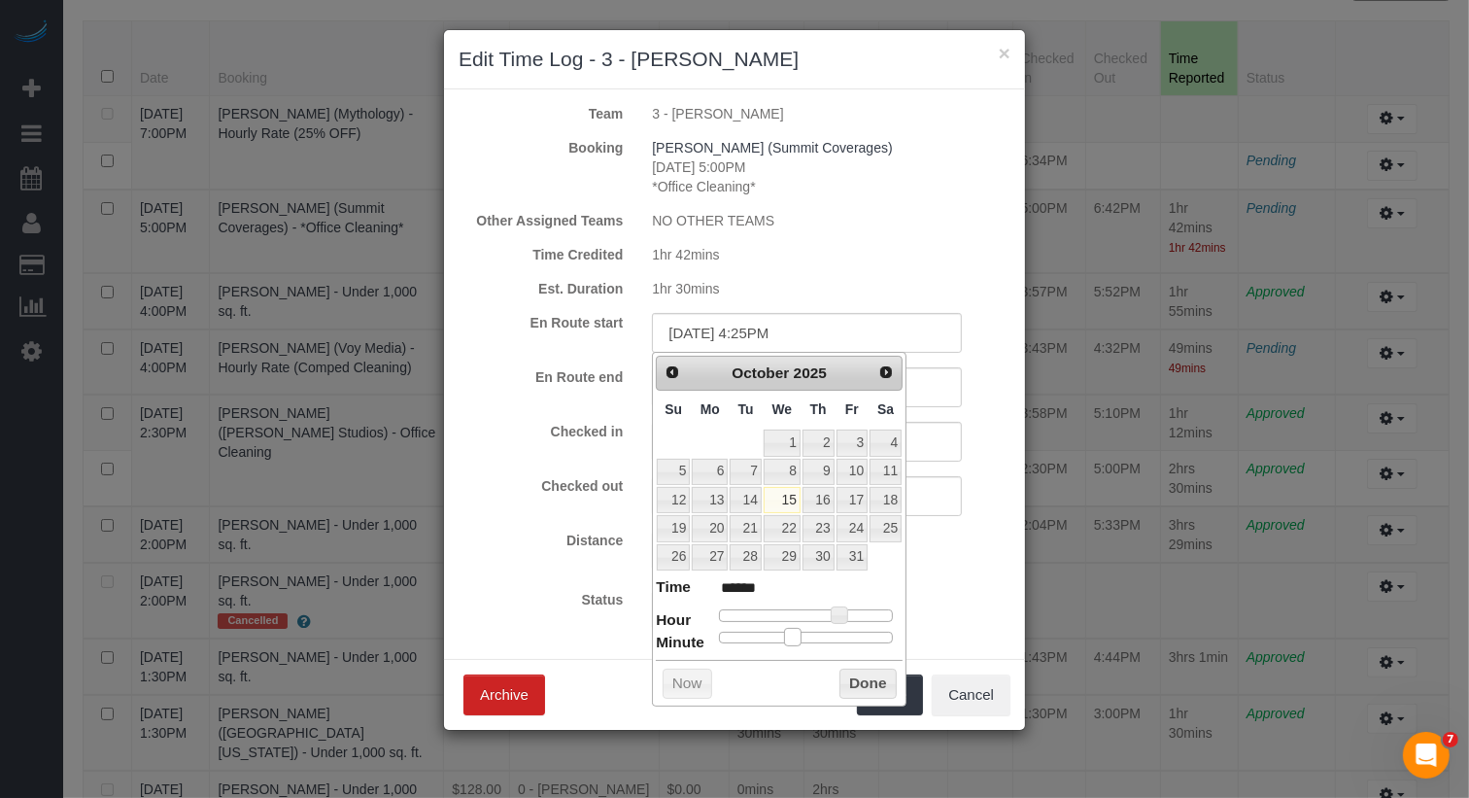
type input "[DATE] 4:26PM"
type input "******"
type input "[DATE] 4:27PM"
type input "******"
type input "[DATE] 4:28PM"
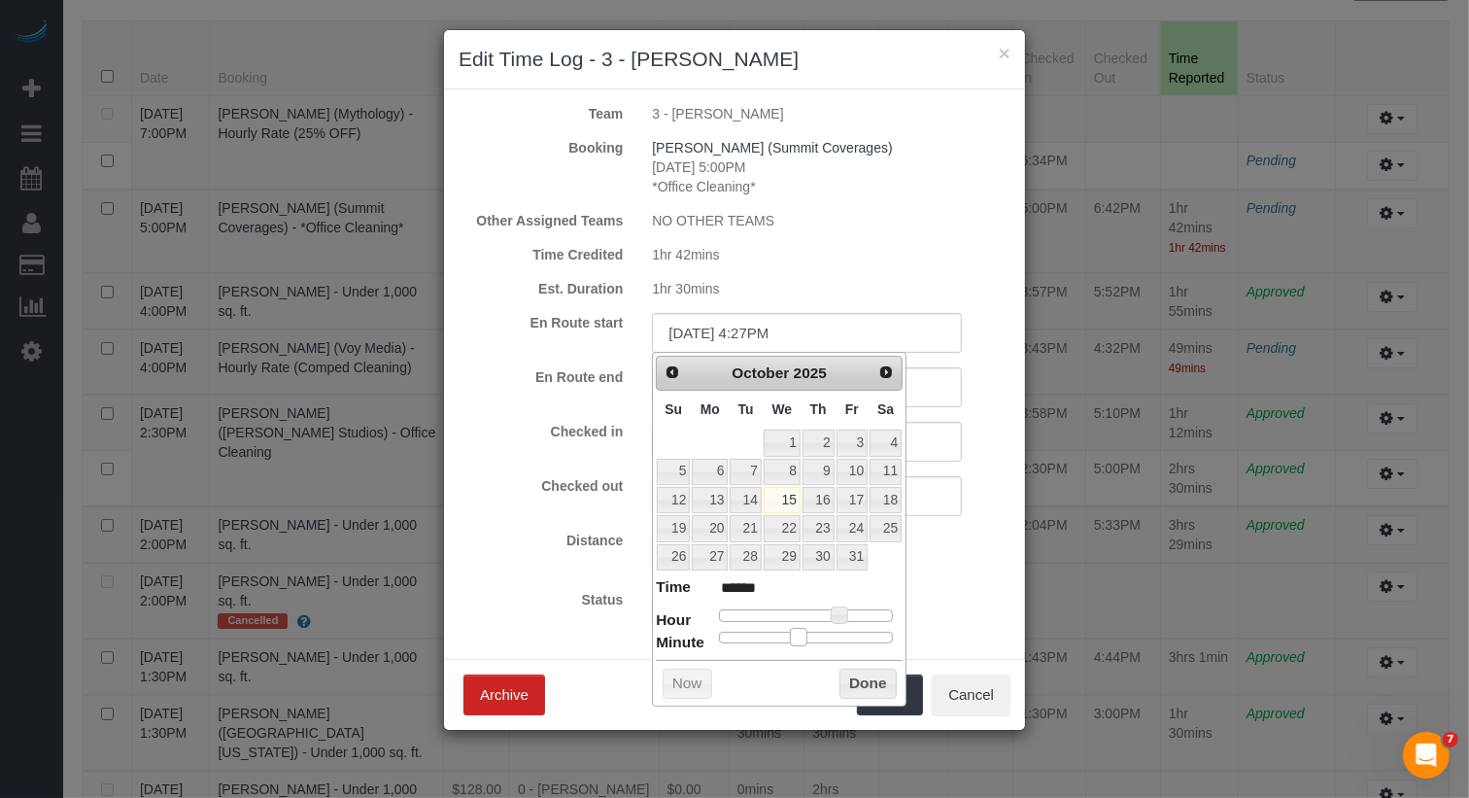
type input "******"
type input "[DATE] 4:27PM"
type input "******"
drag, startPoint x: 822, startPoint y: 630, endPoint x: 800, endPoint y: 634, distance: 22.7
click at [800, 634] on span at bounding box center [798, 636] width 17 height 17
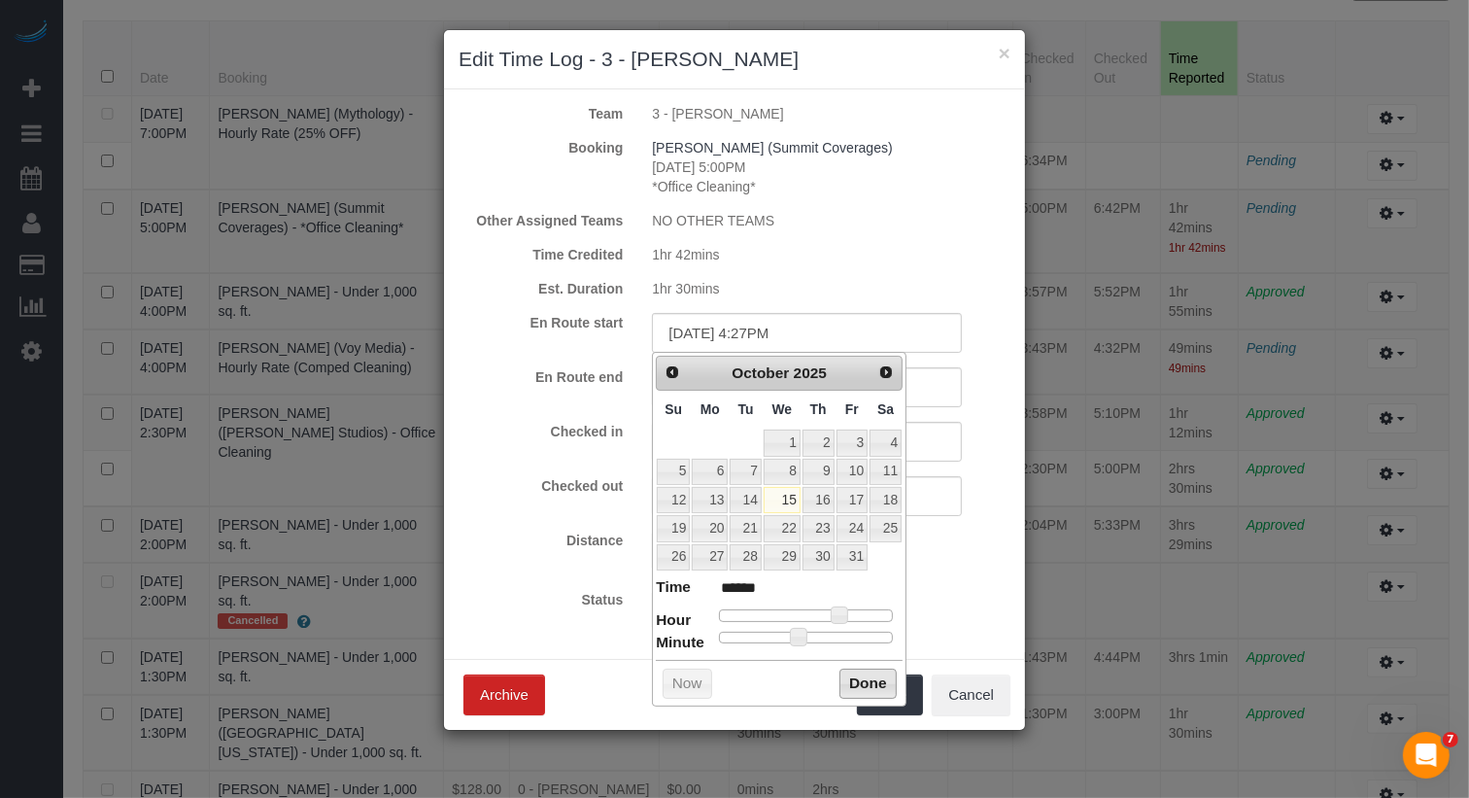
click at [862, 679] on button "Done" at bounding box center [868, 684] width 57 height 31
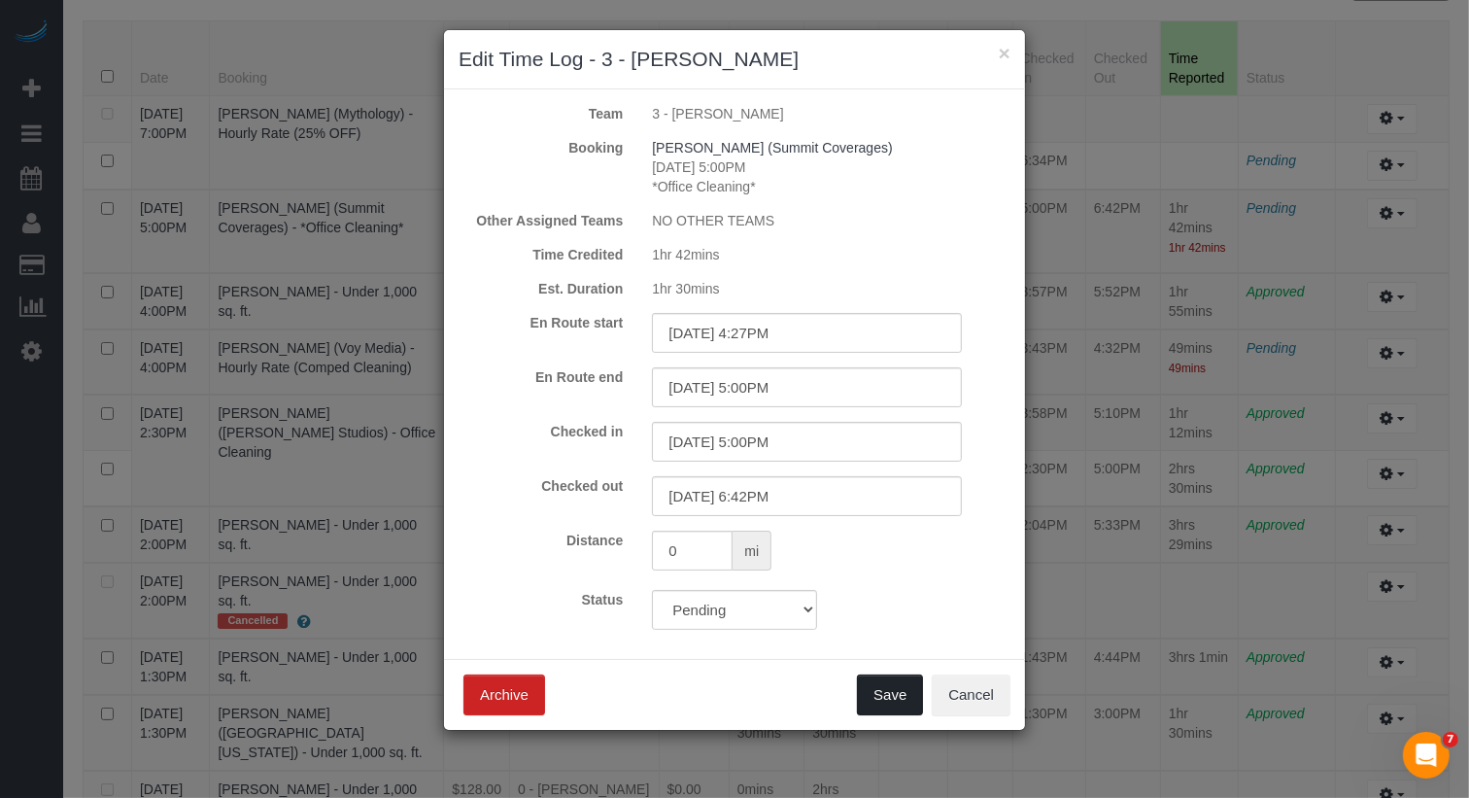
click at [883, 705] on button "Save" at bounding box center [890, 694] width 66 height 41
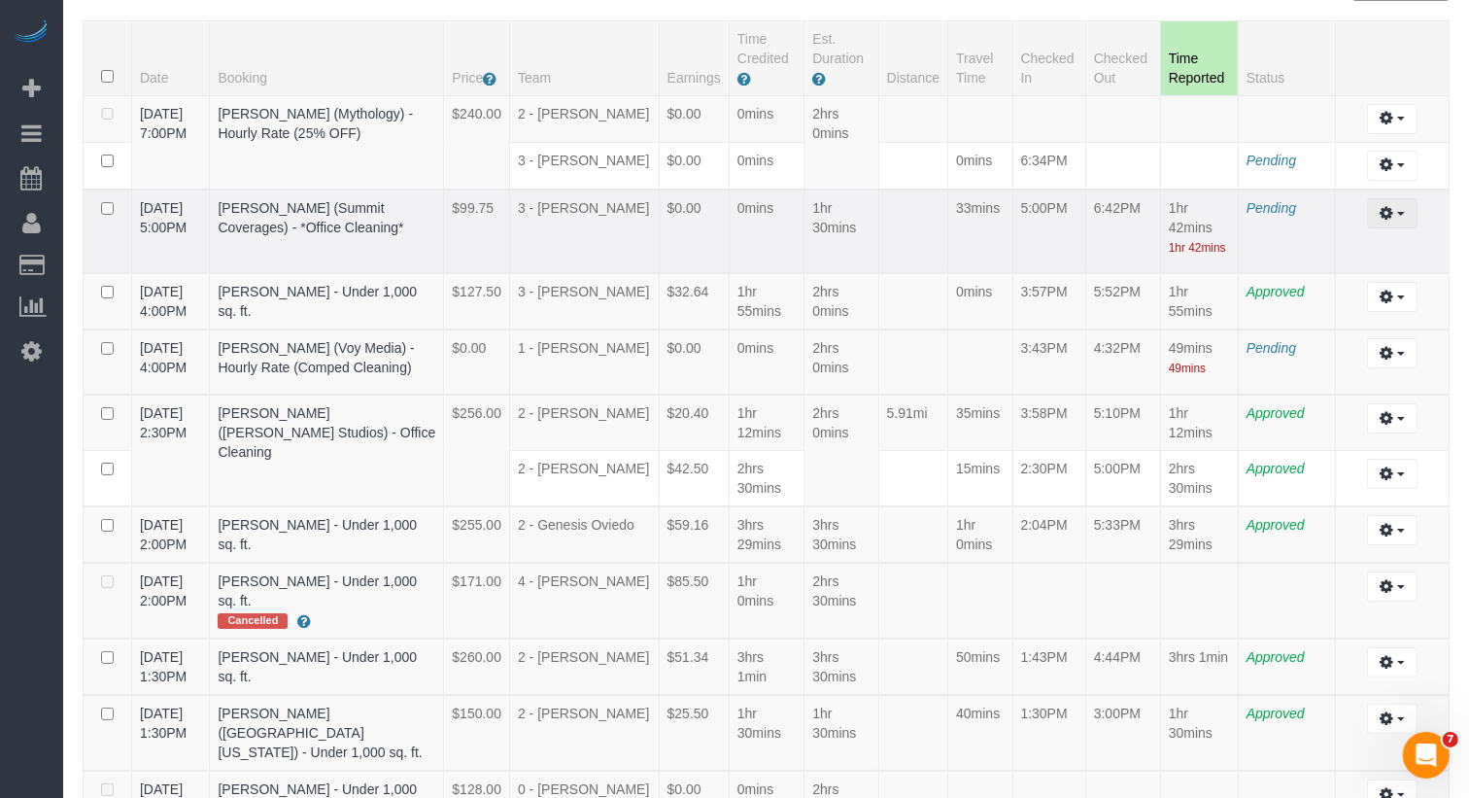
click at [1387, 219] on icon "button" at bounding box center [1387, 213] width 14 height 12
click at [1350, 255] on link "Edit" at bounding box center [1340, 248] width 154 height 25
select select "draft"
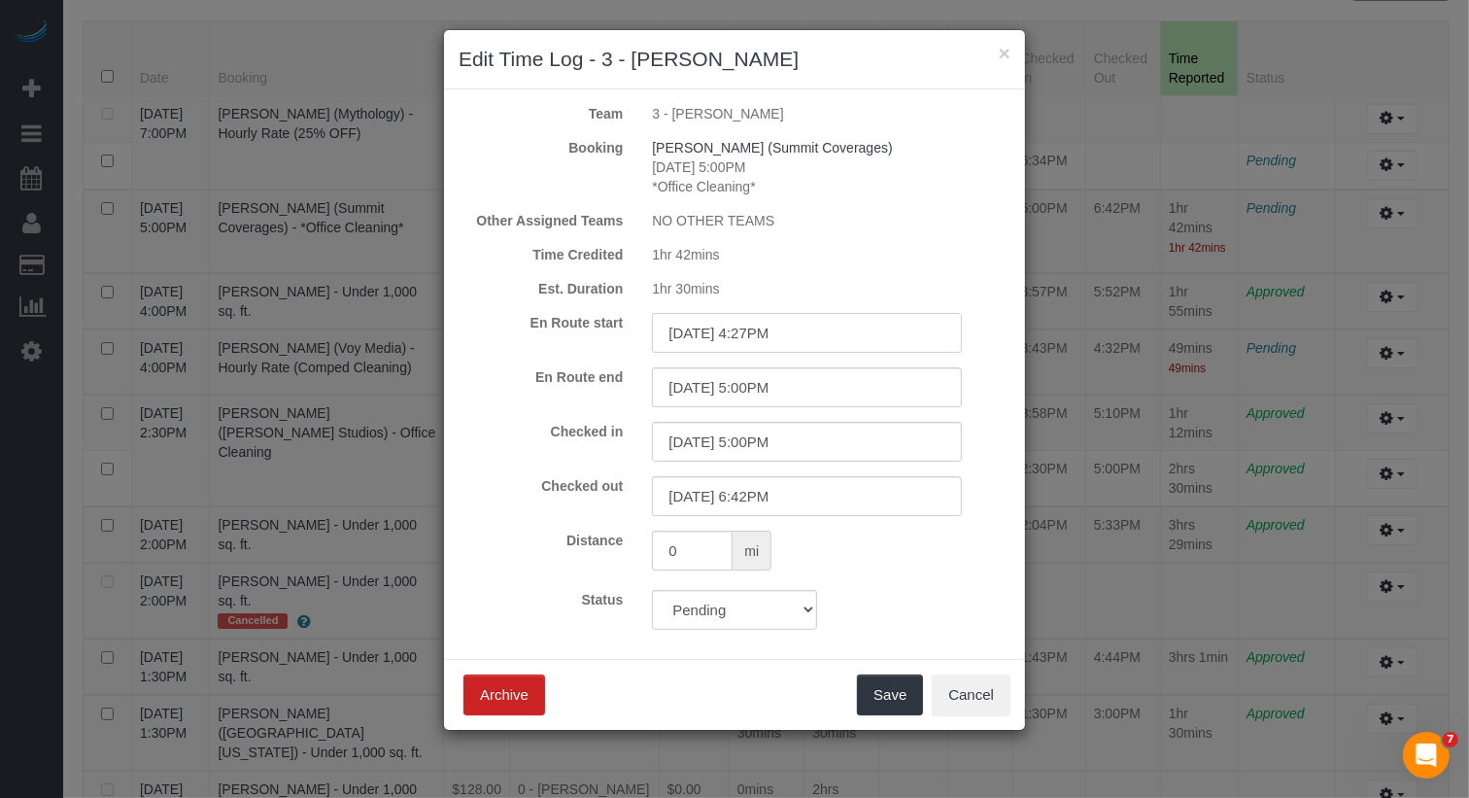
click at [785, 348] on input "[DATE] 4:27PM" at bounding box center [807, 333] width 310 height 40
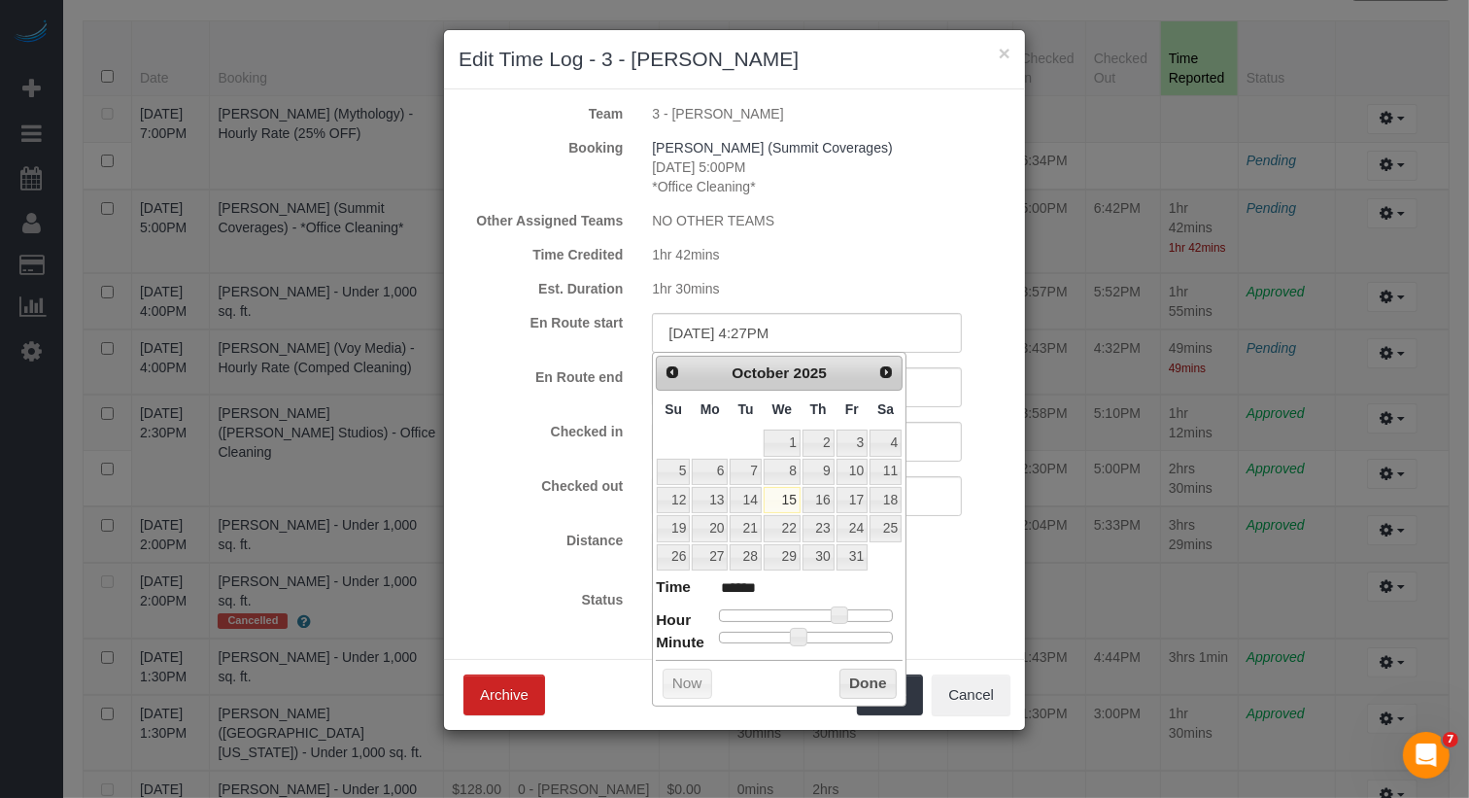
type input "[DATE] 4:30PM"
type input "******"
type input "[DATE] 4:31PM"
type input "******"
type input "[DATE] 4:32PM"
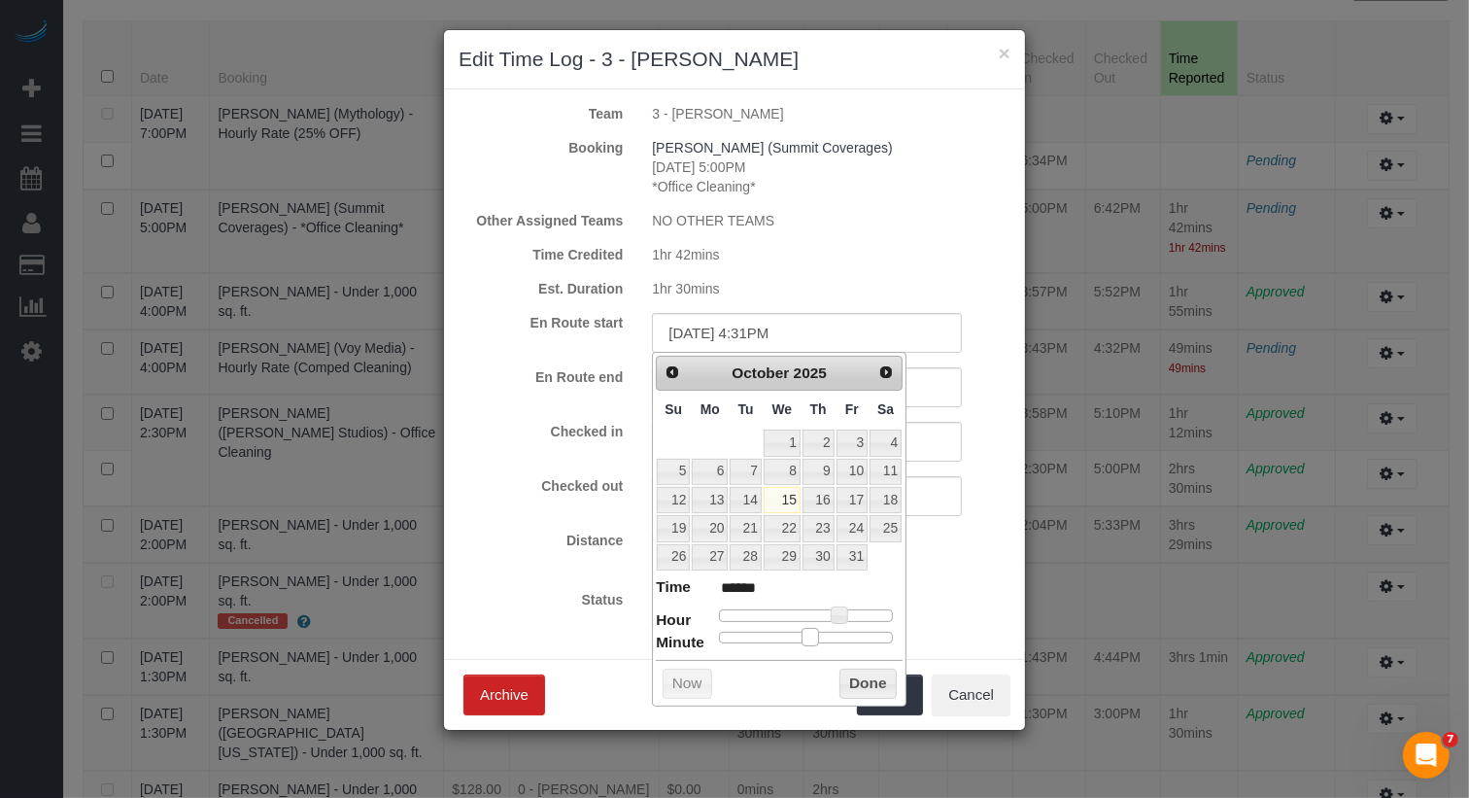
type input "******"
type input "[DATE] 4:33PM"
type input "******"
type input "[DATE] 4:34PM"
type input "******"
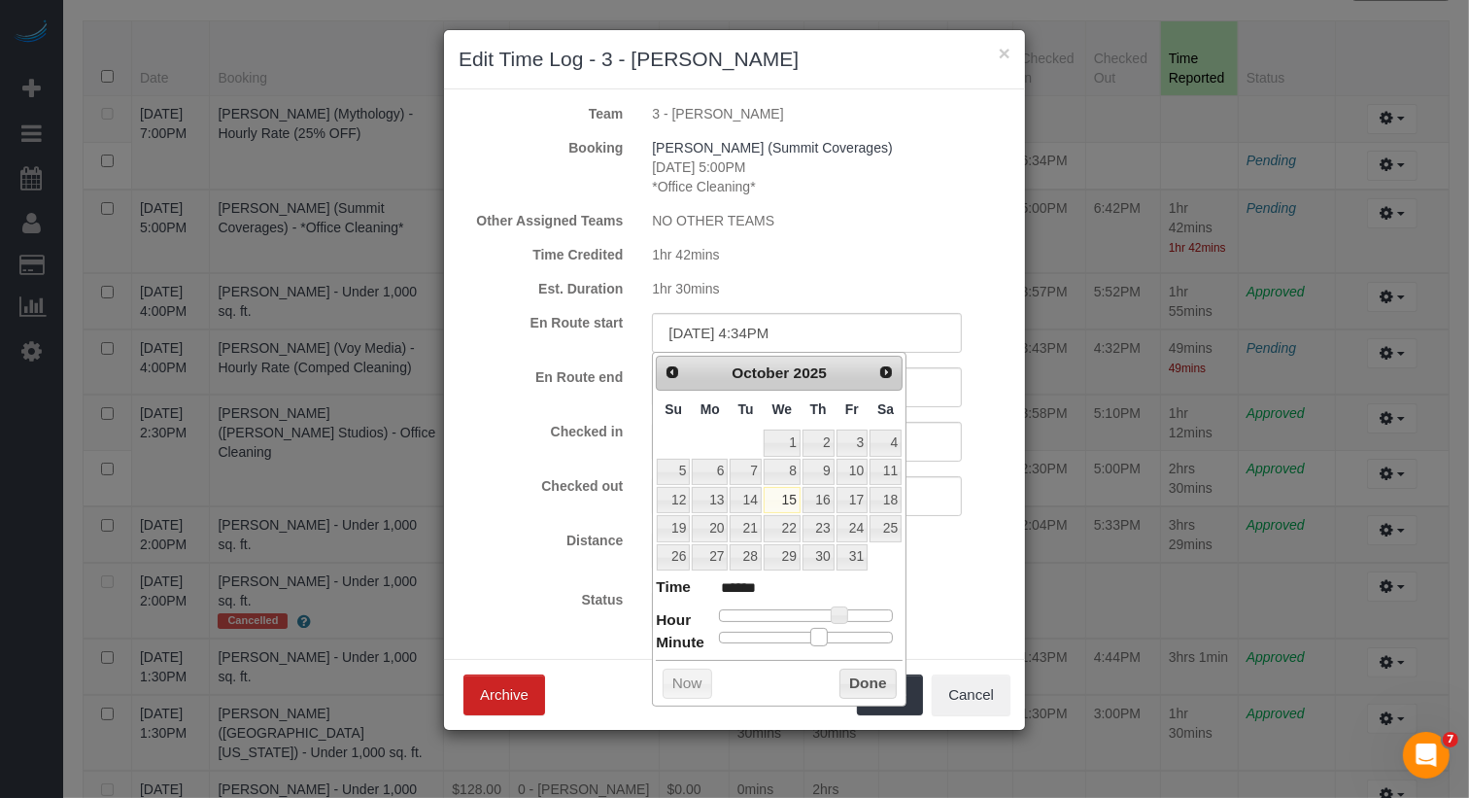
type input "[DATE] 4:35PM"
type input "******"
type input "[DATE] 4:36PM"
type input "******"
type input "[DATE] 4:37PM"
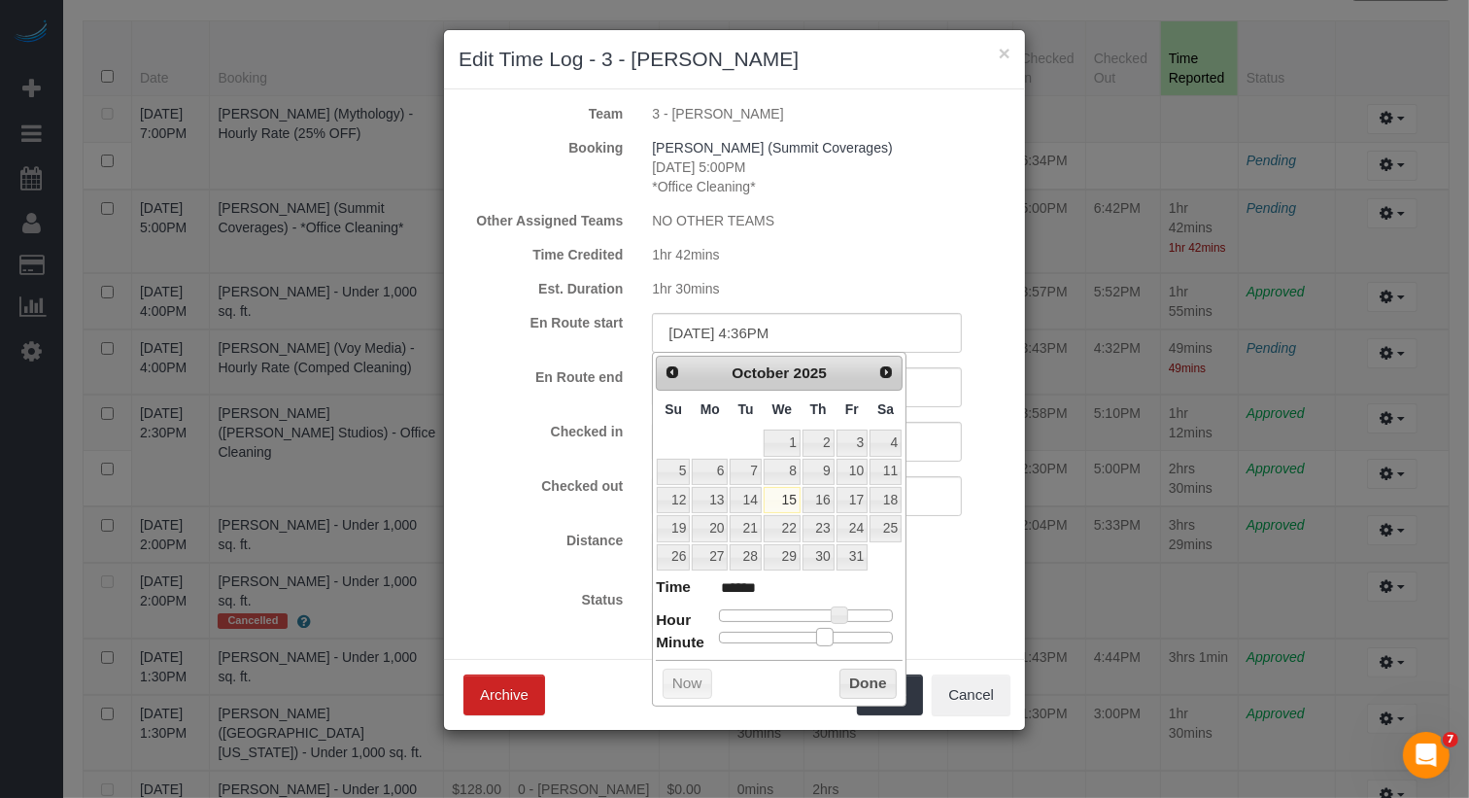
type input "******"
drag, startPoint x: 807, startPoint y: 631, endPoint x: 829, endPoint y: 634, distance: 21.6
click at [829, 634] on div at bounding box center [806, 638] width 174 height 12
click at [870, 673] on button "Done" at bounding box center [868, 684] width 57 height 31
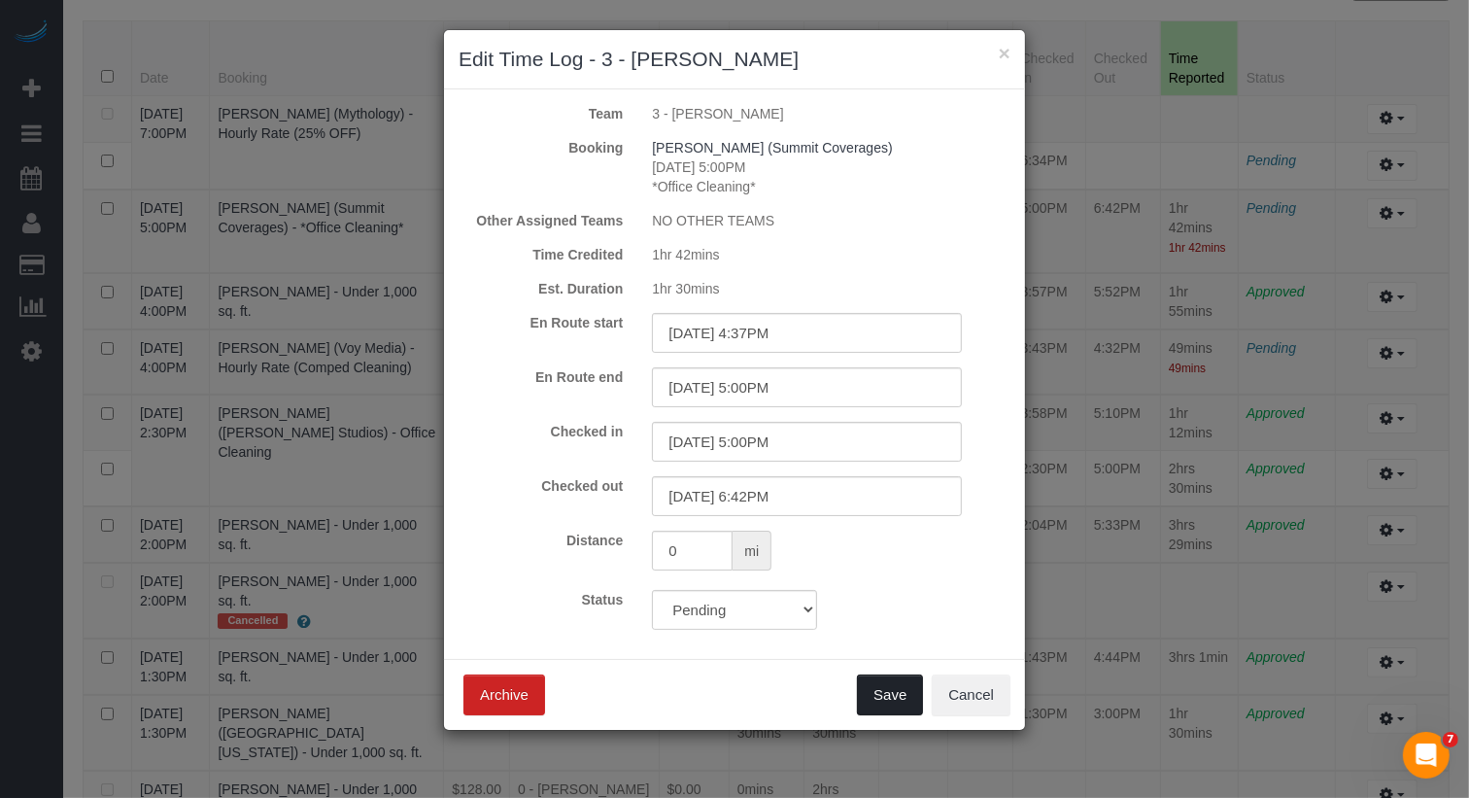
click at [905, 709] on button "Save" at bounding box center [890, 694] width 66 height 41
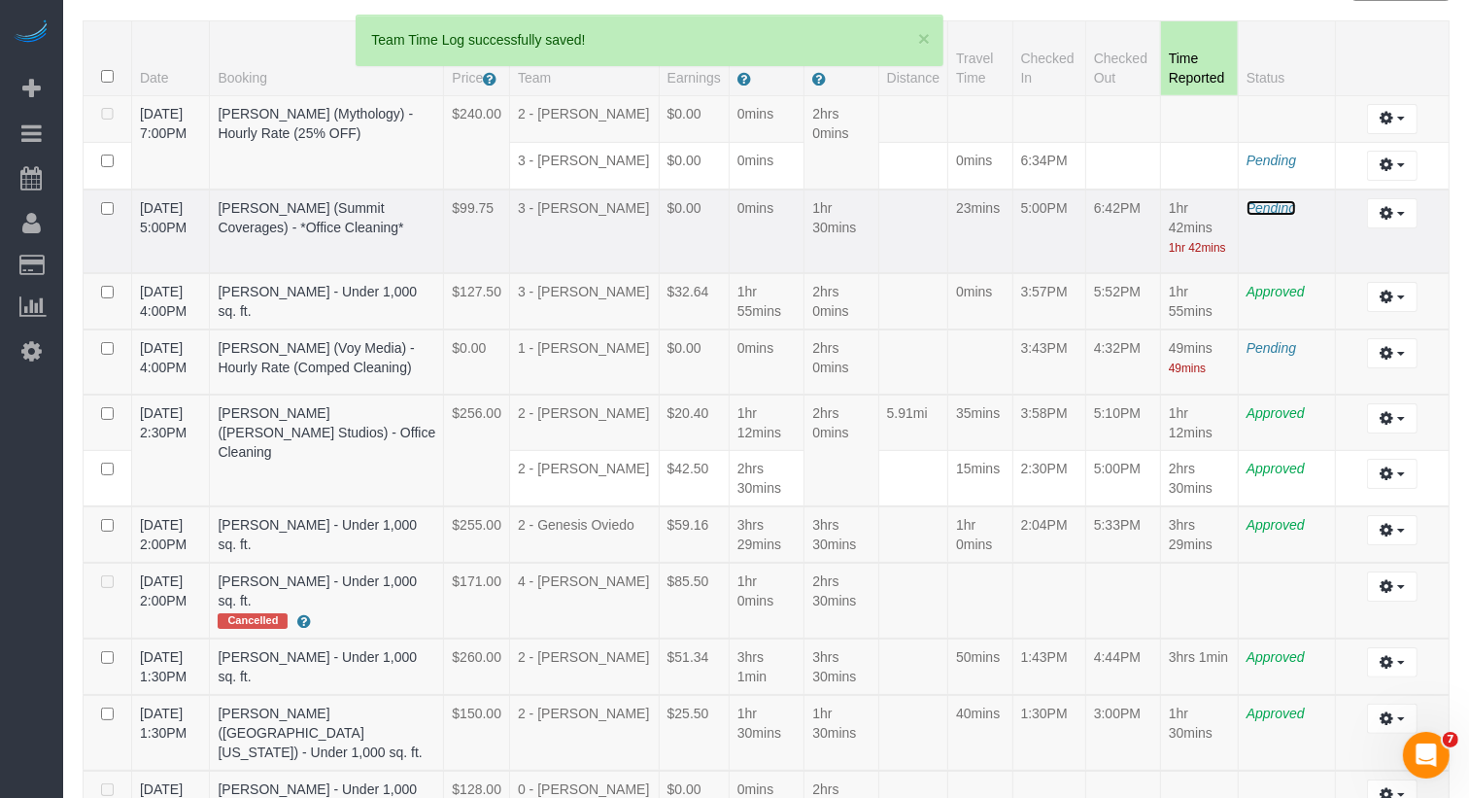
click at [1253, 216] on span "Pending" at bounding box center [1272, 208] width 50 height 16
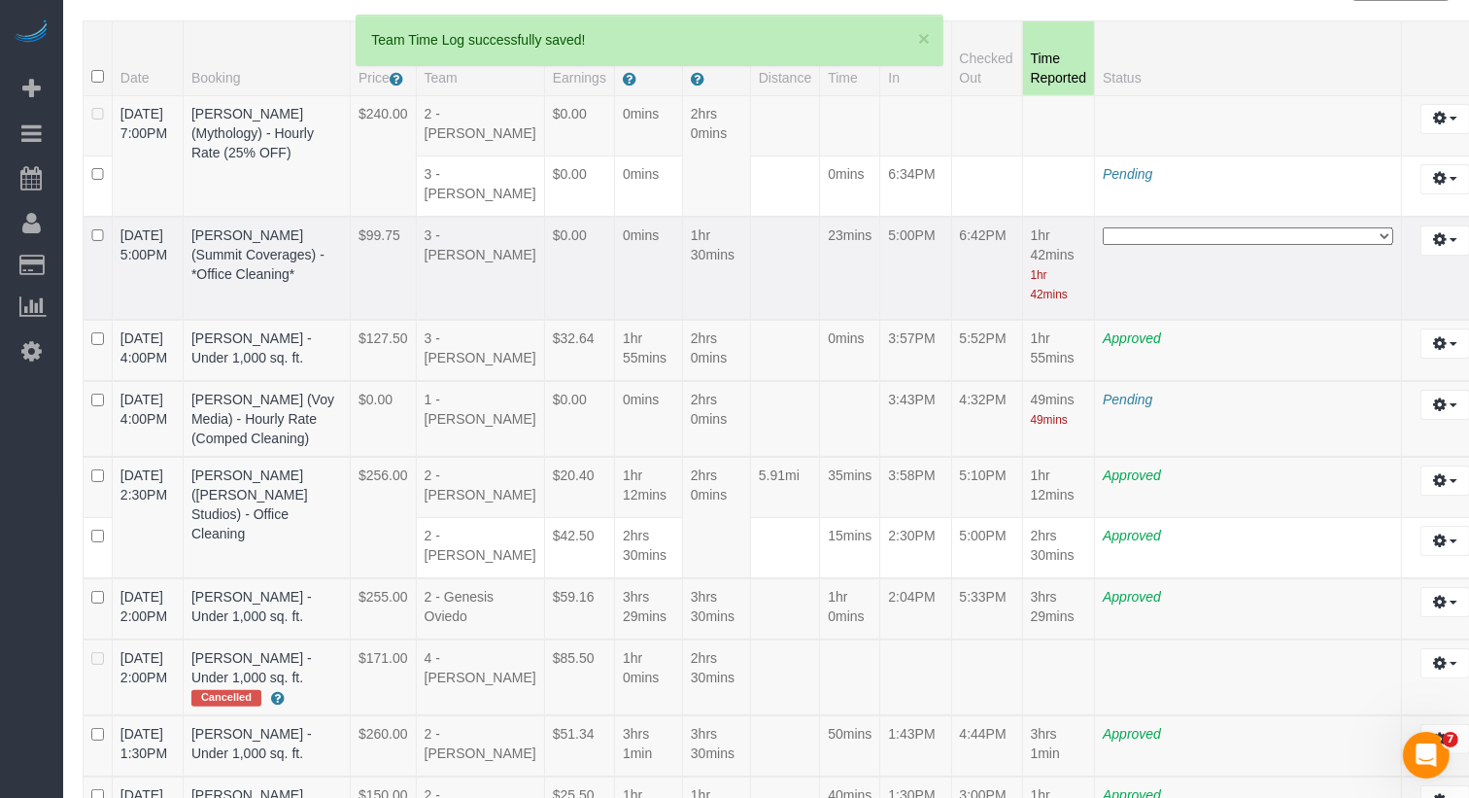
click at [1217, 240] on select "**********" at bounding box center [1248, 235] width 291 height 17
